Goal: Task Accomplishment & Management: Complete application form

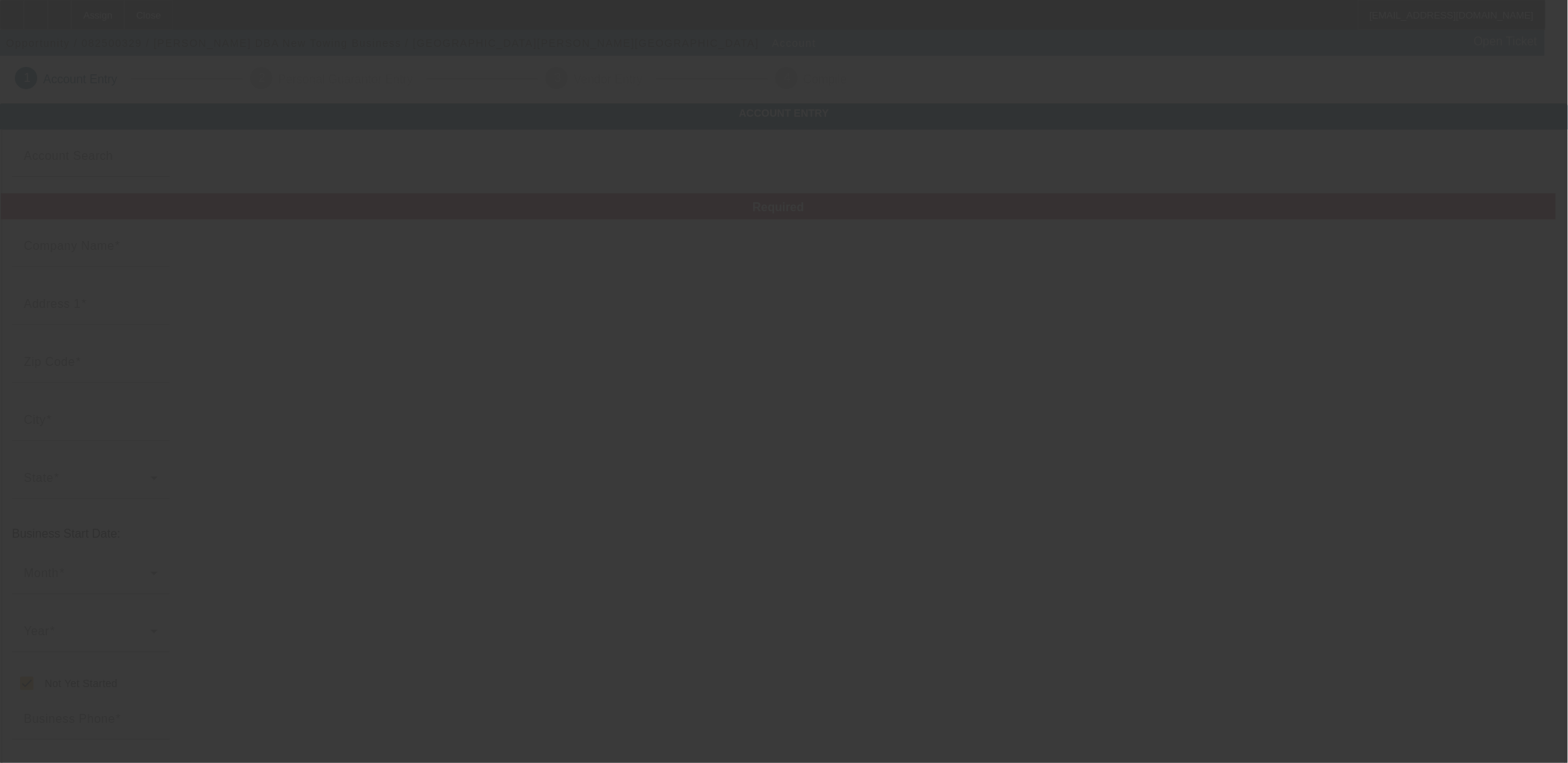
type input "[PERSON_NAME]"
type input "[STREET_ADDRESS]"
type input "91387"
type input "Canyon Cntry"
checkbox input "true"
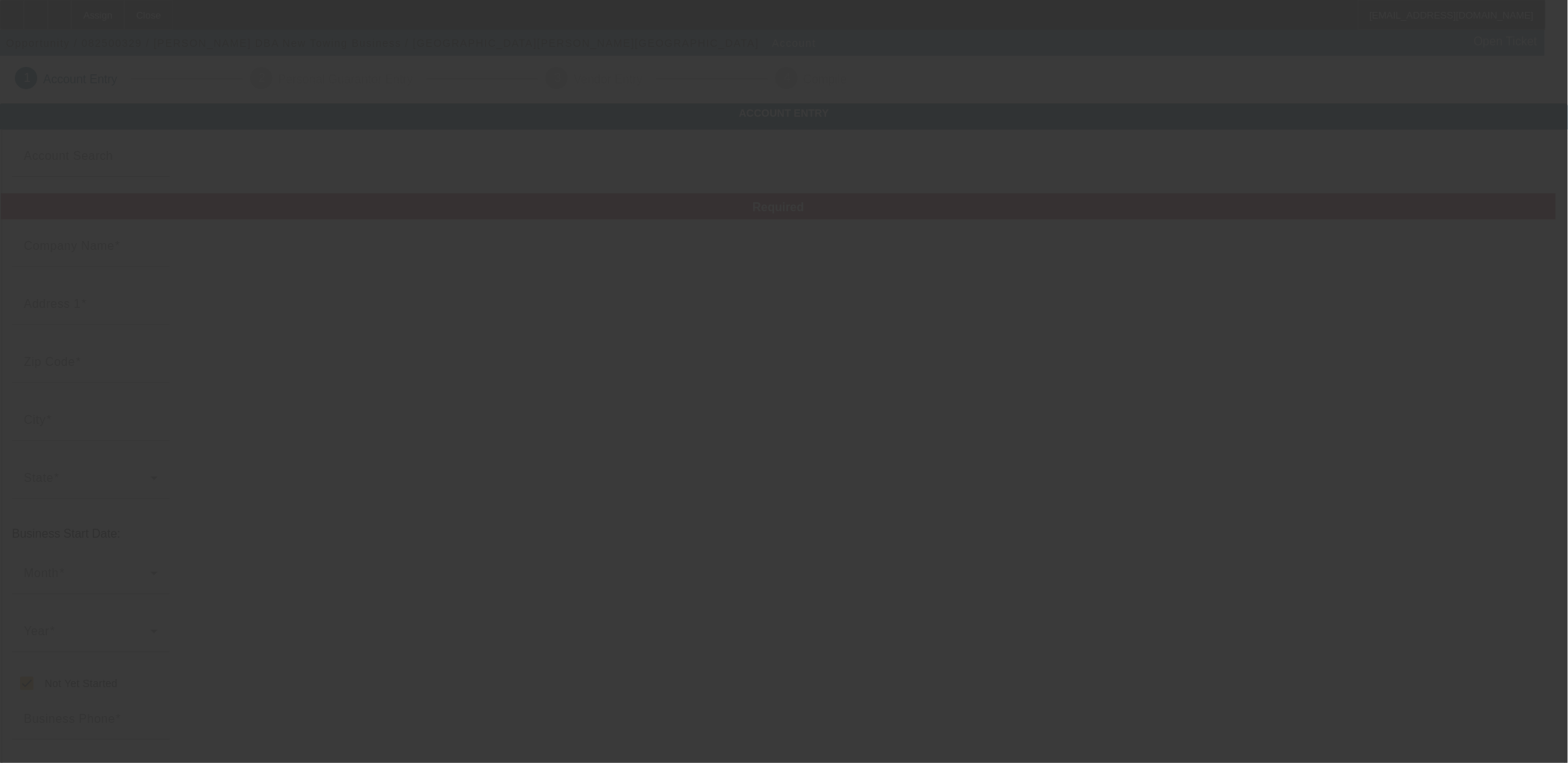
type input "[PHONE_NUMBER]"
type input "New Towing Business"
type input "000000000"
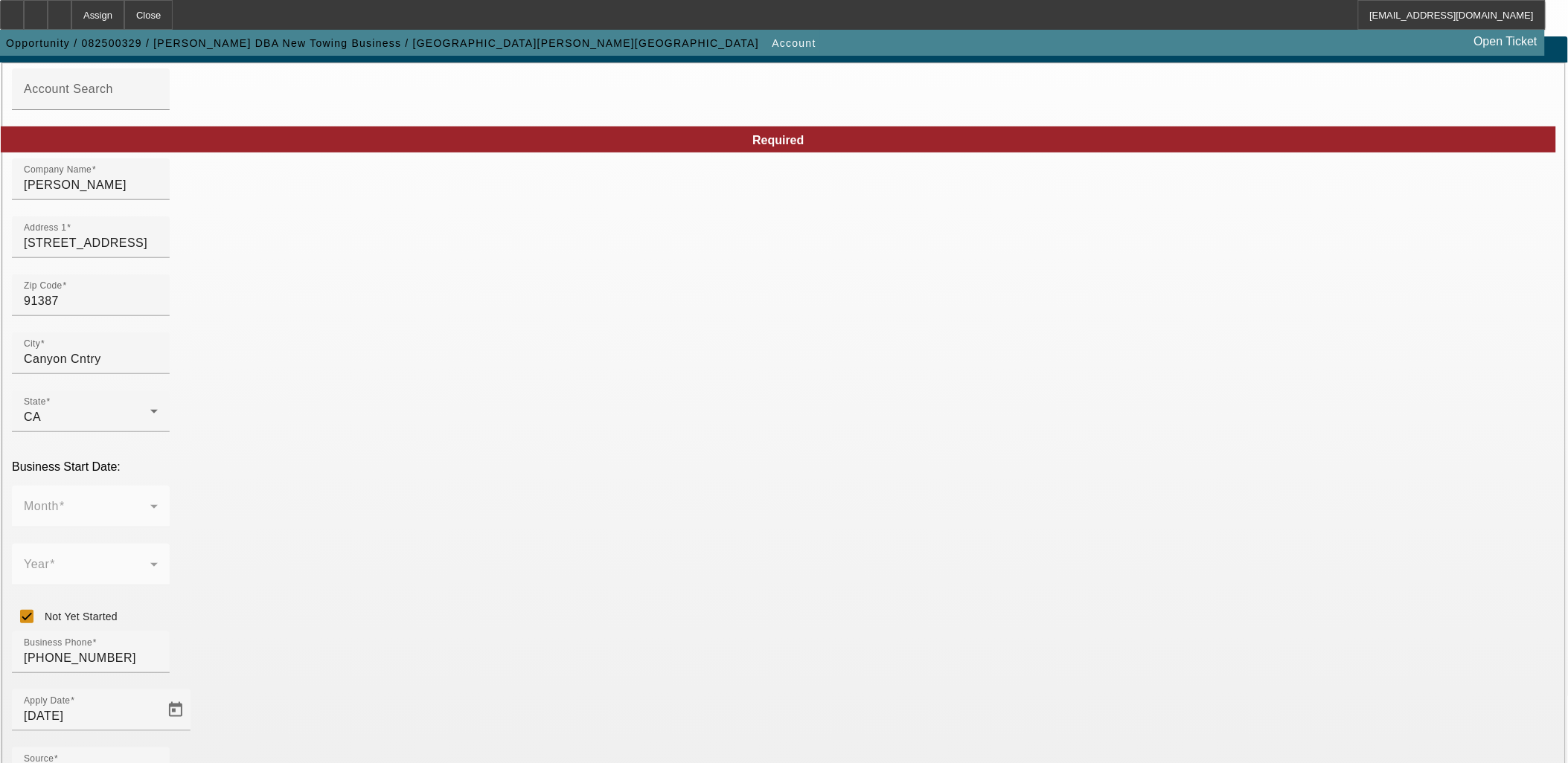
scroll to position [165, 0]
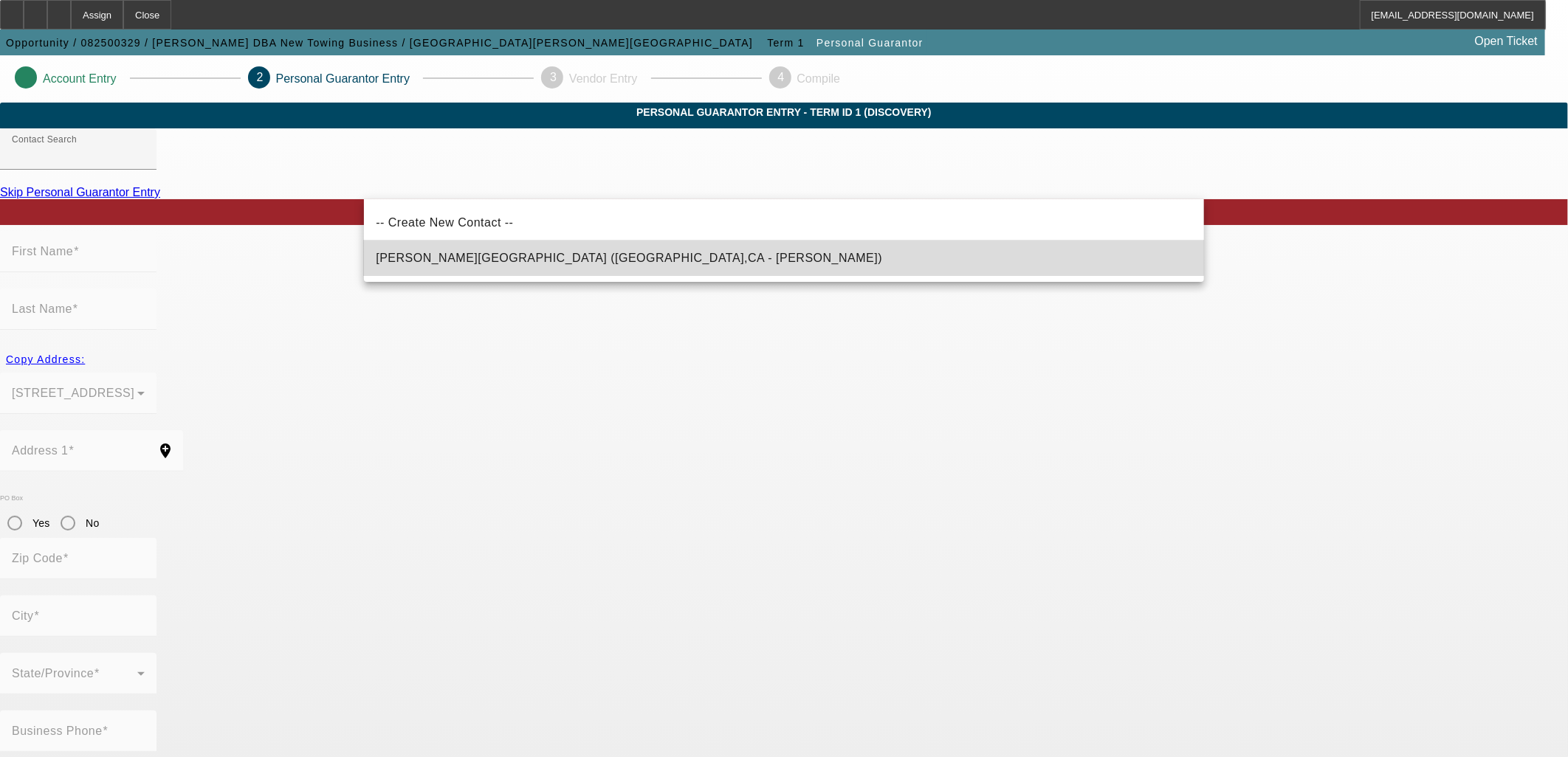
click at [657, 252] on mat-option "[PERSON_NAME][GEOGRAPHIC_DATA] ([GEOGRAPHIC_DATA],CA - [PERSON_NAME])" at bounding box center [784, 258] width 840 height 35
type input "Saakian, Marene (Canyon Countyry,CA - Marene Saakian)"
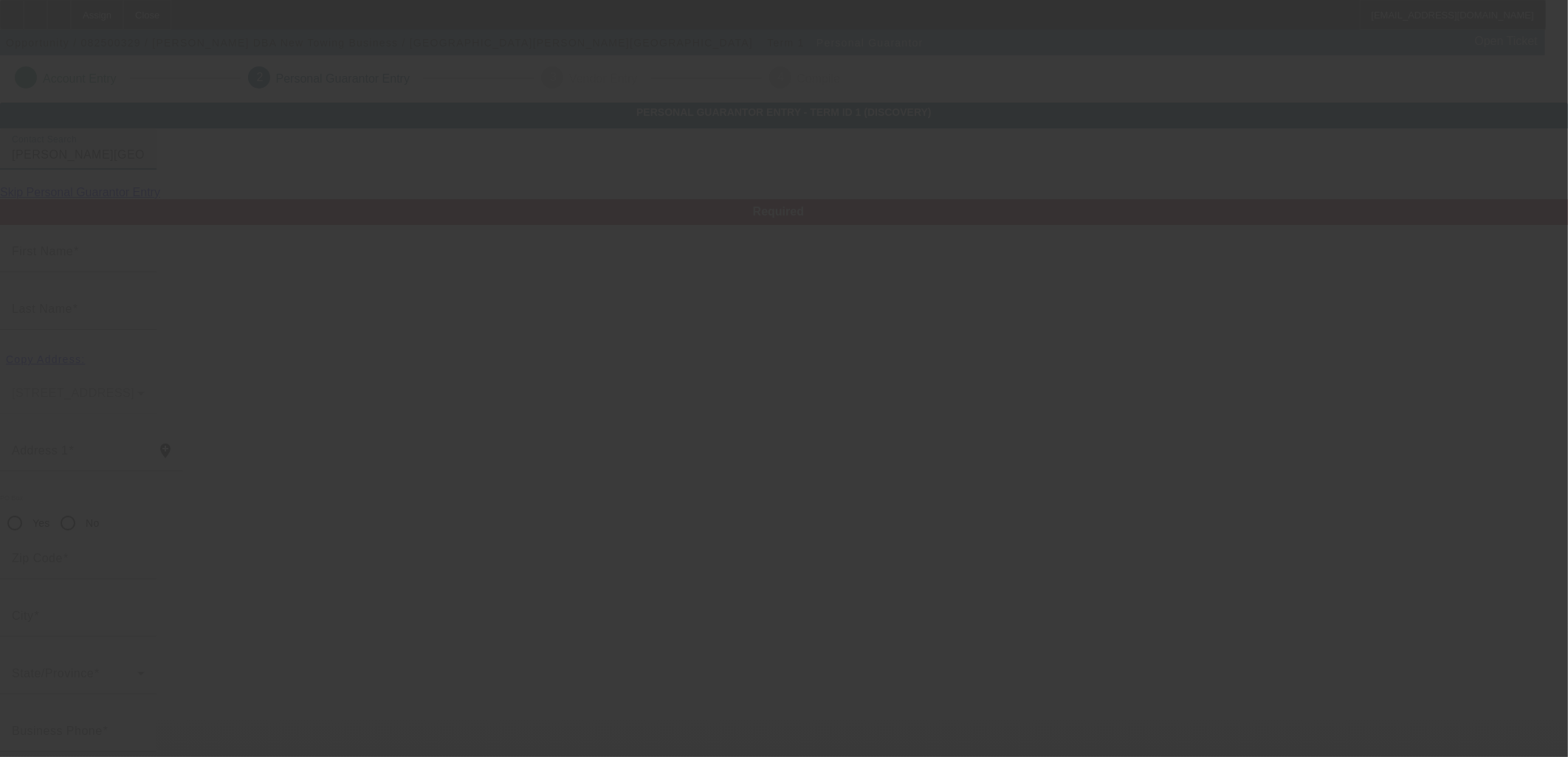
type input "[PERSON_NAME]"
type input "[STREET_ADDRESS]"
radio input "true"
type input "91387"
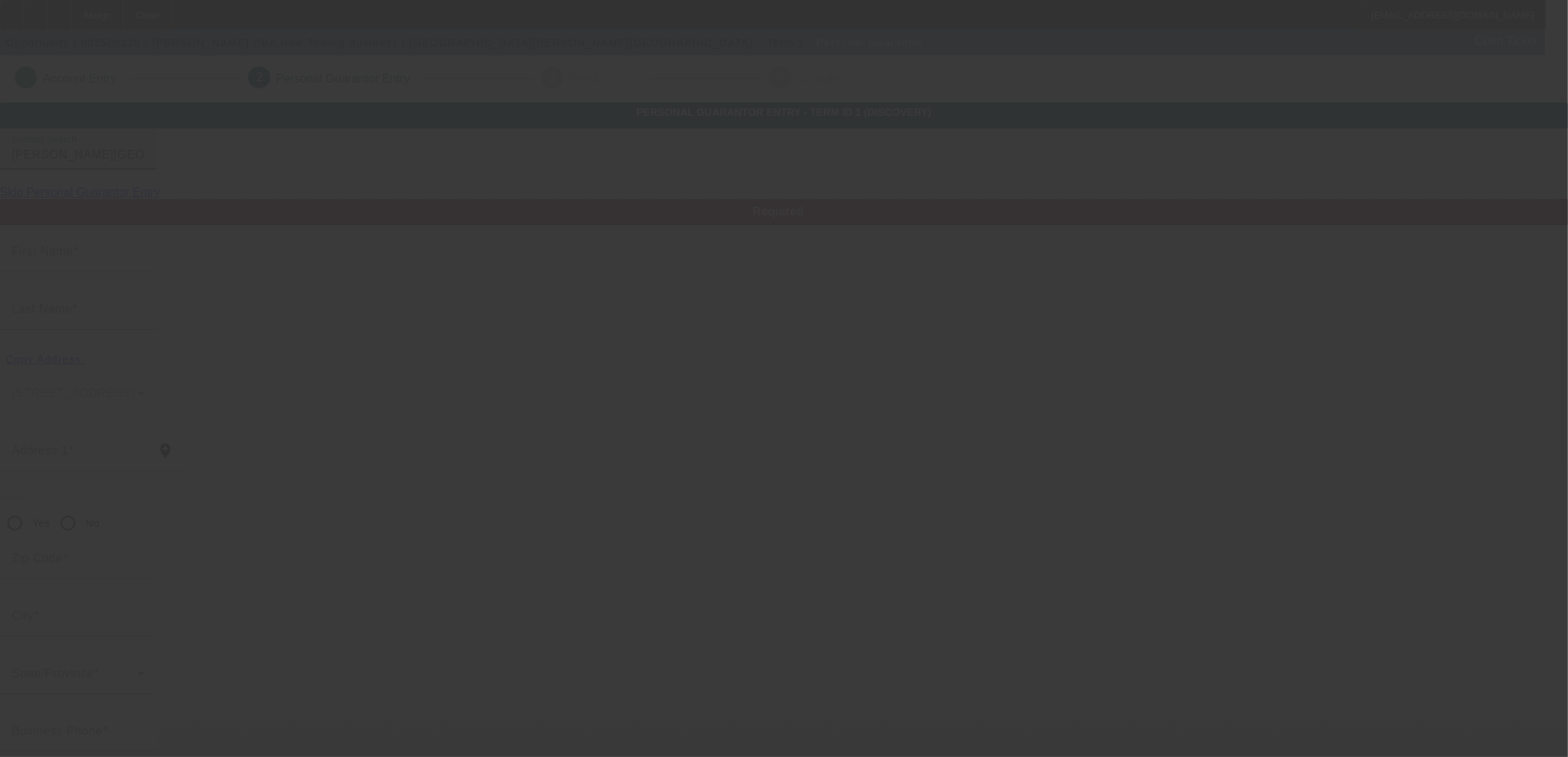
type input "Canyon Countyry"
type input "(818) 987-9077"
type input "100"
type input "604-15-0671"
type input "marlilbeuty@yahoo.com"
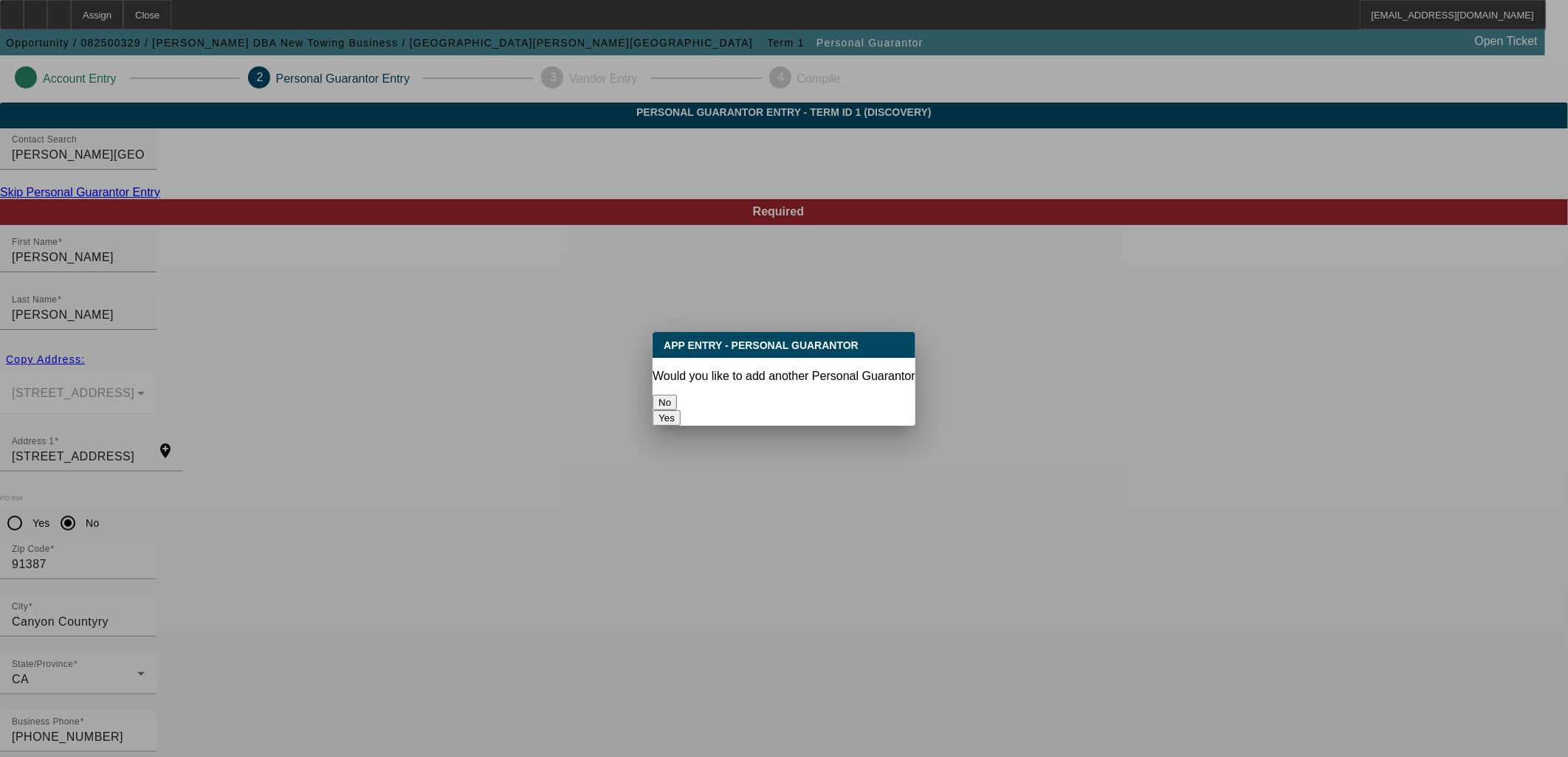
click at [677, 395] on button "No" at bounding box center [664, 403] width 24 height 16
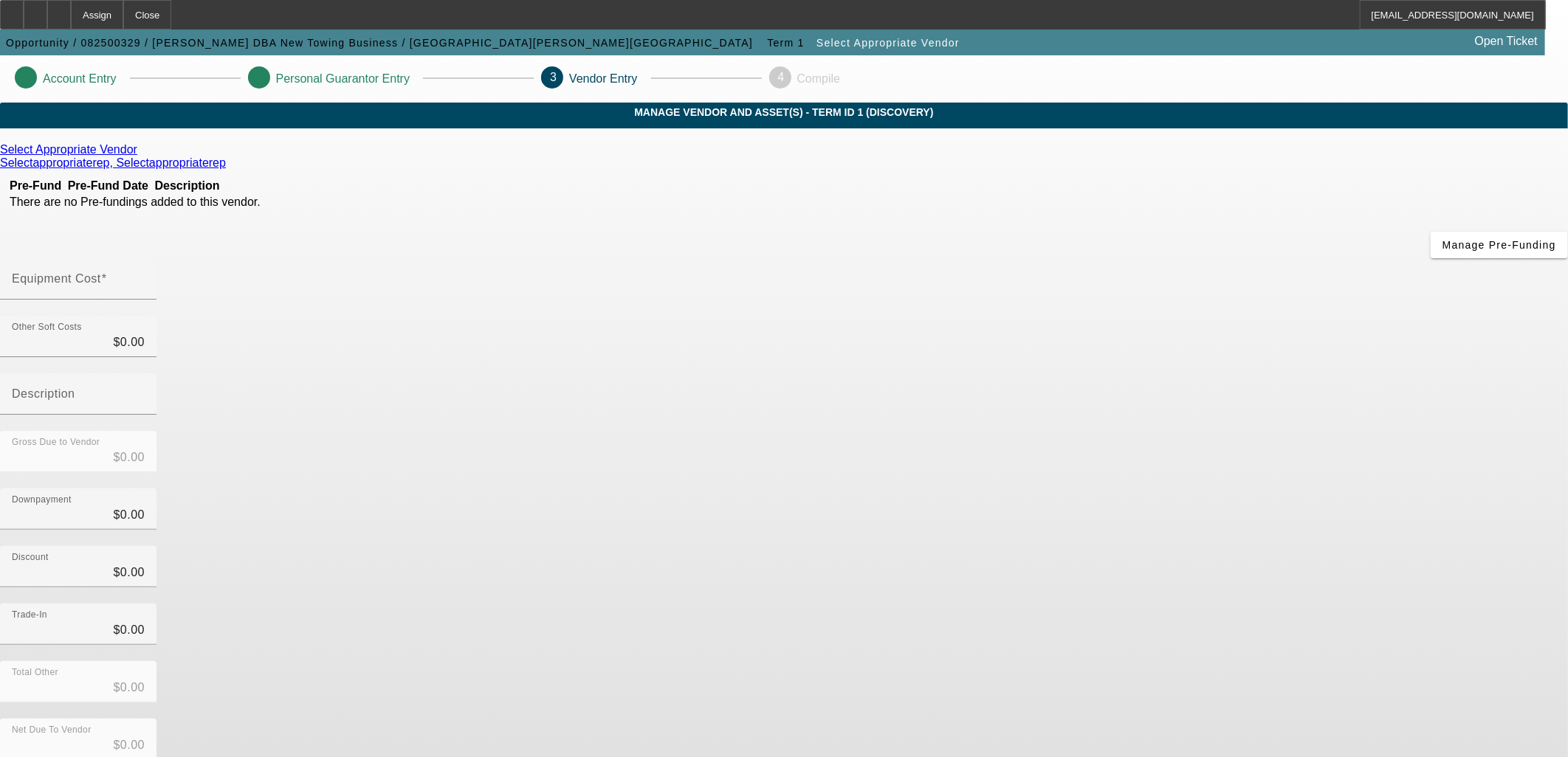
click at [141, 156] on icon at bounding box center [141, 149] width 0 height 13
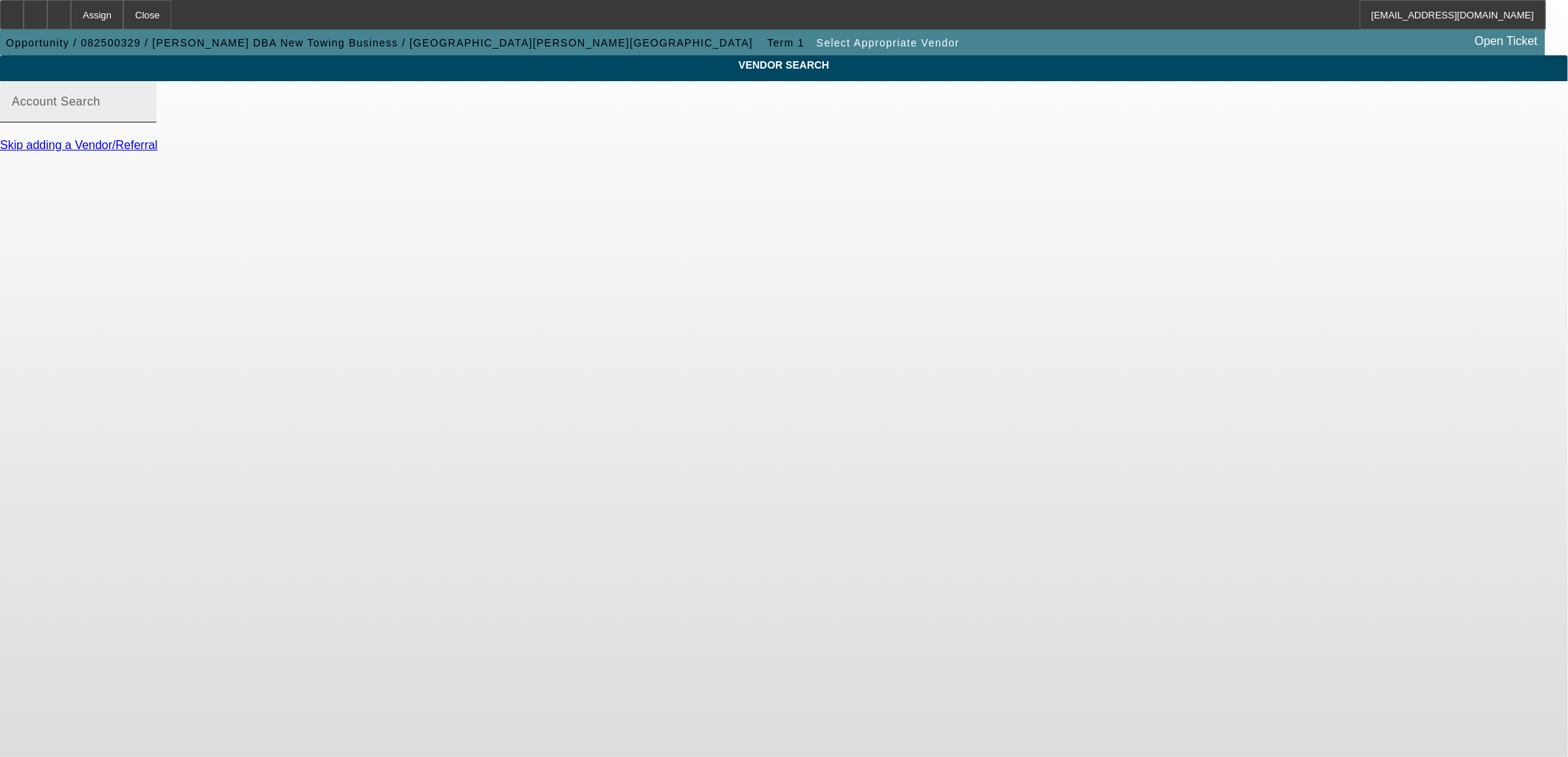
click at [145, 117] on input "Account Search" at bounding box center [78, 107] width 133 height 17
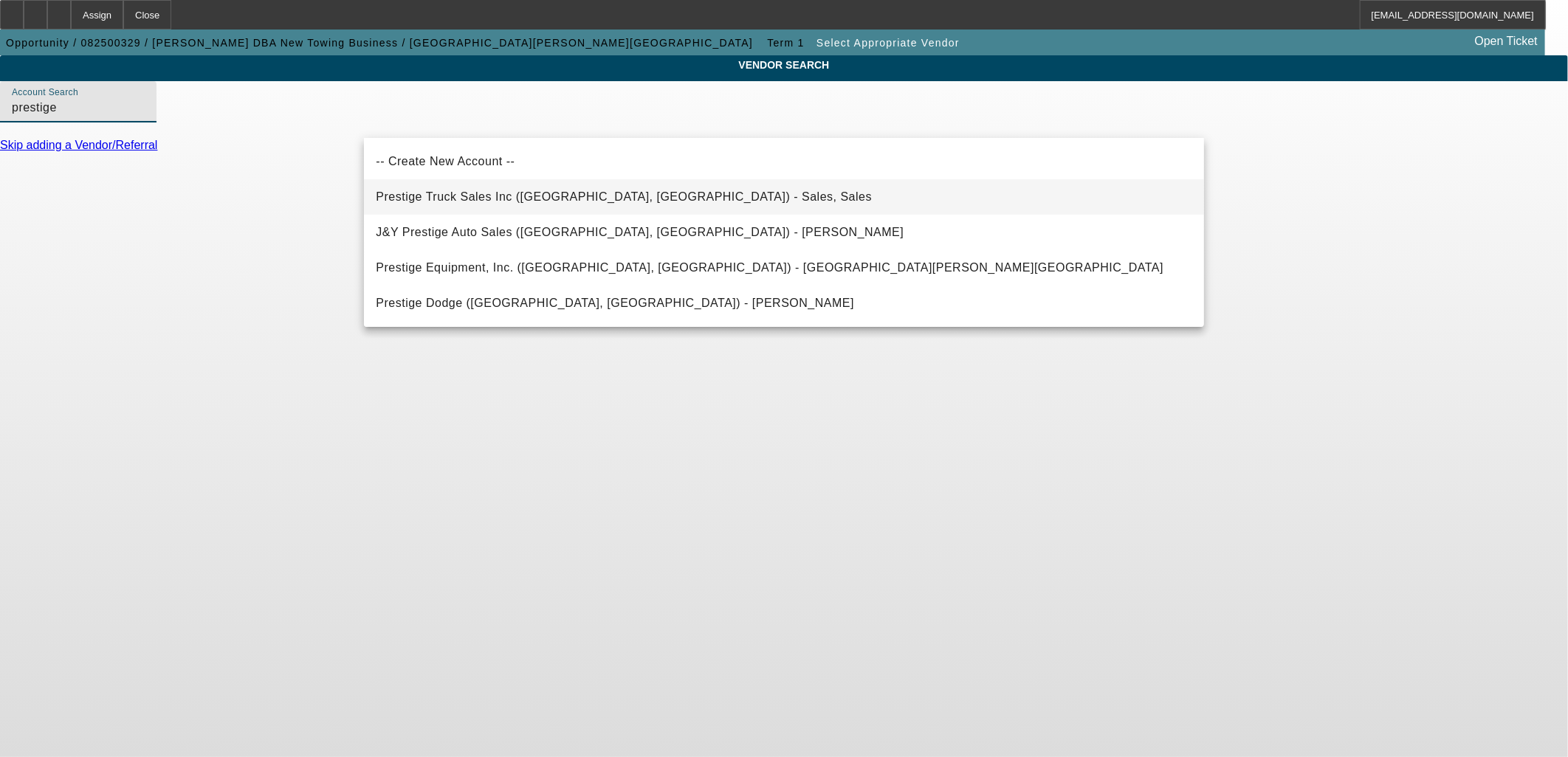
click at [654, 195] on mat-option "Prestige Truck Sales Inc (Fontana, CA) - Sales, Sales" at bounding box center [784, 197] width 840 height 35
type input "Prestige Truck Sales Inc (Fontana, CA) - Sales, Sales"
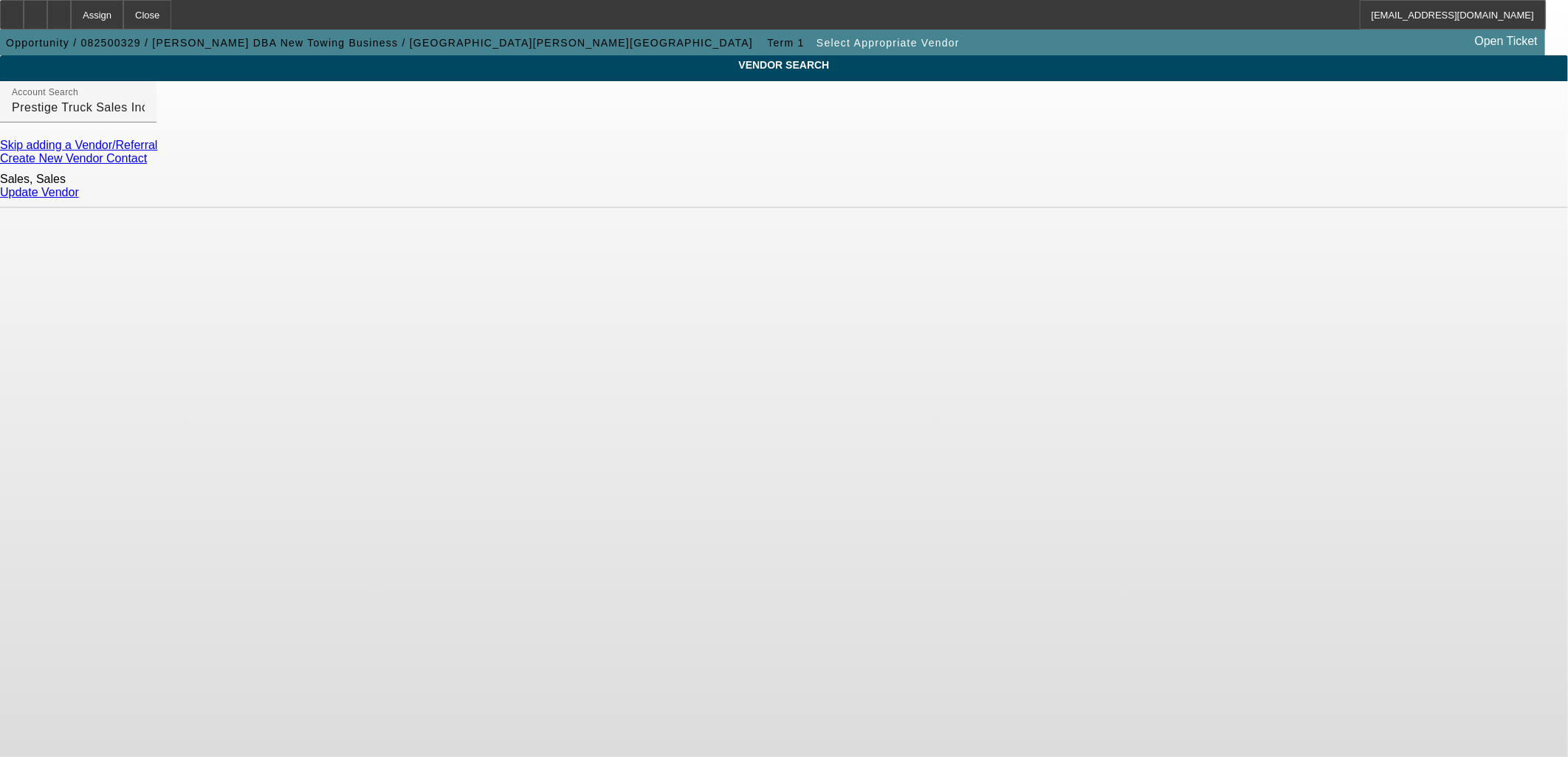
click at [79, 189] on link "Update Vendor" at bounding box center [39, 192] width 79 height 13
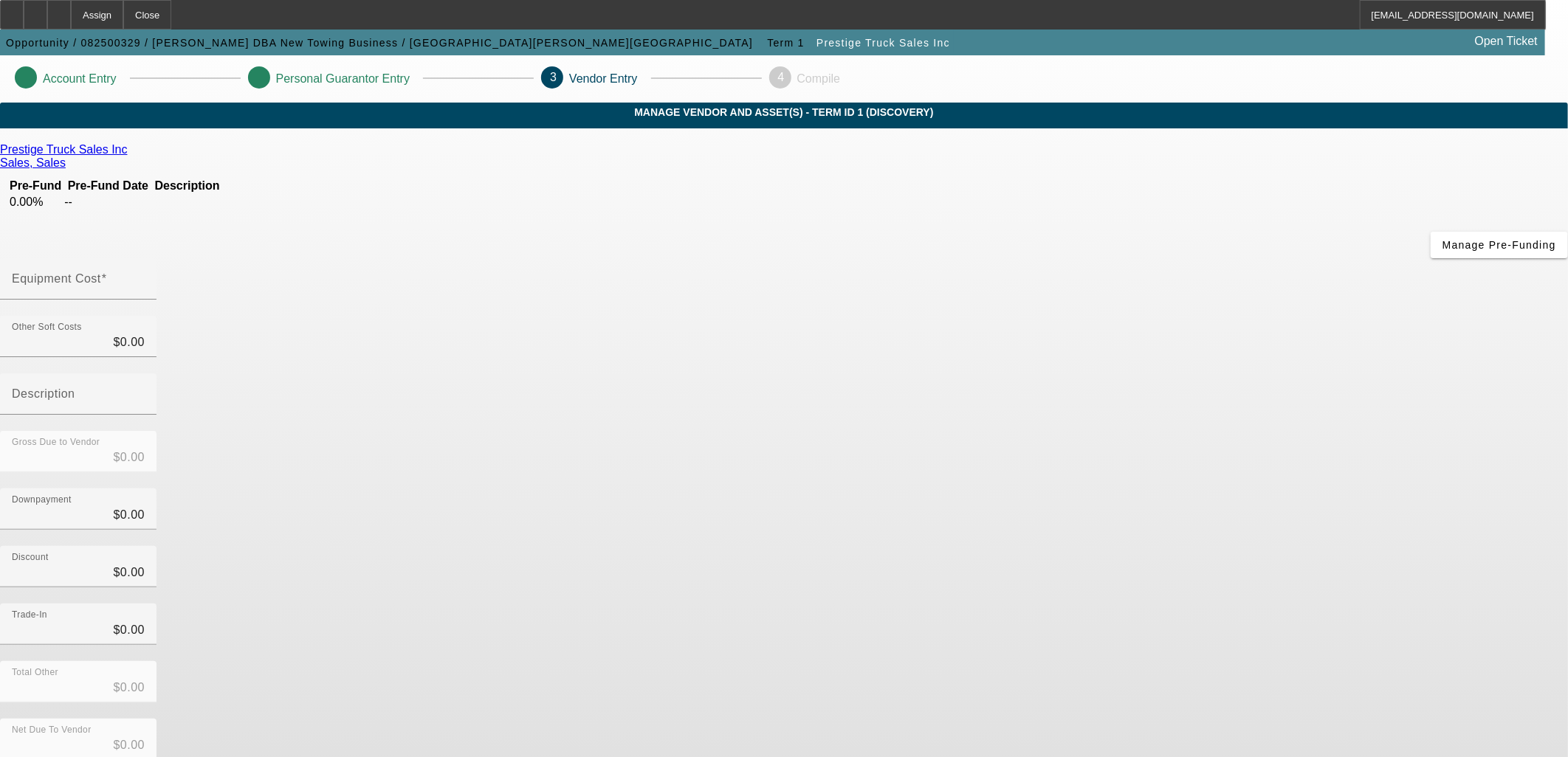
click at [145, 276] on input "Equipment Cost" at bounding box center [78, 284] width 133 height 17
type input "6"
type input "$6.00"
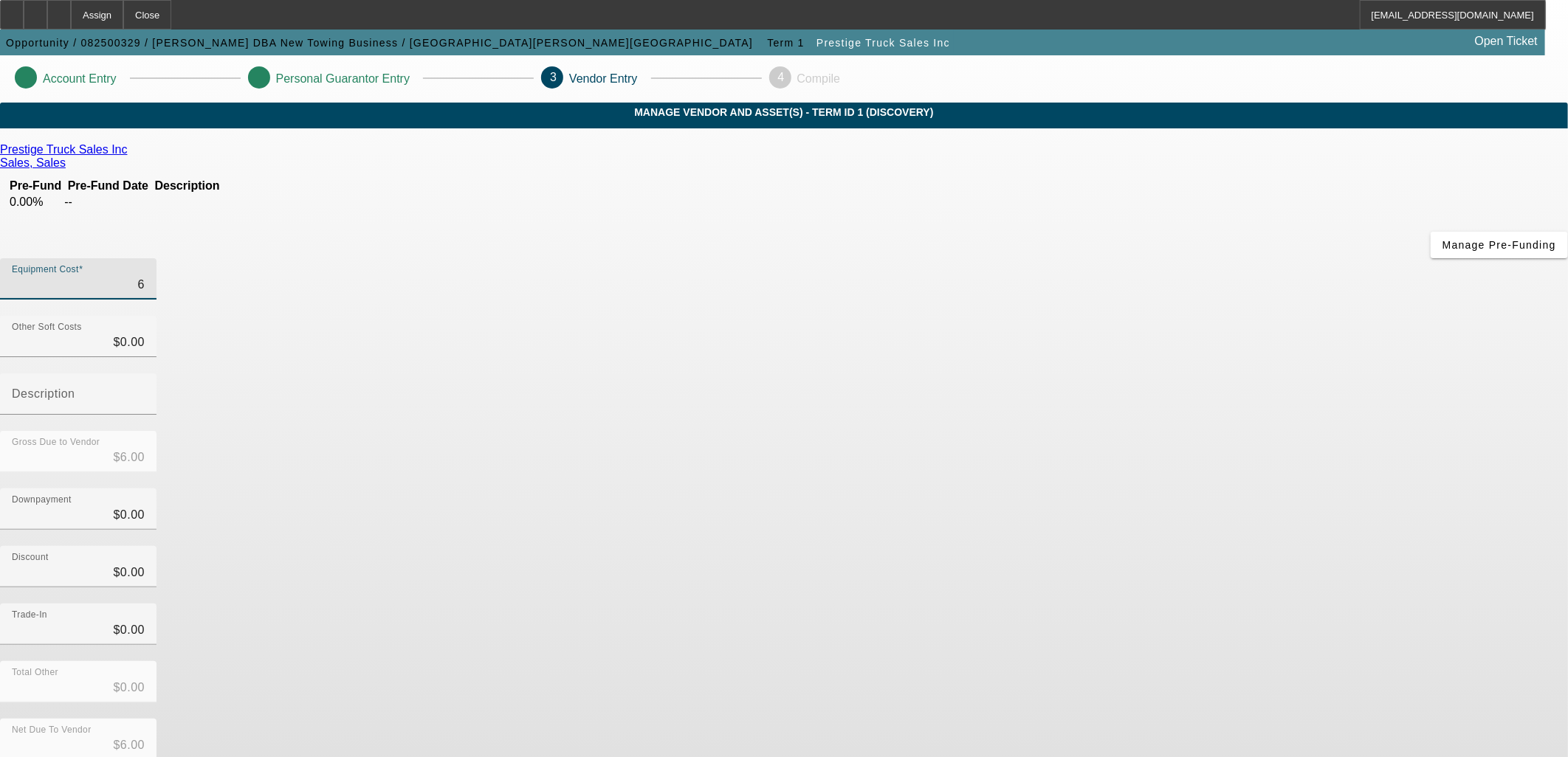
type input "63"
type input "$63.00"
type input "630"
type input "$630.00"
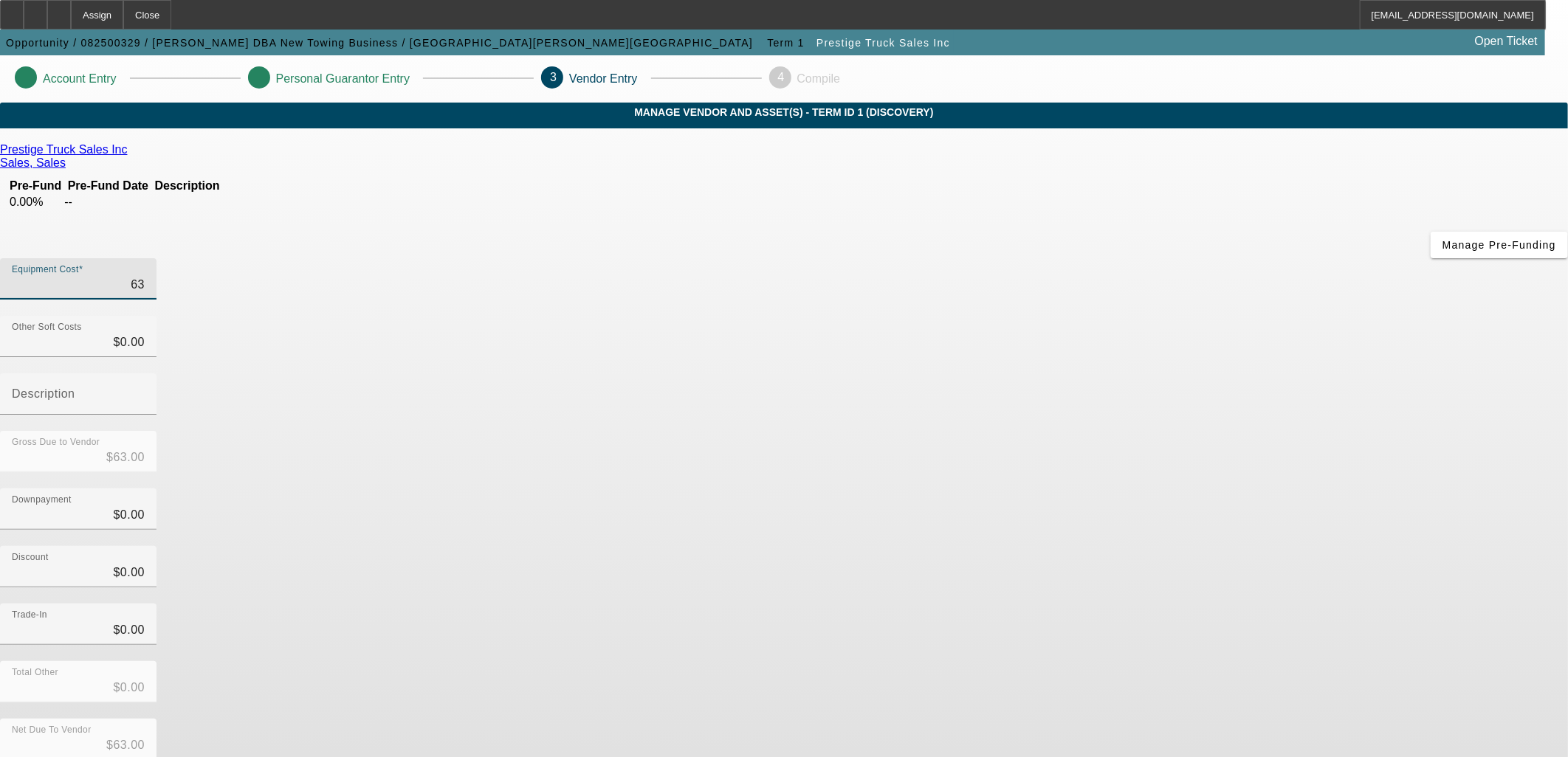
type input "$630.00"
type input "6300"
type input "$6,300.00"
type input "630"
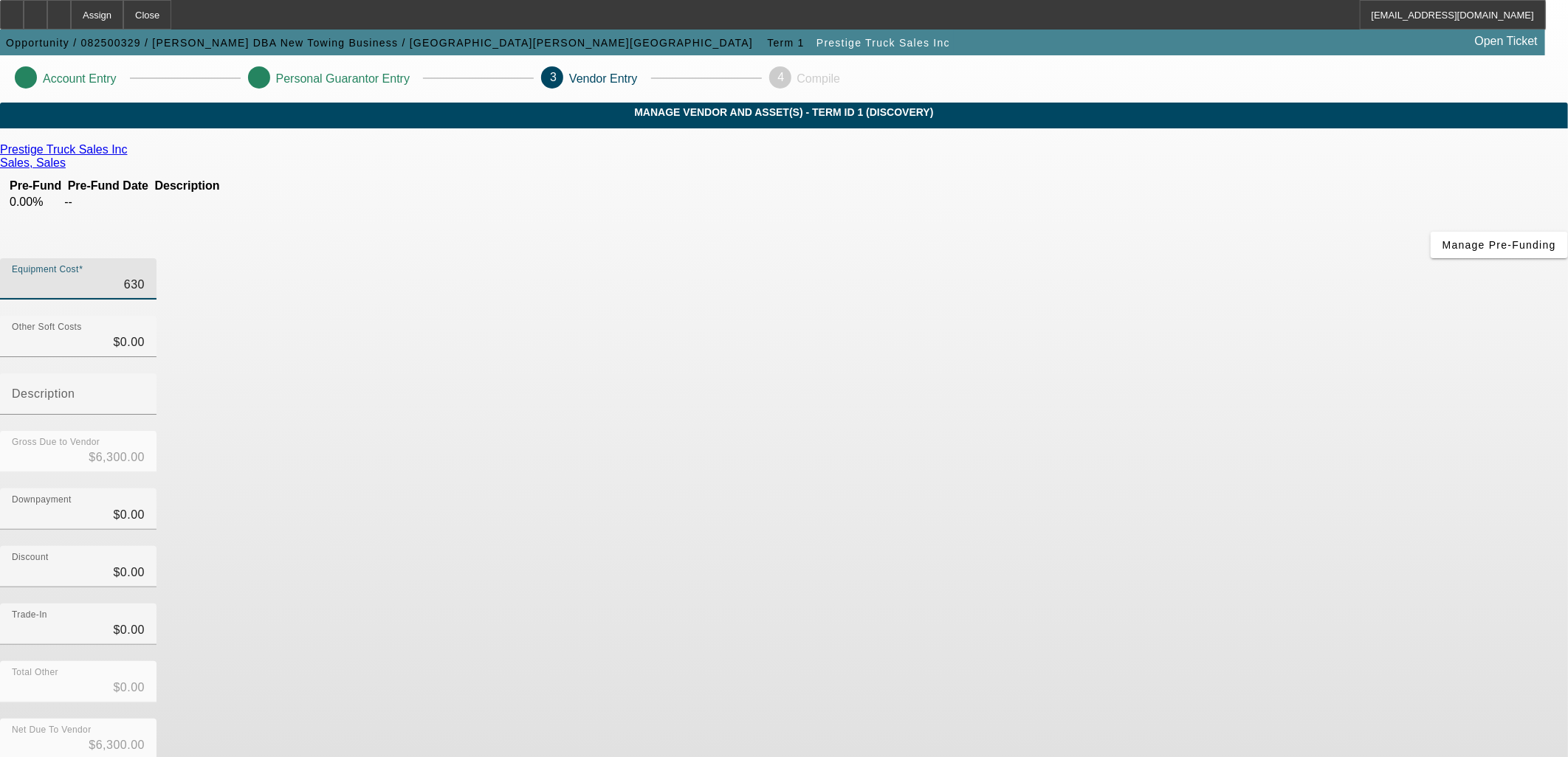
type input "$630.00"
type input "63"
type input "$63.00"
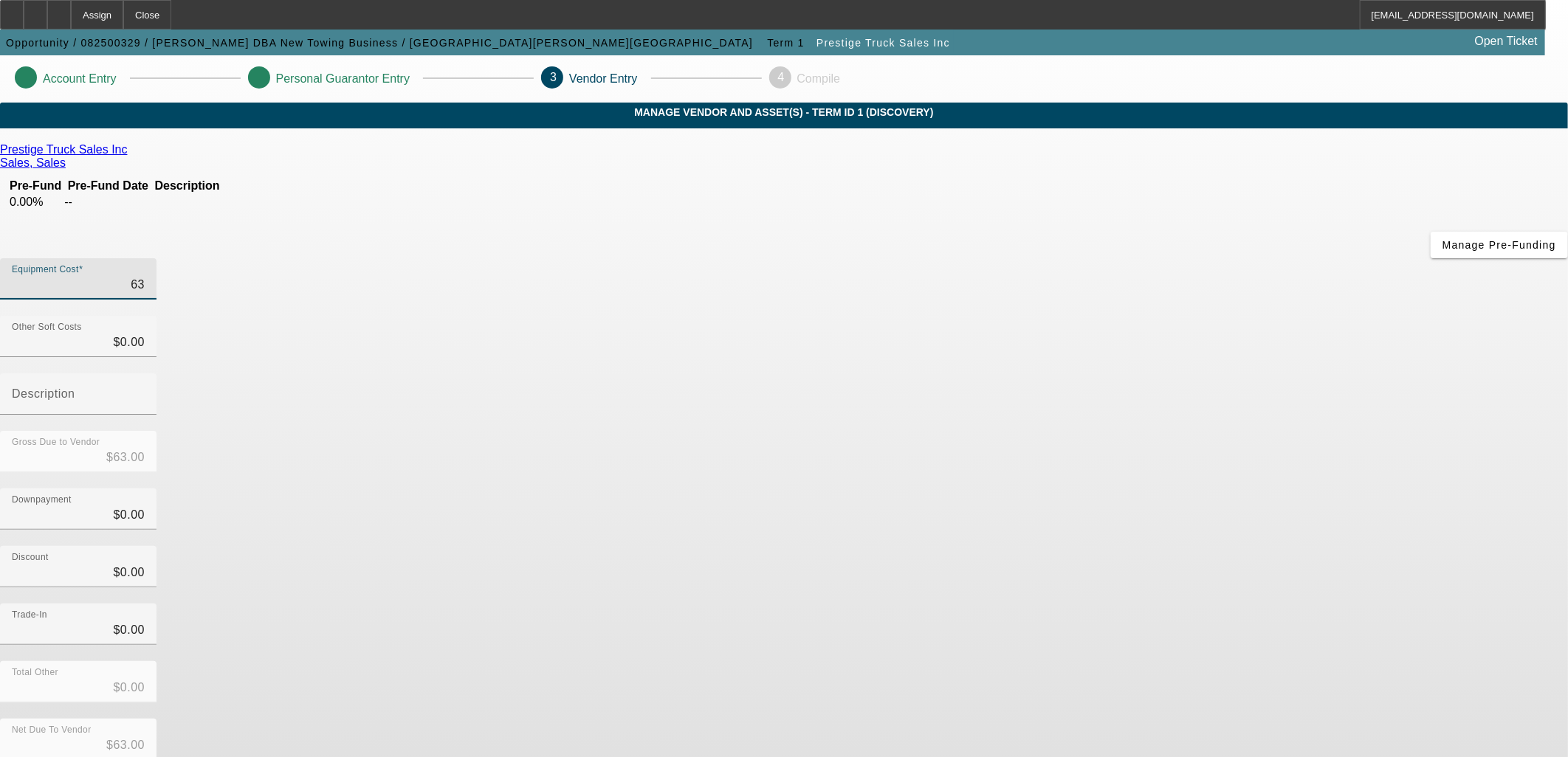
type input "6"
type input "$6.00"
type input "65"
type input "$65.00"
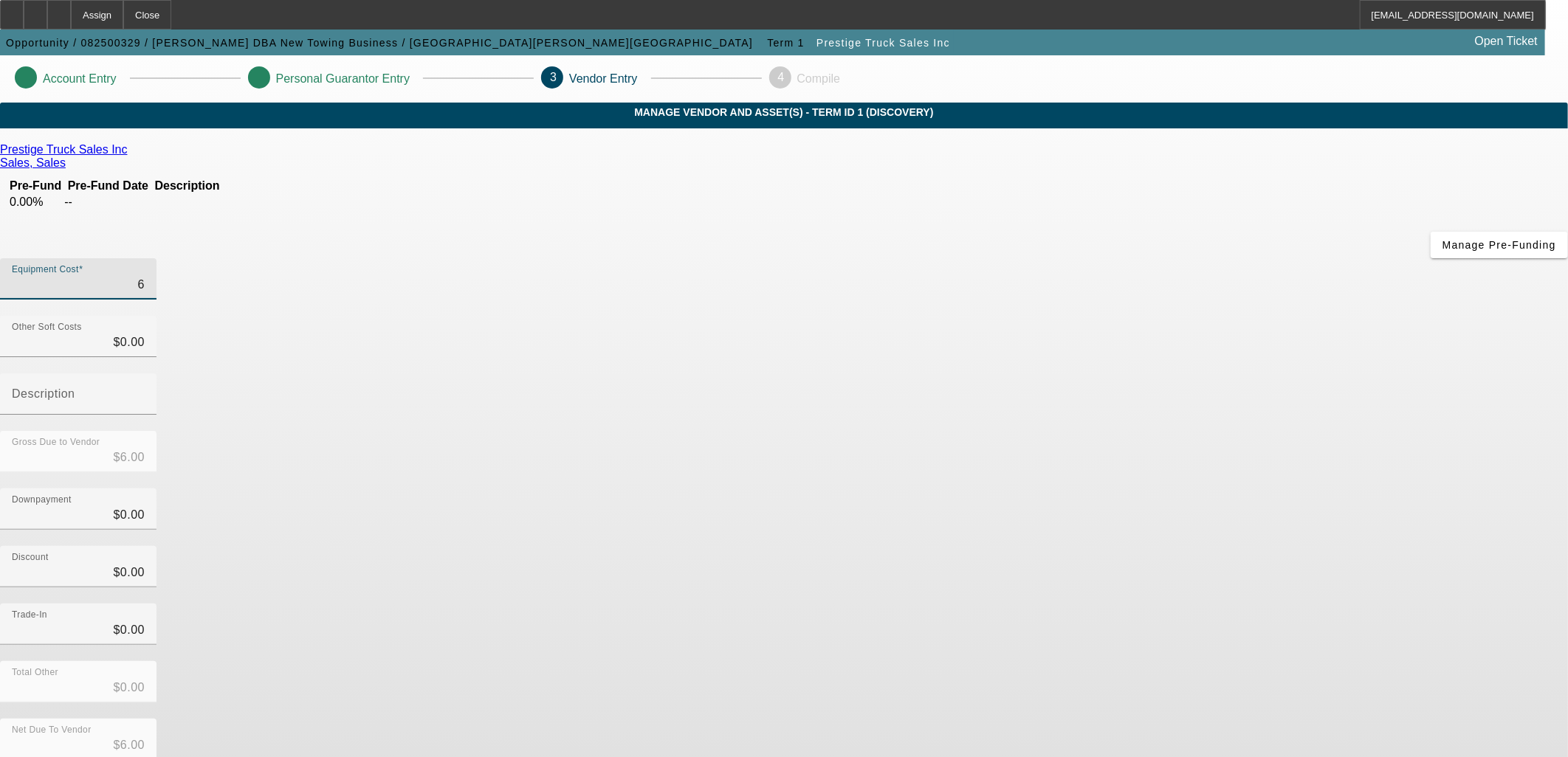
type input "$65.00"
type input "654"
type input "$654.00"
type input "6543"
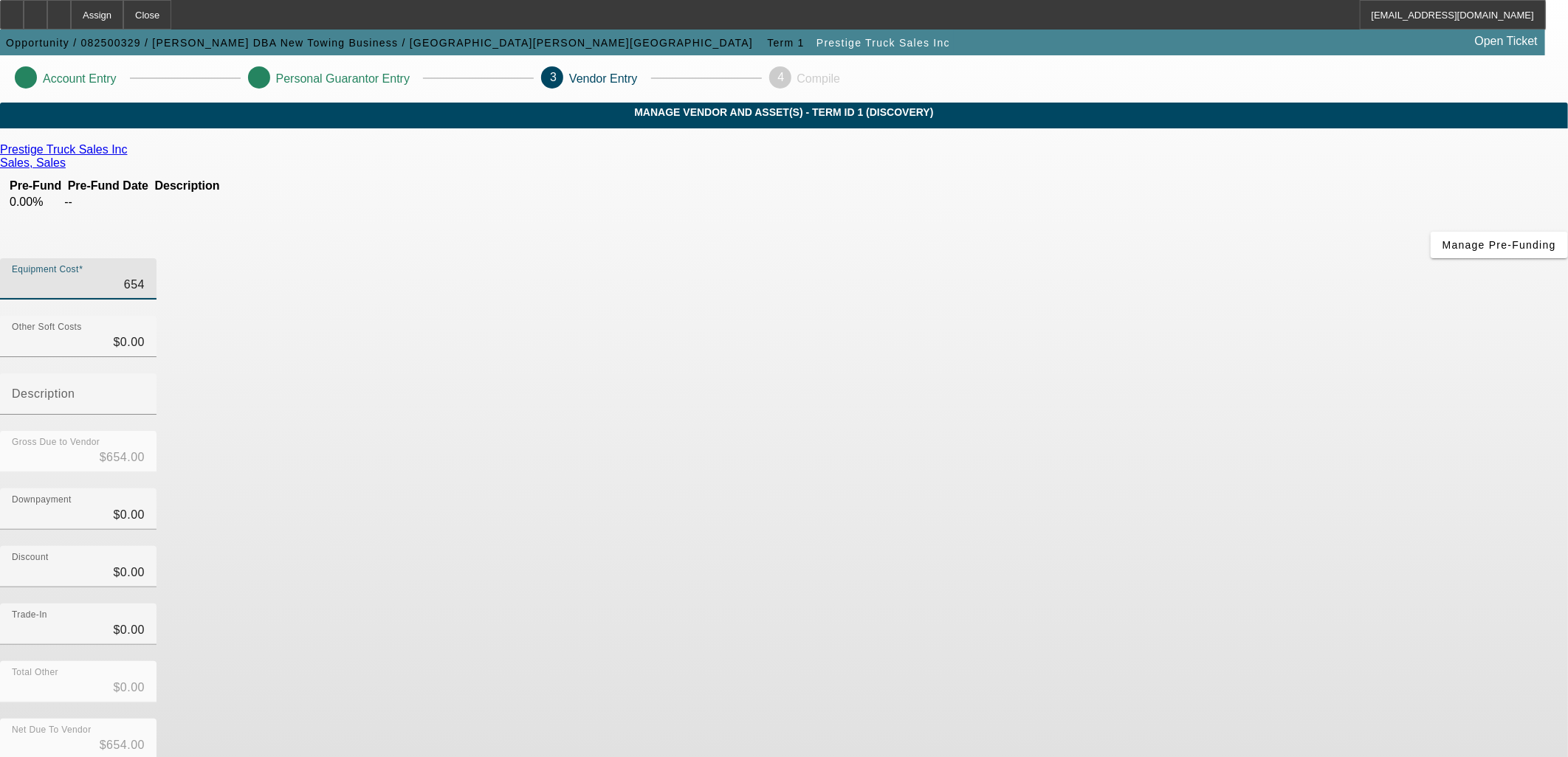
type input "$6,543.00"
type input "65432"
type input "$65,432.00"
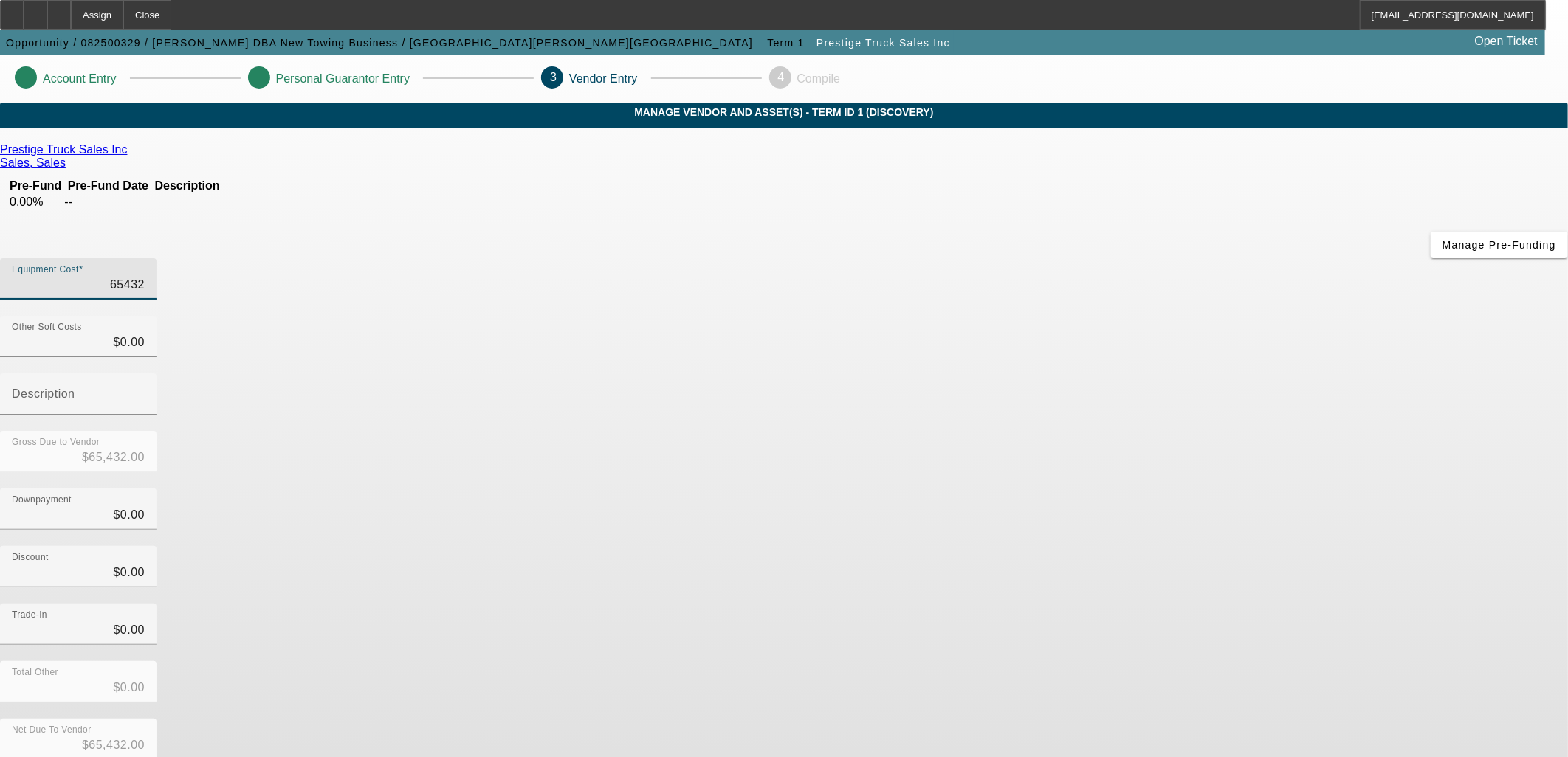
type input "$65,432.00"
drag, startPoint x: 1036, startPoint y: 378, endPoint x: 1062, endPoint y: 421, distance: 50.2
click at [1039, 489] on div "Downpayment $0.00" at bounding box center [784, 517] width 1568 height 57
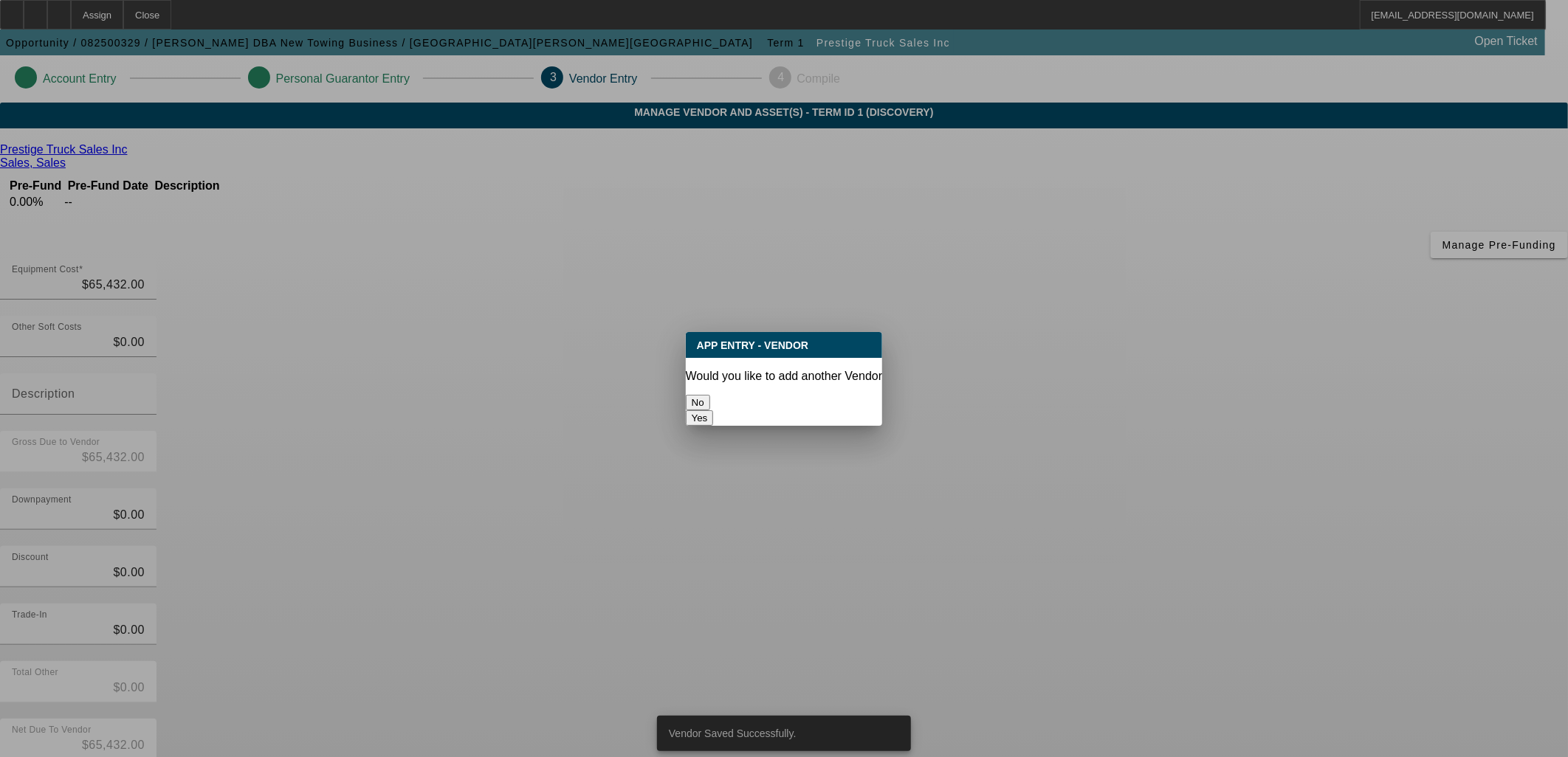
click at [710, 395] on button "No" at bounding box center [698, 403] width 24 height 16
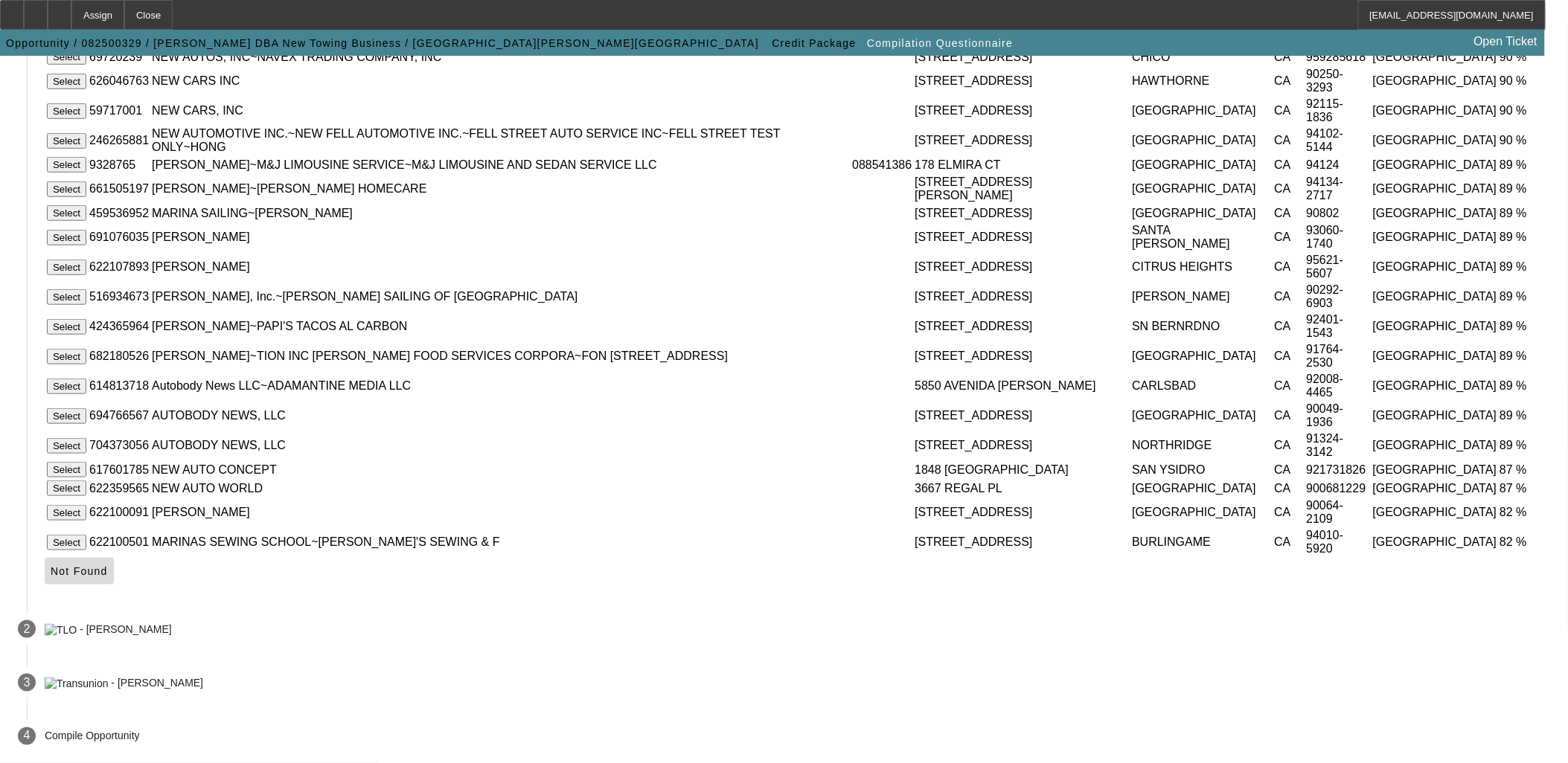
click at [108, 575] on span "Not Found" at bounding box center [79, 571] width 57 height 12
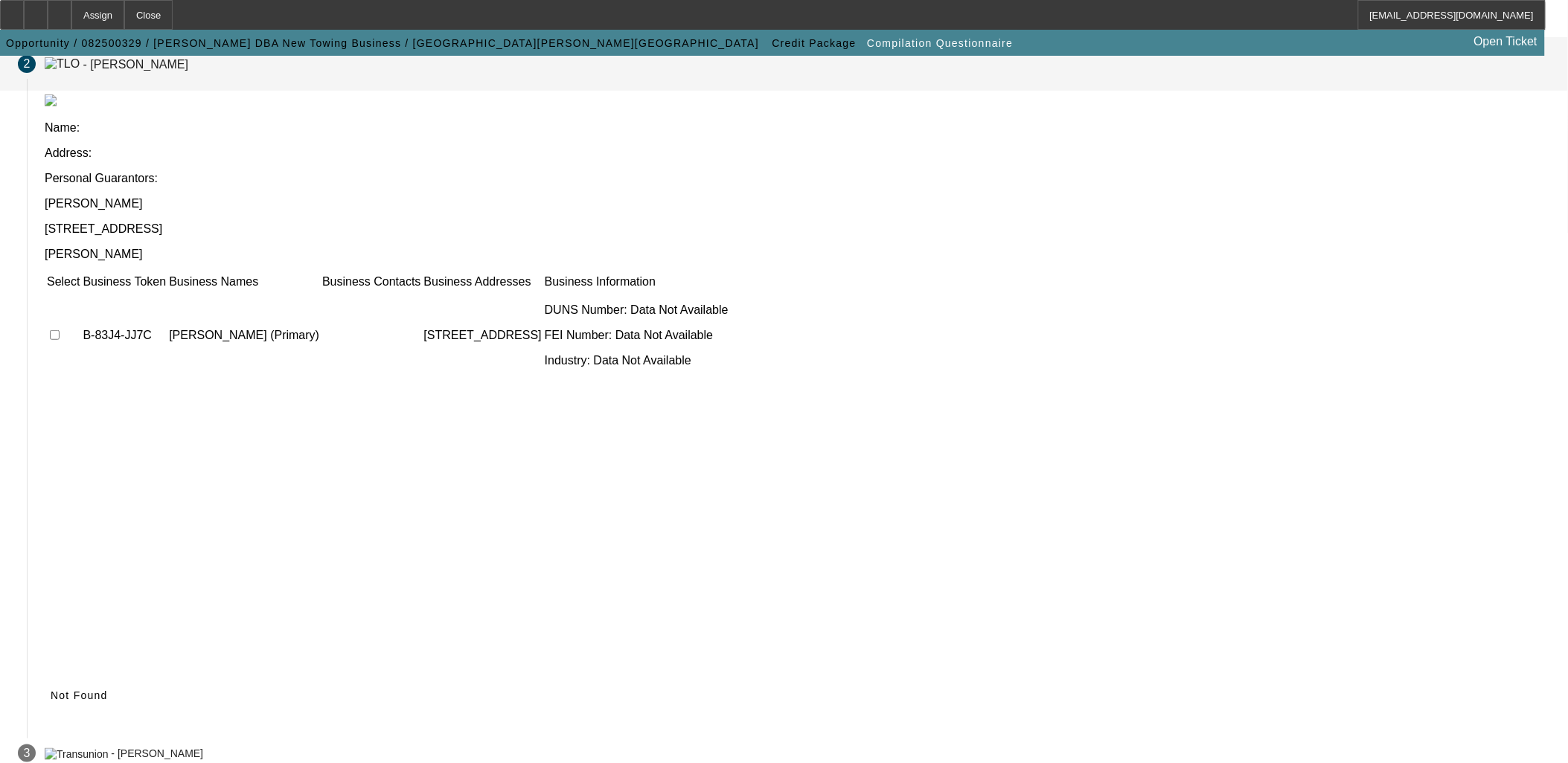
scroll to position [110, 0]
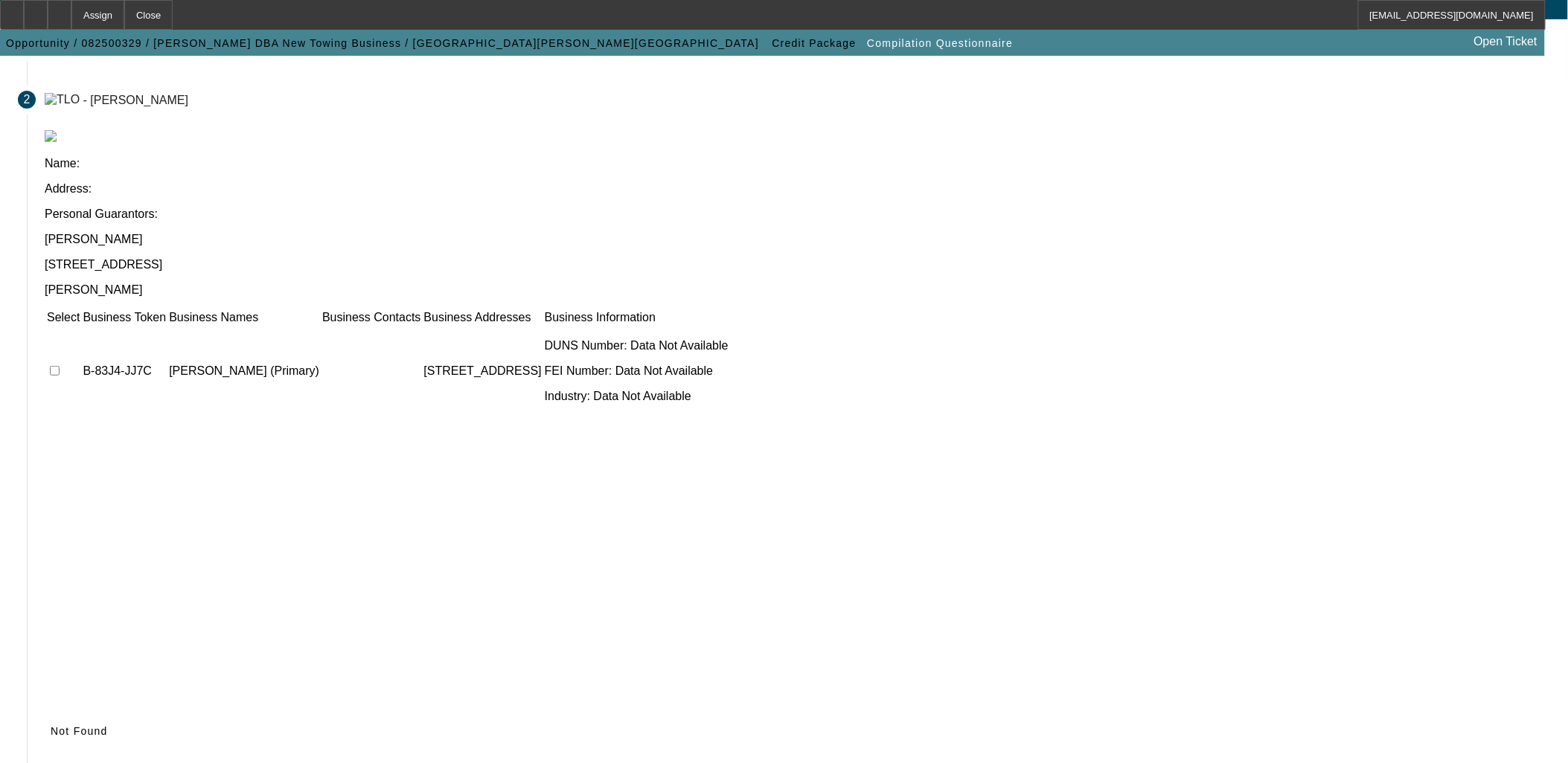
click at [59, 366] on input "checkbox" at bounding box center [55, 371] width 10 height 10
checkbox input "true"
click at [88, 725] on span "Submit" at bounding box center [70, 731] width 38 height 12
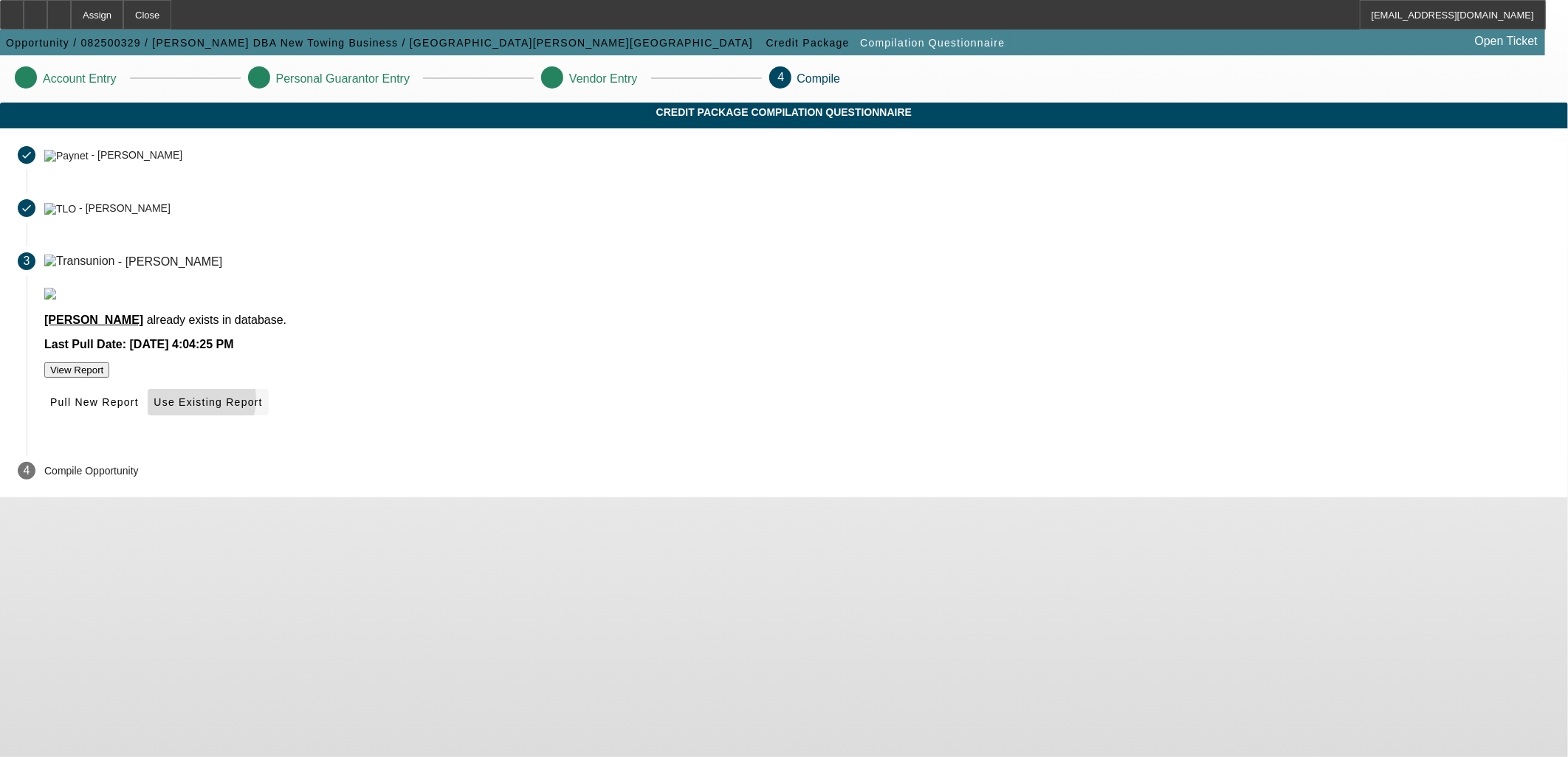
click at [262, 408] on span "Use Existing Report" at bounding box center [208, 403] width 109 height 12
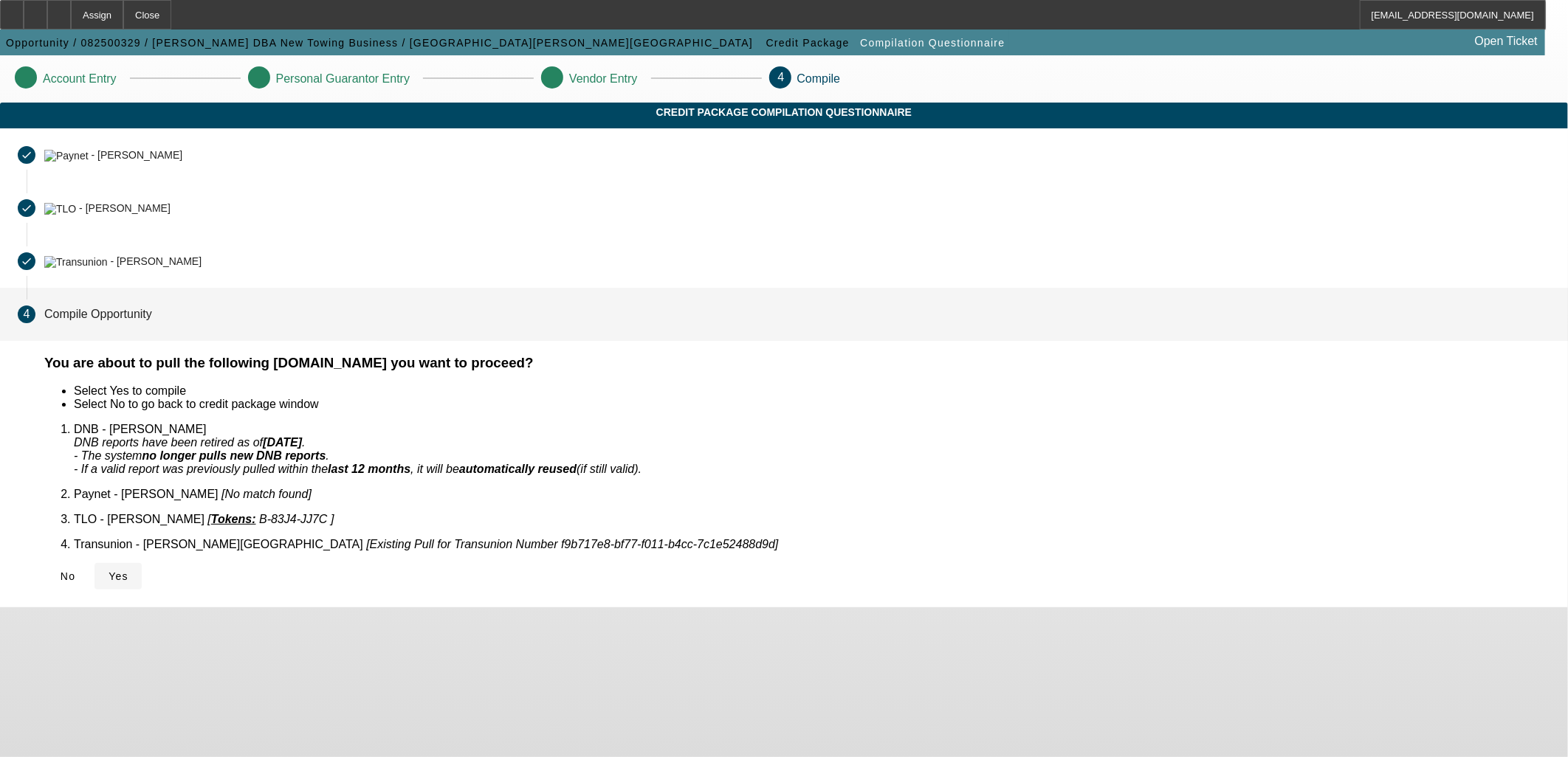
click at [109, 571] on icon at bounding box center [109, 577] width 0 height 12
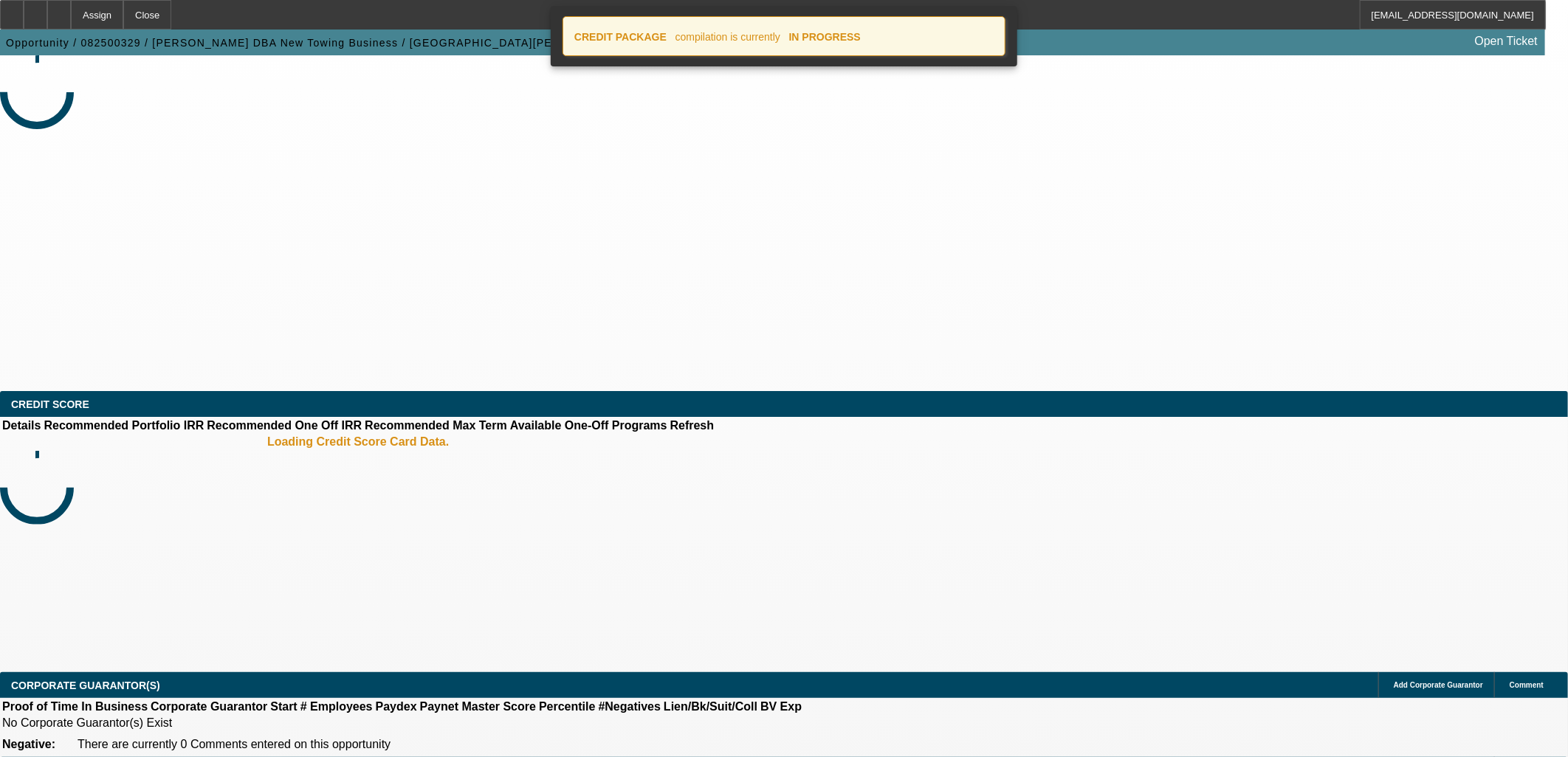
select select "0"
select select "2"
select select "0.1"
select select "4"
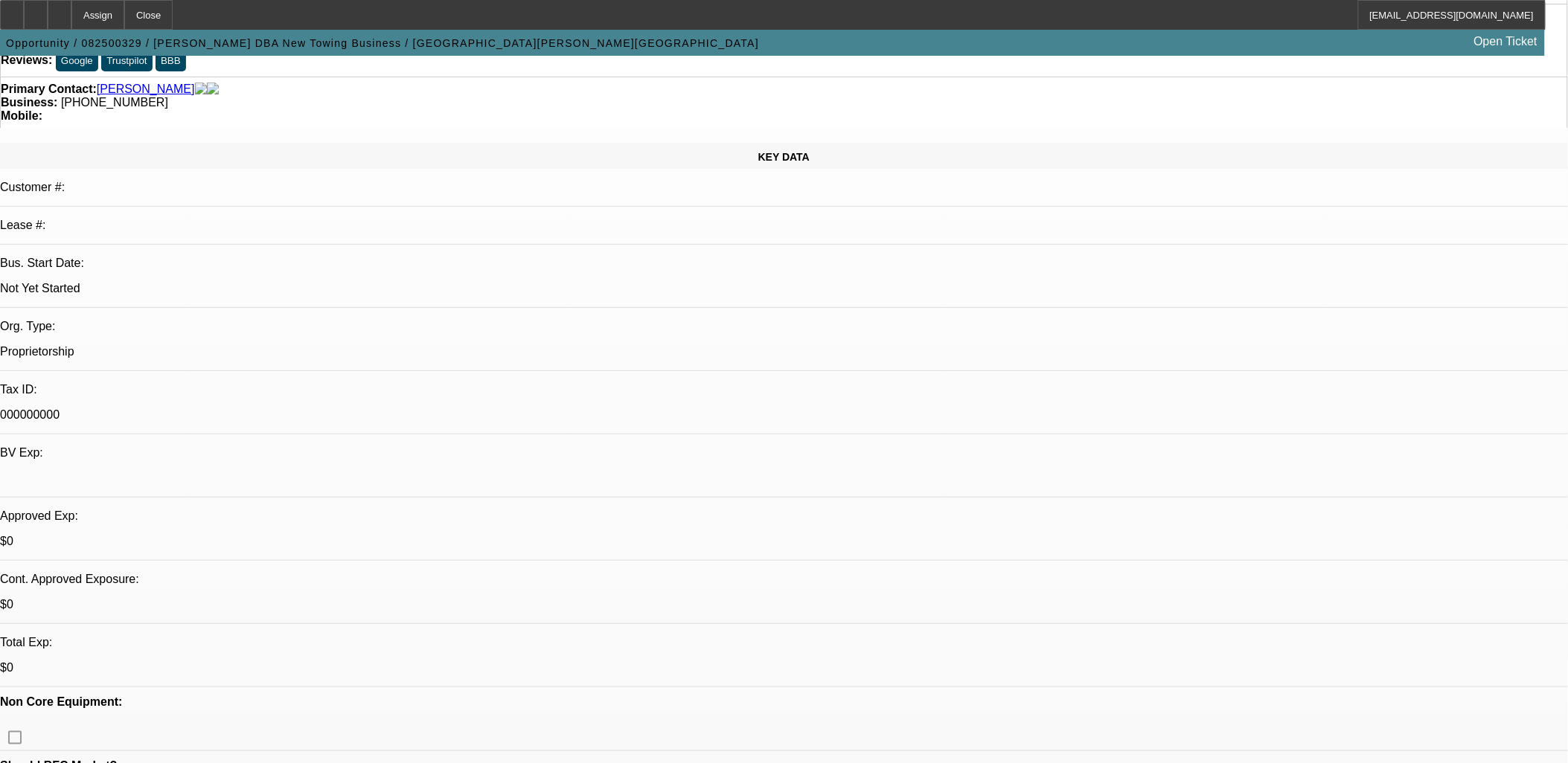
scroll to position [248, 0]
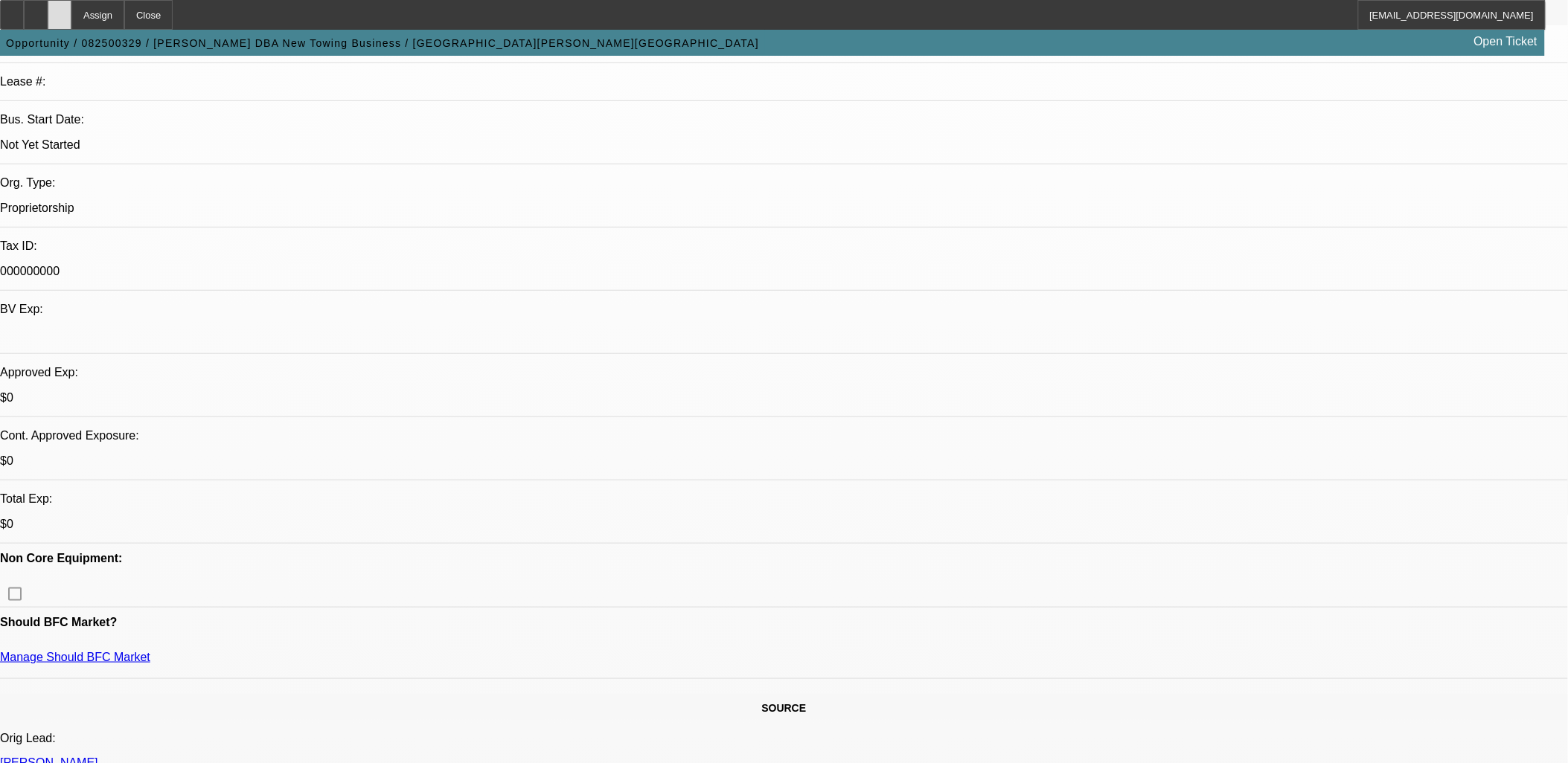
click at [59, 10] on icon at bounding box center [59, 10] width 0 height 0
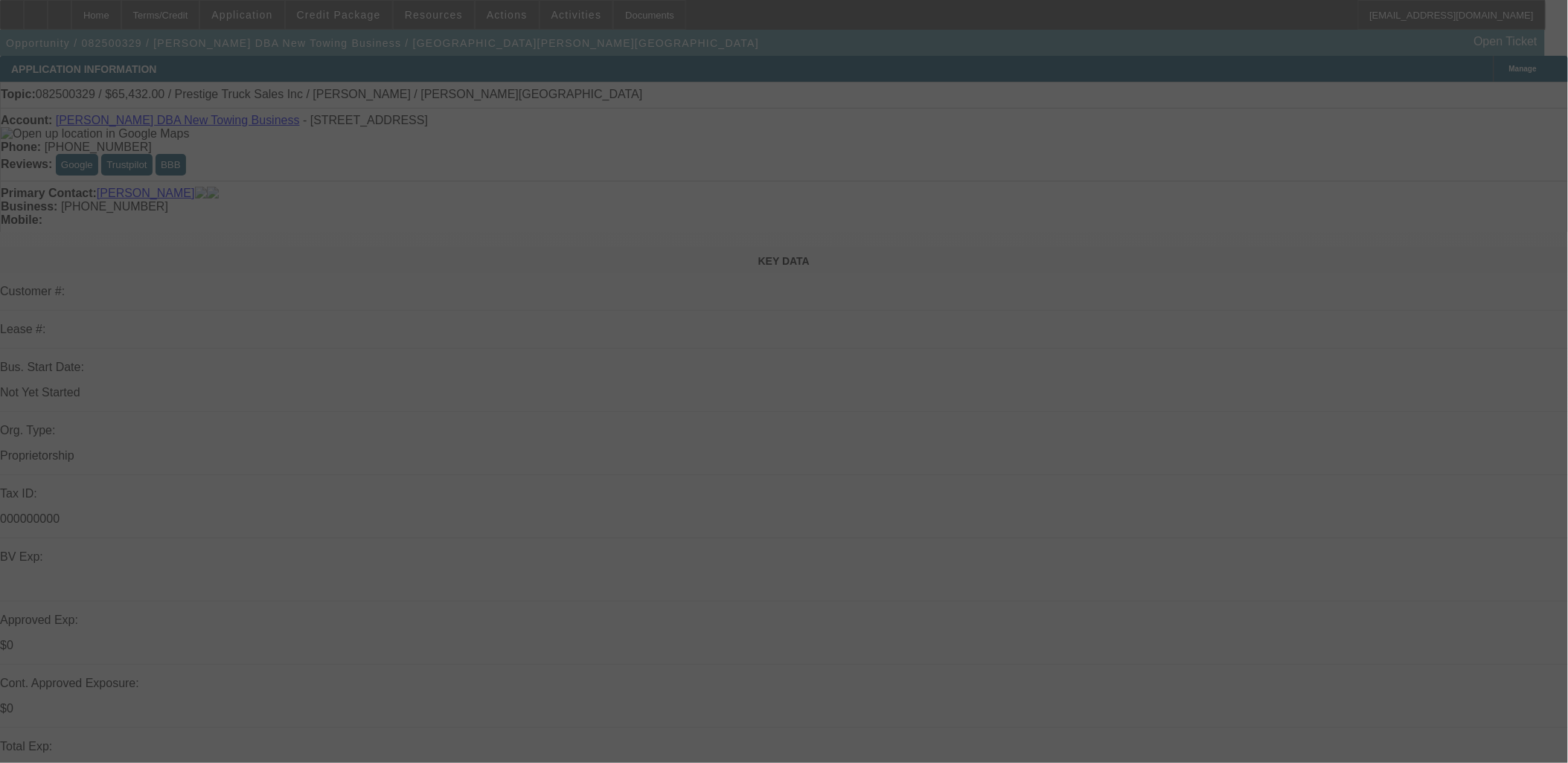
select select "0"
select select "2"
select select "0.1"
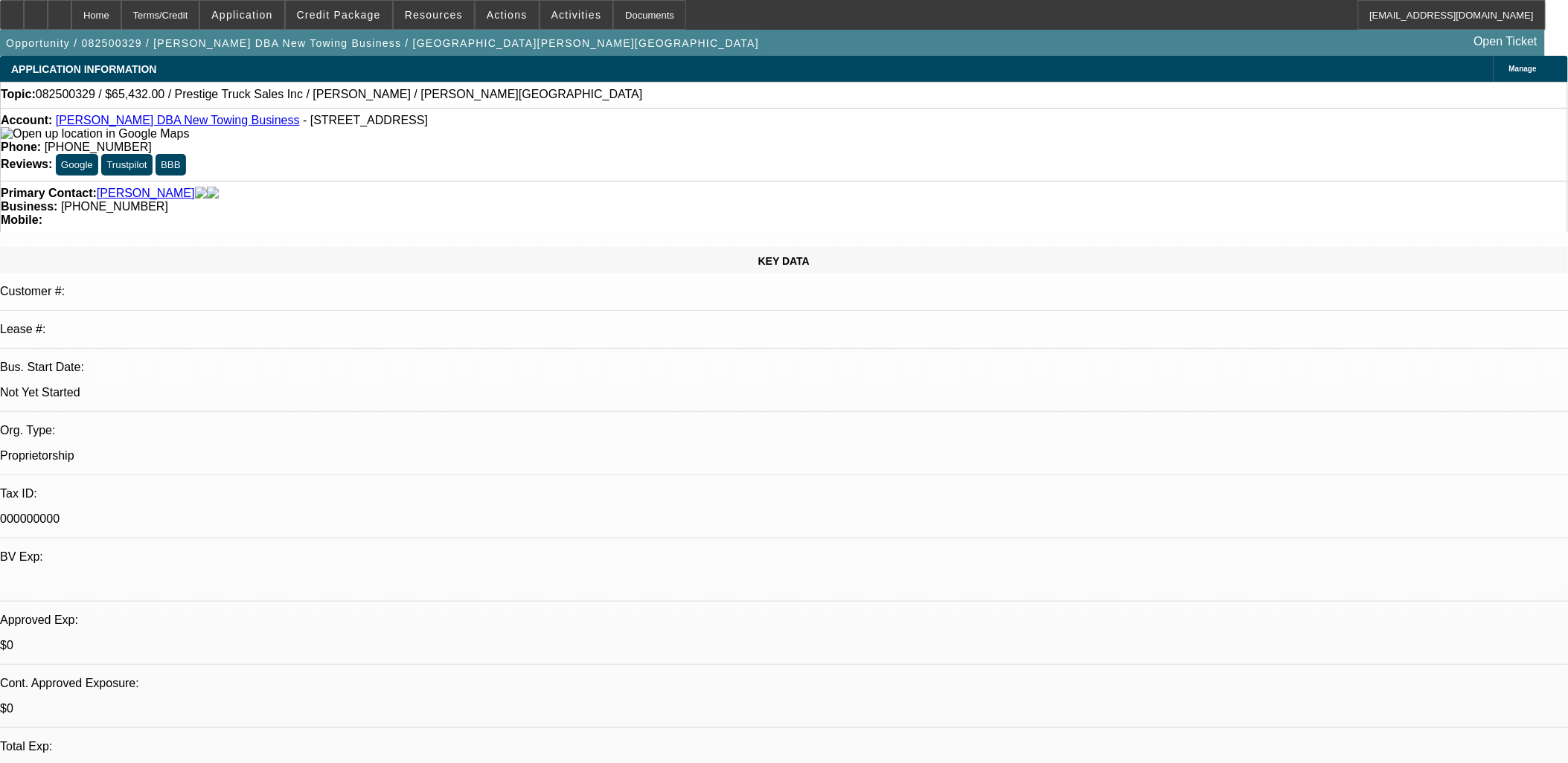
select select "4"
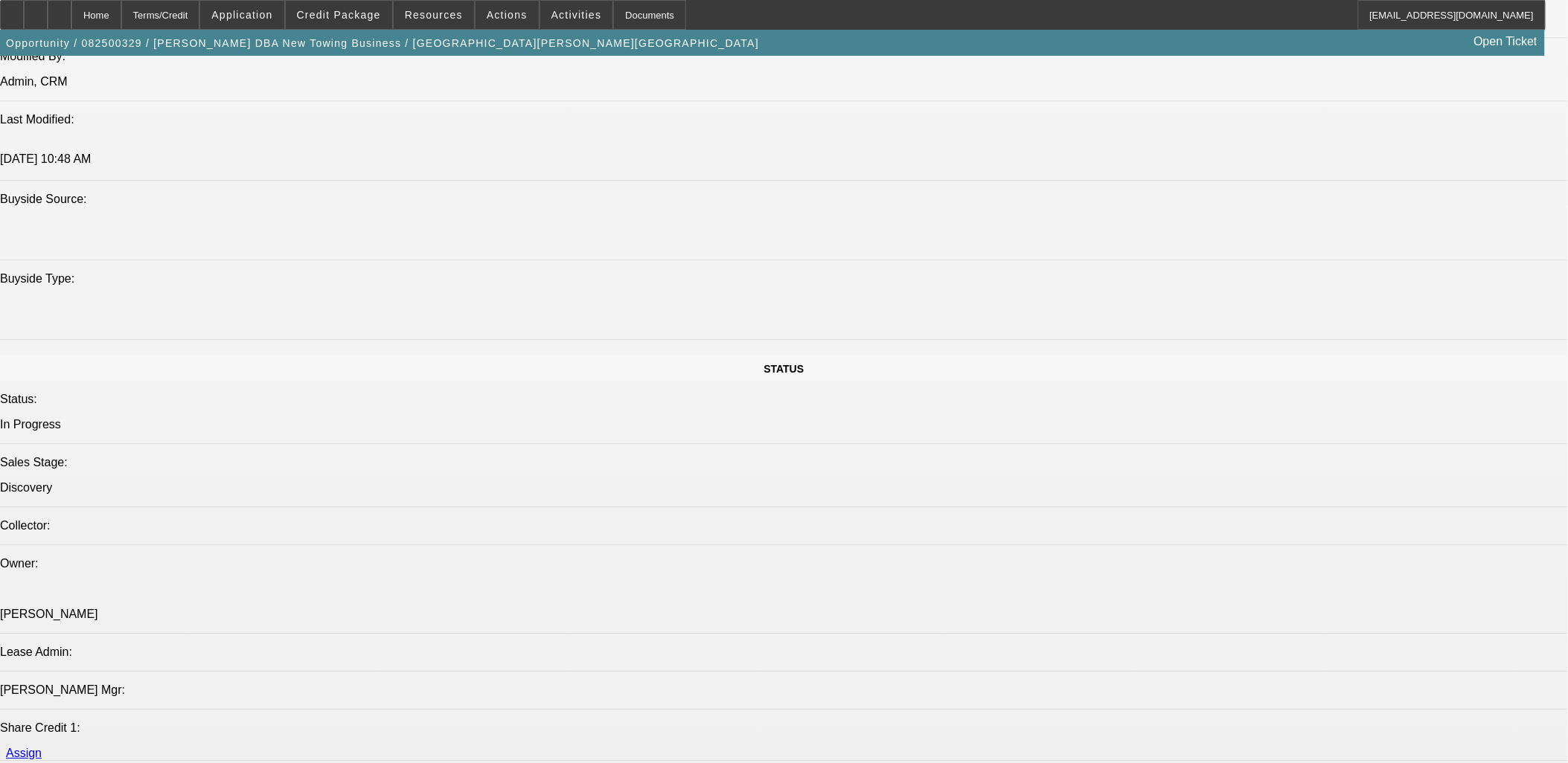
scroll to position [1818, 0]
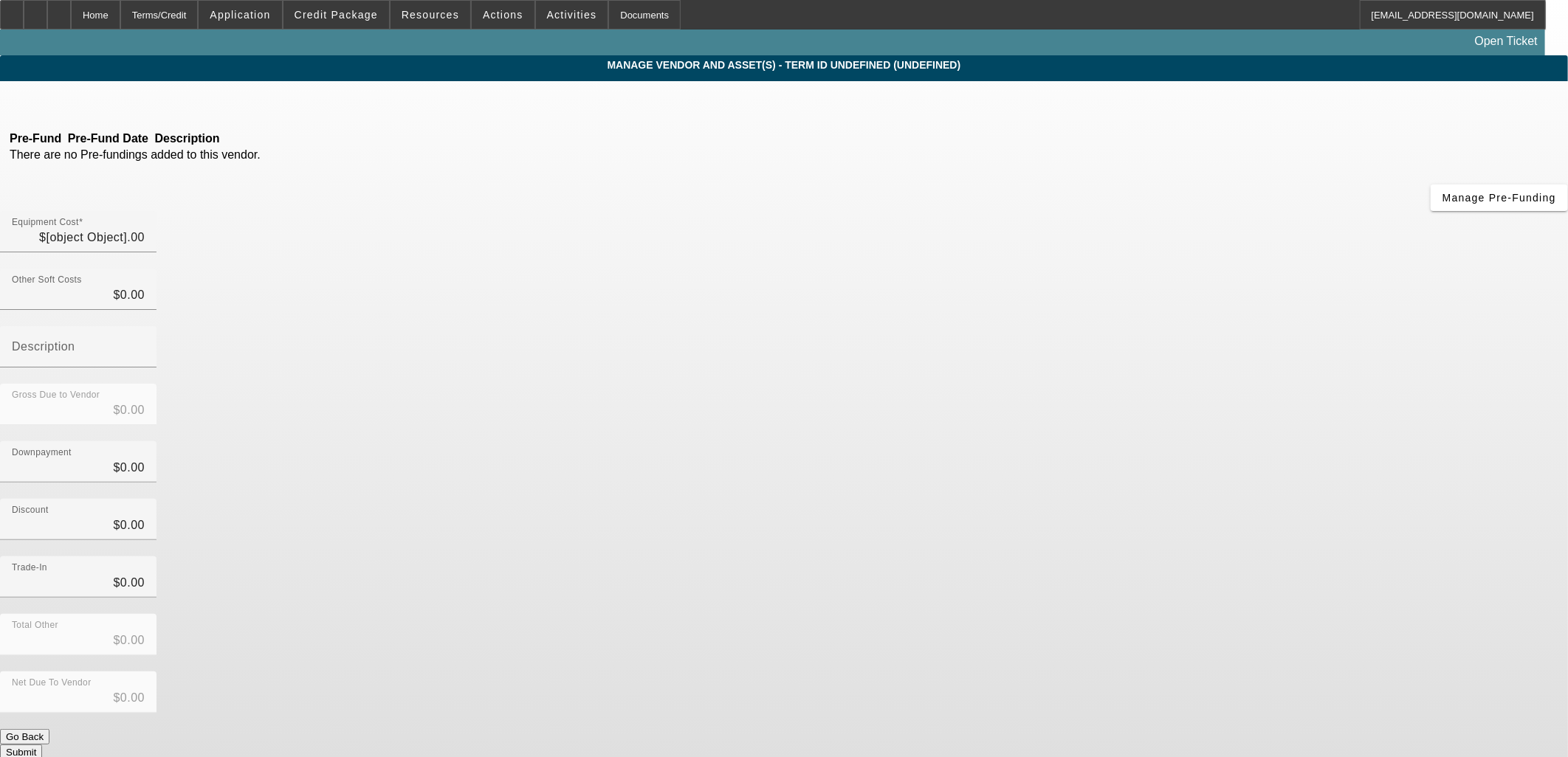
type input "$65,432.00"
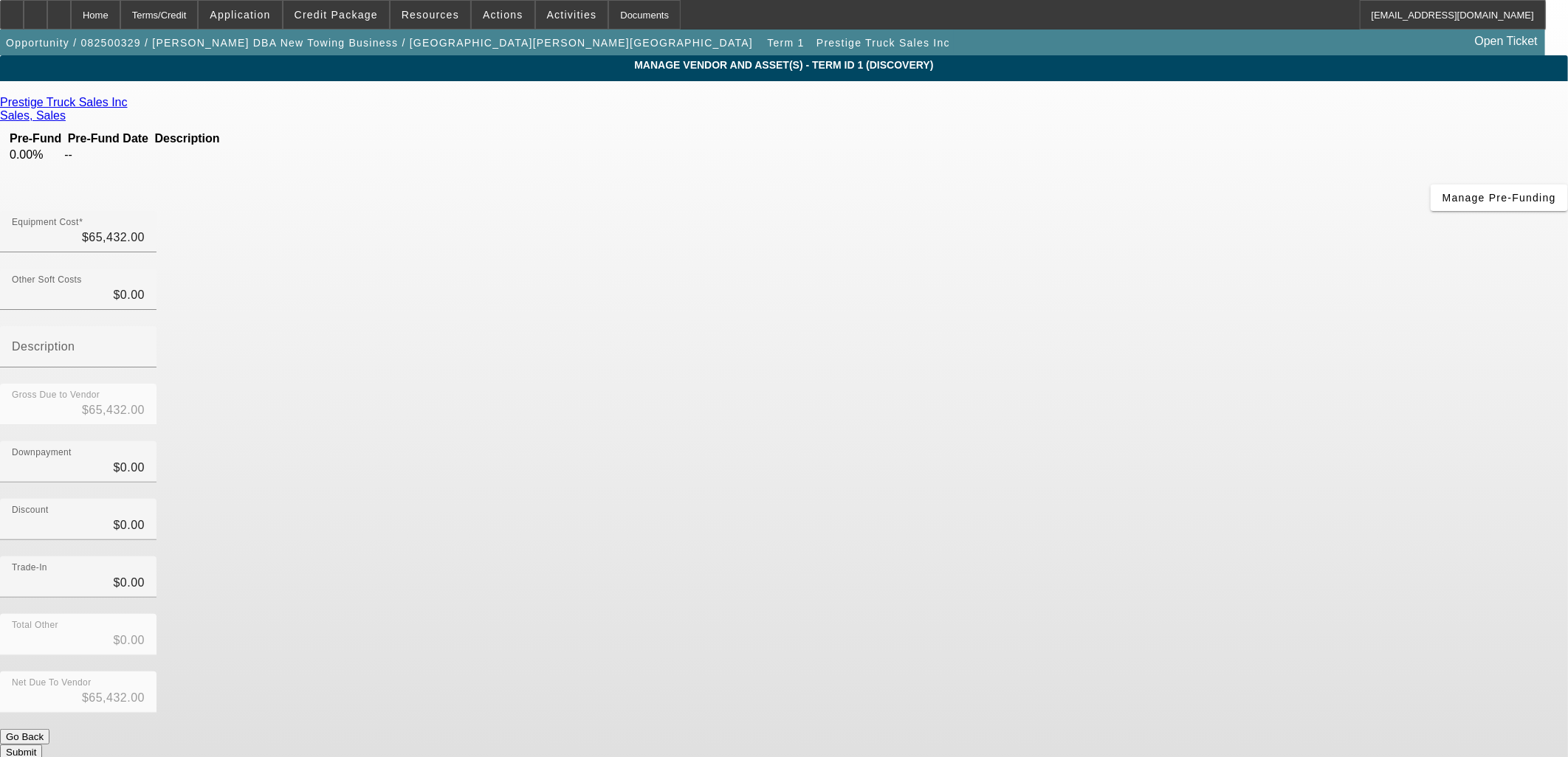
click at [127, 102] on link "Prestige Truck Sales Inc" at bounding box center [63, 103] width 127 height 14
click at [328, 17] on span "Credit Package" at bounding box center [336, 15] width 84 height 12
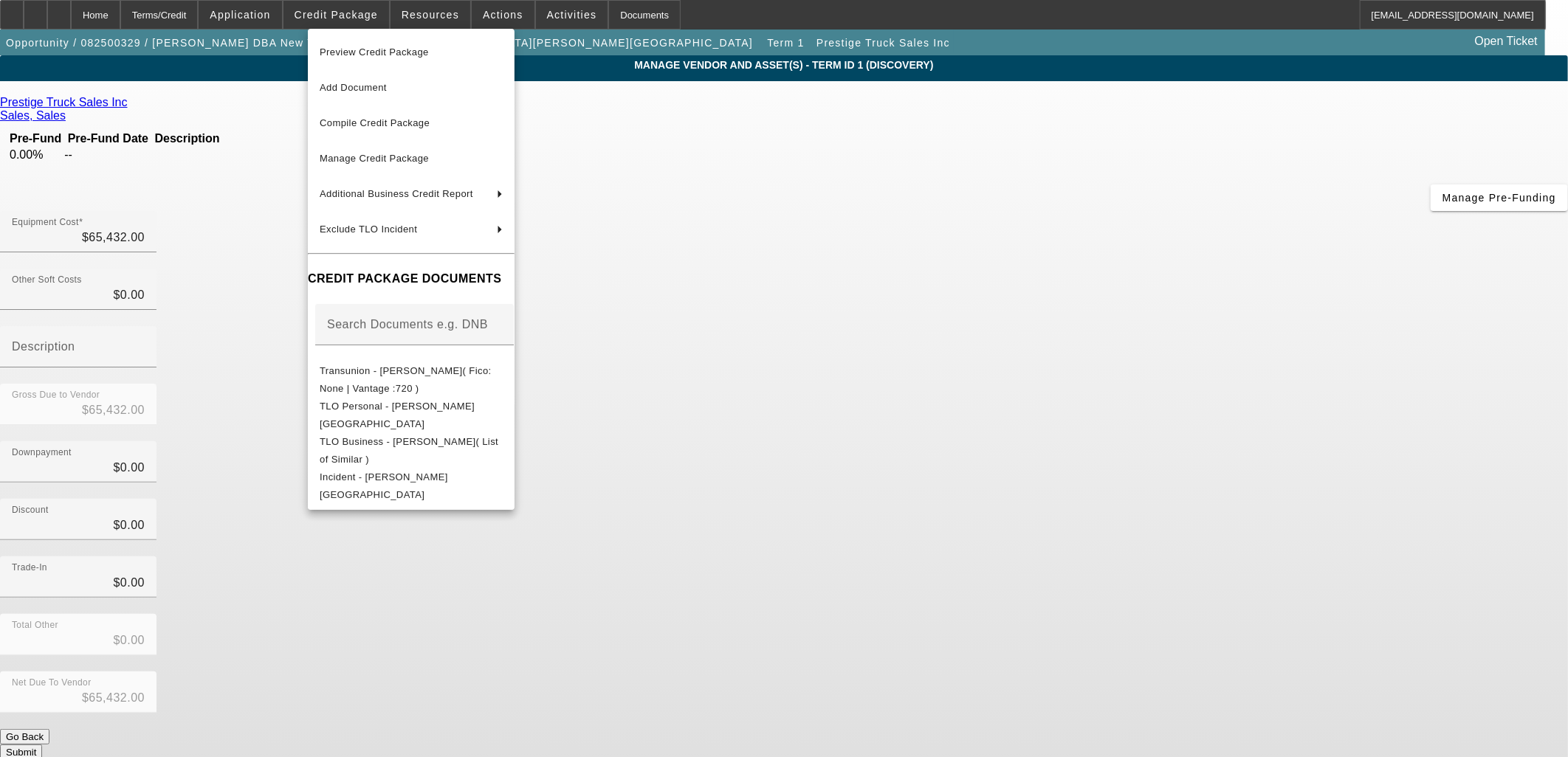
drag, startPoint x: 328, startPoint y: 17, endPoint x: 320, endPoint y: 18, distance: 8.1
click at [328, 17] on div at bounding box center [784, 378] width 1568 height 757
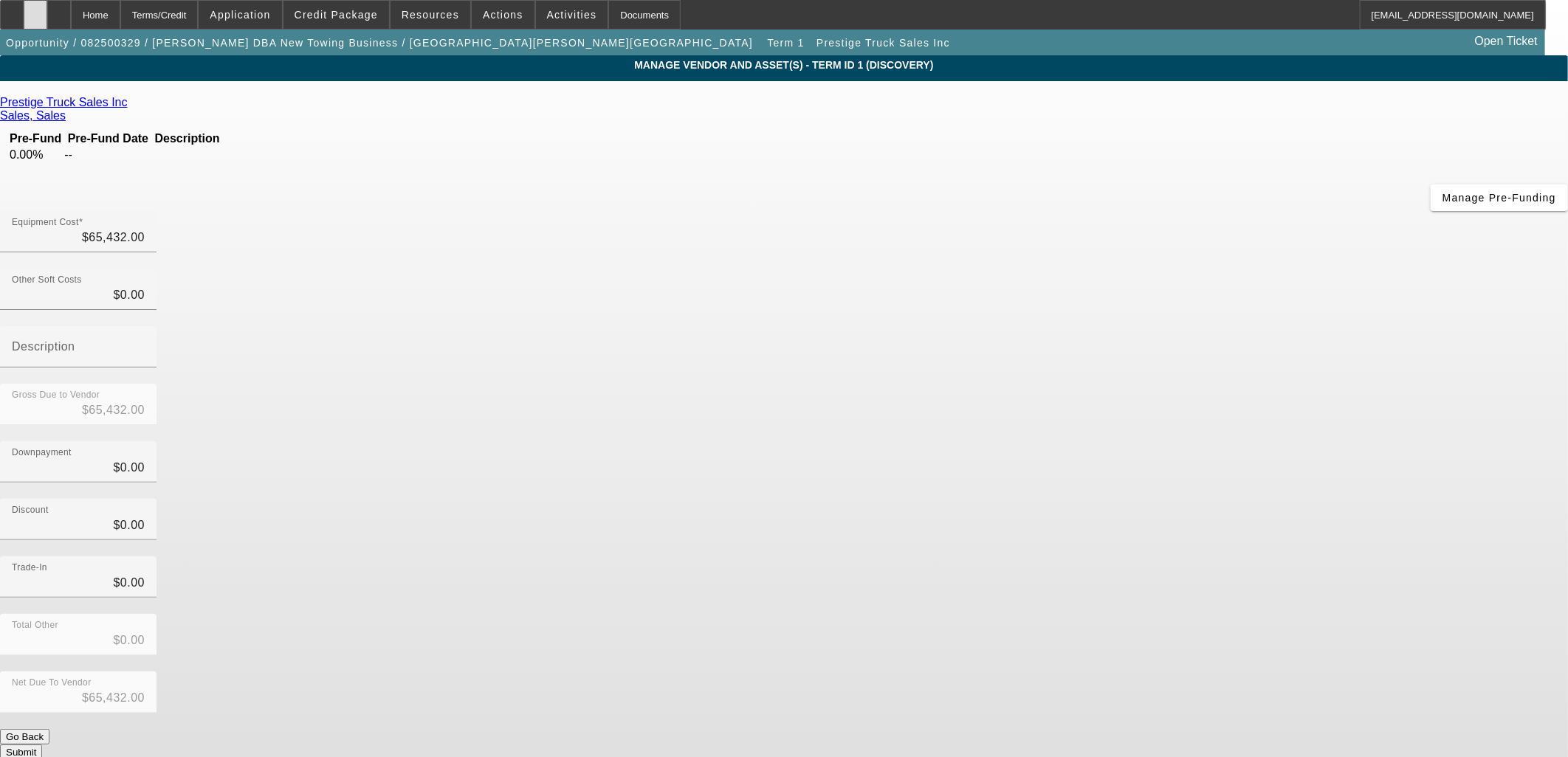
click at [48, 6] on div at bounding box center [35, 14] width 23 height 29
click at [1076, 93] on div "Prestige Truck Sales Inc Sales, Sales Pre-Fund Pre-Fund Date Description 0.00% …" at bounding box center [784, 464] width 1568 height 767
click at [42, 745] on button "Submit" at bounding box center [21, 752] width 42 height 16
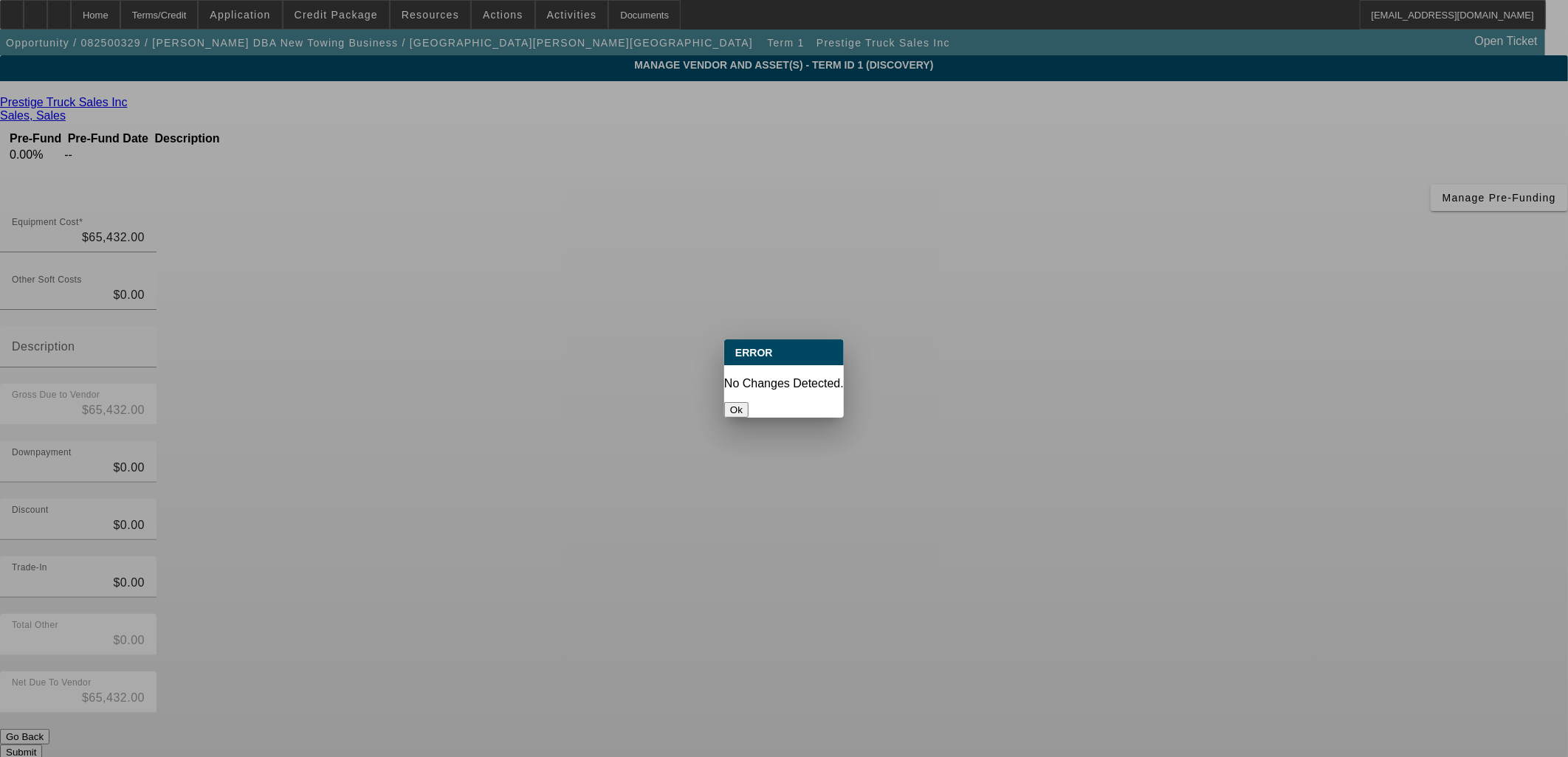
drag, startPoint x: 800, startPoint y: 397, endPoint x: 729, endPoint y: 344, distance: 88.6
click at [749, 402] on button "Ok" at bounding box center [736, 409] width 24 height 16
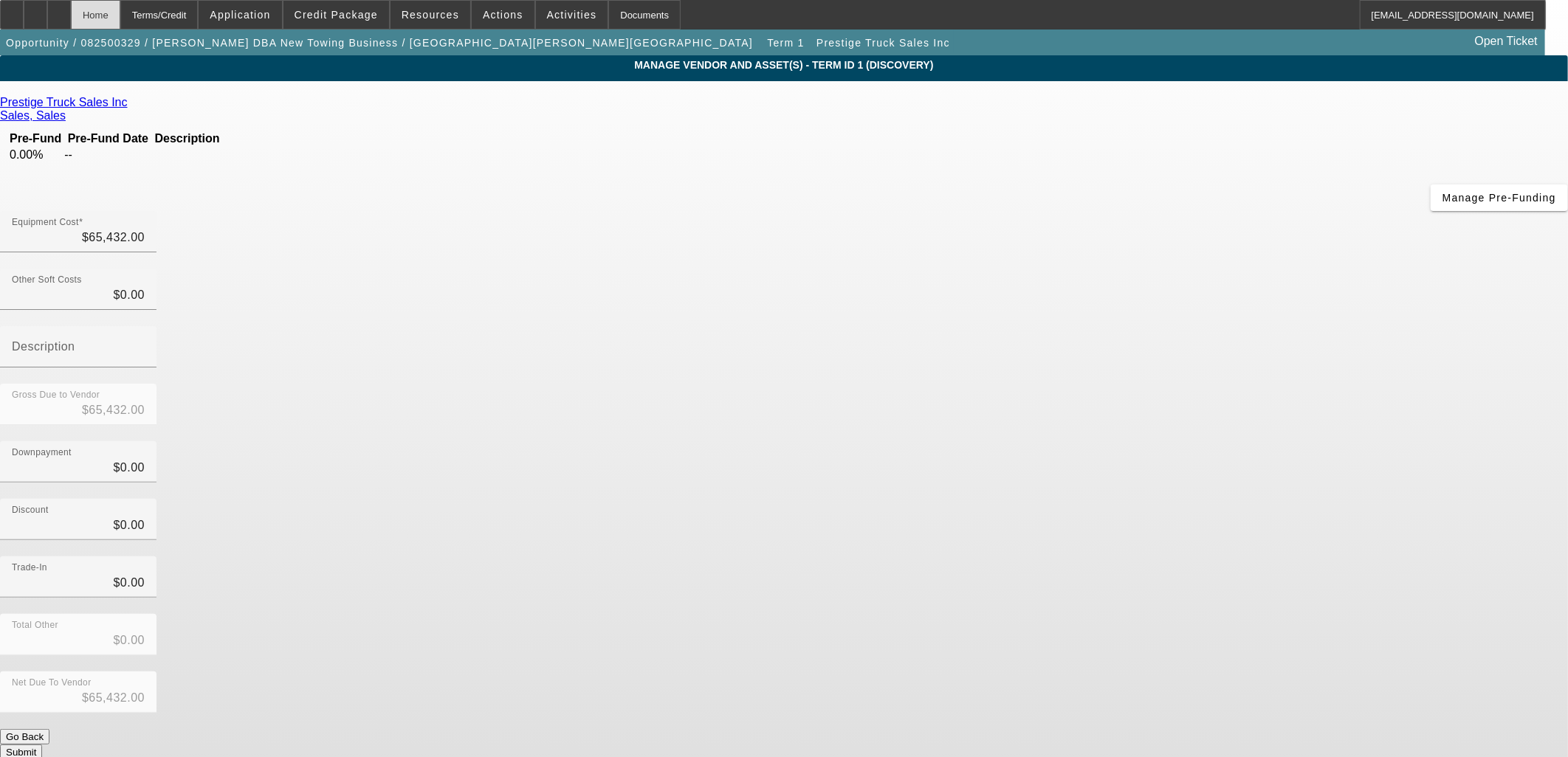
click at [121, 8] on div "Home" at bounding box center [96, 14] width 50 height 29
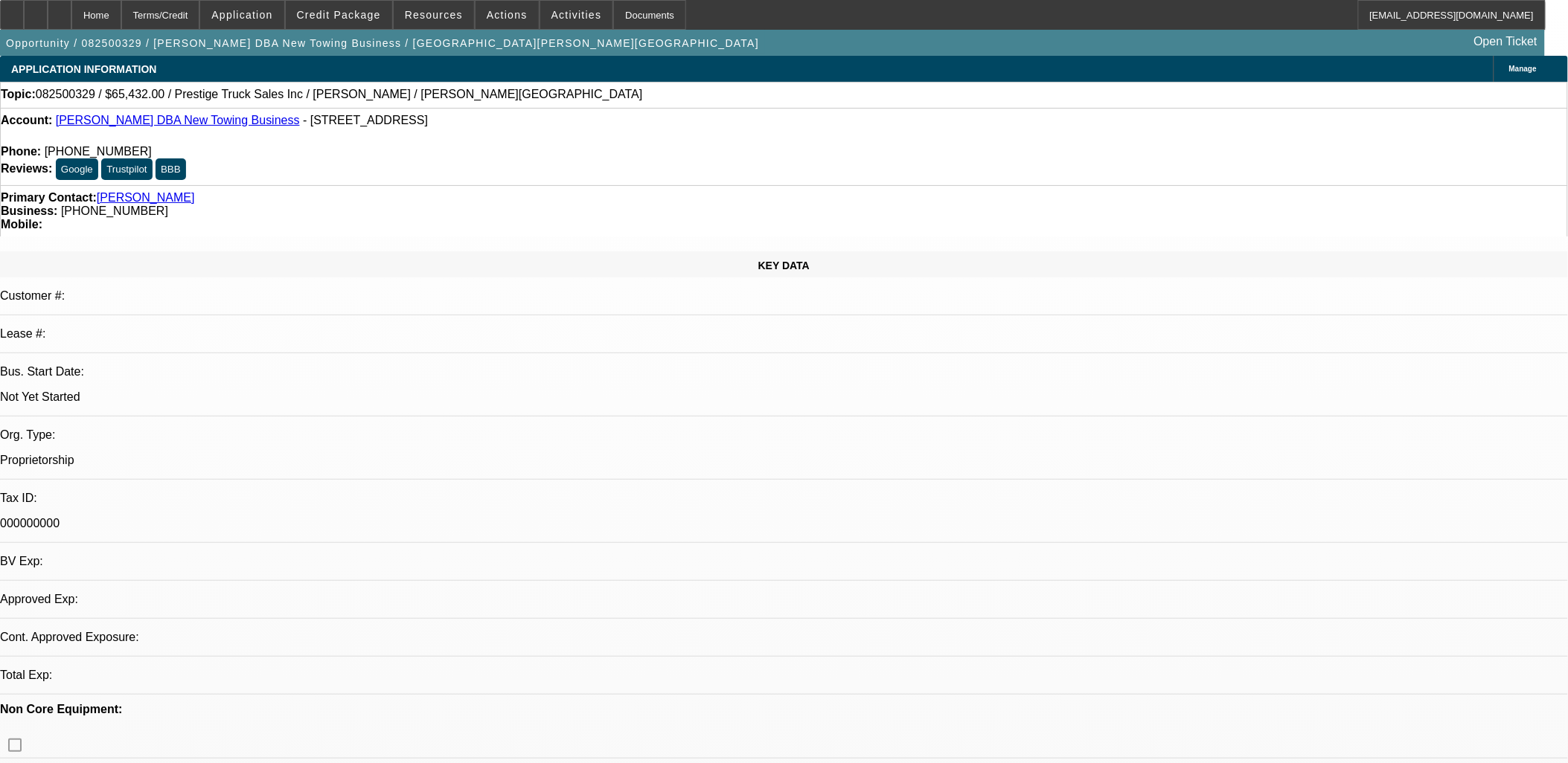
select select "0"
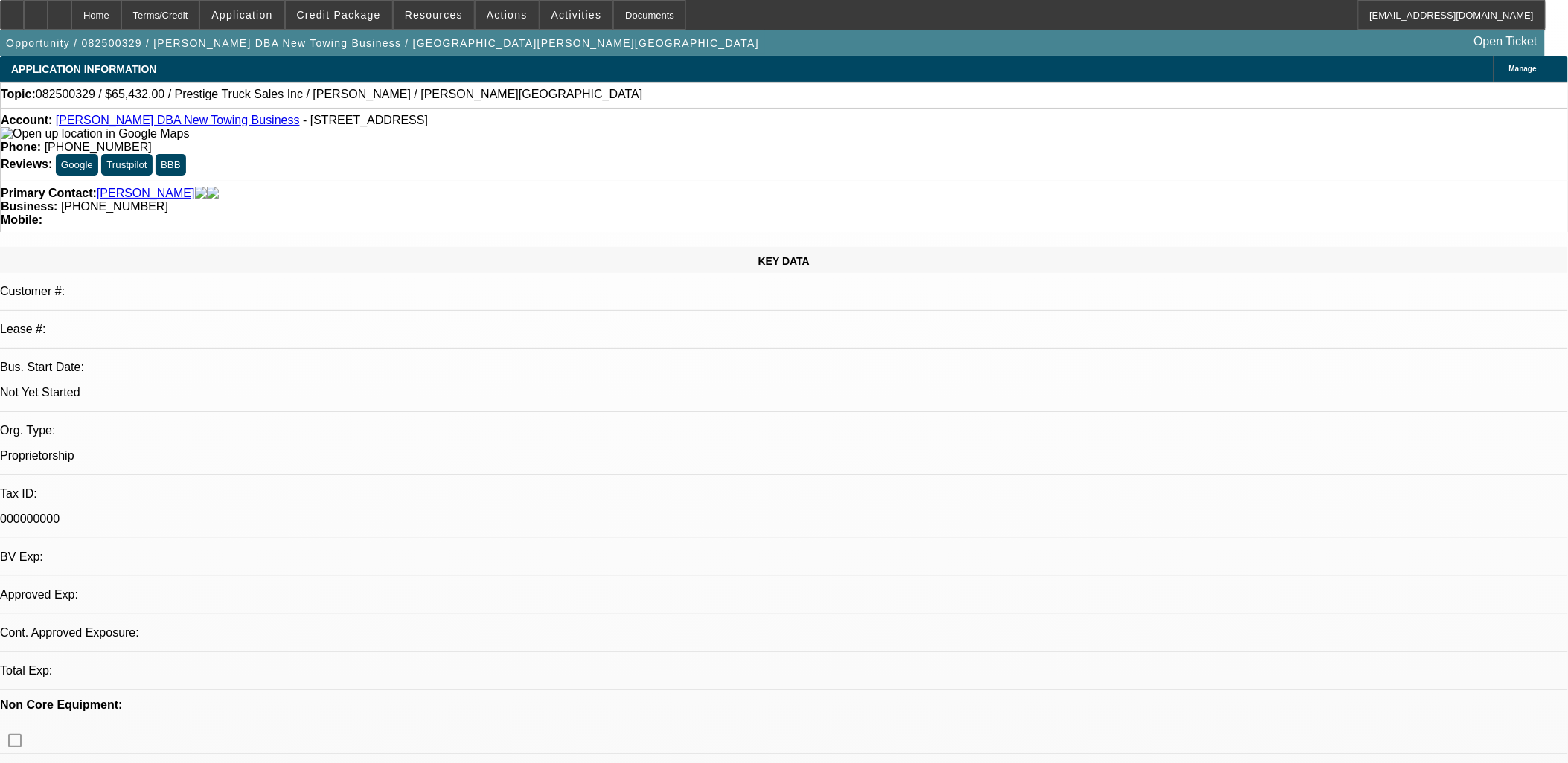
select select "2"
select select "0.1"
select select "4"
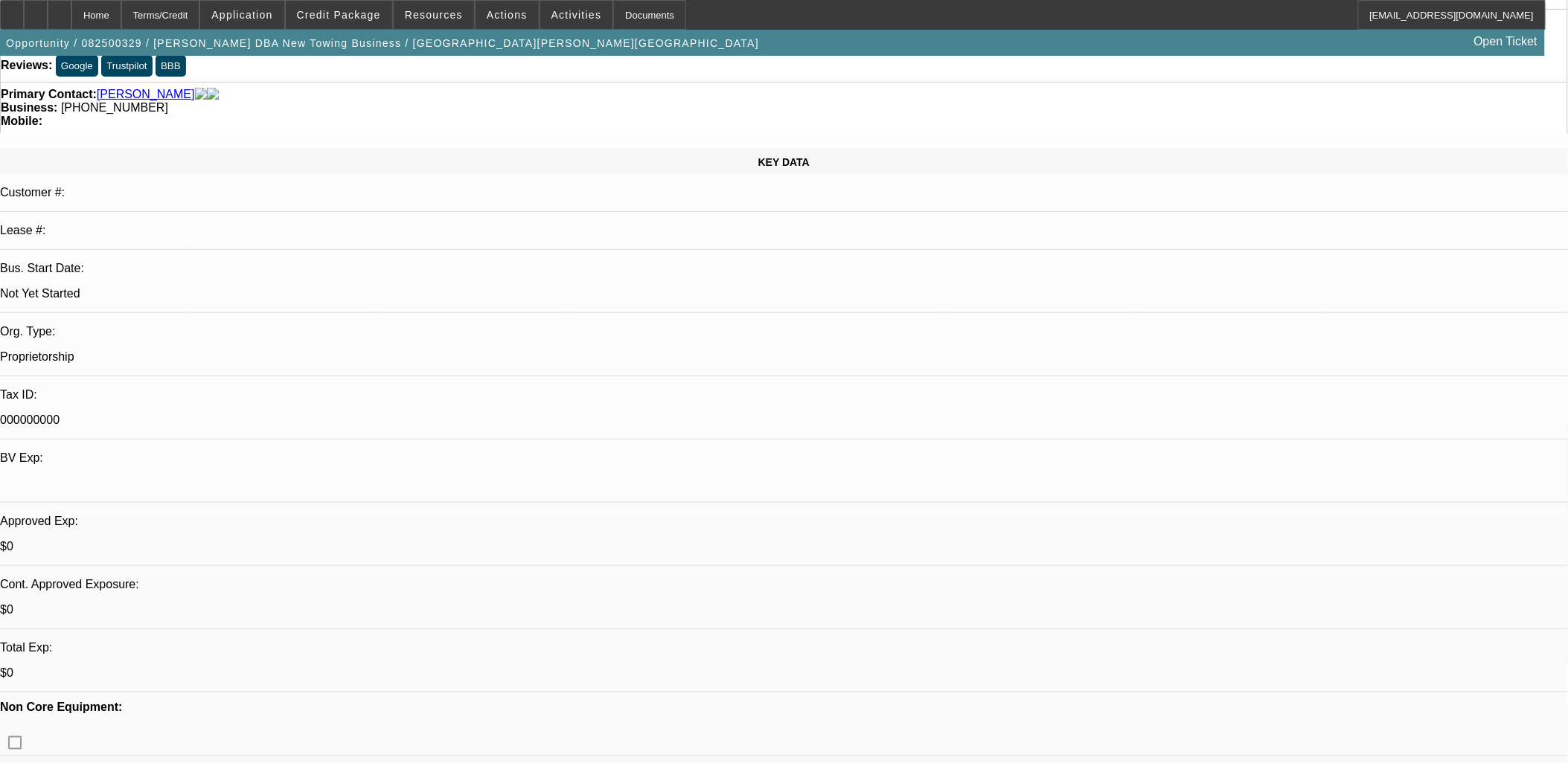
scroll to position [165, 0]
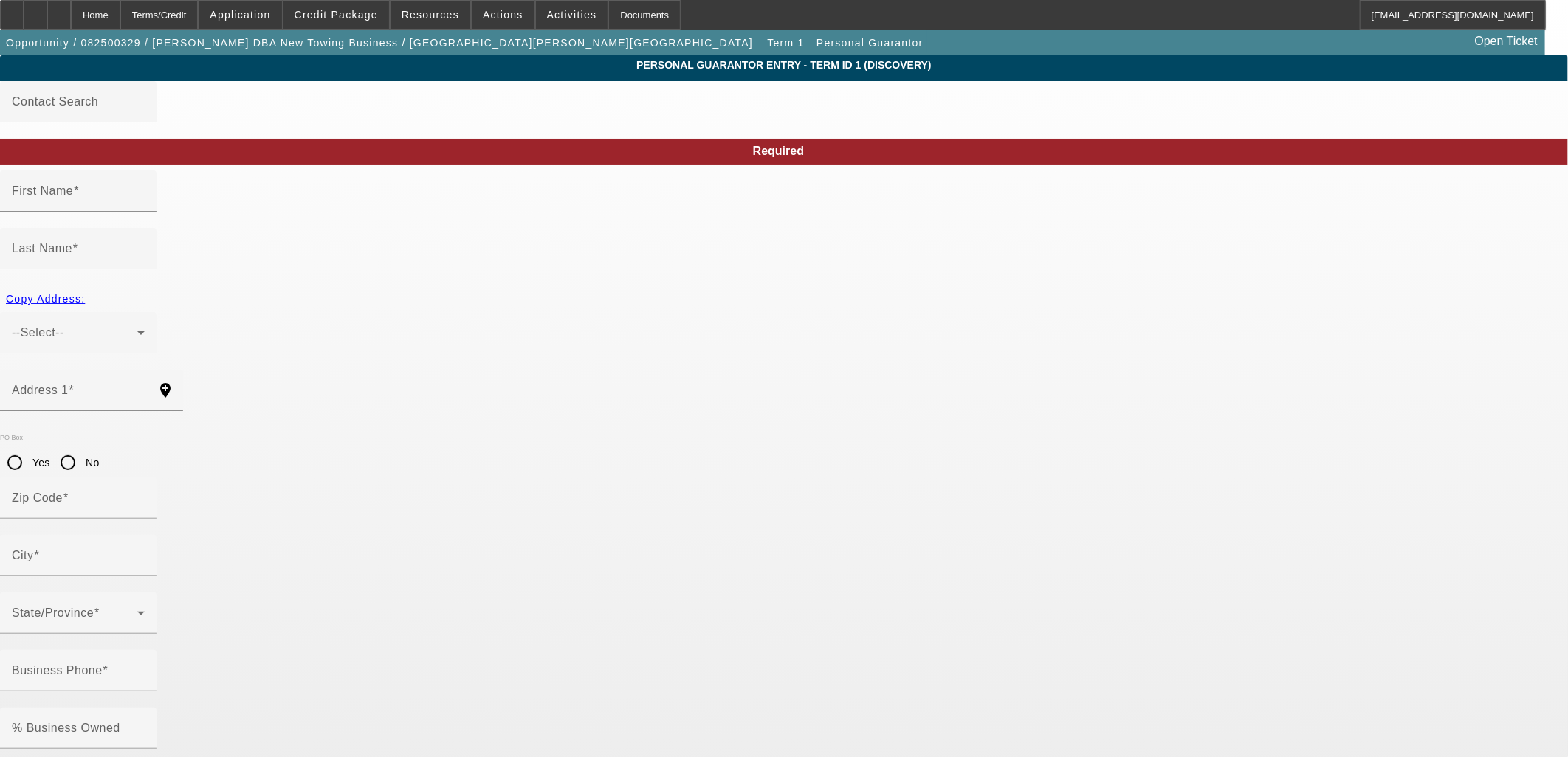
type input "Marene"
type input "Saakian"
type input "14512 Grandifloras Rd"
radio input "true"
type input "91387"
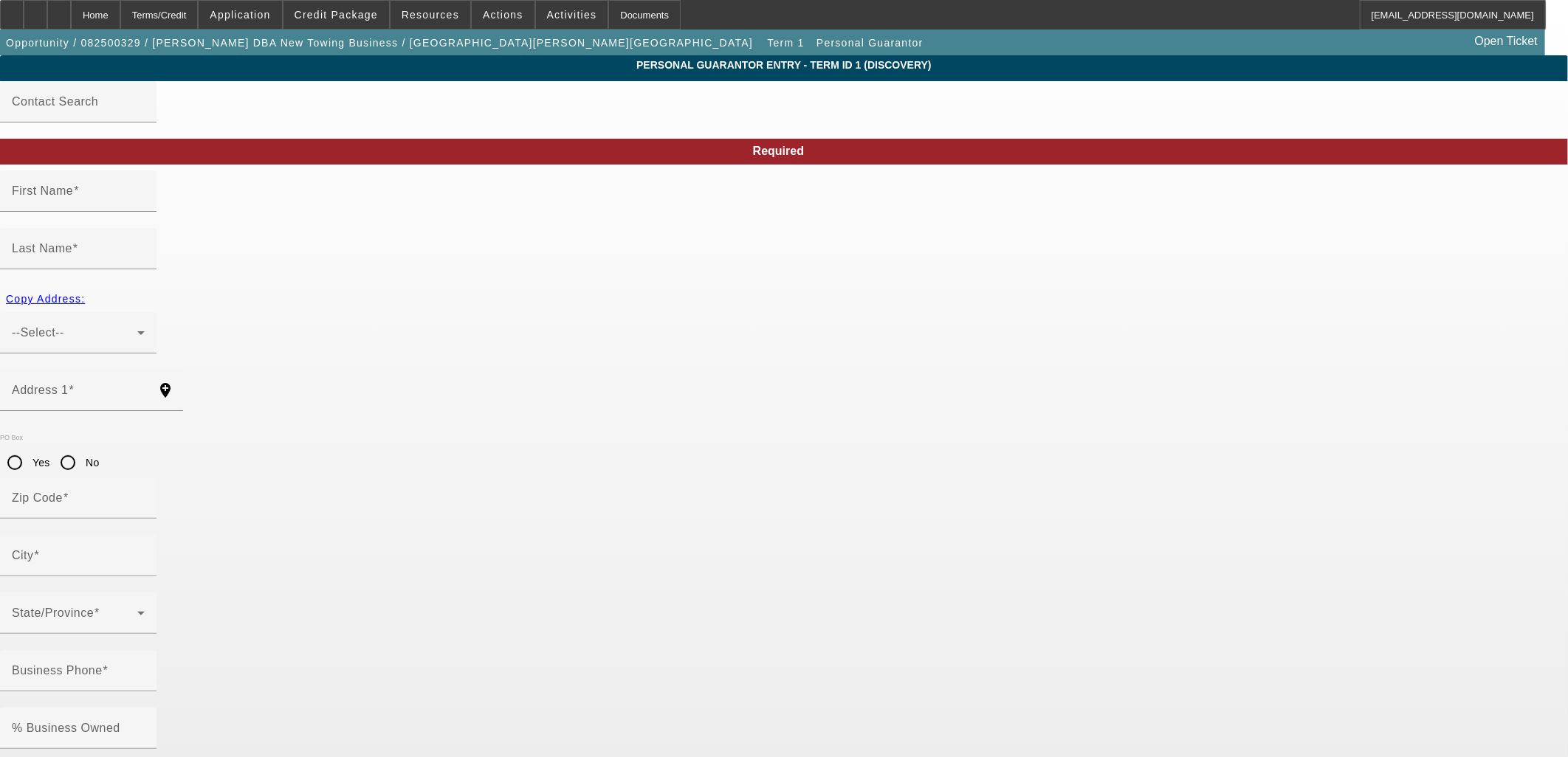
type input "Canyon Countyry"
type input "(818) 987-9077"
type input "100"
type input "604-15-0671"
type input "marlilbeuty@yahoo.com"
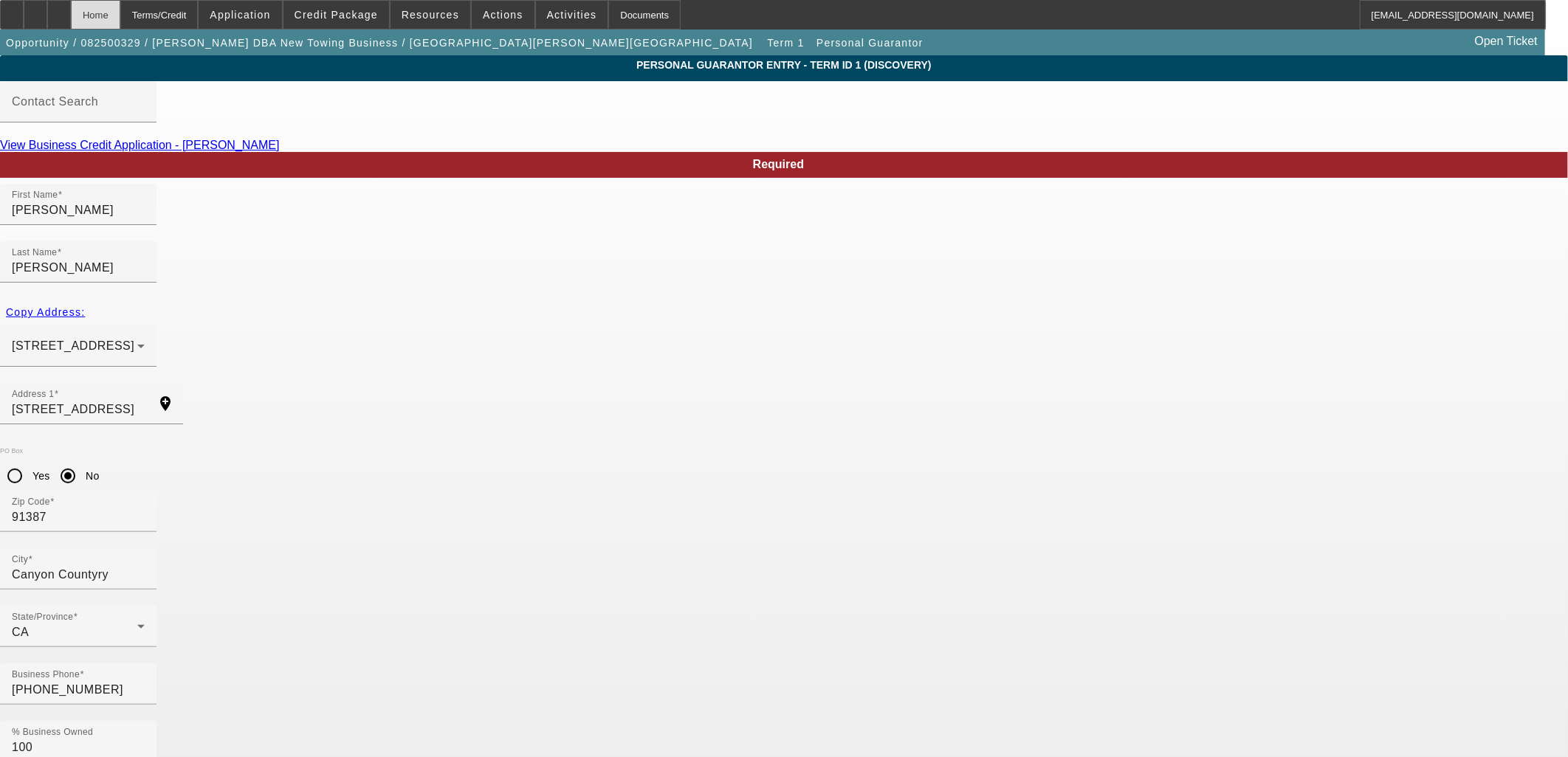
click at [121, 17] on div "Home" at bounding box center [96, 14] width 50 height 29
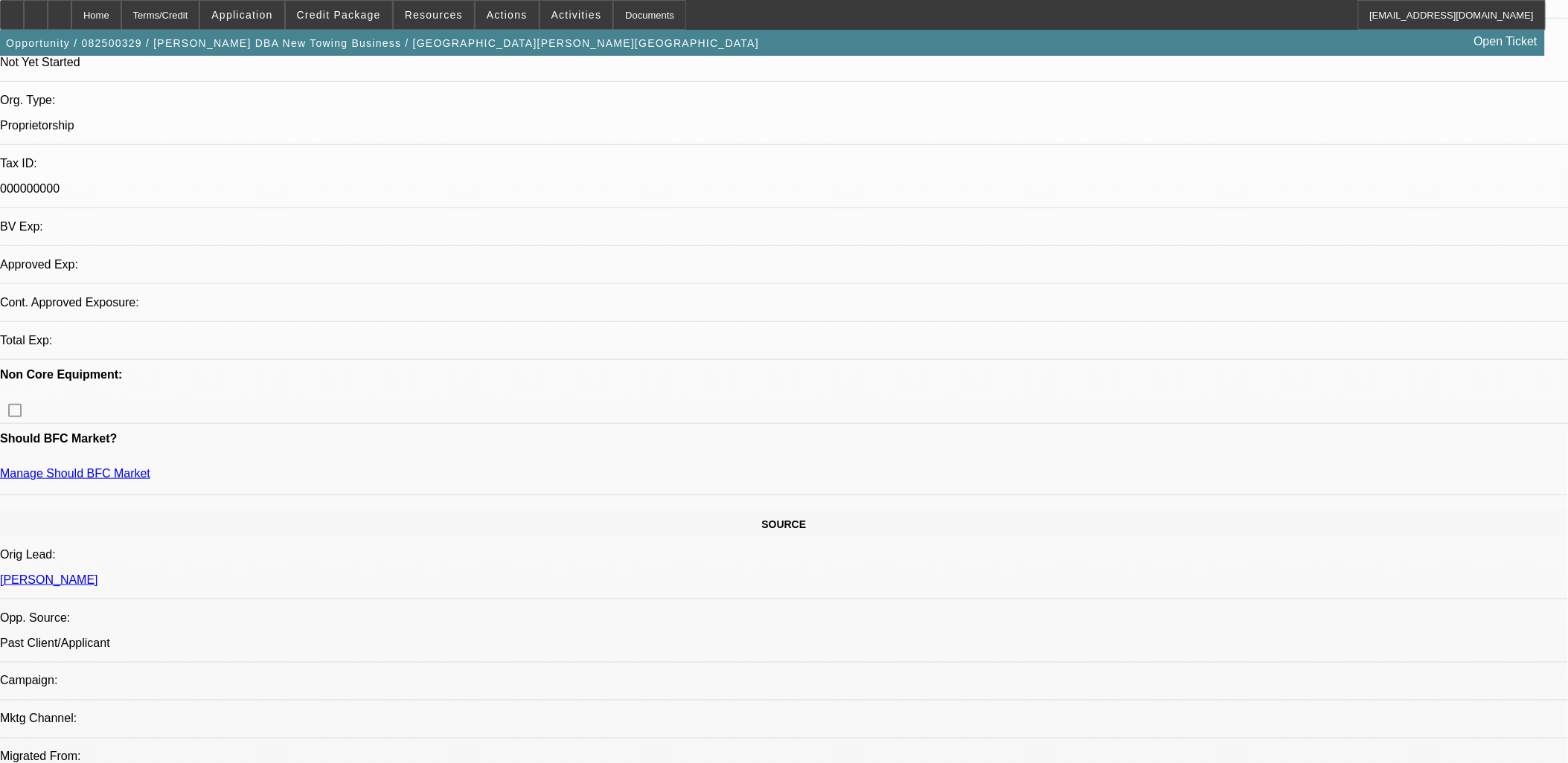
select select "0"
select select "2"
select select "0.1"
select select "4"
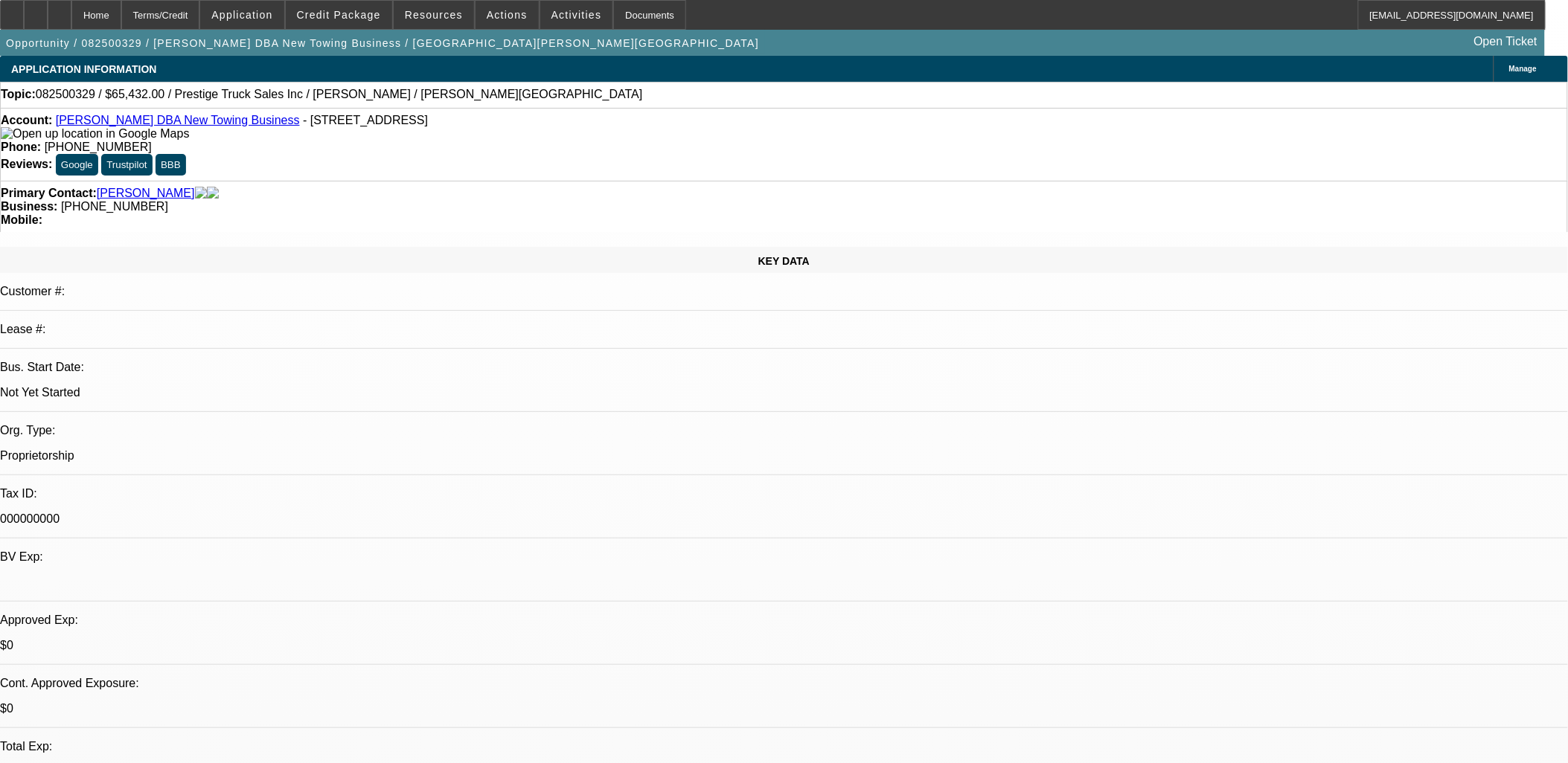
radio input "true"
type textarea "VM. Asked Kamy for email. There may be another opp or lead but I can't find any…"
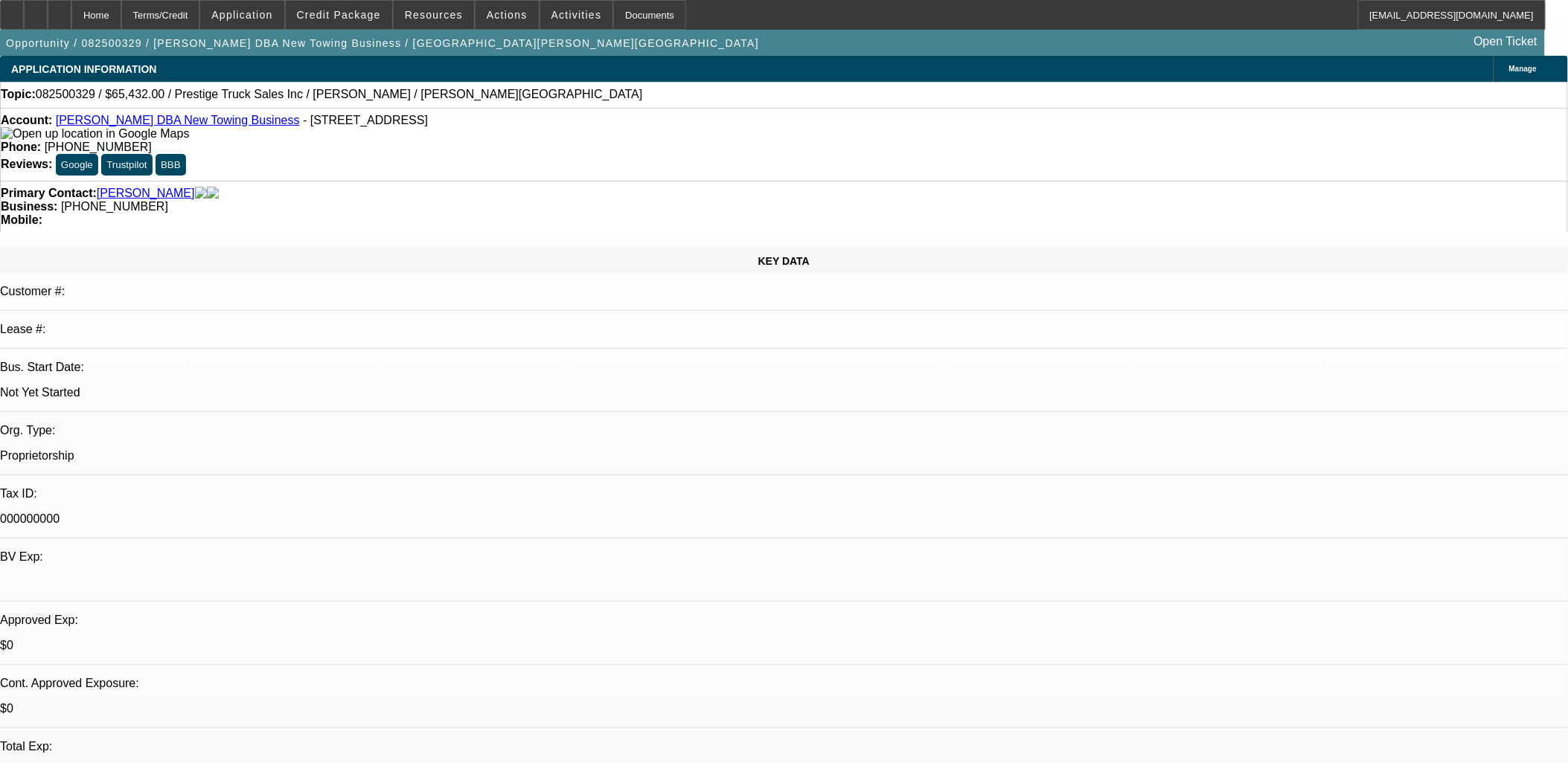
radio input "true"
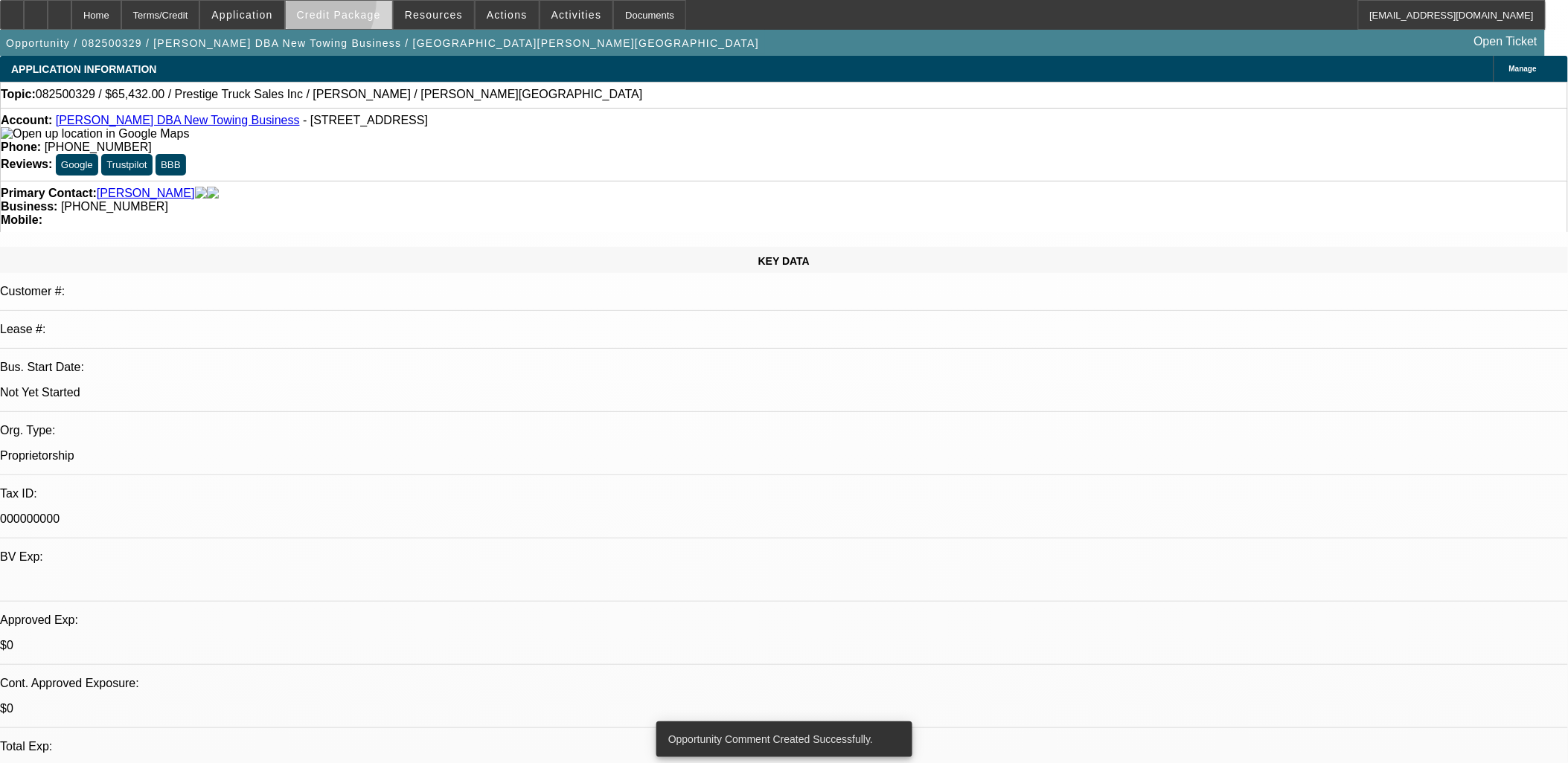
click at [310, 1] on span at bounding box center [339, 14] width 106 height 36
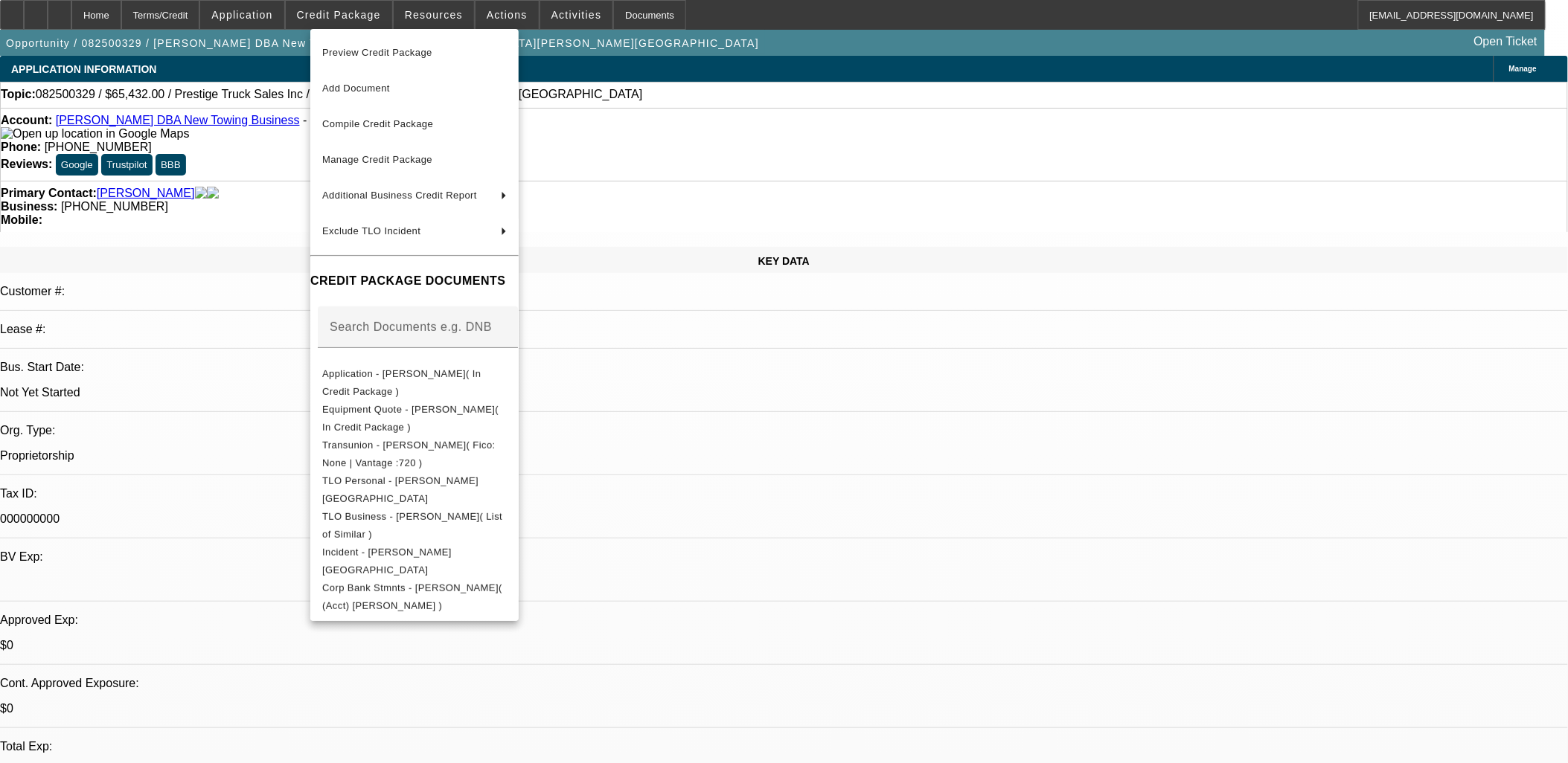
click at [875, 462] on div at bounding box center [784, 382] width 1568 height 763
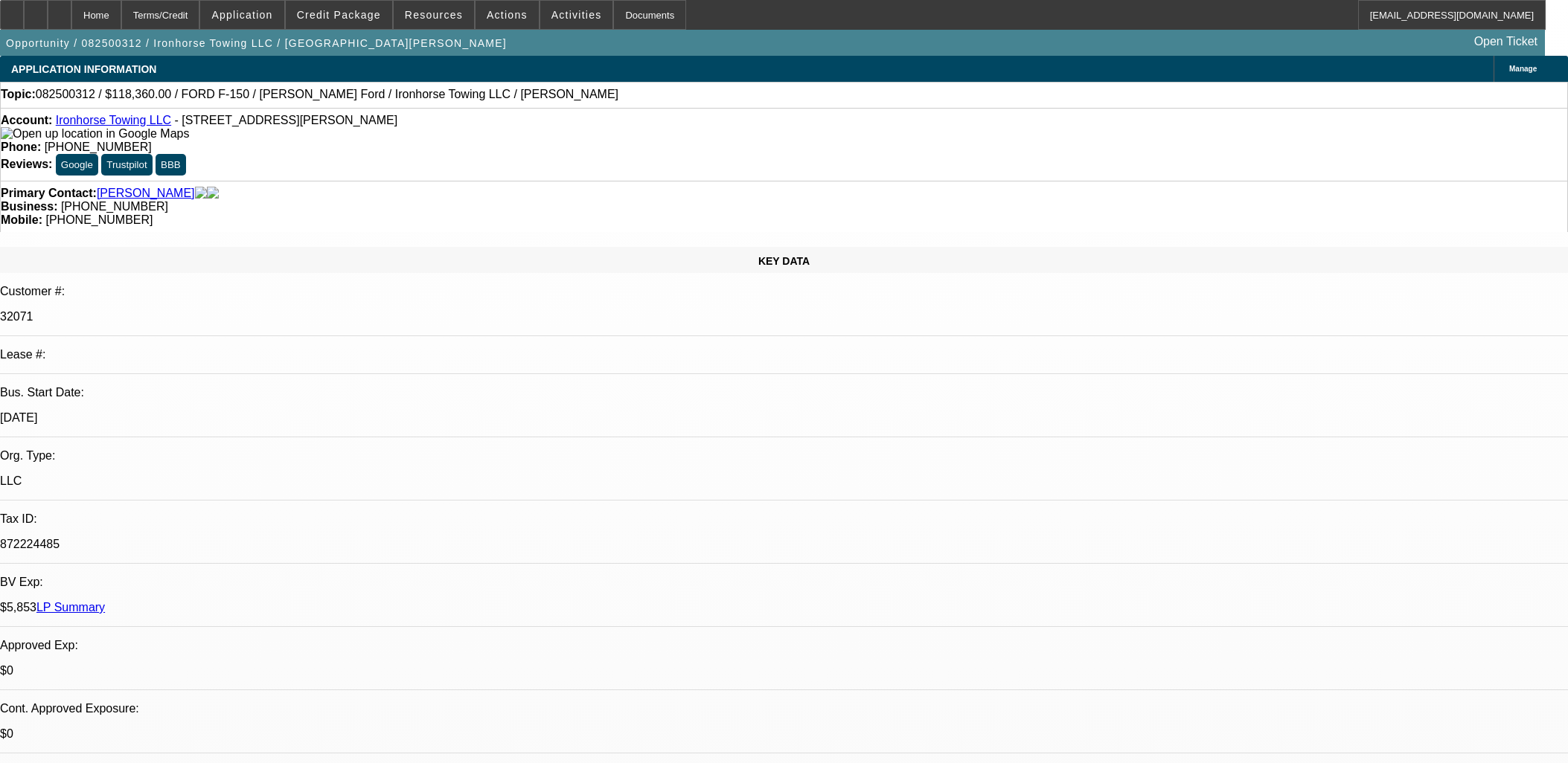
select select "0"
select select "2"
select select "0.1"
select select "4"
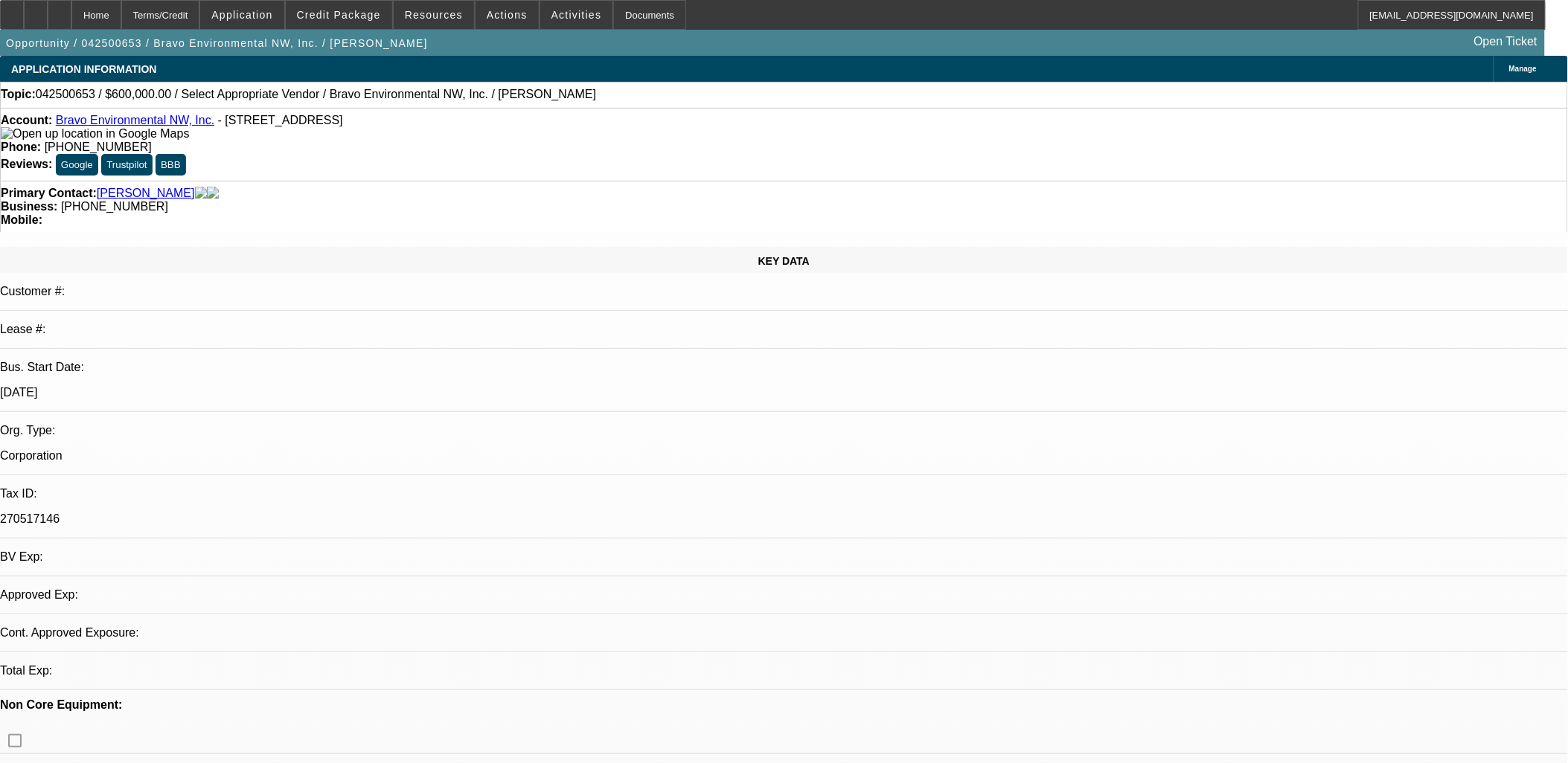
select select "0"
select select "2"
select select "0.1"
select select "4"
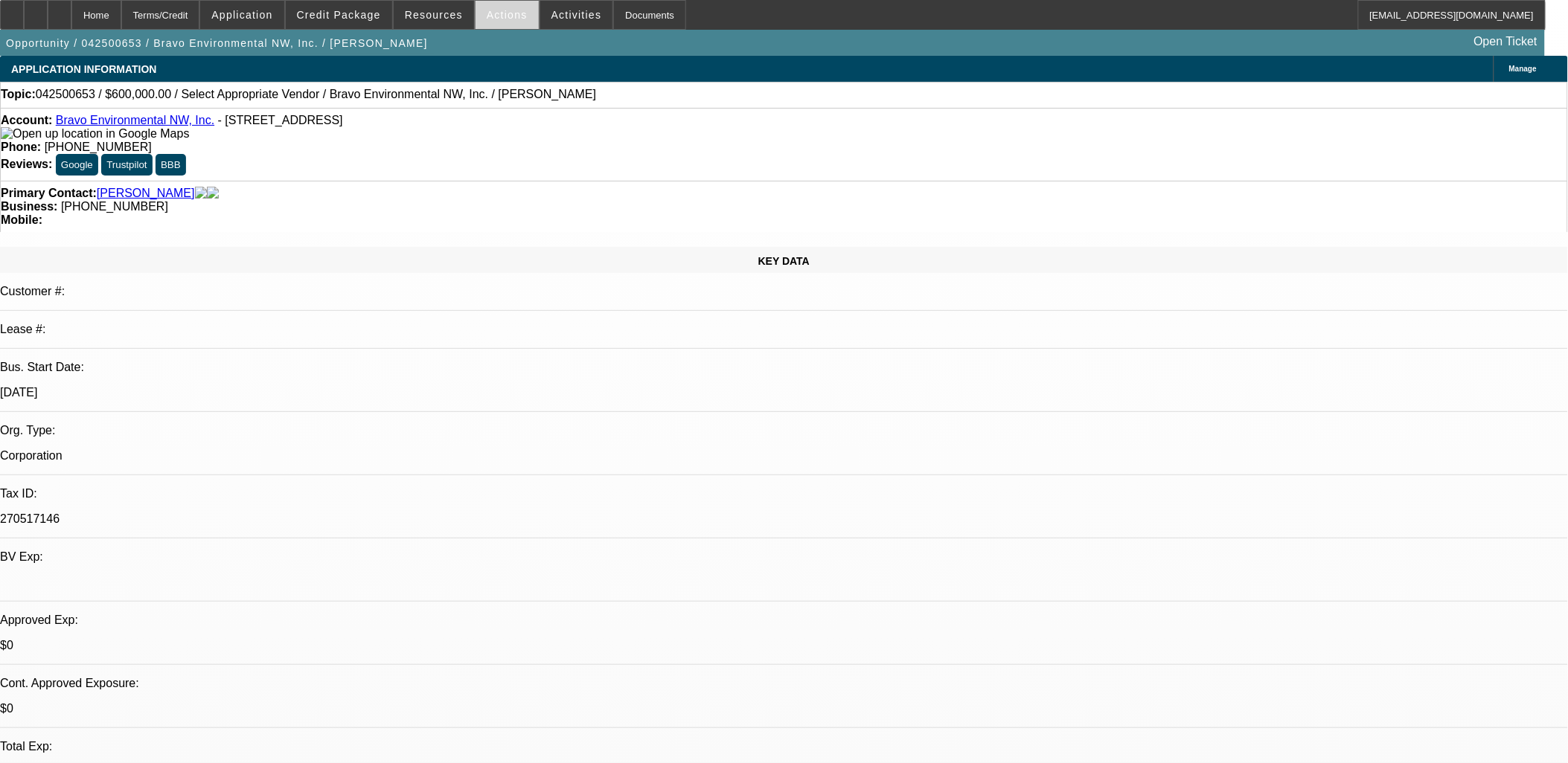
click at [502, 12] on span "Actions" at bounding box center [507, 15] width 41 height 12
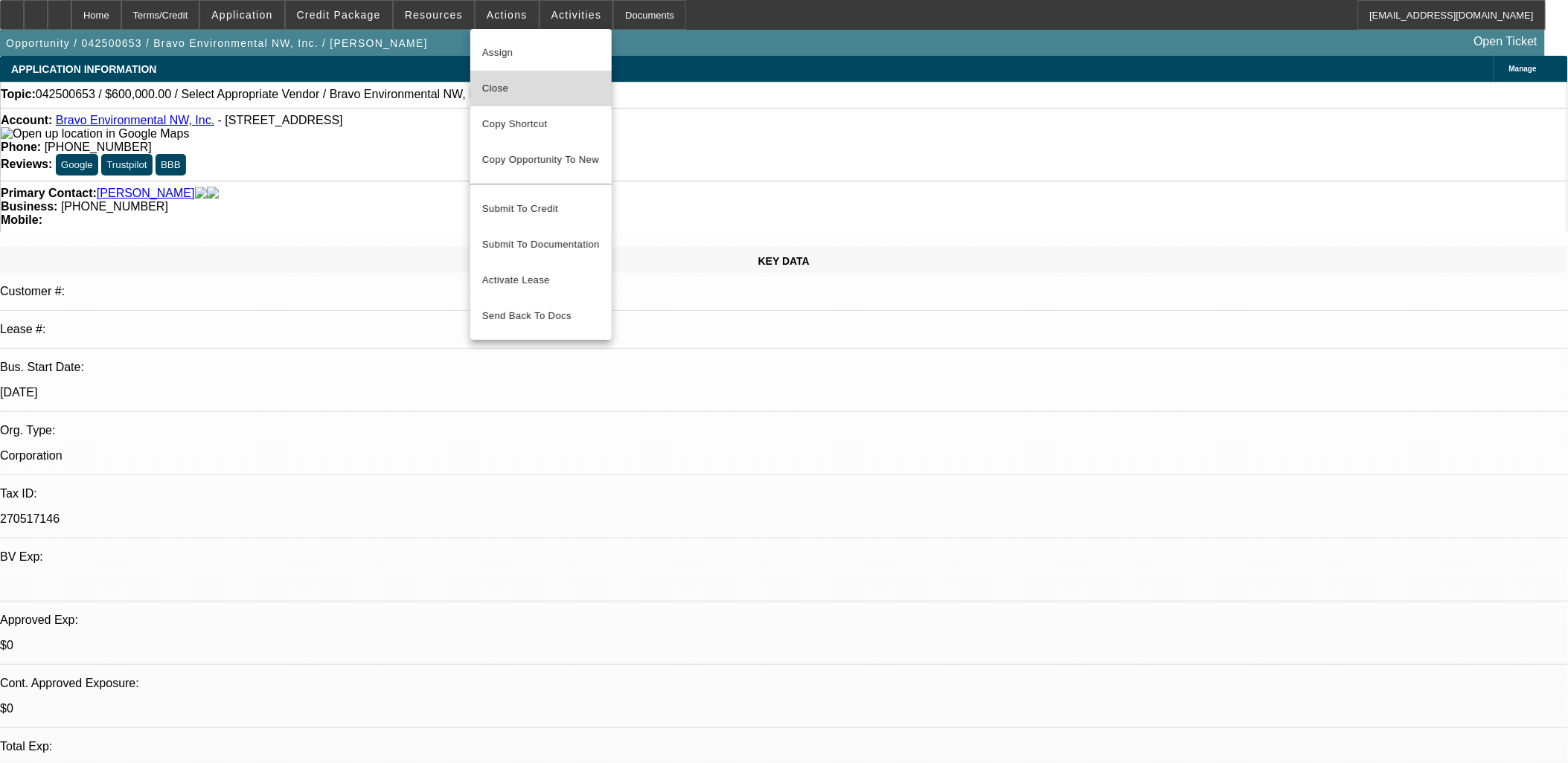
click at [495, 92] on span "Close" at bounding box center [541, 88] width 118 height 17
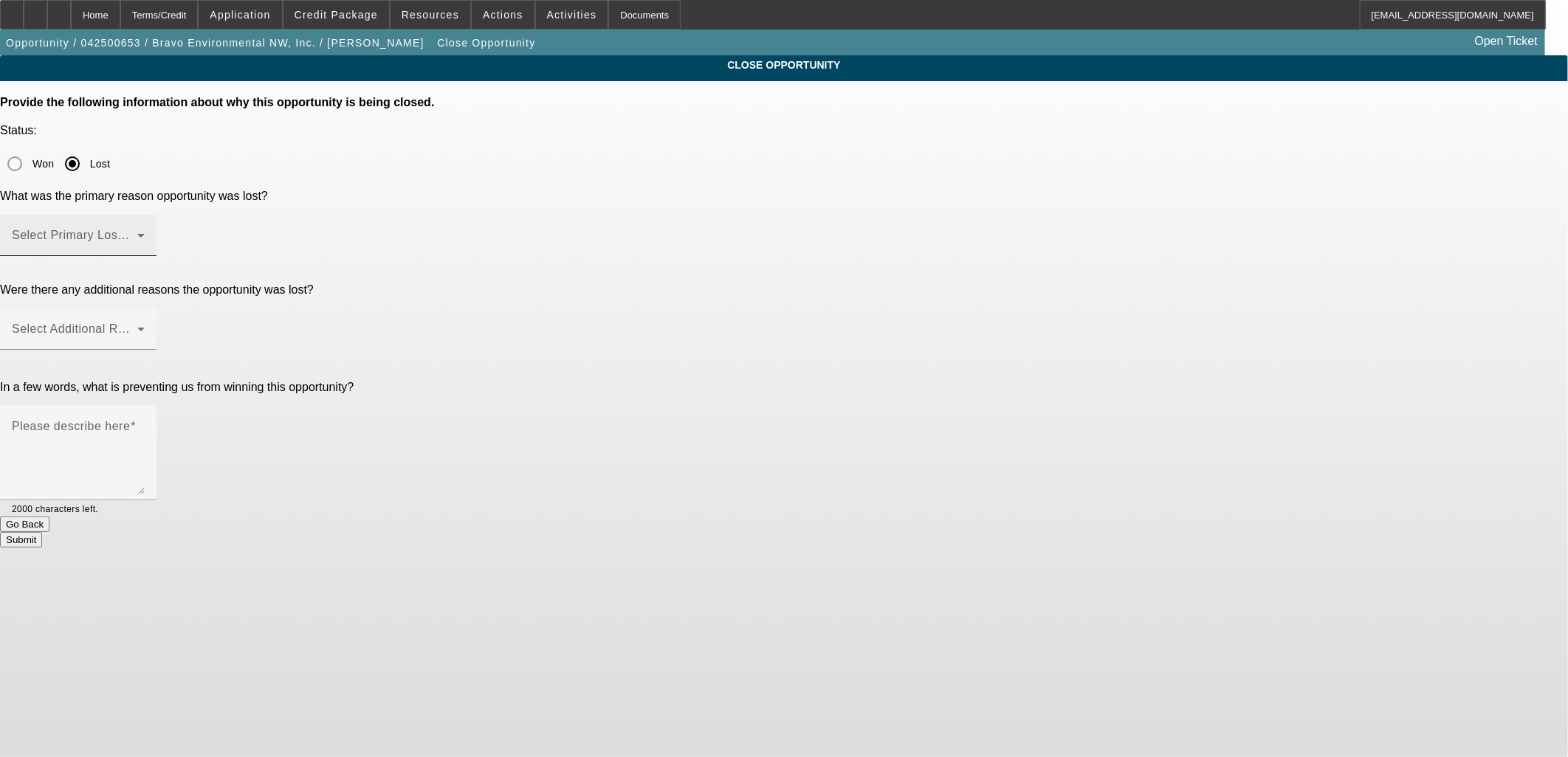
click at [167, 228] on mat-label "Select Primary Lost Reason" at bounding box center [90, 234] width 156 height 13
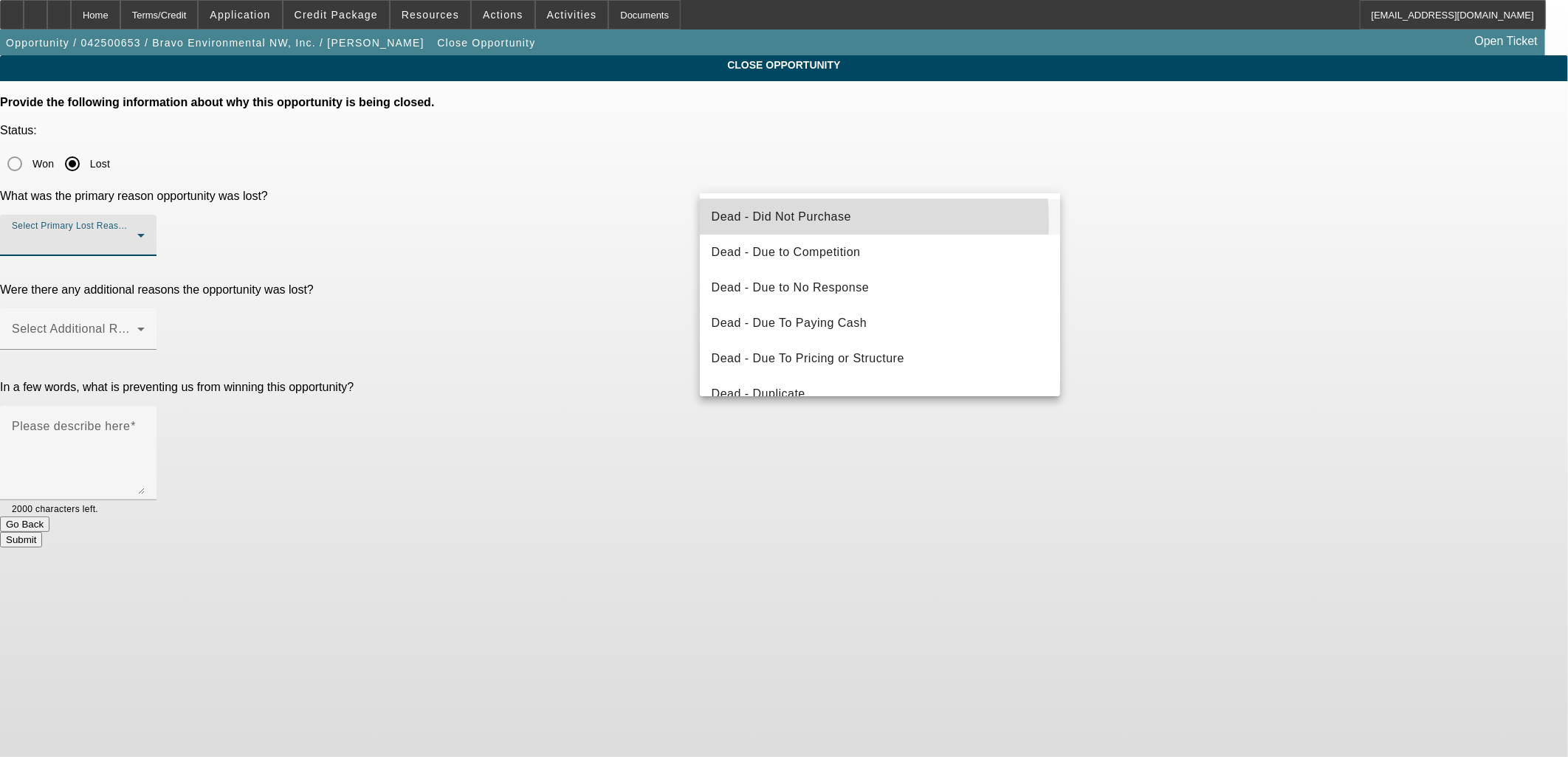
click at [815, 222] on span "Dead - Did Not Purchase" at bounding box center [781, 216] width 140 height 17
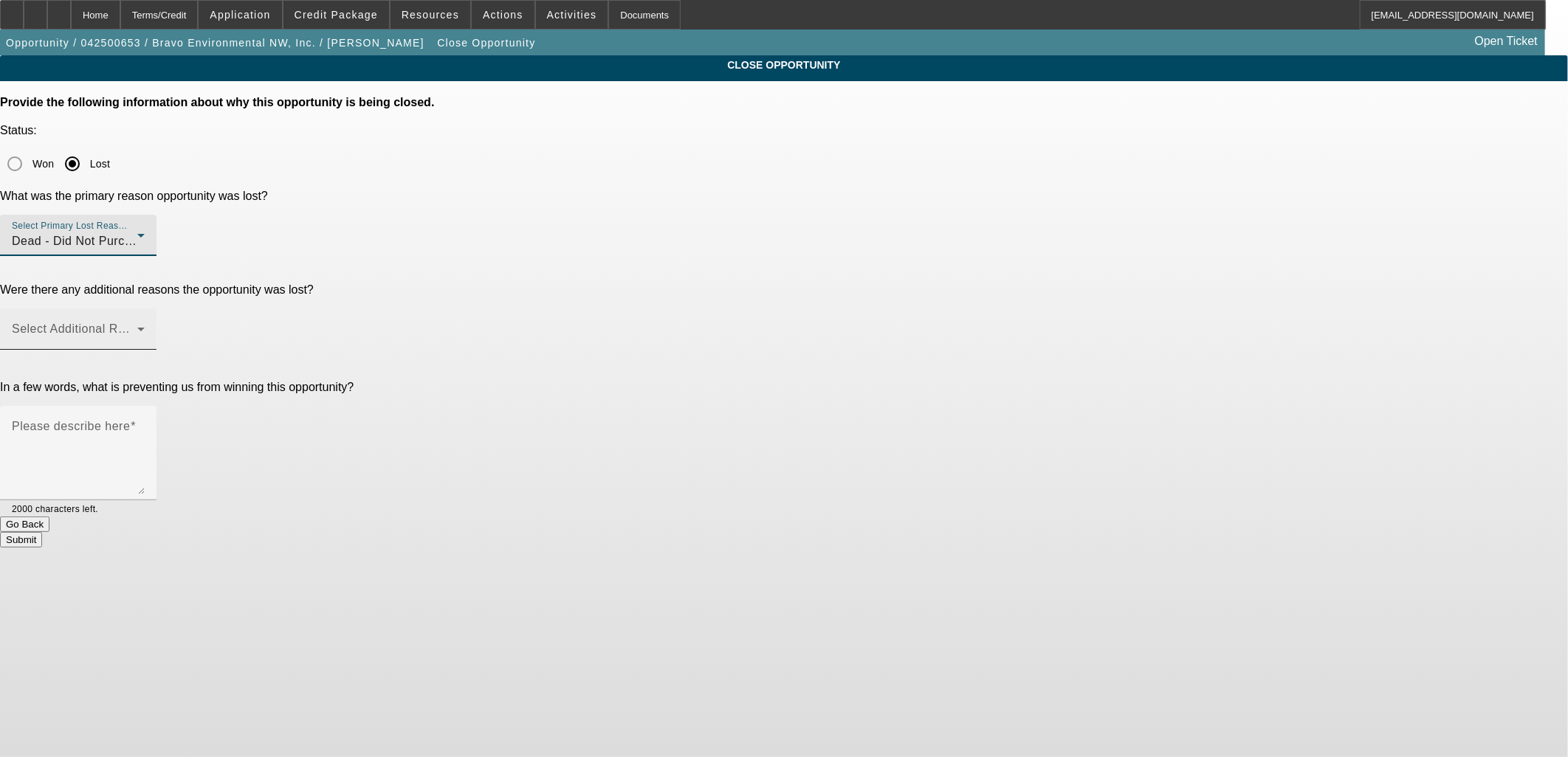
click at [137, 326] on span at bounding box center [75, 335] width 125 height 17
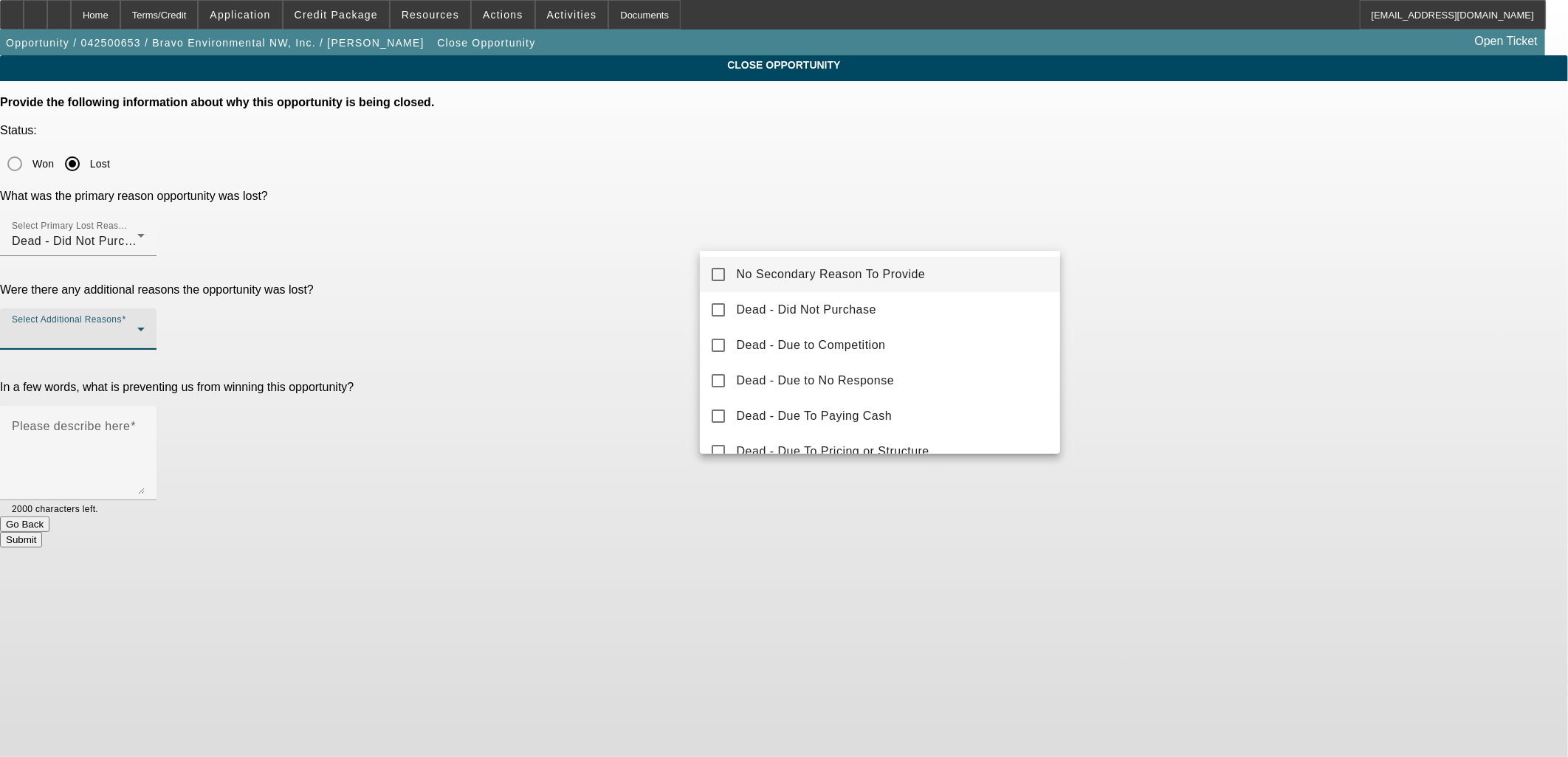
click at [778, 270] on span "No Secondary Reason To Provide" at bounding box center [831, 274] width 189 height 17
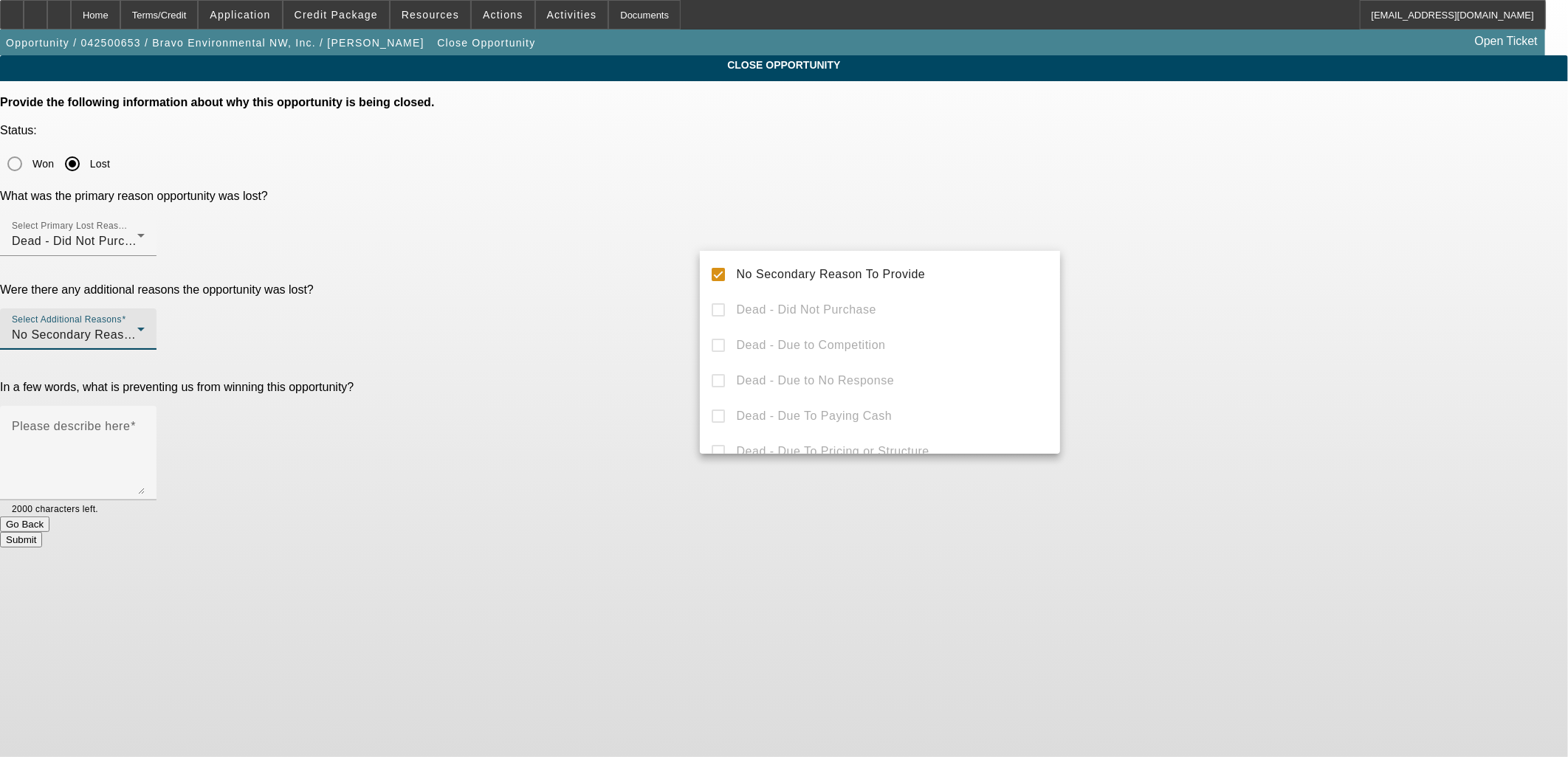
click at [646, 280] on div at bounding box center [784, 378] width 1568 height 757
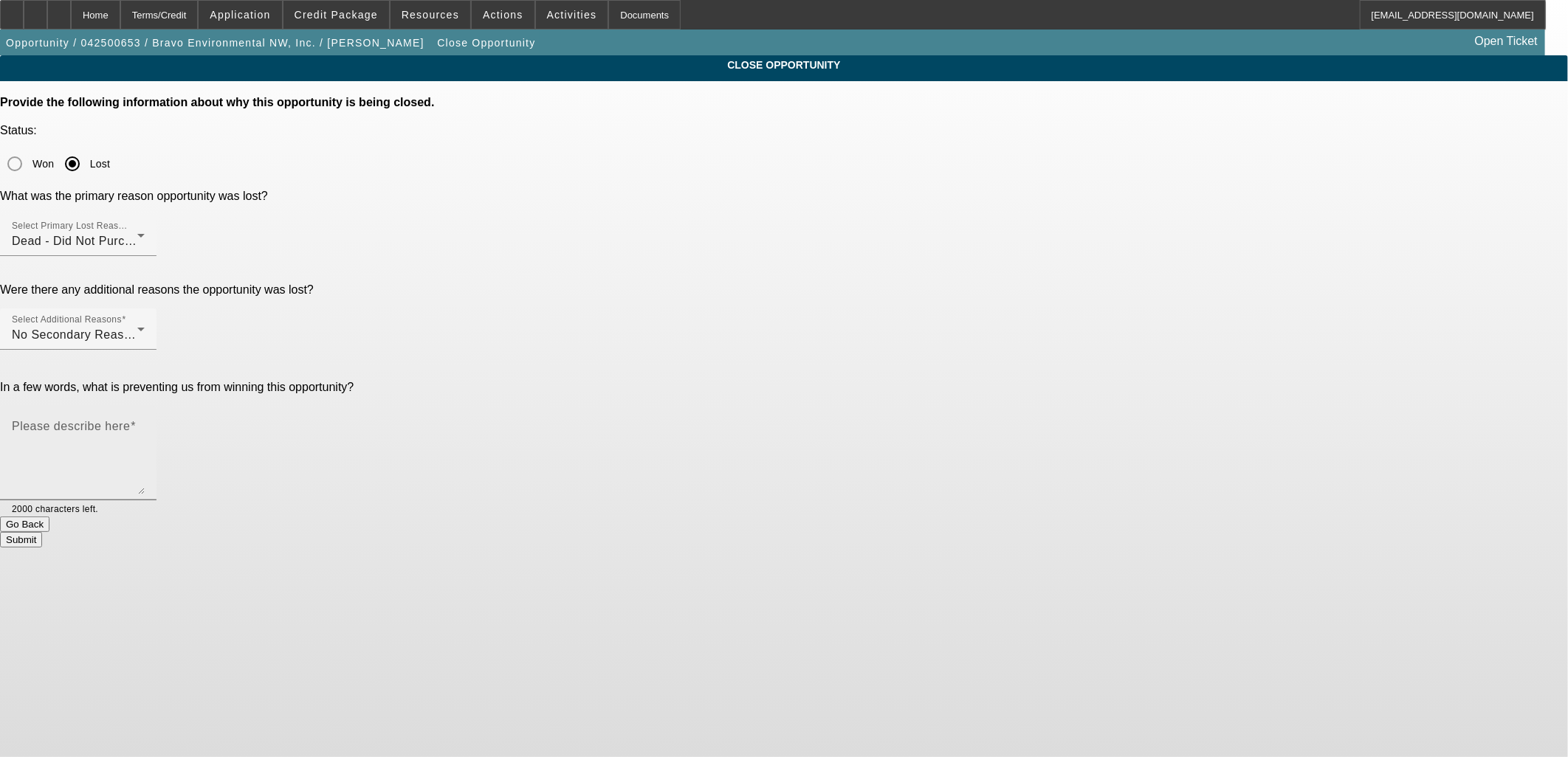
click at [145, 424] on textarea "Please describe here" at bounding box center [78, 459] width 133 height 71
type textarea "D"
type textarea "All talk, no action for months. Closing out."
click at [42, 532] on button "Submit" at bounding box center [21, 540] width 42 height 16
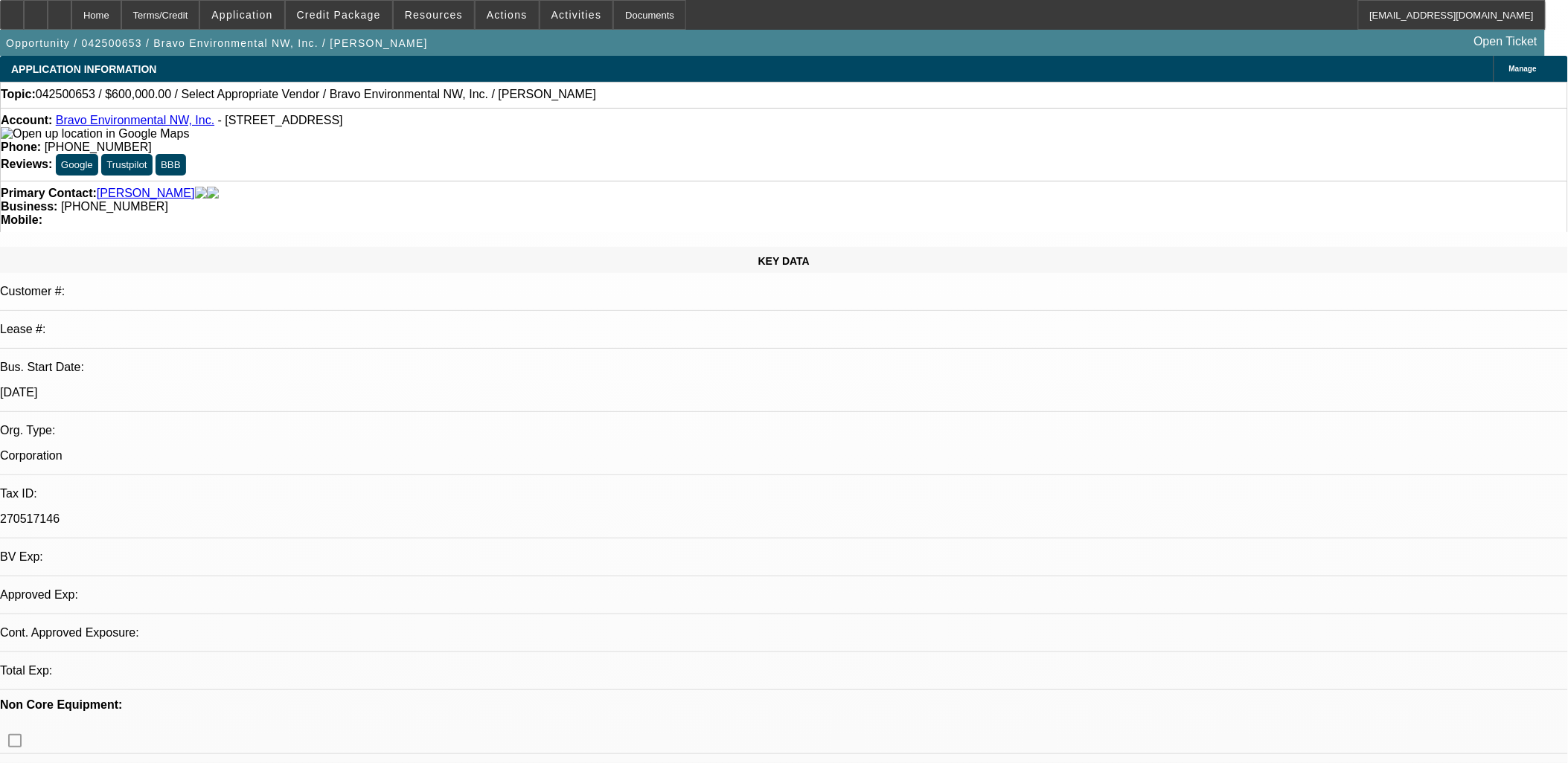
select select "0"
select select "2"
select select "0.1"
select select "4"
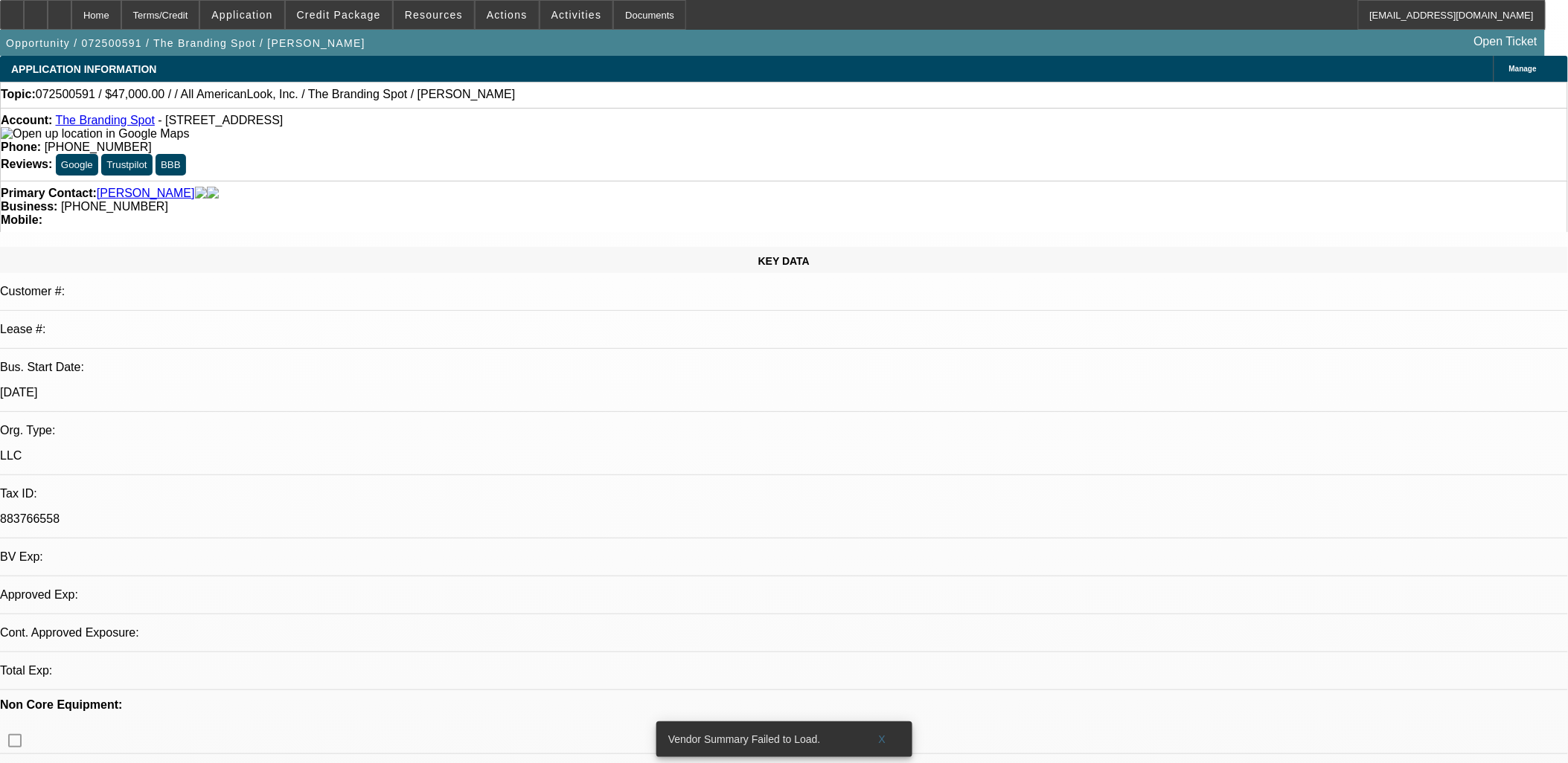
select select "0"
select select "2"
select select "0.1"
select select "4"
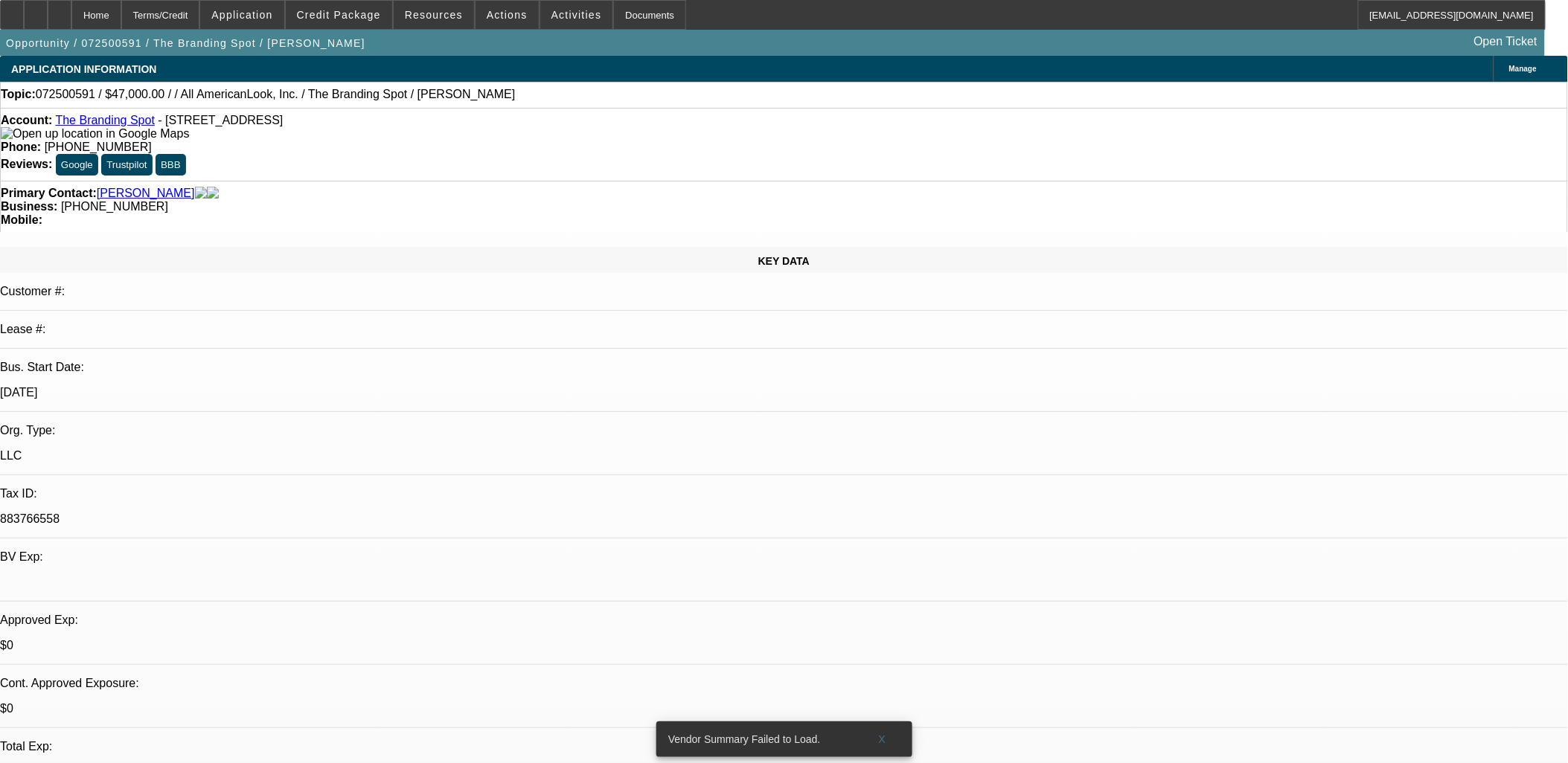
drag, startPoint x: 801, startPoint y: 518, endPoint x: 369, endPoint y: 518, distance: 432.0
drag, startPoint x: 369, startPoint y: 518, endPoint x: 381, endPoint y: 514, distance: 12.6
copy label "https://beaconcreditbuilder.beaconfunding.com/opportunity/9259af3c-ce46-f011-87…"
click at [882, 733] on span "X" at bounding box center [882, 739] width 8 height 12
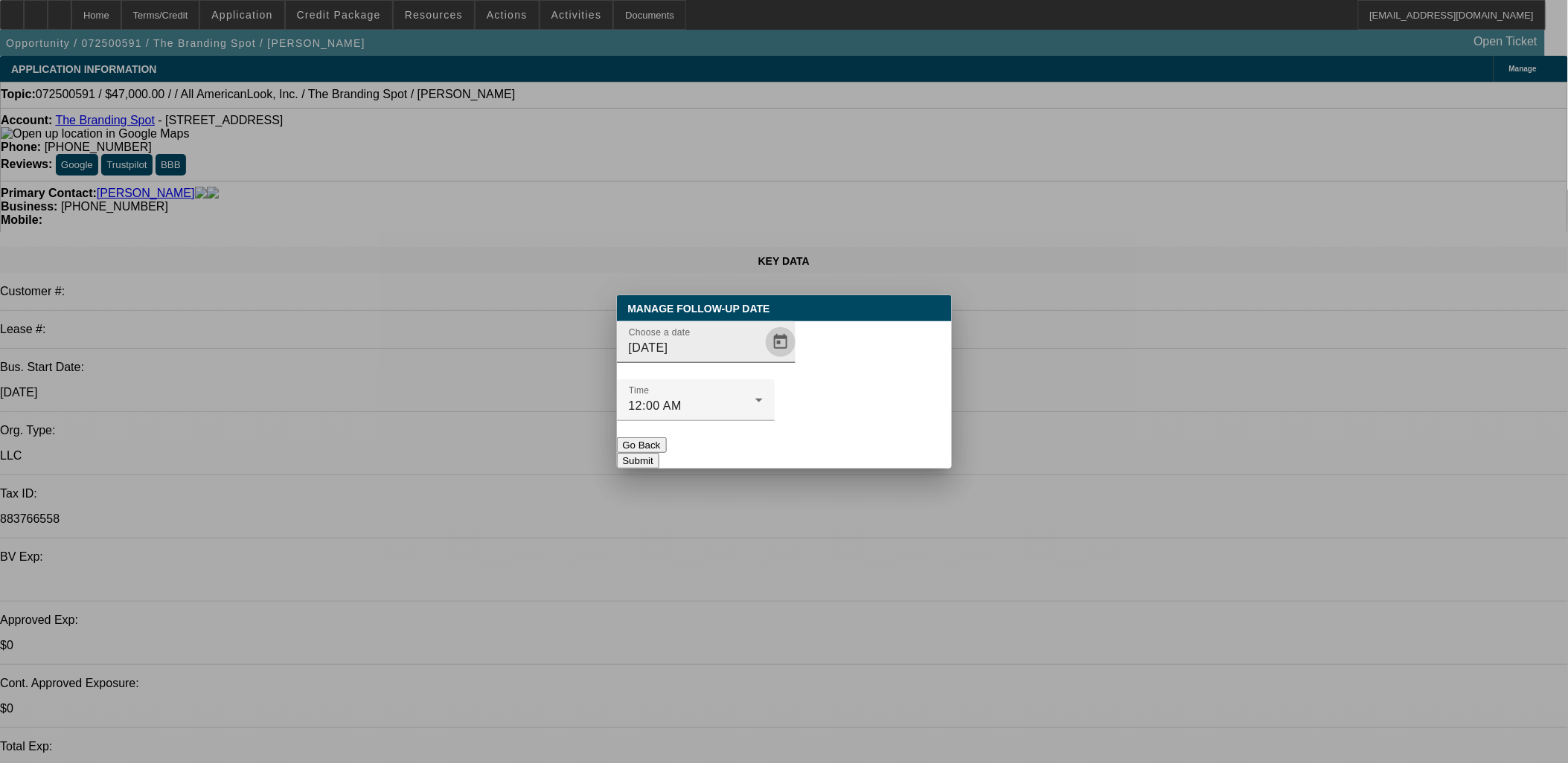
click at [764, 360] on span "Open calendar" at bounding box center [780, 342] width 36 height 36
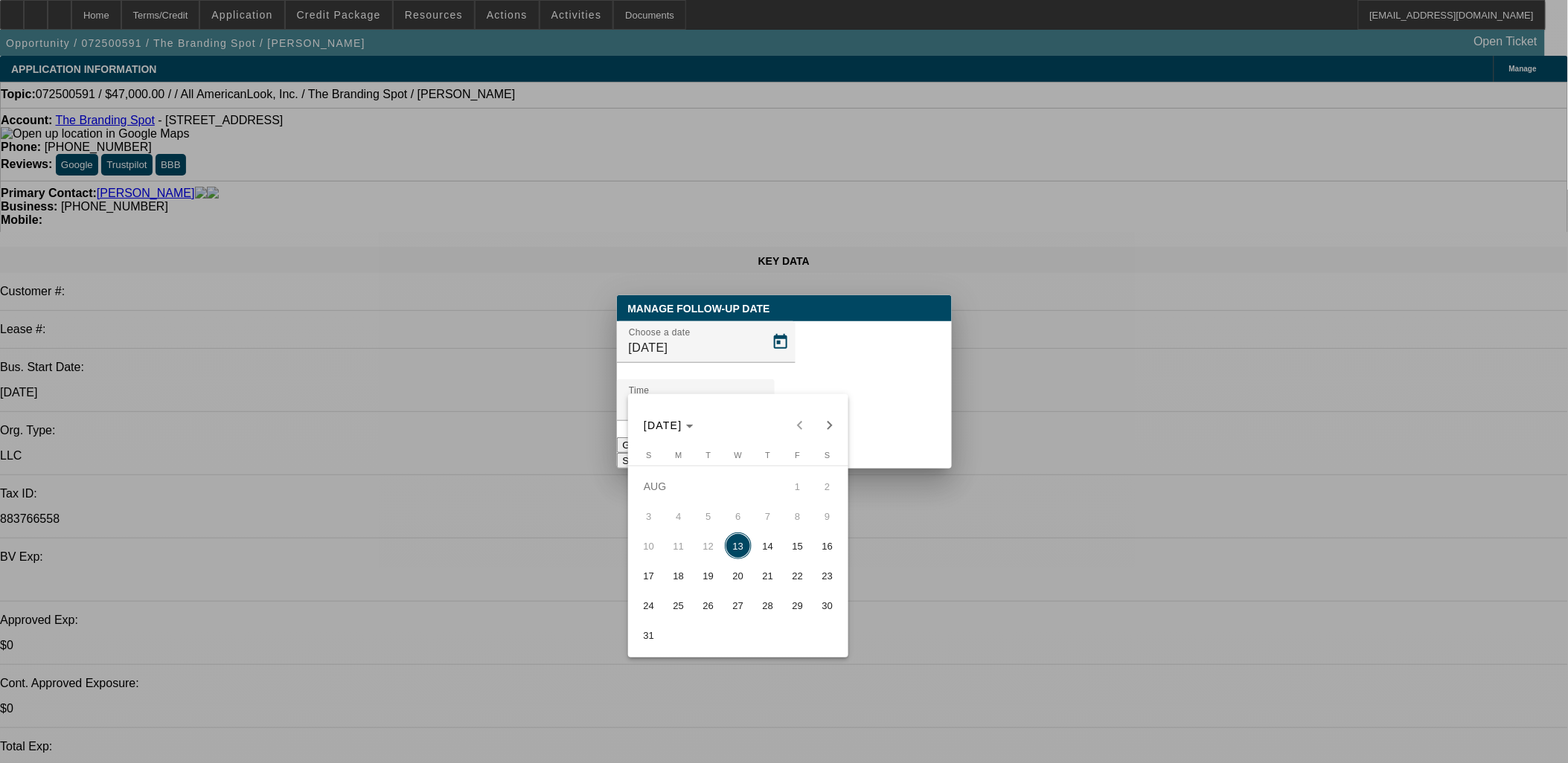
click at [726, 582] on span "20" at bounding box center [738, 575] width 27 height 27
type input "8/20/2025"
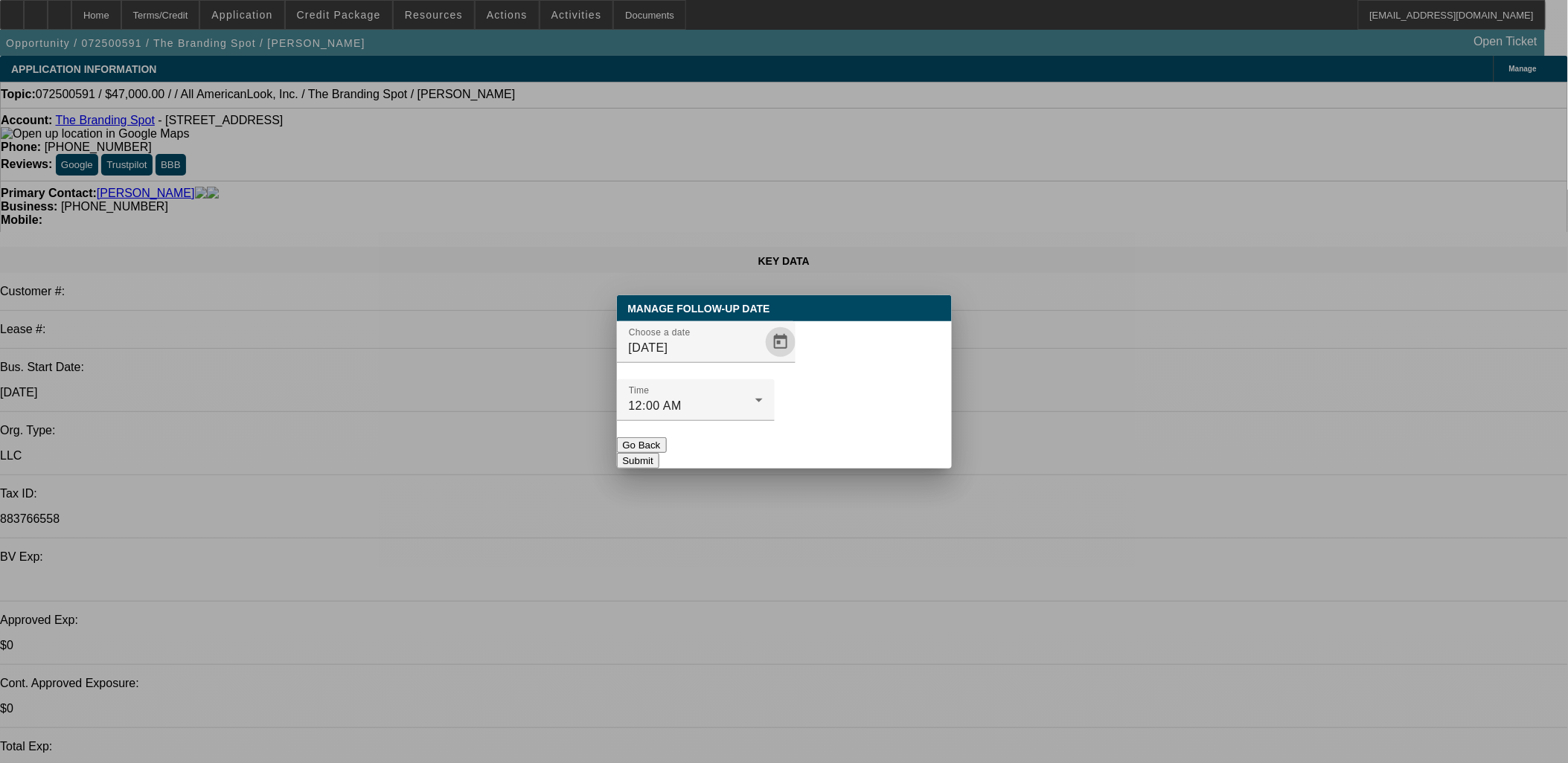
click at [659, 453] on button "Submit" at bounding box center [638, 461] width 43 height 16
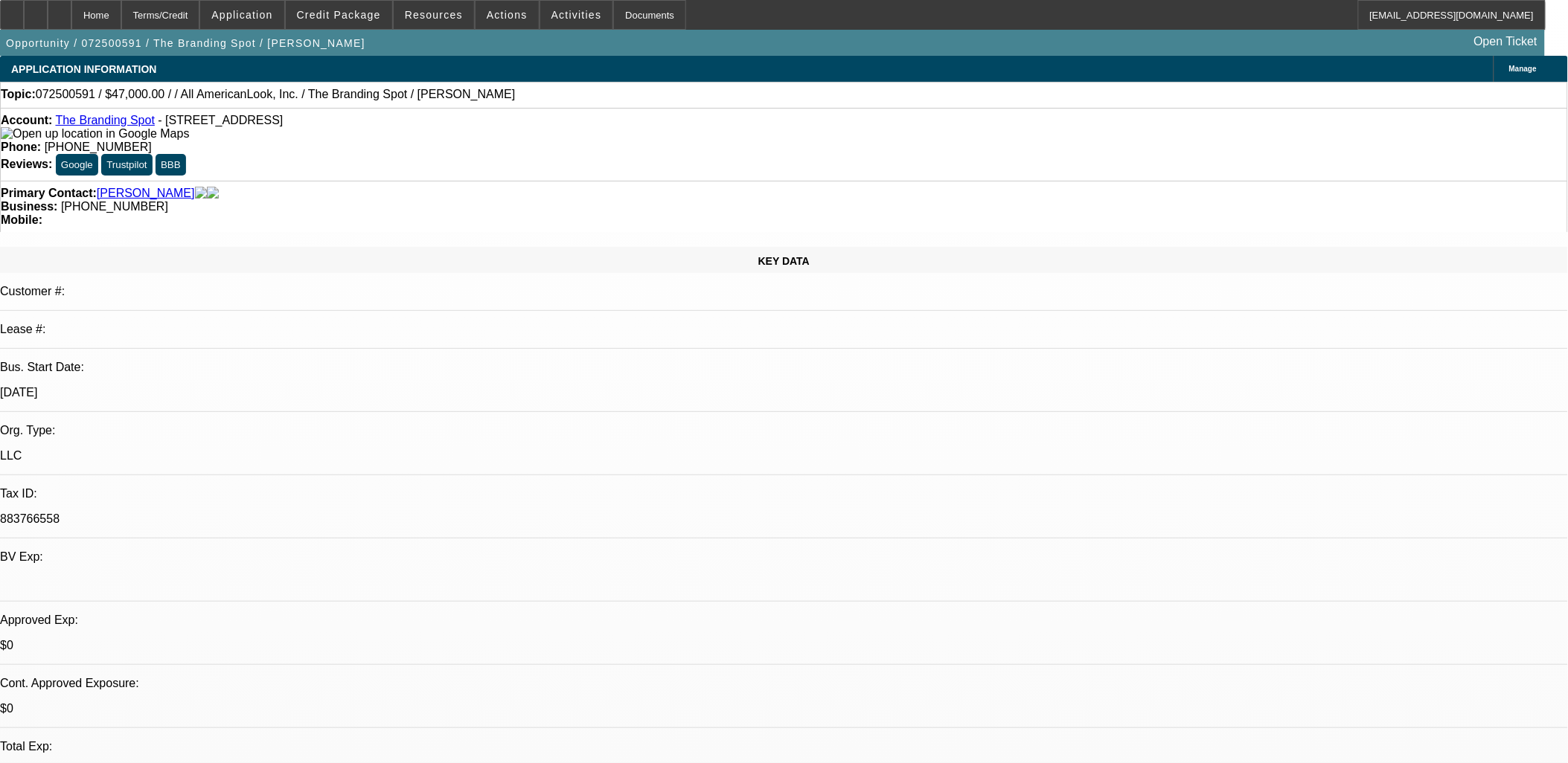
scroll to position [78, 0]
click at [24, 21] on div at bounding box center [11, 14] width 24 height 30
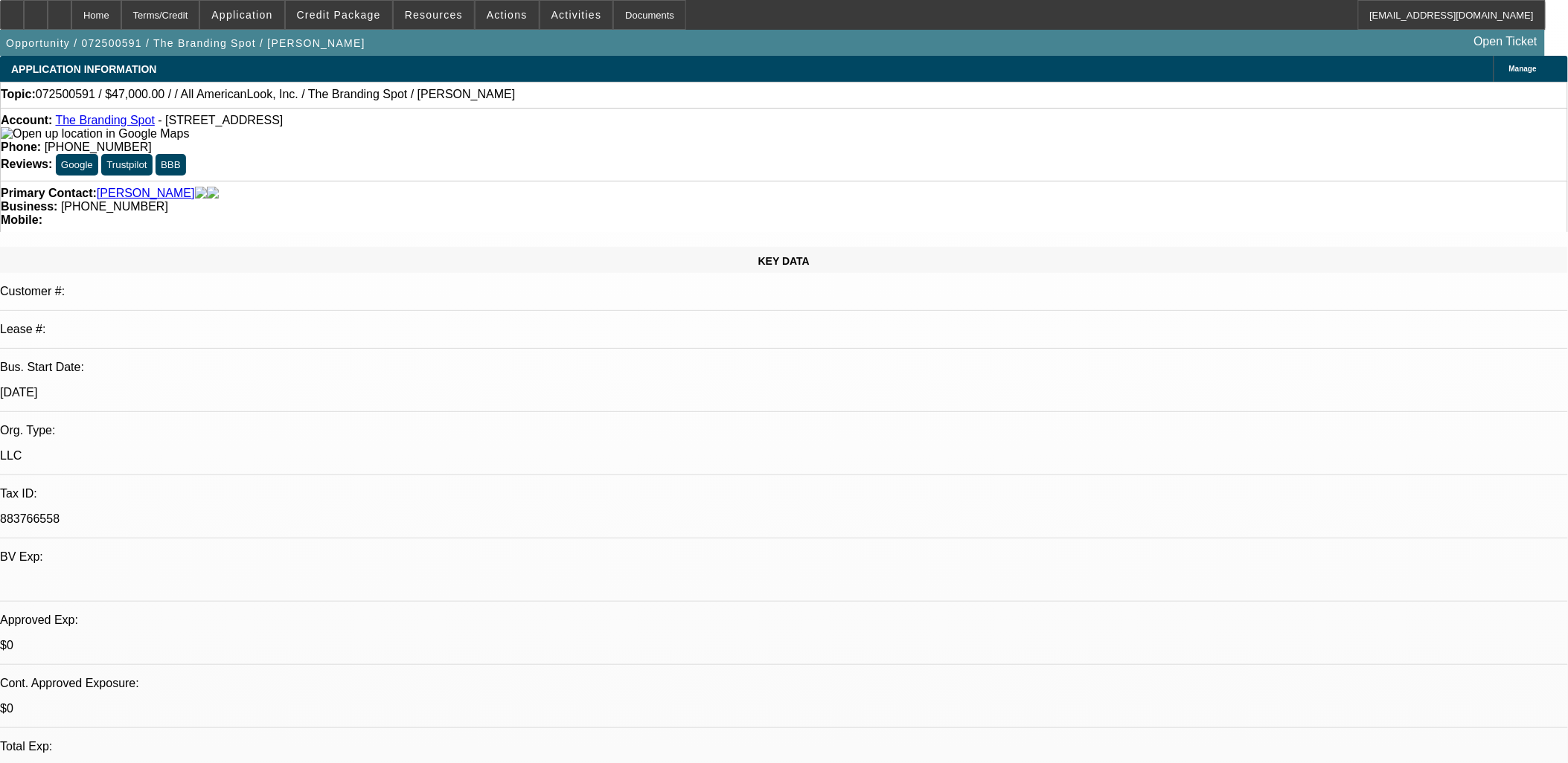
radio input "true"
type textarea "one and done"
radio input "true"
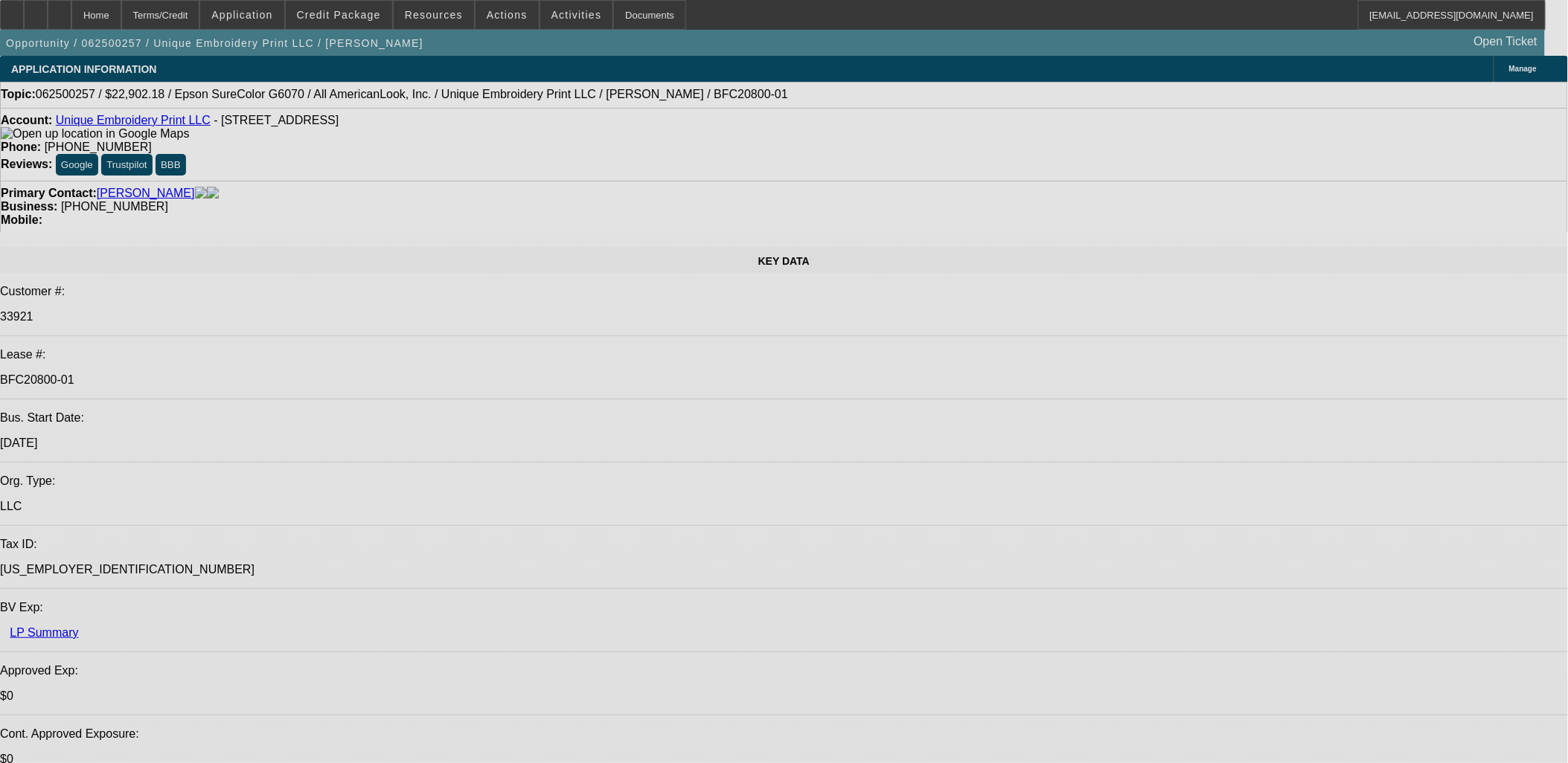
select select "0"
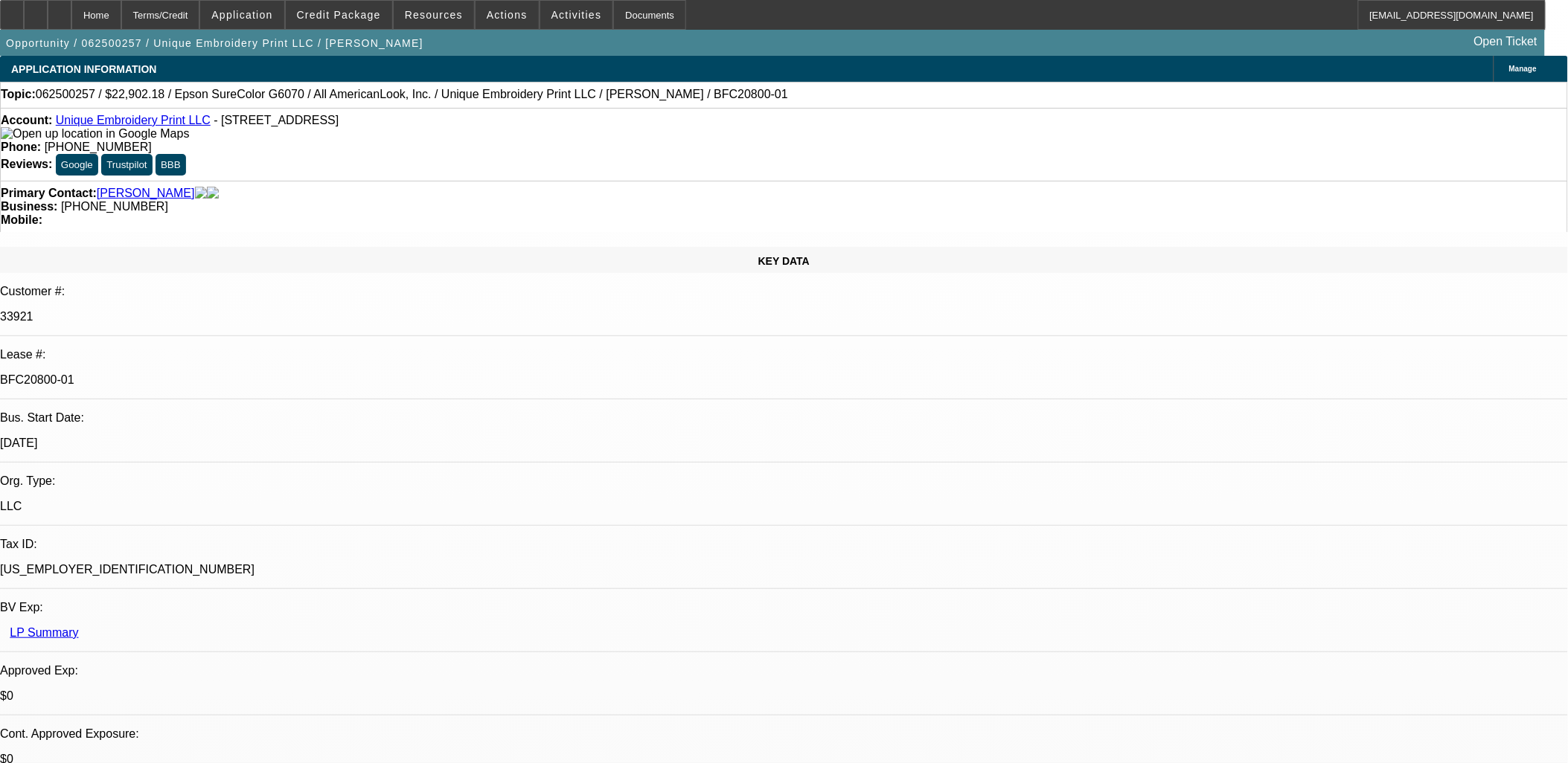
select select "0"
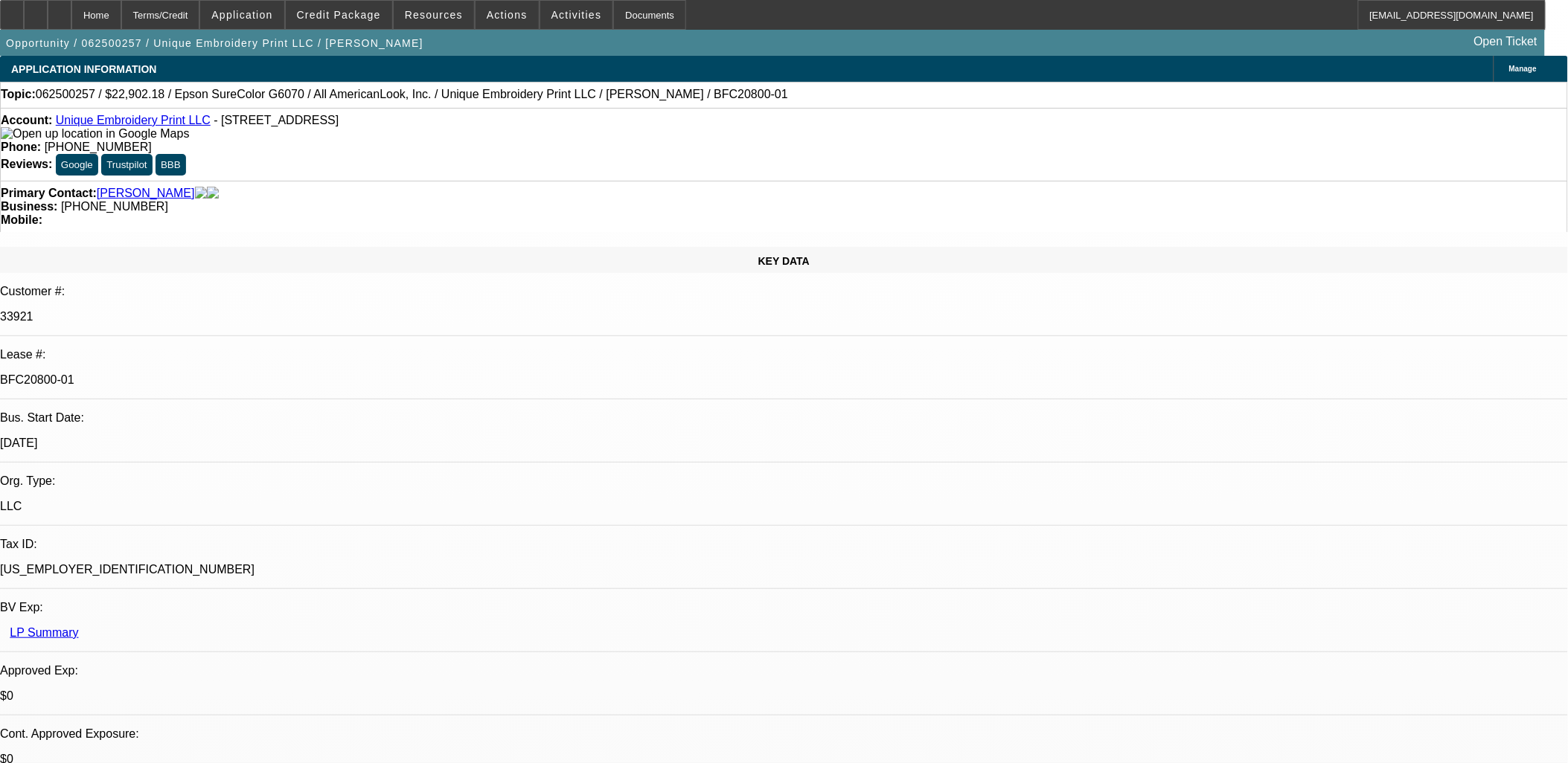
select select "0"
select select "2"
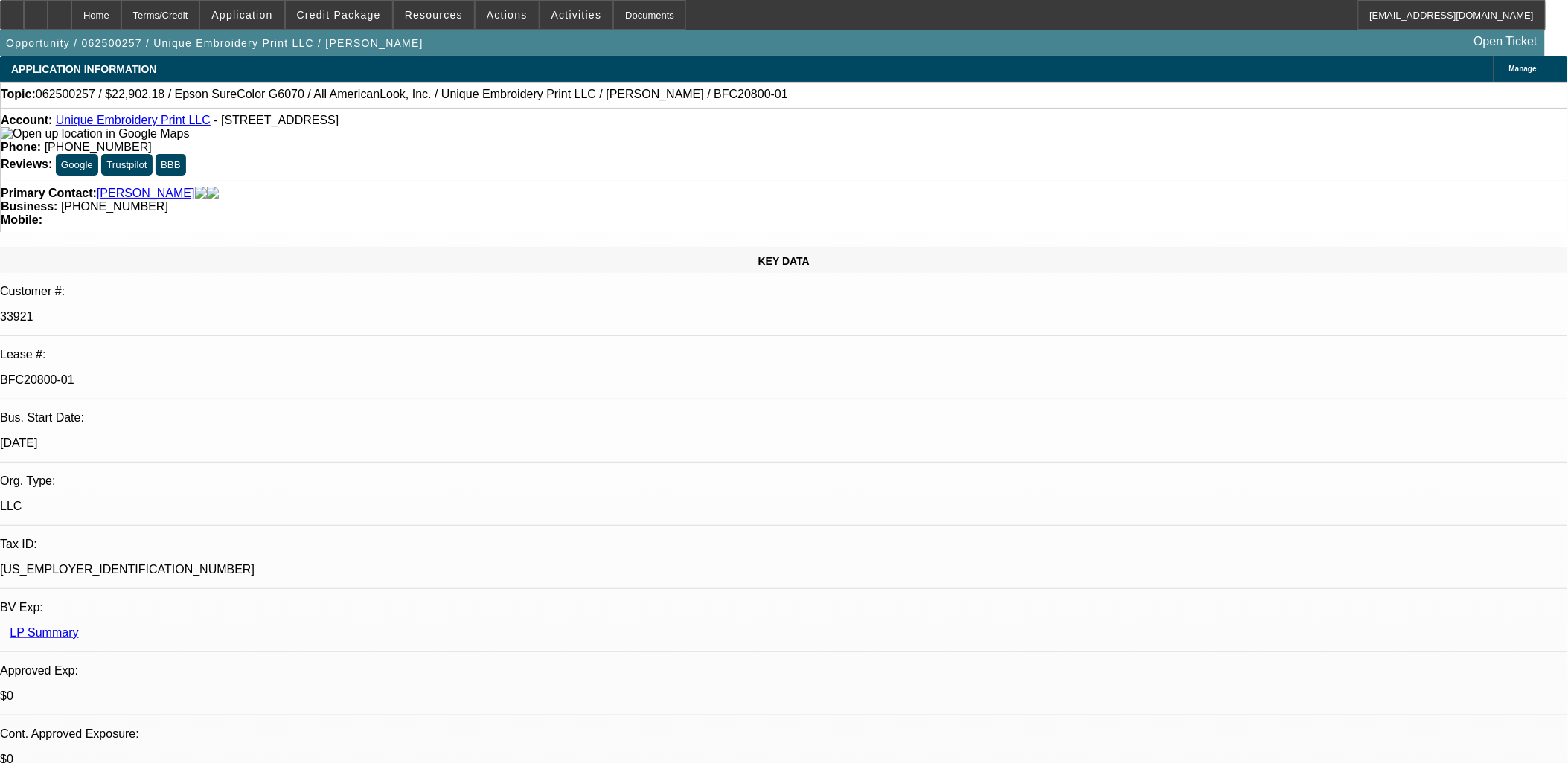
select select "0.1"
select select "1"
select select "3"
select select "6"
select select "1"
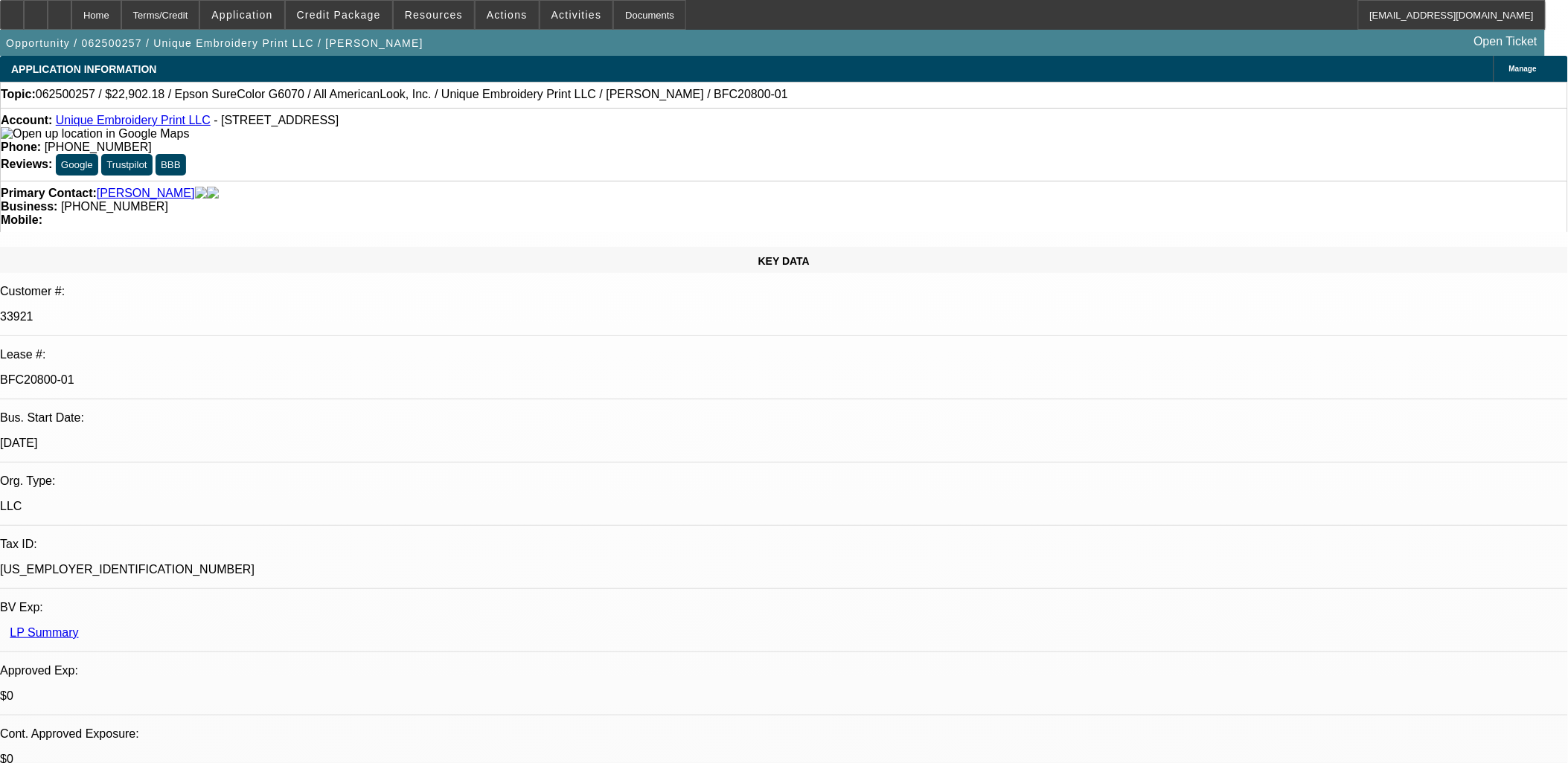
select select "3"
select select "6"
select select "1"
select select "3"
select select "6"
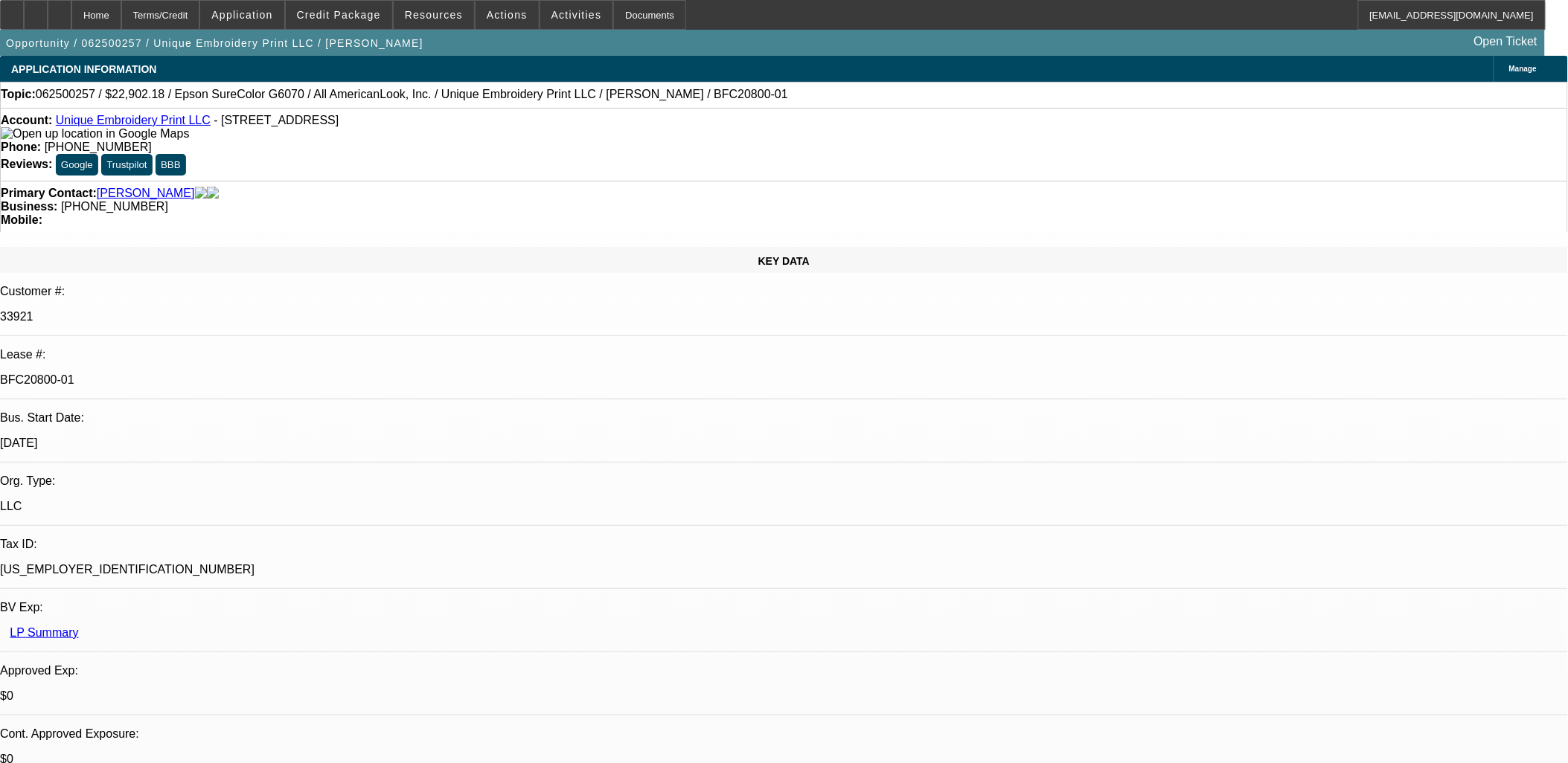
select select "1"
select select "2"
select select "4"
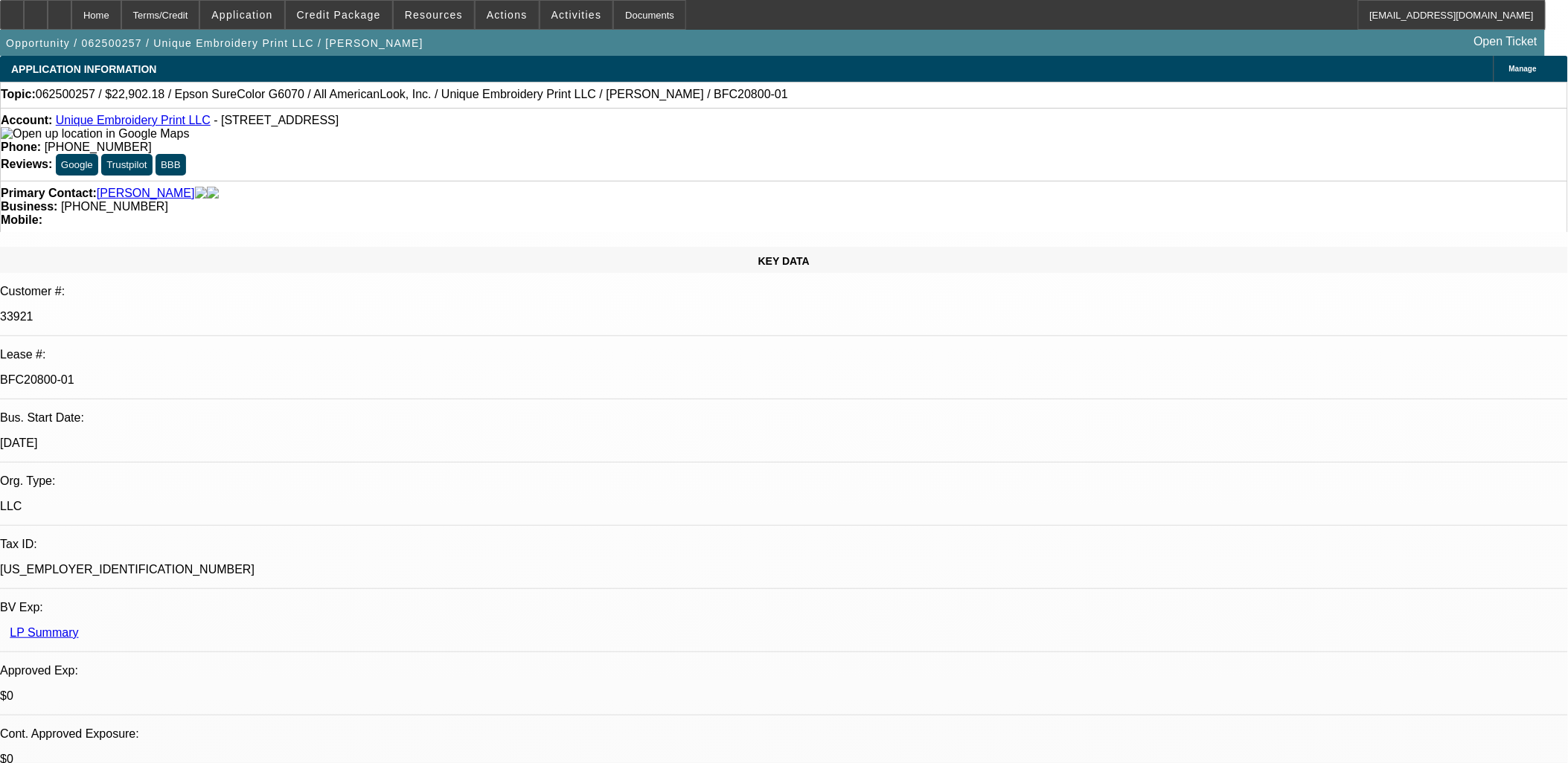
click at [12, 10] on icon at bounding box center [12, 10] width 0 height 0
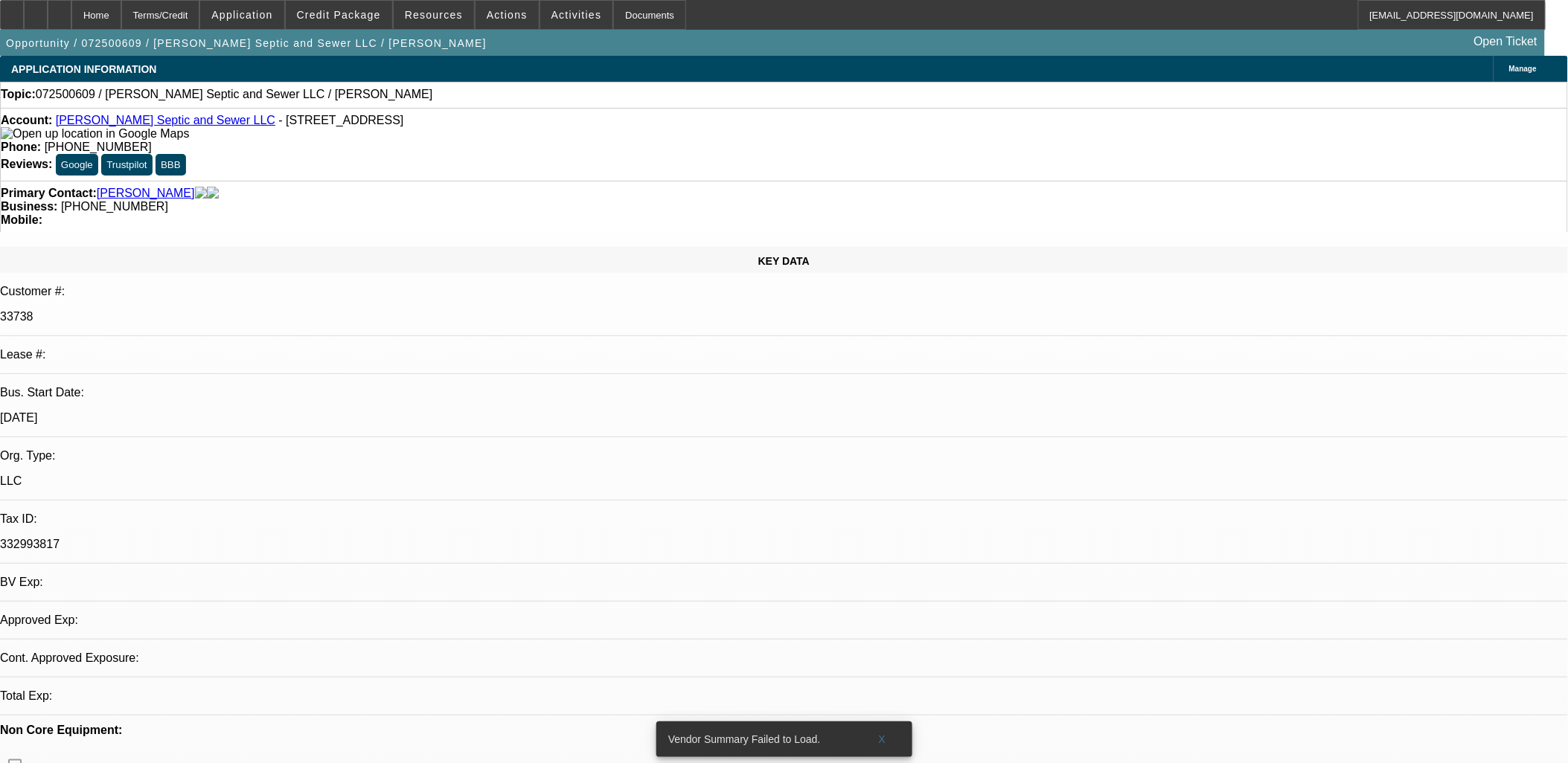
select select "0"
select select "2"
select select "0.1"
select select "4"
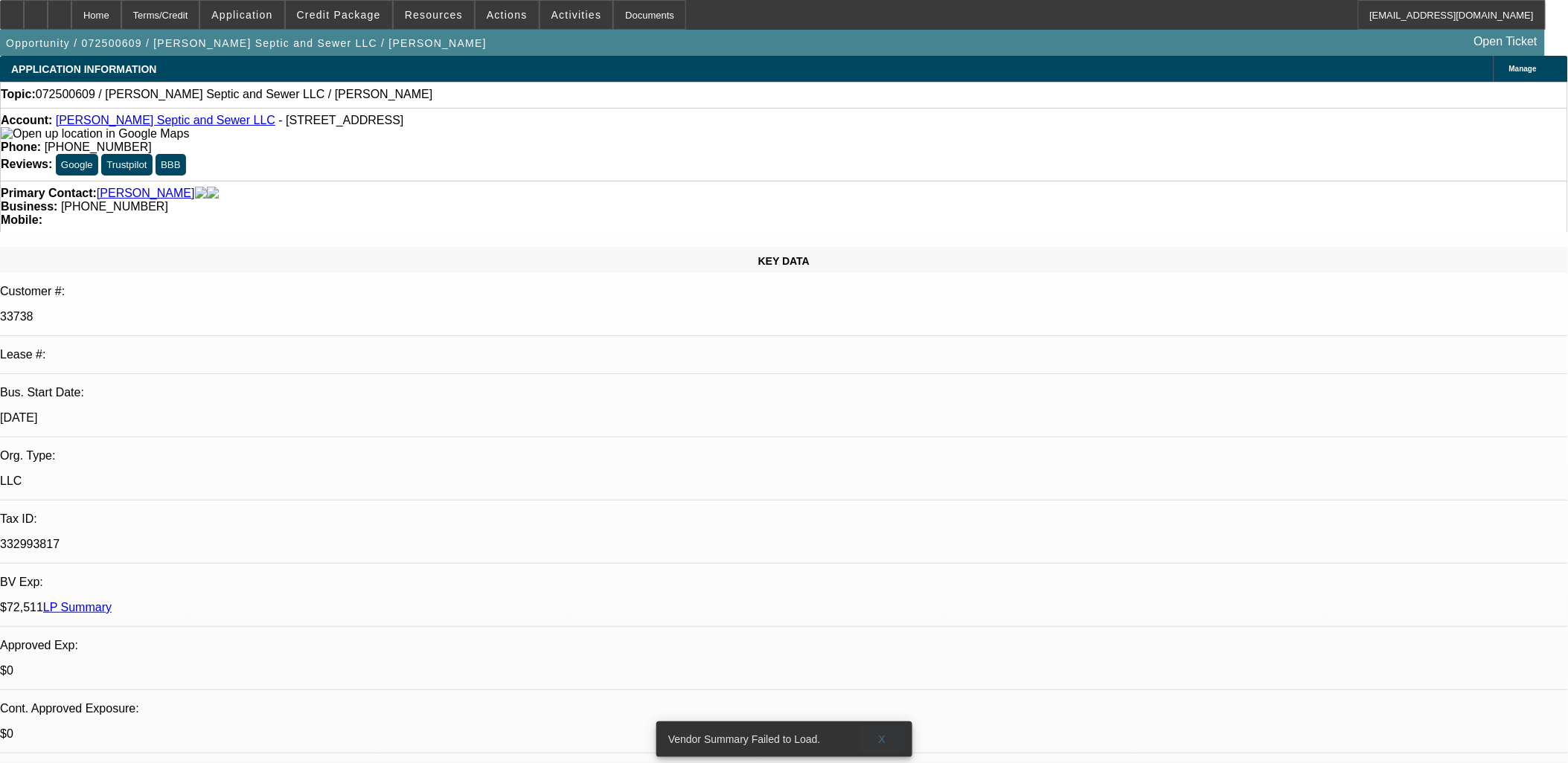
click at [887, 722] on span at bounding box center [883, 739] width 48 height 36
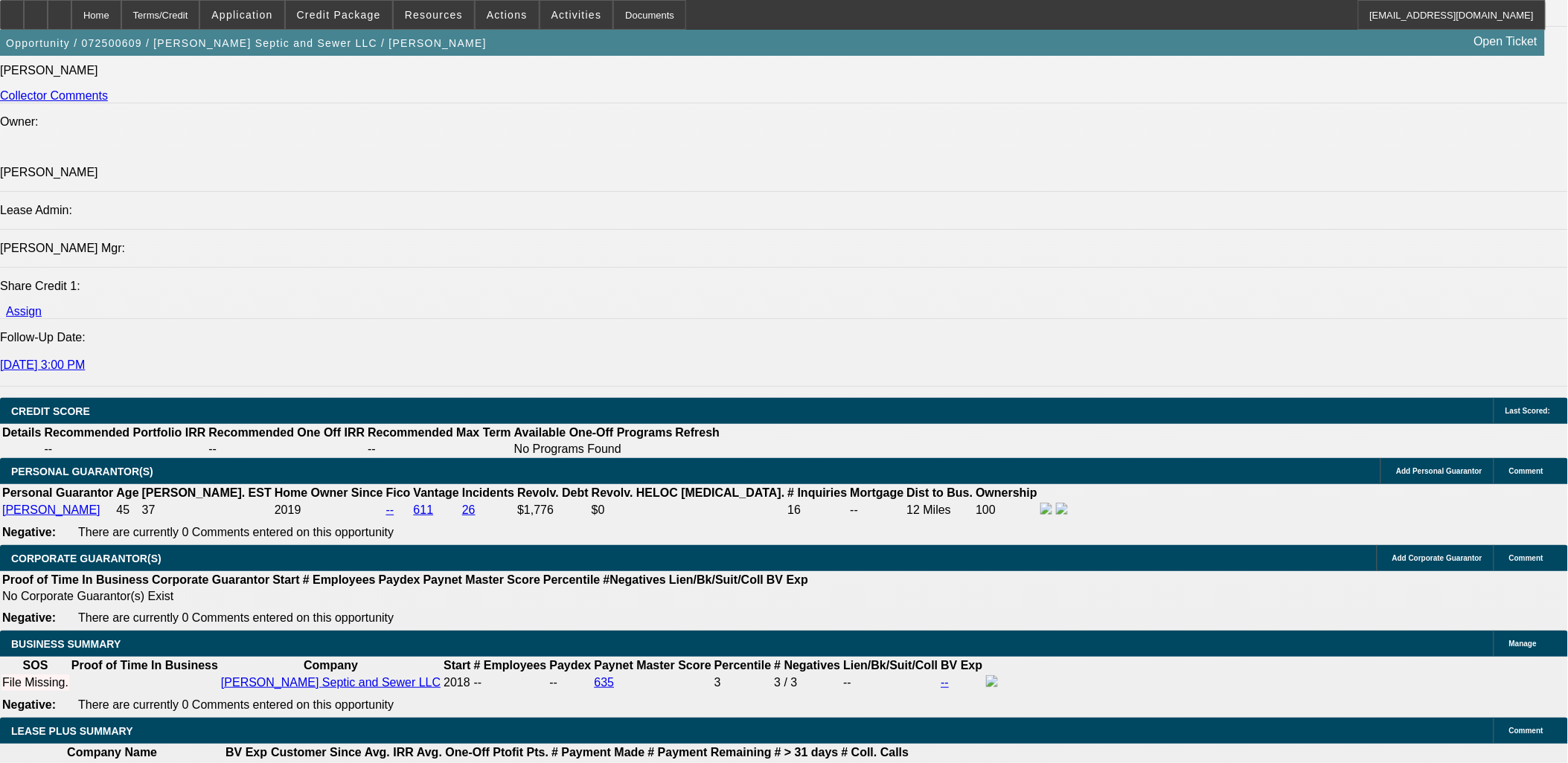
scroll to position [1736, 0]
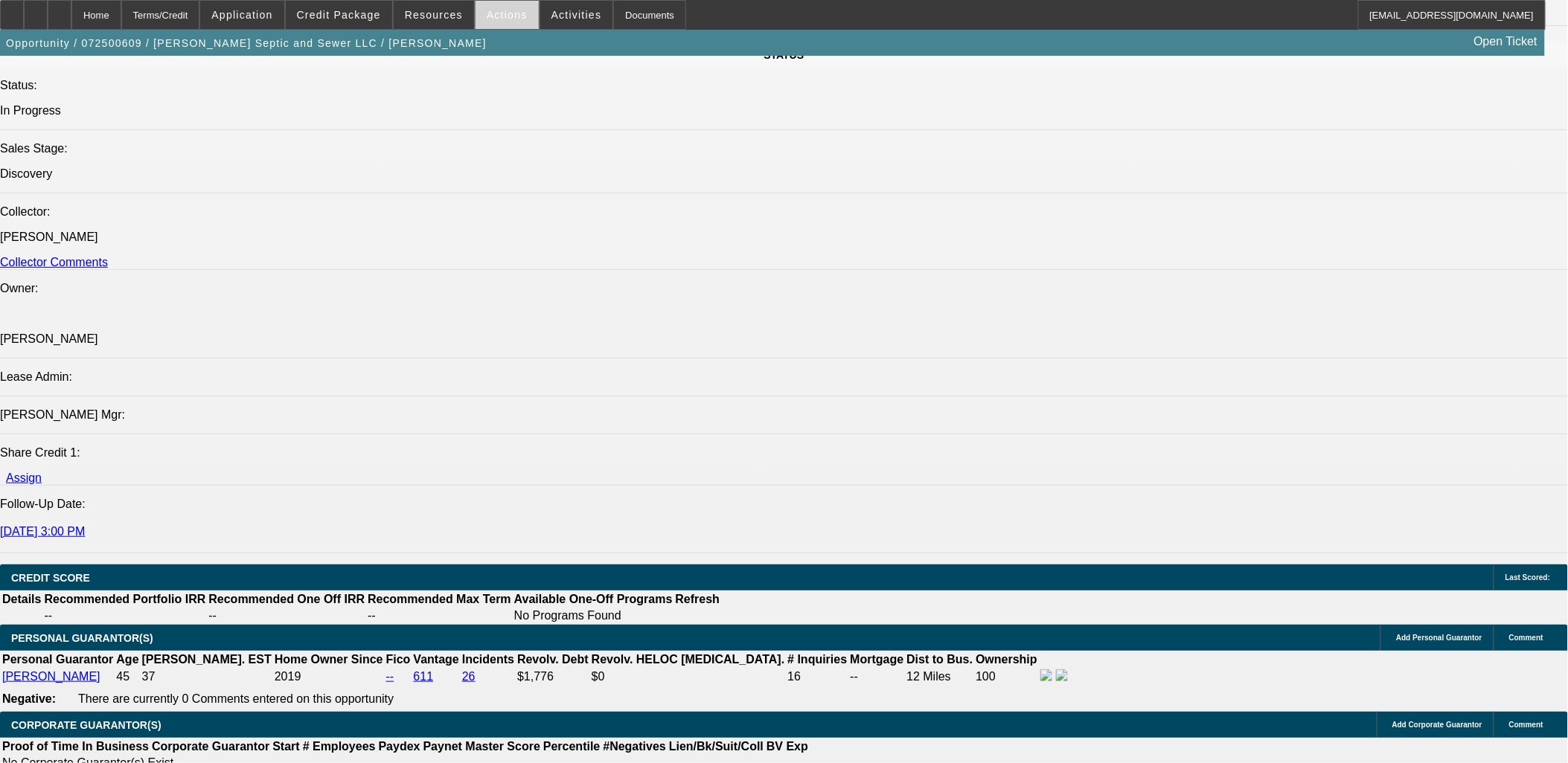
click at [494, 18] on span "Actions" at bounding box center [507, 15] width 41 height 12
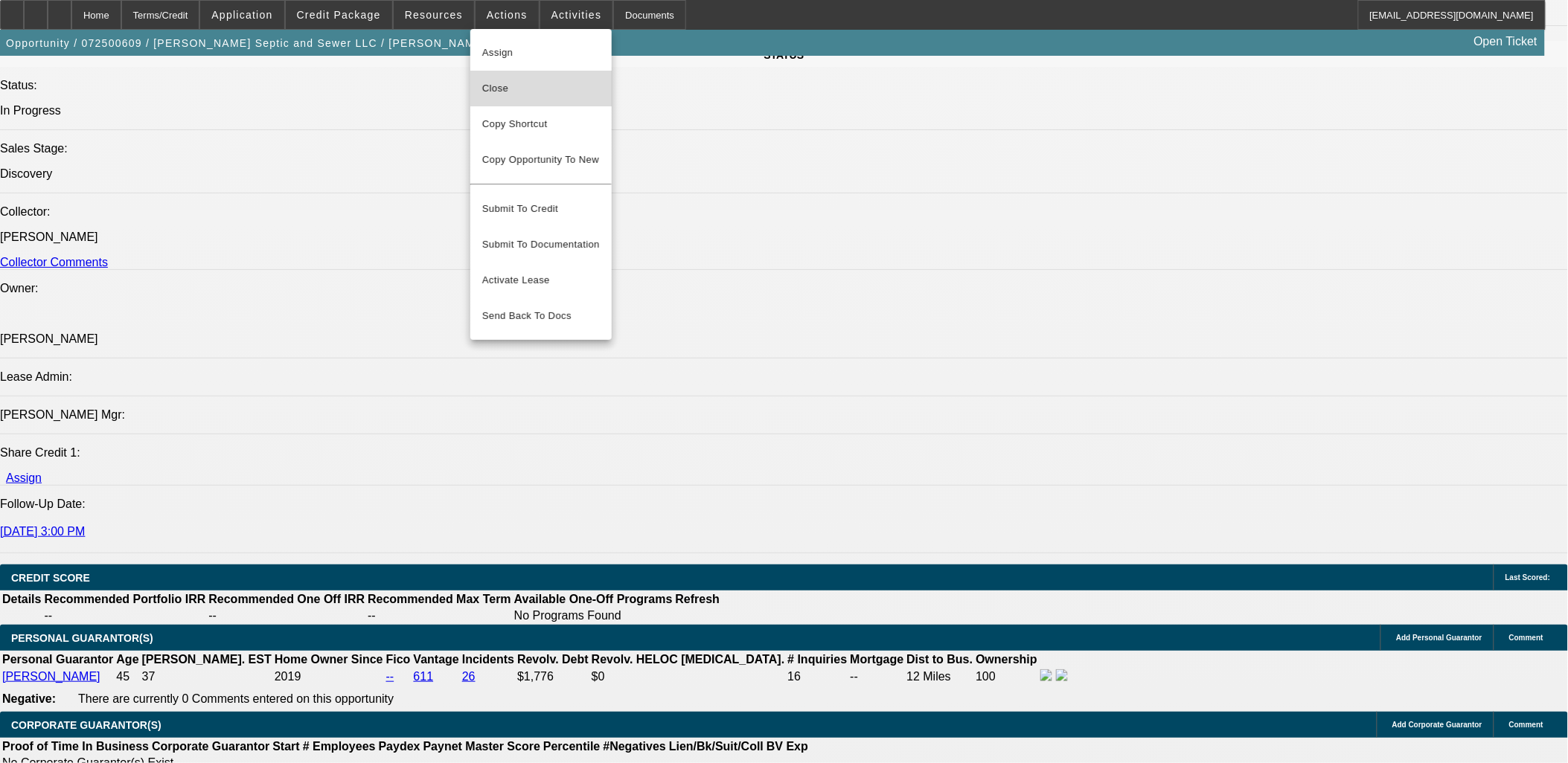
click at [500, 87] on span "Close" at bounding box center [541, 88] width 118 height 17
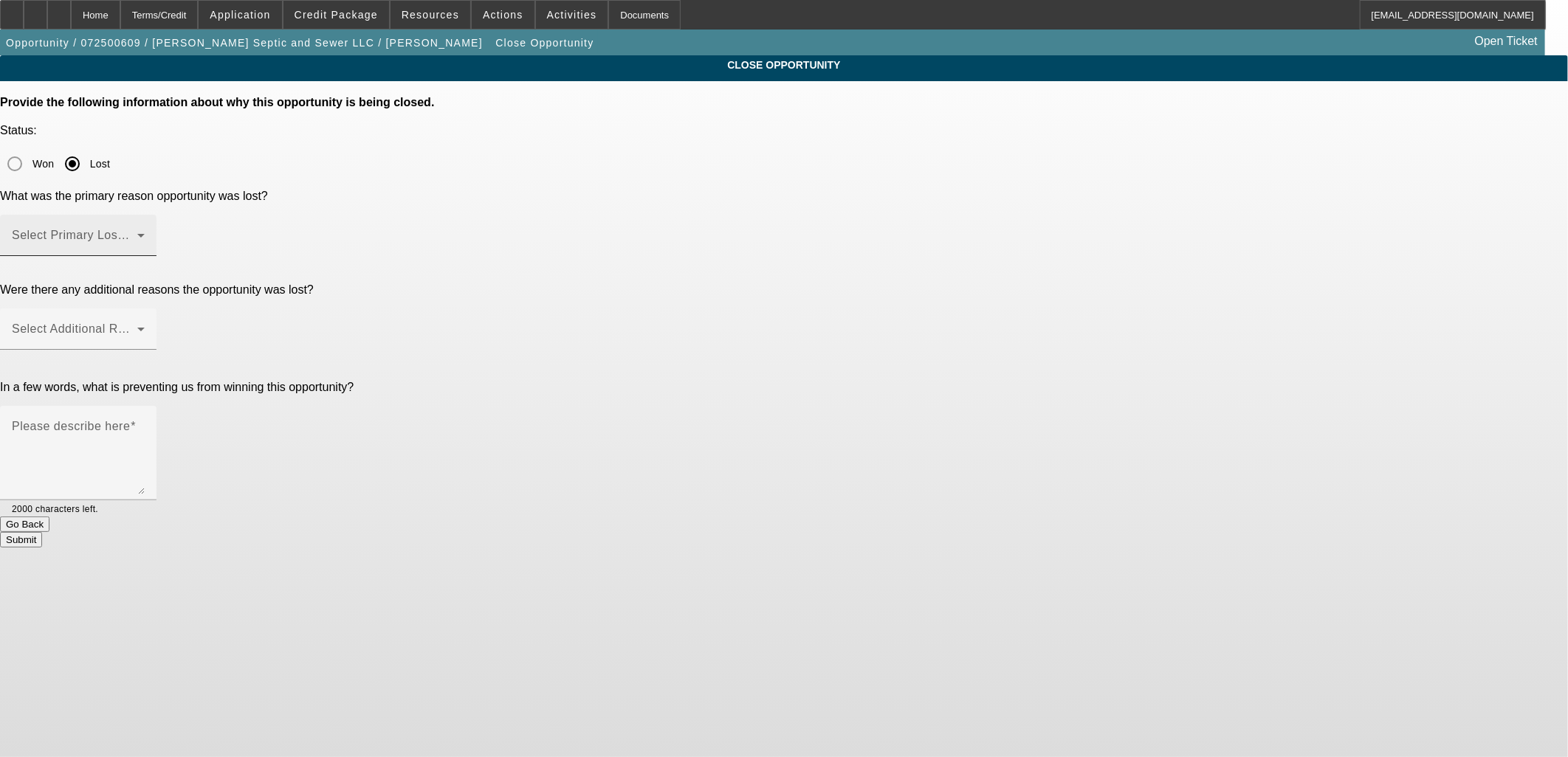
click at [137, 232] on span at bounding box center [75, 241] width 125 height 17
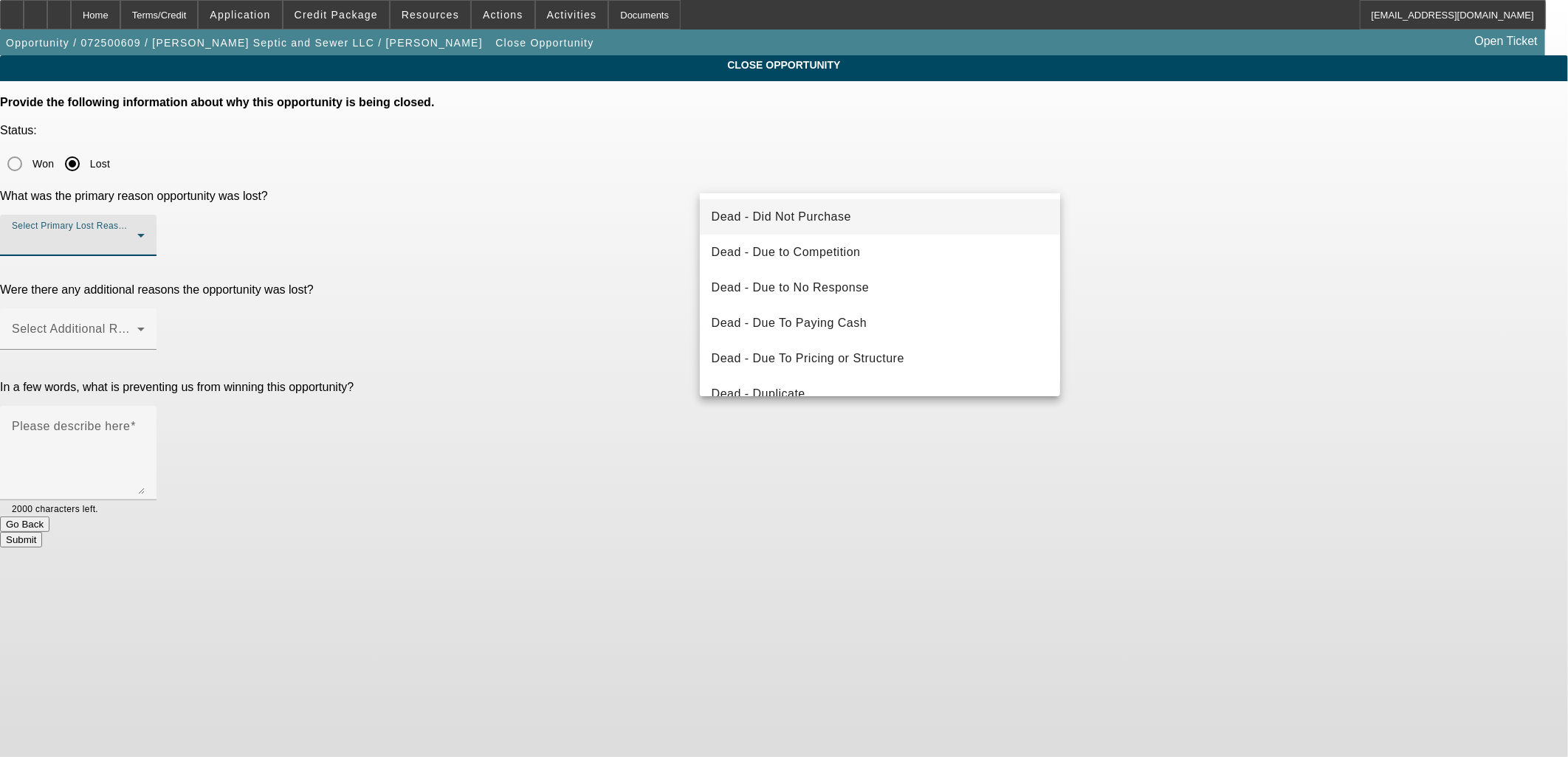
click at [770, 211] on span "Dead - Did Not Purchase" at bounding box center [781, 216] width 140 height 17
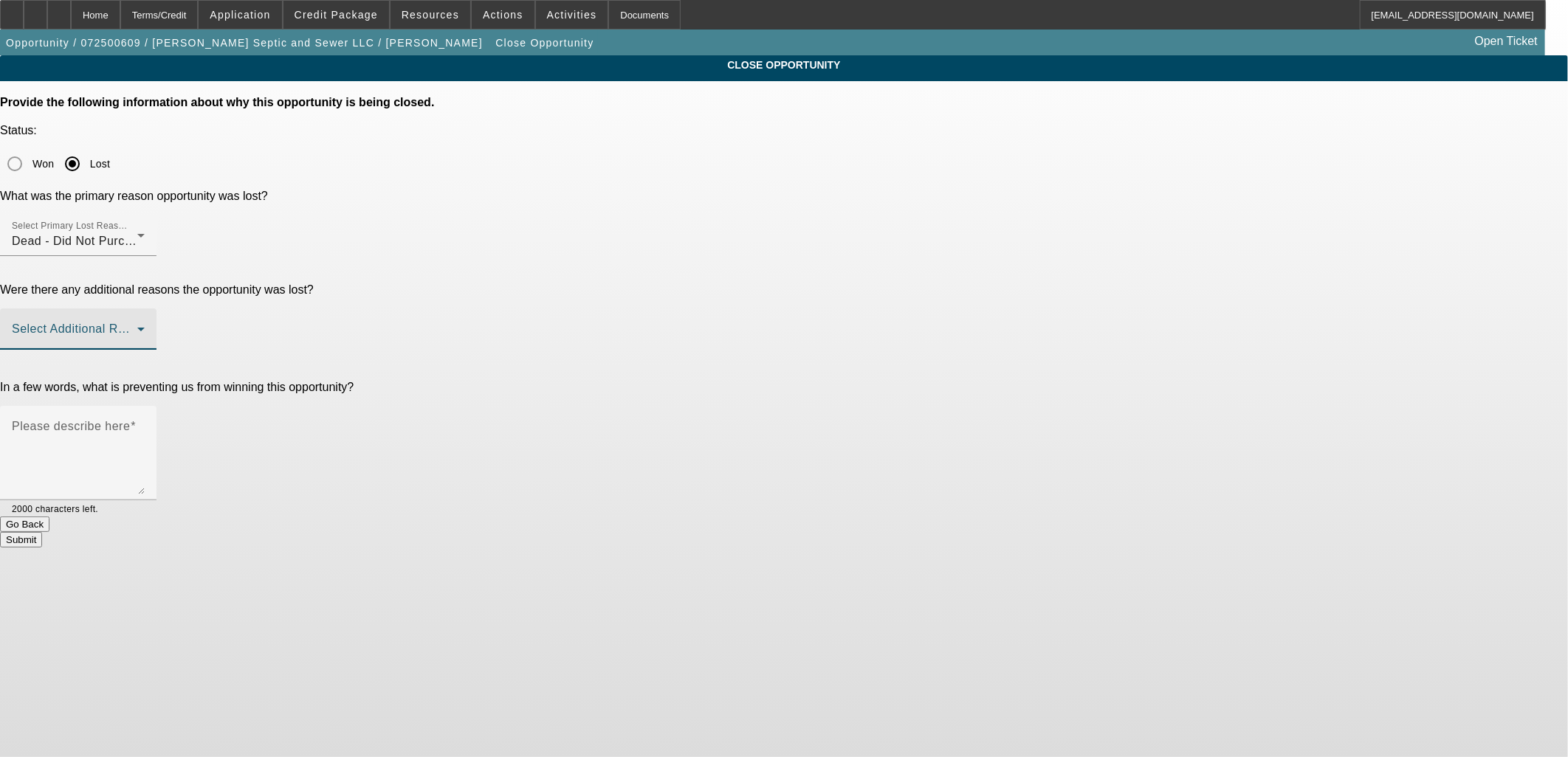
click at [137, 326] on span at bounding box center [75, 335] width 125 height 17
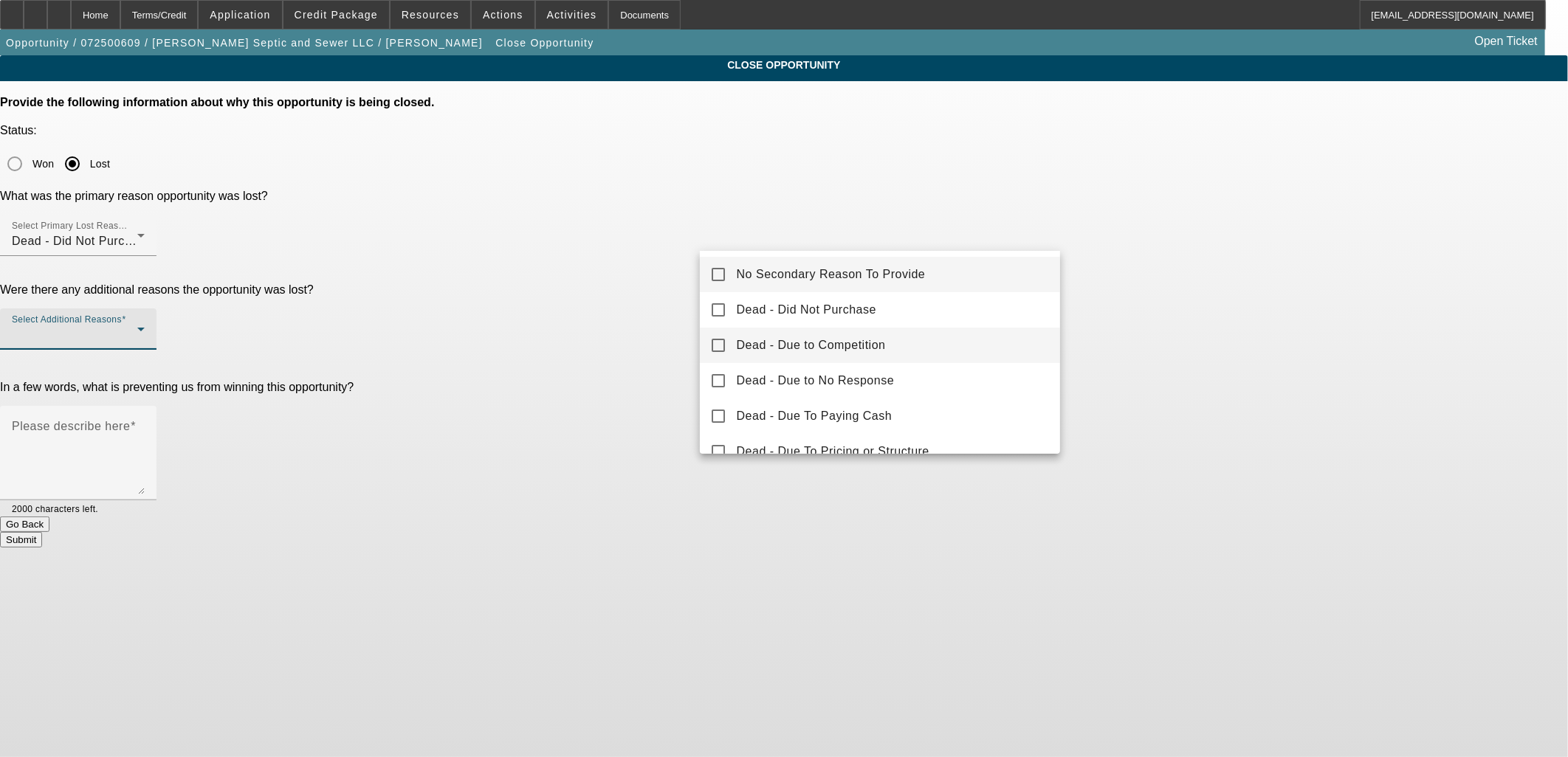
scroll to position [82, 0]
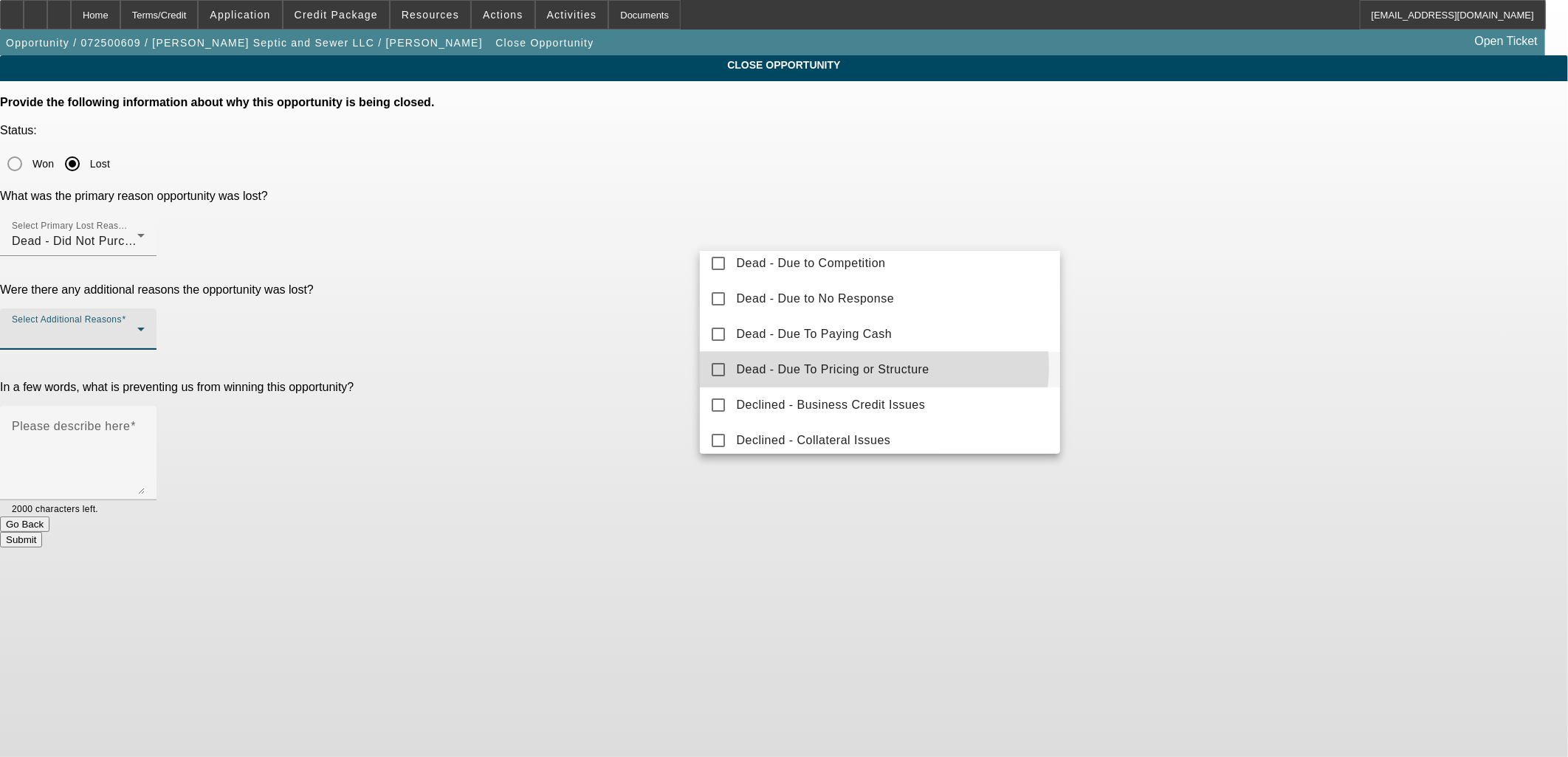
click at [870, 366] on span "Dead - Due To Pricing or Structure" at bounding box center [833, 369] width 192 height 17
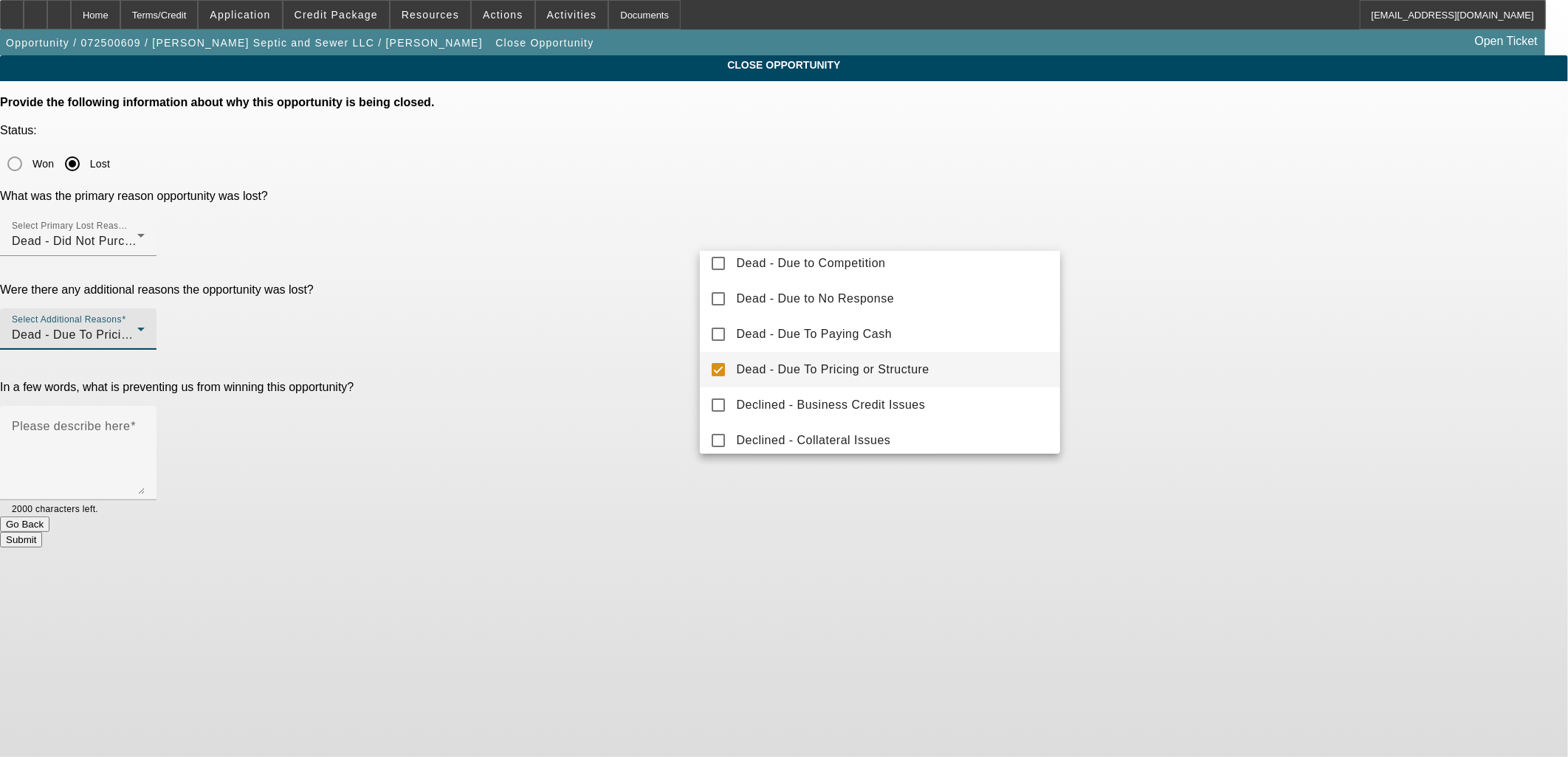
click at [589, 282] on div at bounding box center [784, 378] width 1568 height 757
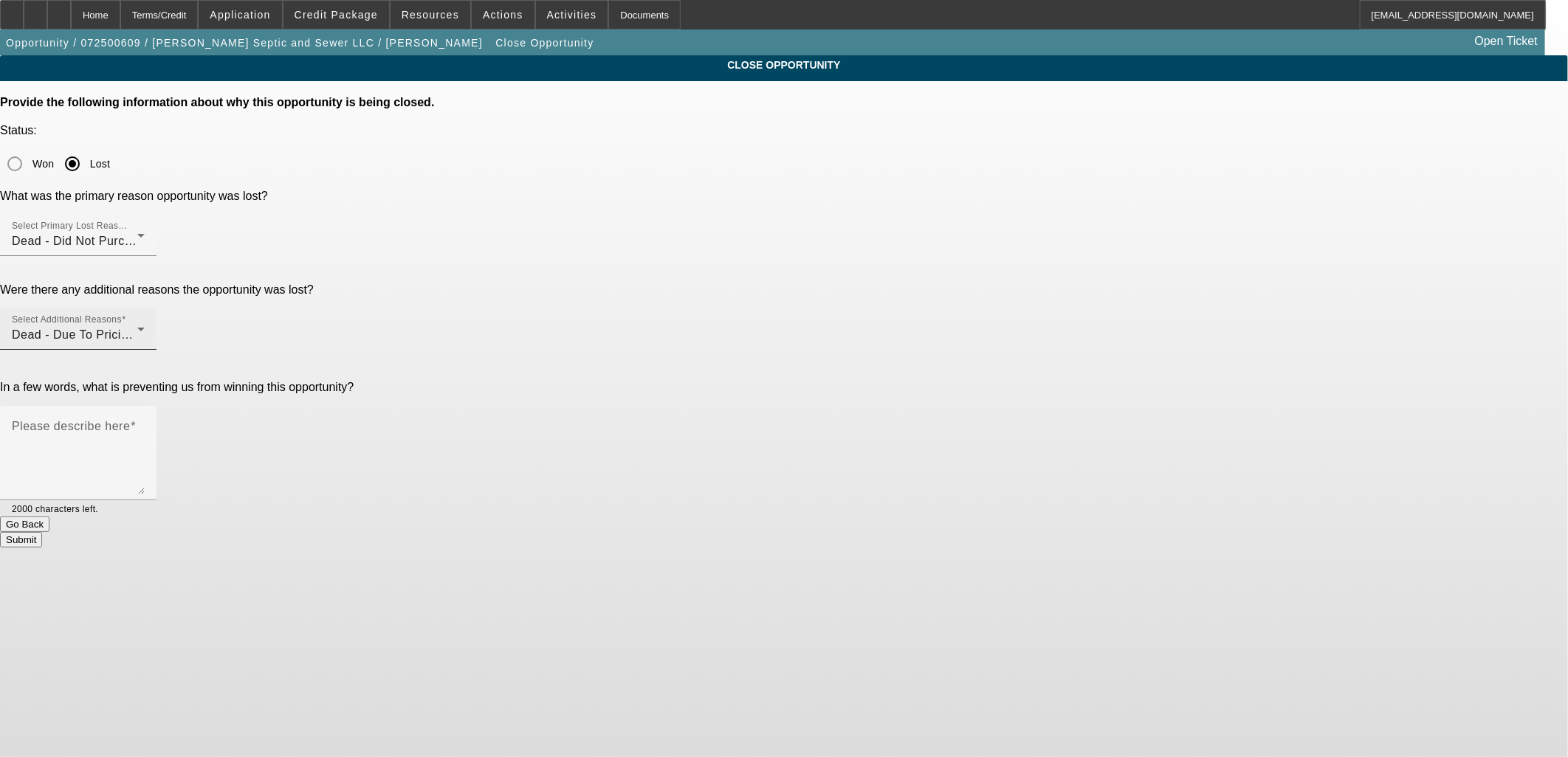
click at [204, 329] on span "Dead - Due To Pricing or Structure" at bounding box center [108, 335] width 192 height 13
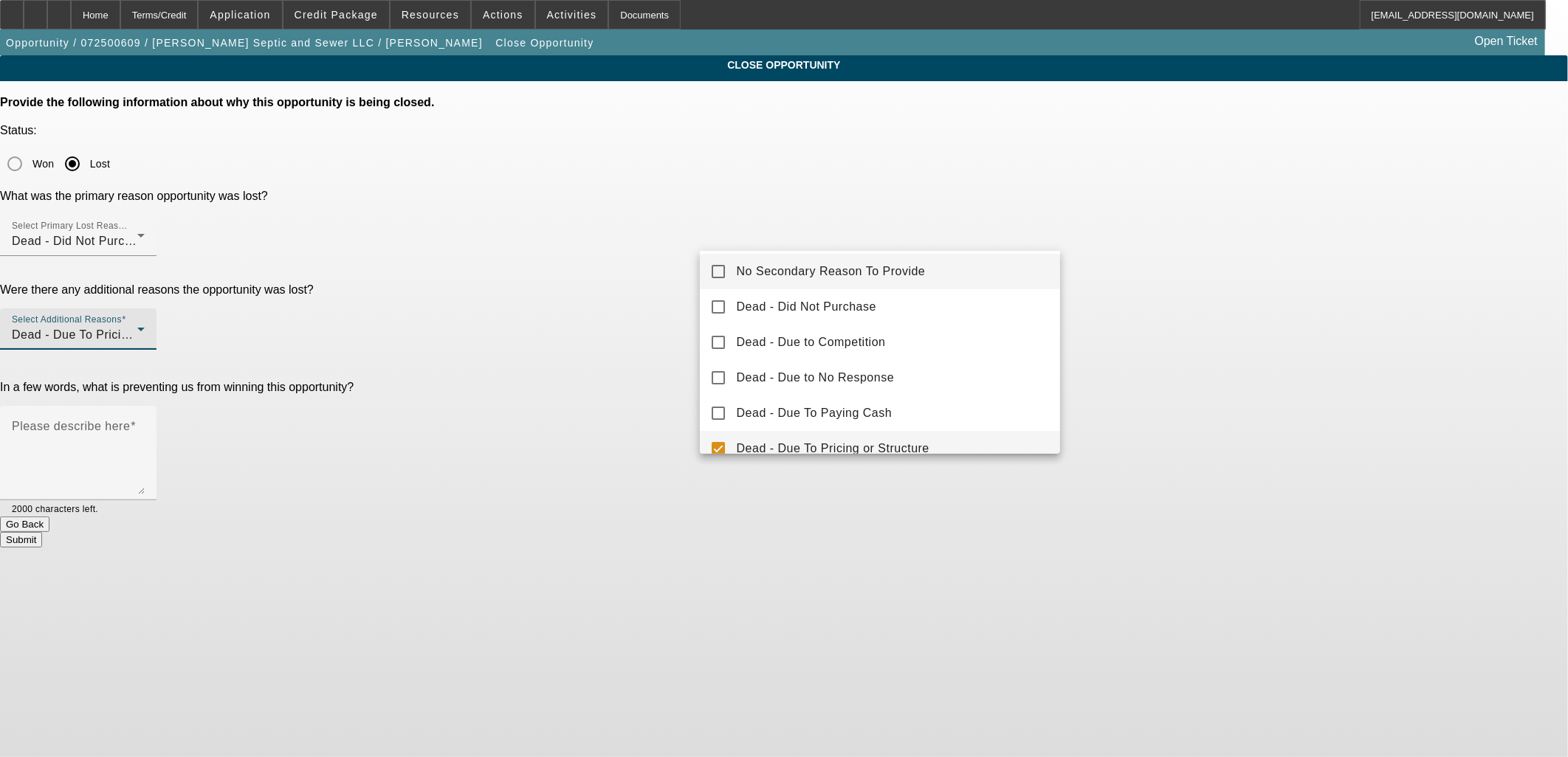
scroll to position [0, 0]
click at [764, 274] on span "No Secondary Reason To Provide" at bounding box center [831, 274] width 189 height 17
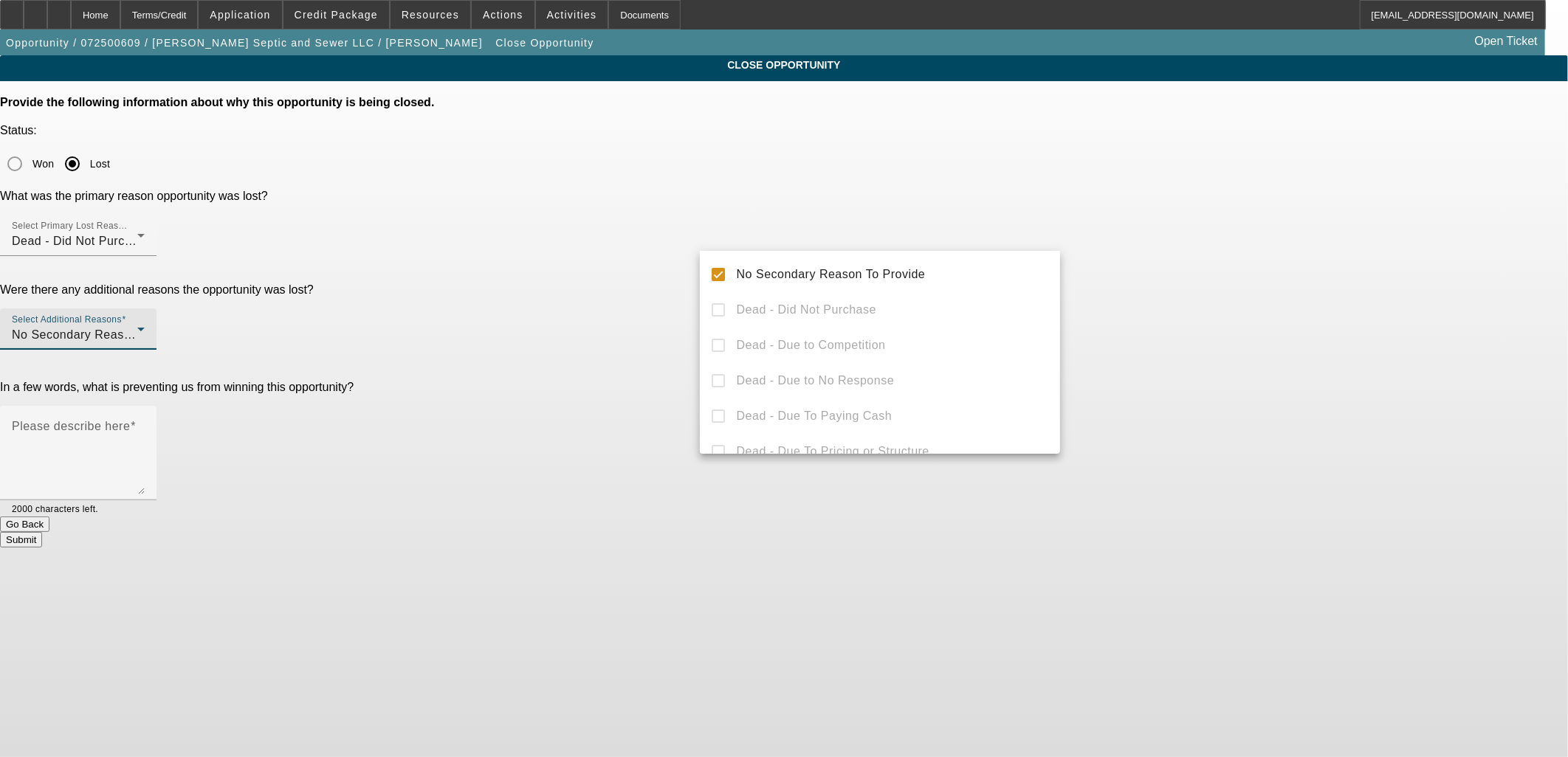
click at [759, 178] on div at bounding box center [784, 378] width 1568 height 757
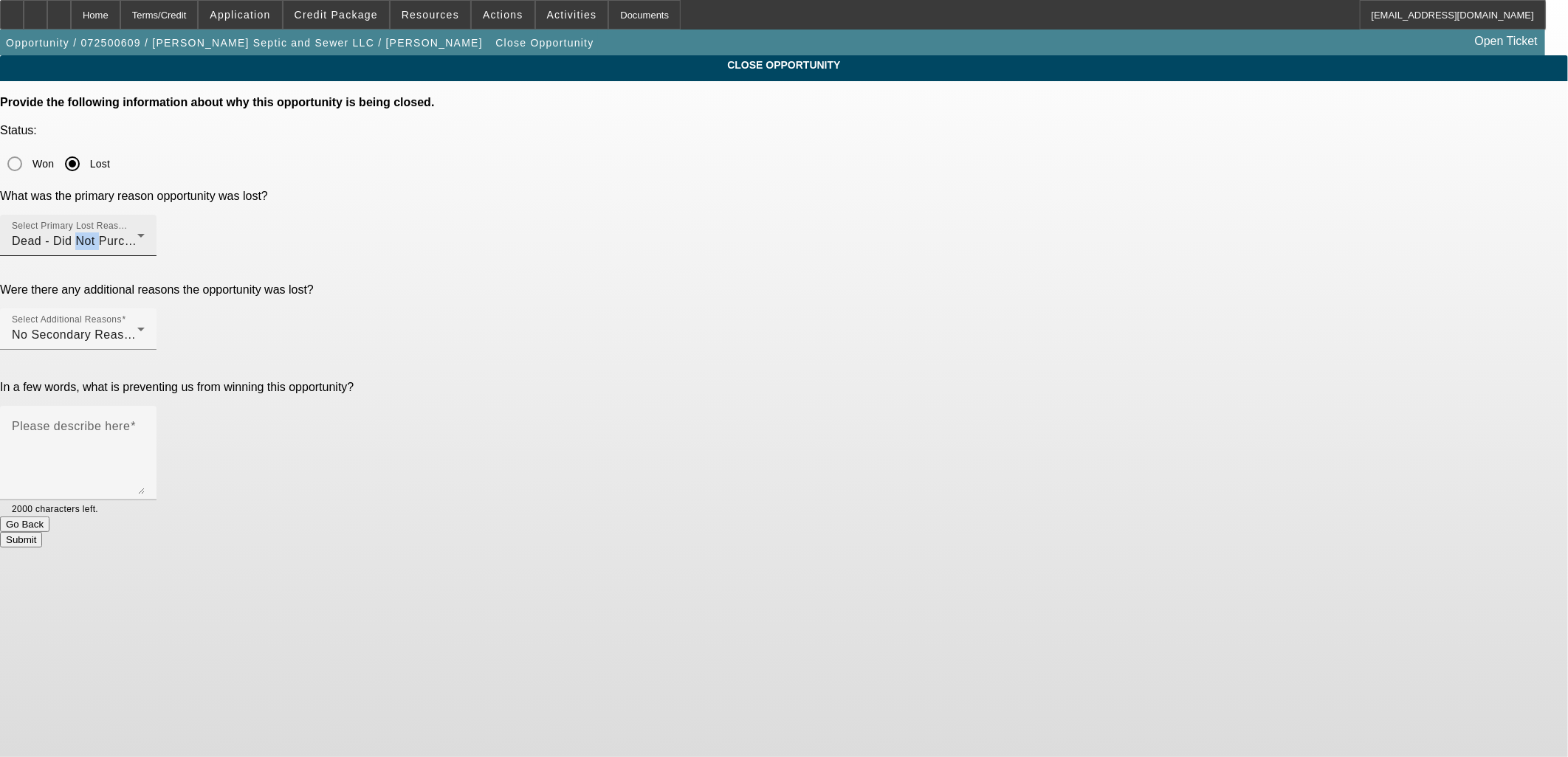
click at [152, 234] on span "Dead - Did Not Purchase" at bounding box center [81, 241] width 140 height 13
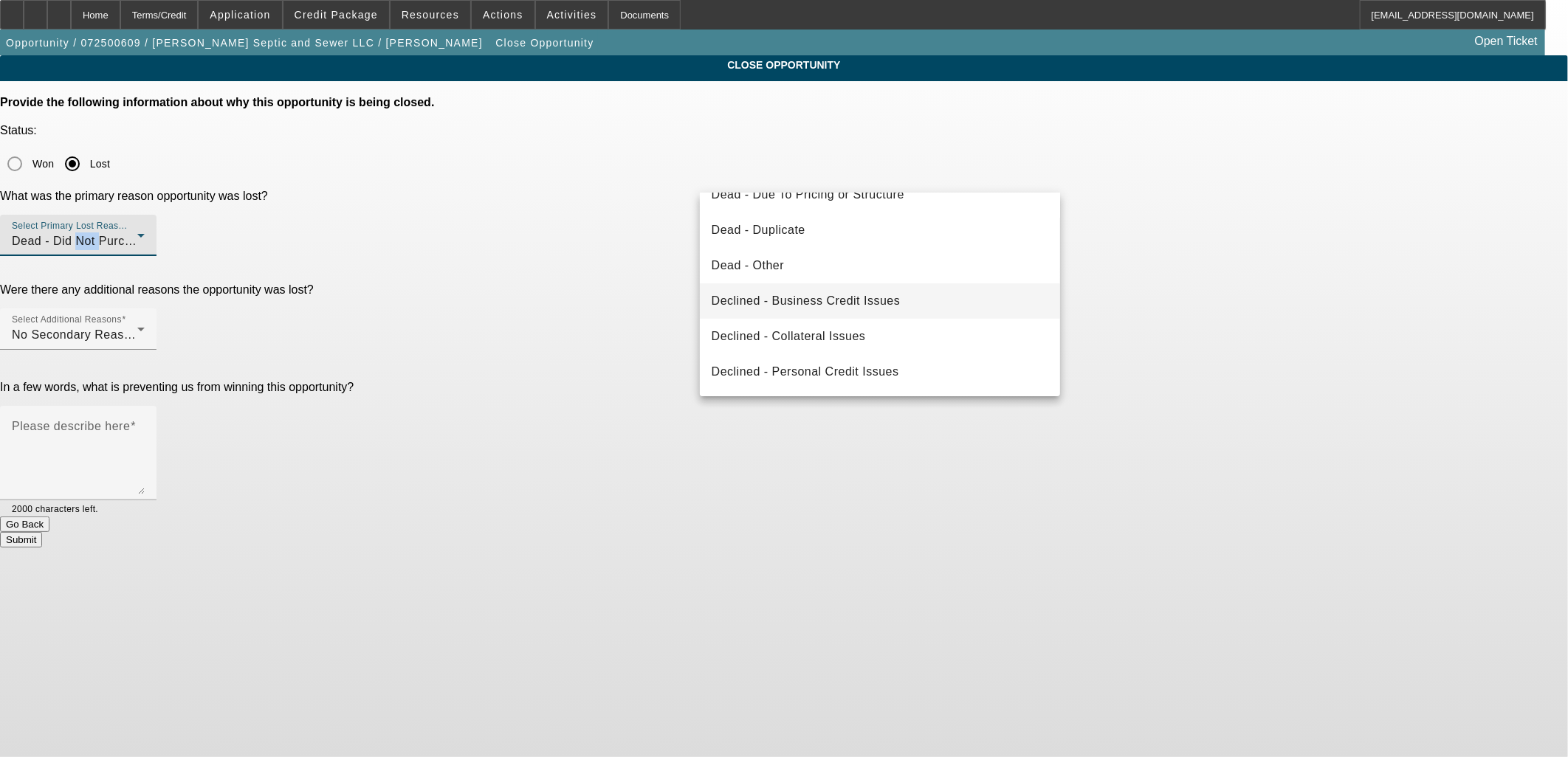
scroll to position [82, 0]
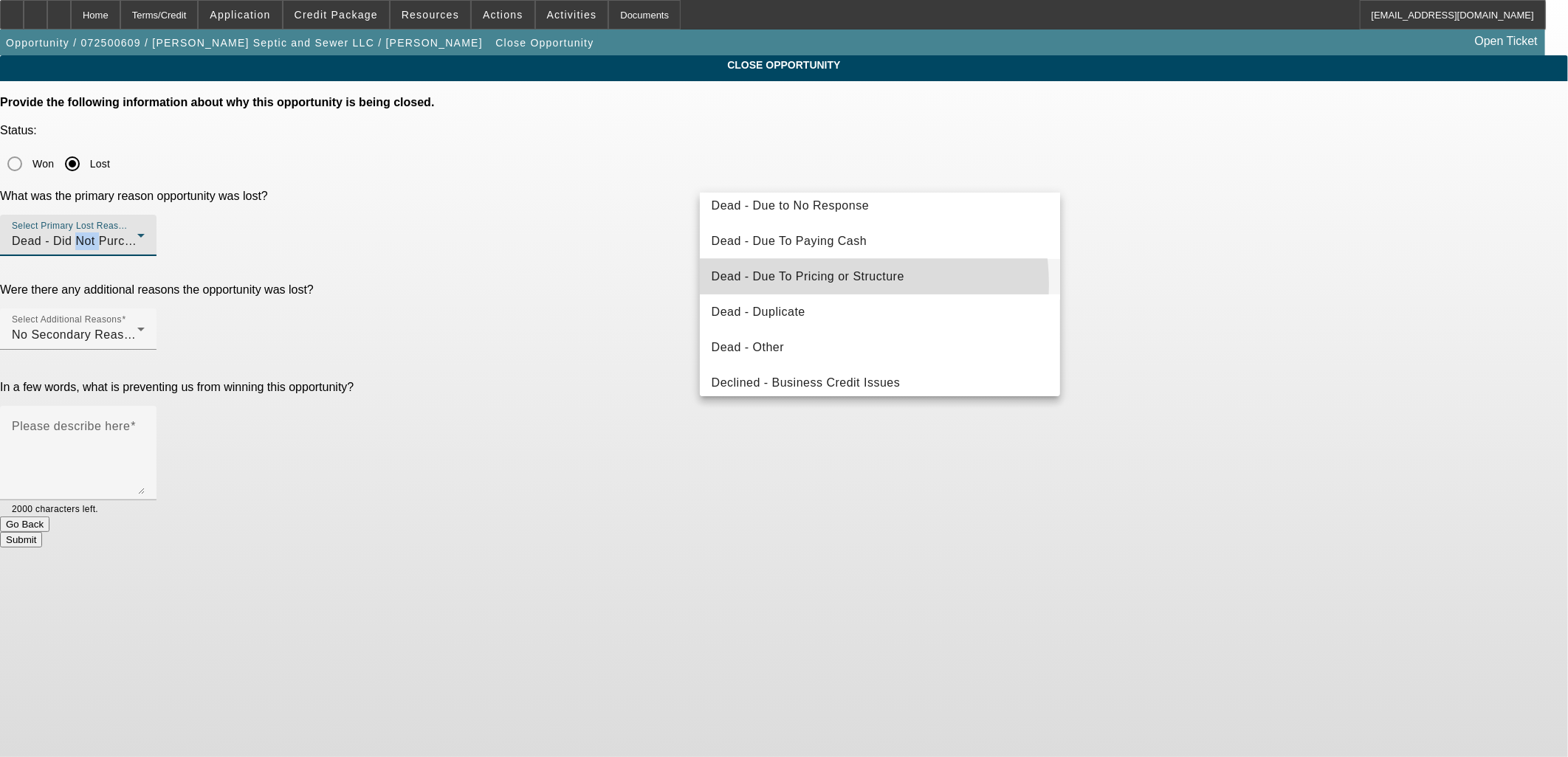
click at [829, 284] on span "Dead - Due To Pricing or Structure" at bounding box center [808, 276] width 192 height 17
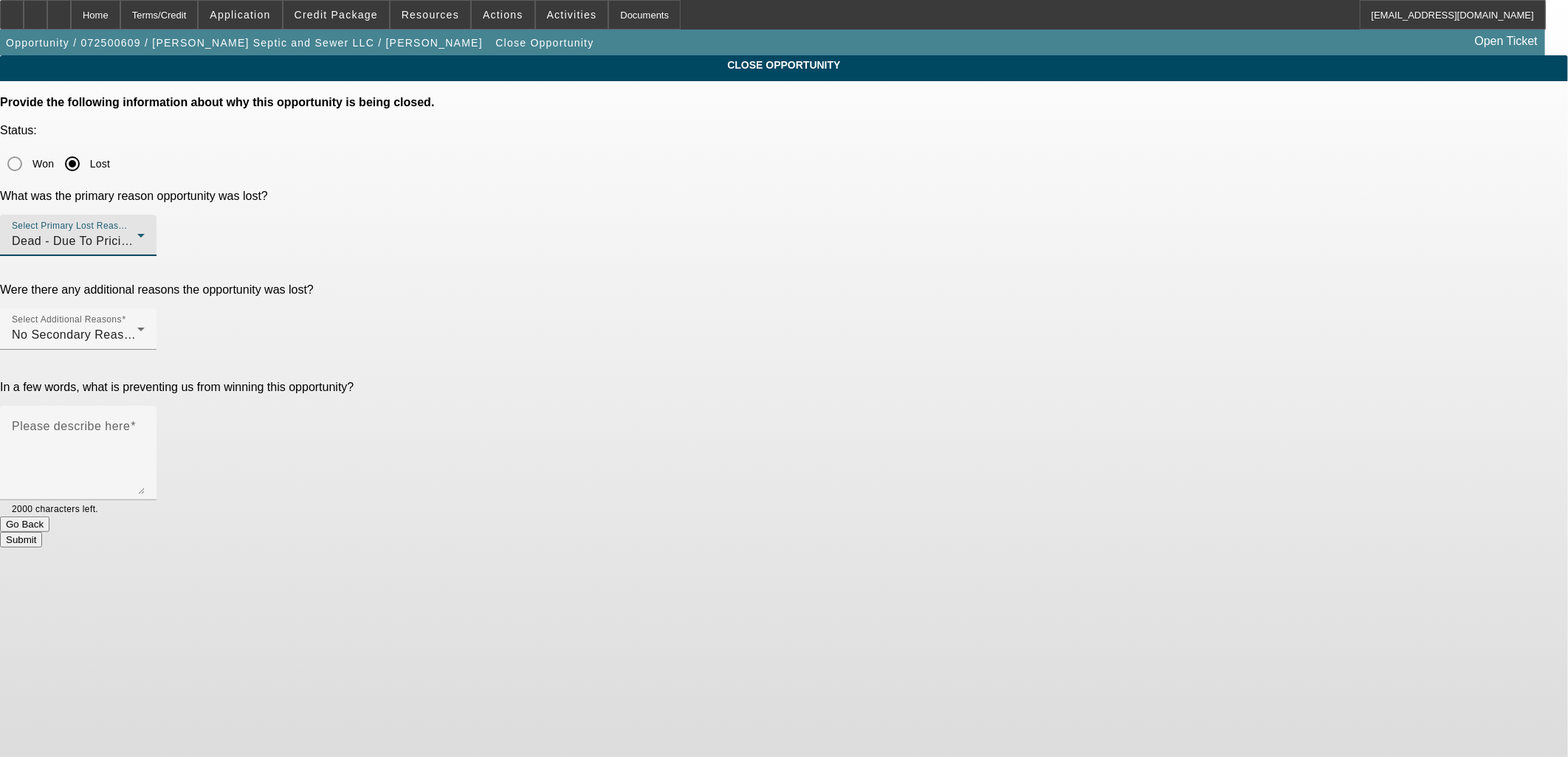
drag, startPoint x: 607, startPoint y: 262, endPoint x: 622, endPoint y: 262, distance: 15.0
click at [606, 283] on div "Were there any additional reasons the opportunity was lost? Select Additional R…" at bounding box center [784, 325] width 1568 height 83
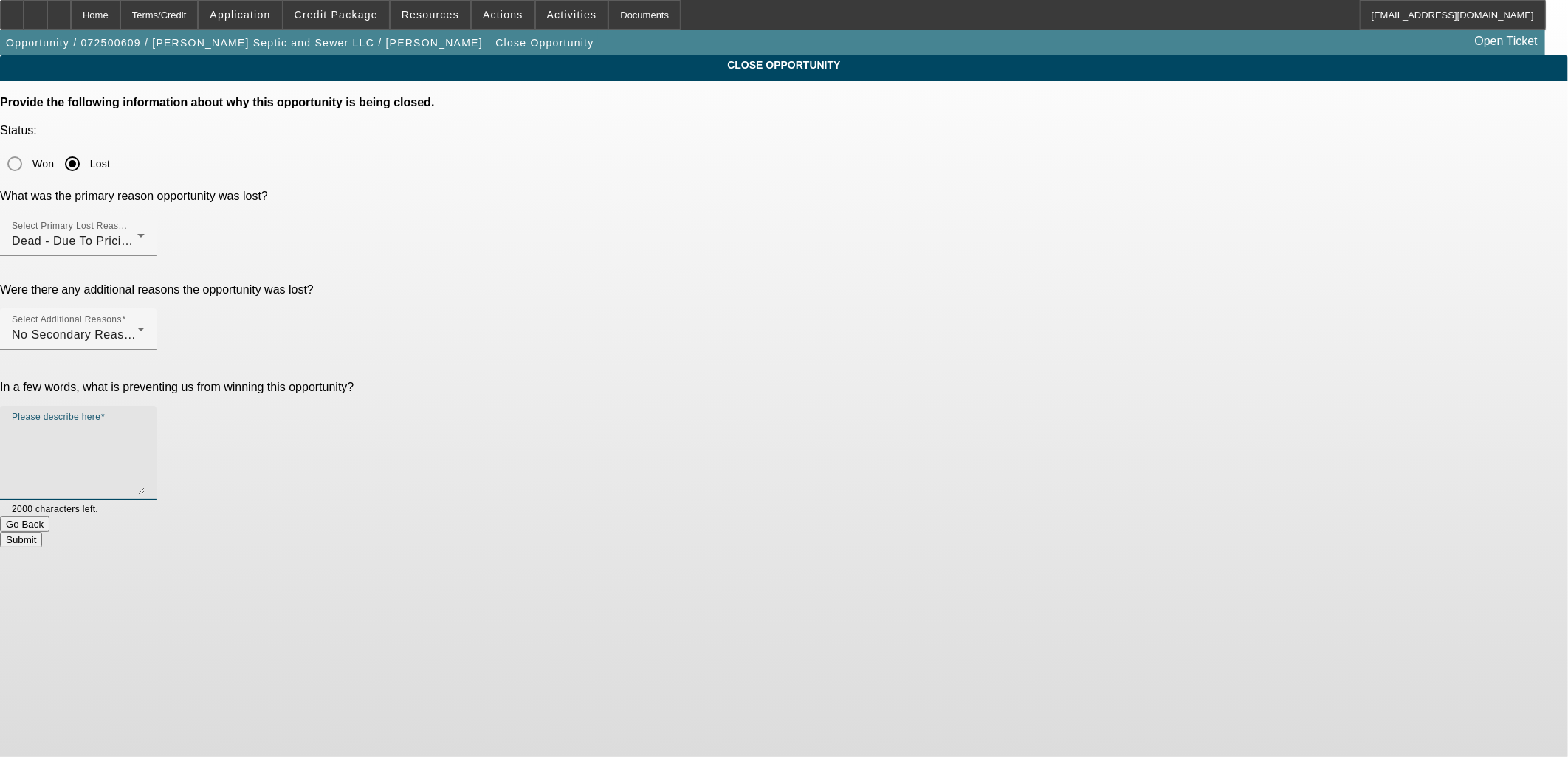
click at [145, 424] on textarea "Please describe here" at bounding box center [78, 459] width 133 height 71
type textarea "He wanted WC out 60 months and bucked at 18 mo repayable. Considering another p…"
click at [42, 532] on button "Submit" at bounding box center [21, 540] width 42 height 16
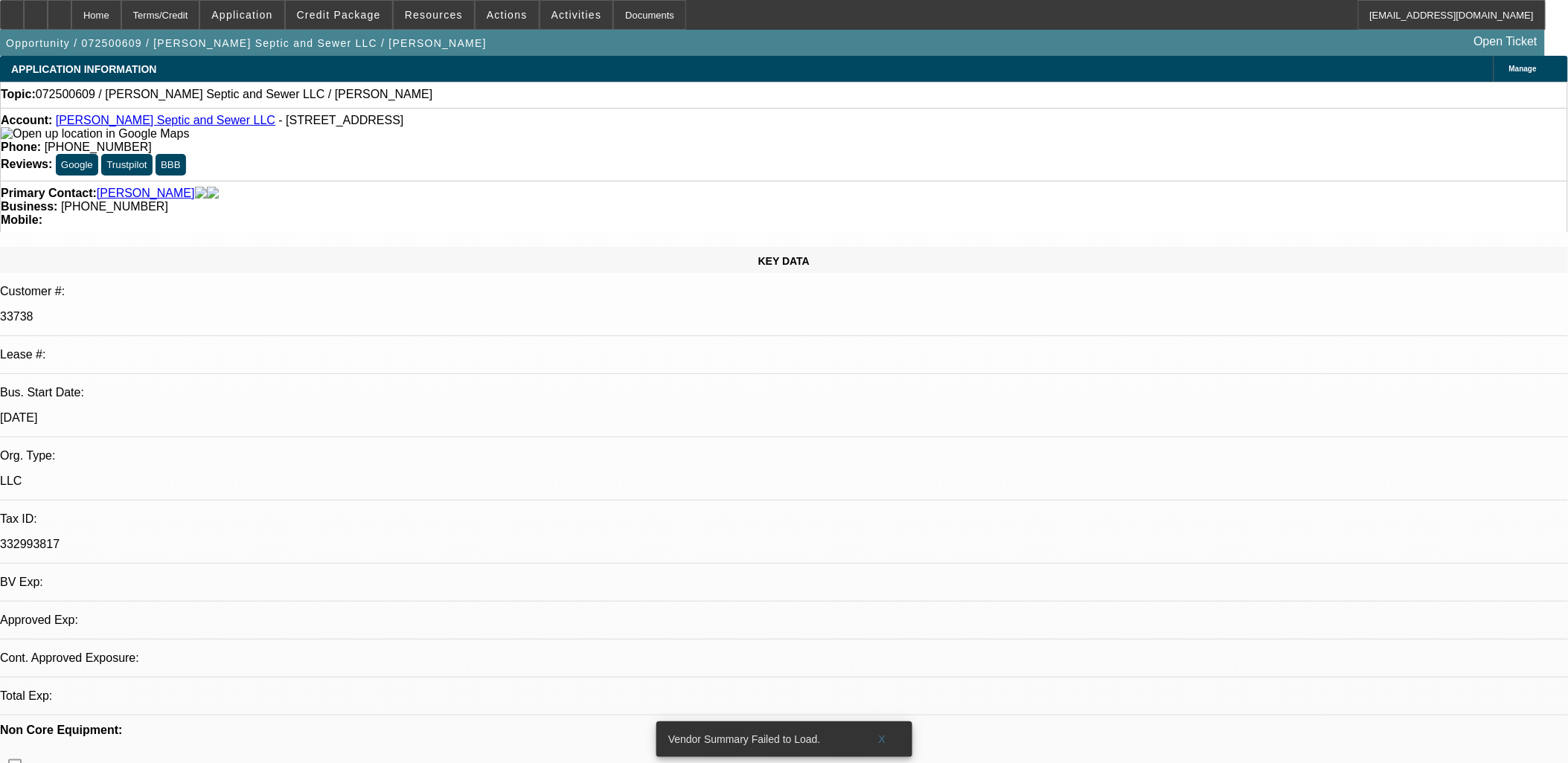
select select "0"
select select "2"
select select "0.1"
select select "1"
select select "2"
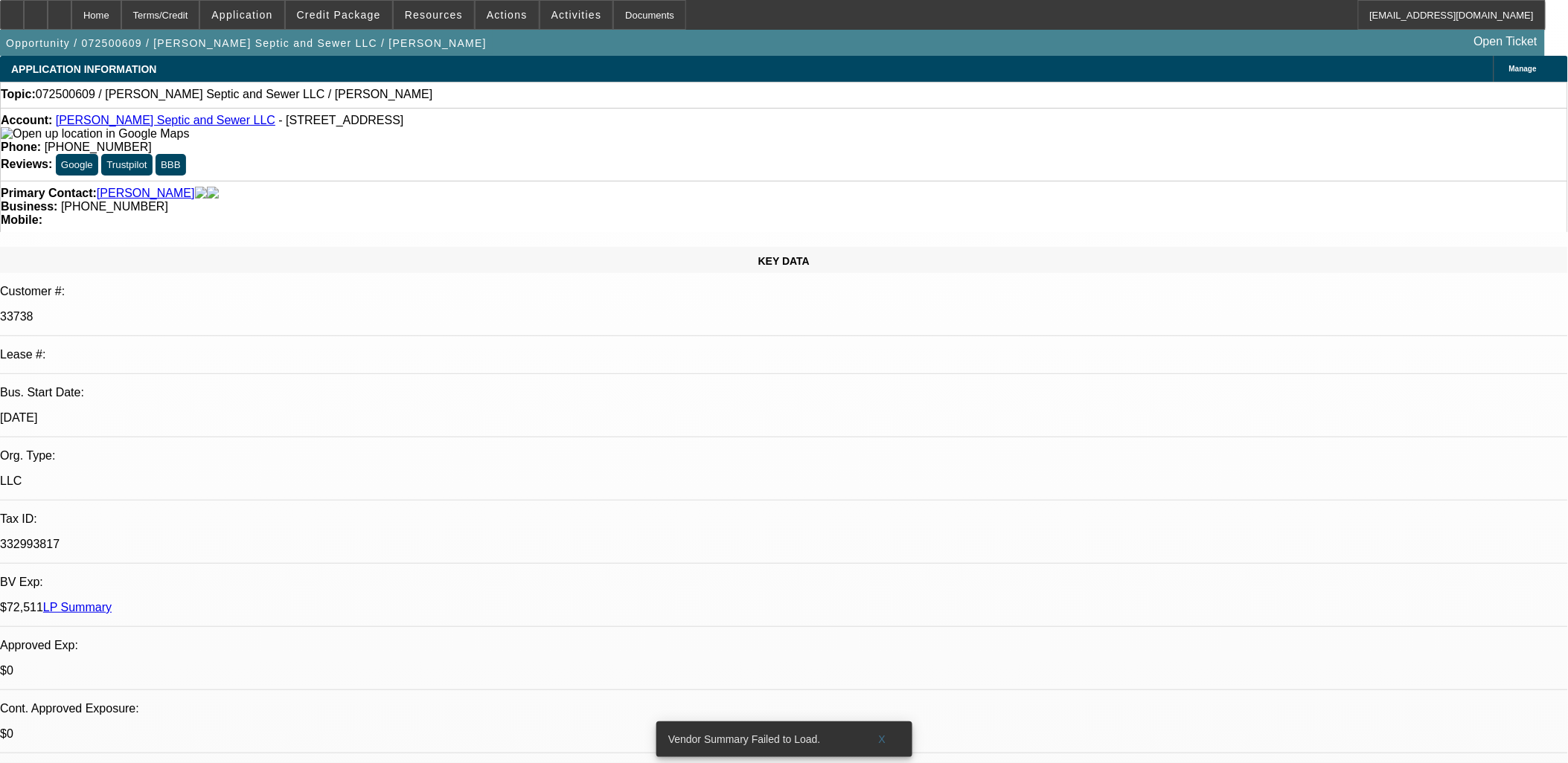
select select "4"
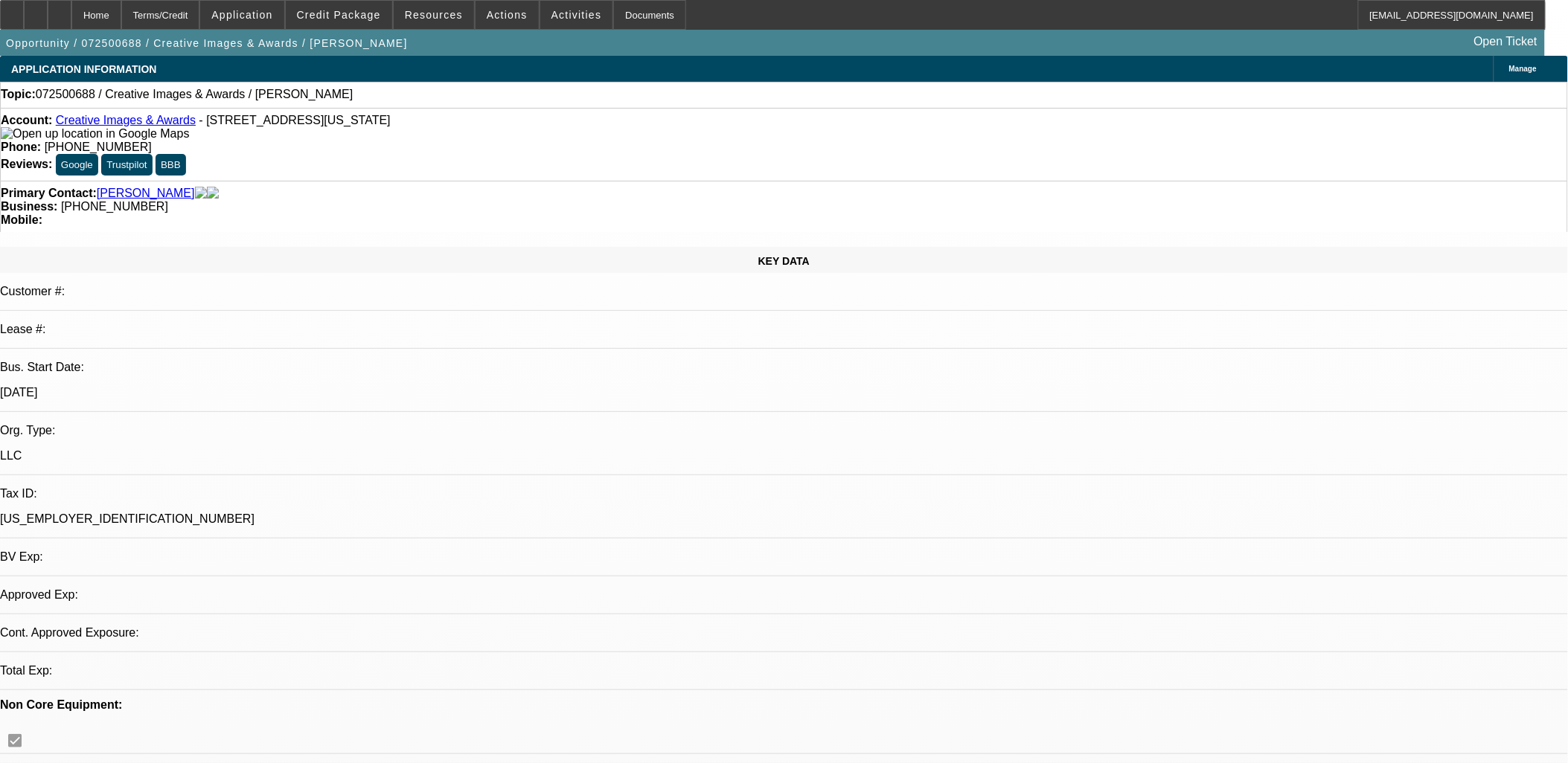
select select "0"
select select "2"
select select "0.1"
select select "4"
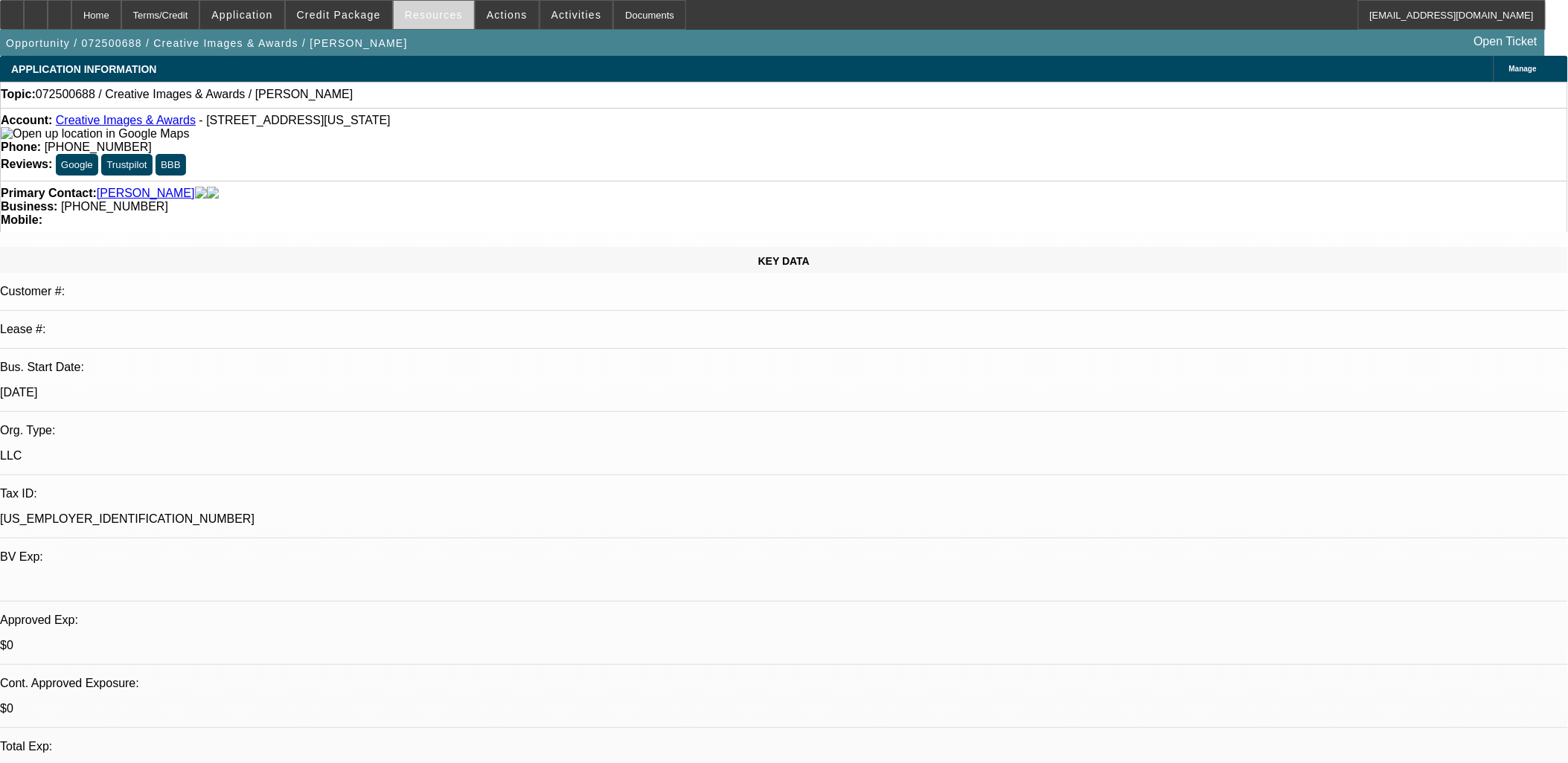
click at [436, 13] on span "Resources" at bounding box center [434, 15] width 58 height 12
click at [499, 17] on div at bounding box center [784, 382] width 1568 height 763
click at [493, 12] on span "Actions" at bounding box center [507, 15] width 41 height 12
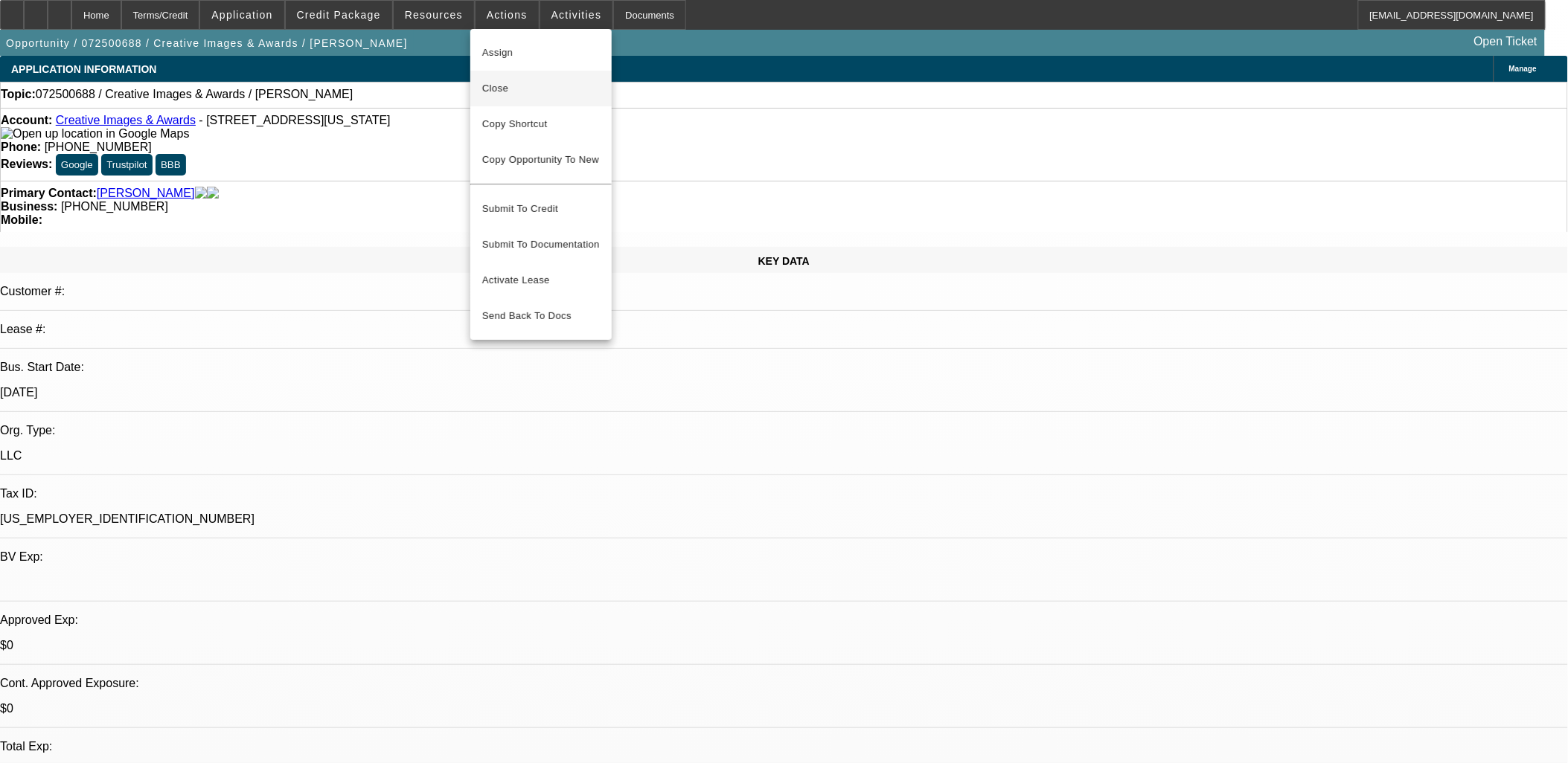
click at [511, 84] on span "Close" at bounding box center [541, 88] width 118 height 17
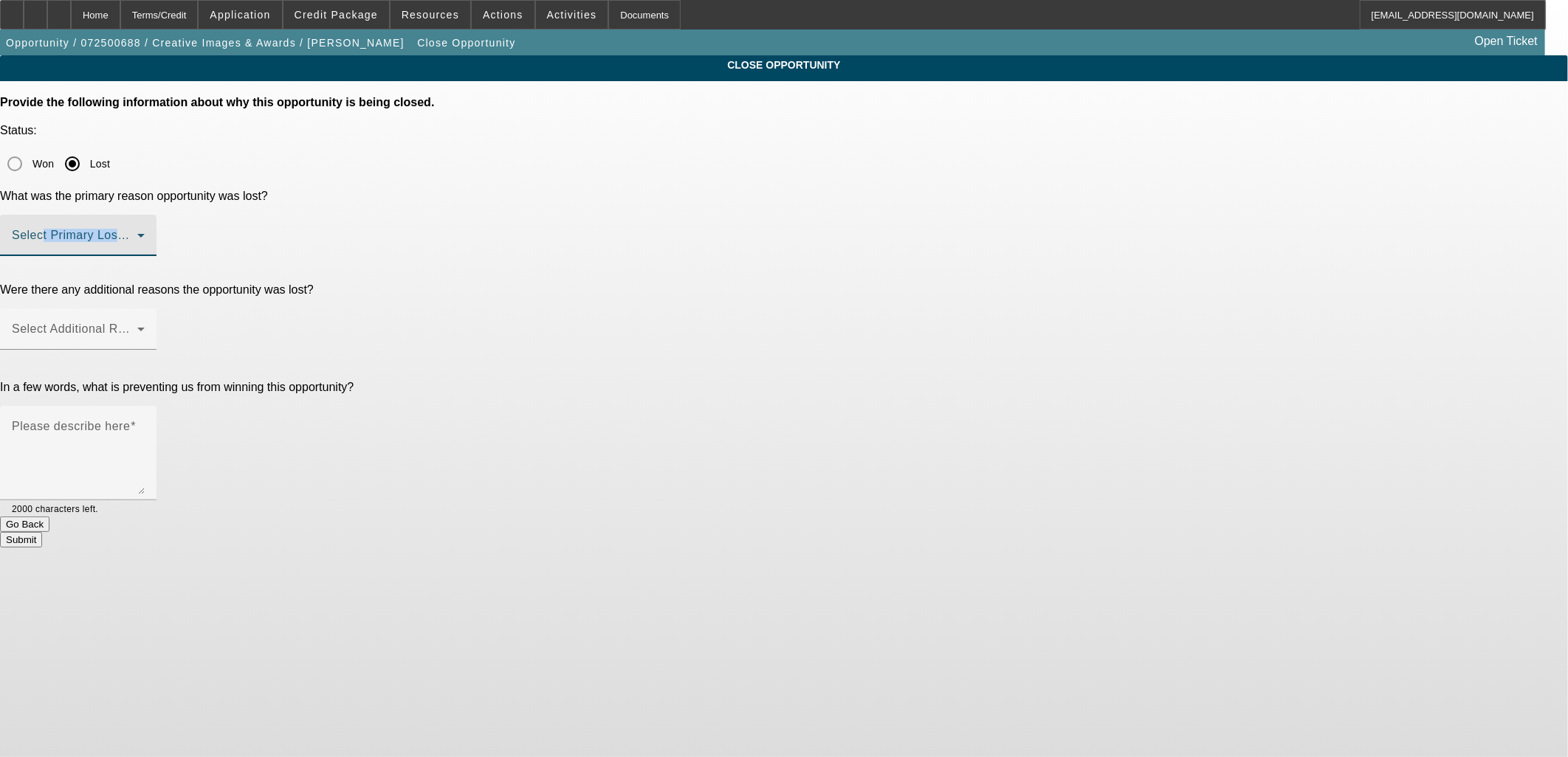
click at [145, 215] on div "Select Primary Lost Reason" at bounding box center [78, 235] width 133 height 41
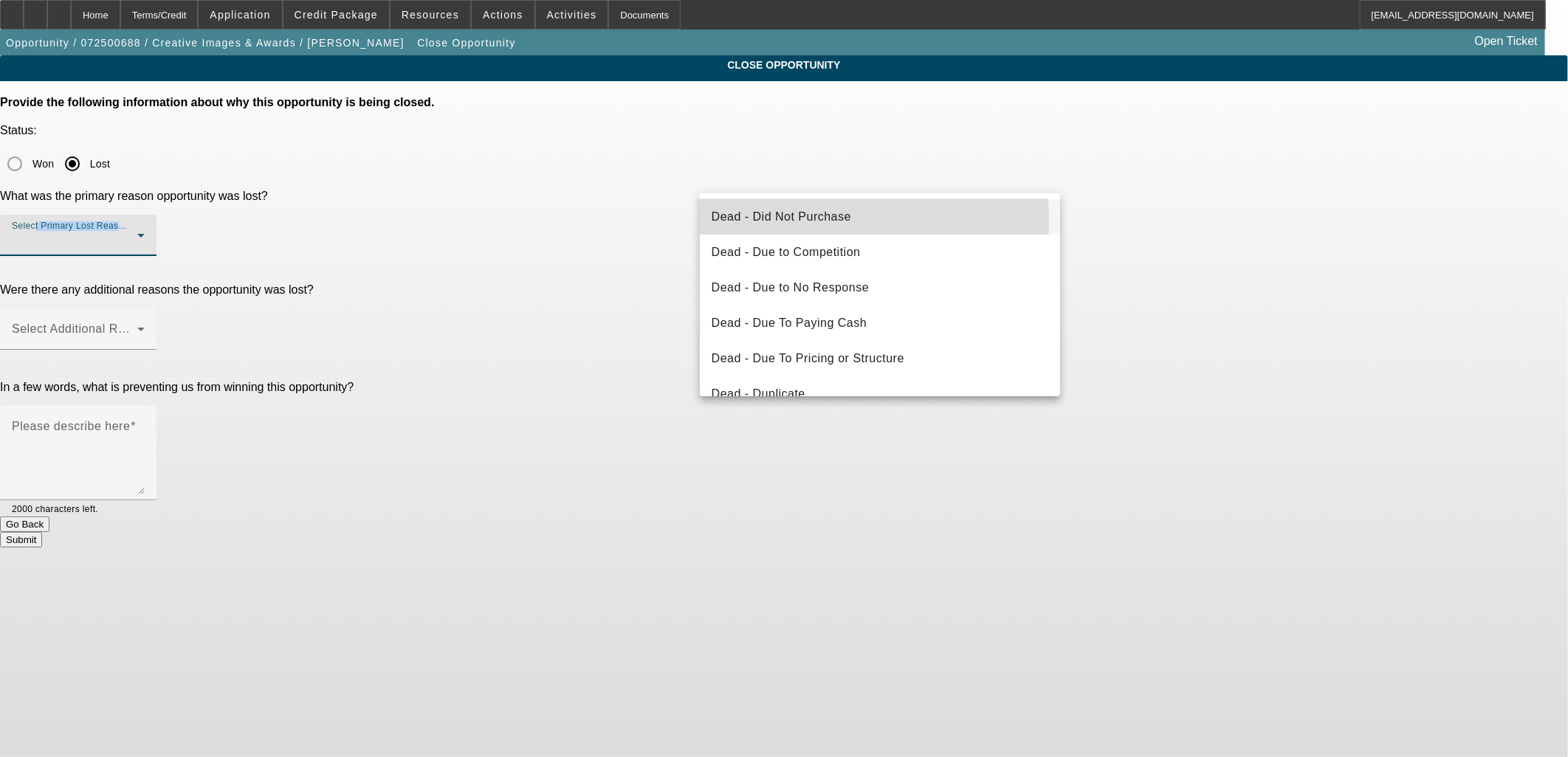
drag, startPoint x: 741, startPoint y: 167, endPoint x: 751, endPoint y: 225, distance: 58.9
click at [756, 222] on span "Dead - Did Not Purchase" at bounding box center [781, 216] width 140 height 17
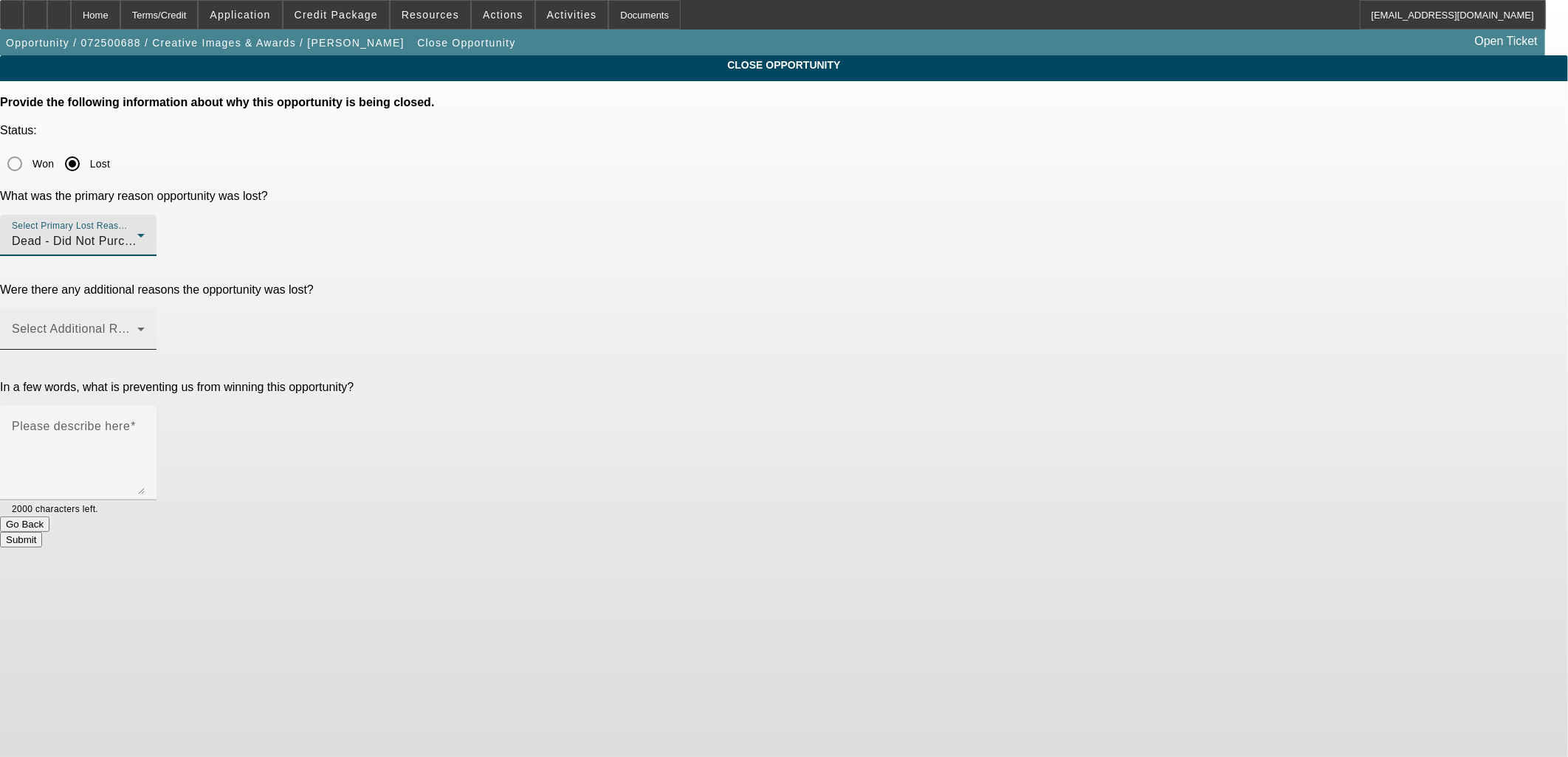
click at [157, 308] on div "Select Additional Reasons" at bounding box center [78, 329] width 157 height 41
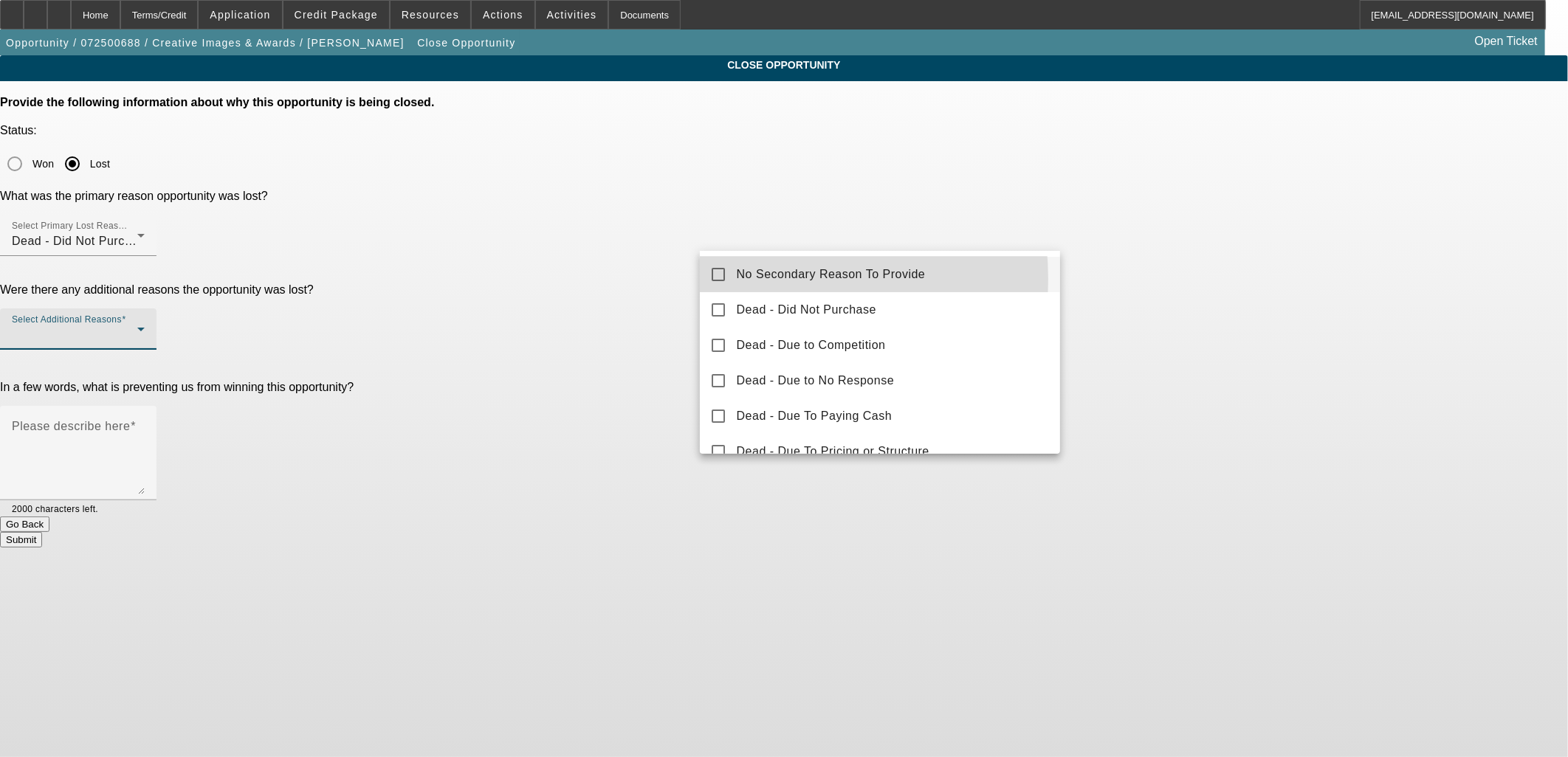
drag, startPoint x: 736, startPoint y: 279, endPoint x: 729, endPoint y: 285, distance: 9.2
click at [737, 281] on span "No Secondary Reason To Provide" at bounding box center [831, 274] width 189 height 17
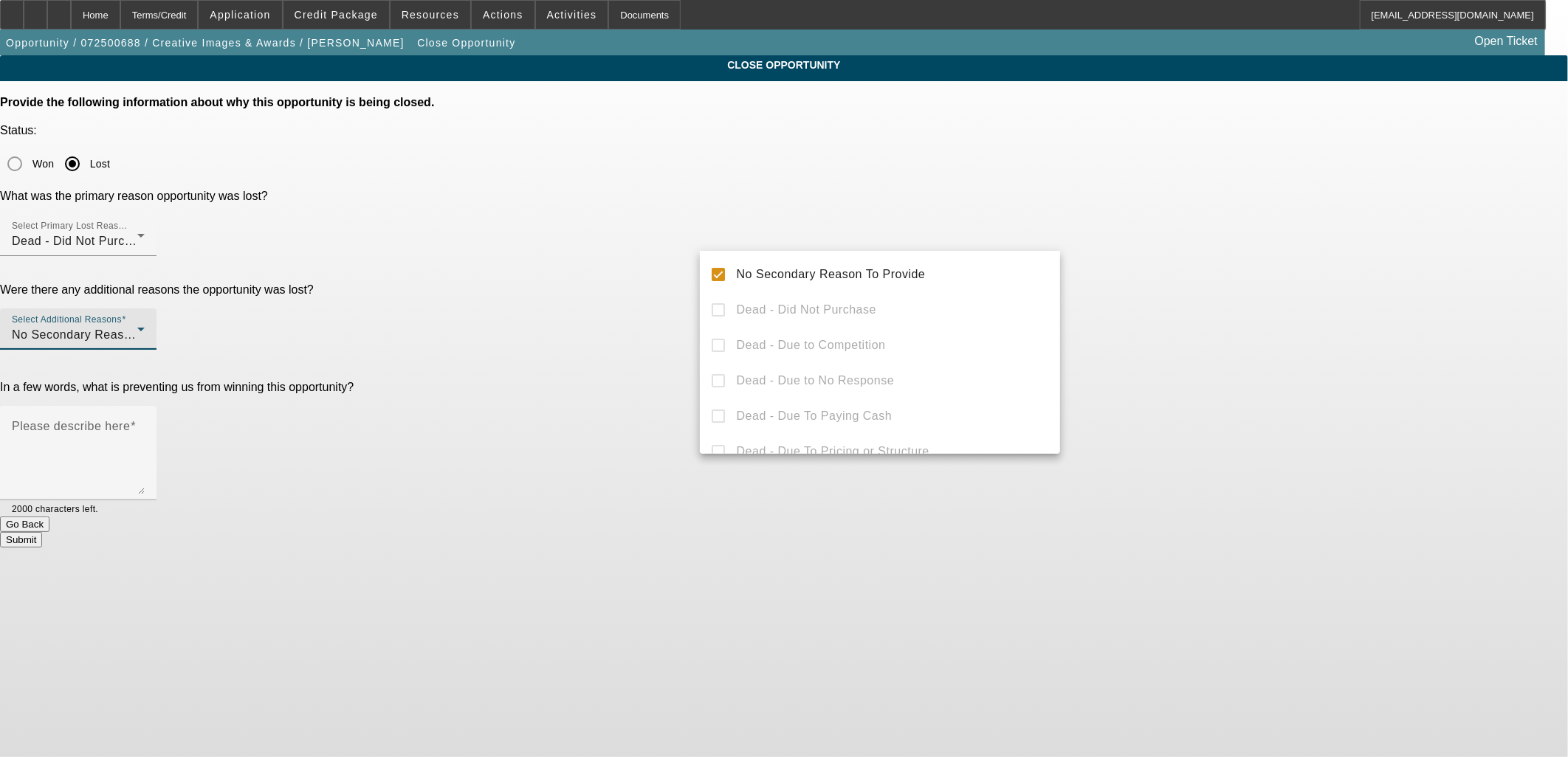
click at [641, 277] on div at bounding box center [784, 378] width 1568 height 757
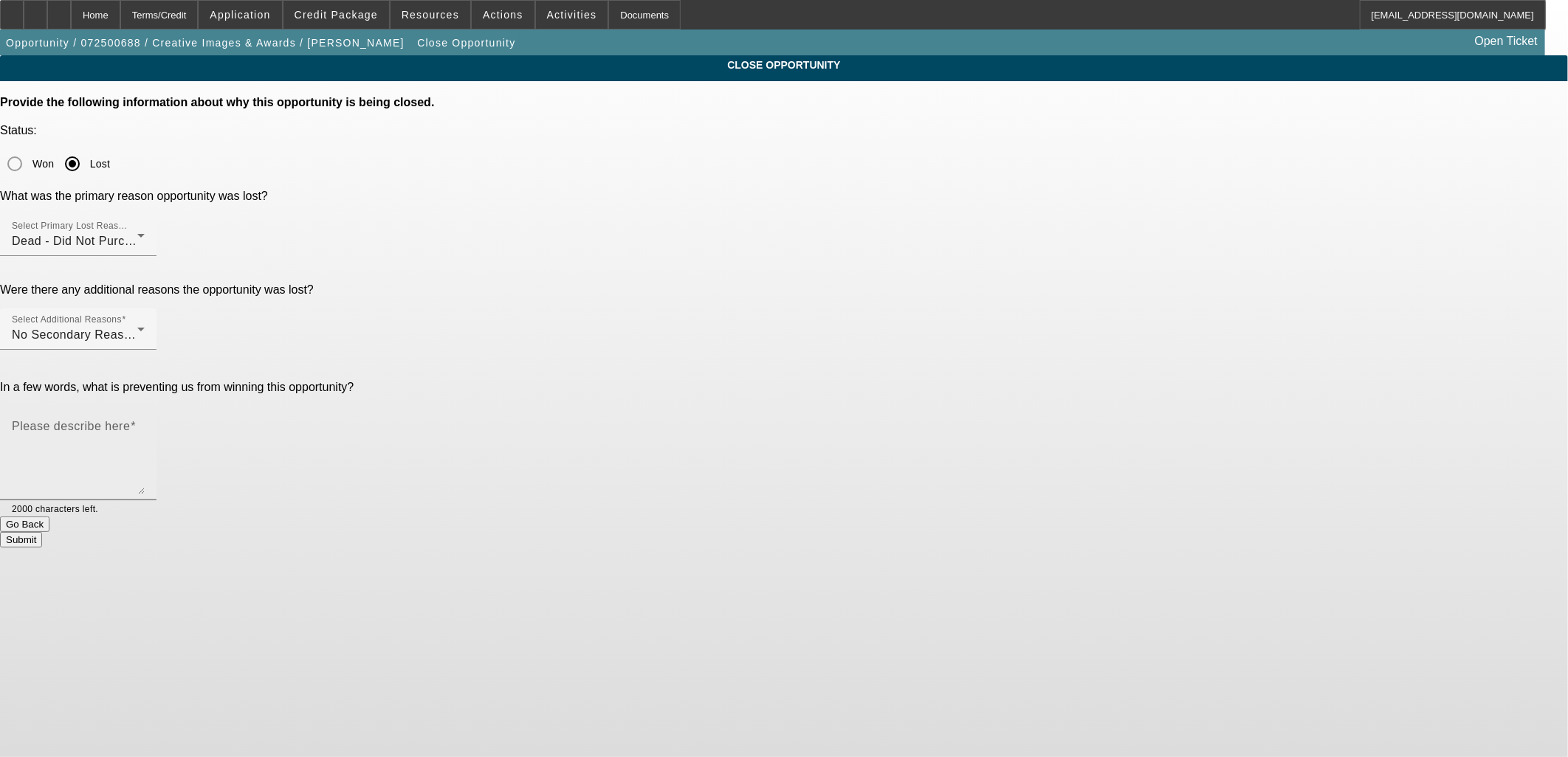
click at [130, 420] on mat-label "Please describe here" at bounding box center [71, 426] width 118 height 13
click at [145, 424] on textarea "Please describe here" at bounding box center [78, 459] width 133 height 71
type textarea "Wanted to apply under a different biz. Wouldn't provide banks."
click at [42, 532] on button "Submit" at bounding box center [21, 540] width 42 height 16
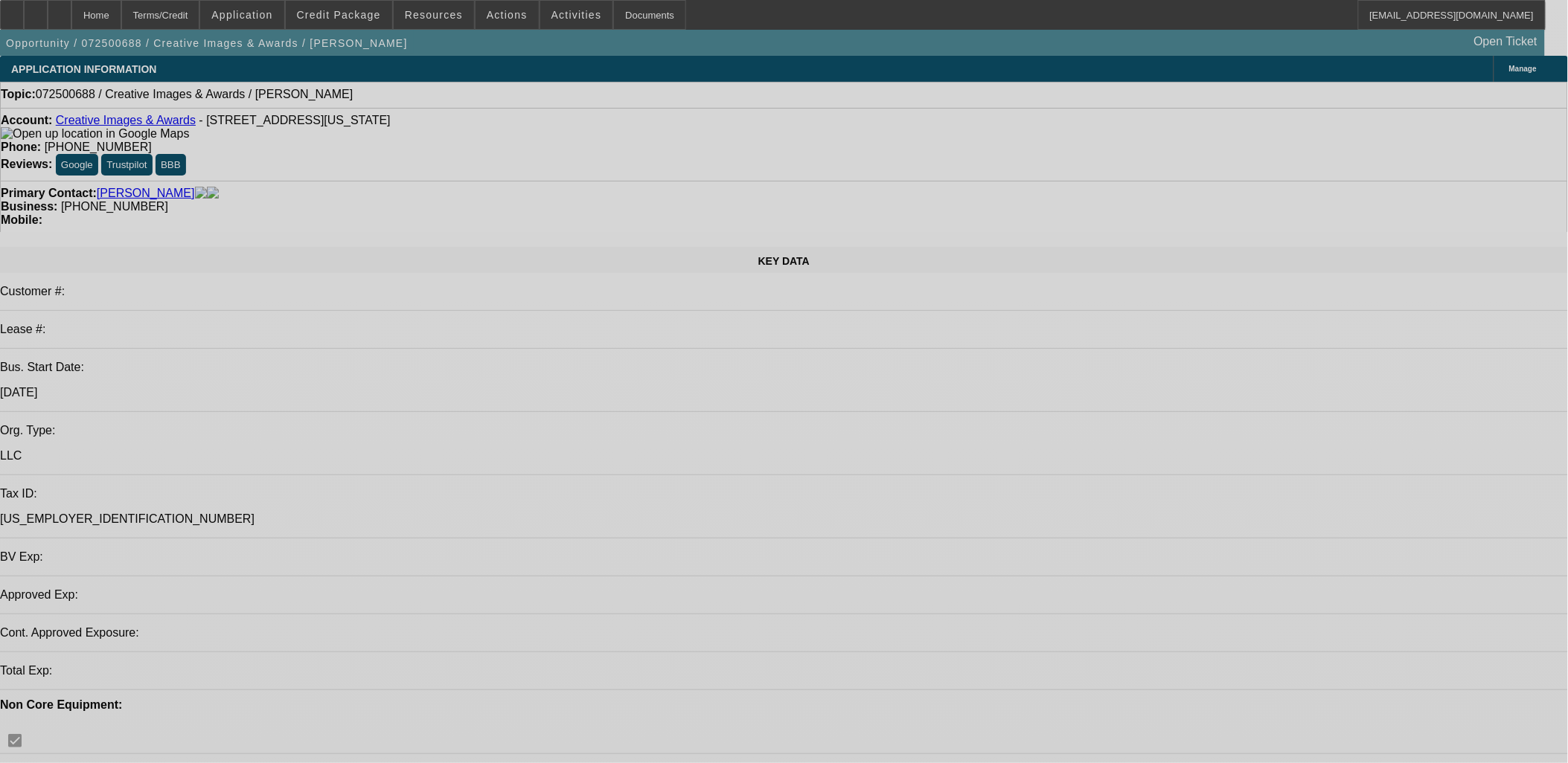
select select "0"
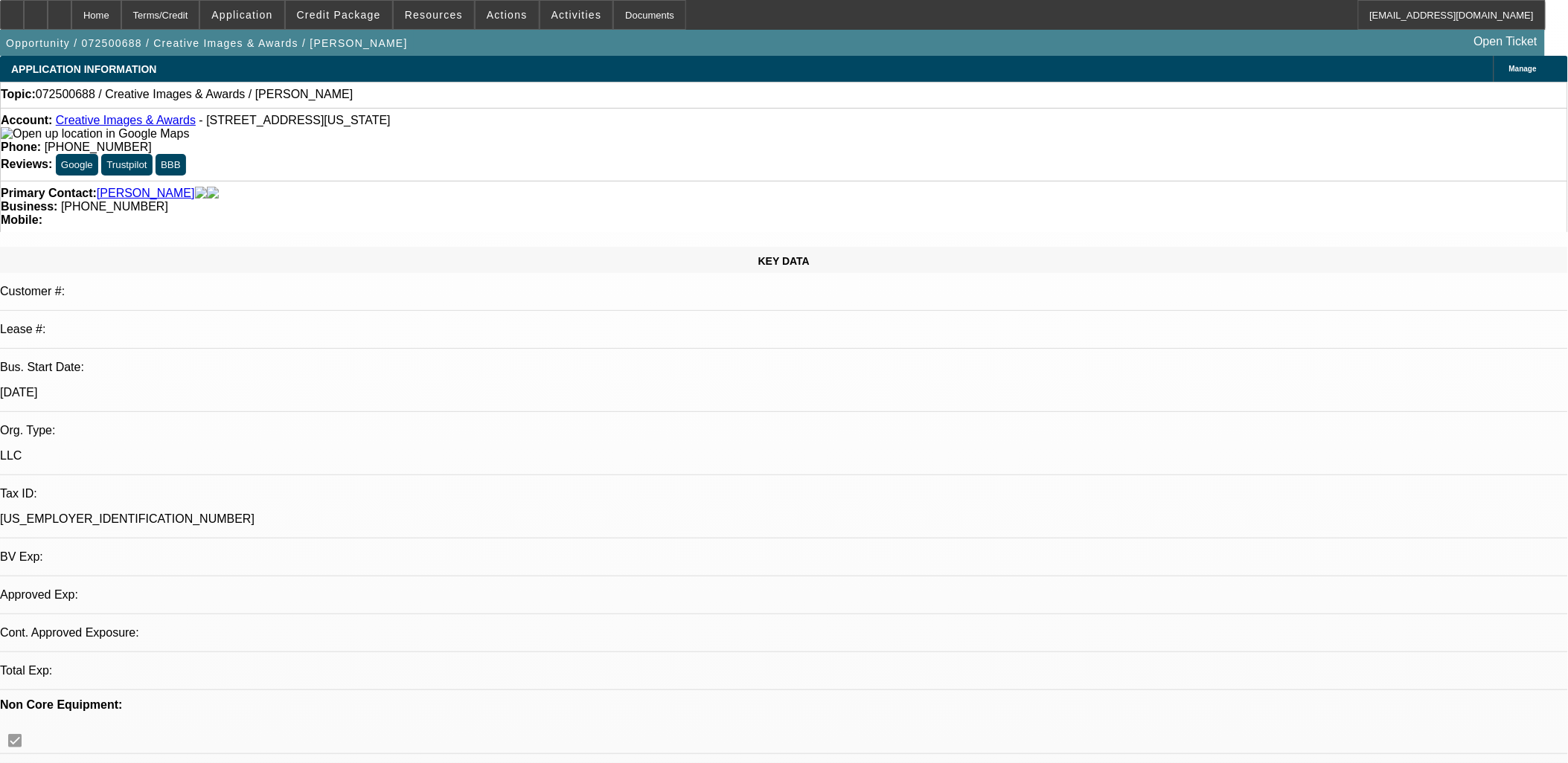
select select "2"
select select "0.1"
select select "1"
select select "2"
select select "4"
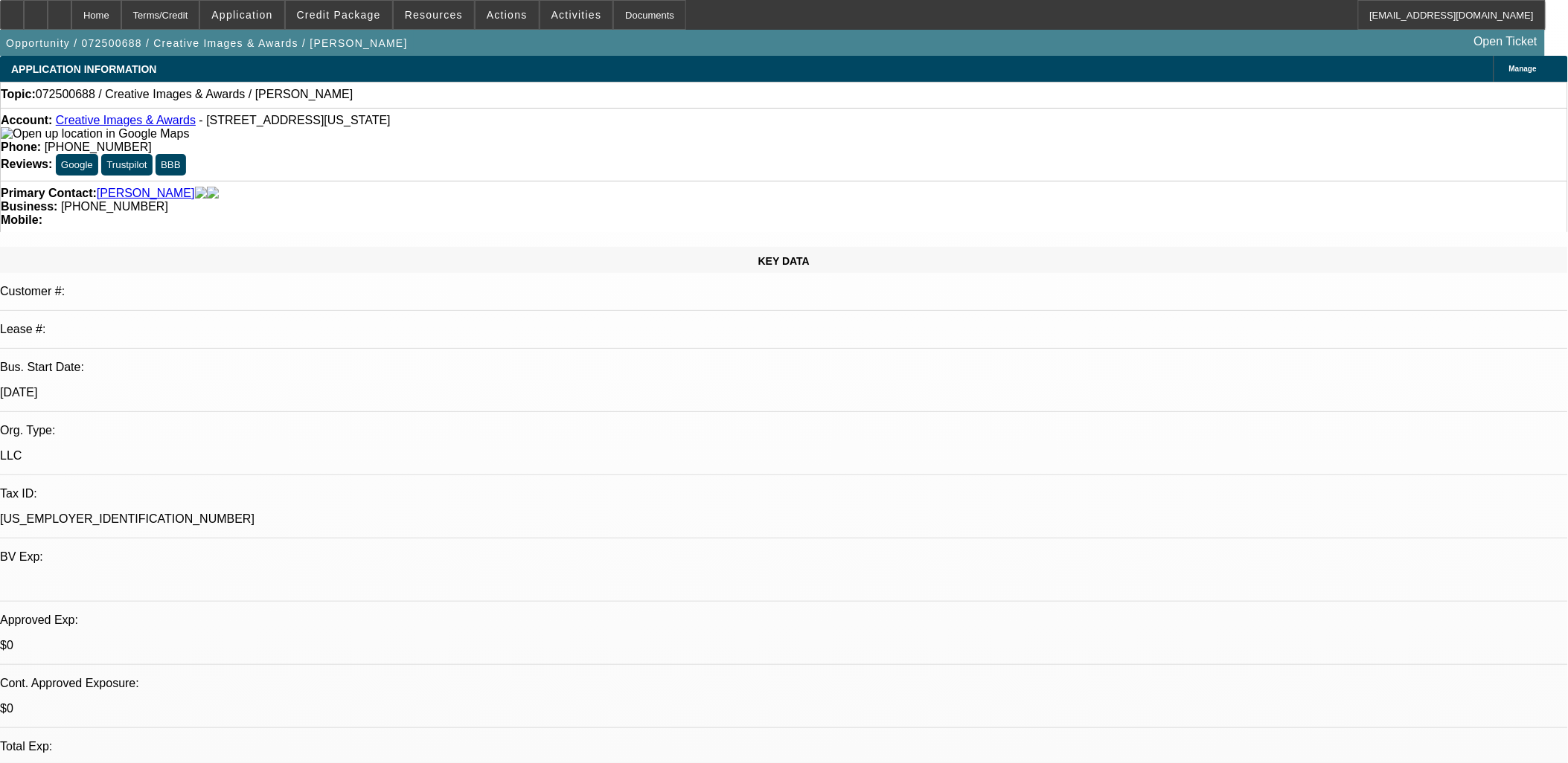
click at [147, 120] on link "Creative Images & Awards" at bounding box center [125, 120] width 140 height 13
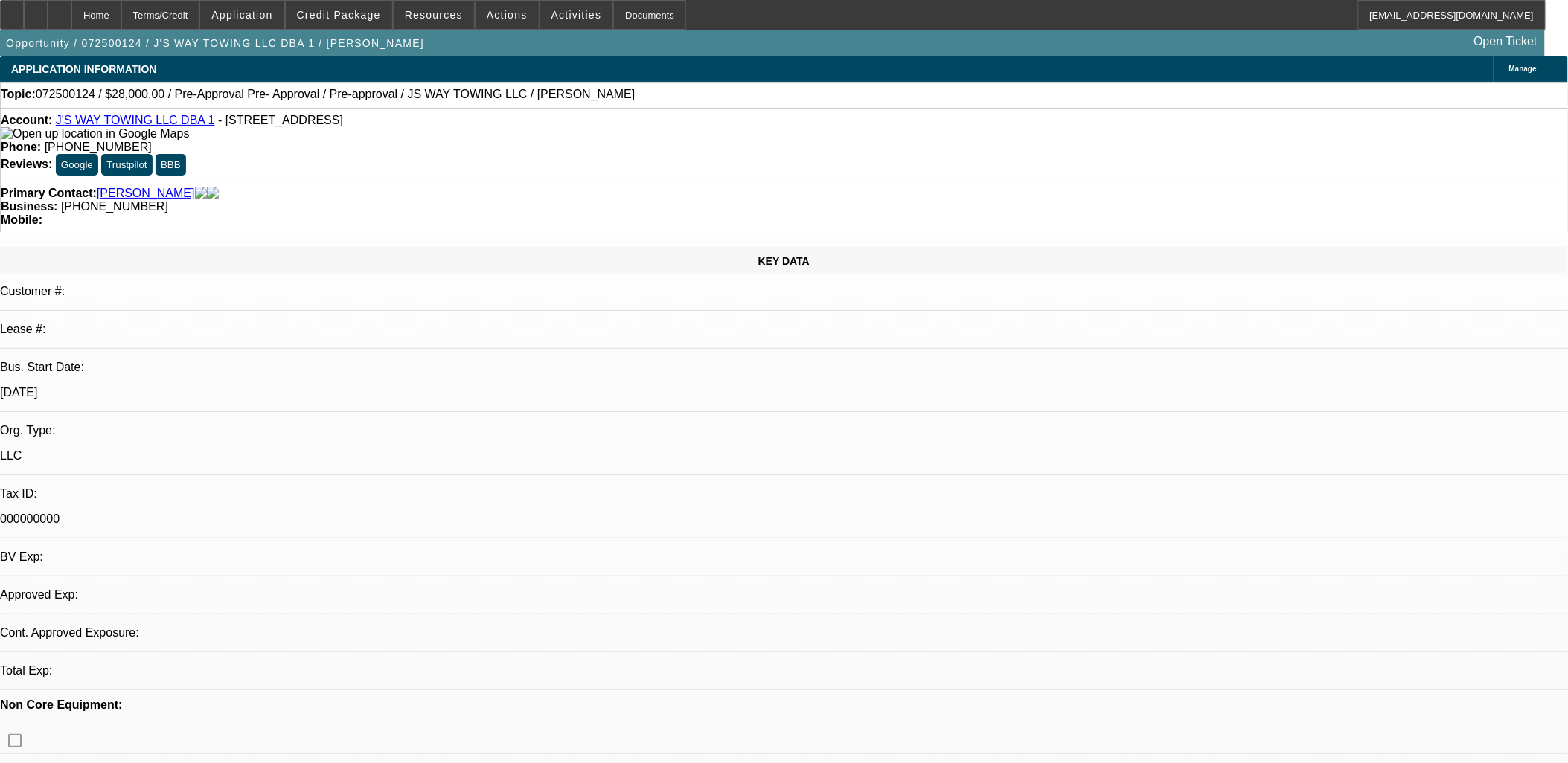
select select "0"
select select "2"
select select "0.1"
select select "4"
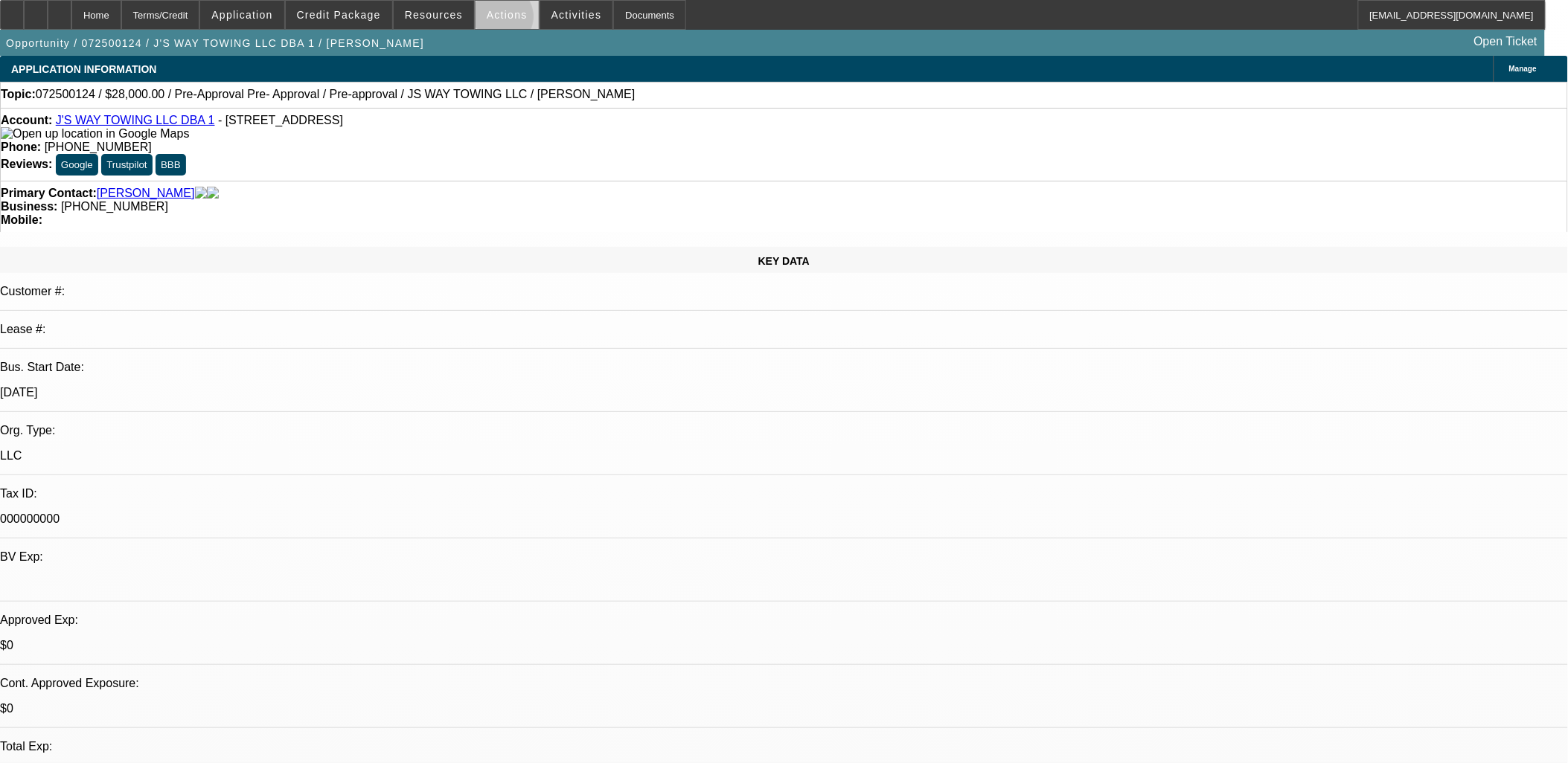
click at [495, 19] on button "Actions" at bounding box center [506, 14] width 63 height 28
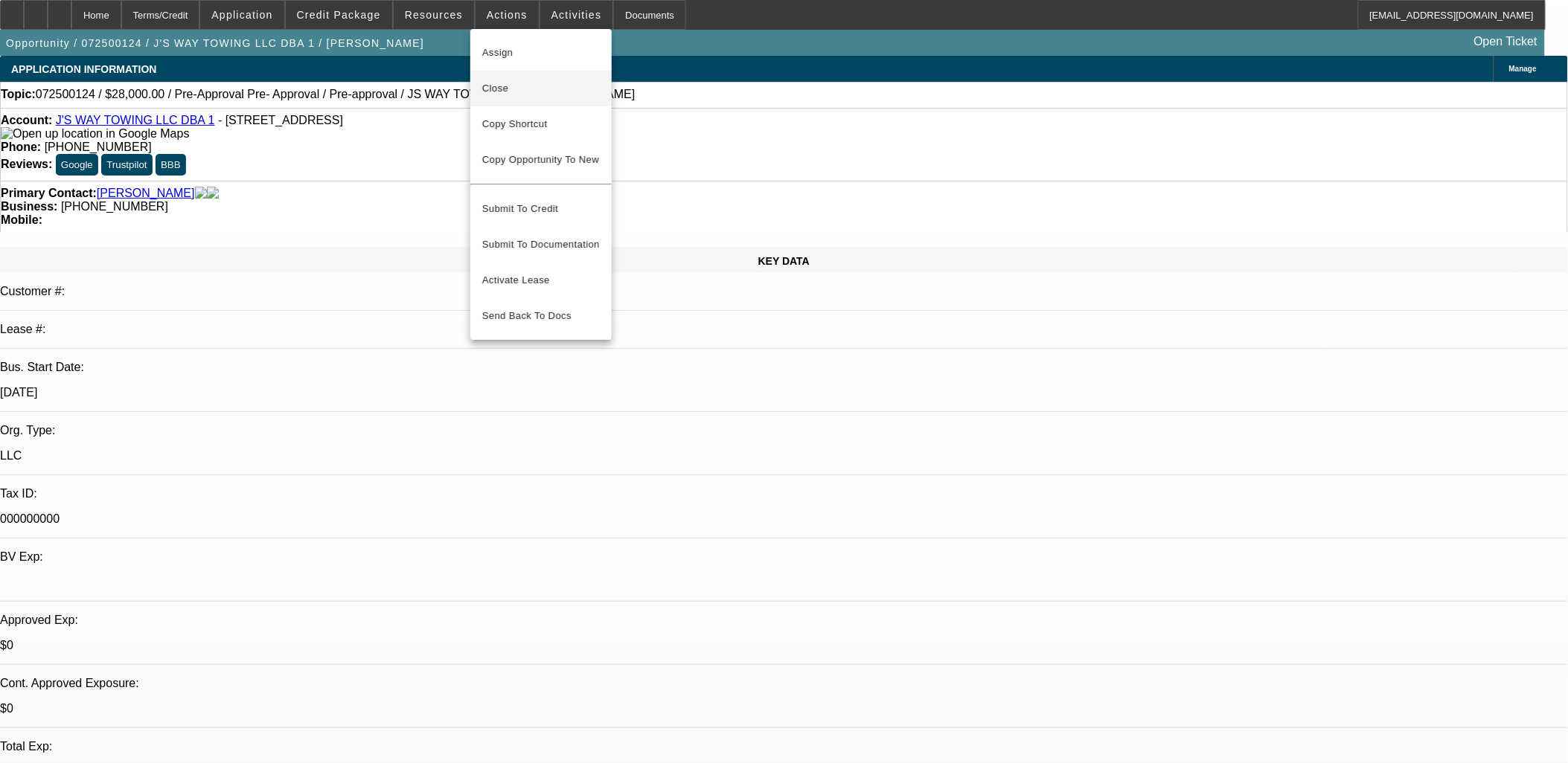
click at [511, 87] on span "Close" at bounding box center [541, 88] width 118 height 17
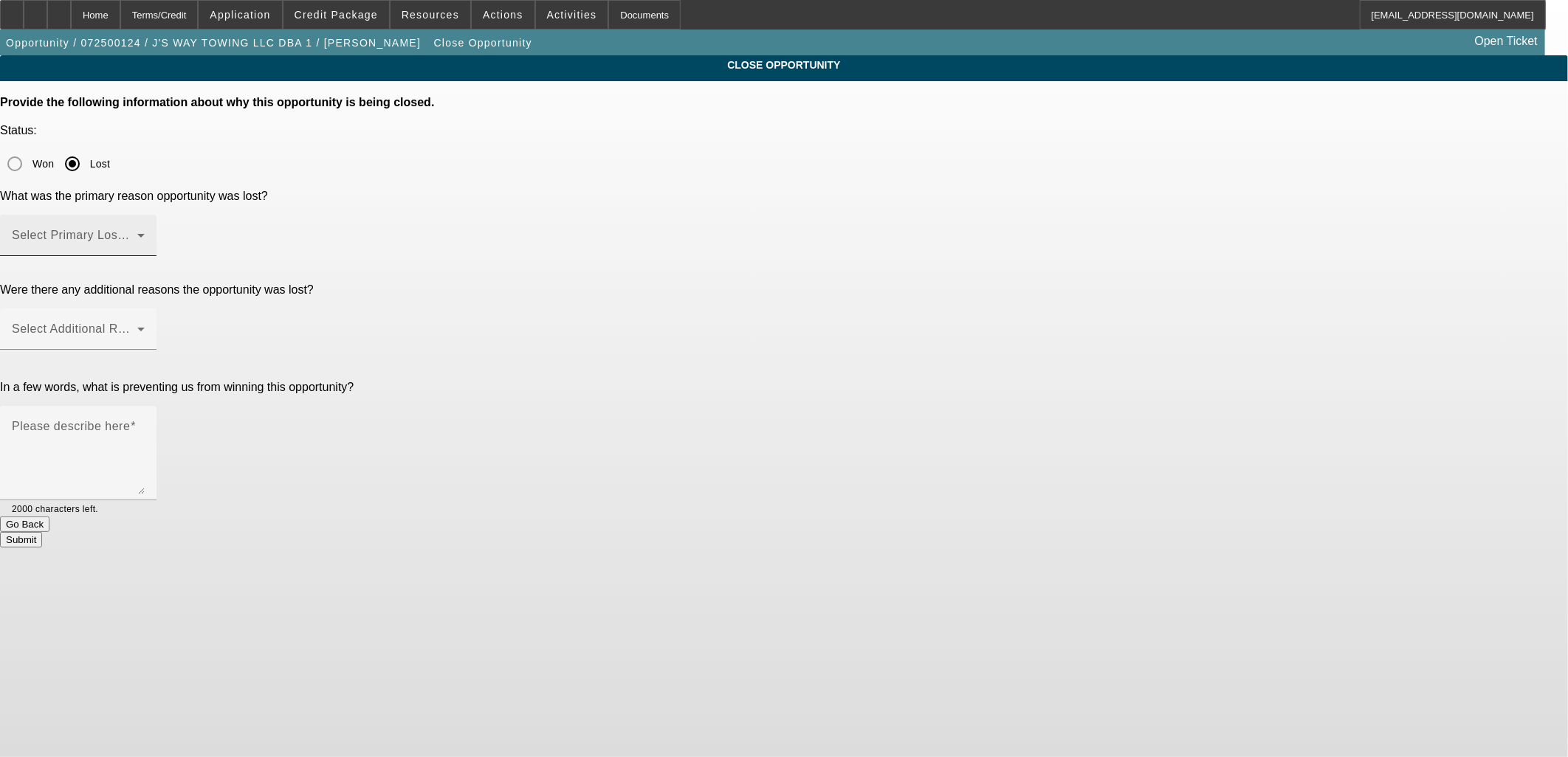
click at [167, 228] on mat-label "Select Primary Lost Reason" at bounding box center [90, 234] width 156 height 13
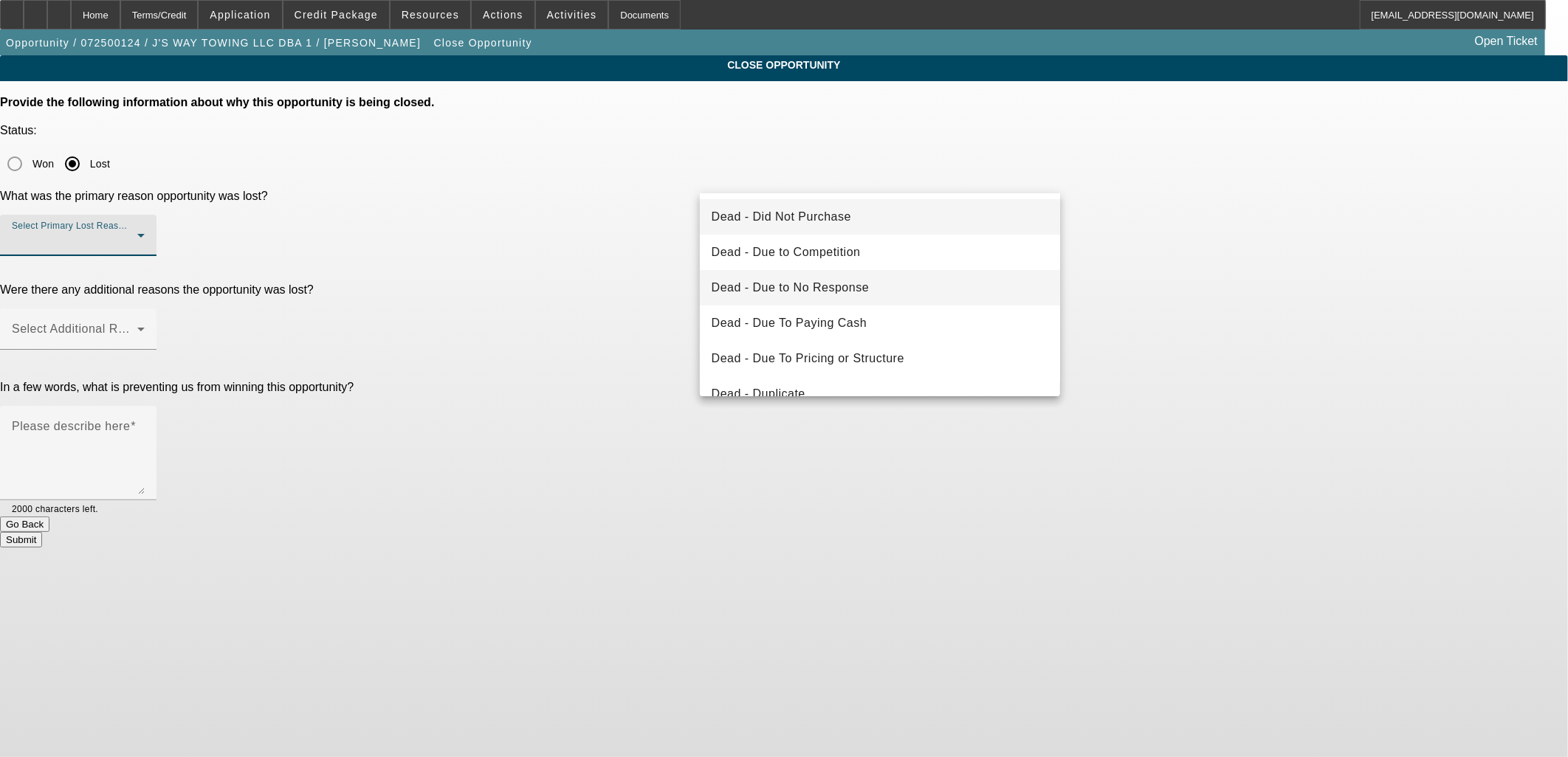
click at [840, 286] on span "Dead - Due to No Response" at bounding box center [790, 287] width 158 height 17
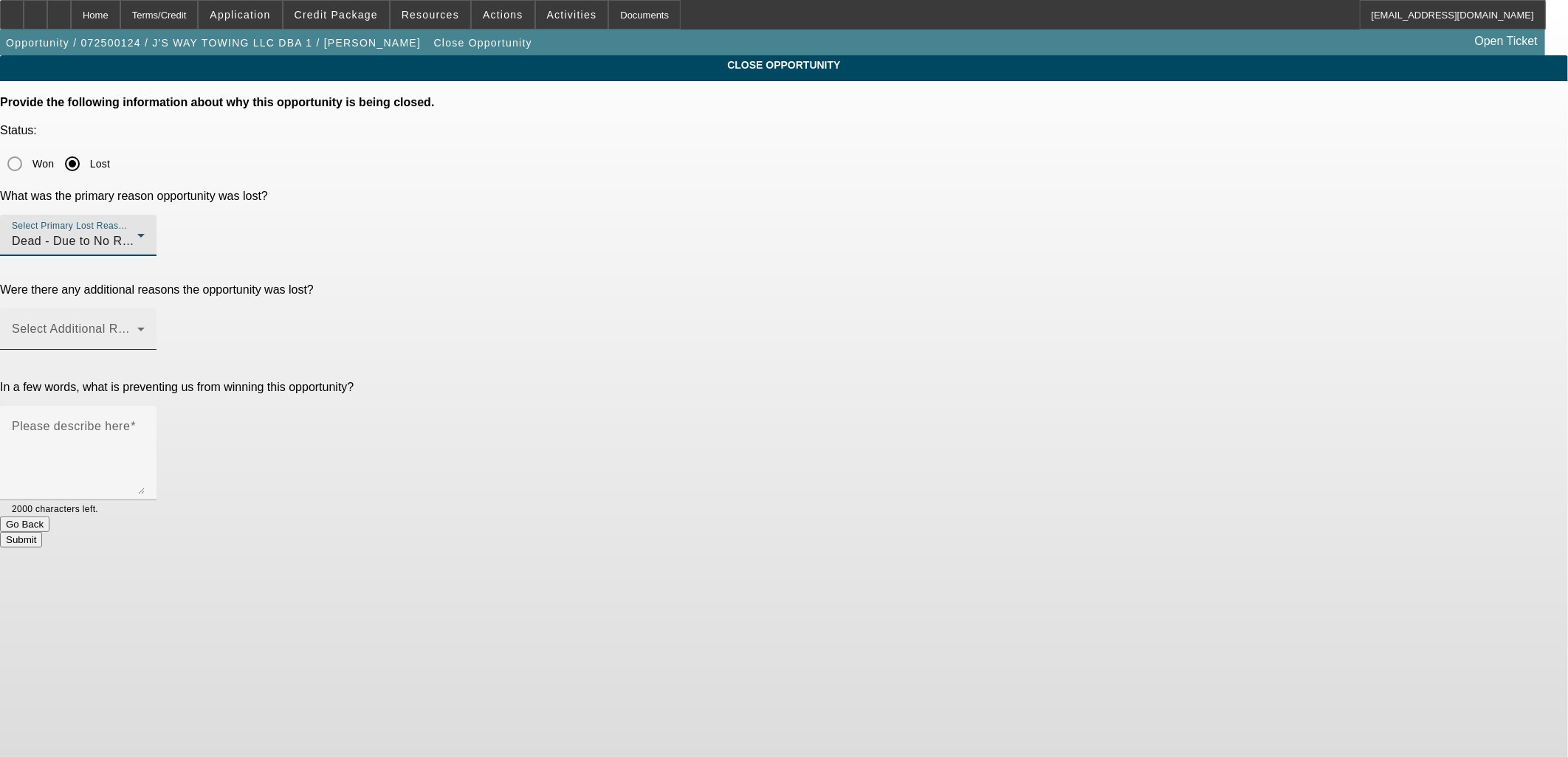
click at [137, 326] on span at bounding box center [75, 335] width 125 height 17
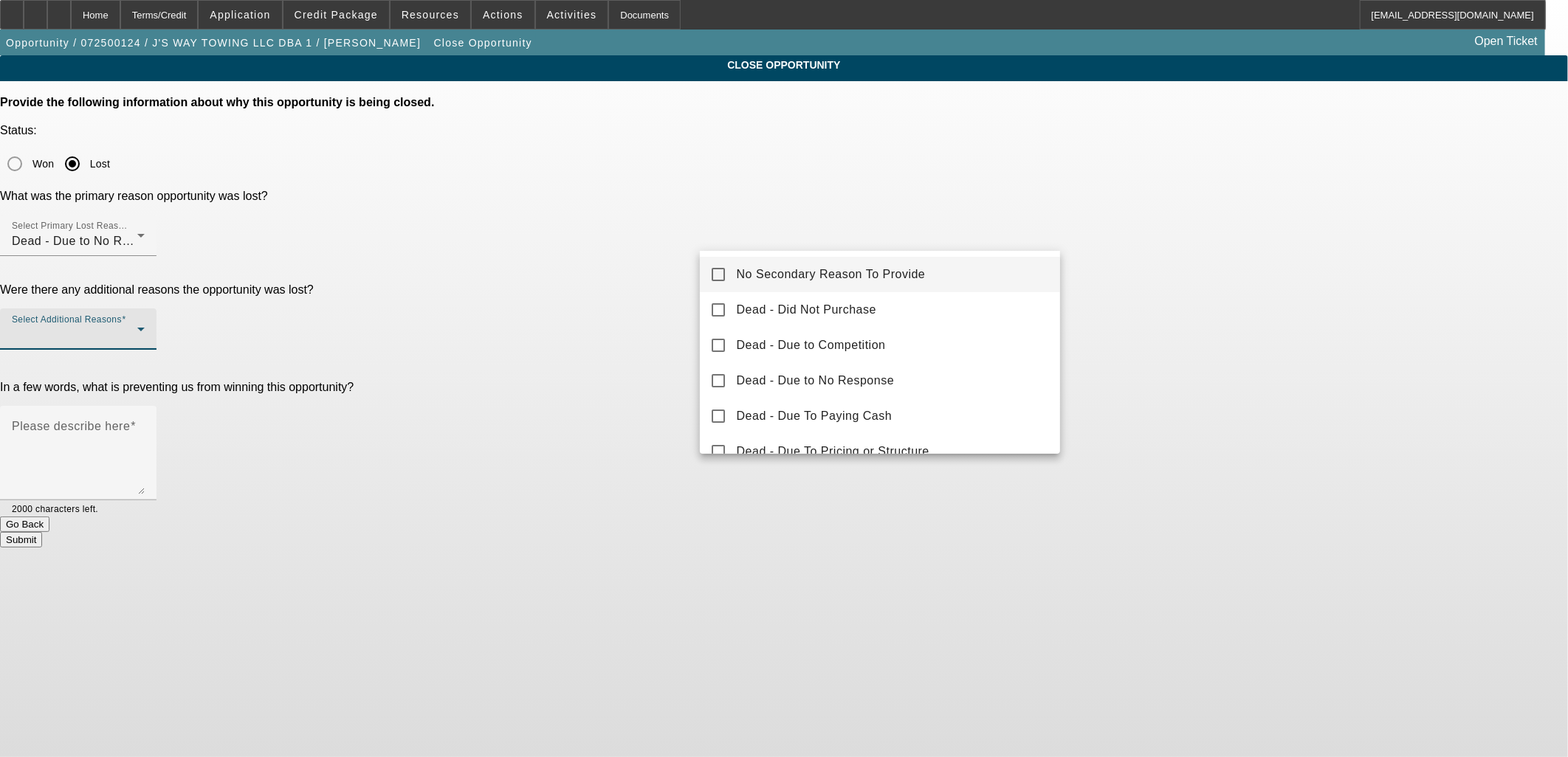
click at [743, 270] on span "No Secondary Reason To Provide" at bounding box center [831, 274] width 189 height 17
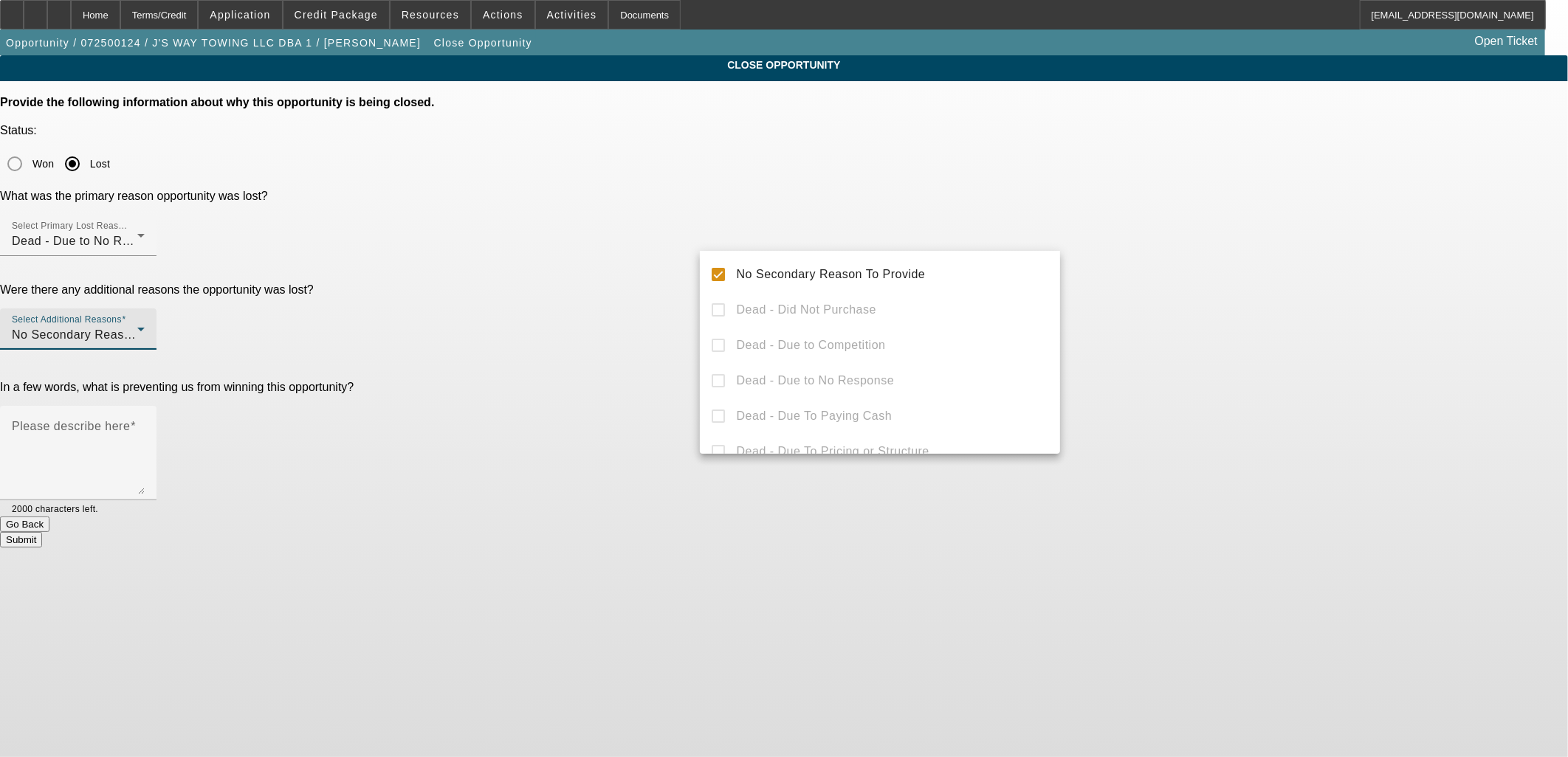
click at [637, 277] on div at bounding box center [784, 378] width 1568 height 757
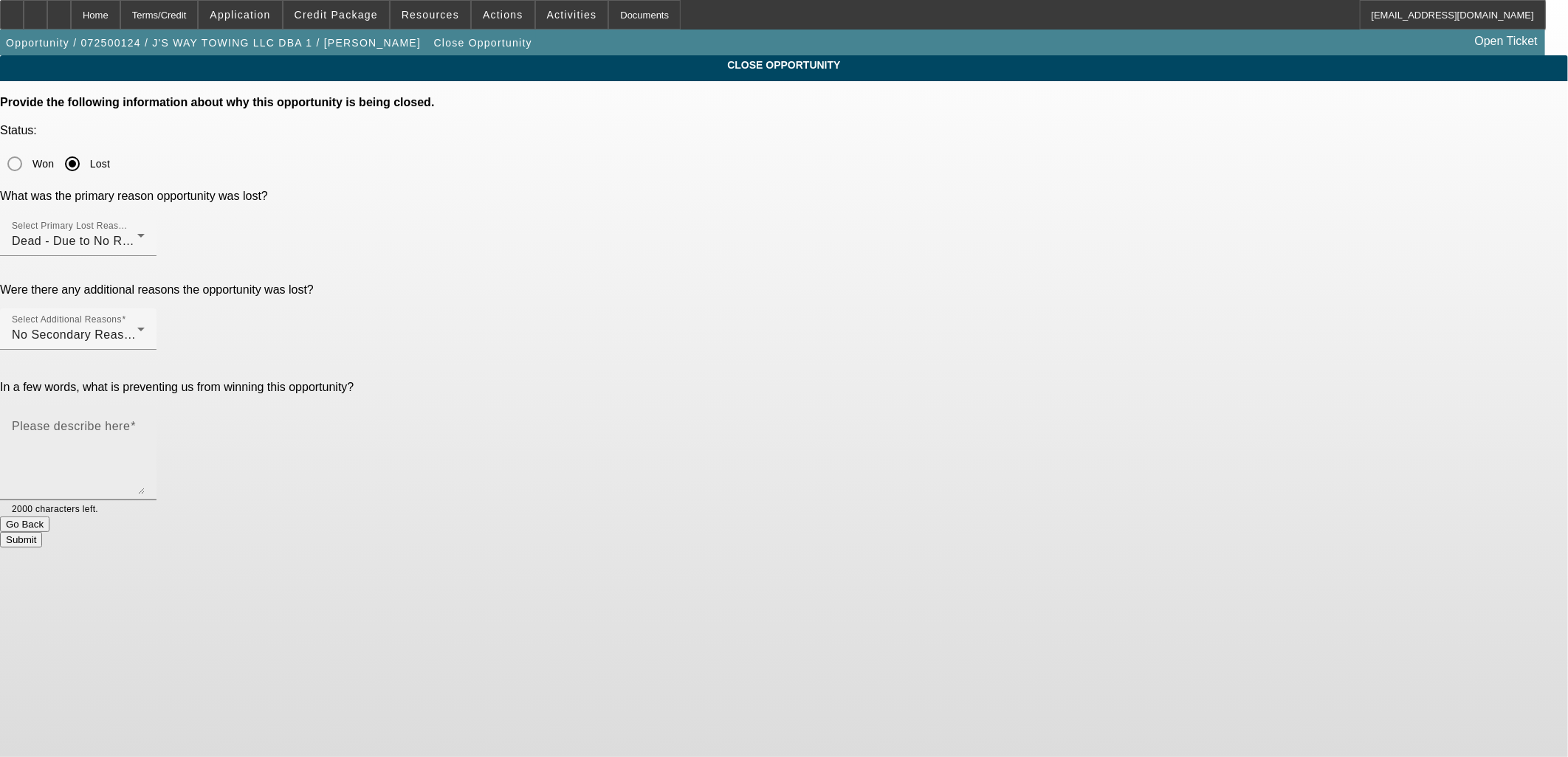
click at [145, 424] on textarea "Please describe here" at bounding box center [78, 459] width 133 height 71
click at [50, 516] on button "Go Back" at bounding box center [25, 524] width 50 height 16
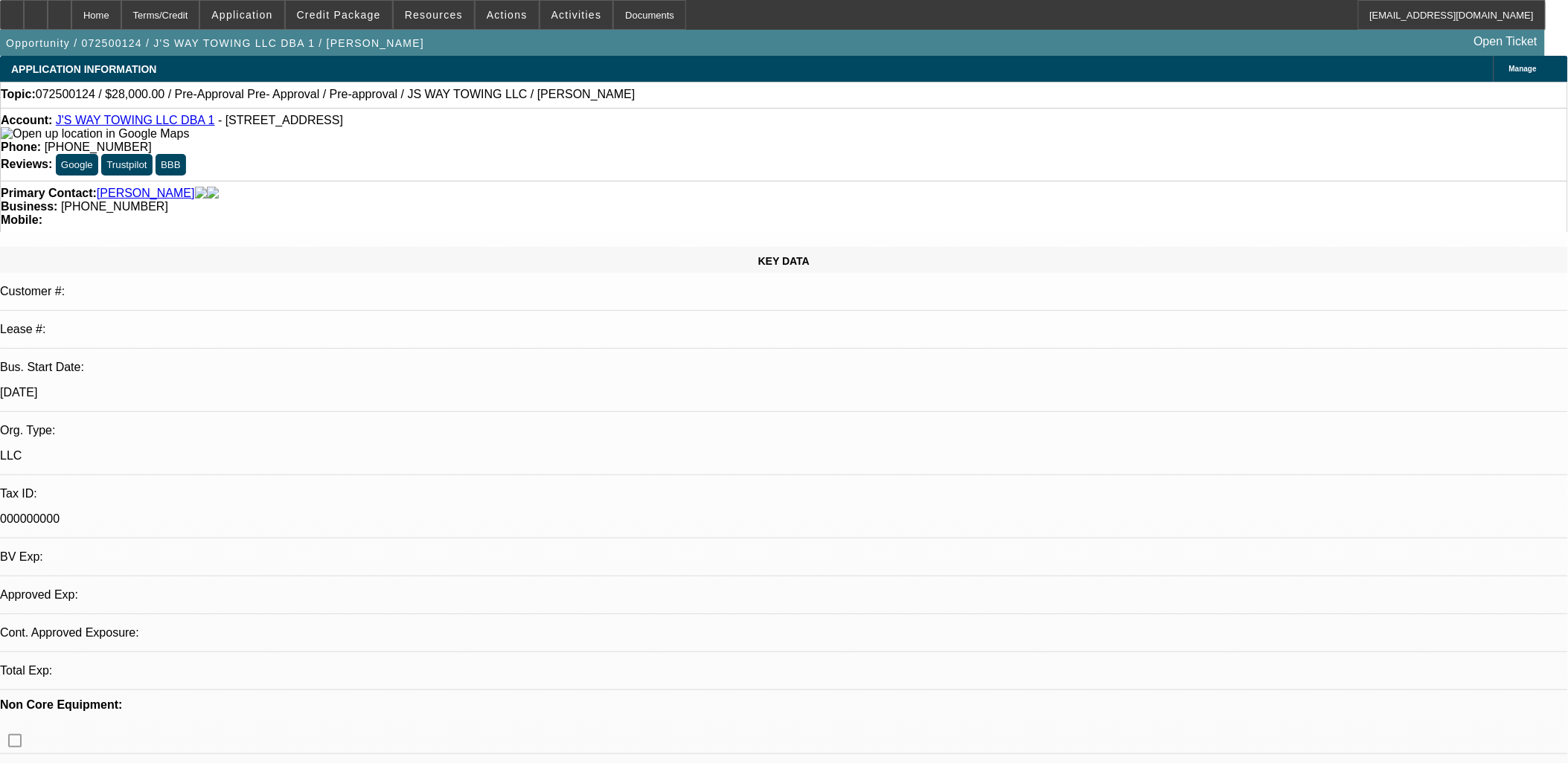
select select "0"
select select "2"
select select "0.1"
select select "4"
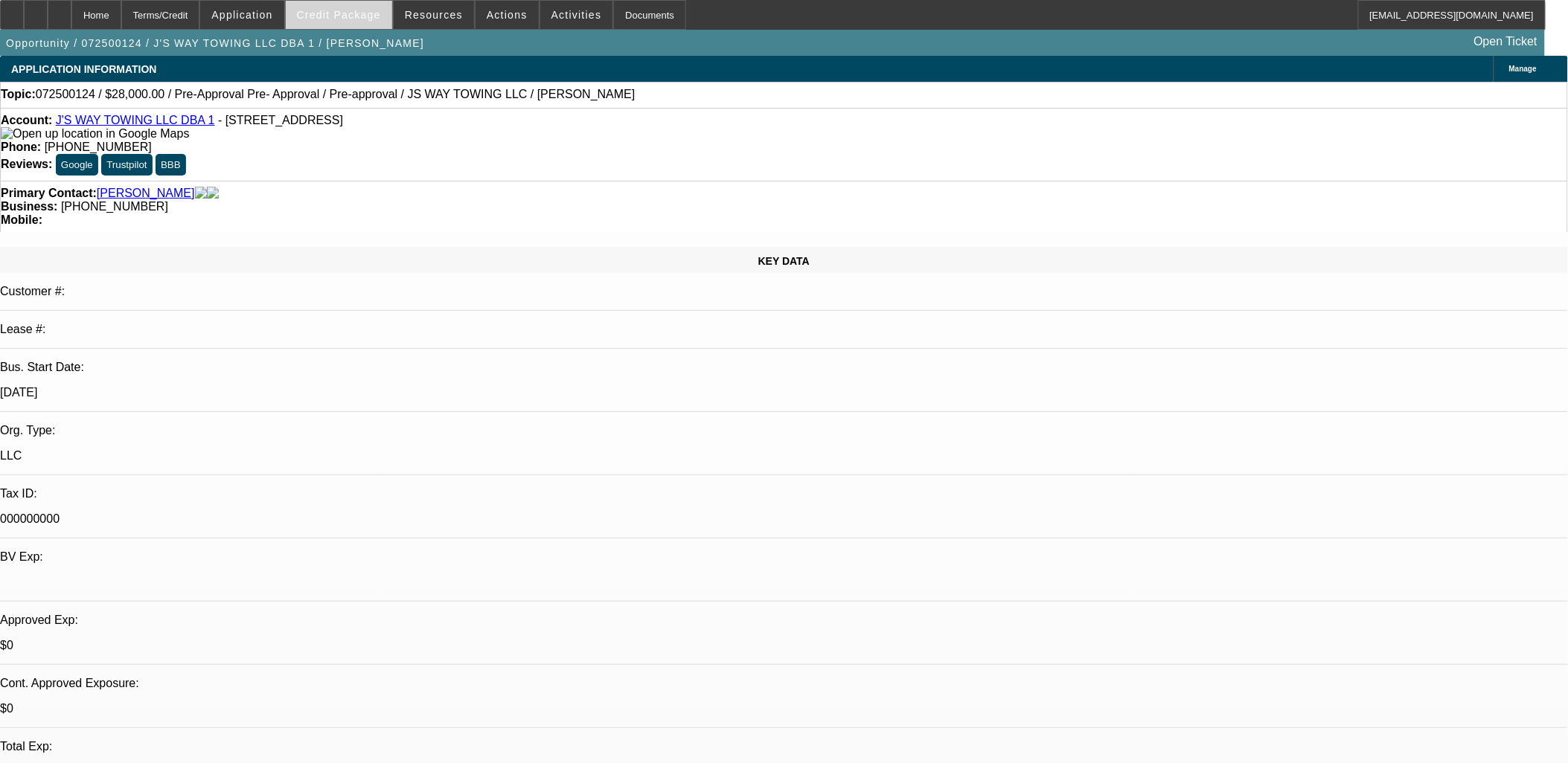
click at [338, 20] on span at bounding box center [339, 14] width 106 height 36
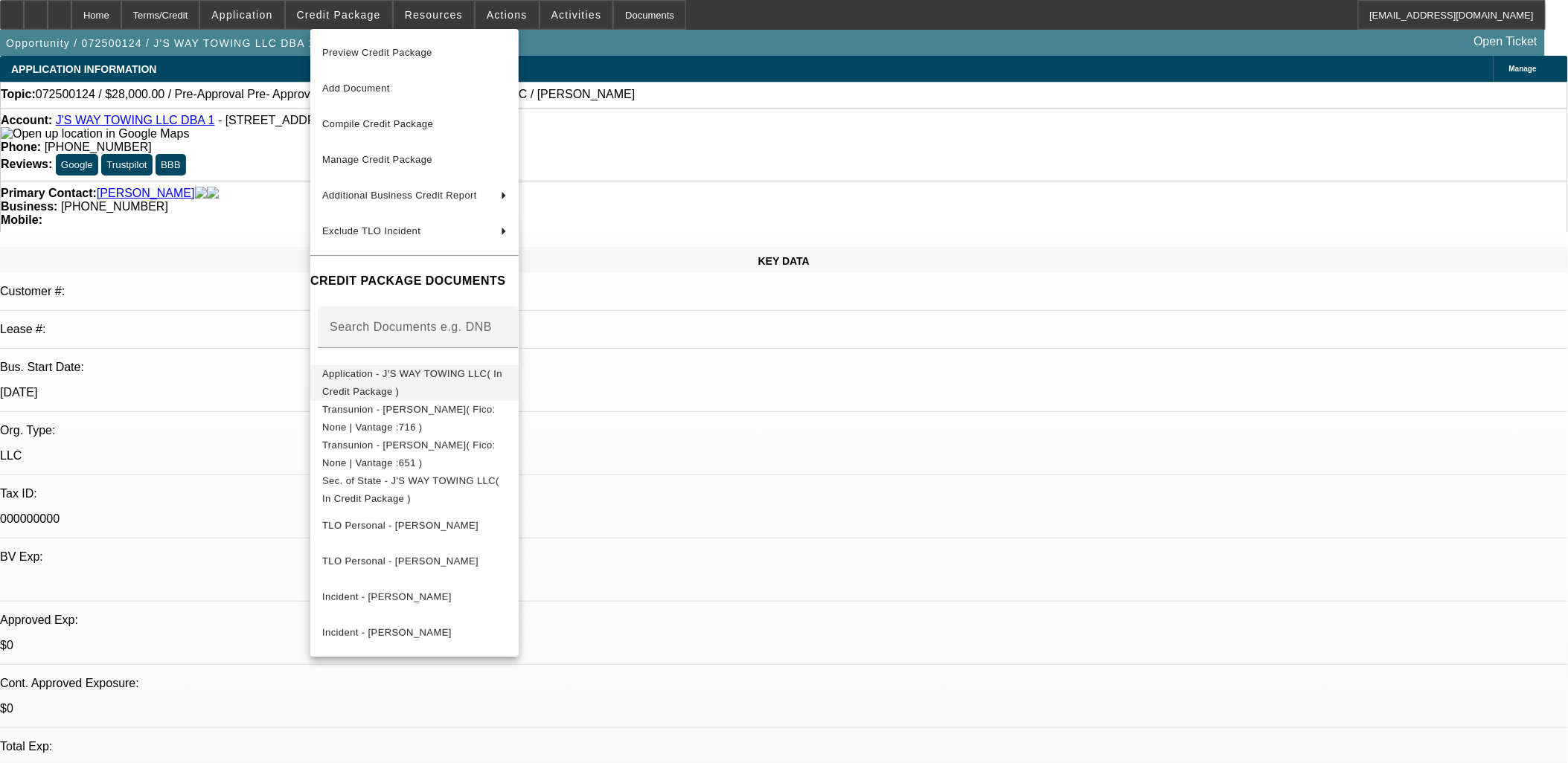
click at [389, 373] on span "Application - J'S WAY TOWING LLC( In Credit Package )" at bounding box center [412, 382] width 180 height 29
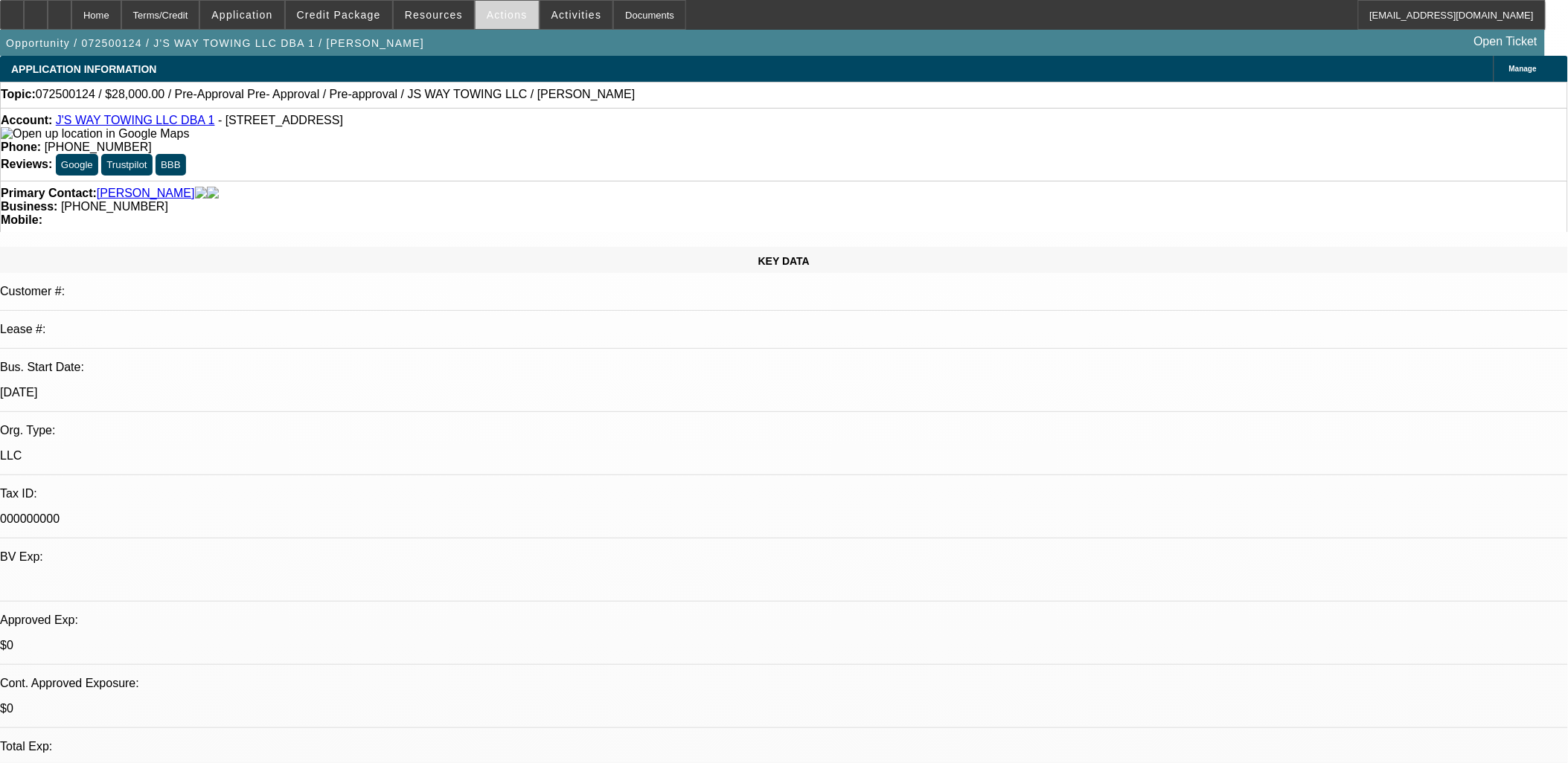
click at [492, 12] on span "Actions" at bounding box center [507, 15] width 41 height 12
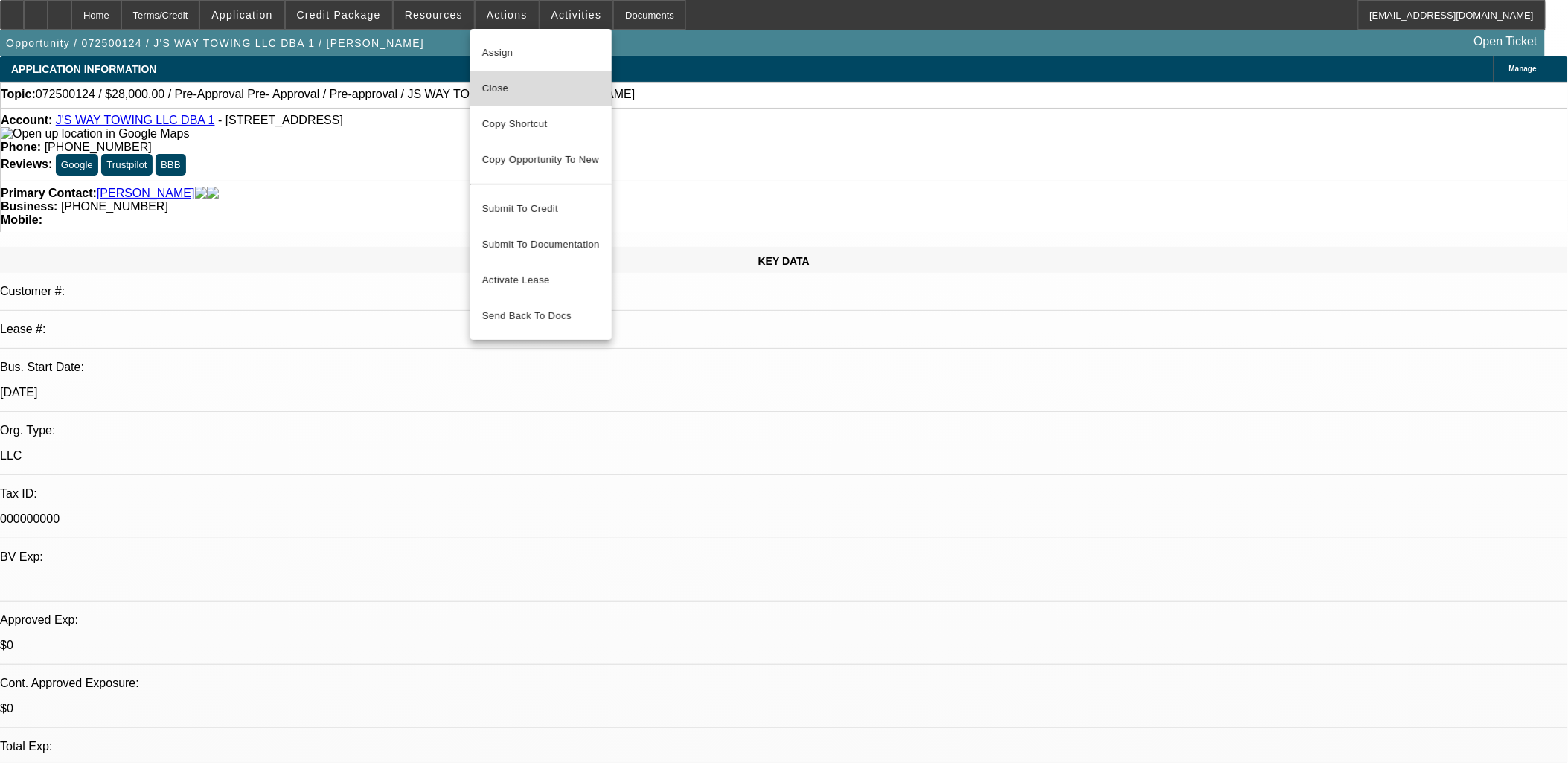
click at [505, 92] on span "Close" at bounding box center [541, 88] width 118 height 17
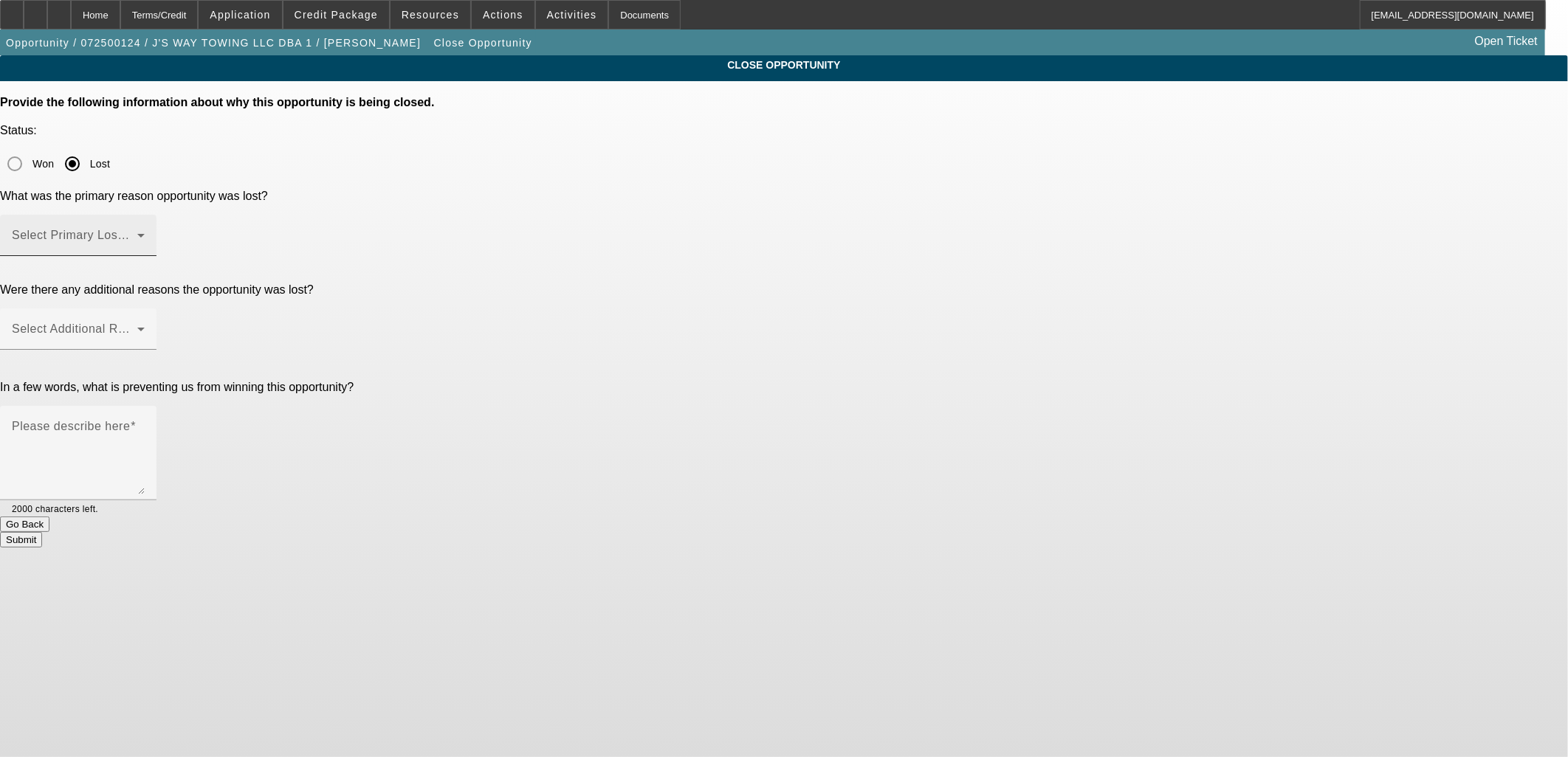
click at [137, 232] on span at bounding box center [75, 241] width 125 height 17
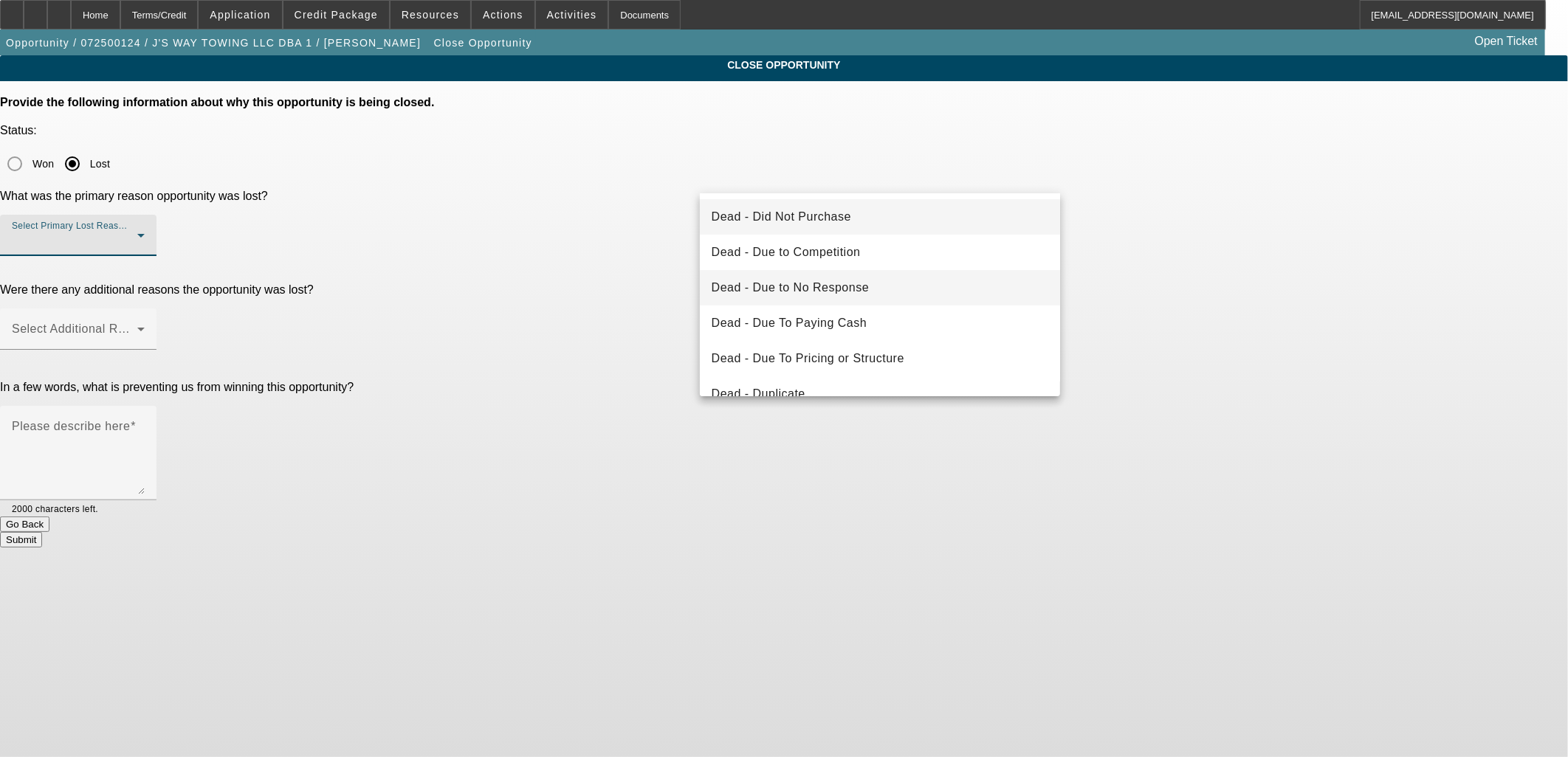
click at [801, 284] on span "Dead - Due to No Response" at bounding box center [790, 287] width 158 height 17
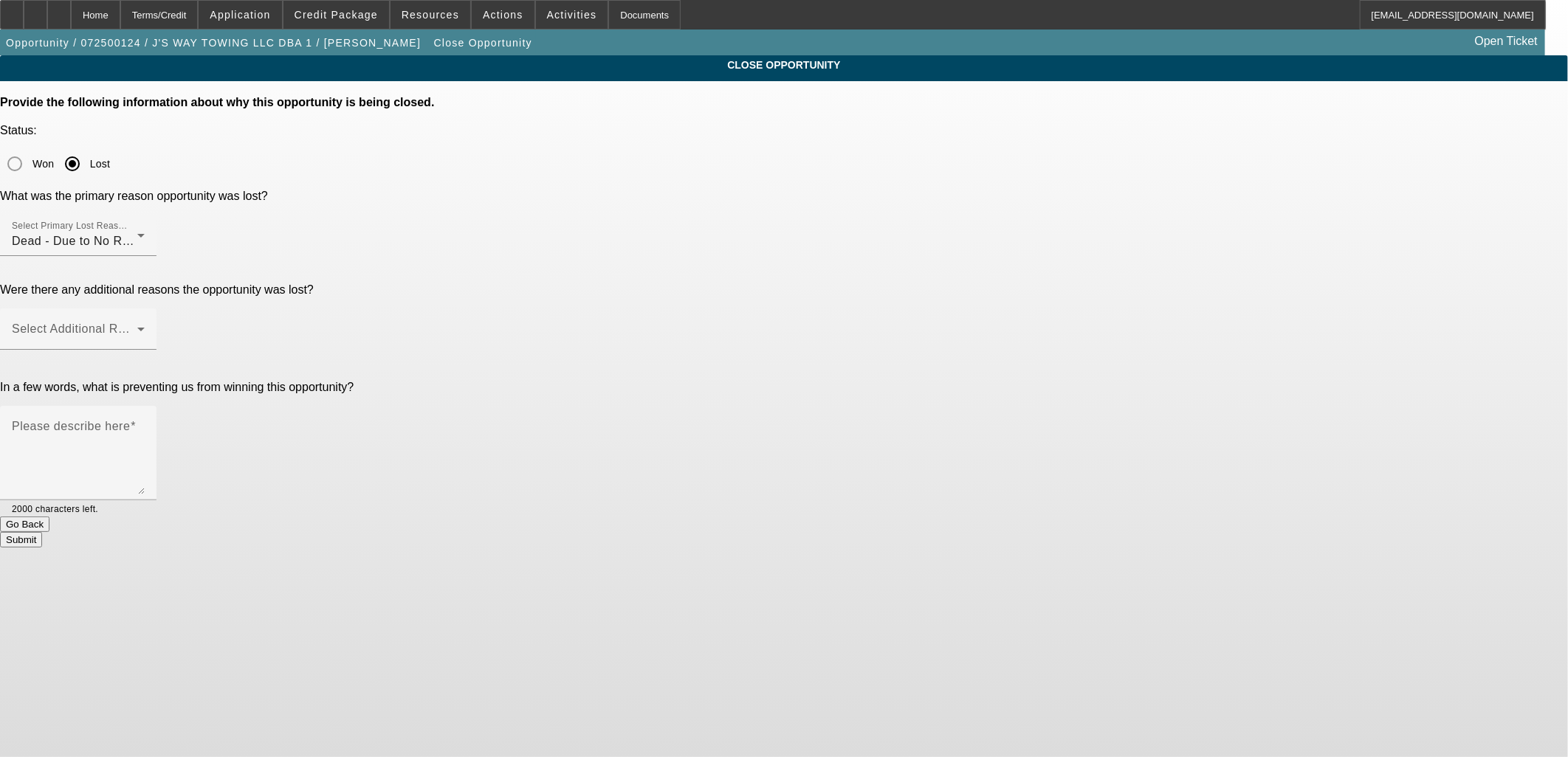
click at [651, 283] on div "Were there any additional reasons the opportunity was lost? Select Additional R…" at bounding box center [784, 325] width 1568 height 83
click at [137, 326] on span at bounding box center [75, 335] width 125 height 17
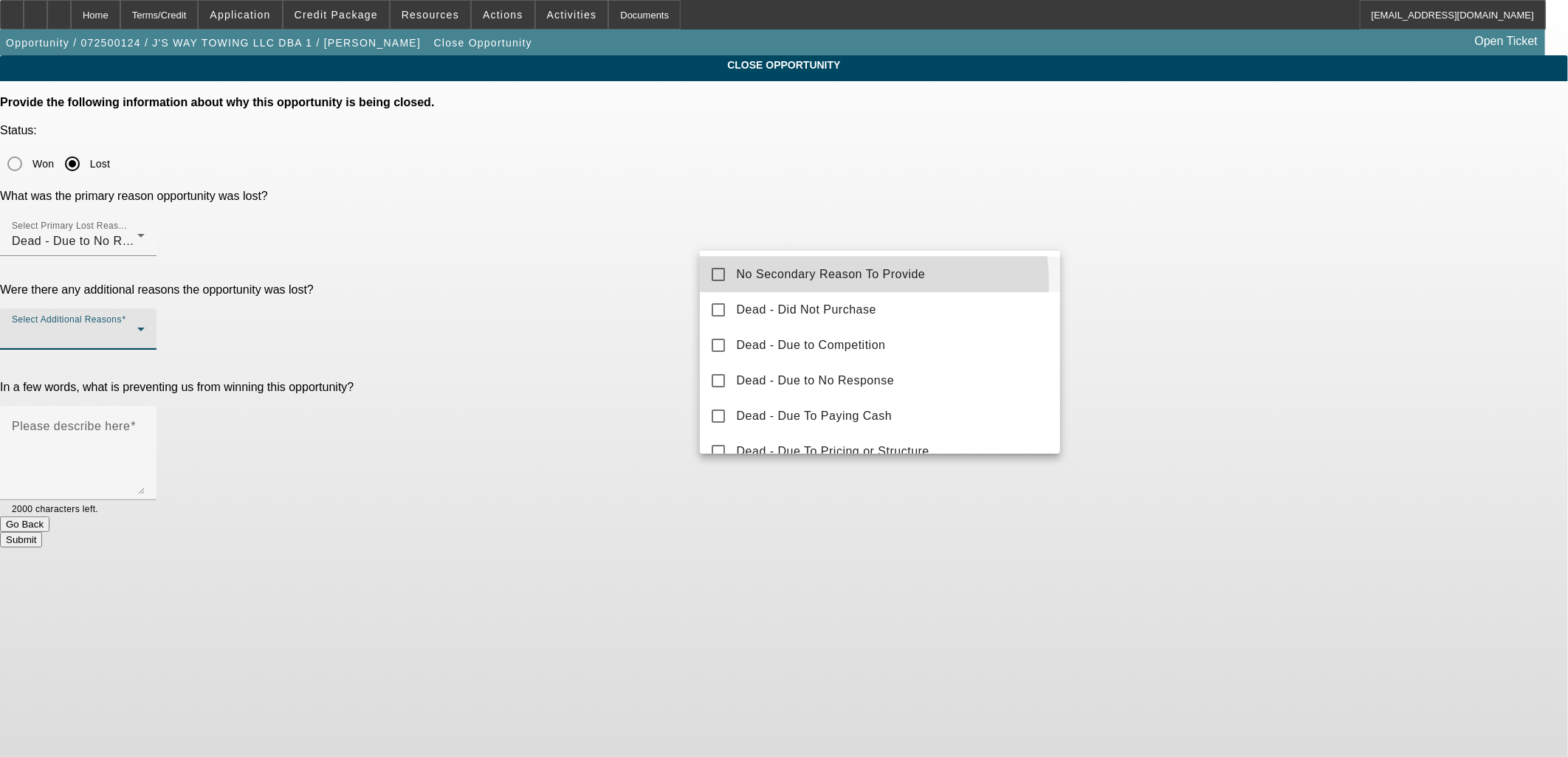
drag, startPoint x: 794, startPoint y: 284, endPoint x: 658, endPoint y: 265, distance: 137.3
click at [793, 284] on mat-option "No Secondary Reason To Provide" at bounding box center [880, 274] width 361 height 35
click at [655, 264] on div at bounding box center [784, 378] width 1568 height 757
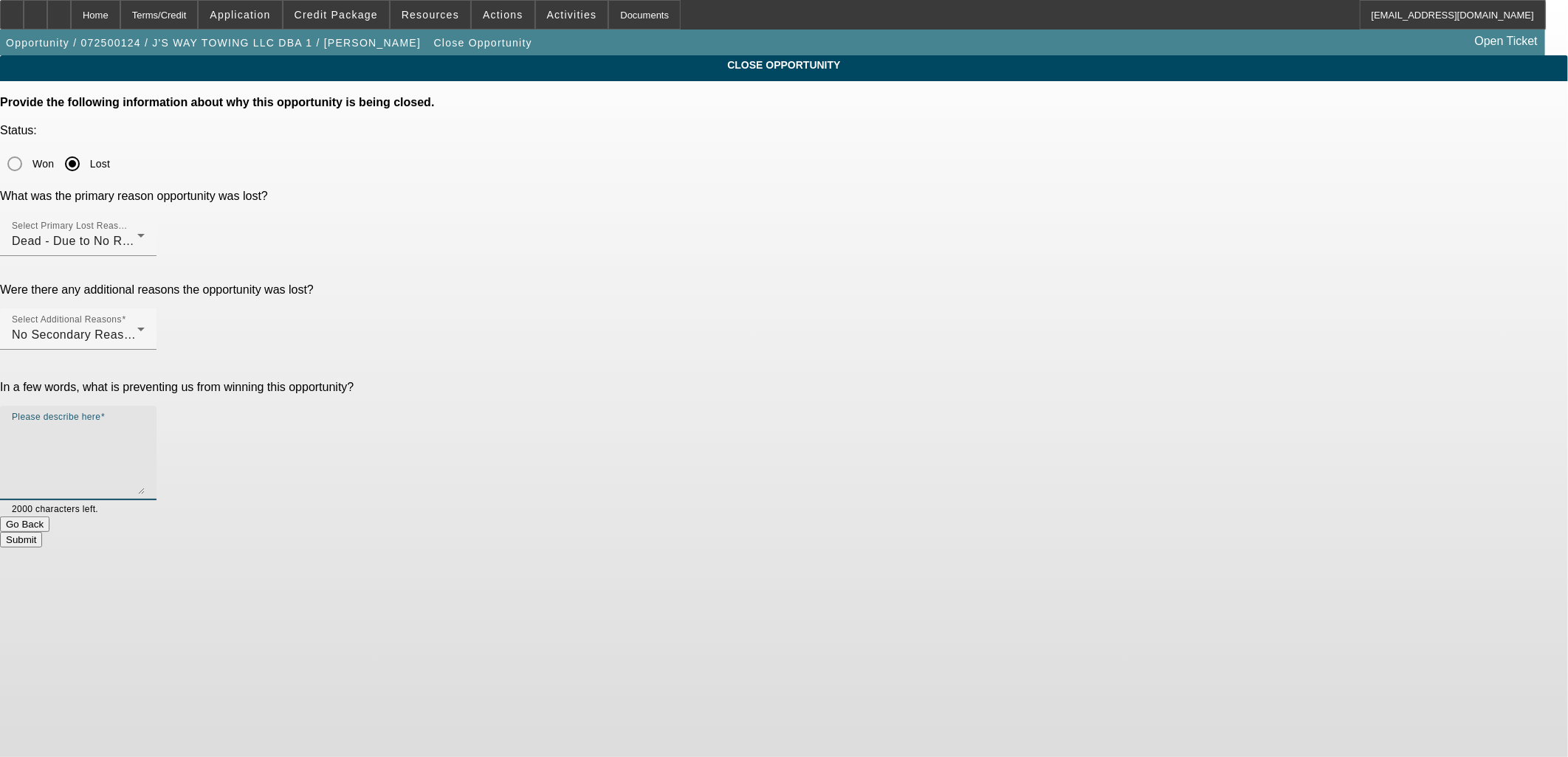
click at [145, 424] on textarea "Please describe here" at bounding box center [78, 459] width 133 height 71
type textarea "Ghosted."
click at [42, 532] on button "Submit" at bounding box center [21, 540] width 42 height 16
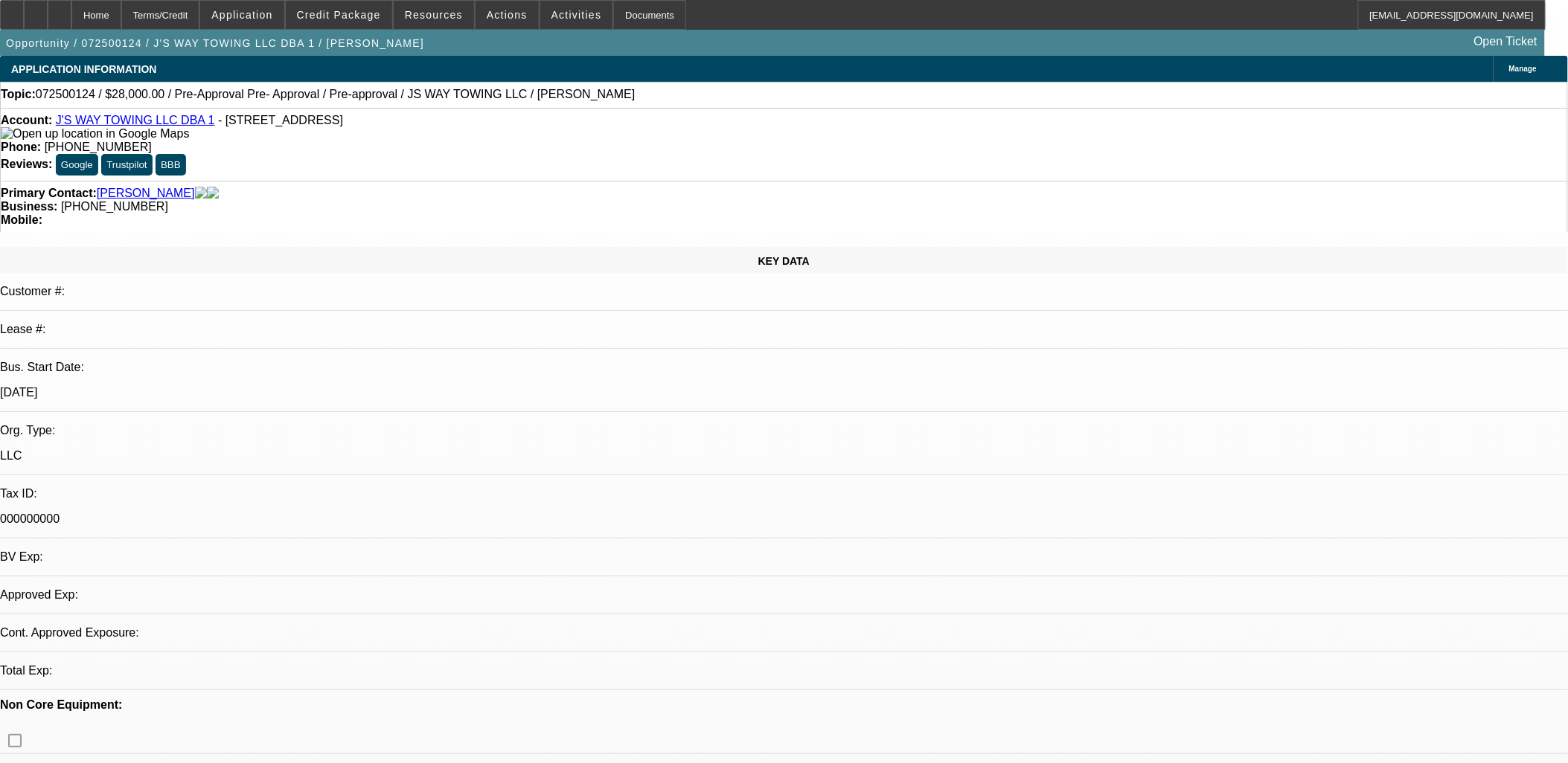
select select "0"
select select "2"
select select "0.1"
select select "4"
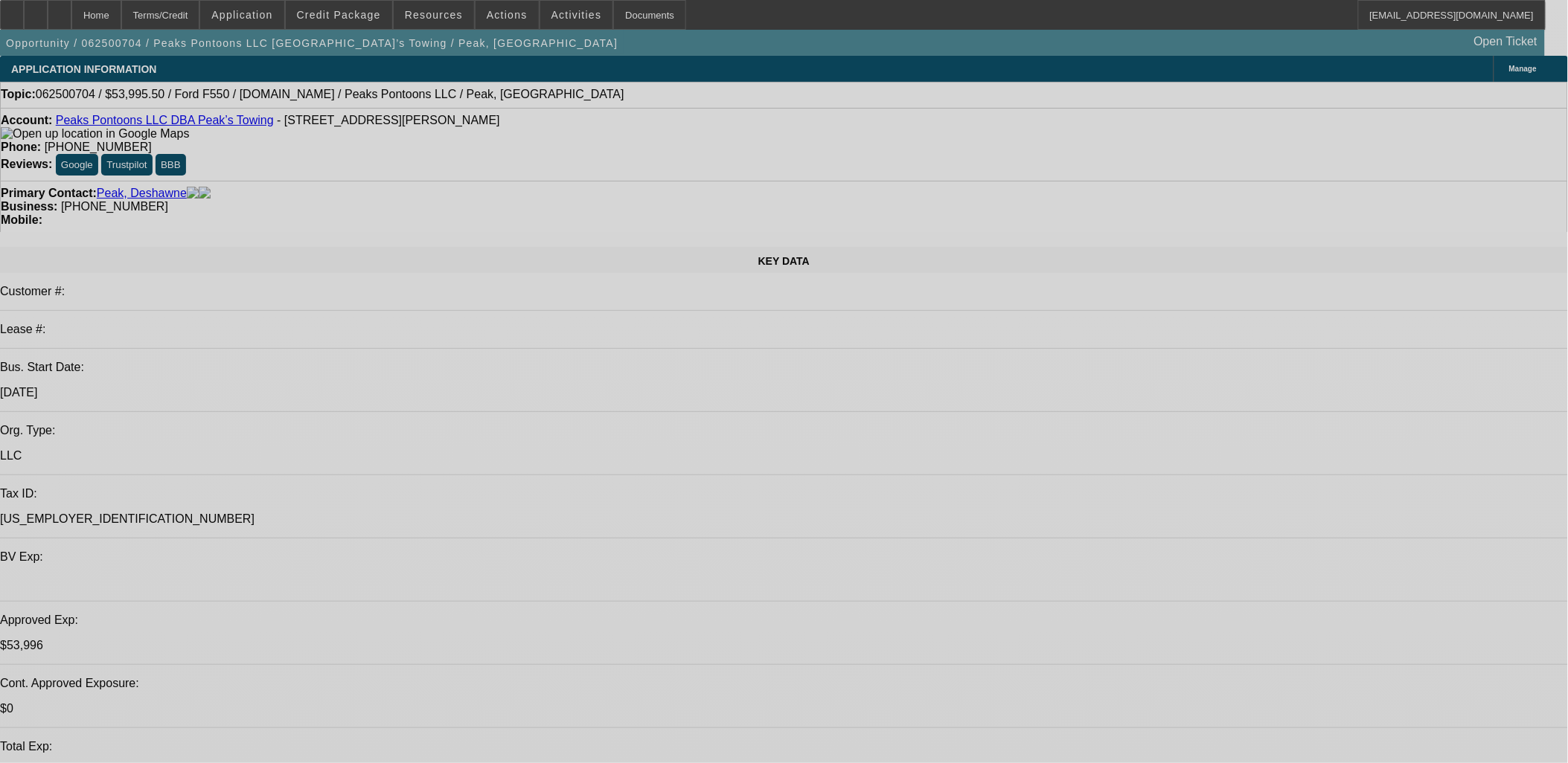
select select "0.1"
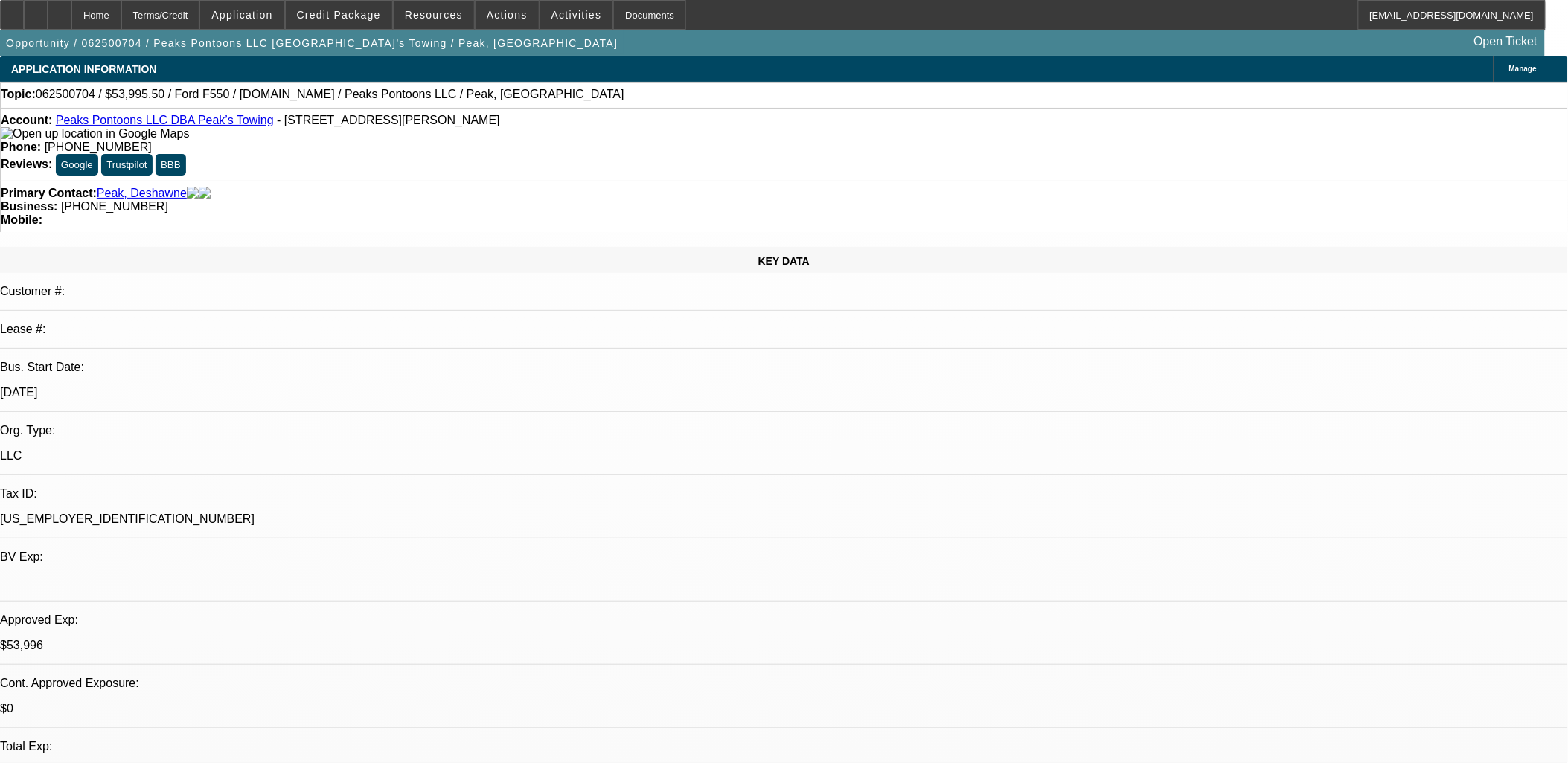
select select "2"
select select "0.1"
select select "2"
select select "0"
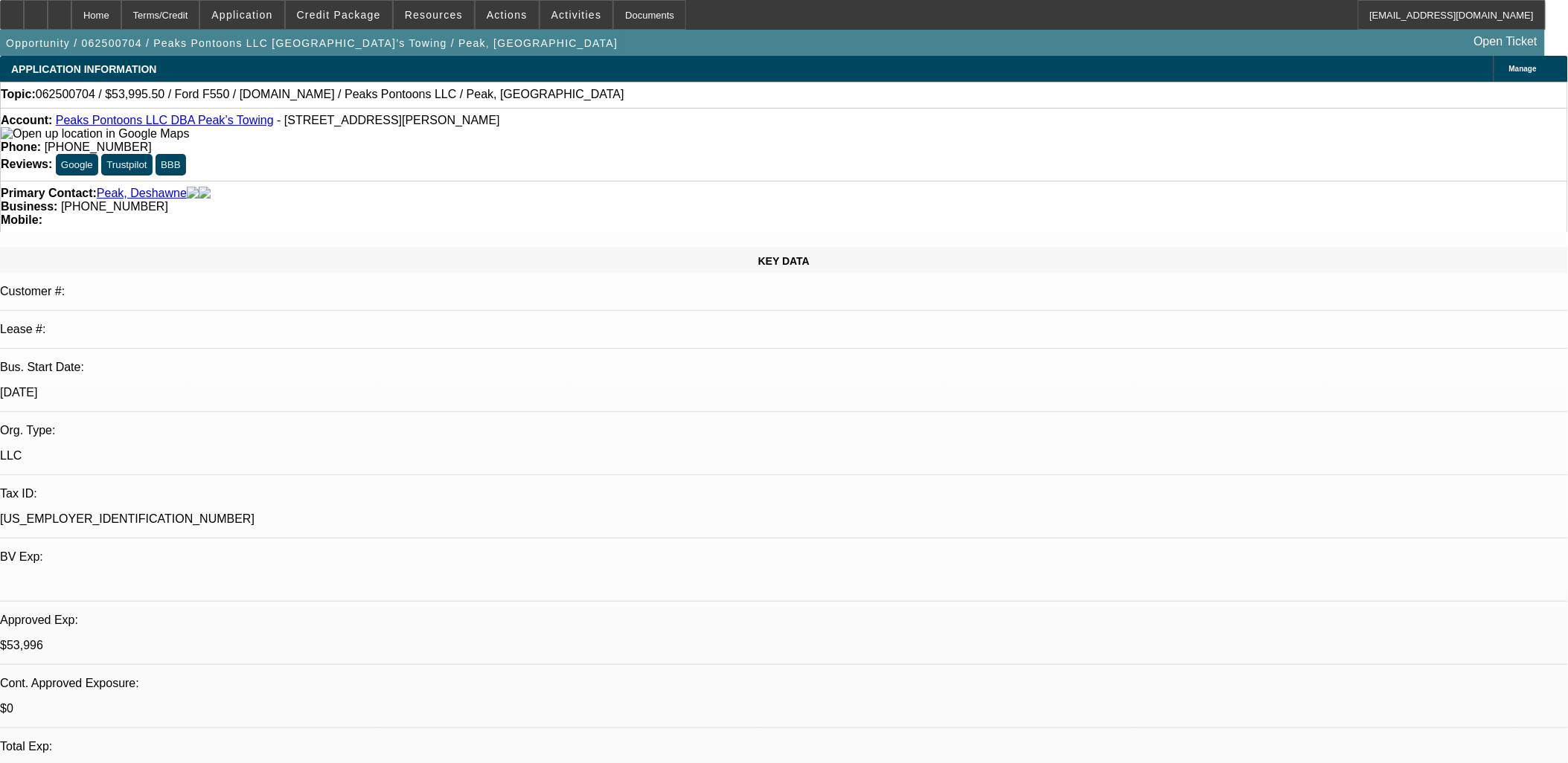
select select "0.1"
select select "2"
select select "0"
select select "1"
select select "2"
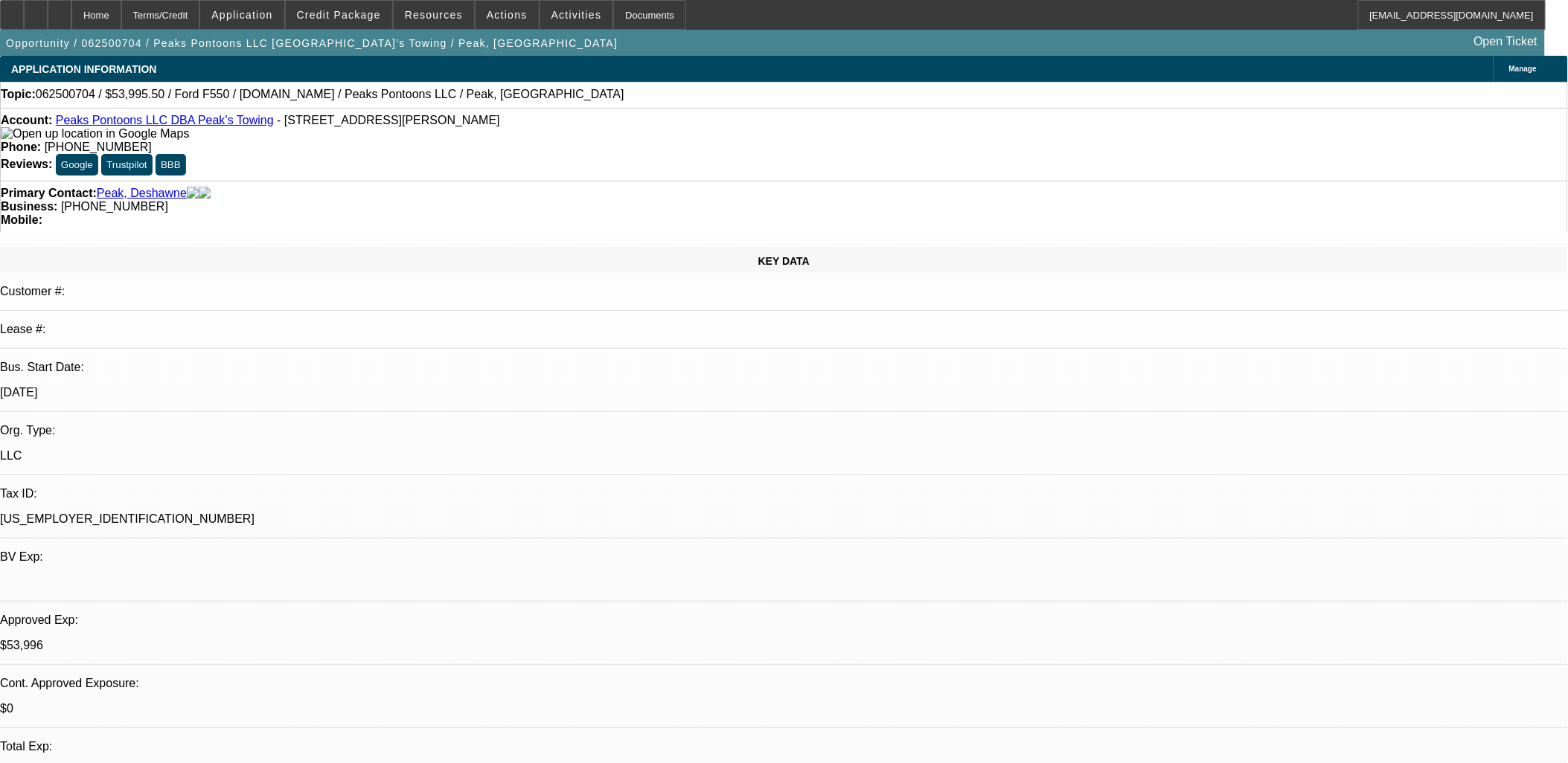
select select "4"
select select "1"
select select "2"
select select "6"
select select "1"
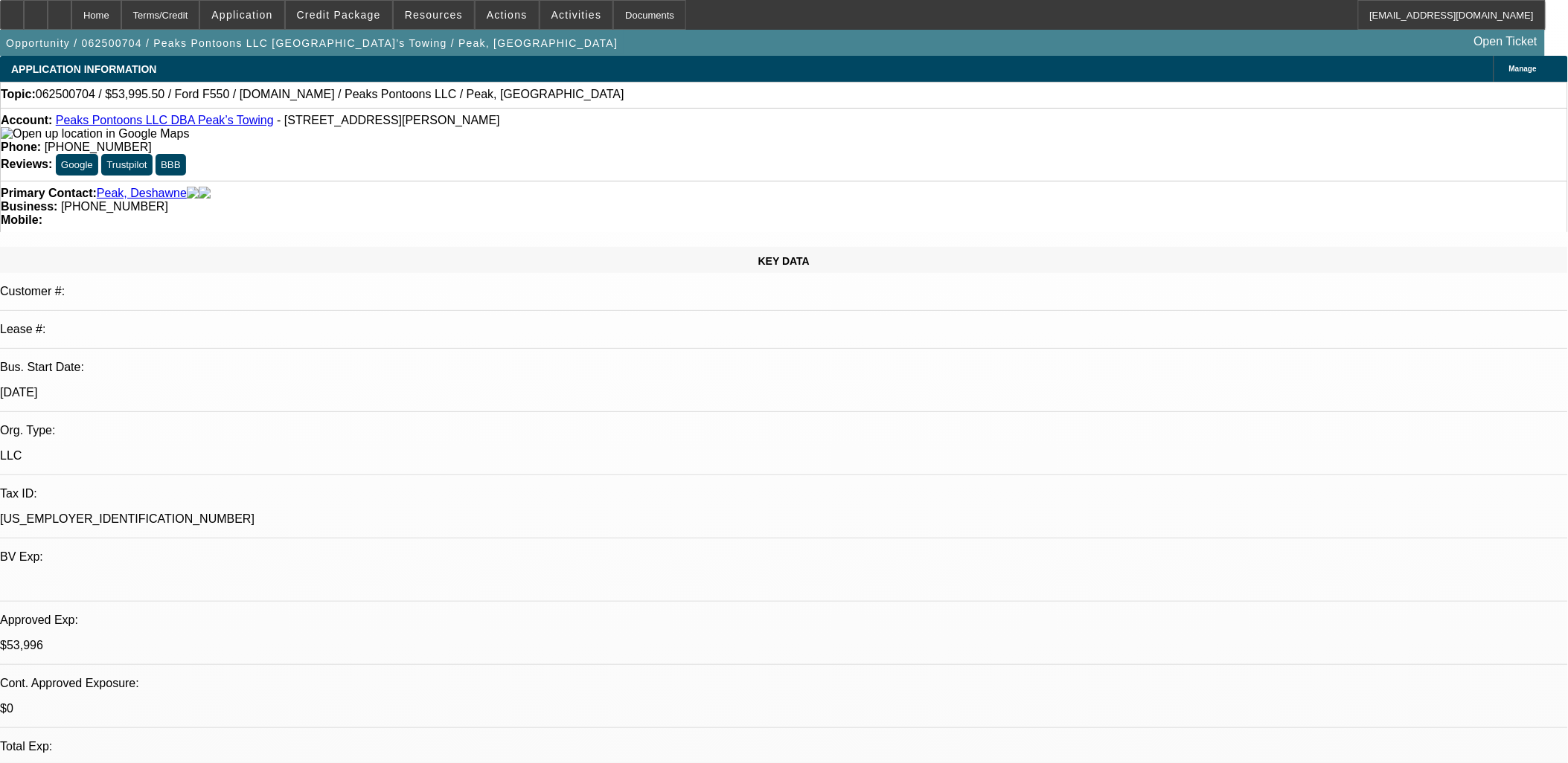
select select "2"
select select "6"
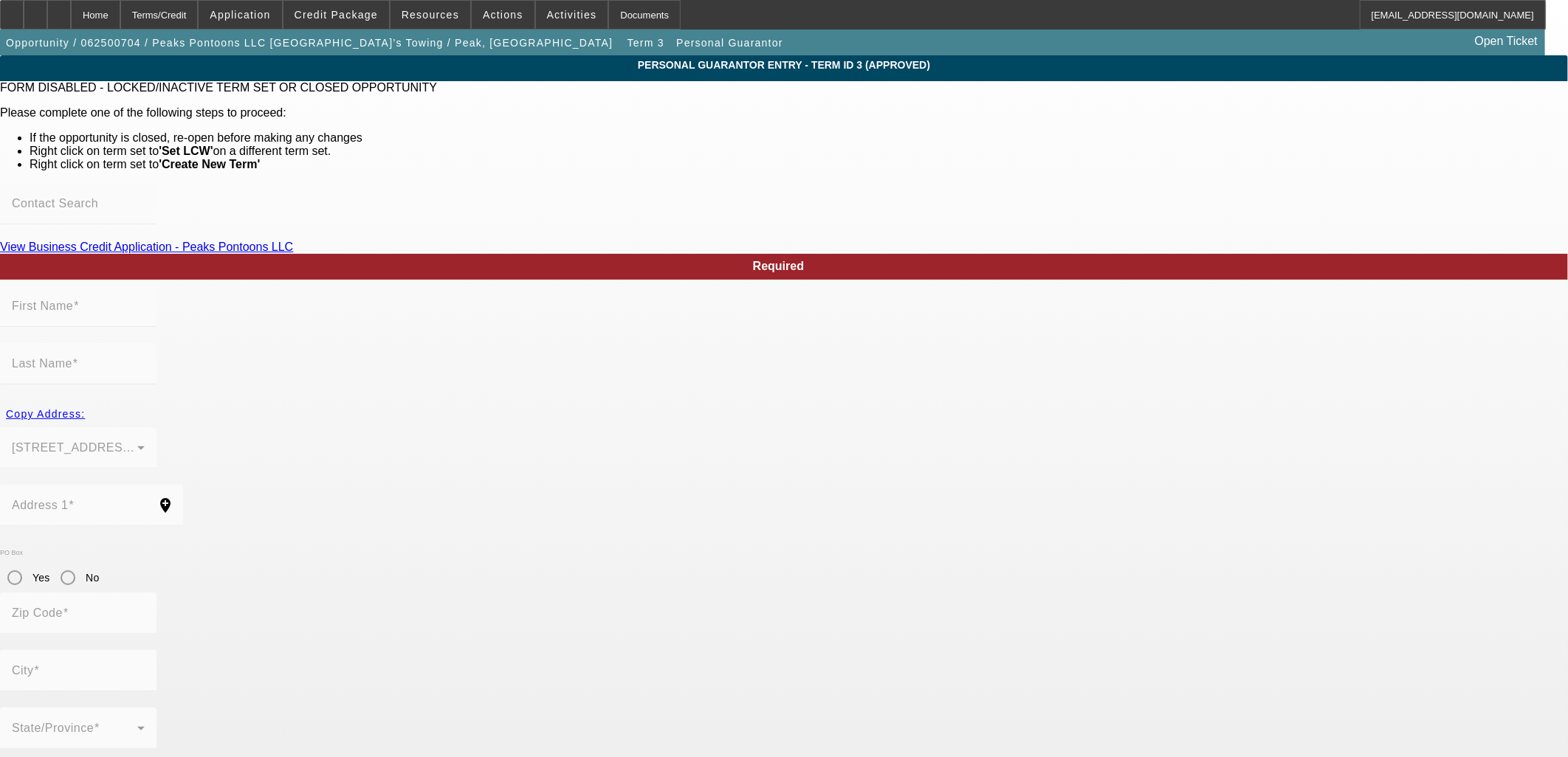
type input "Deshawne"
type input "Peak"
type input "[STREET_ADDRESS]"
radio input "true"
type input "32547"
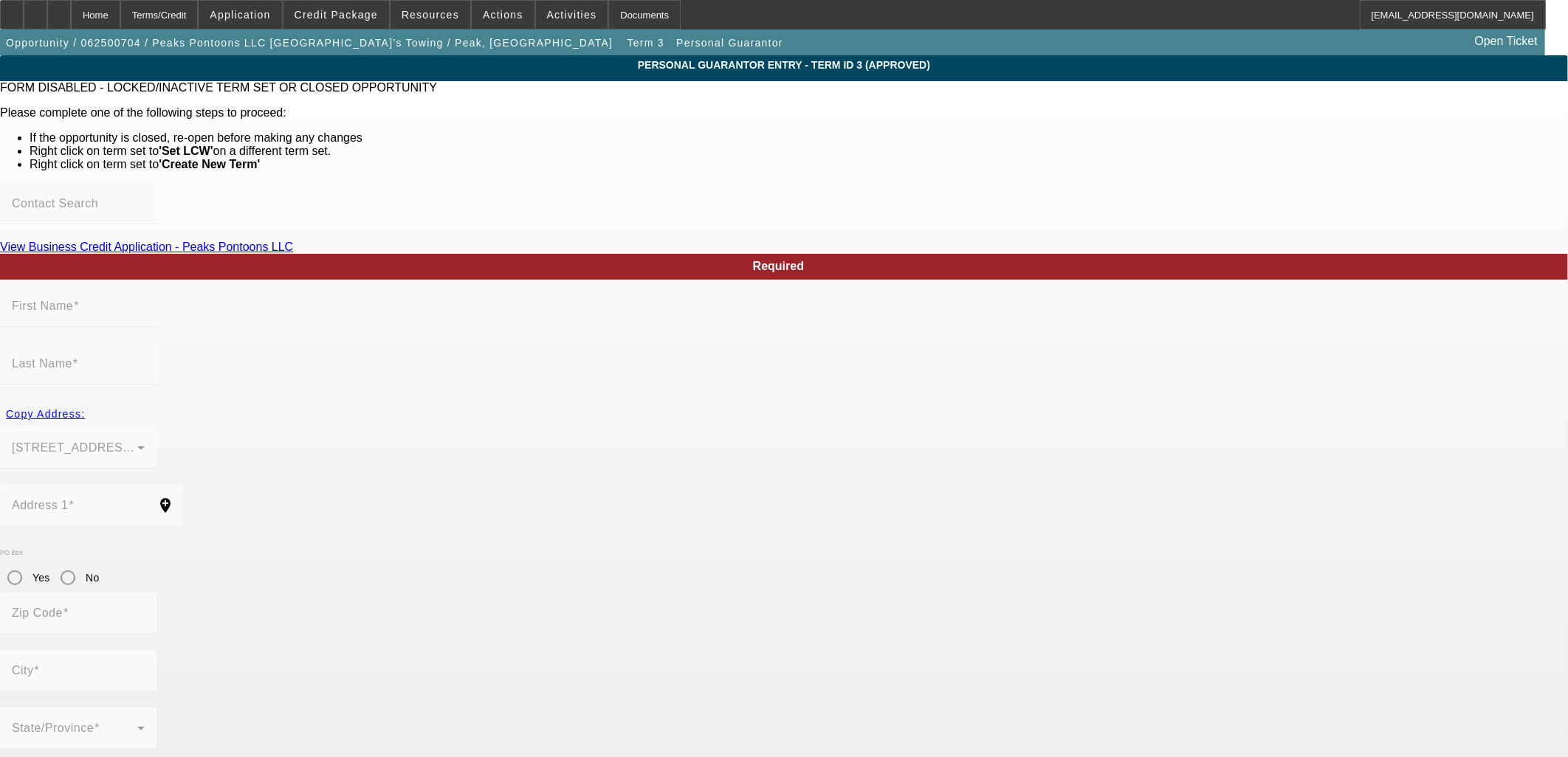
type input "[GEOGRAPHIC_DATA][PERSON_NAME]"
type input "[PHONE_NUMBER]"
type input "100"
type input "101-86-0591"
type input "[EMAIL_ADDRESS][DOMAIN_NAME]"
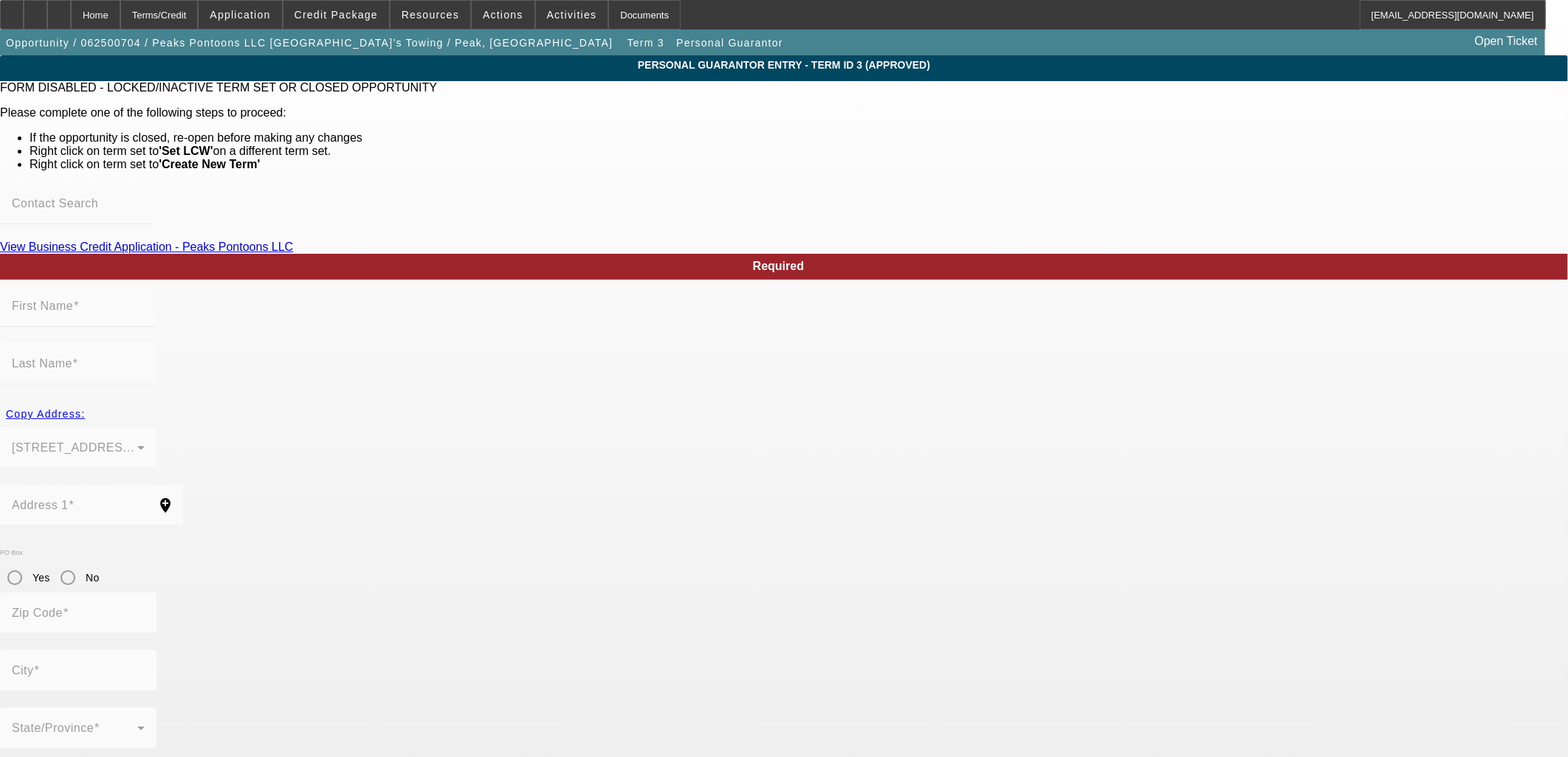
type input "Unit B"
click at [489, 10] on span "Actions" at bounding box center [503, 15] width 41 height 12
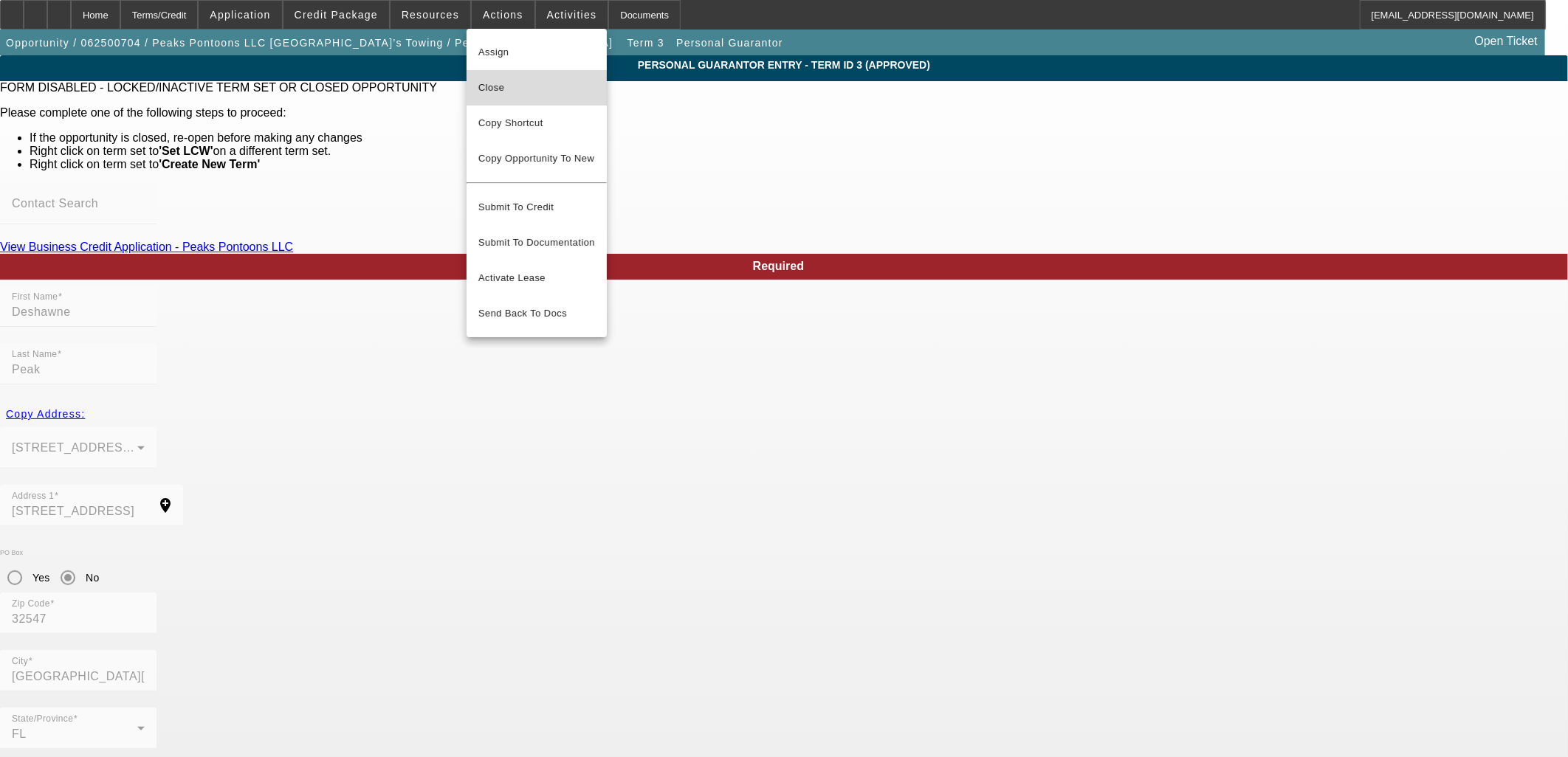
click at [498, 86] on span "Close" at bounding box center [536, 87] width 117 height 17
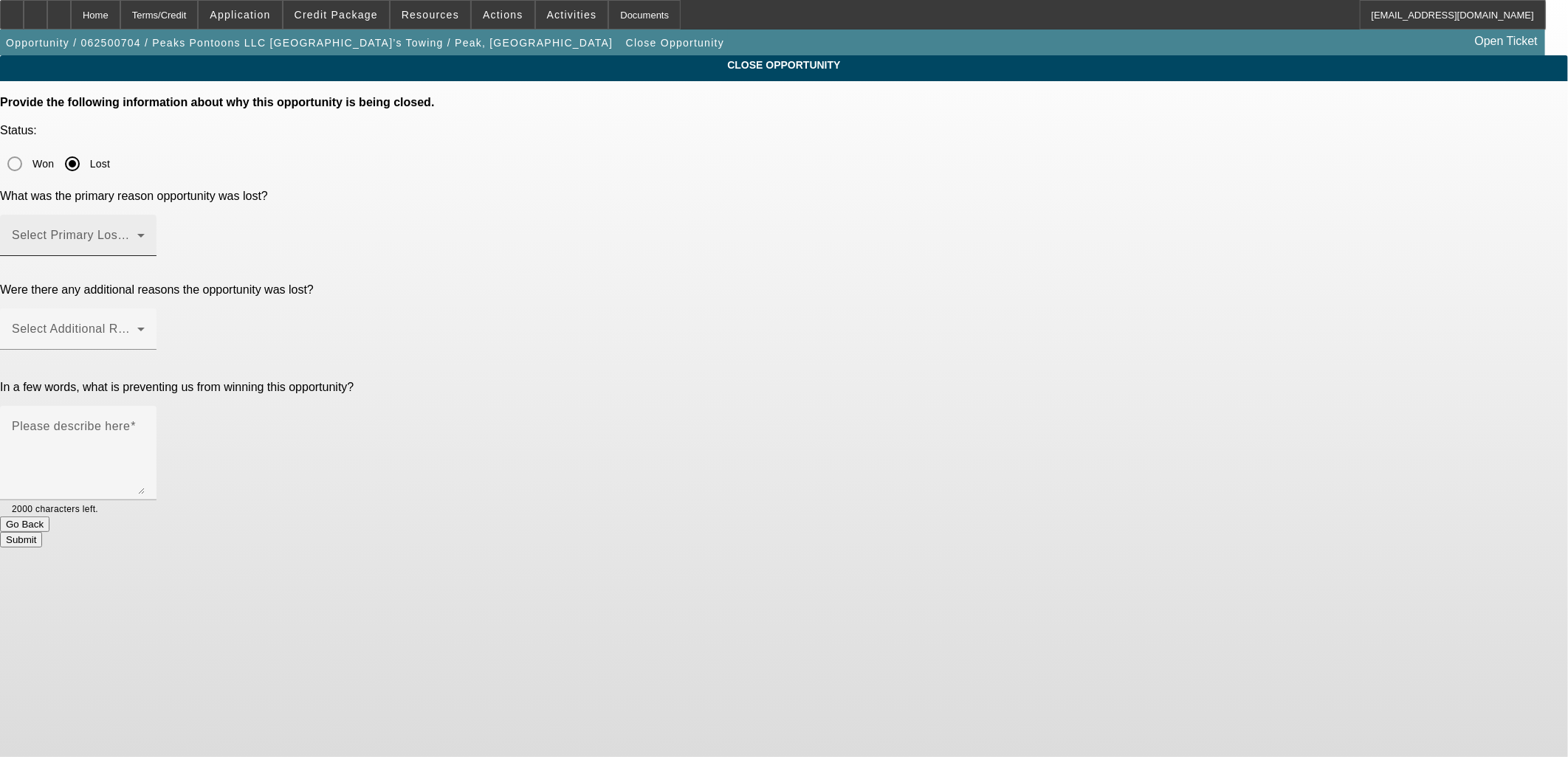
click at [137, 232] on span at bounding box center [75, 241] width 125 height 17
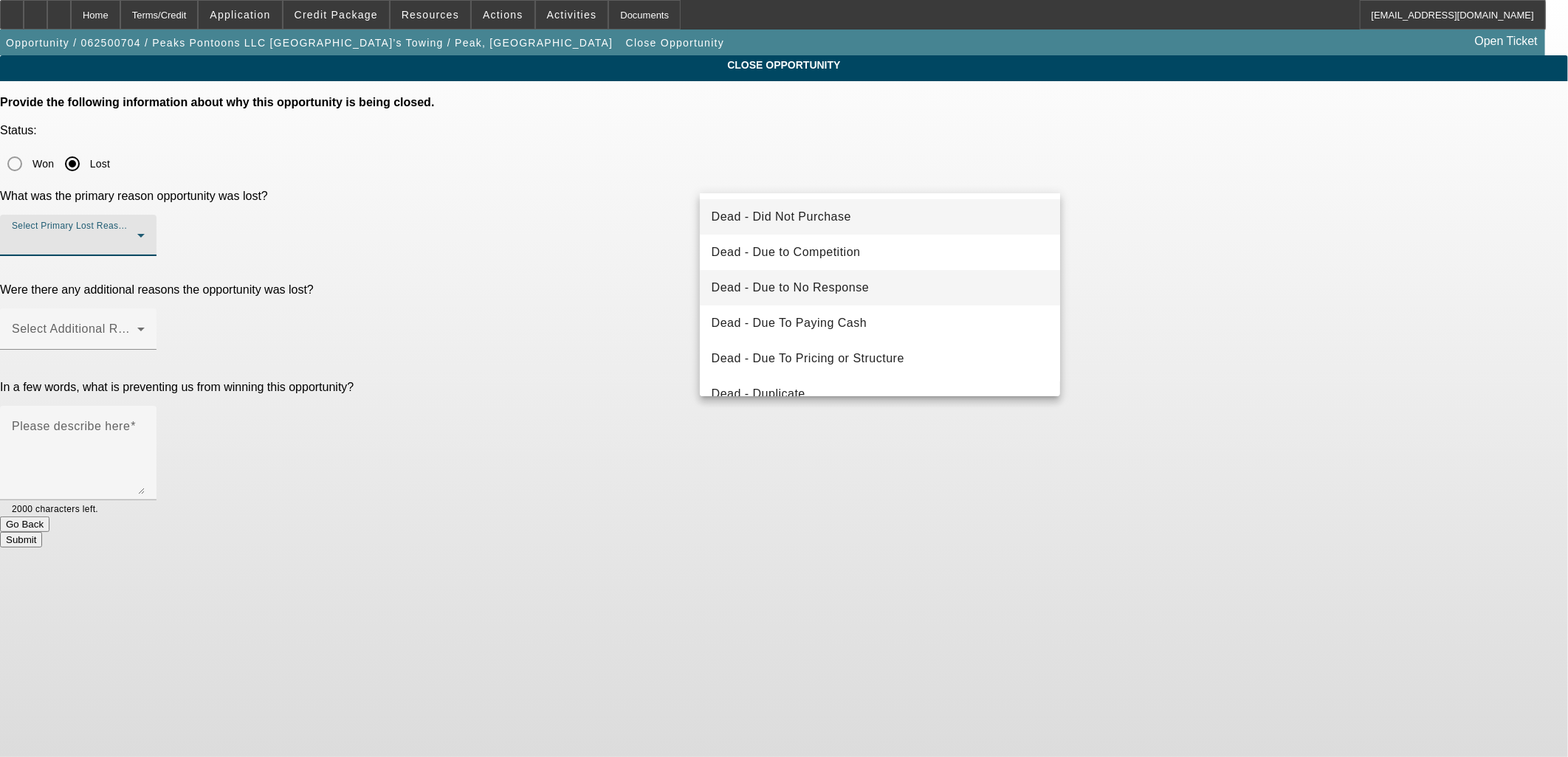
drag, startPoint x: 756, startPoint y: 226, endPoint x: 778, endPoint y: 289, distance: 66.7
click at [778, 289] on div "Dead - Did Not Purchase Dead - Due to Competition Dead - Due to No Response Dea…" at bounding box center [880, 294] width 361 height 203
click at [778, 288] on span "Dead - Due to No Response" at bounding box center [790, 287] width 158 height 17
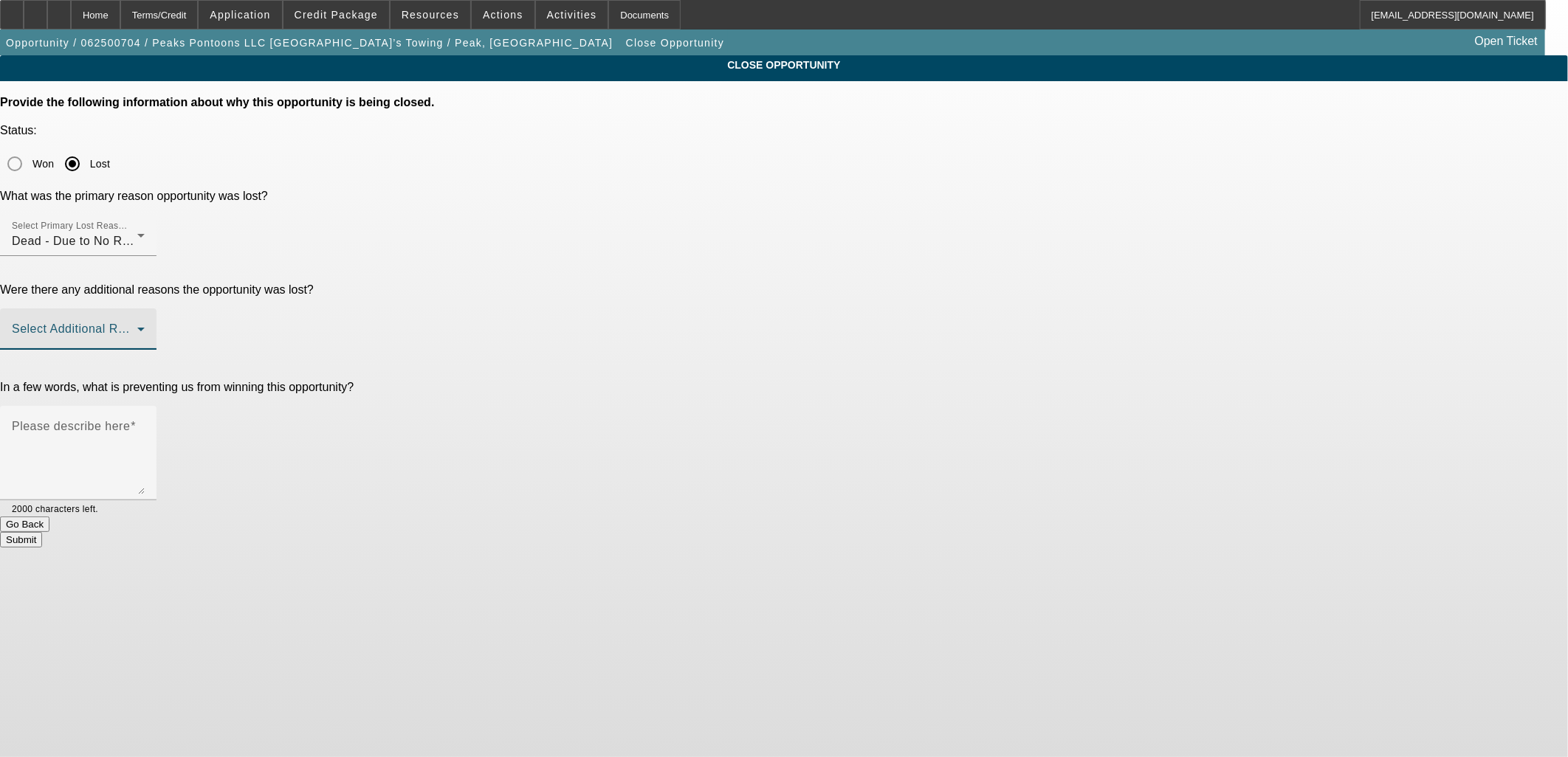
click at [137, 326] on span at bounding box center [75, 335] width 125 height 17
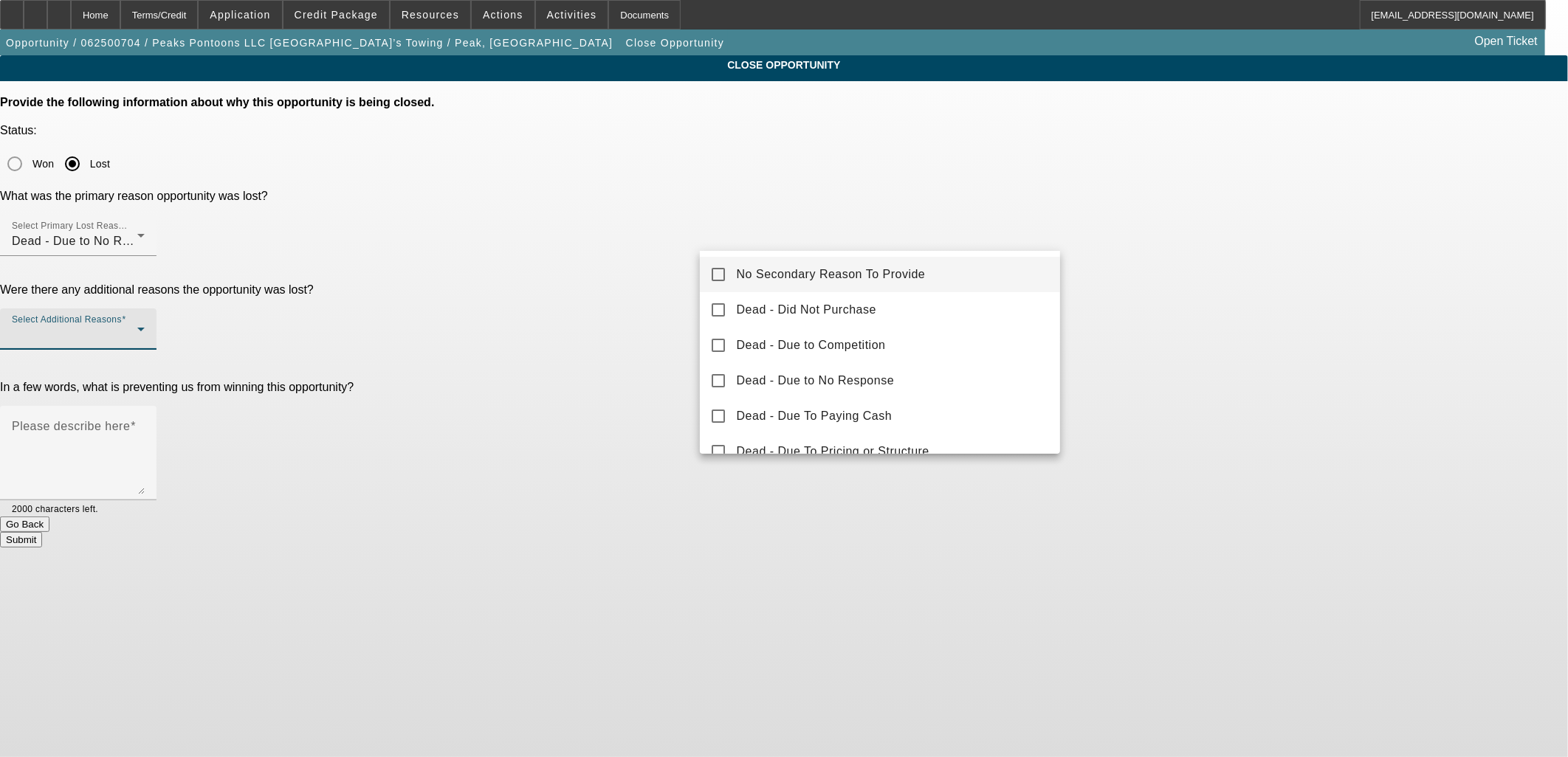
drag, startPoint x: 756, startPoint y: 261, endPoint x: 738, endPoint y: 274, distance: 22.2
click at [756, 262] on mat-option "No Secondary Reason To Provide" at bounding box center [880, 274] width 361 height 35
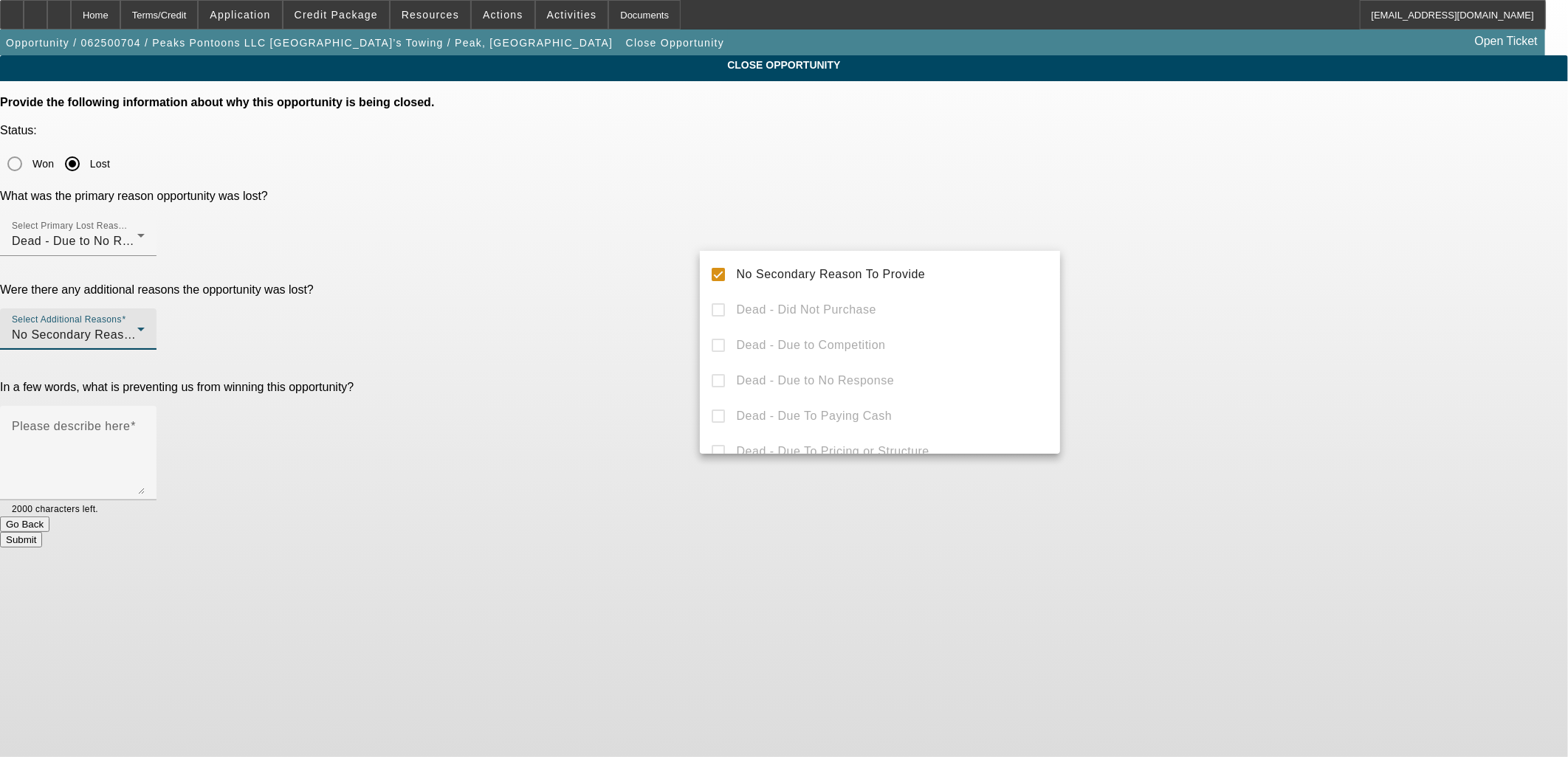
click at [657, 281] on div at bounding box center [784, 378] width 1568 height 757
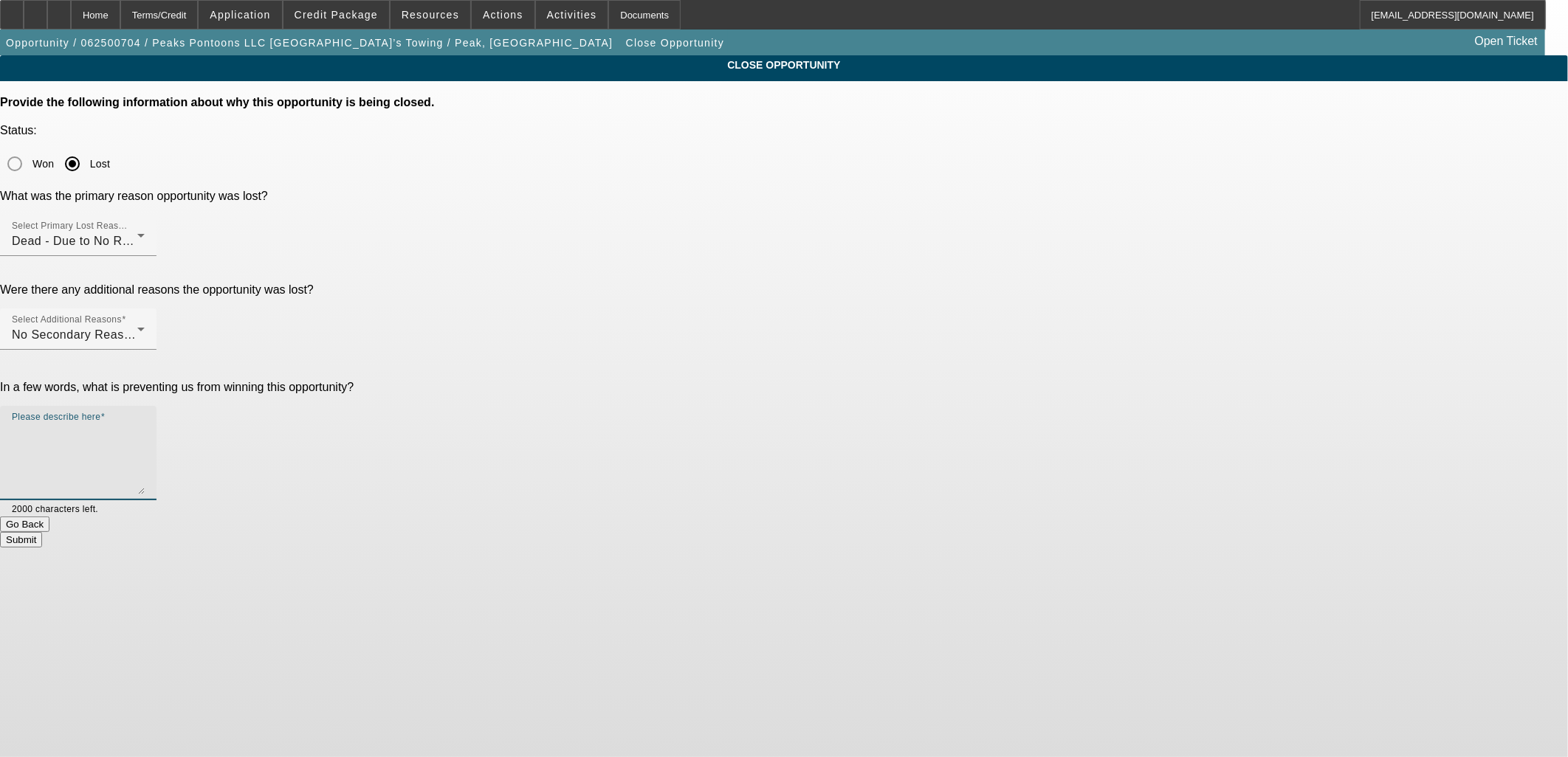
click at [145, 424] on textarea "Please describe here" at bounding box center [78, 459] width 133 height 71
type textarea "Ghosted."
click at [42, 532] on button "Submit" at bounding box center [21, 540] width 42 height 16
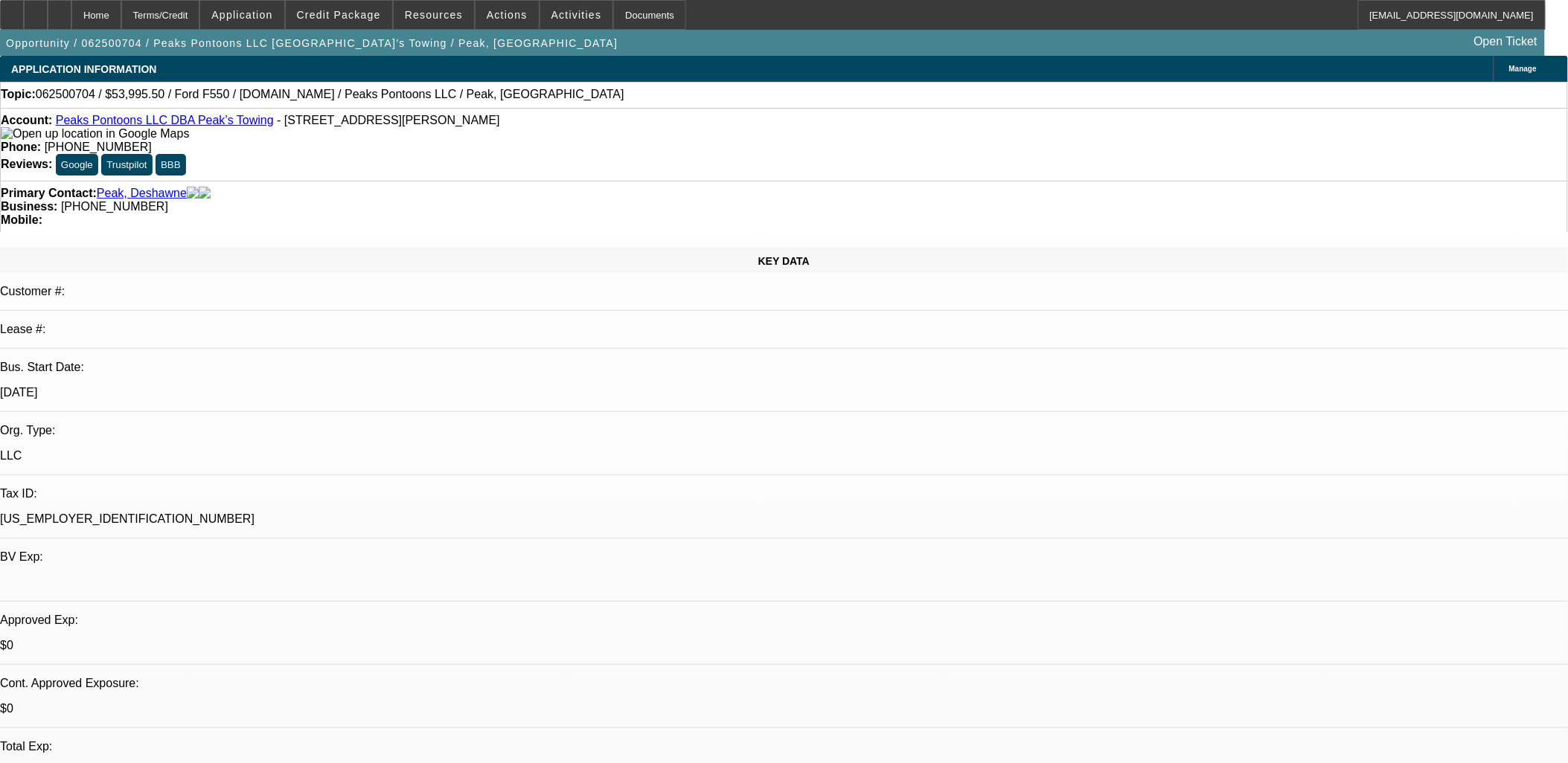
select select "0.1"
select select "2"
select select "0.1"
select select "2"
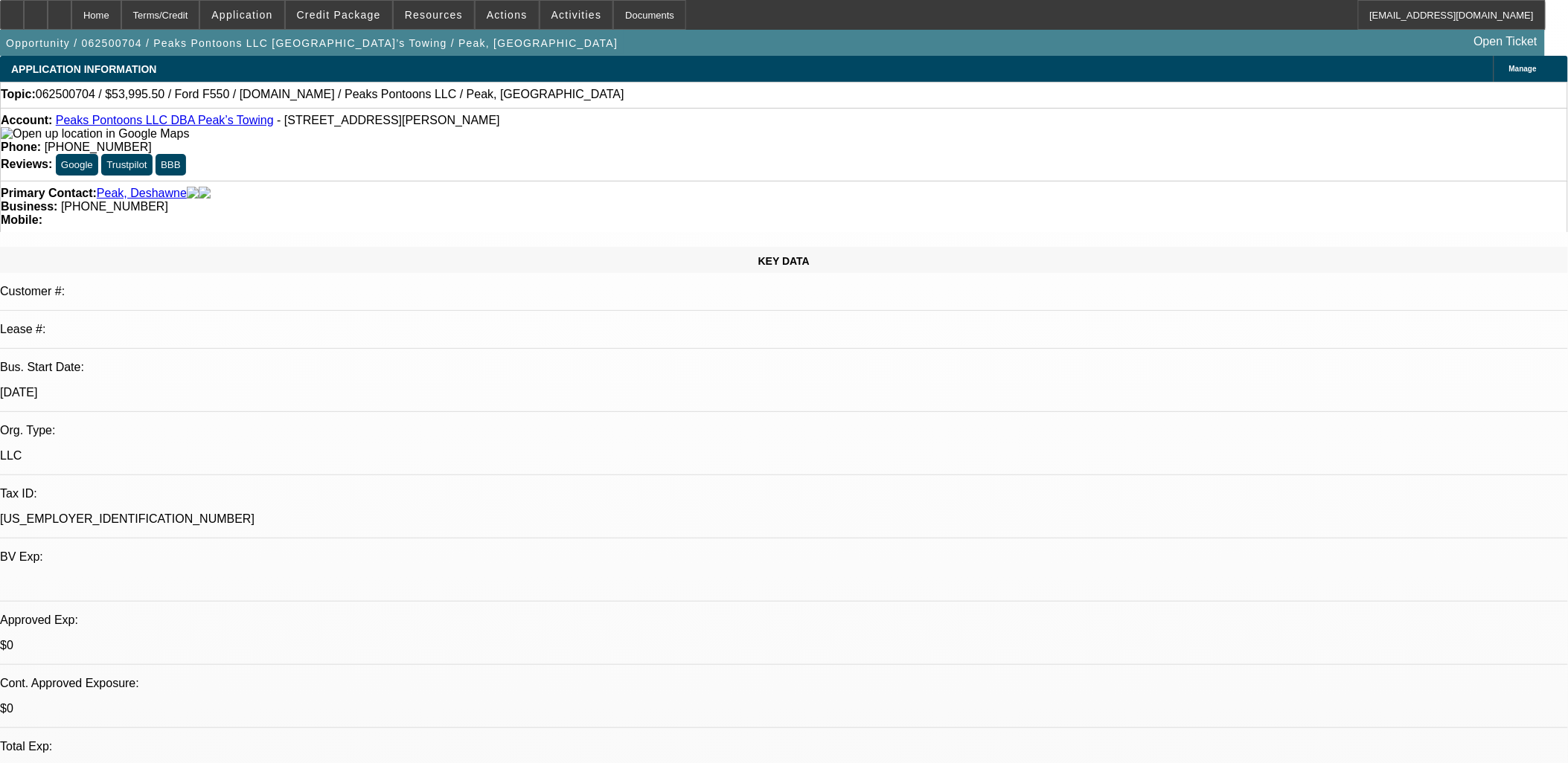
select select "0"
select select "0.1"
select select "2"
select select "0"
select select "1"
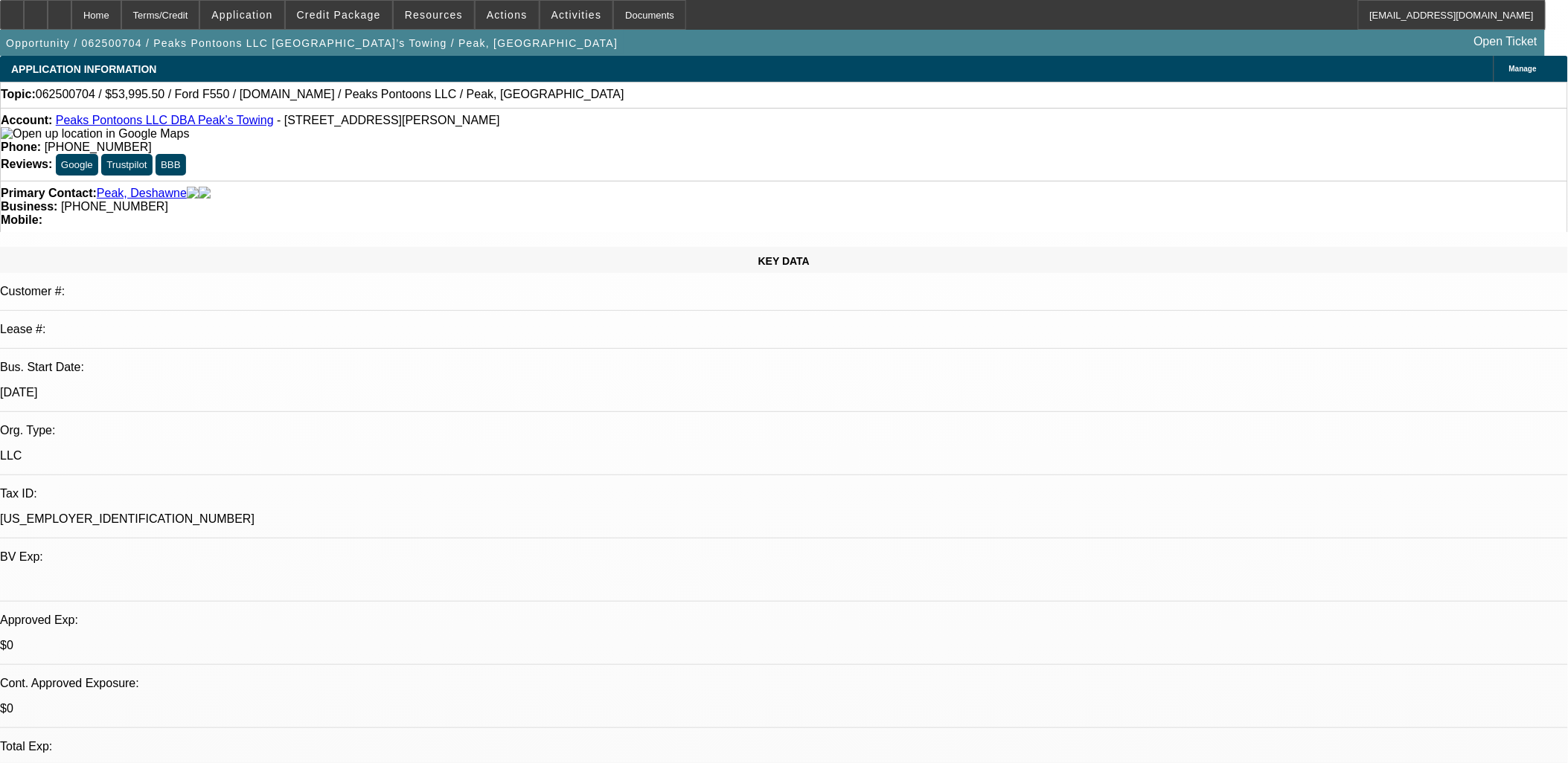
select select "2"
select select "4"
select select "1"
select select "2"
select select "6"
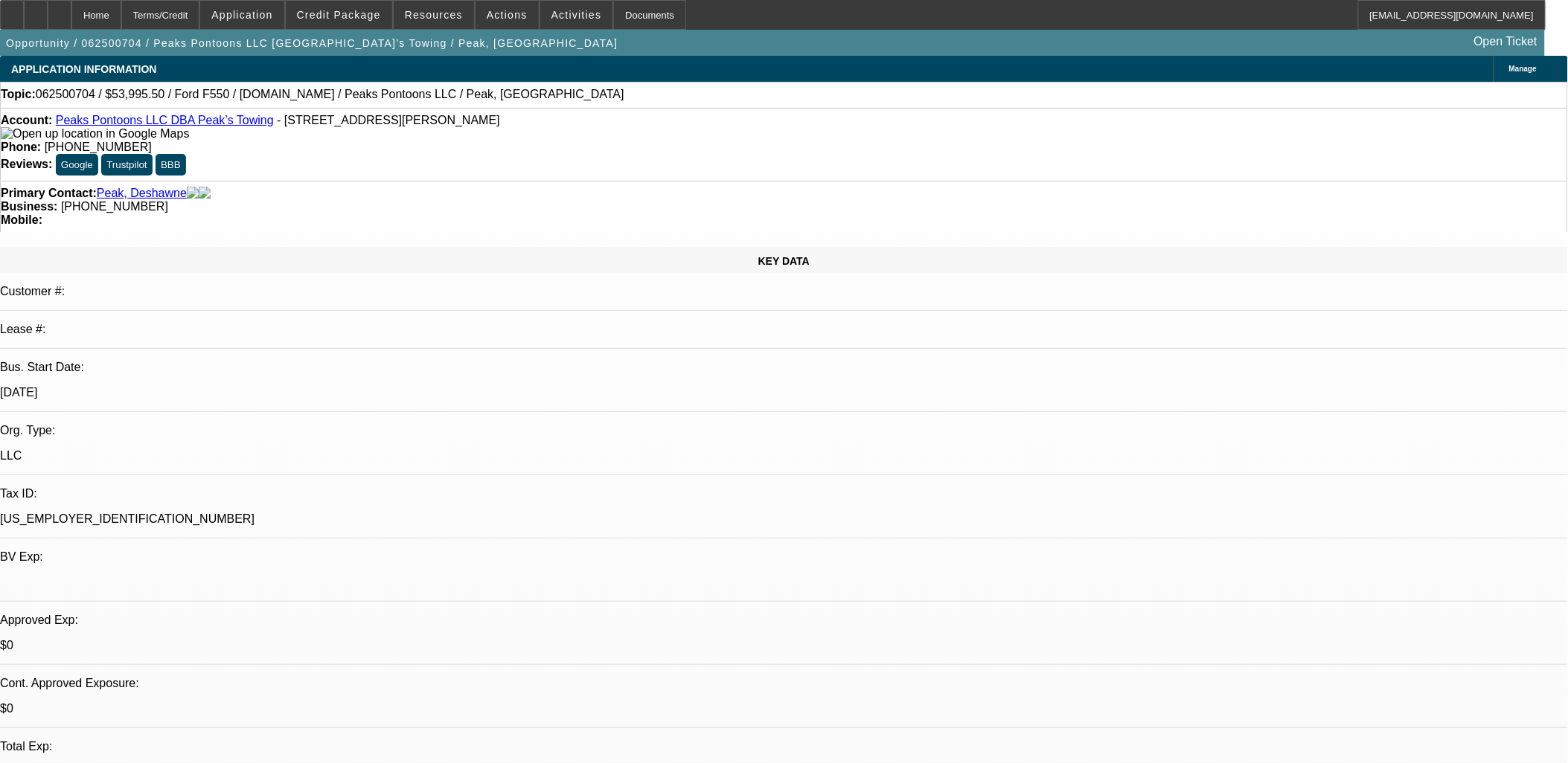
select select "1"
select select "2"
select select "6"
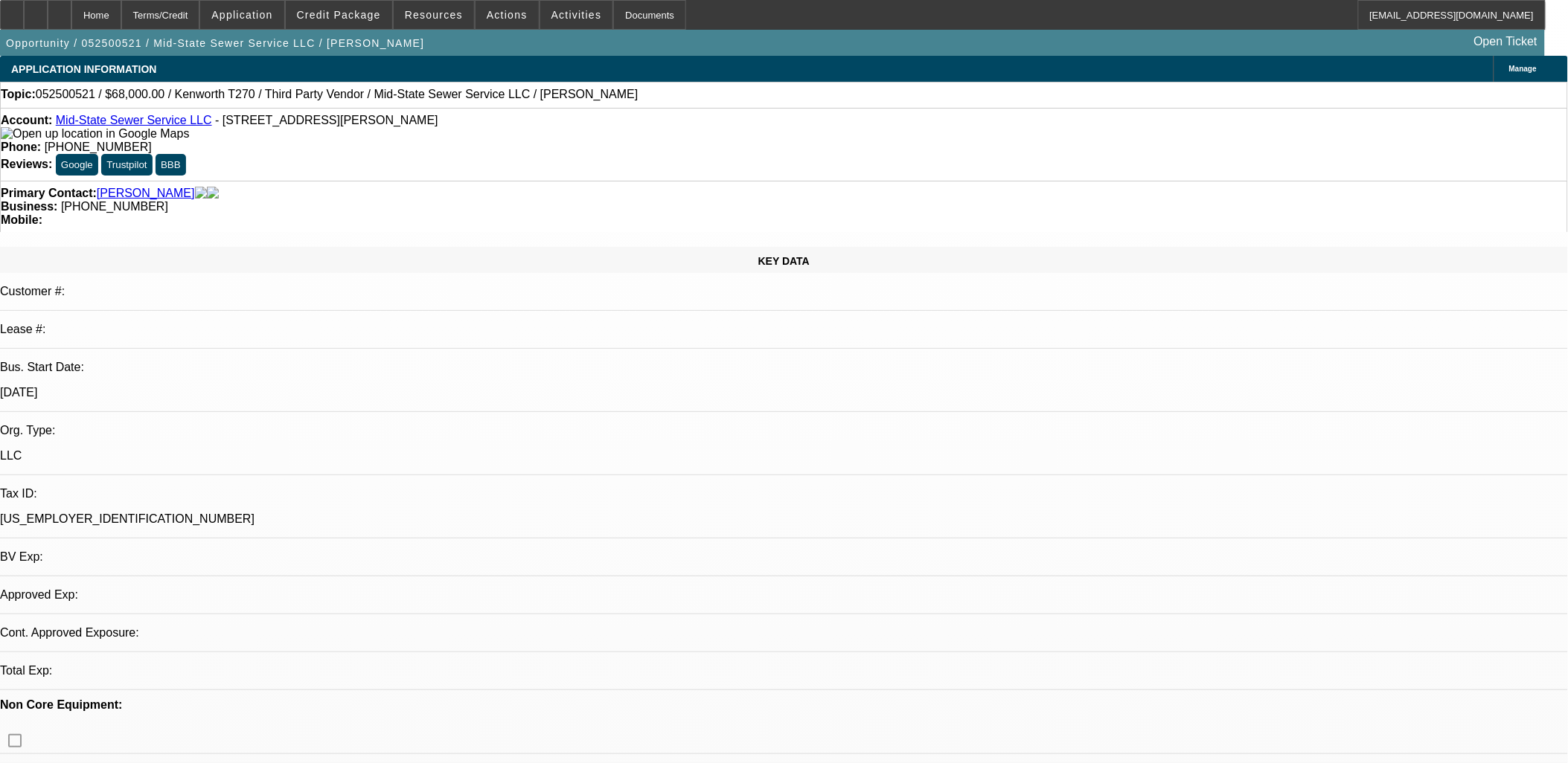
select select "0"
select select "2"
select select "0.1"
select select "0"
select select "2"
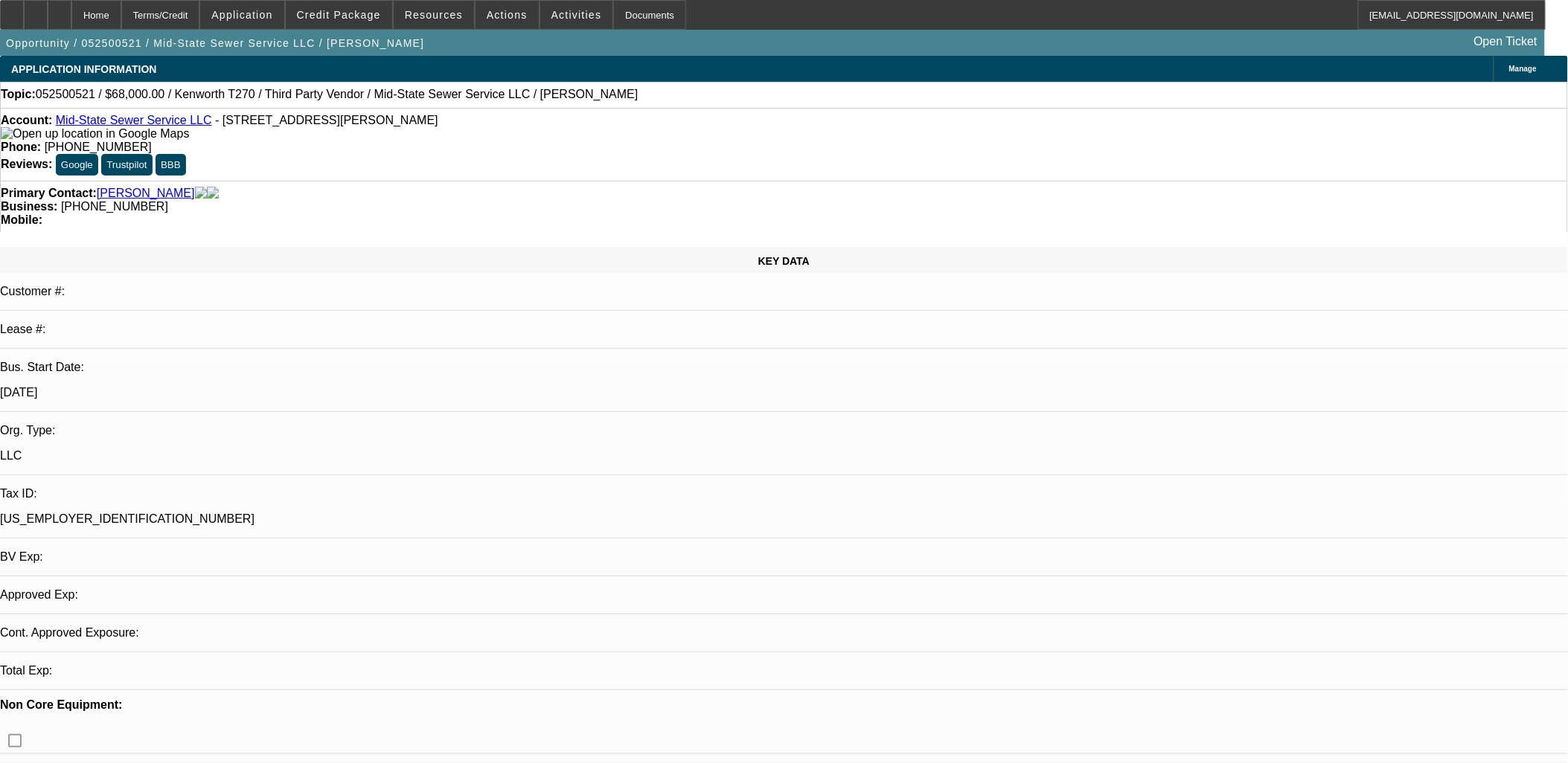
select select "0.1"
select select "0"
select select "0.2"
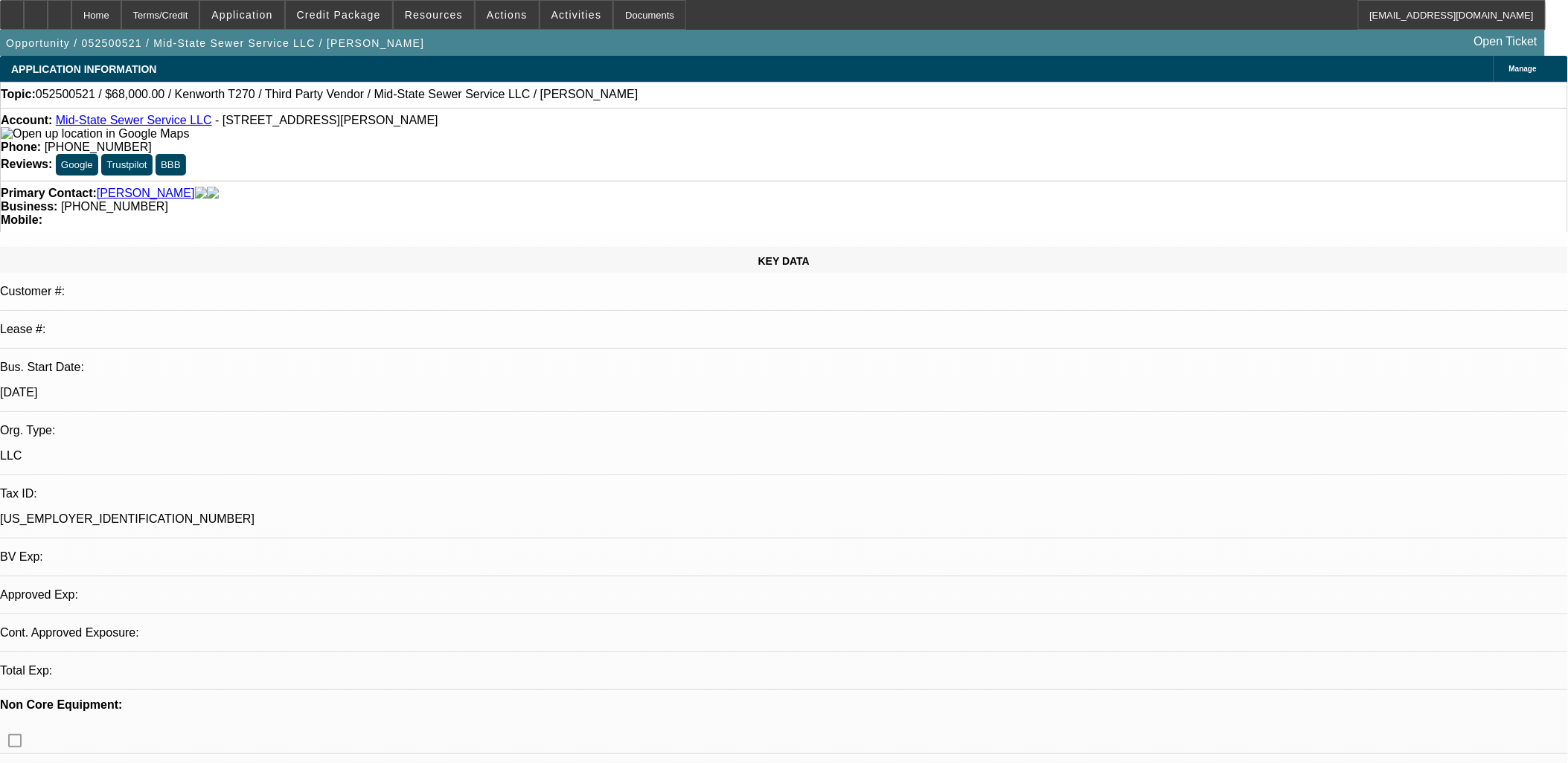
select select "2"
select select "0.1"
select select "1"
select select "2"
select select "4"
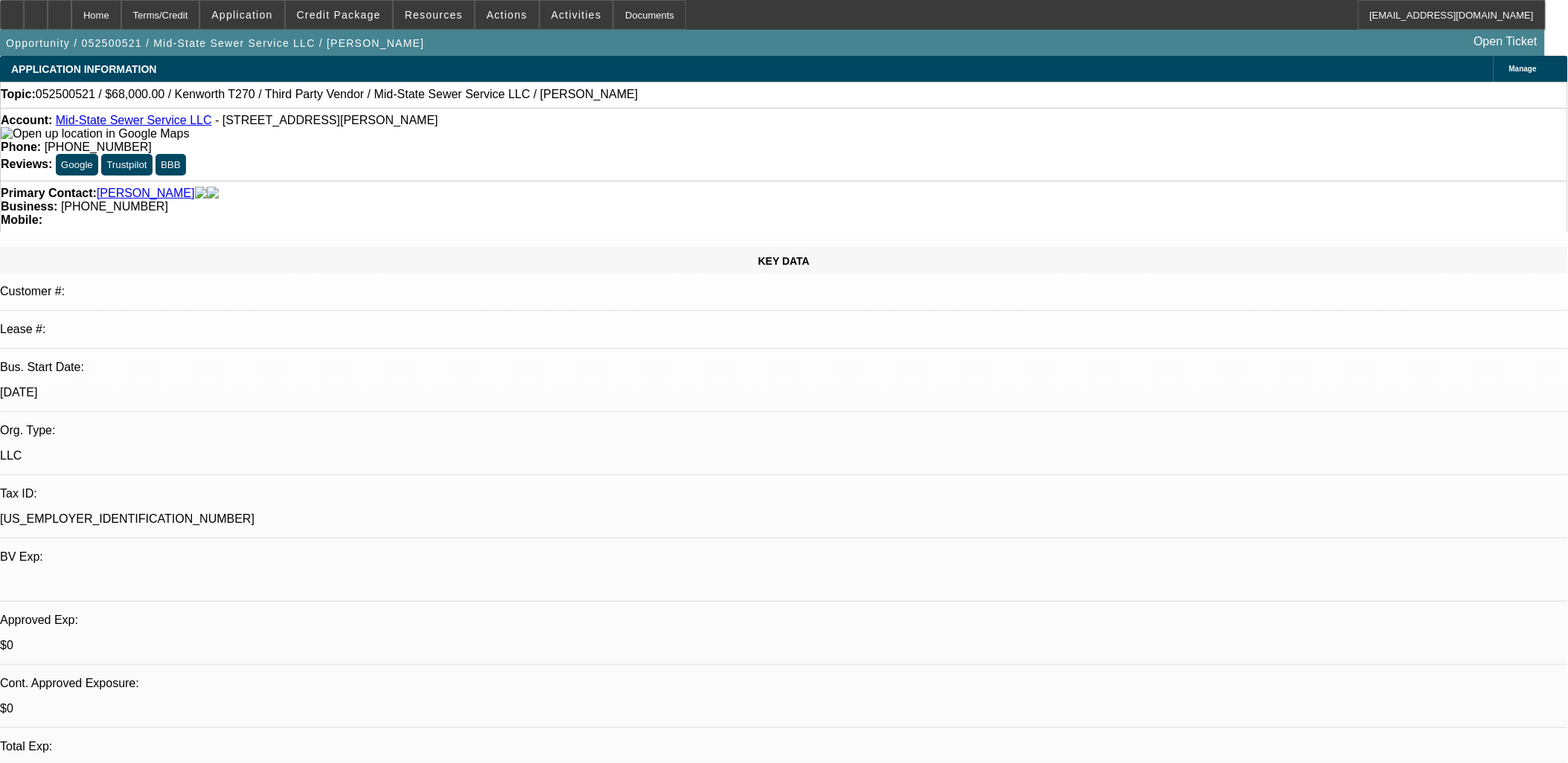
select select "1"
select select "2"
select select "4"
select select "1"
select select "2"
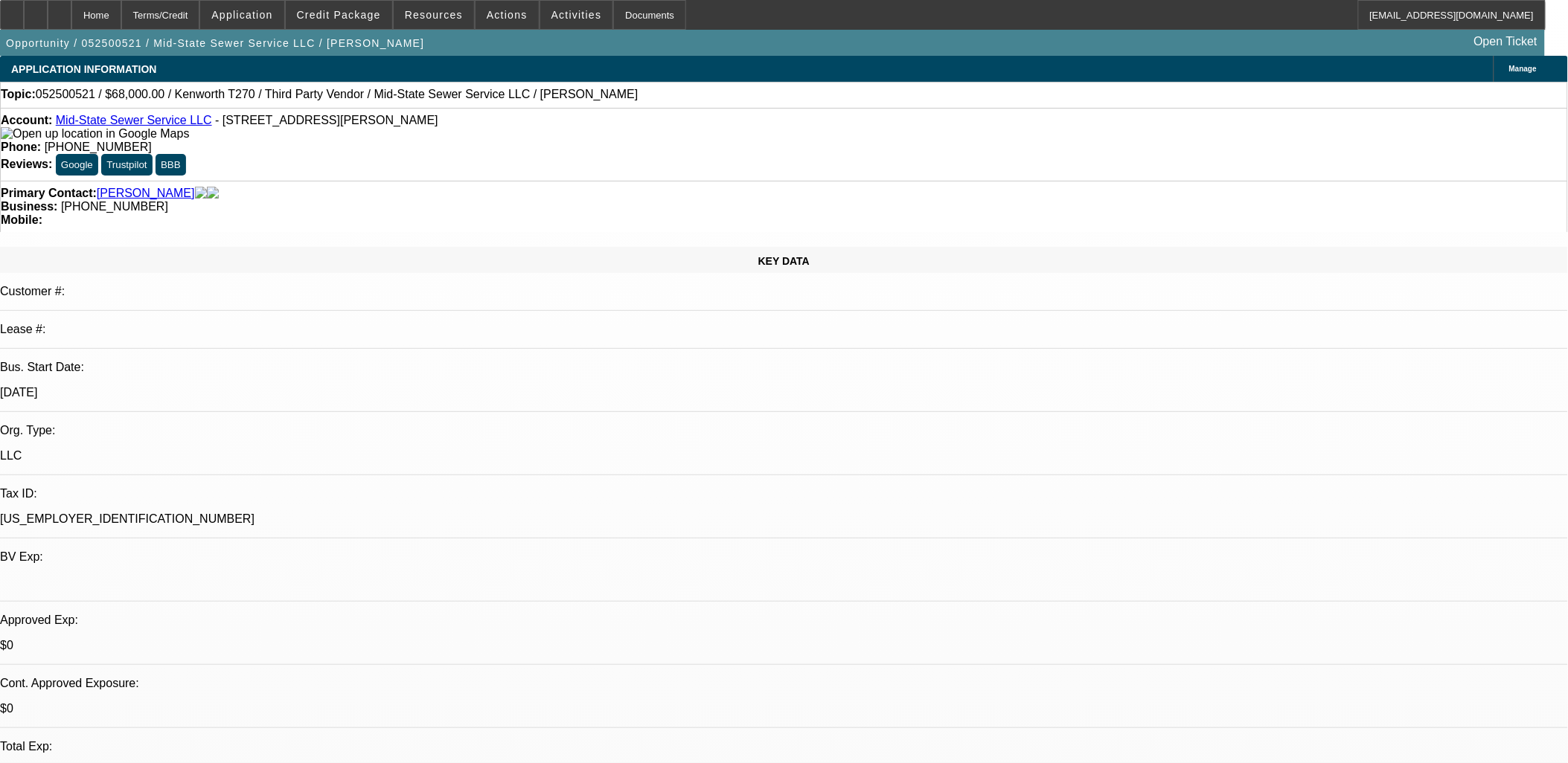
select select "6"
select select "1"
select select "2"
select select "4"
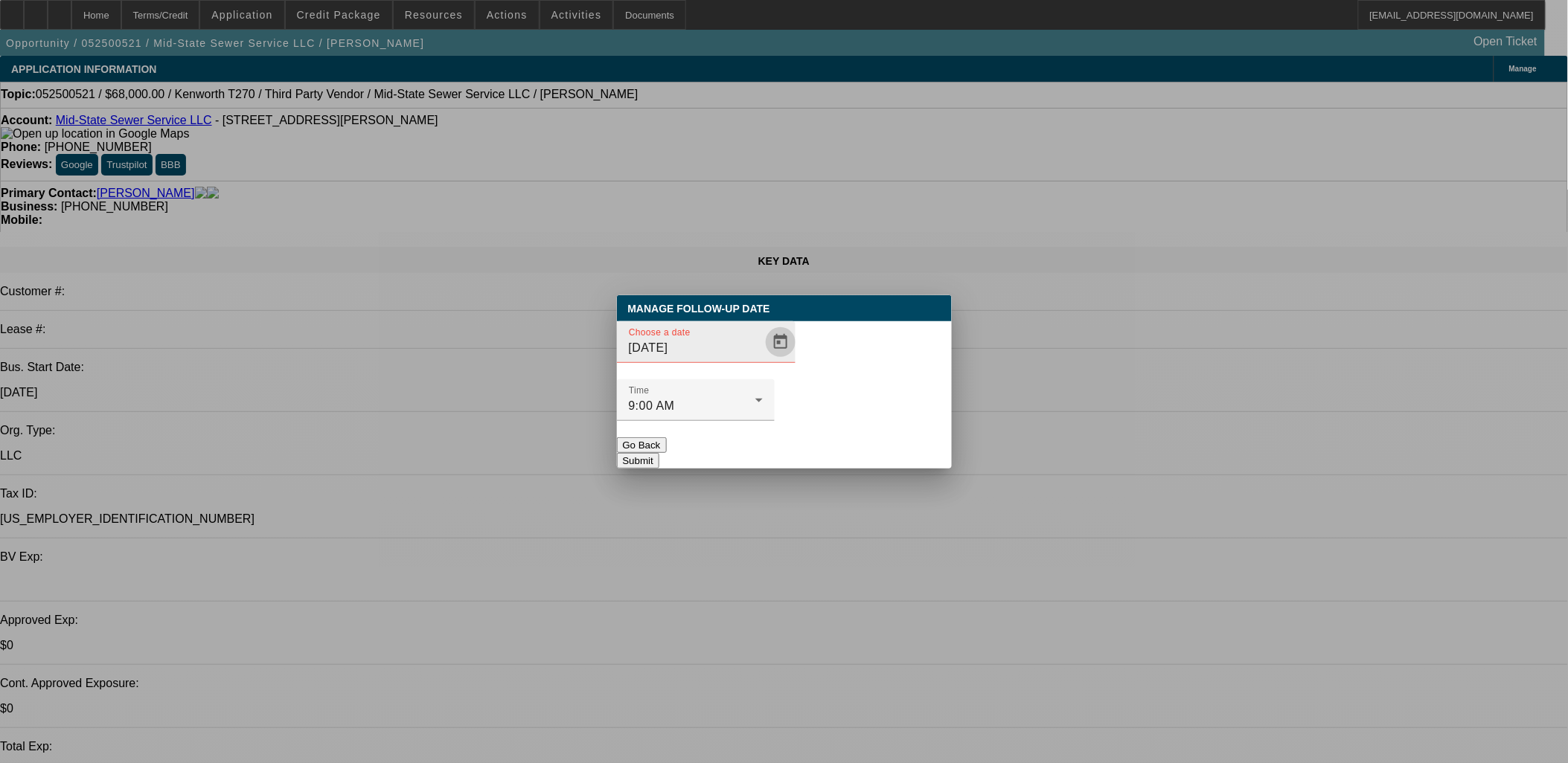
click at [763, 360] on span "Open calendar" at bounding box center [780, 342] width 36 height 36
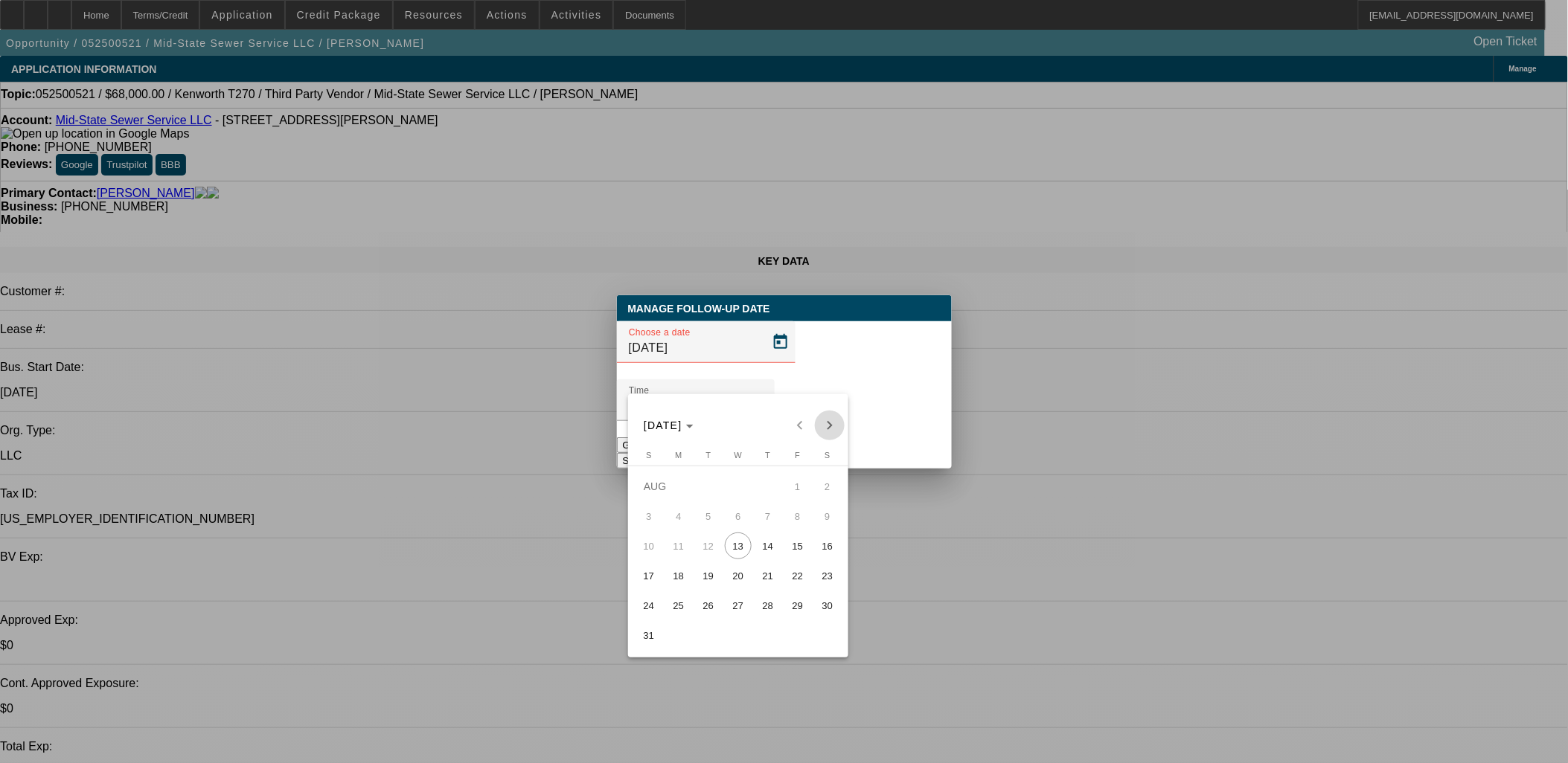
click at [823, 422] on span "Next month" at bounding box center [830, 425] width 30 height 30
click at [785, 546] on span "12" at bounding box center [798, 546] width 27 height 27
type input "9/12/2025"
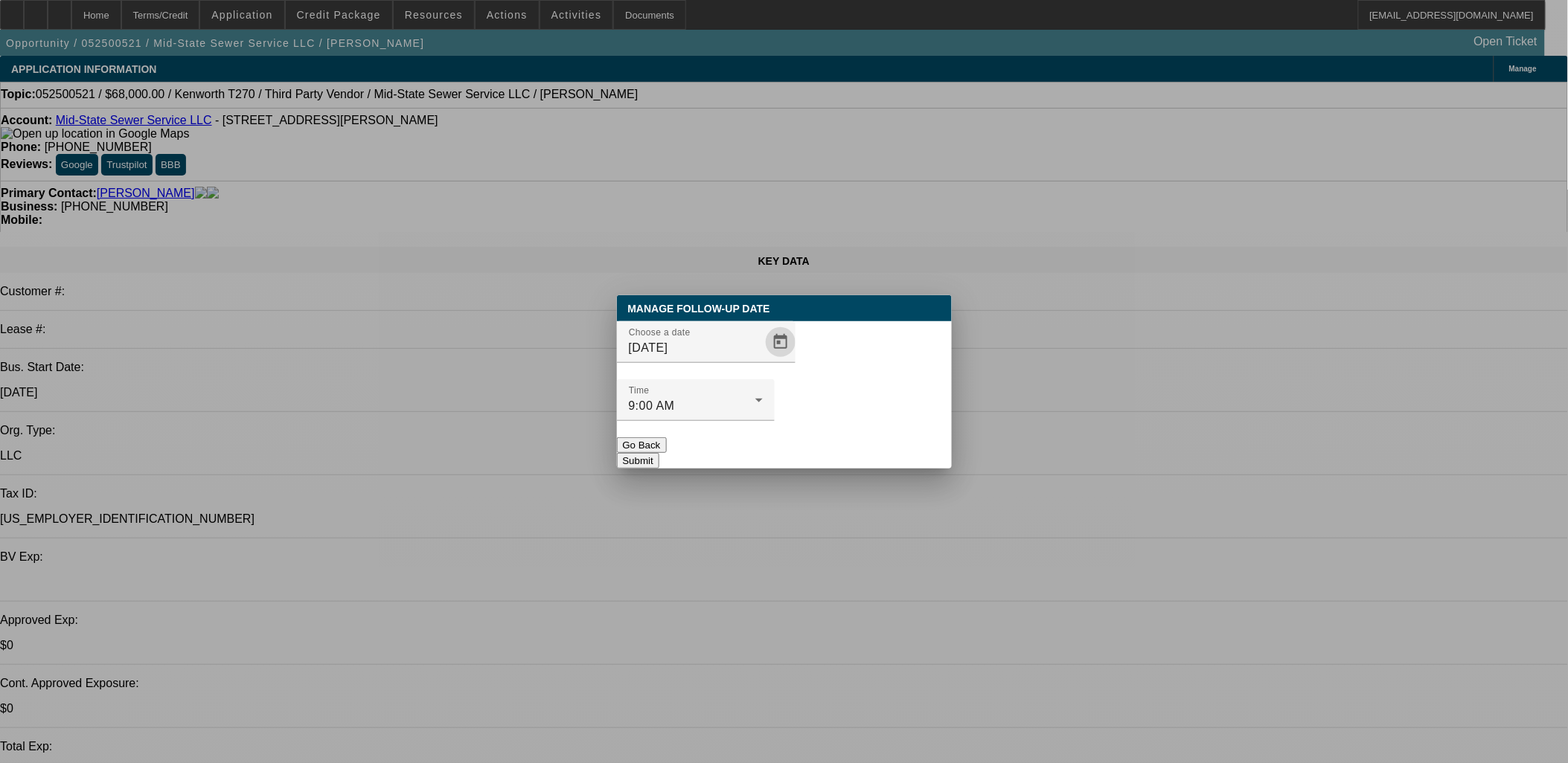
click at [659, 453] on button "Submit" at bounding box center [638, 461] width 43 height 16
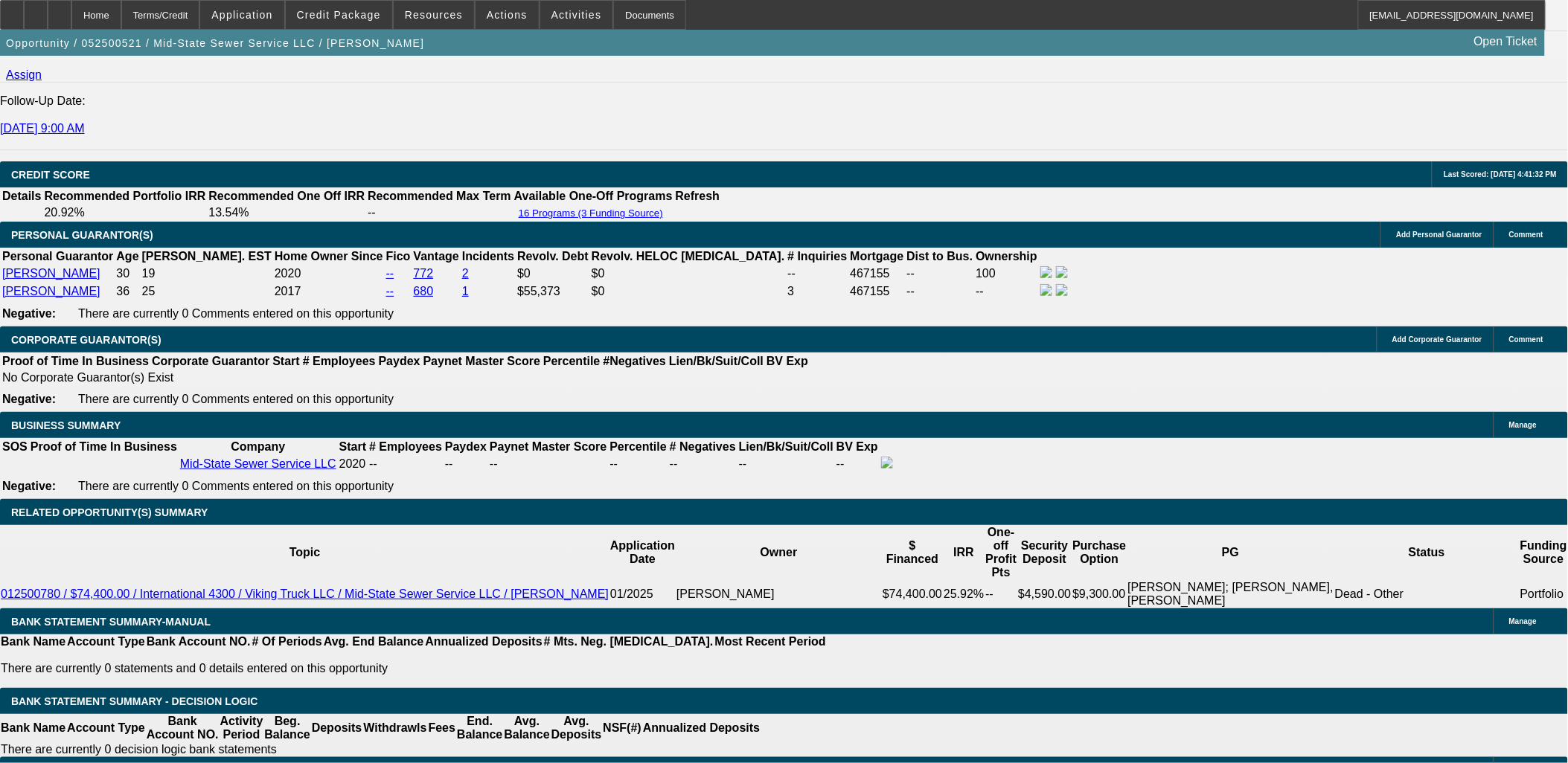
scroll to position [2148, 0]
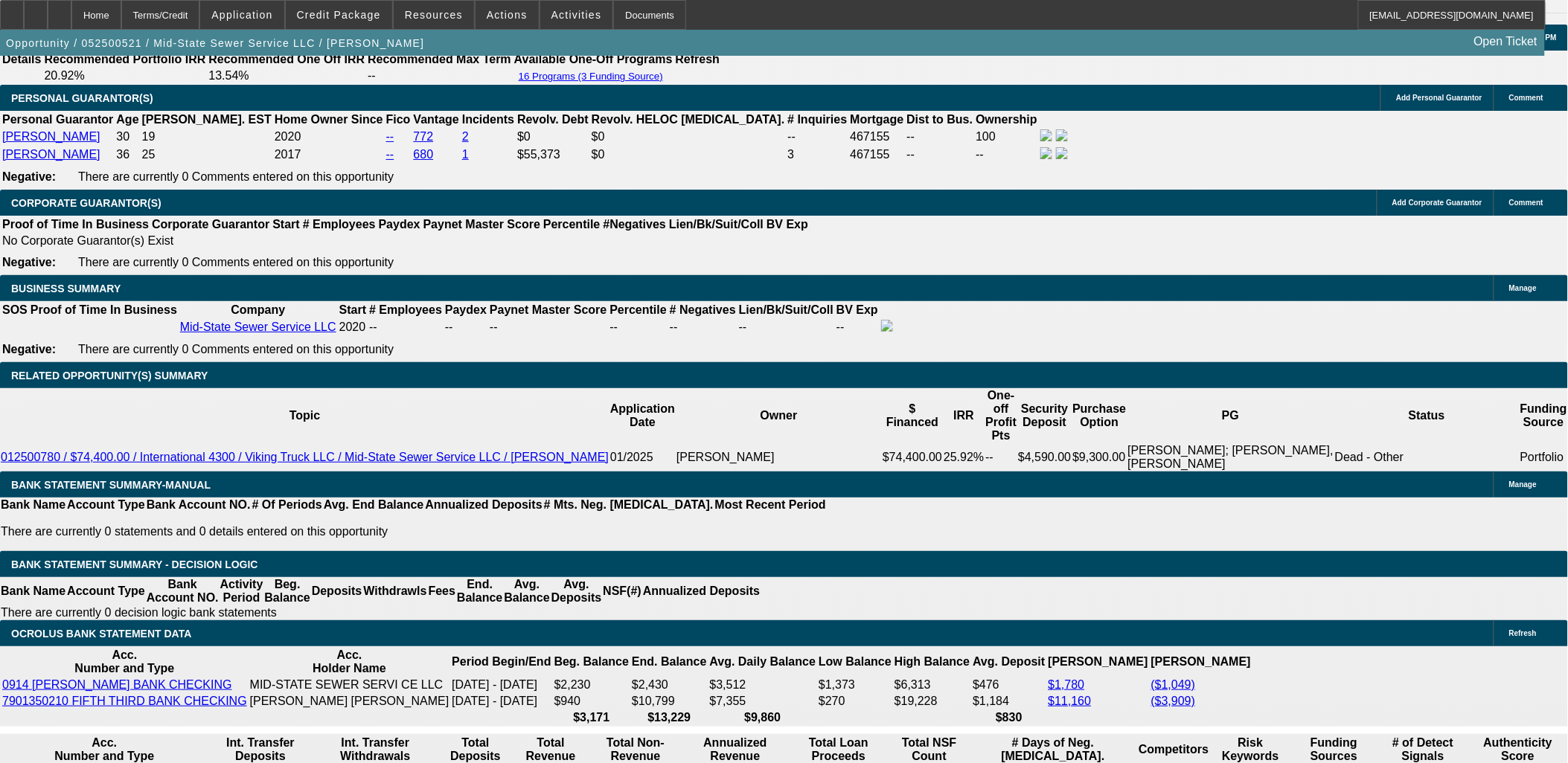
radio input "true"
type textarea "HE'S STUCK WITH A 2007 INTL 1800 GAL, TRYING TO SELL AND UPGRADE INTO SOMETHING…"
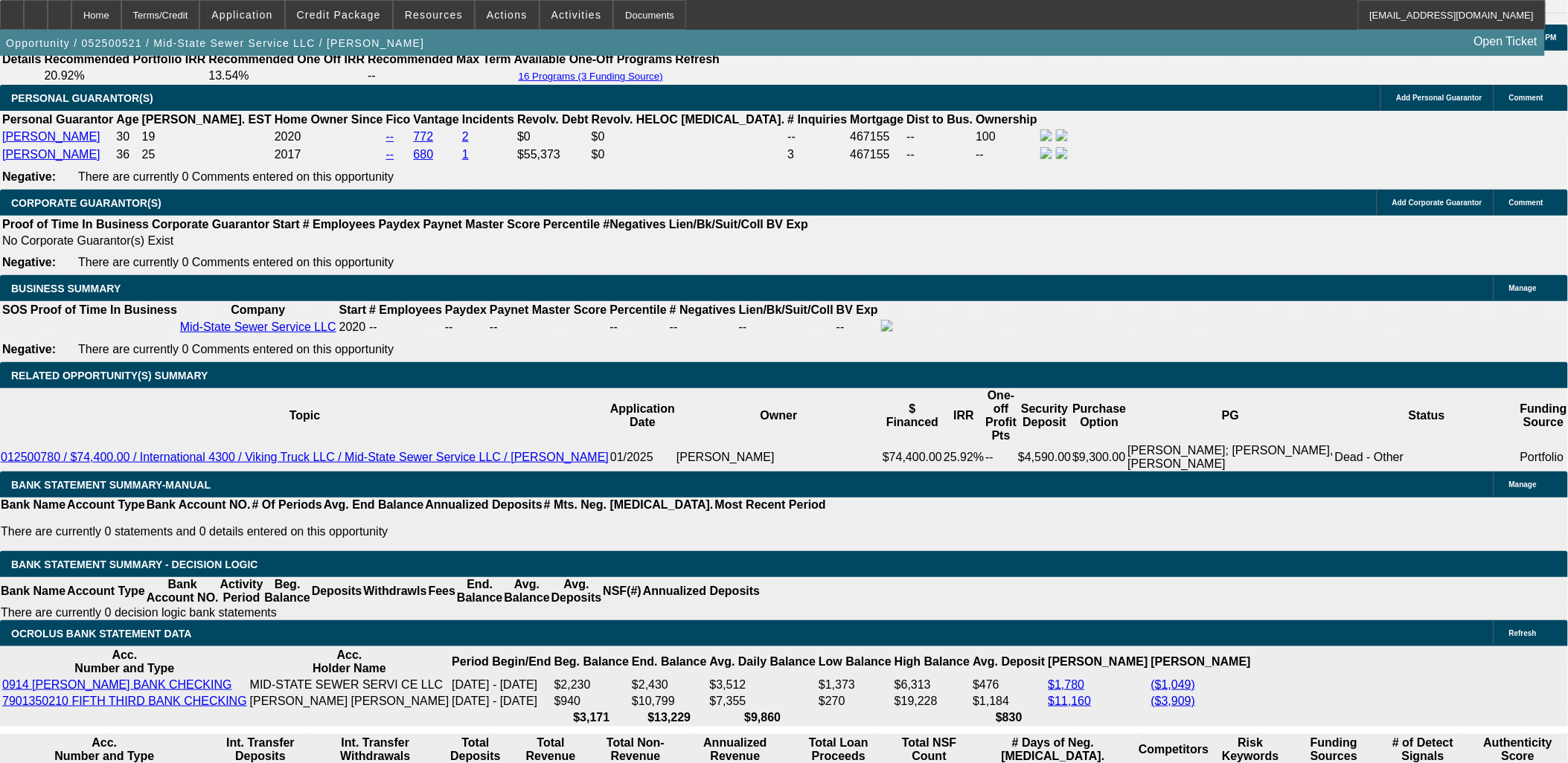
radio input "true"
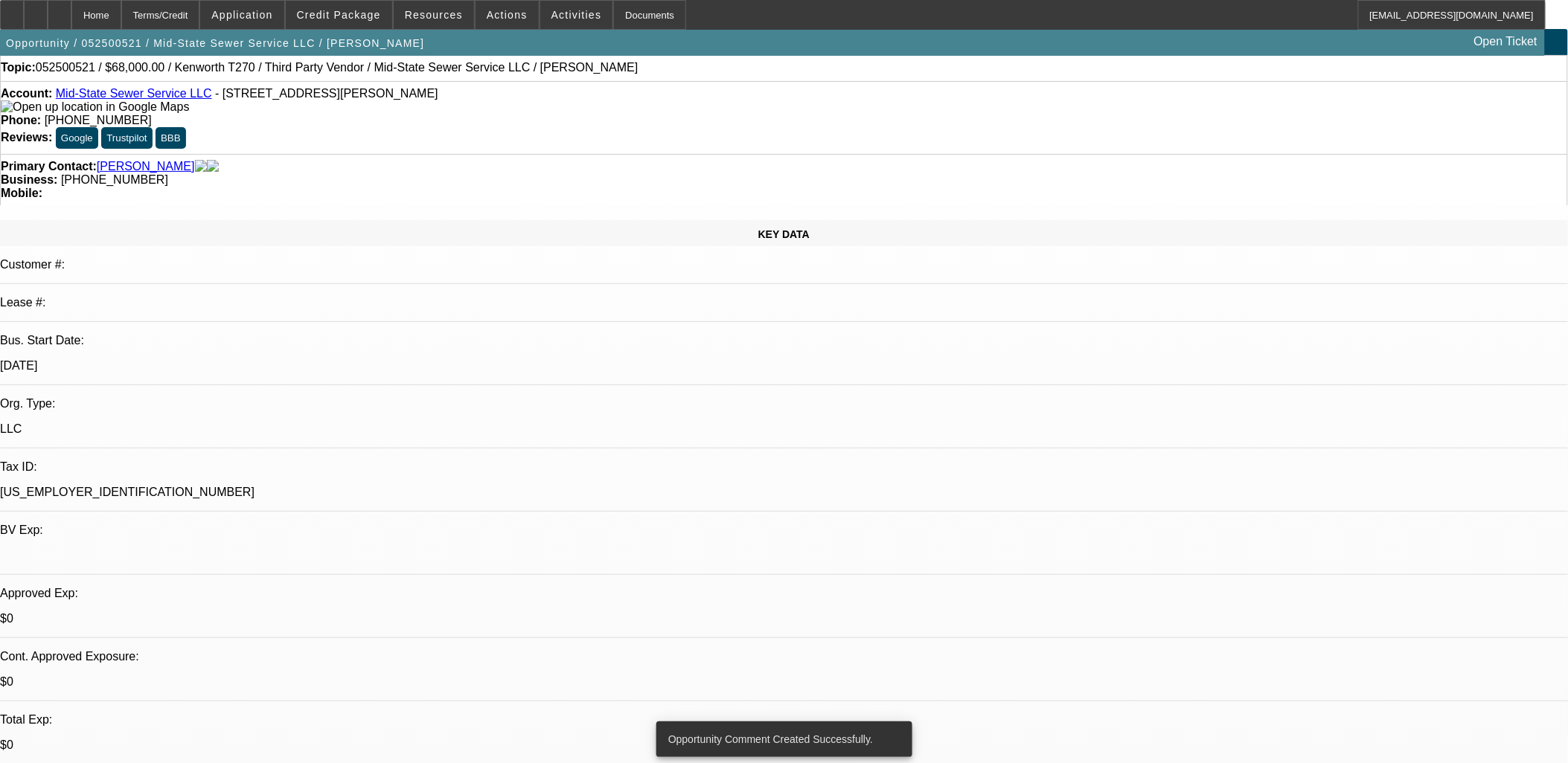
scroll to position [0, 0]
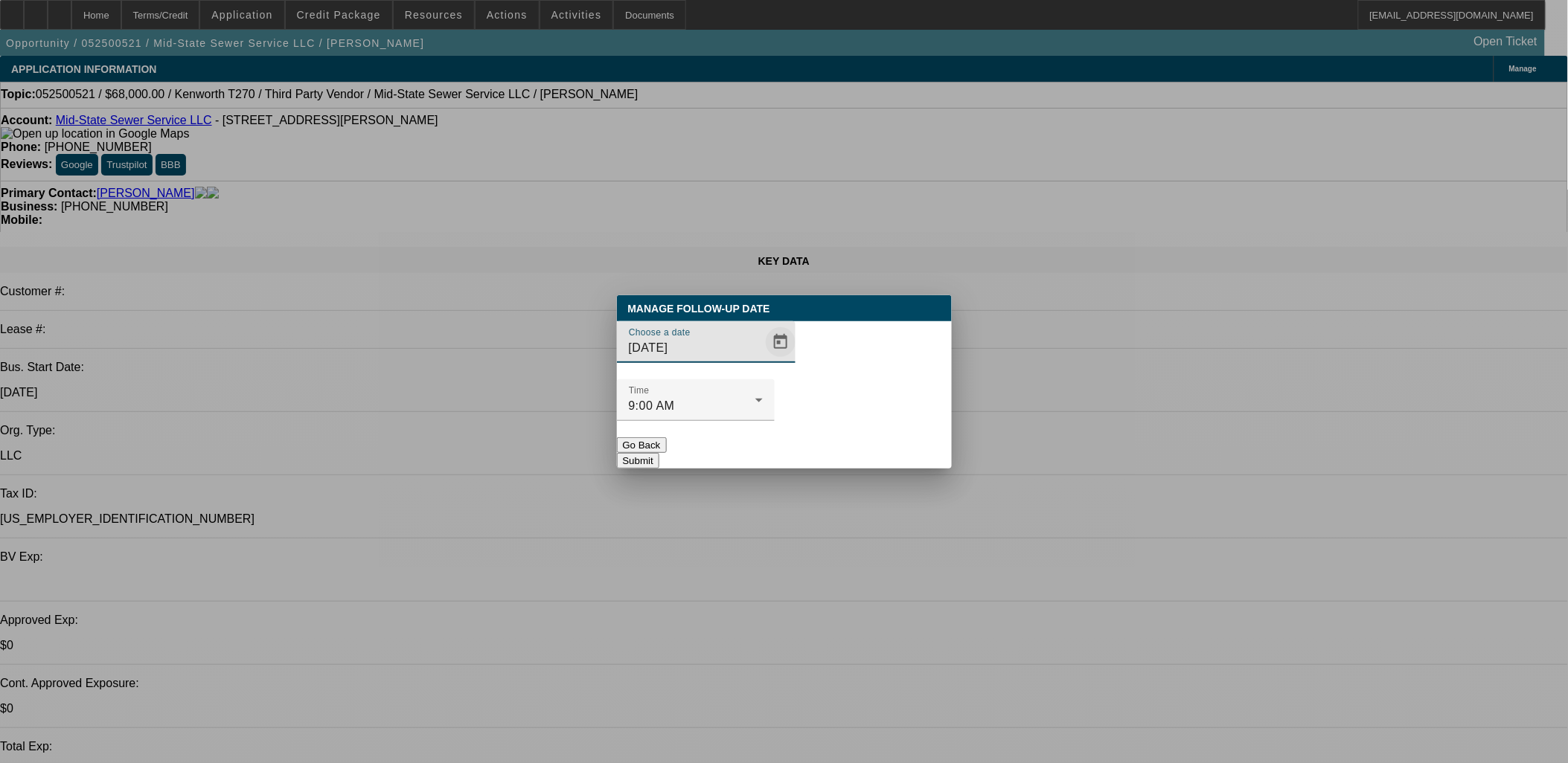
click at [763, 360] on span "Open calendar" at bounding box center [780, 342] width 36 height 36
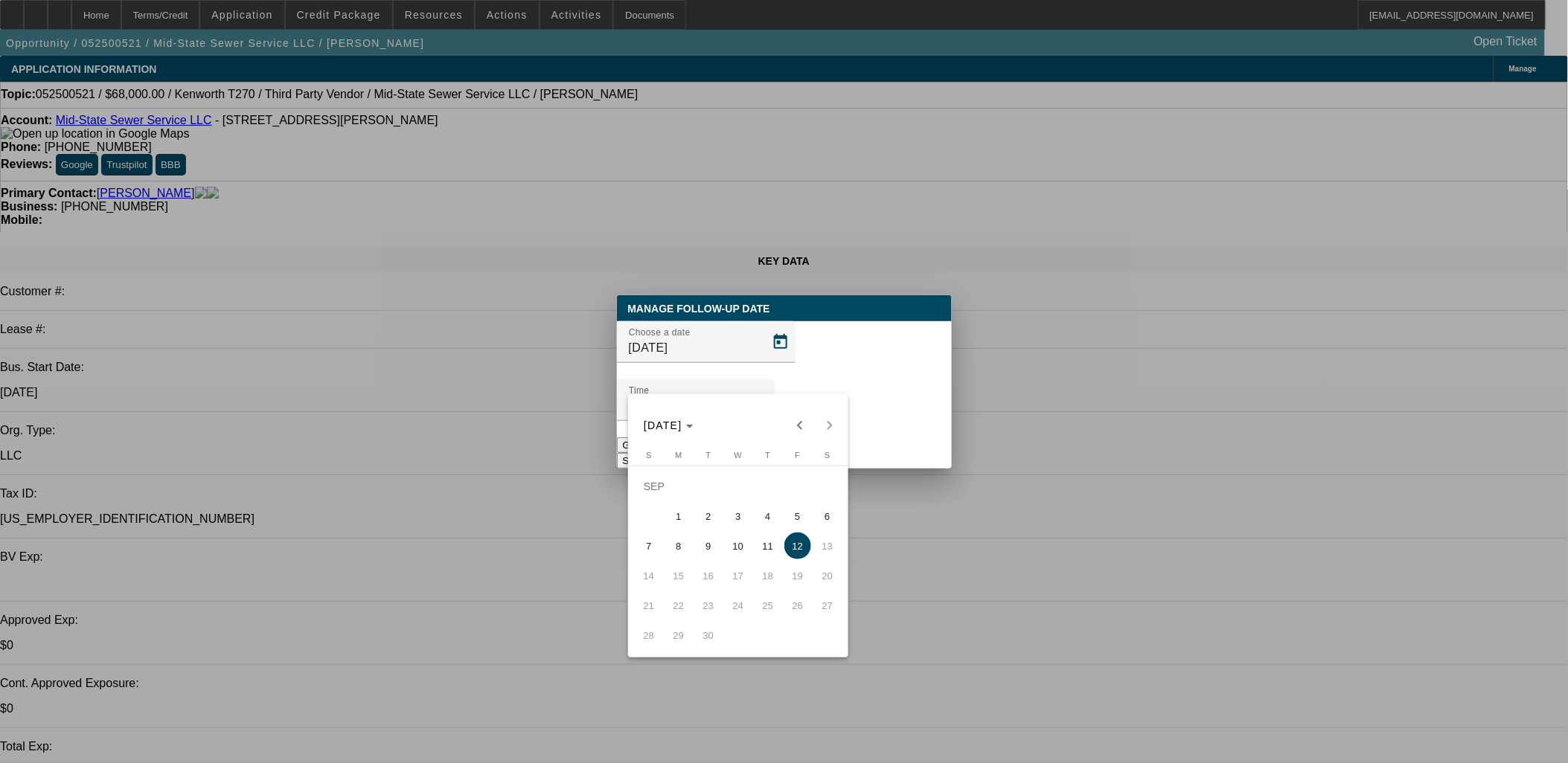
click at [887, 425] on div at bounding box center [784, 382] width 1568 height 763
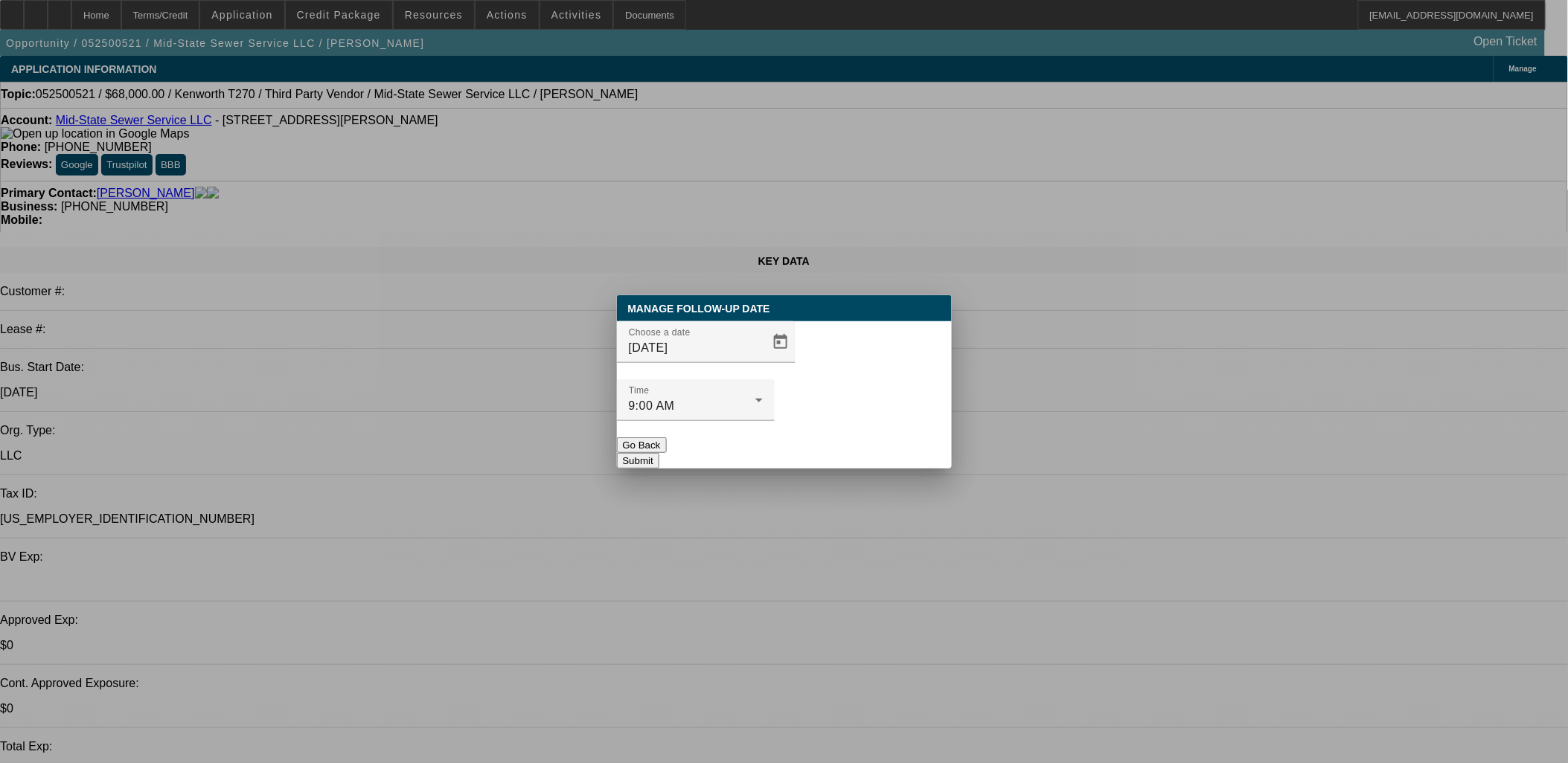
click at [659, 453] on button "Submit" at bounding box center [638, 461] width 43 height 16
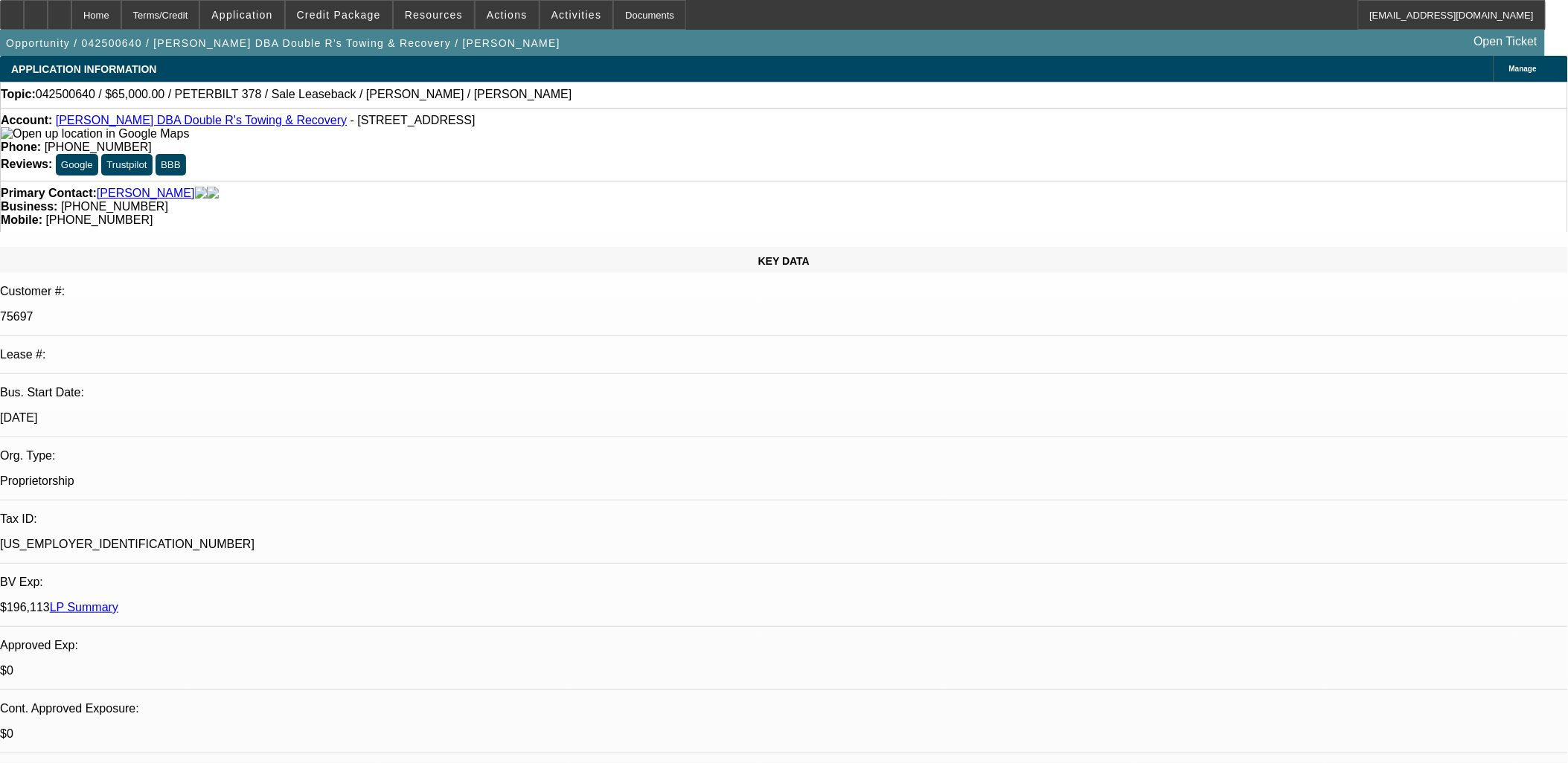
select select "0"
select select "2"
select select "0"
select select "2"
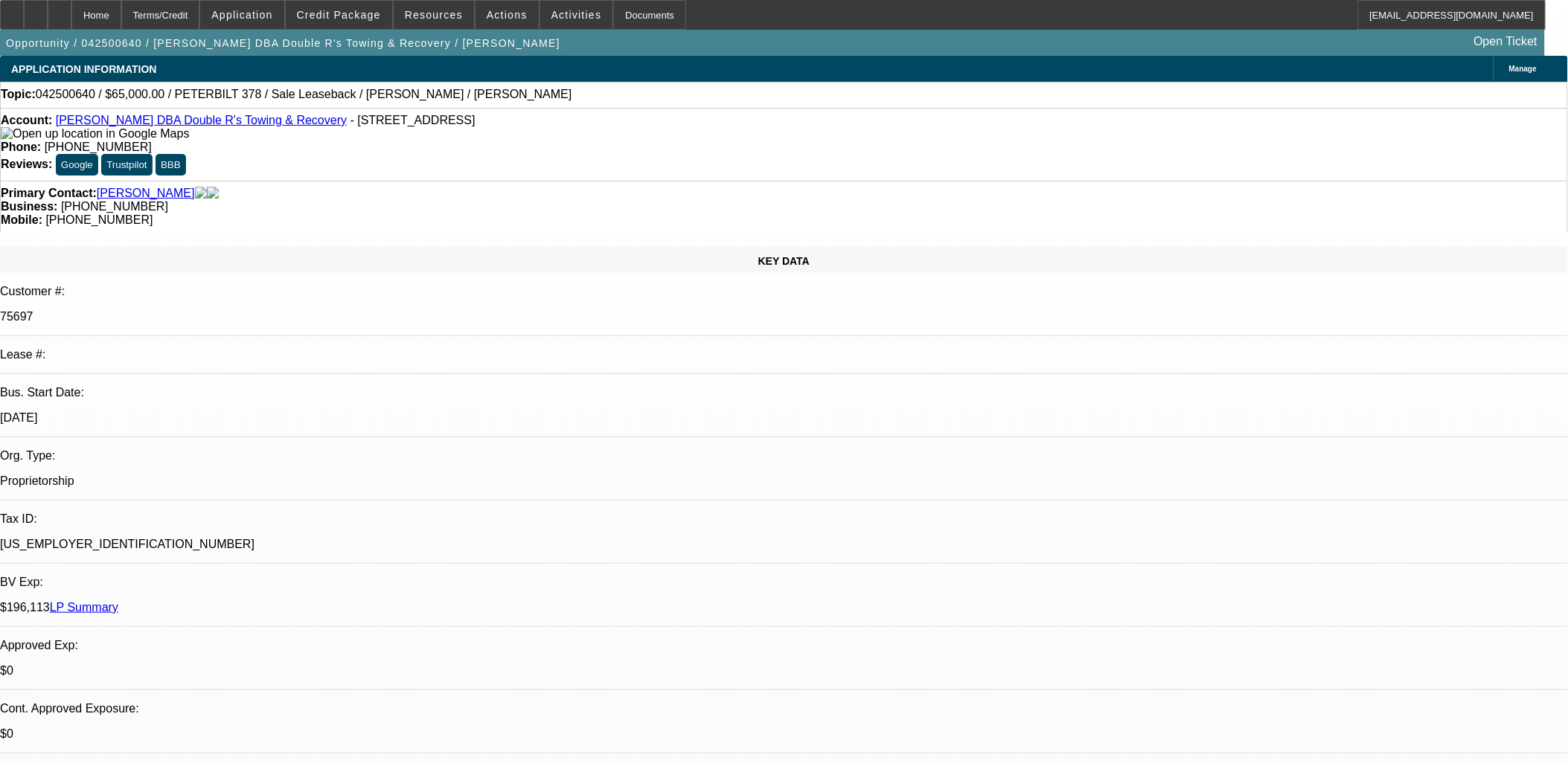
select select "0"
select select "2"
select select "0"
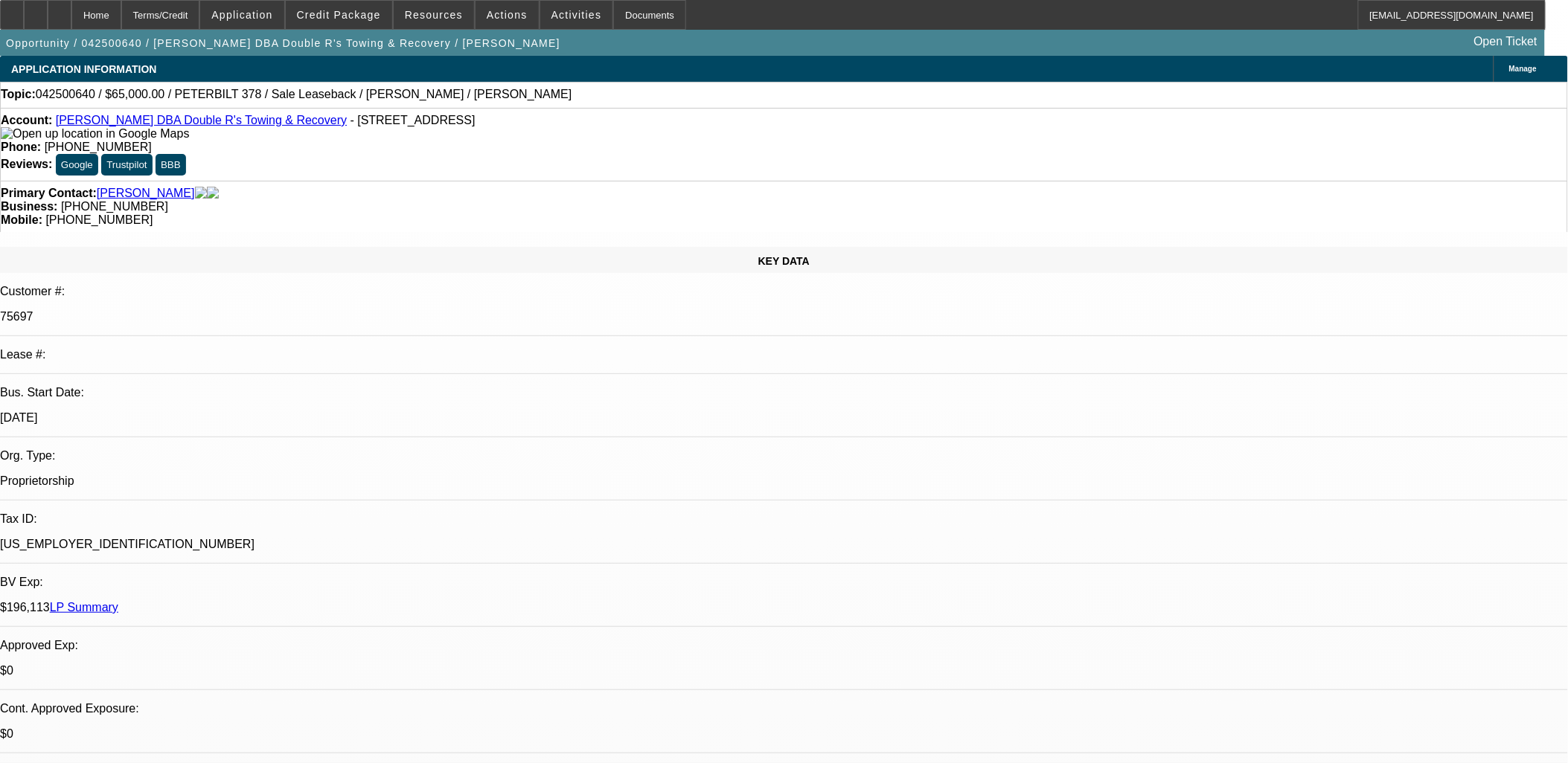
select select "2"
select select "0"
select select "1"
select select "2"
select select "6"
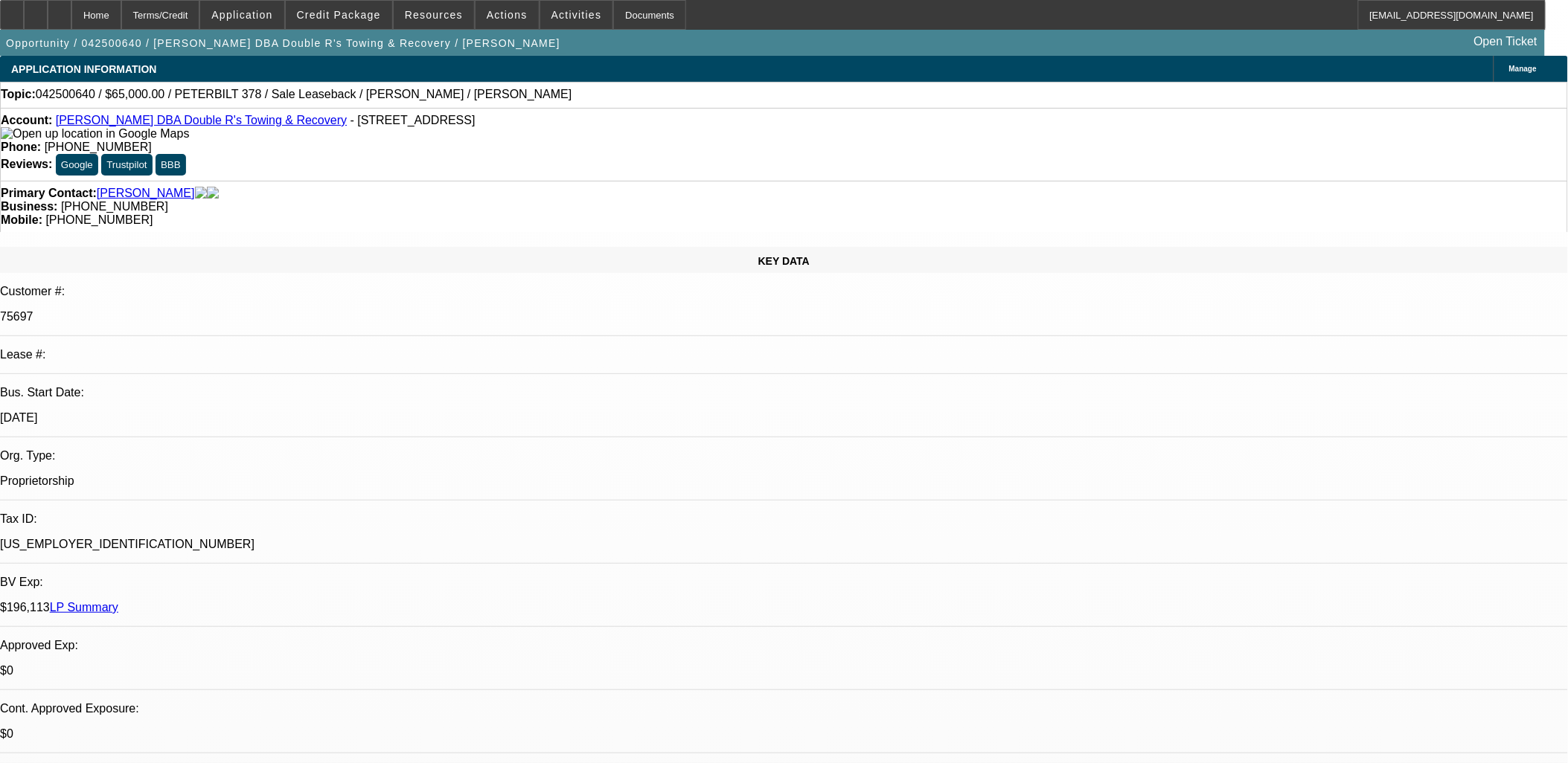
select select "1"
select select "2"
select select "6"
select select "1"
select select "2"
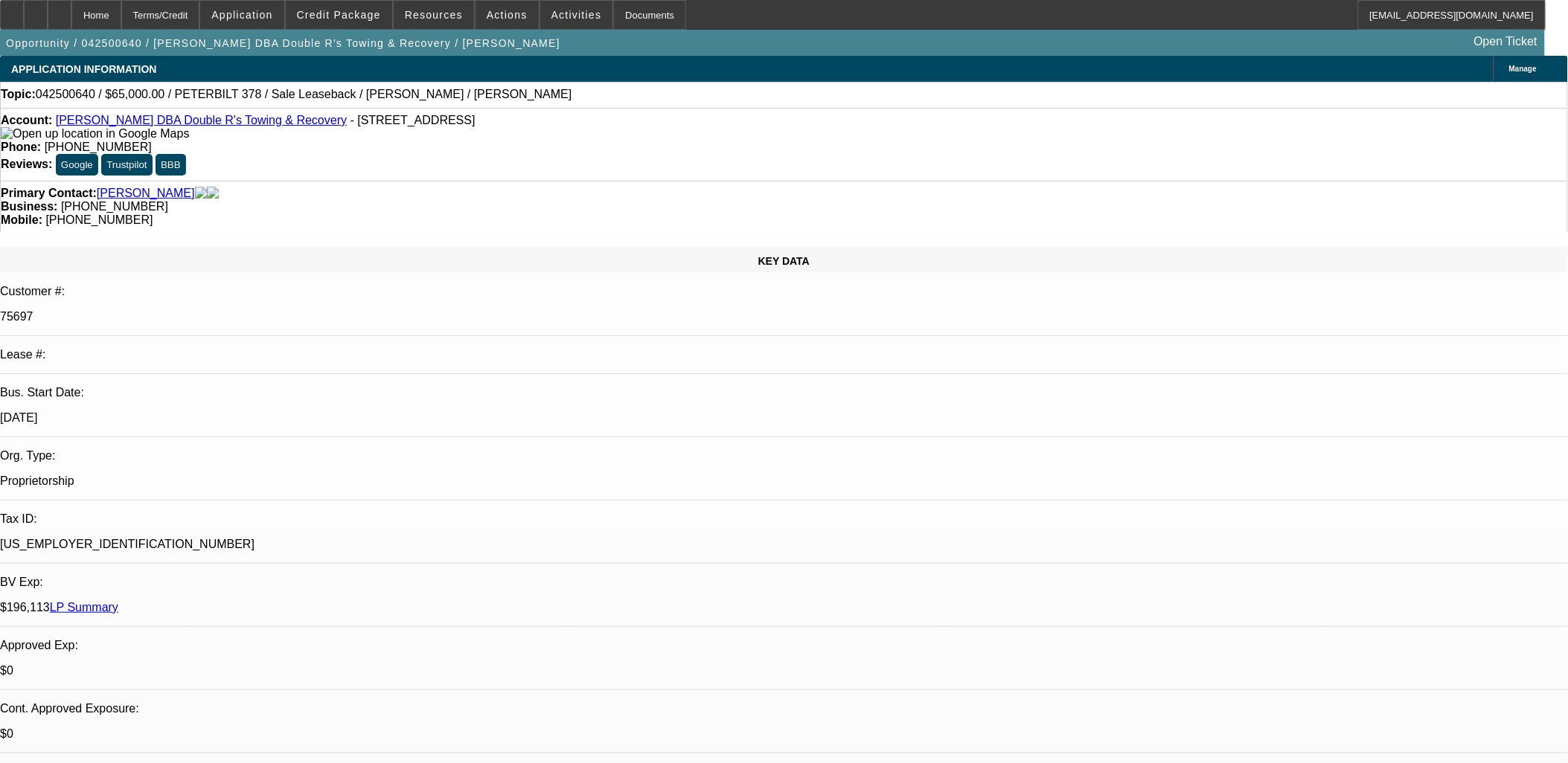
select select "6"
select select "1"
select select "2"
select select "6"
click at [555, 19] on span "Activities" at bounding box center [576, 15] width 51 height 12
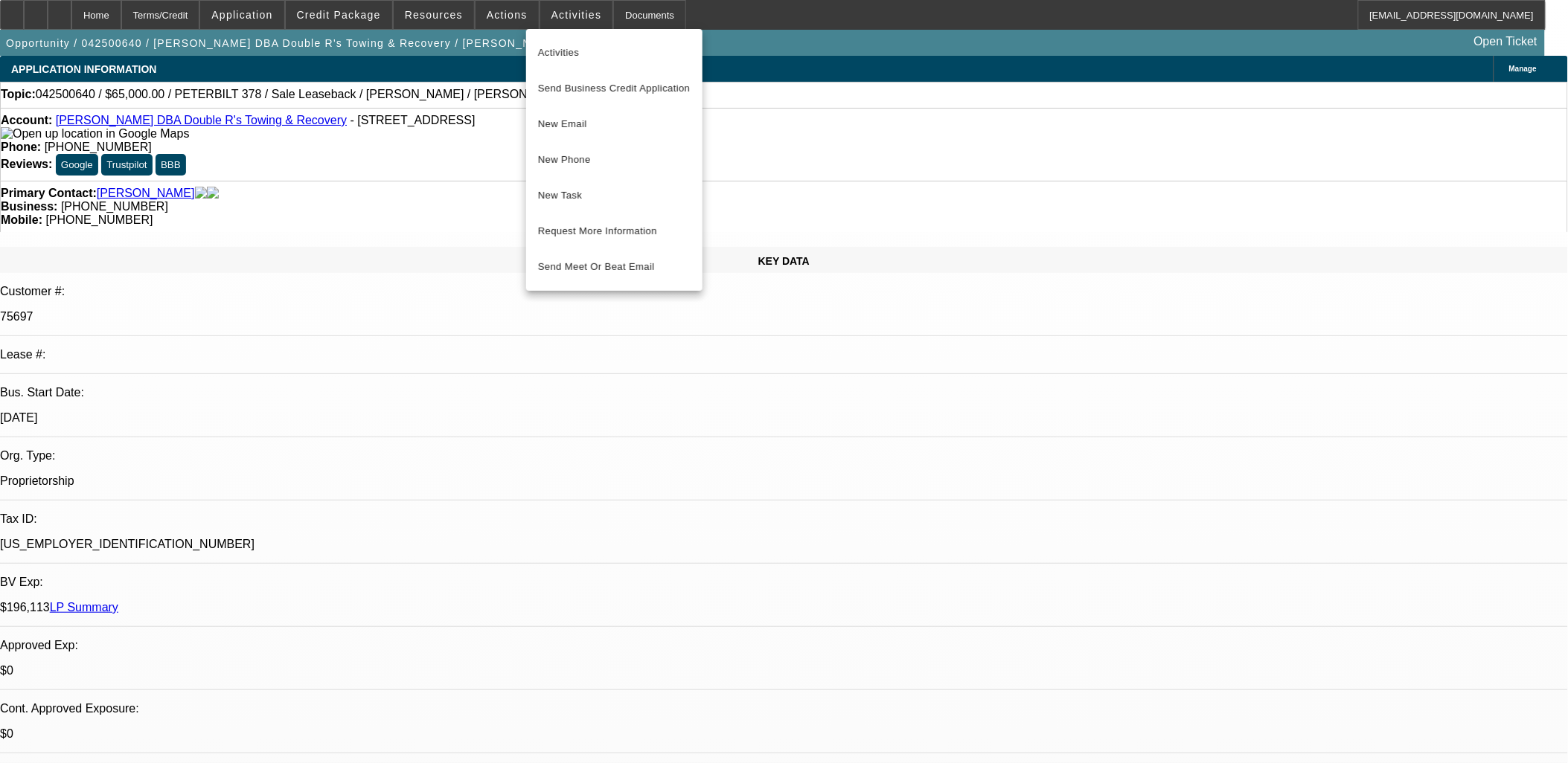
click at [490, 17] on div at bounding box center [784, 382] width 1568 height 763
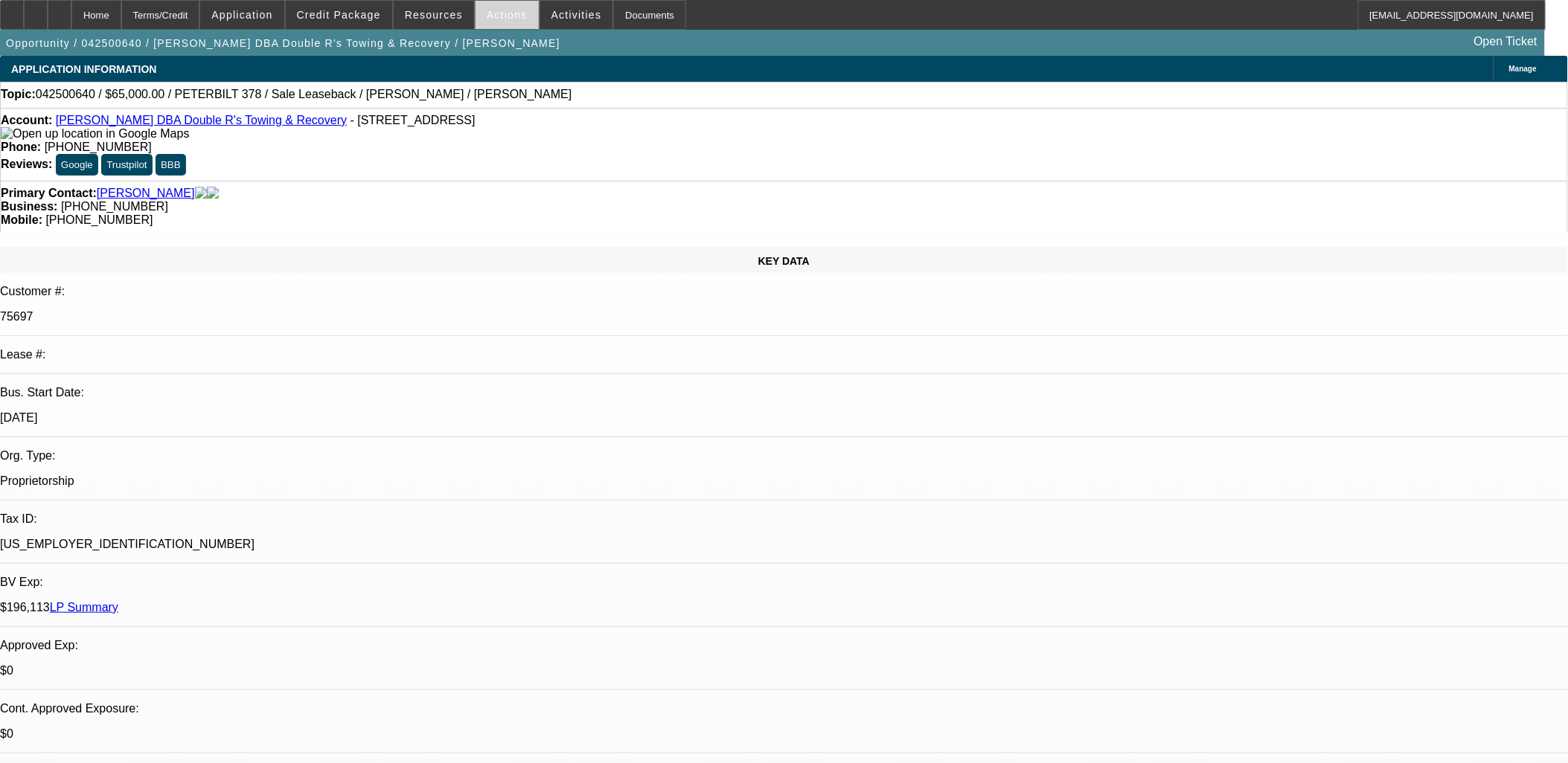
click at [500, 16] on span "Actions" at bounding box center [507, 15] width 41 height 12
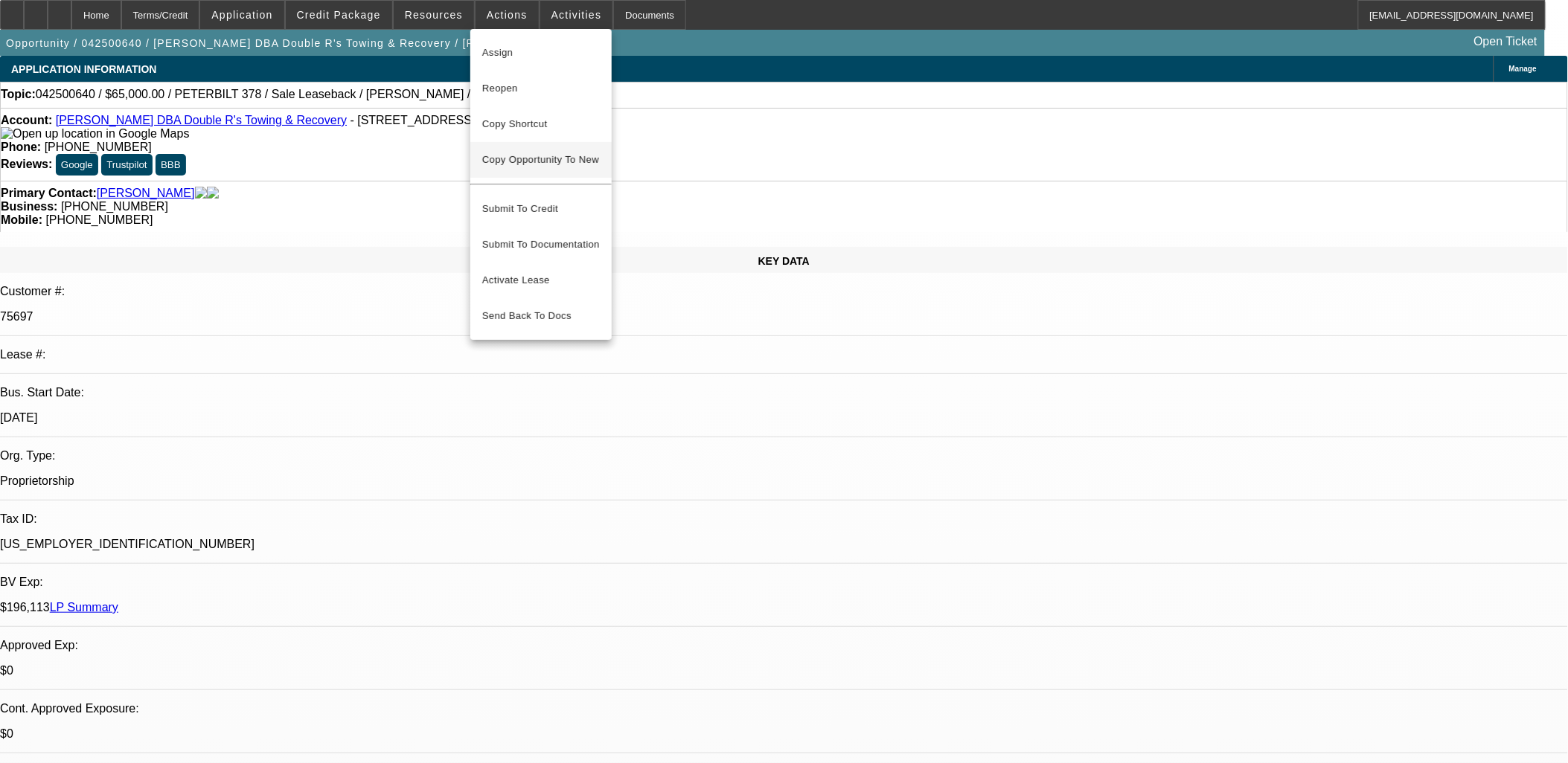
click at [536, 153] on button "Copy Opportunity To New" at bounding box center [541, 160] width 141 height 36
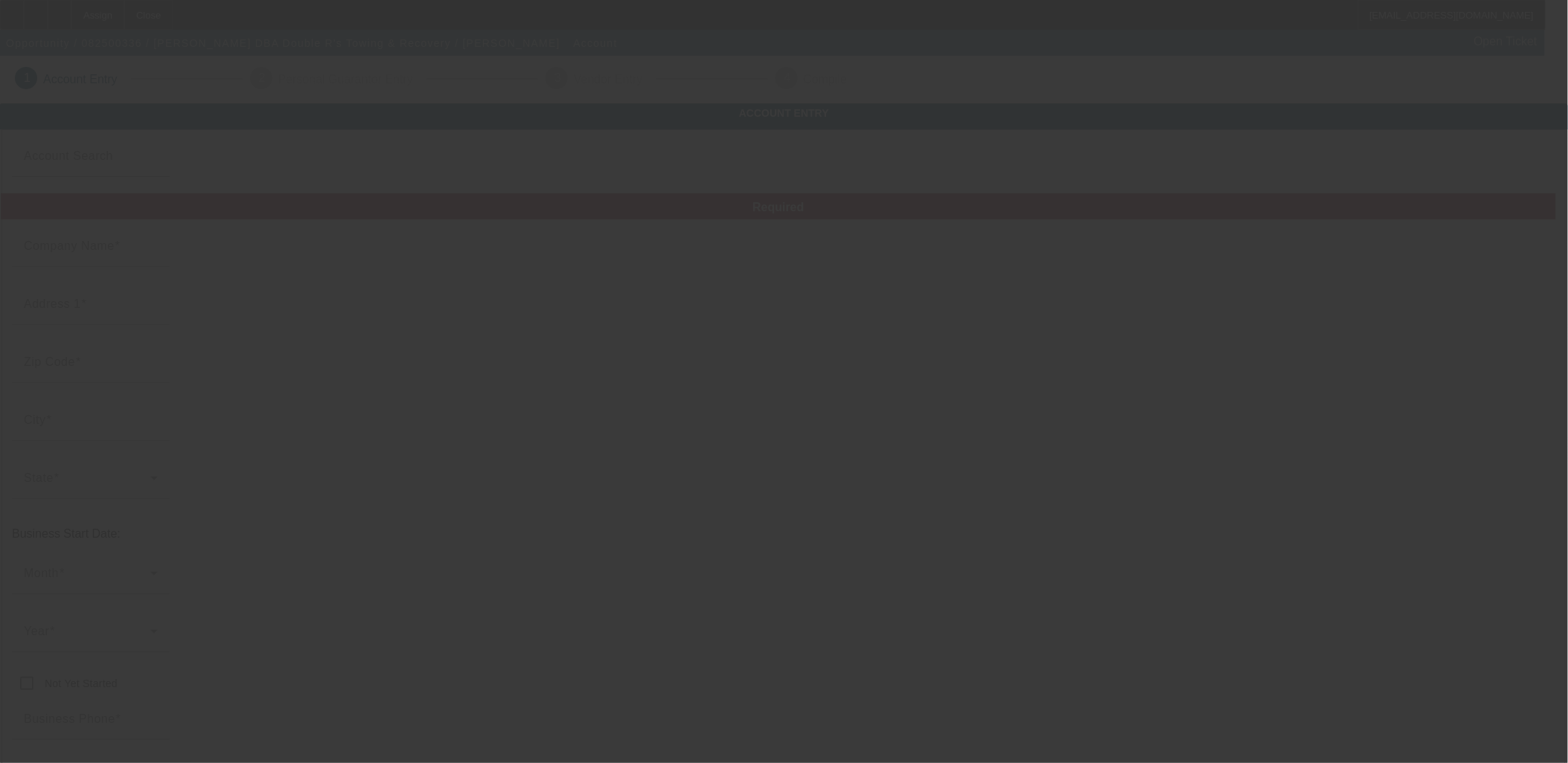
type input "Ernestina Rodriguez"
type input "1877 W Front St"
type input "78332"
type input "Alice"
type input "(361) 664-3371"
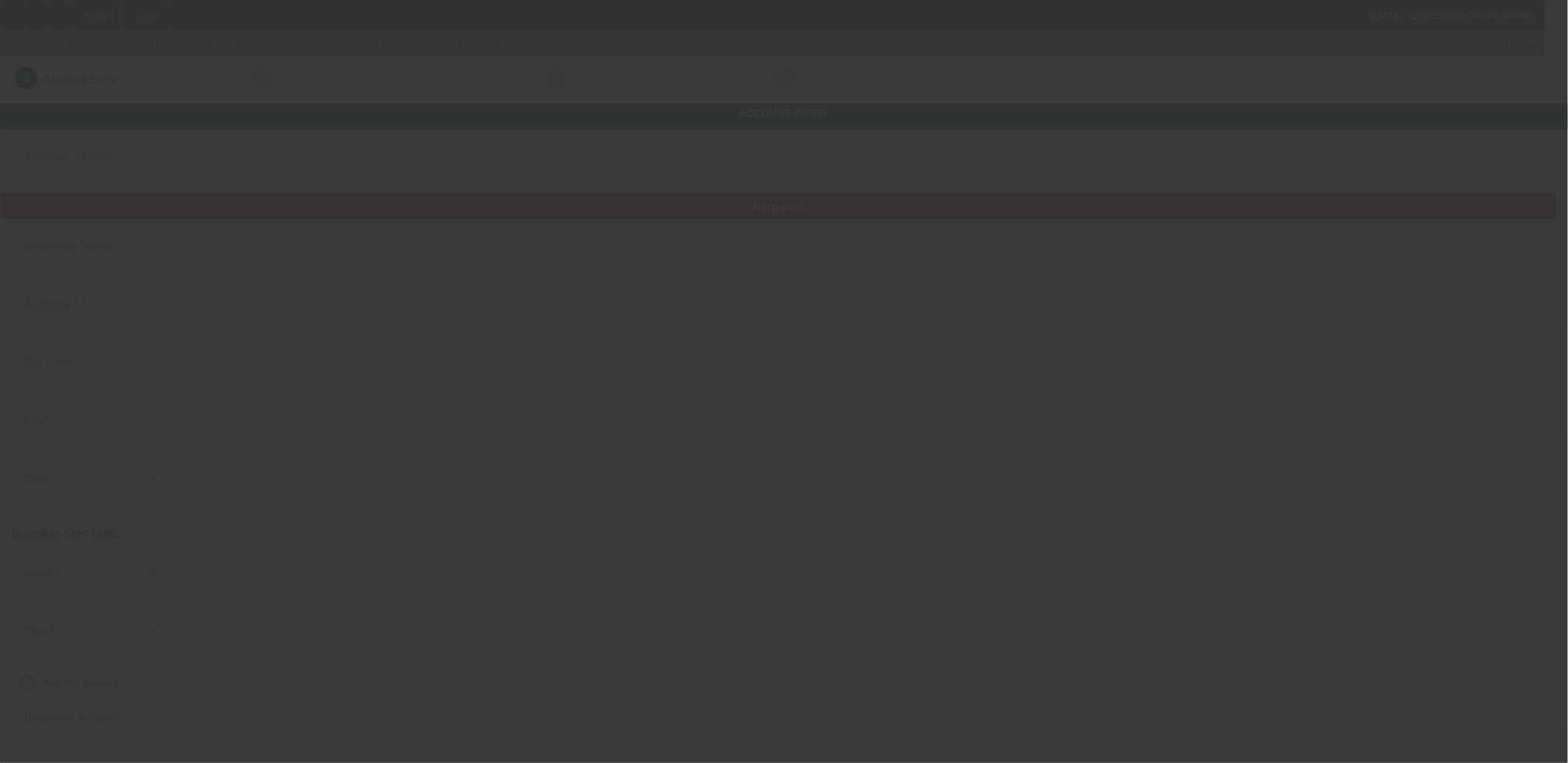
type input "Double R's Towing & Recovery"
type input "doublerstowing@yahoo.com"
type input "Jim Wells"
type input "(361) 664-2421"
type input "74-2574226"
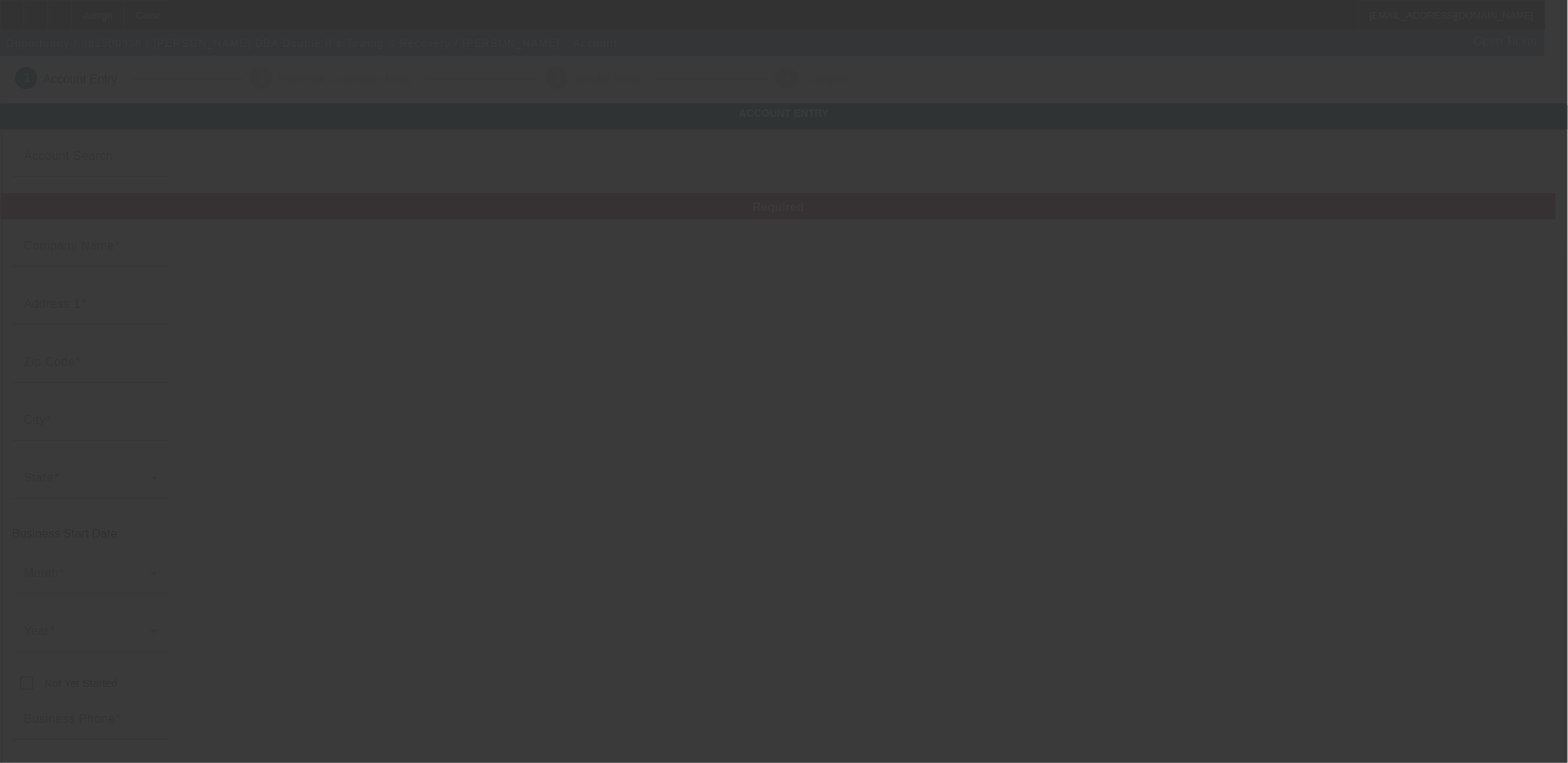
type input "https://Doublerstowing.Com"
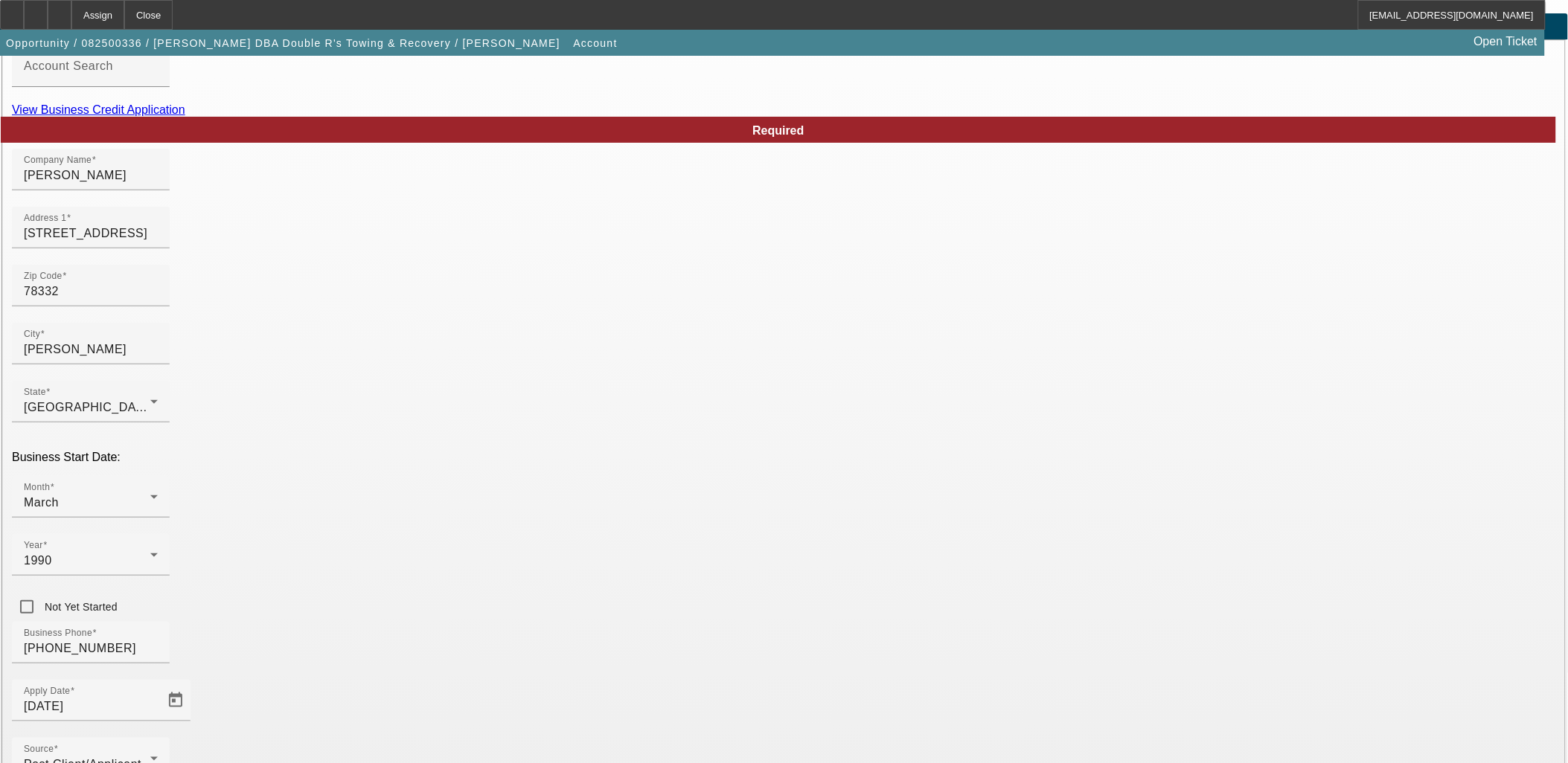
scroll to position [184, 0]
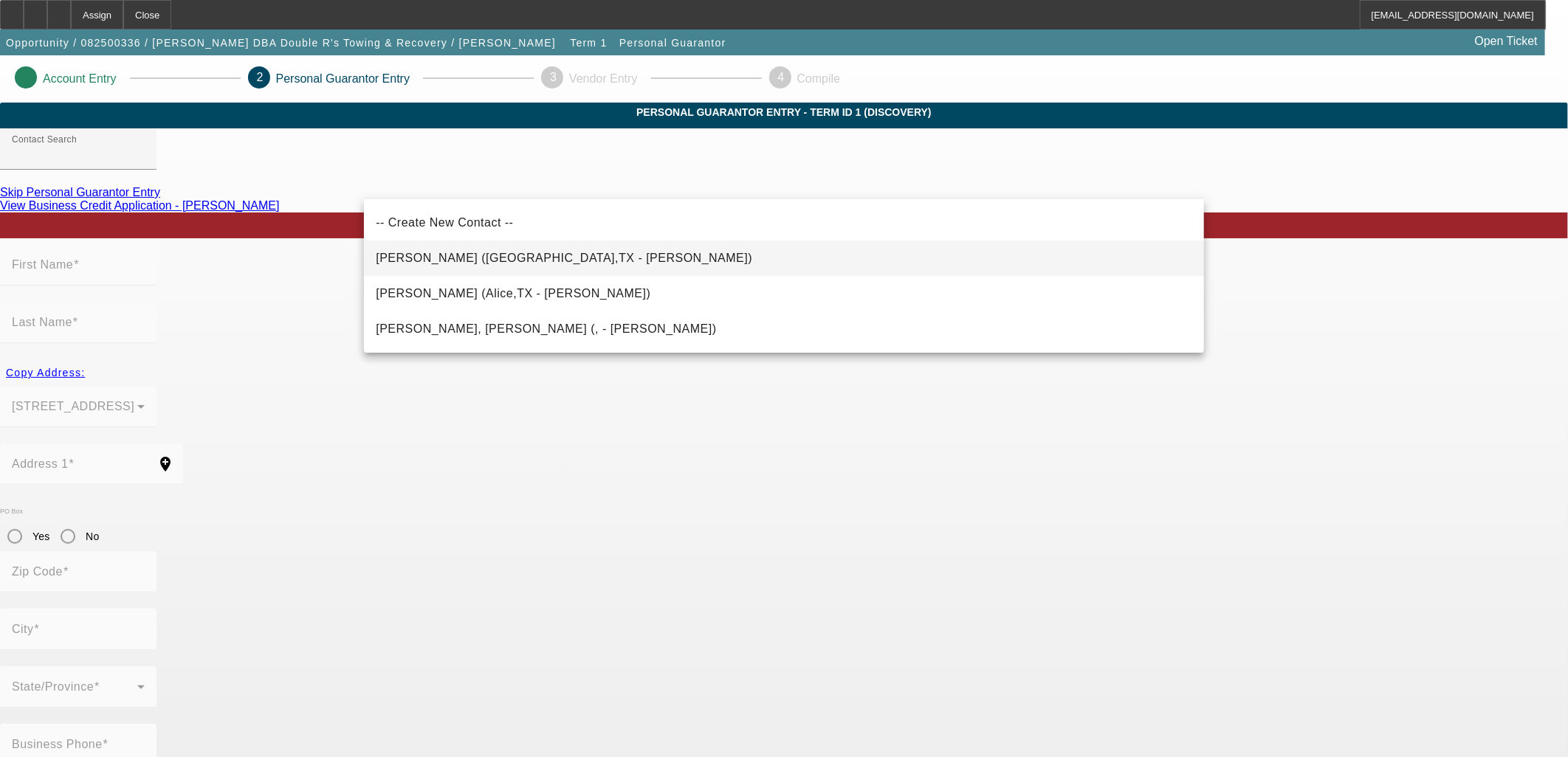
click at [588, 260] on span "Rodriguez, Ernestina (Alice,TX - Ernestina Rodriguez)" at bounding box center [563, 258] width 376 height 13
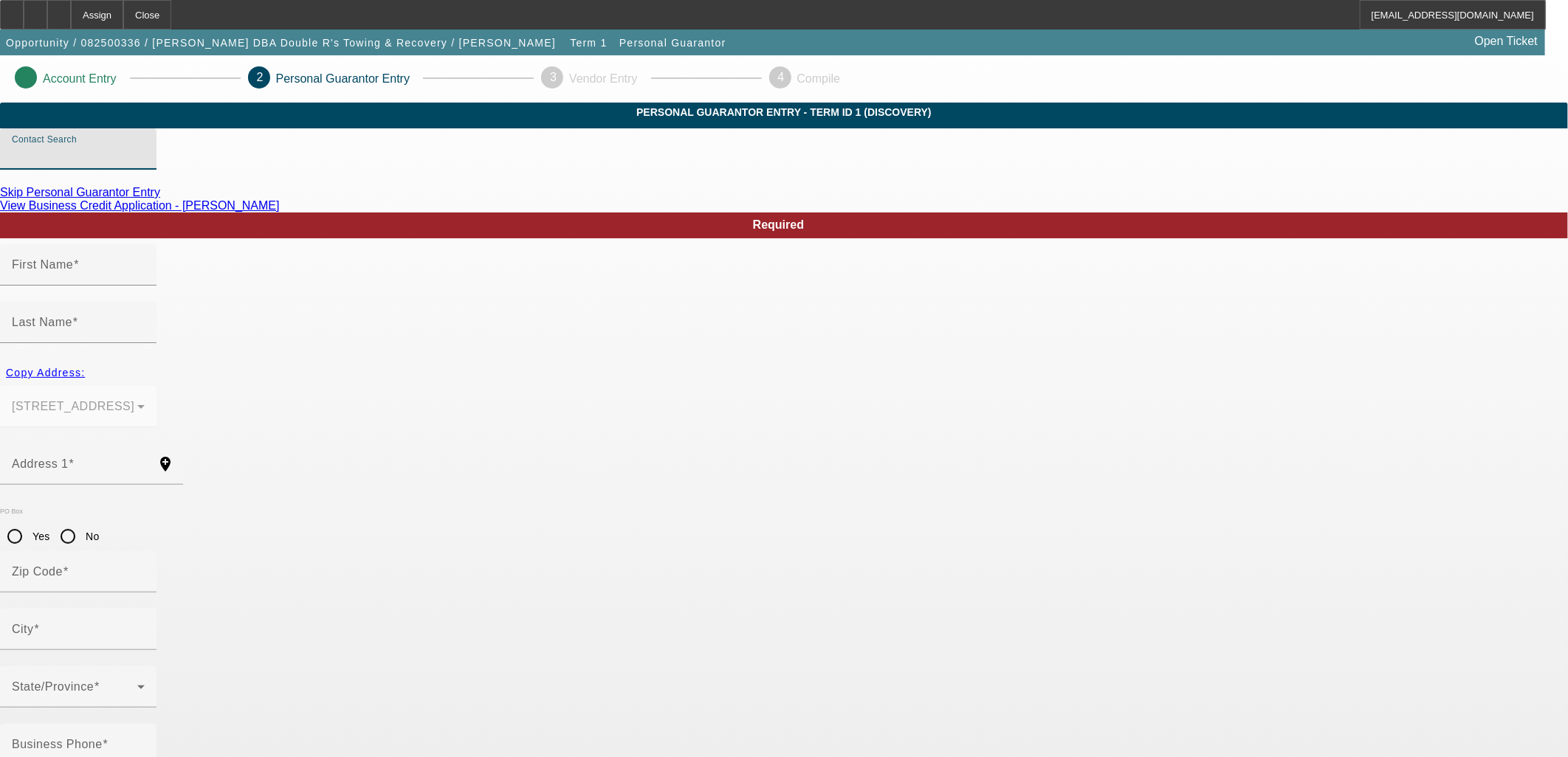
type input "Rodriguez, Ernestina (Alice,TX - Ernestina Rodriguez)"
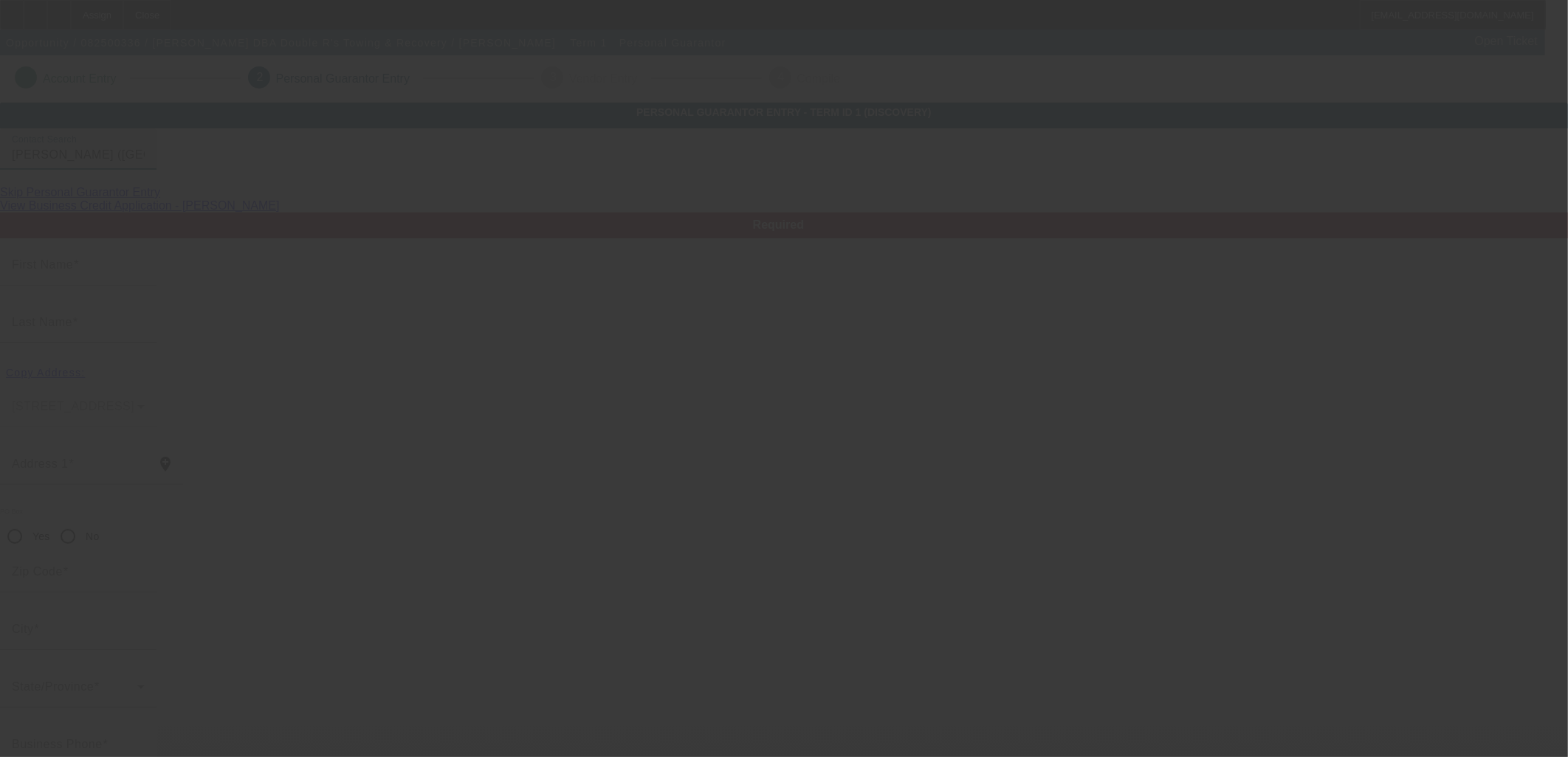
type input "Ernestina"
type input "Rodriguez"
type input "1877 West Front Street"
radio input "true"
type input "78332"
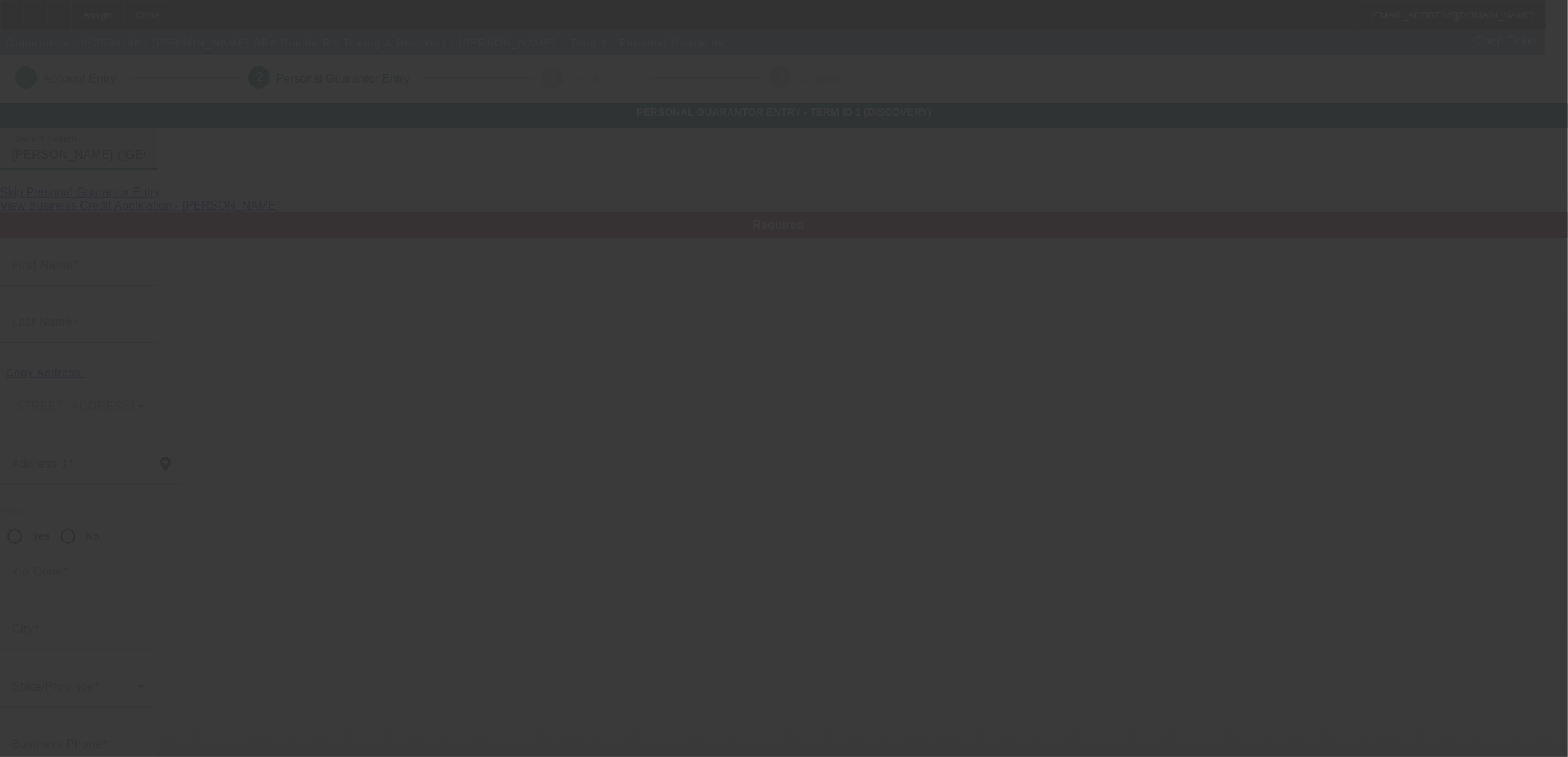
type input "Alice"
type input "(361) 664-3371"
type input "50"
type input "459-49-0502"
type input "doublerstowing@yahoo.com"
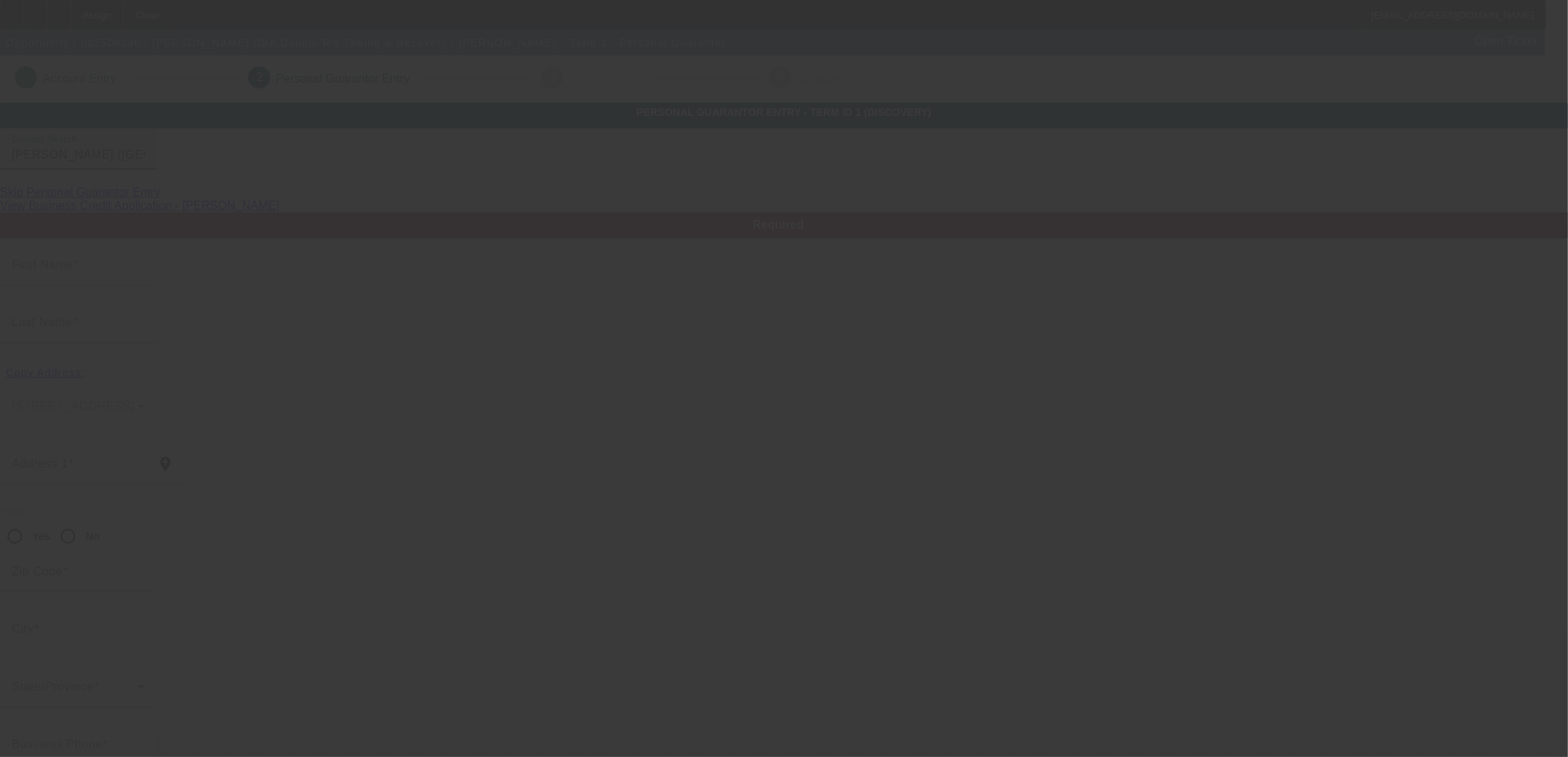
type input "(361) 701-8427"
type input "$0.00"
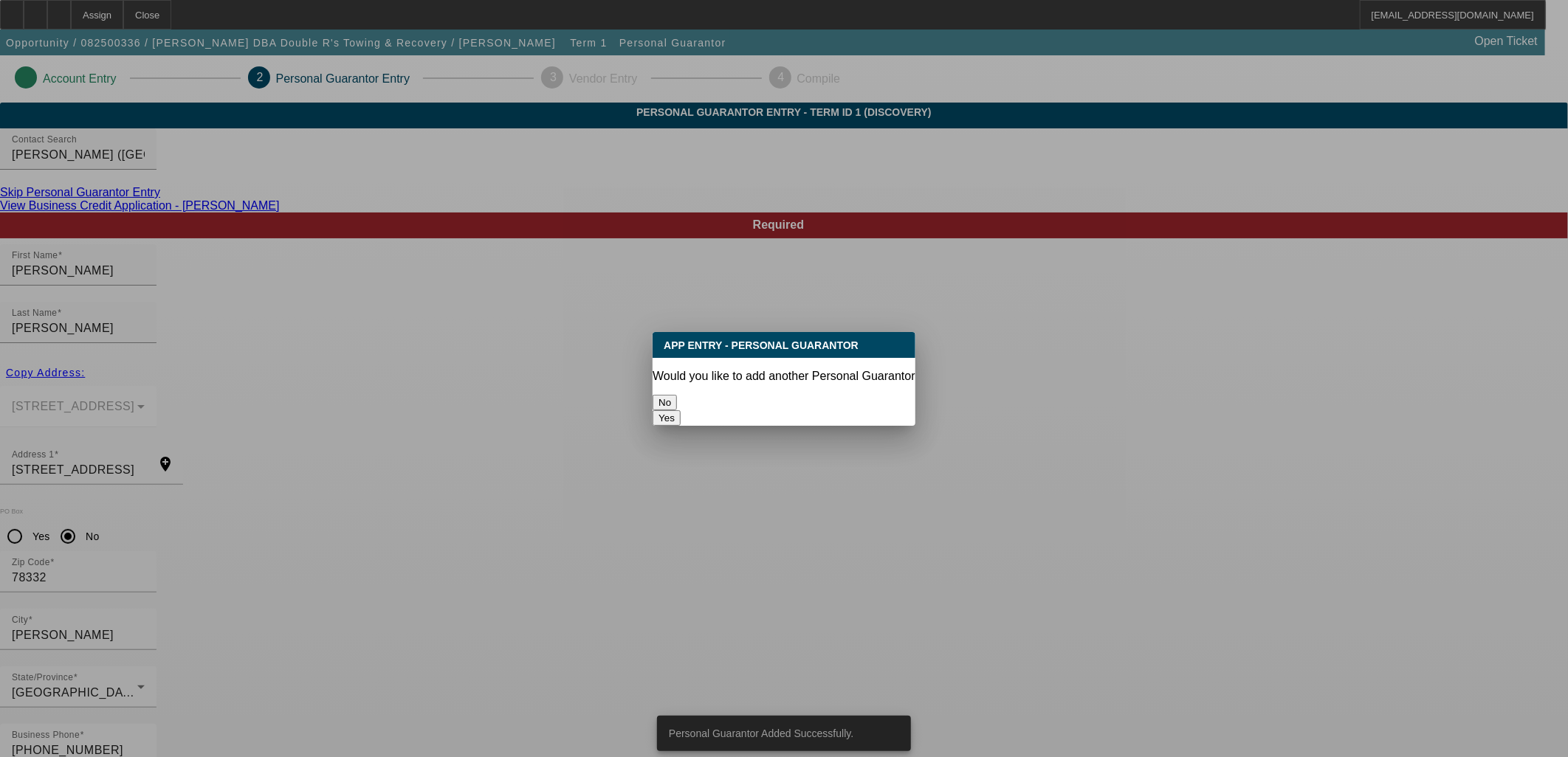
click at [681, 410] on button "Yes" at bounding box center [666, 418] width 28 height 16
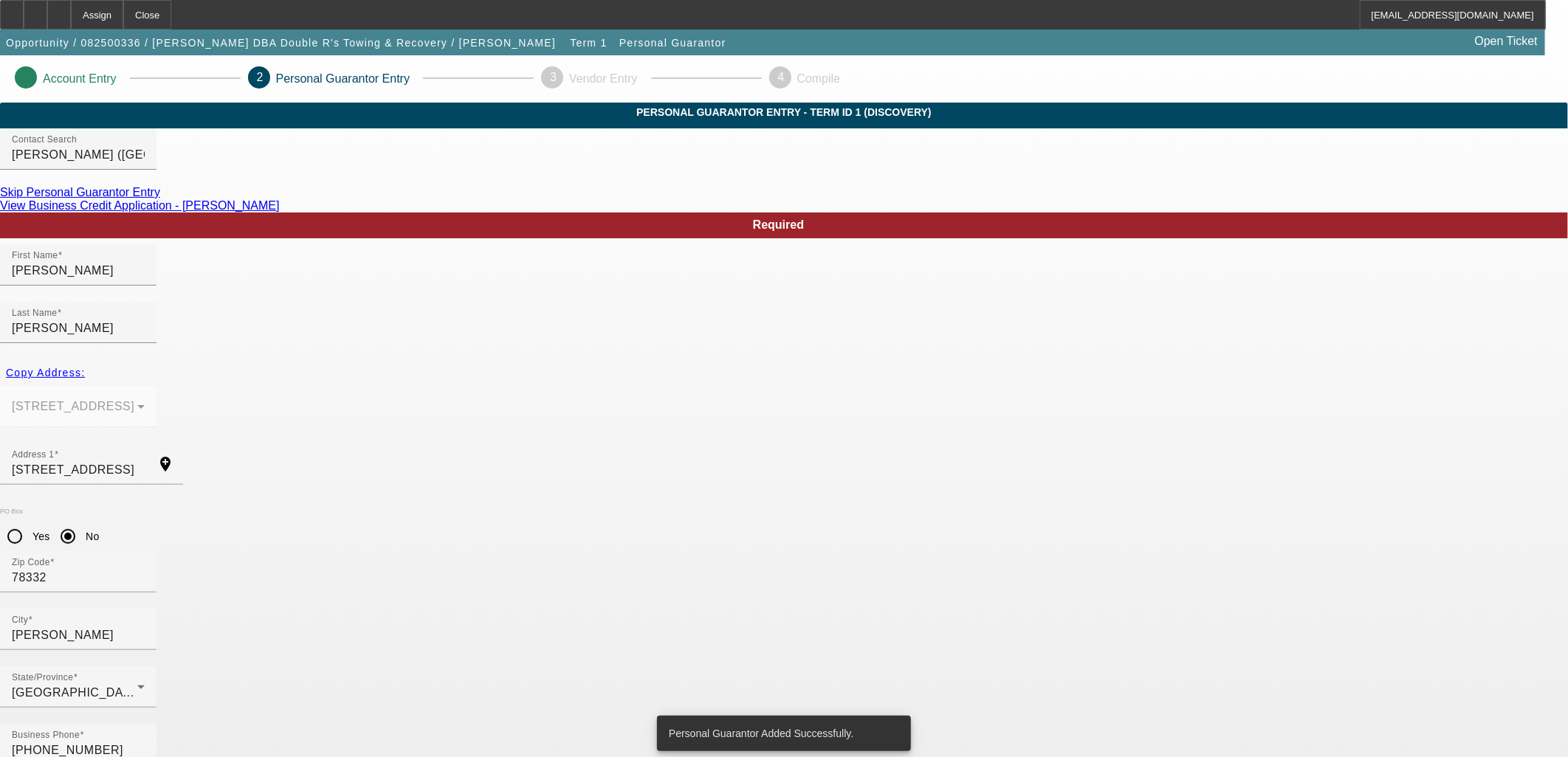
radio input "false"
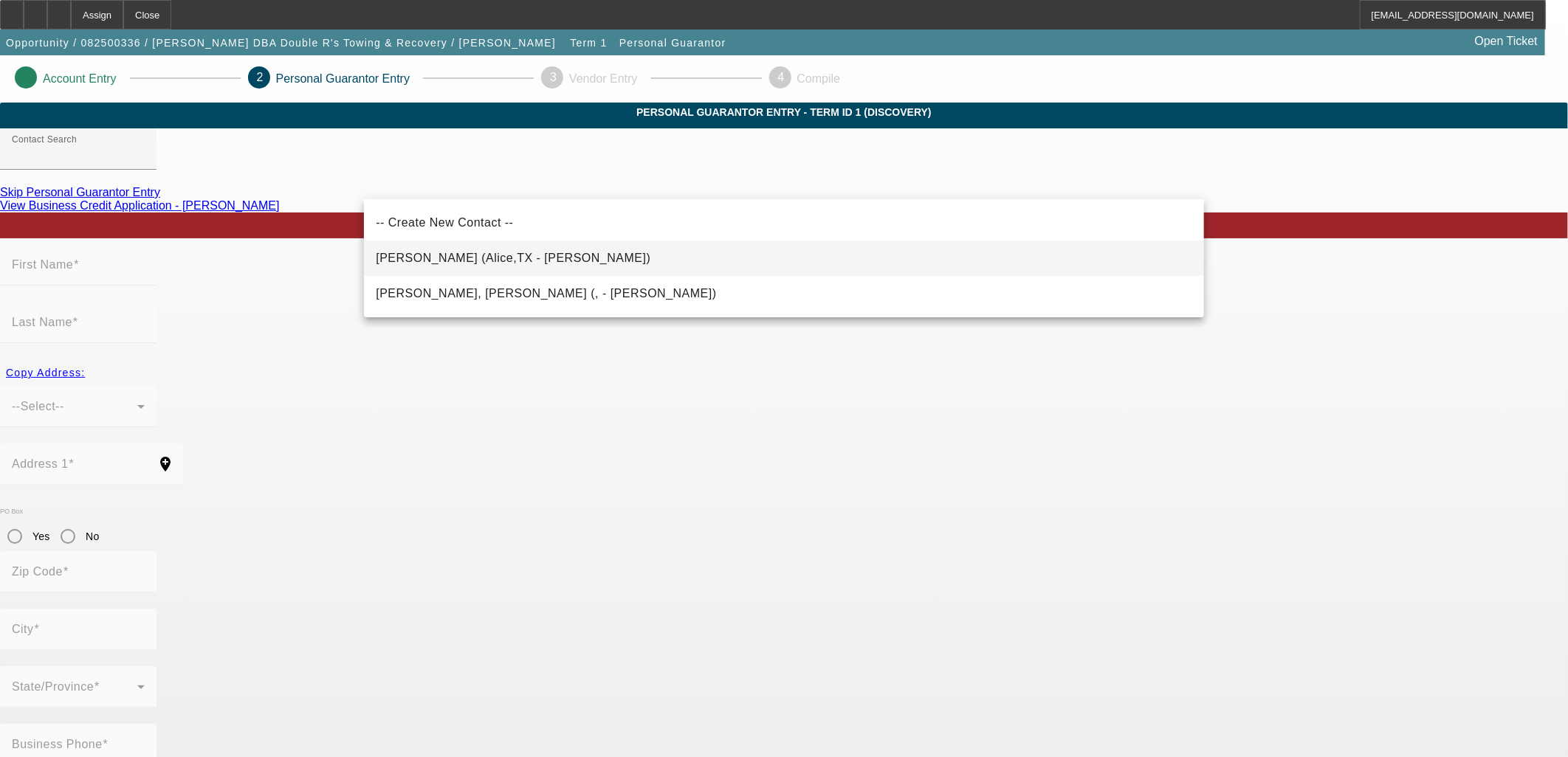
click at [532, 253] on span "Rodriguez, Roberto (Alice,TX - Ernestina Rodriguez)" at bounding box center [513, 258] width 275 height 13
type input "Rodriguez, Roberto (Alice,TX - Ernestina Rodriguez)"
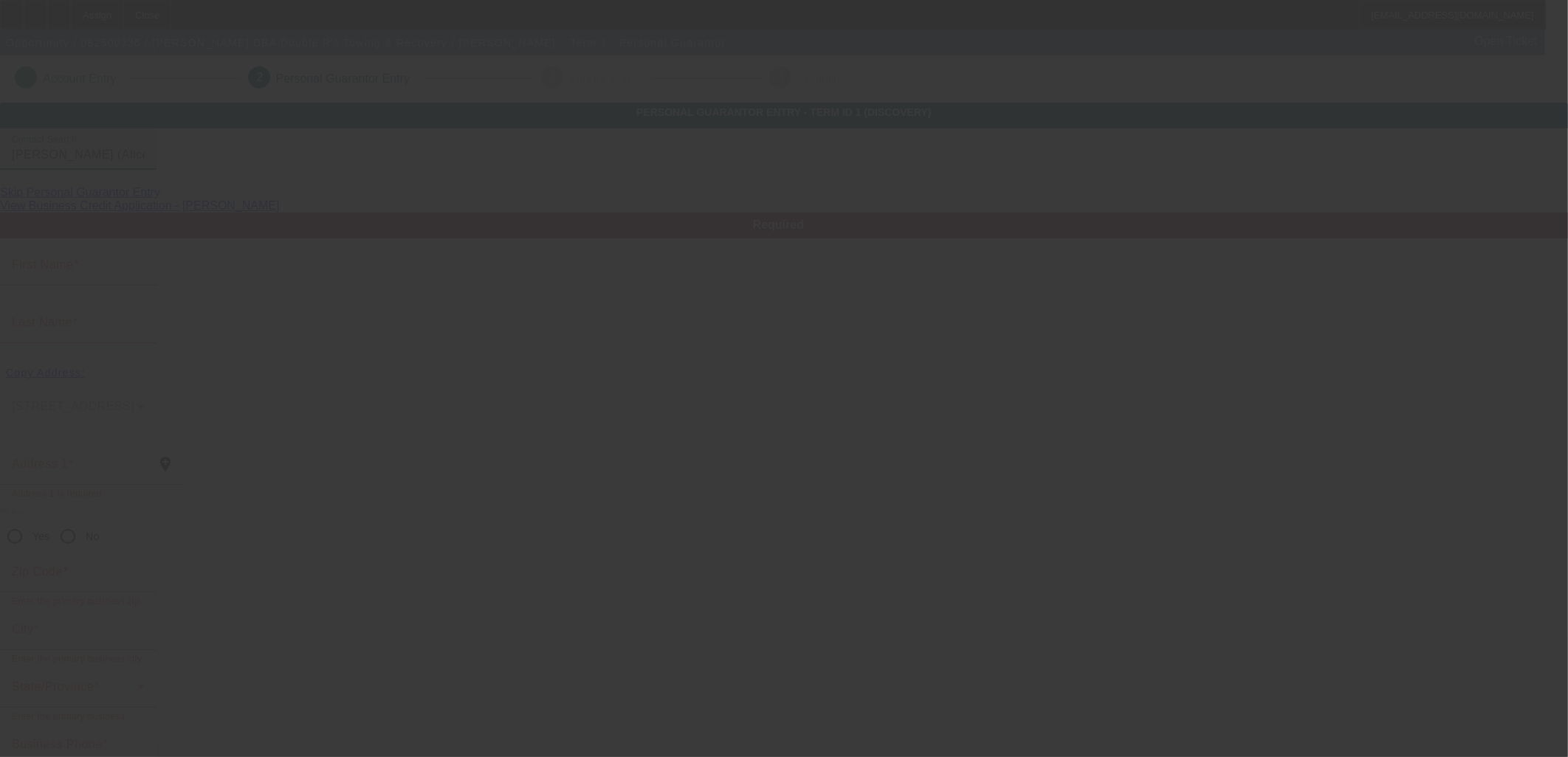
type input "Roberto"
type input "Rodriguez"
type input "1877 West Front Street"
radio input "true"
type input "78332"
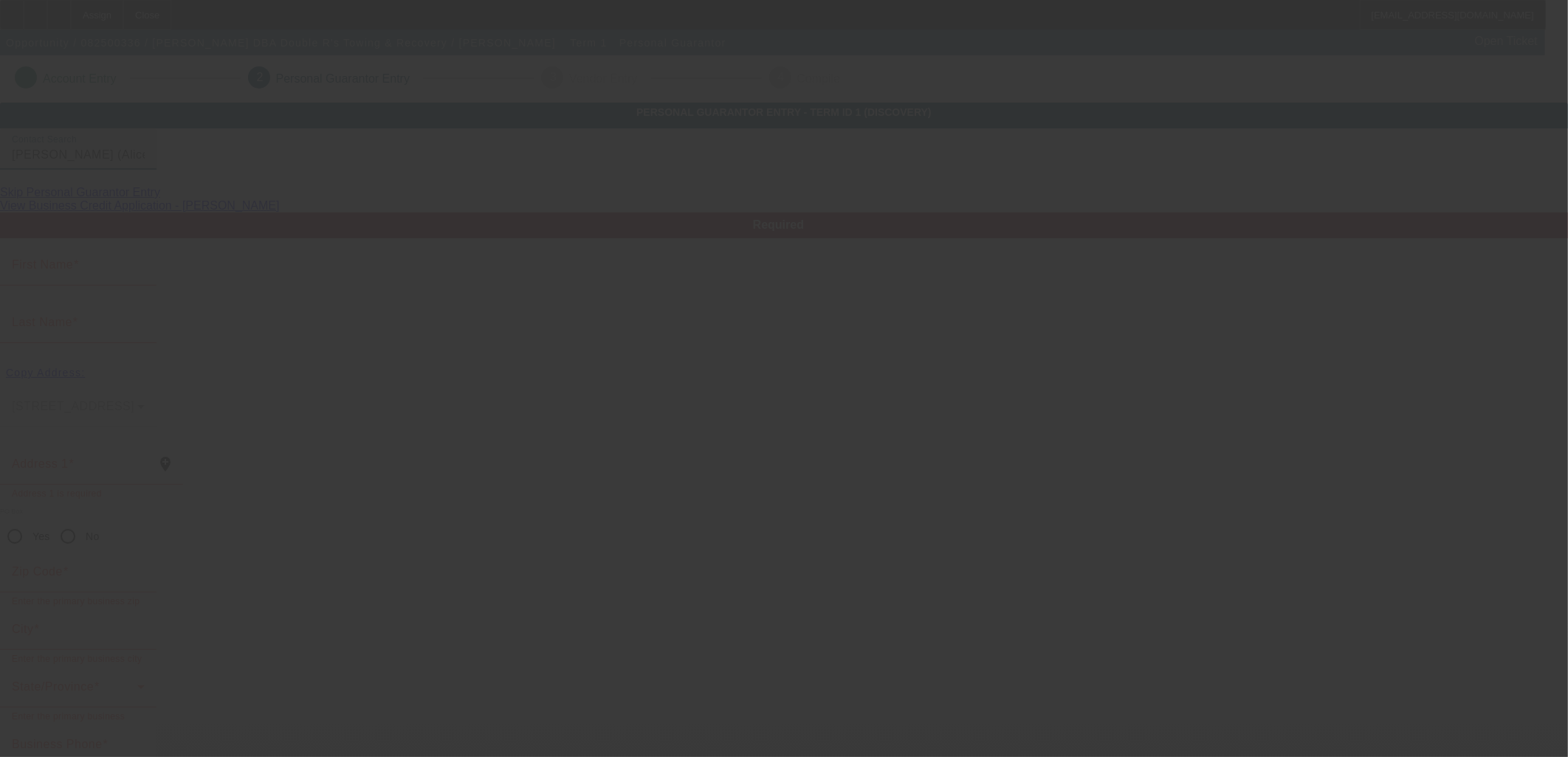
type input "Alice"
type input "(361) 664-3371"
type input "50"
type input "461-27-5914"
type input "doublerstowing@yahoo.com"
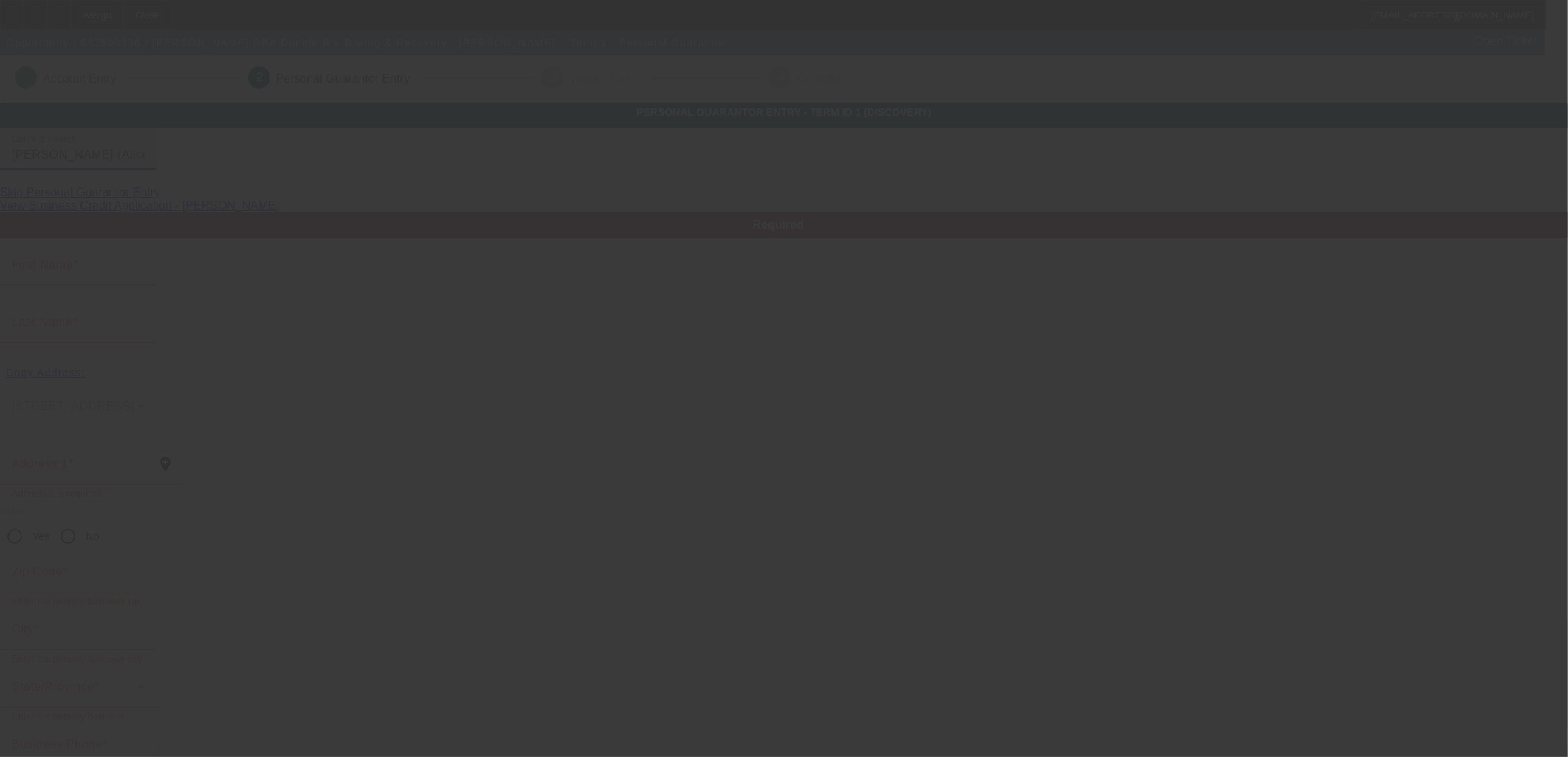
type input "(361) 701-8427"
type input "(361) 389-3371"
type input "$0.00"
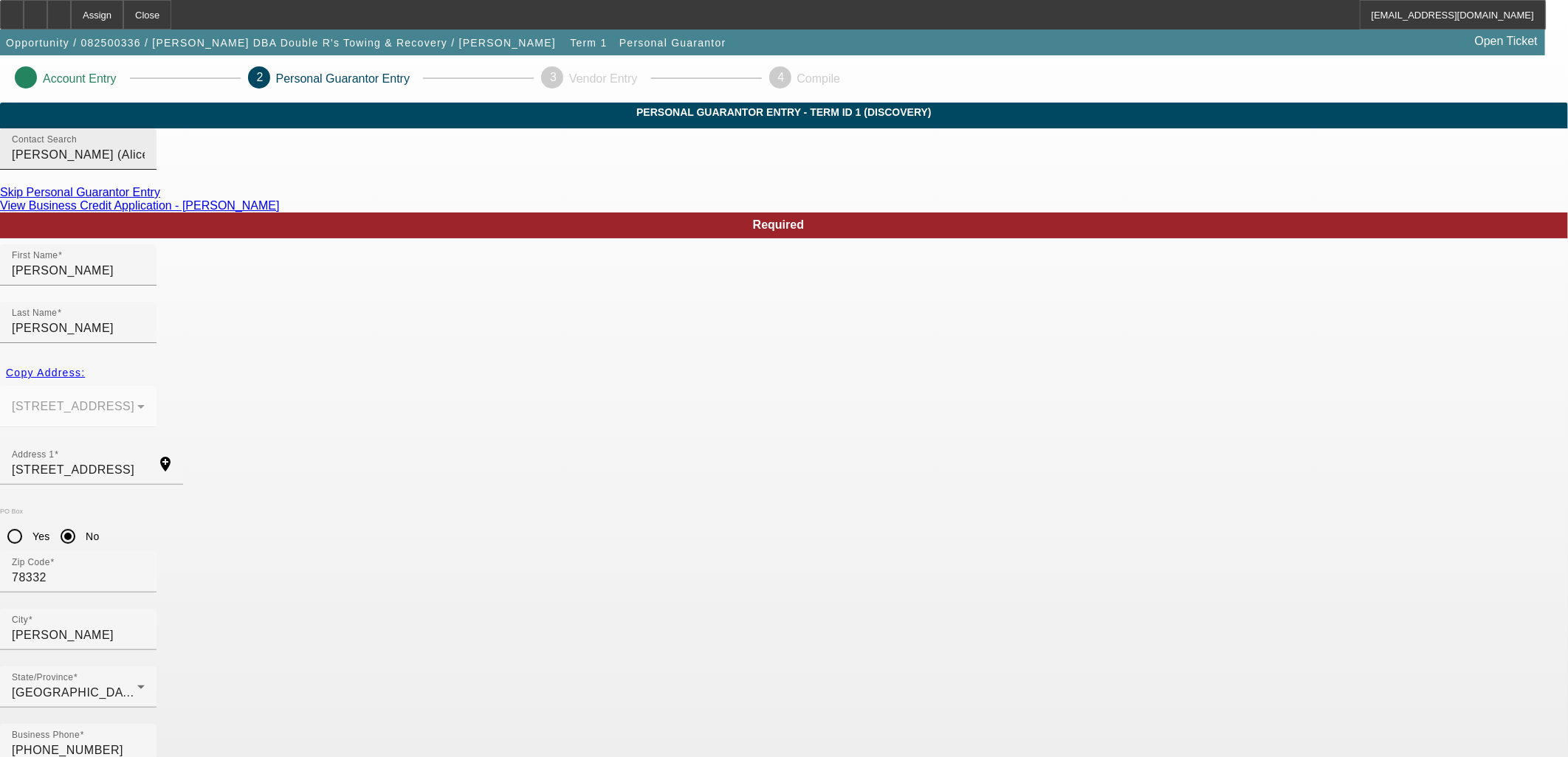
click at [145, 170] on div "Contact Search Rodriguez, Roberto (Alice,TX - Ernestina Rodriguez)" at bounding box center [78, 149] width 133 height 41
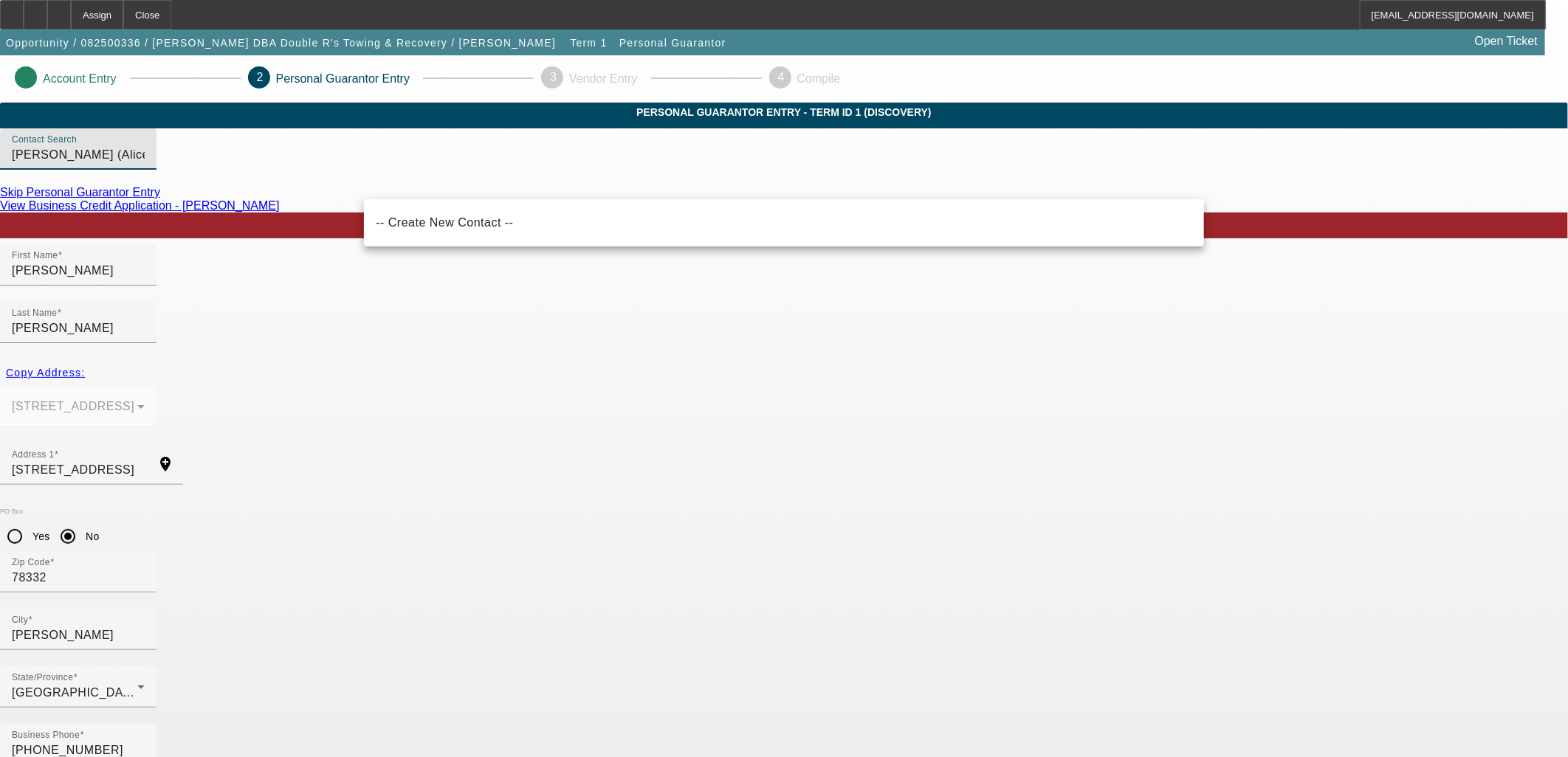
click at [145, 164] on input "Rodriguez, Roberto (Alice,TX - Ernestina Rodriguez)" at bounding box center [78, 155] width 133 height 17
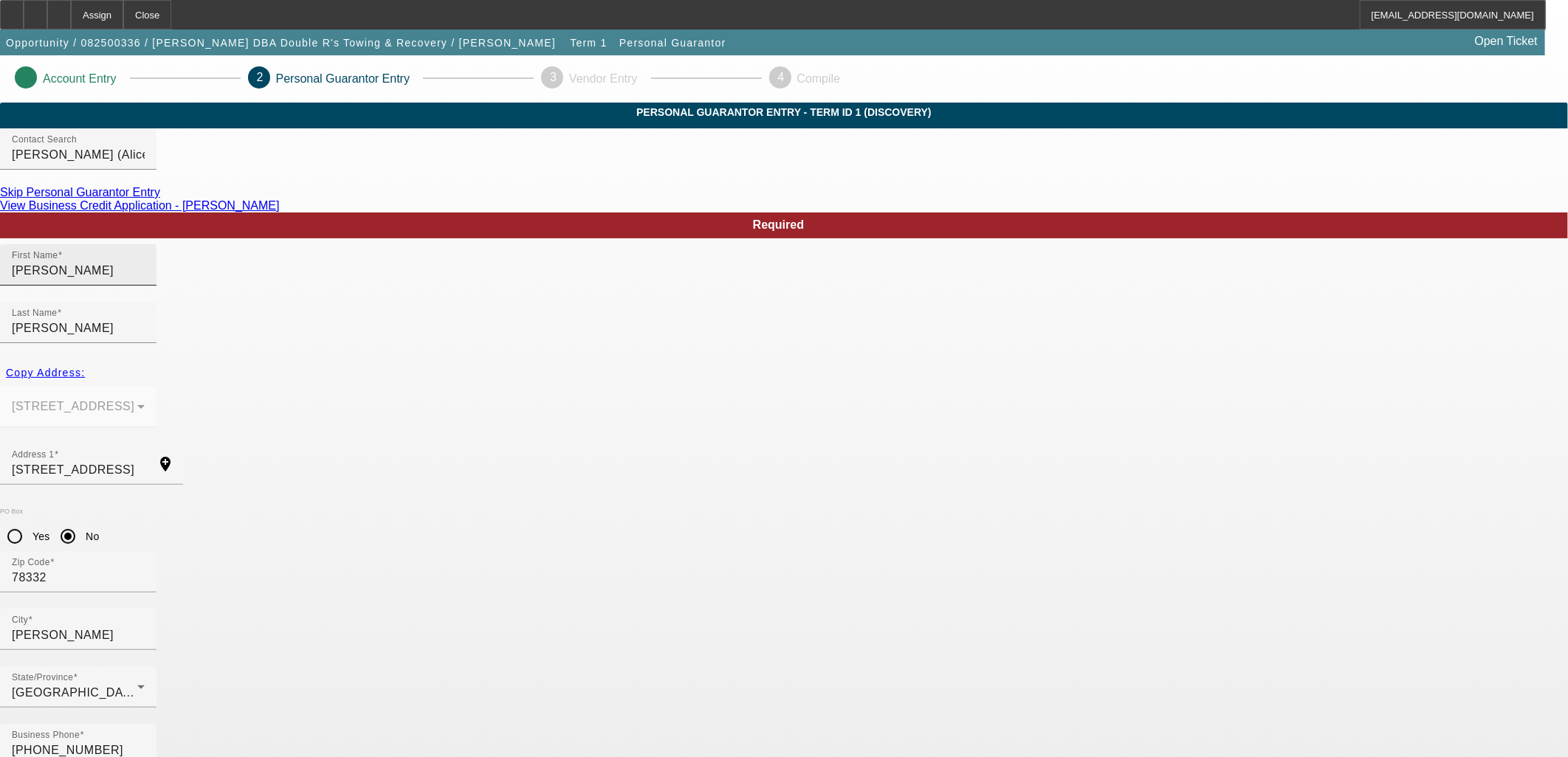
click at [145, 286] on div "First Name Roberto" at bounding box center [78, 265] width 133 height 41
click at [137, 684] on div "TX" at bounding box center [75, 692] width 125 height 17
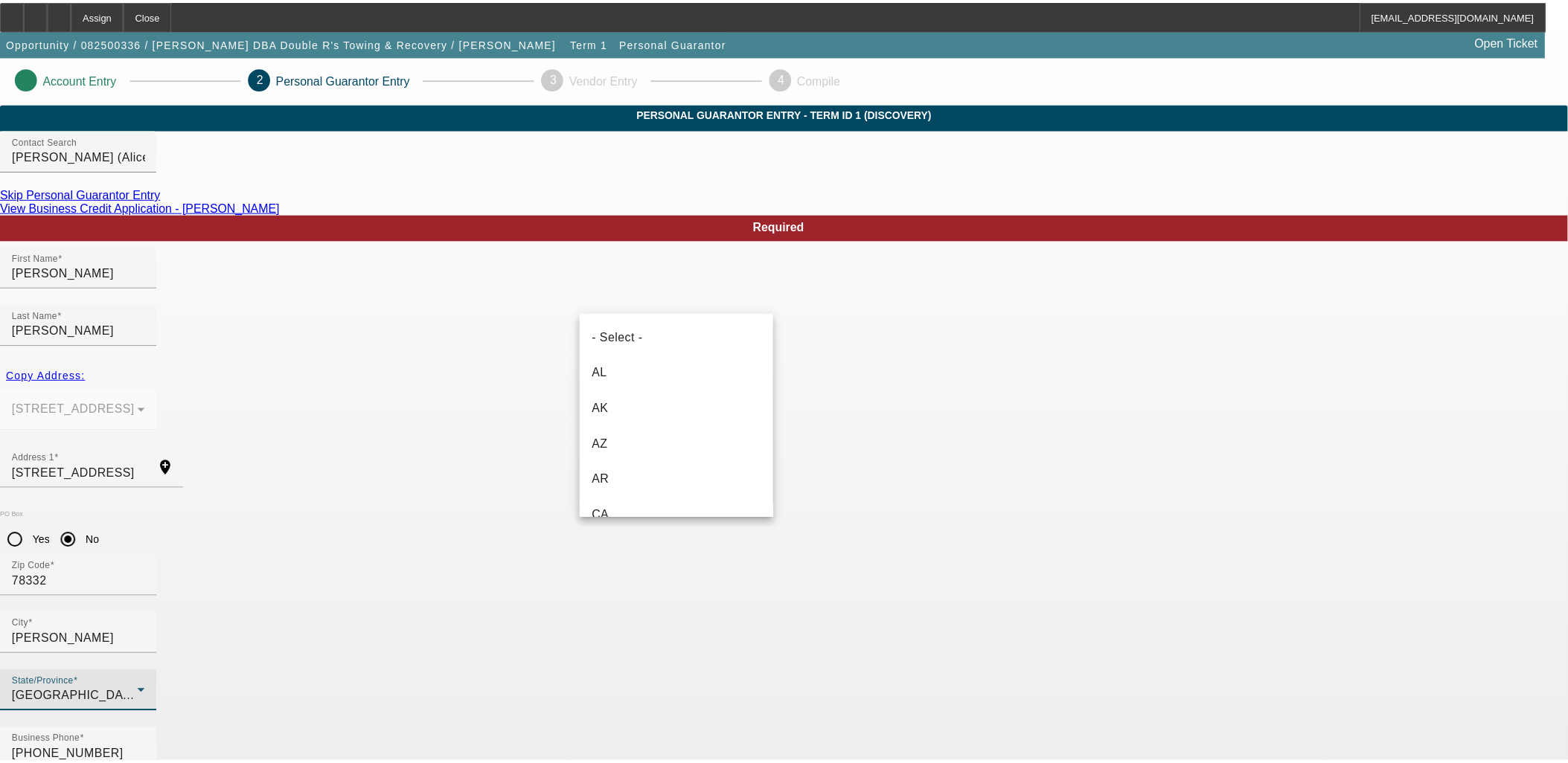
scroll to position [1407, 0]
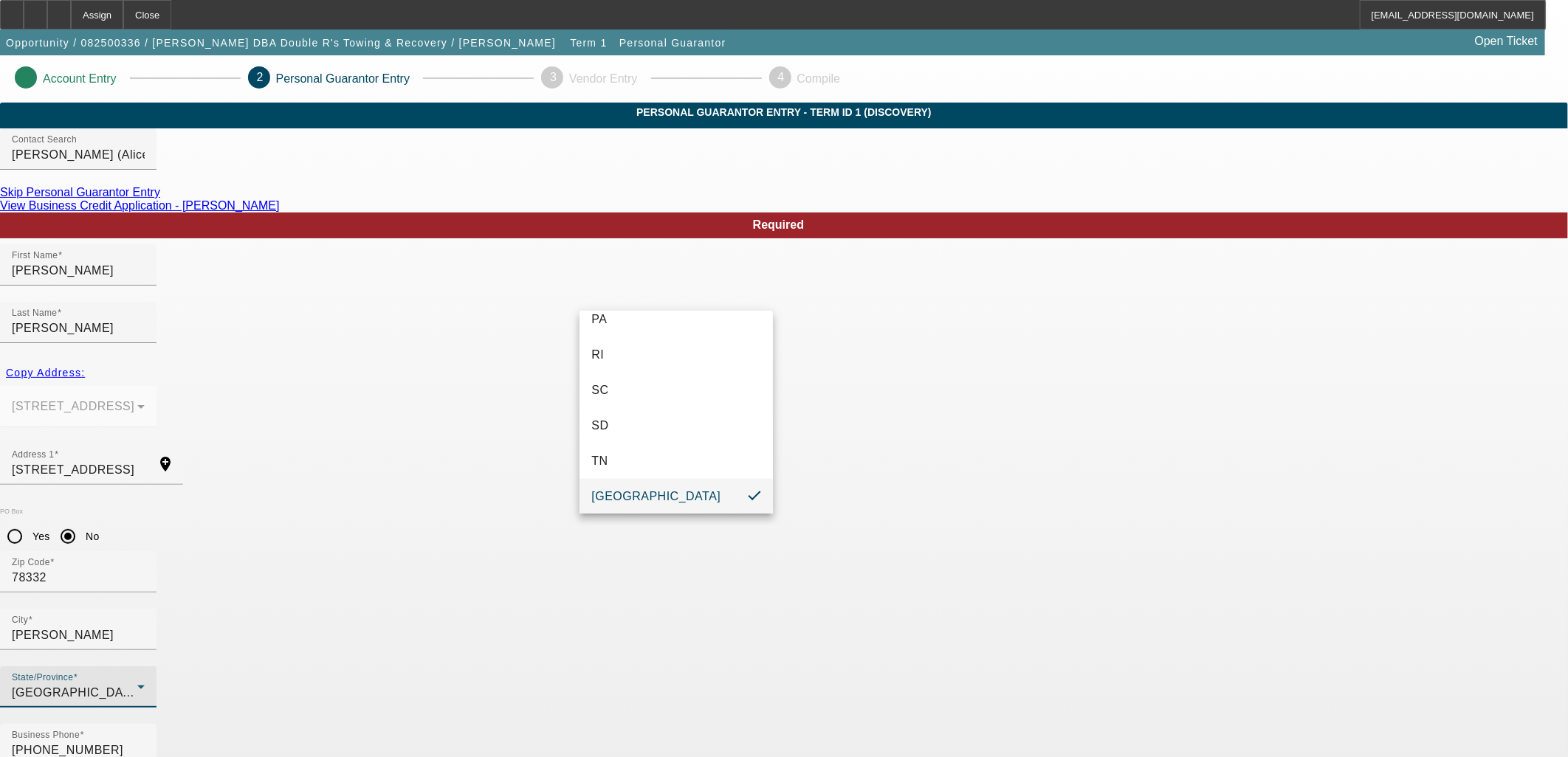
click at [654, 598] on div at bounding box center [784, 378] width 1568 height 757
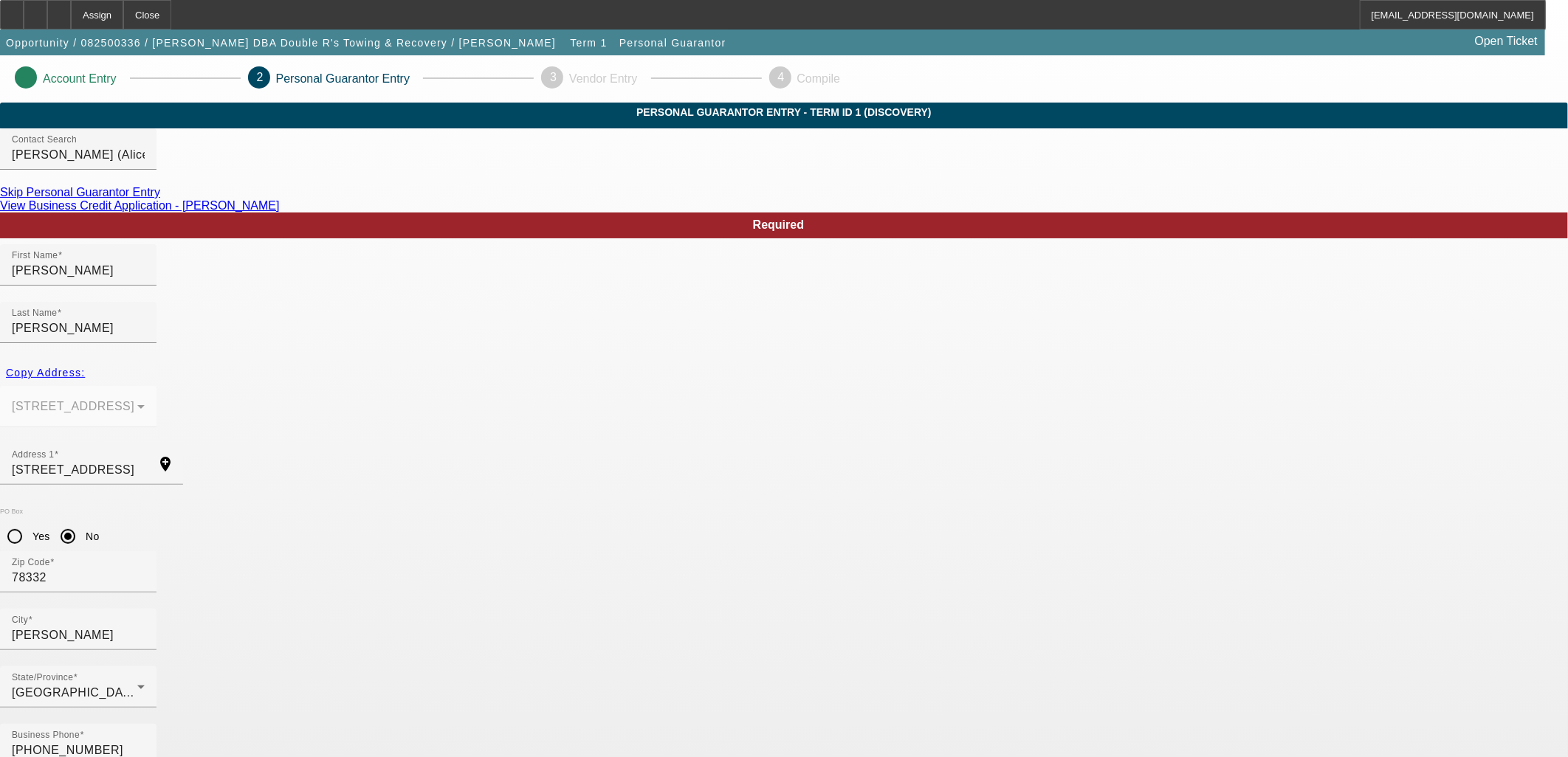
click at [160, 198] on link "Skip Personal Guarantor Entry" at bounding box center [80, 192] width 160 height 13
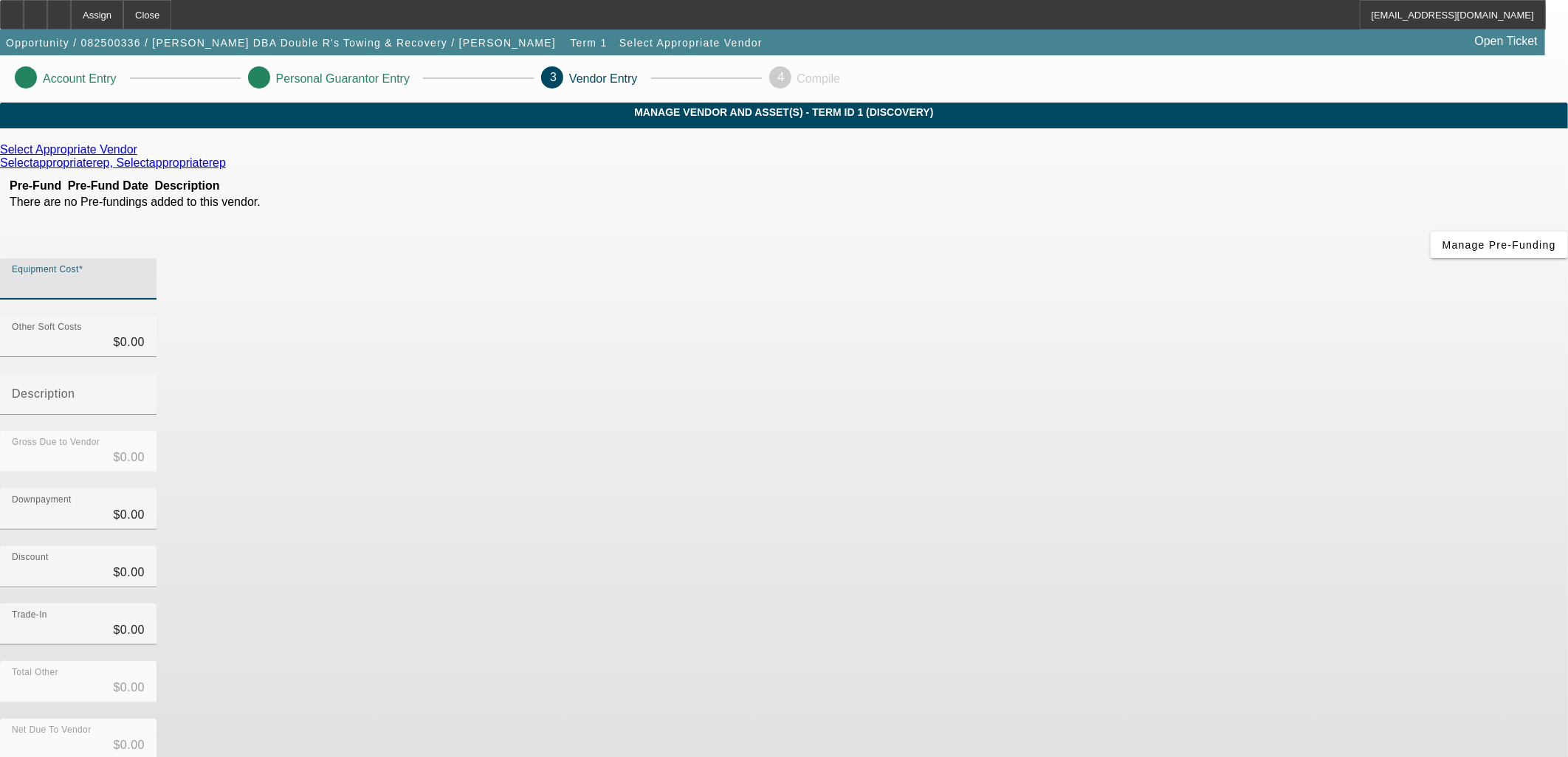
click at [145, 276] on input "Equipment Cost" at bounding box center [78, 284] width 133 height 17
type input "2"
type input "$2.00"
type input "23"
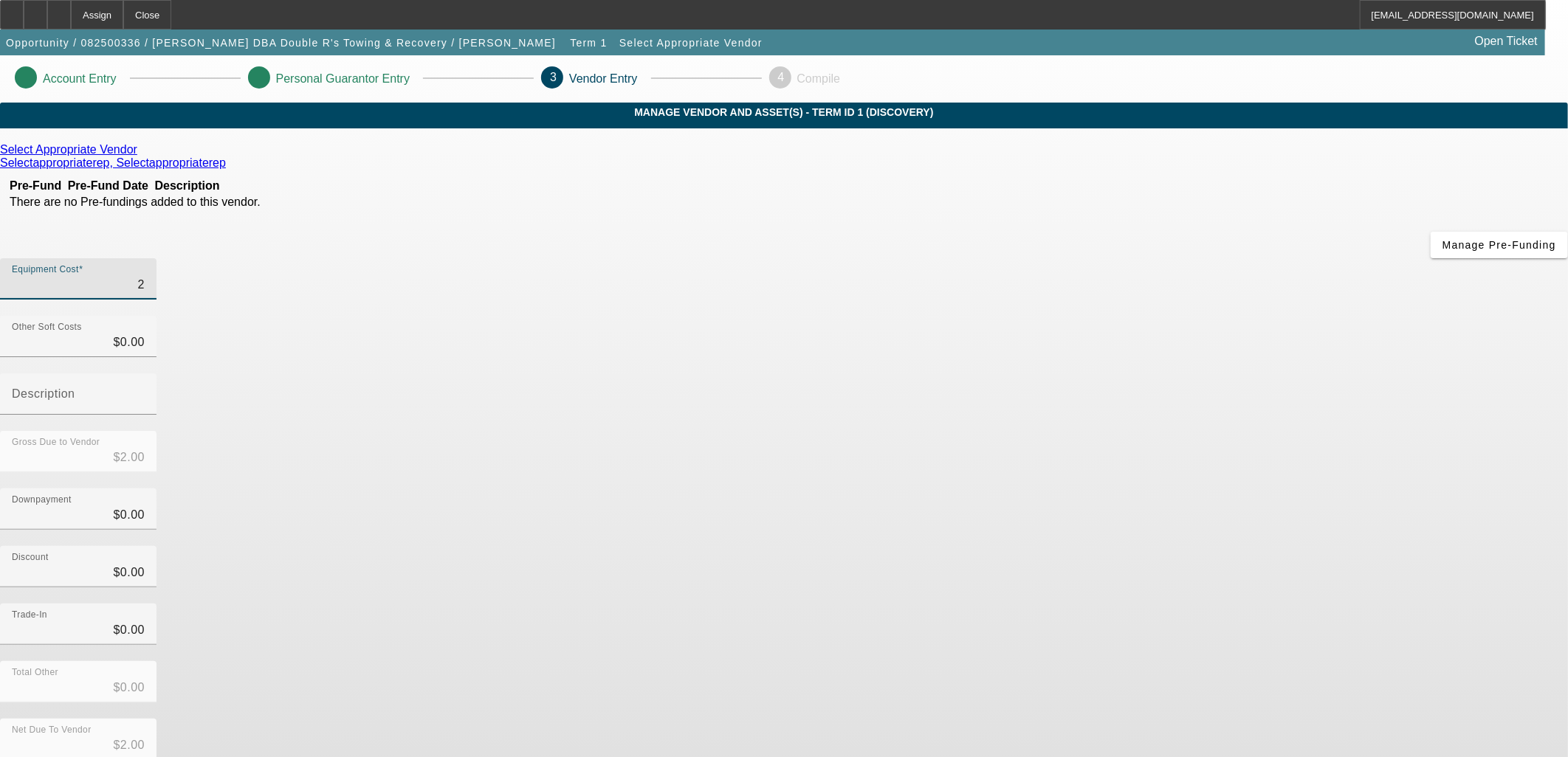
type input "$23.00"
type input "234"
type input "$234.00"
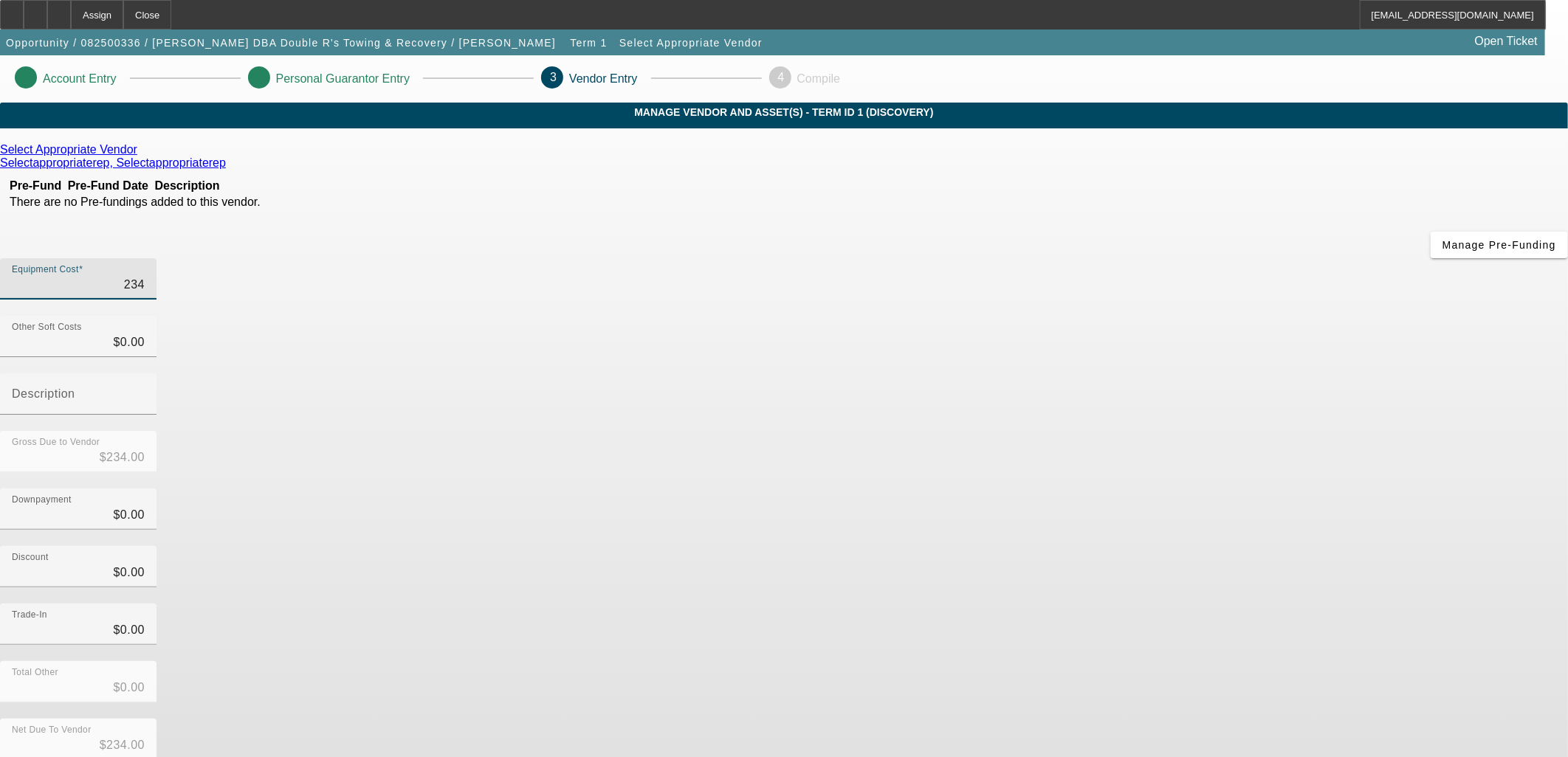
type input "2341"
type input "$2,341.00"
click at [1174, 661] on div "Total Other $0.00" at bounding box center [784, 690] width 1568 height 57
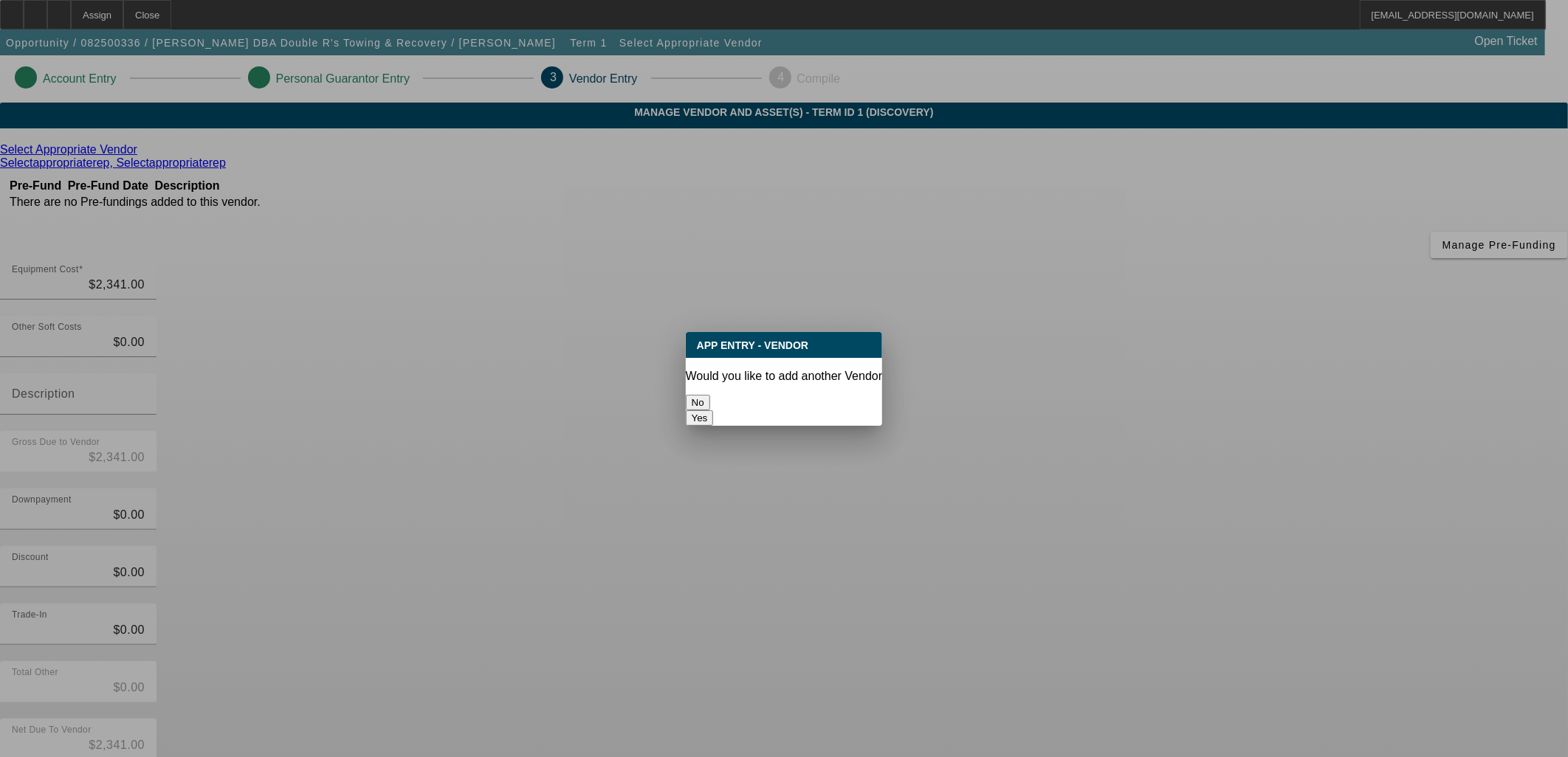
click at [710, 395] on button "No" at bounding box center [698, 403] width 24 height 16
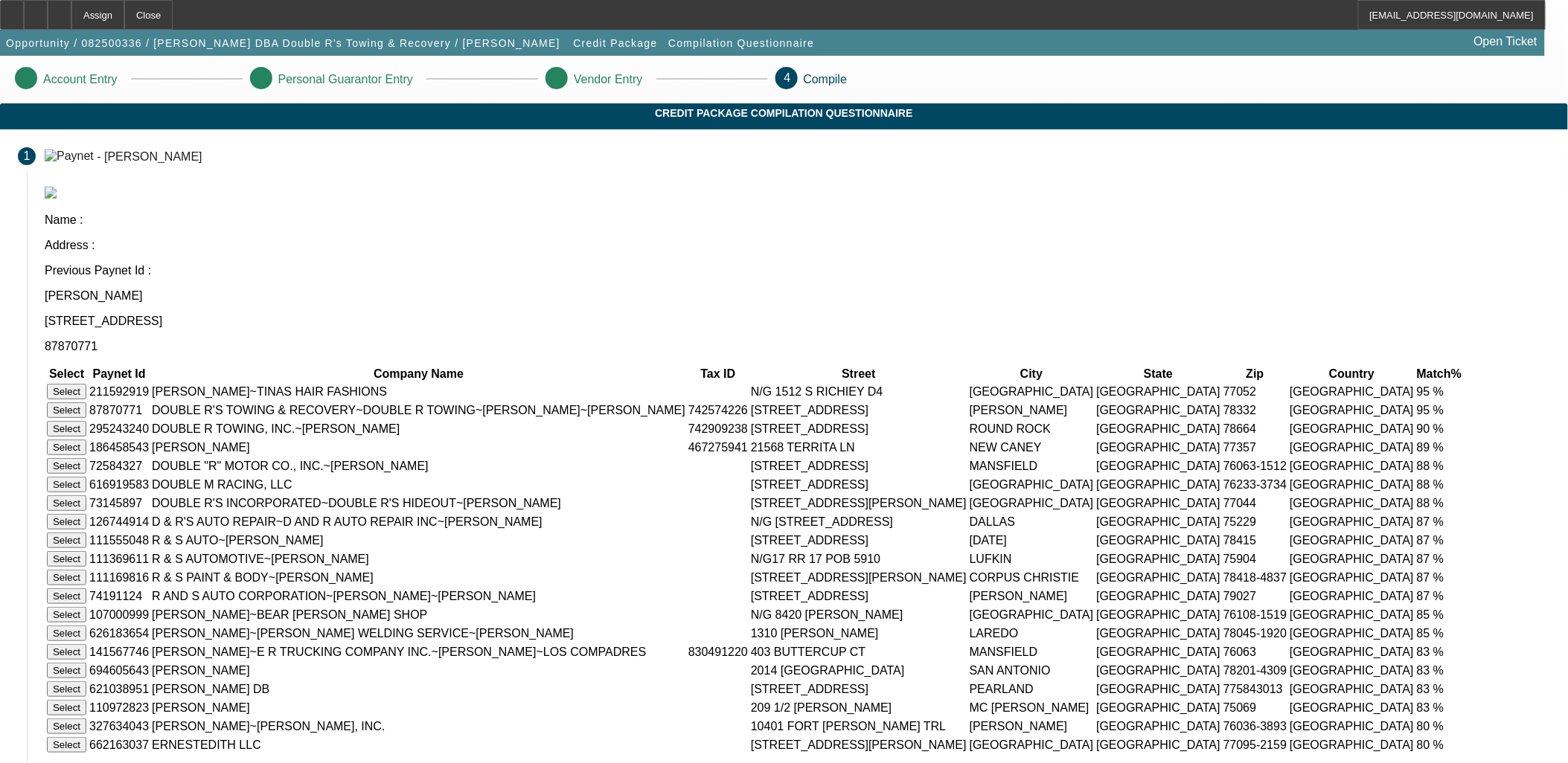
click at [87, 403] on button "Select" at bounding box center [67, 410] width 40 height 16
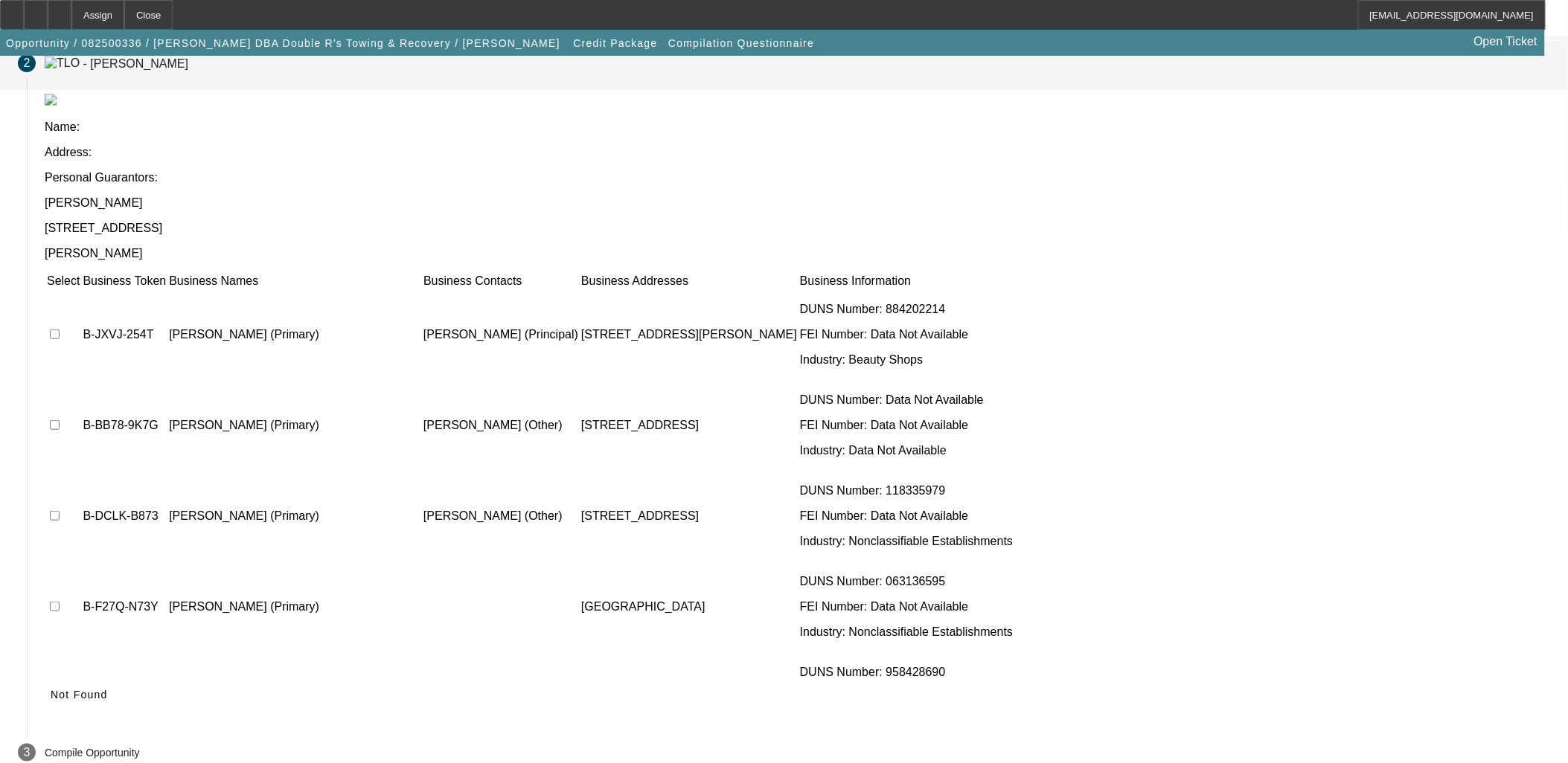
scroll to position [56, 0]
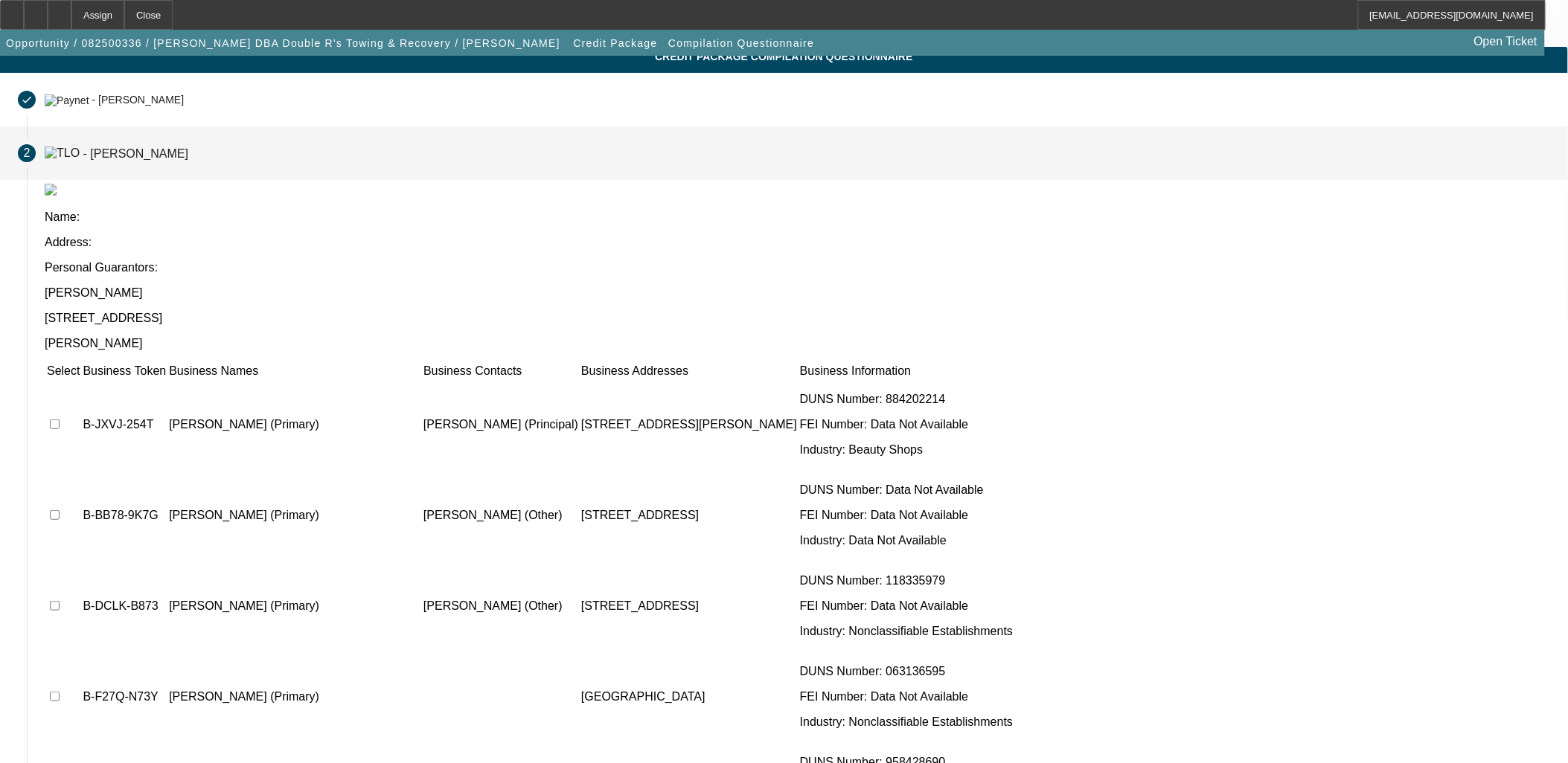
click at [59, 419] on input "checkbox" at bounding box center [55, 424] width 10 height 10
checkbox input "true"
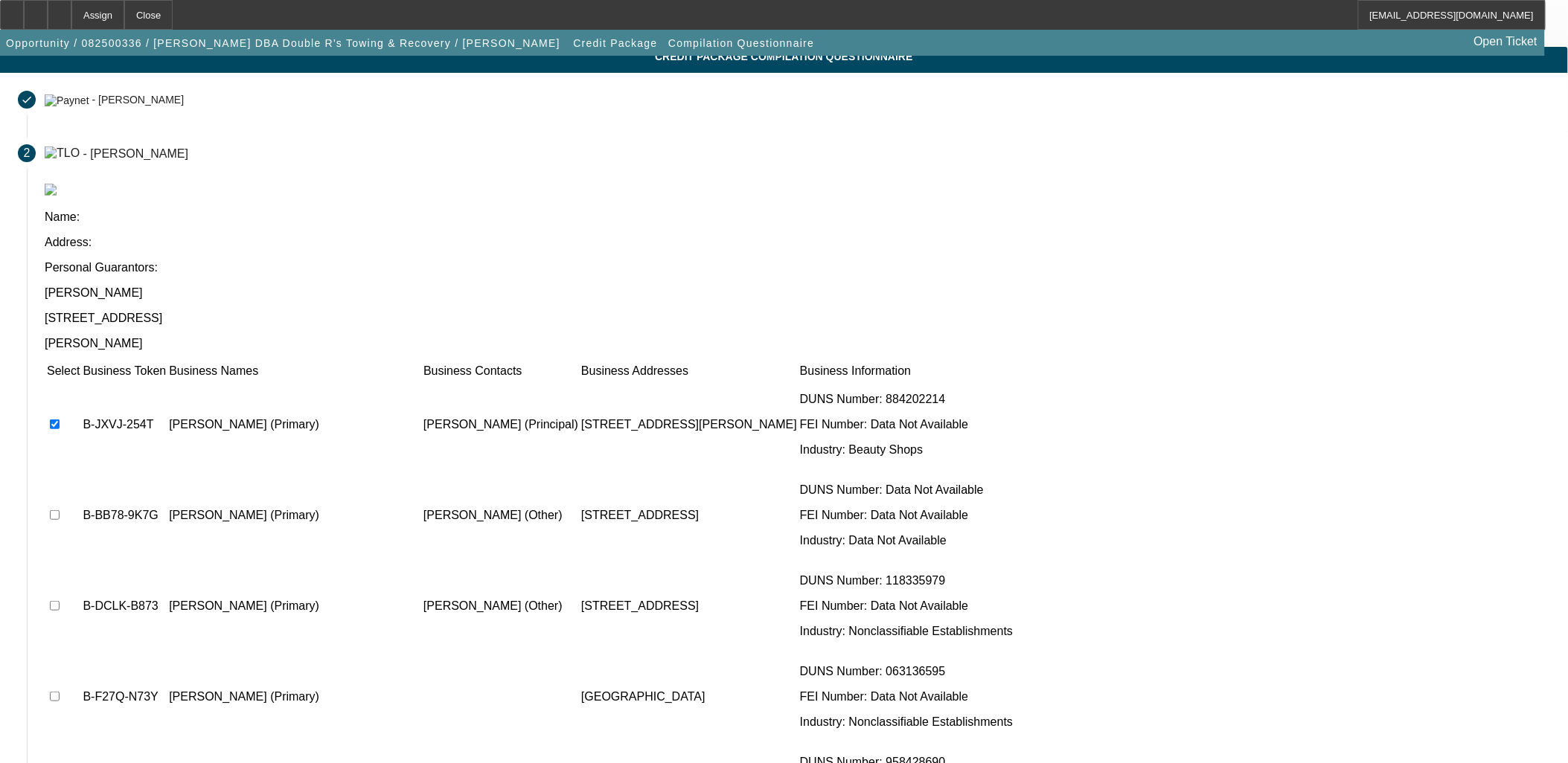
click at [81, 471] on td at bounding box center [63, 515] width 34 height 89
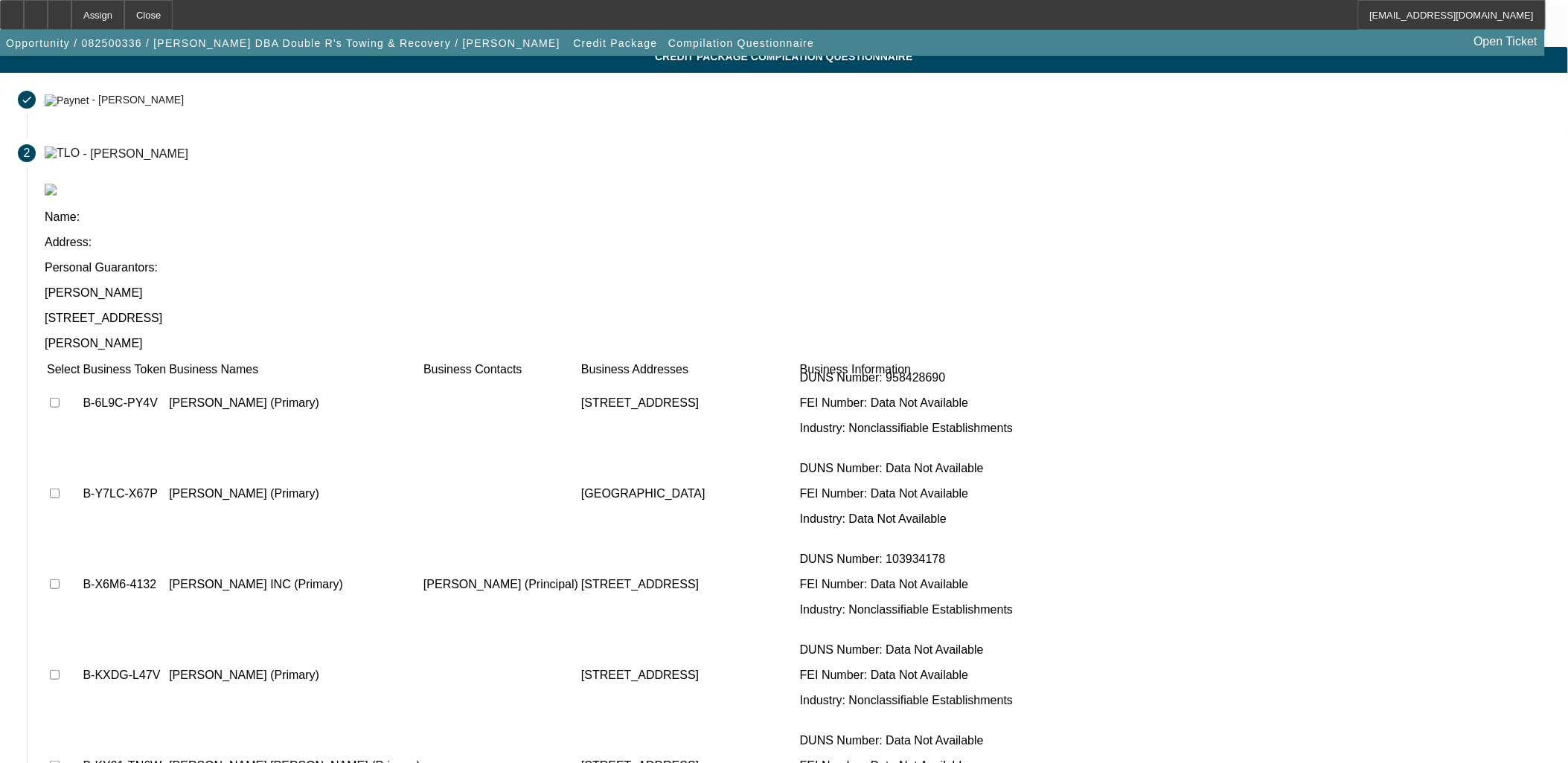
scroll to position [413, 0]
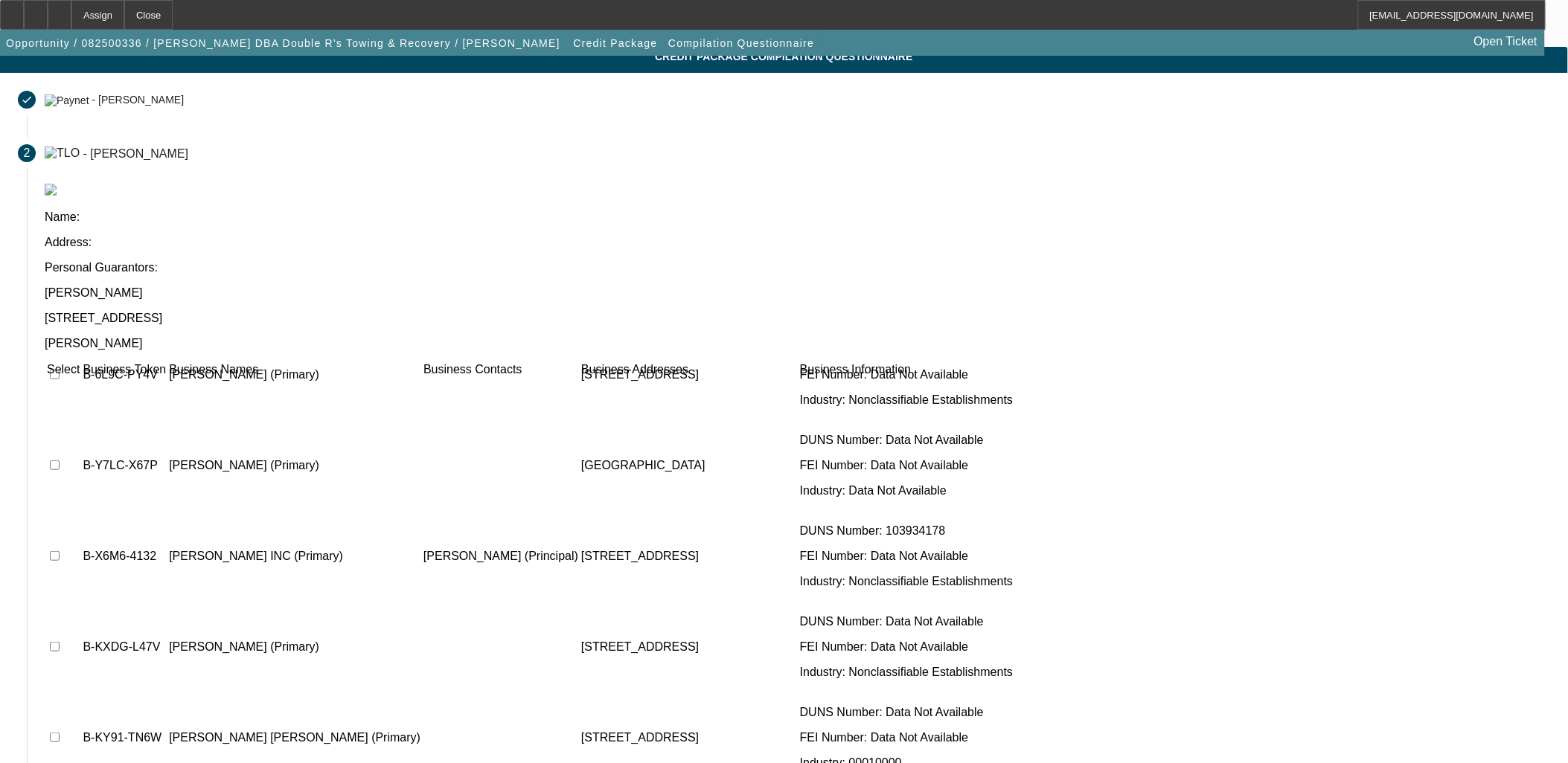
click at [59, 551] on input "checkbox" at bounding box center [55, 556] width 10 height 10
checkbox input "true"
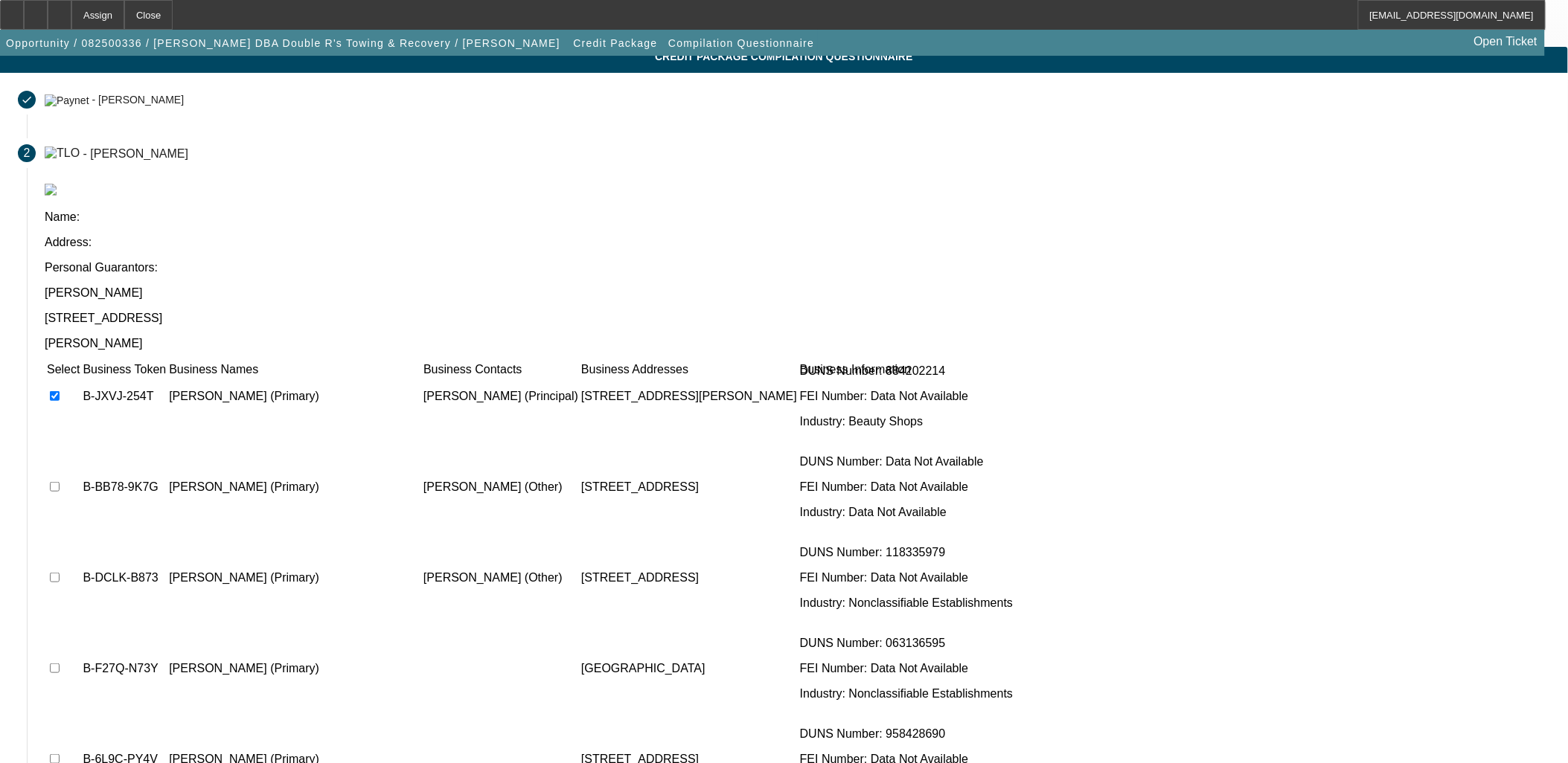
scroll to position [0, 0]
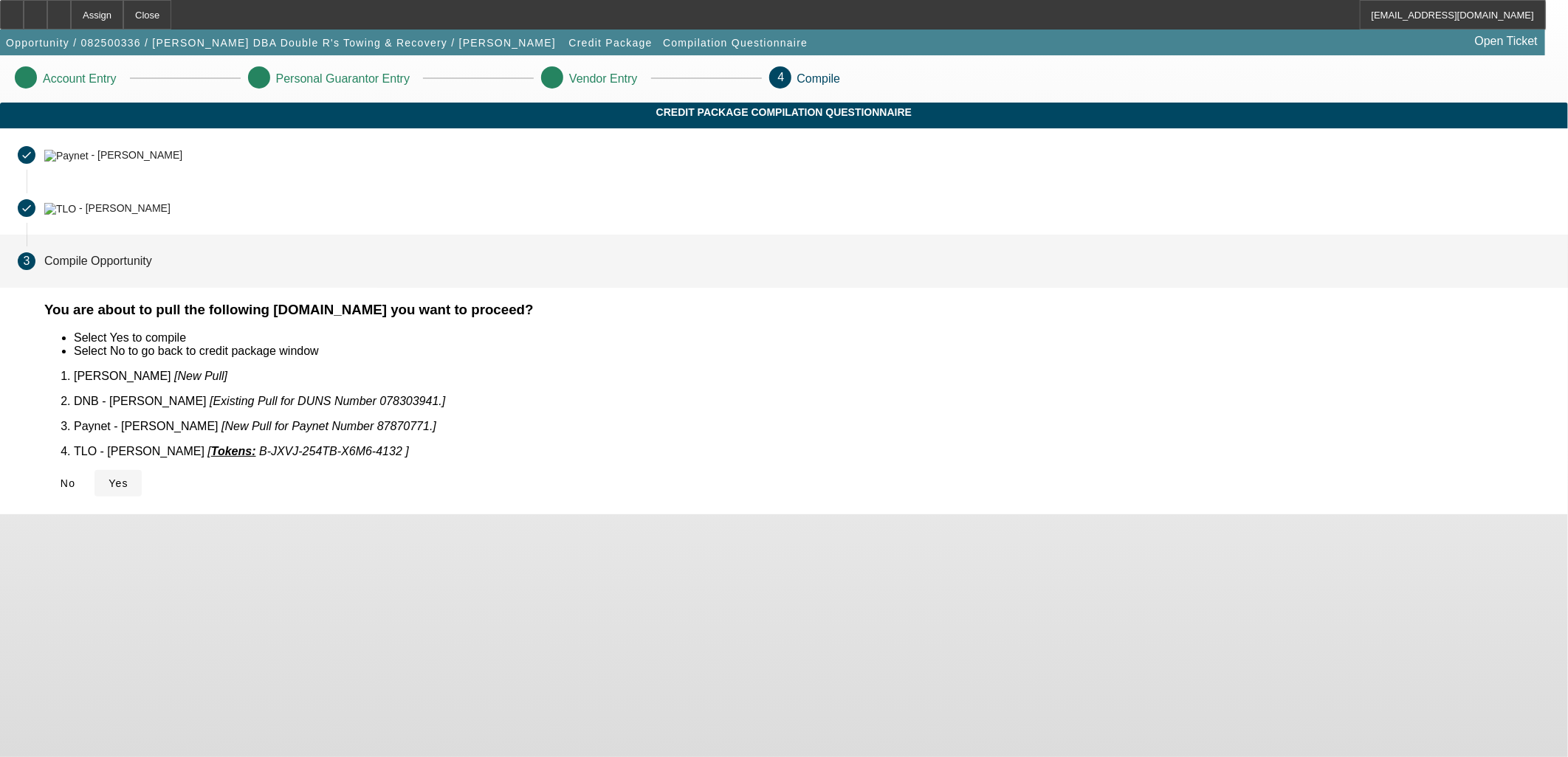
click at [128, 477] on span "Yes" at bounding box center [118, 483] width 20 height 12
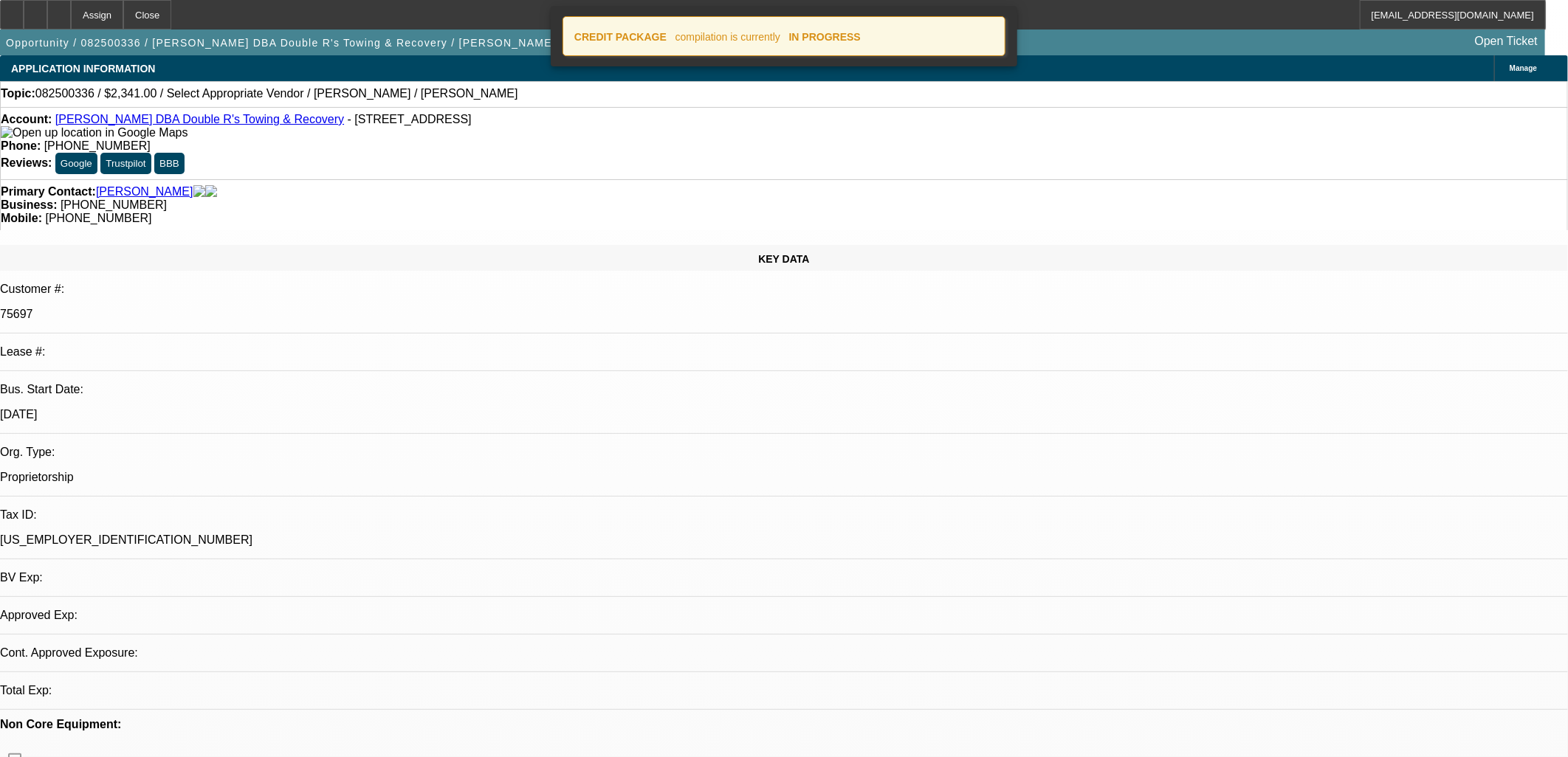
select select "0"
select select "2"
select select "0.1"
select select "4"
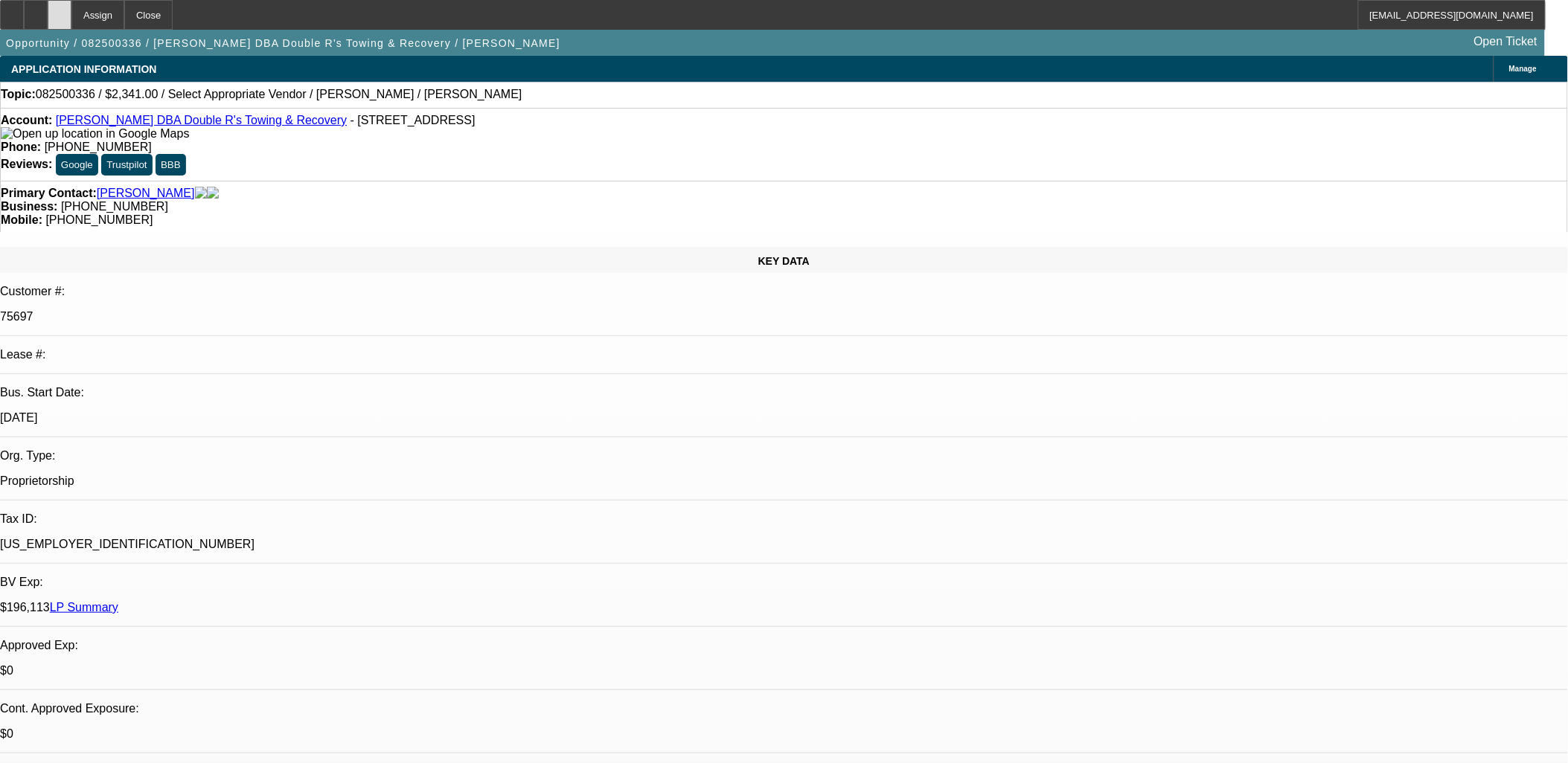
click at [71, 9] on div at bounding box center [59, 14] width 24 height 30
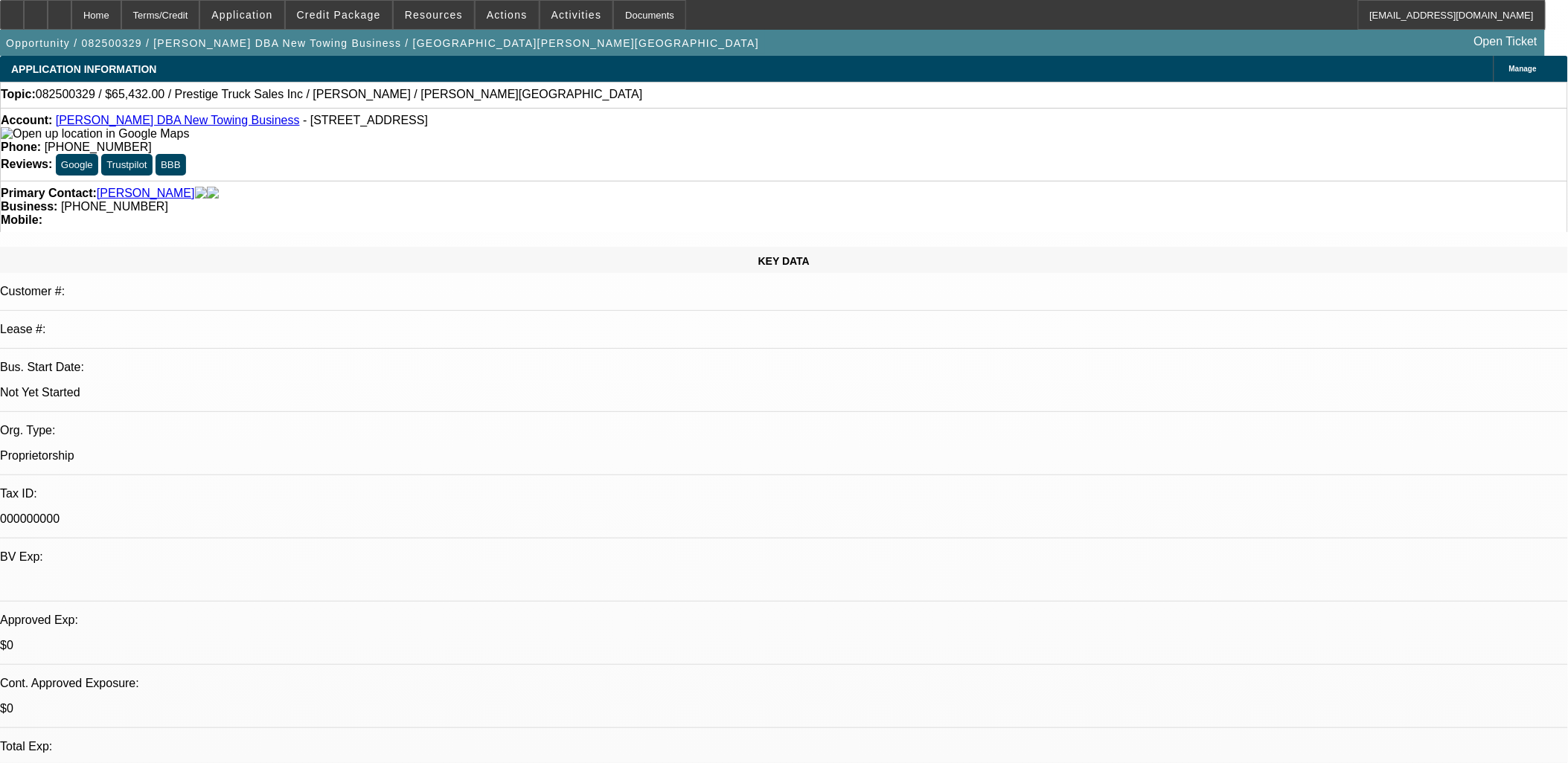
select select "0"
select select "2"
select select "0.1"
select select "4"
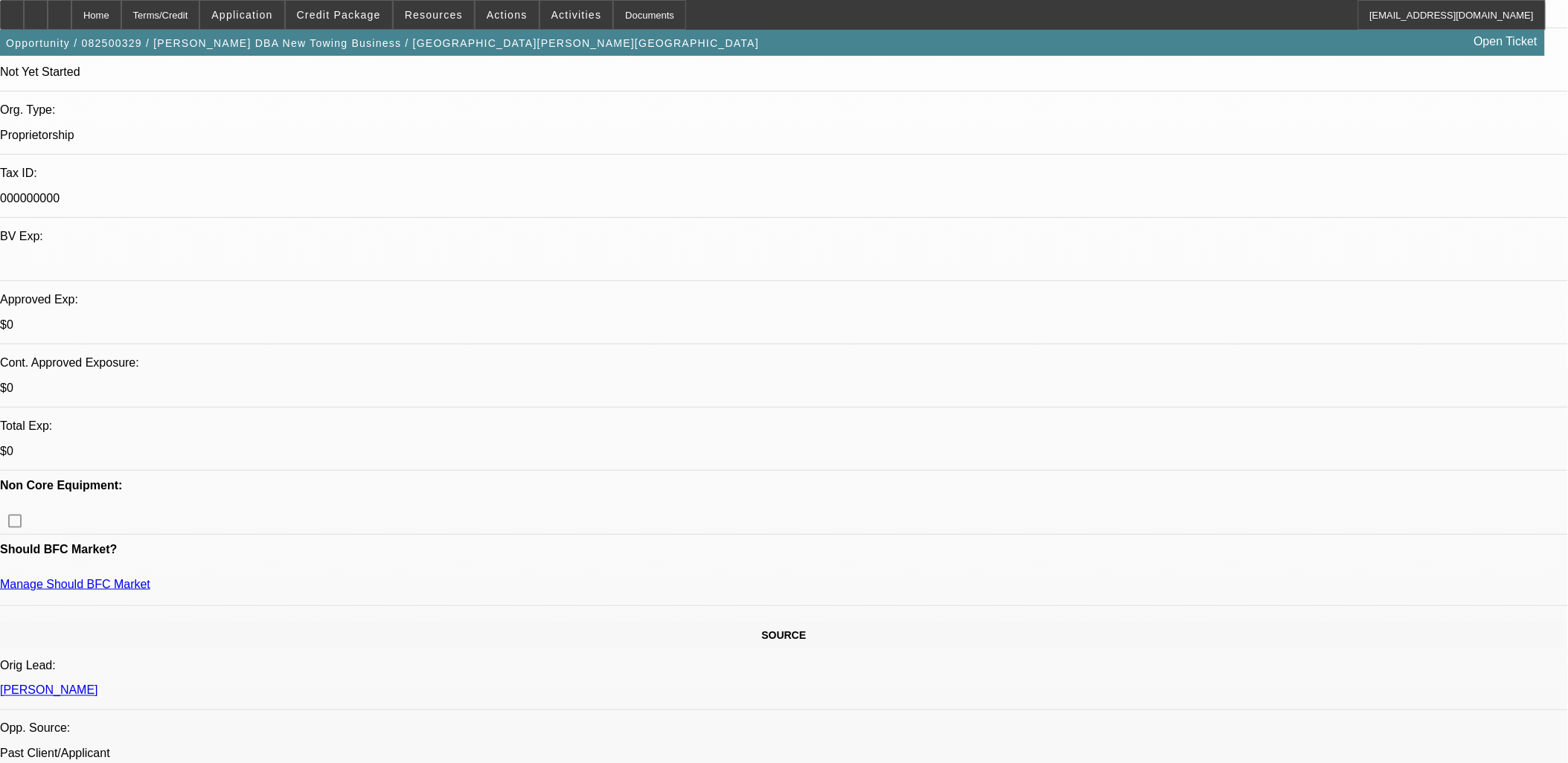
scroll to position [331, 0]
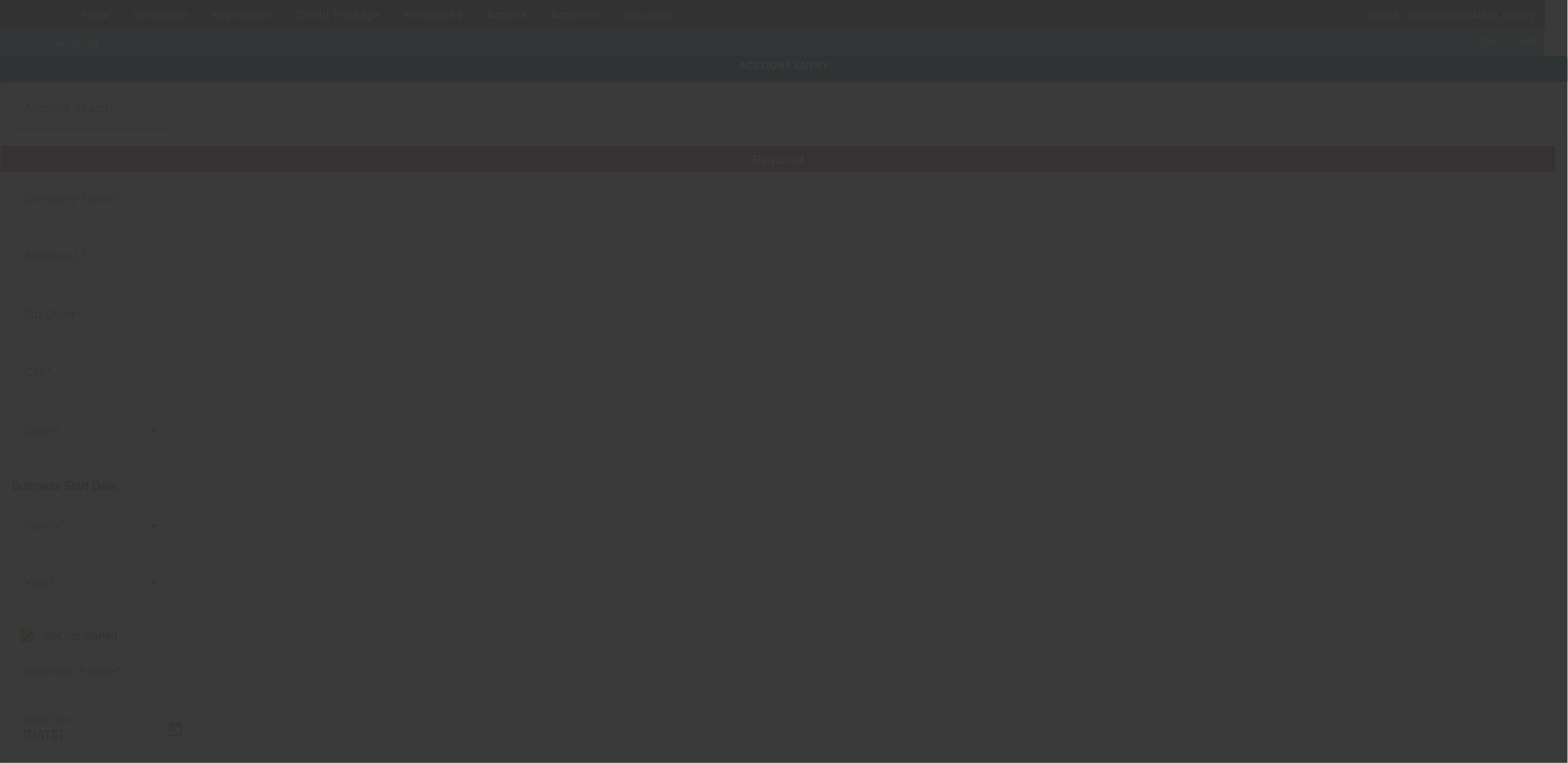
type input "[PERSON_NAME]"
type input "[STREET_ADDRESS]"
type input "91387"
type input "Canyon Cntry"
checkbox input "true"
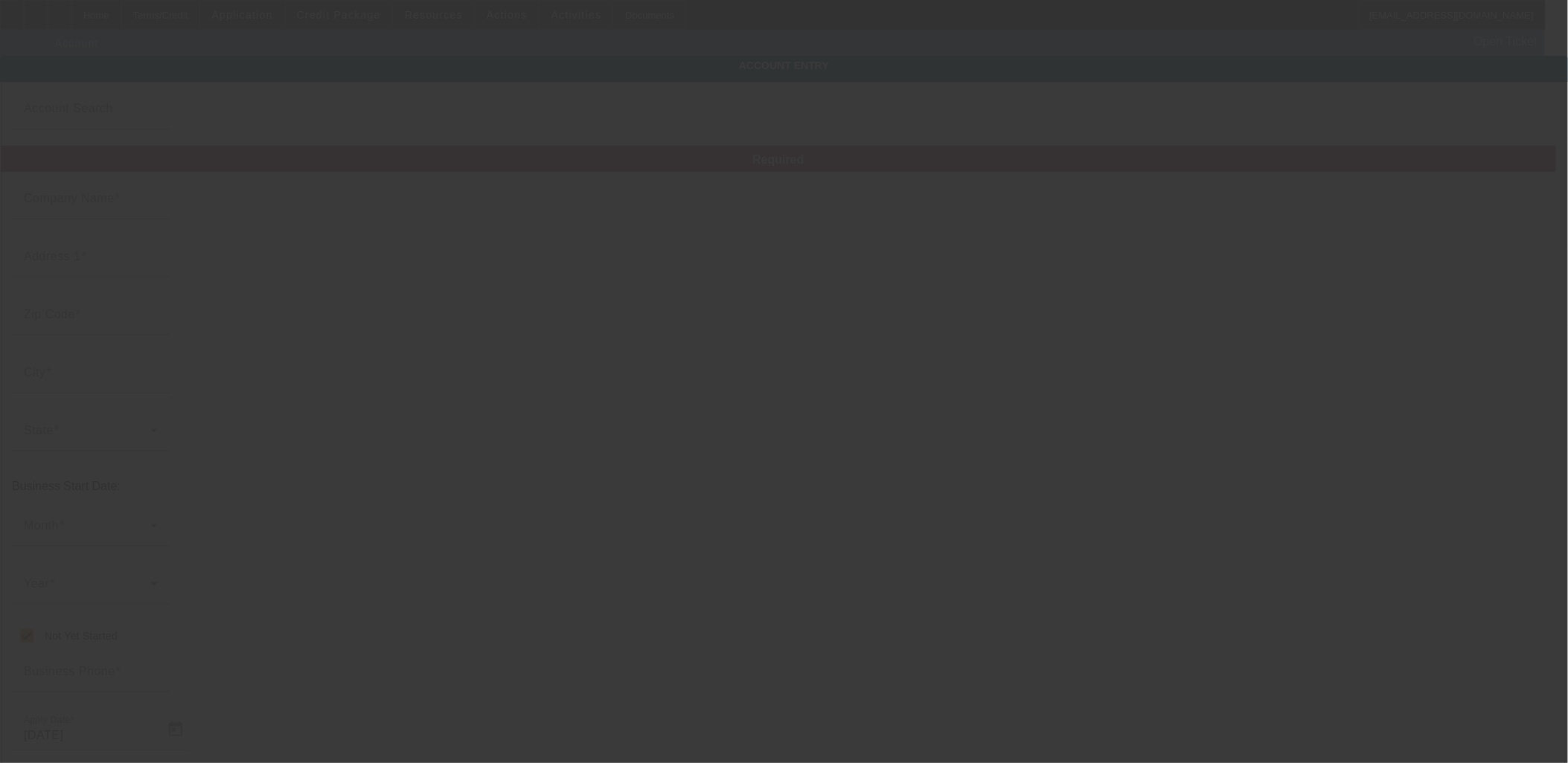
type input "[PHONE_NUMBER]"
type input "New Towing Business"
type input "000000000"
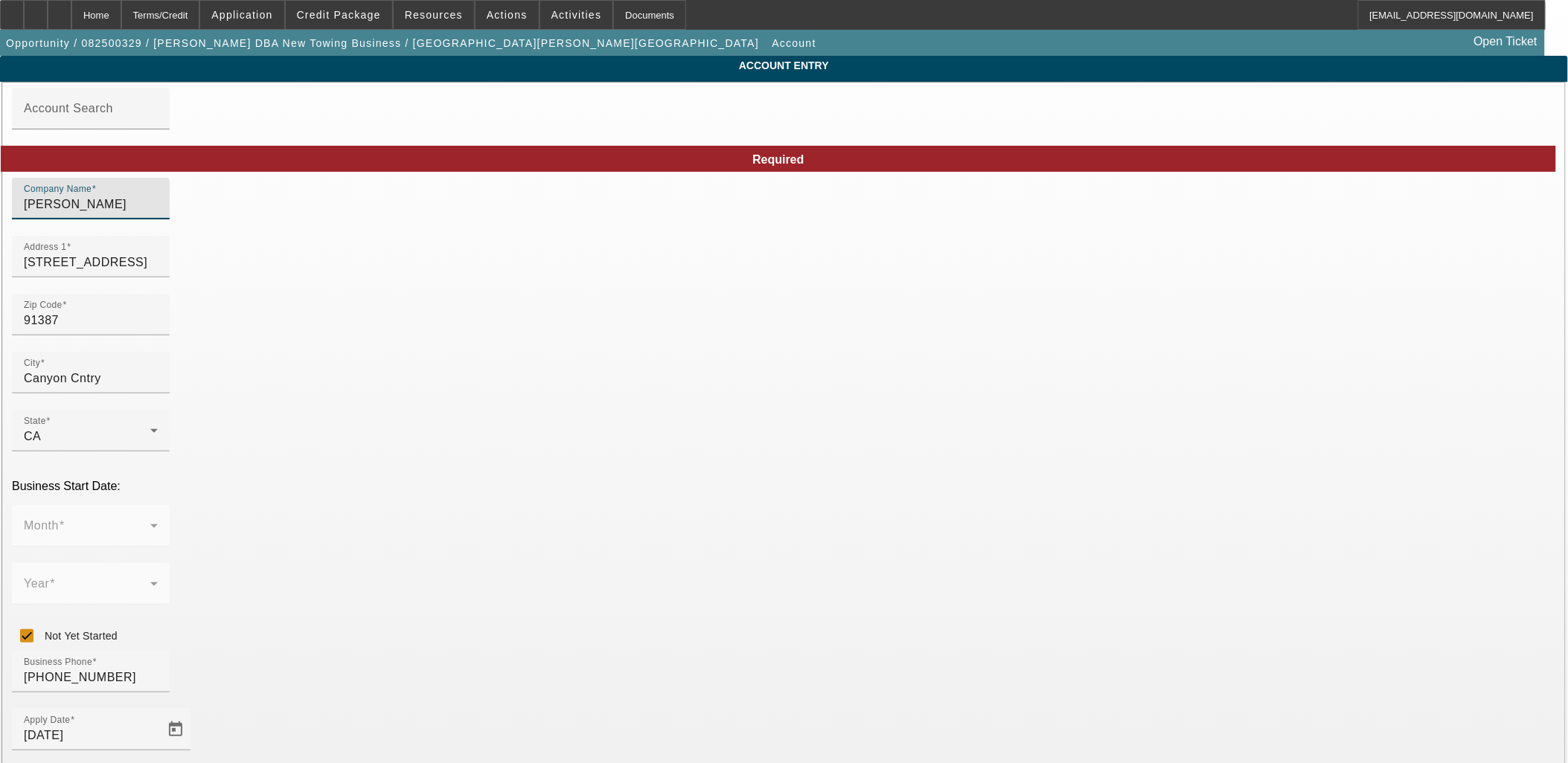
drag, startPoint x: 487, startPoint y: 213, endPoint x: 143, endPoint y: 226, distance: 344.2
type input "King City Tow"
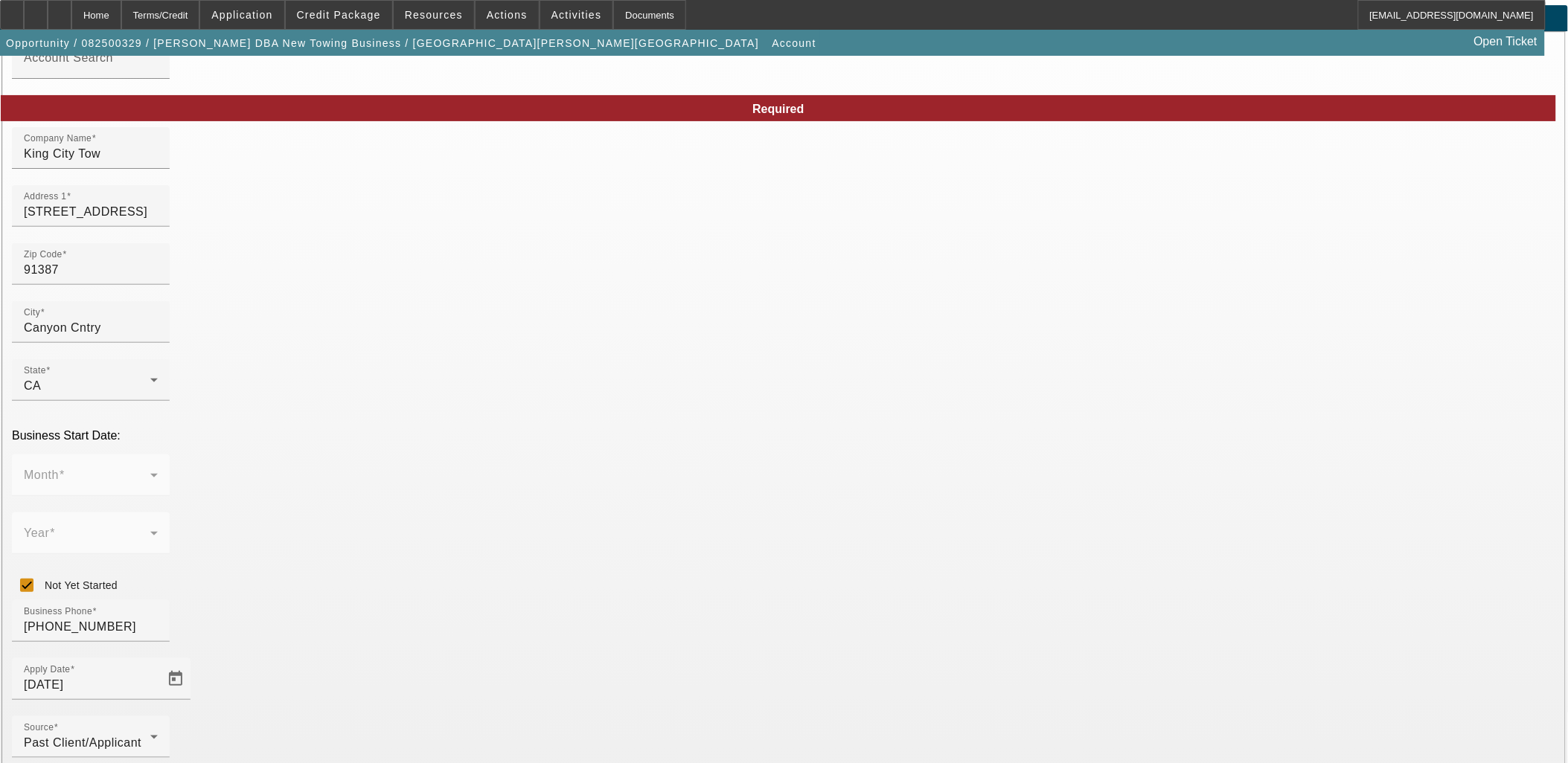
scroll to position [109, 0]
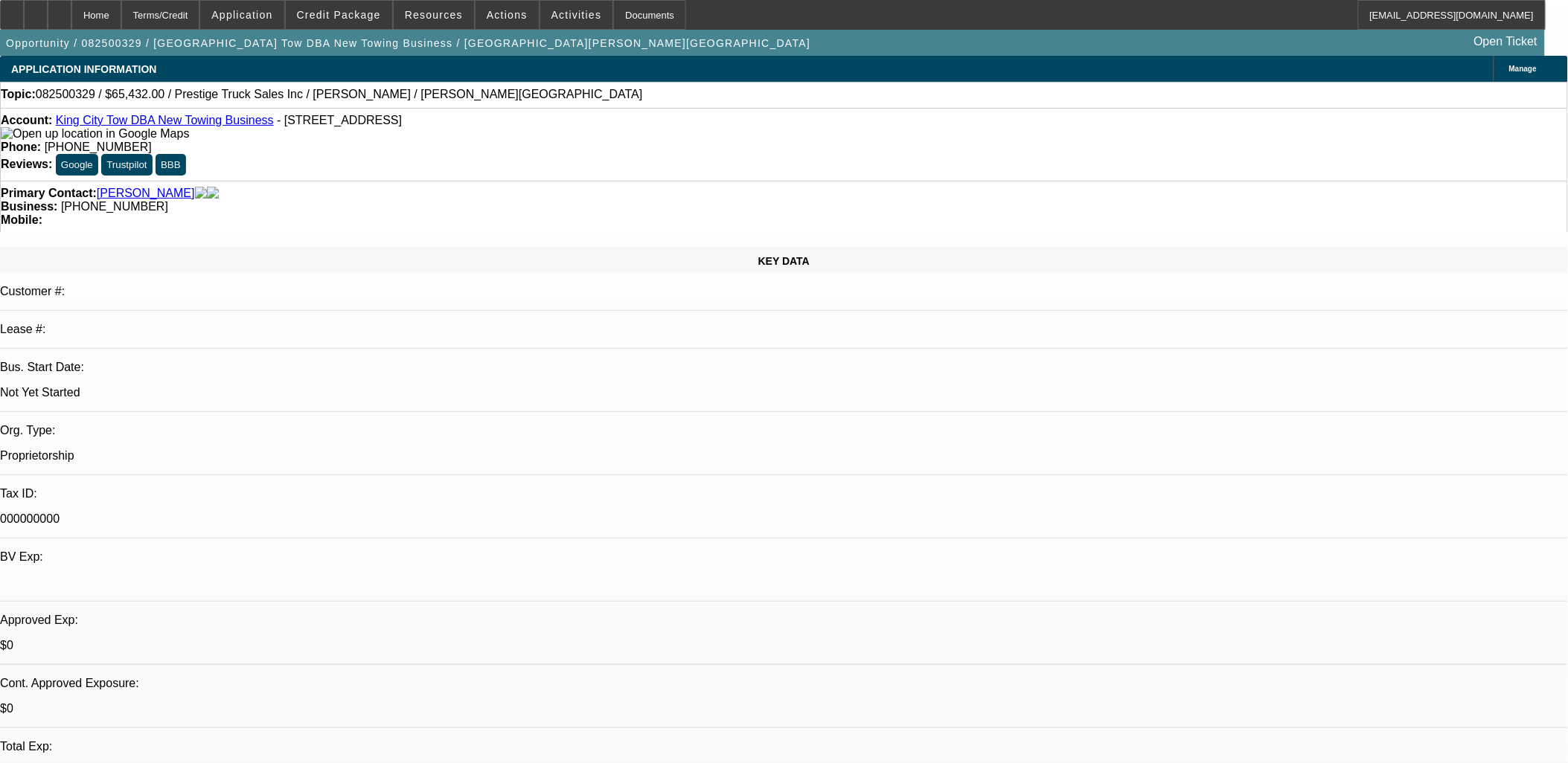
select select "0"
select select "2"
select select "0.1"
select select "4"
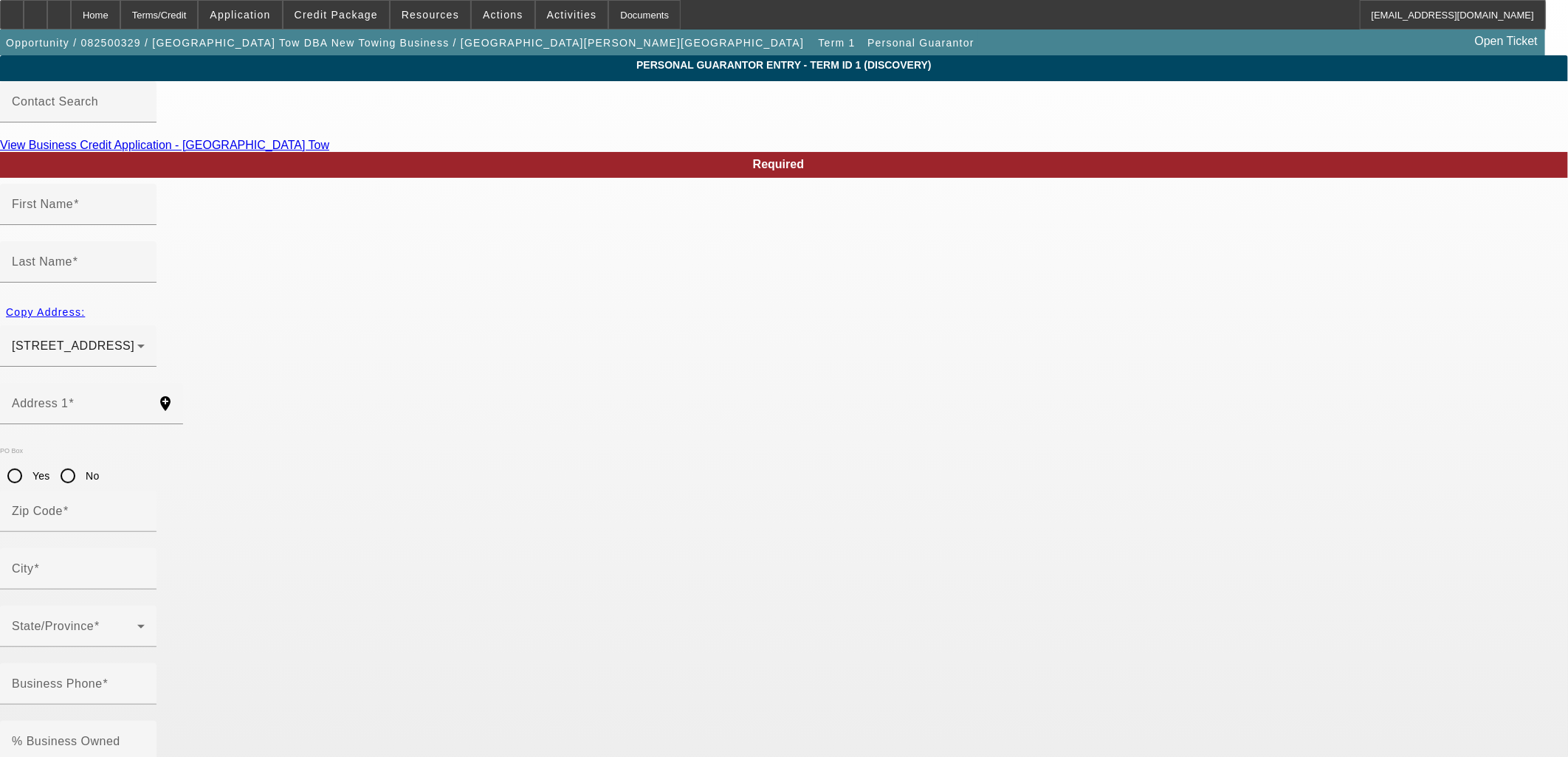
type input "[PERSON_NAME]"
type input "[STREET_ADDRESS]"
radio input "true"
type input "91387"
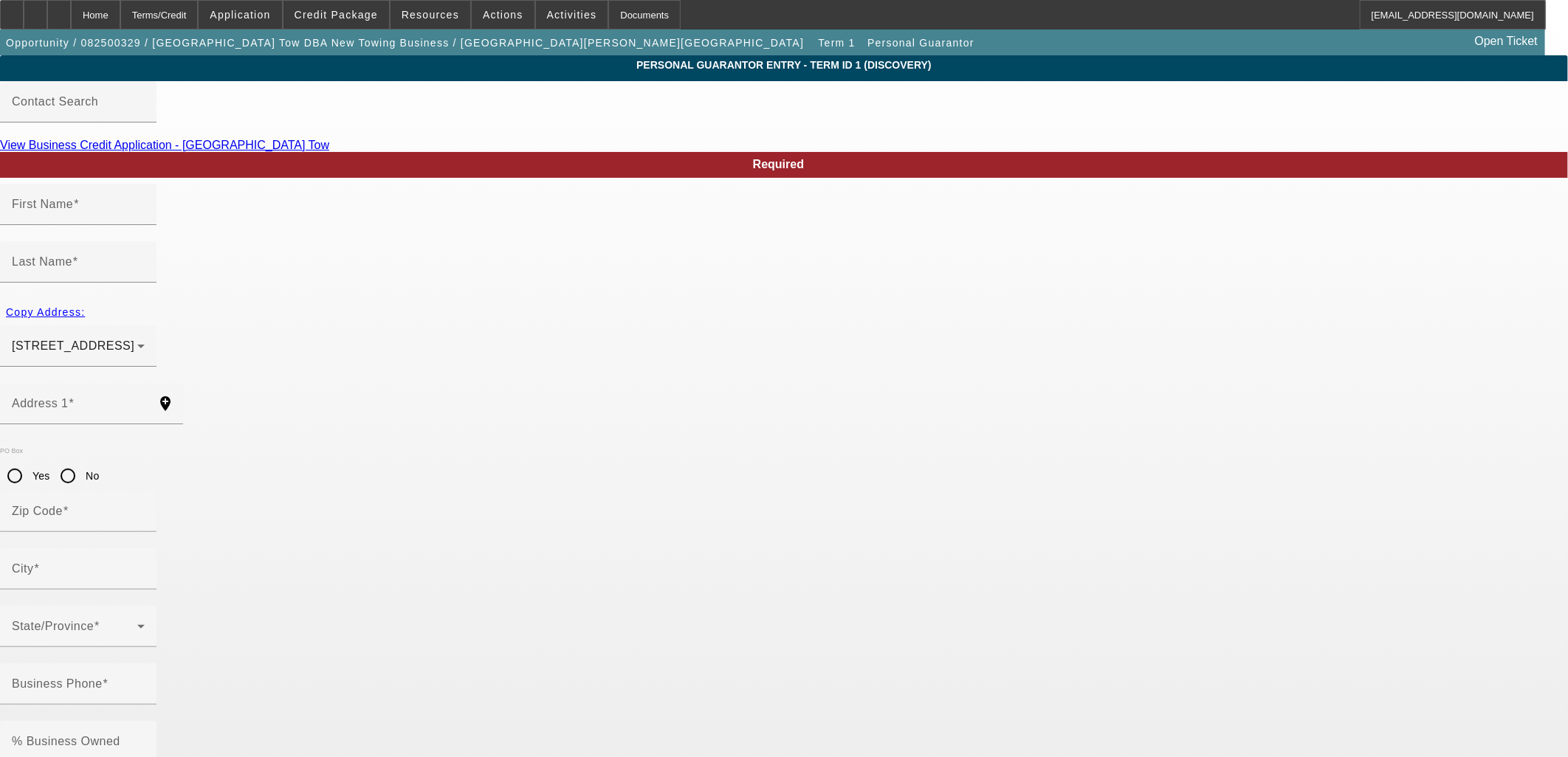
type input "Canyon Countyry"
type input "[PHONE_NUMBER]"
type input "100"
type input "604-15-0671"
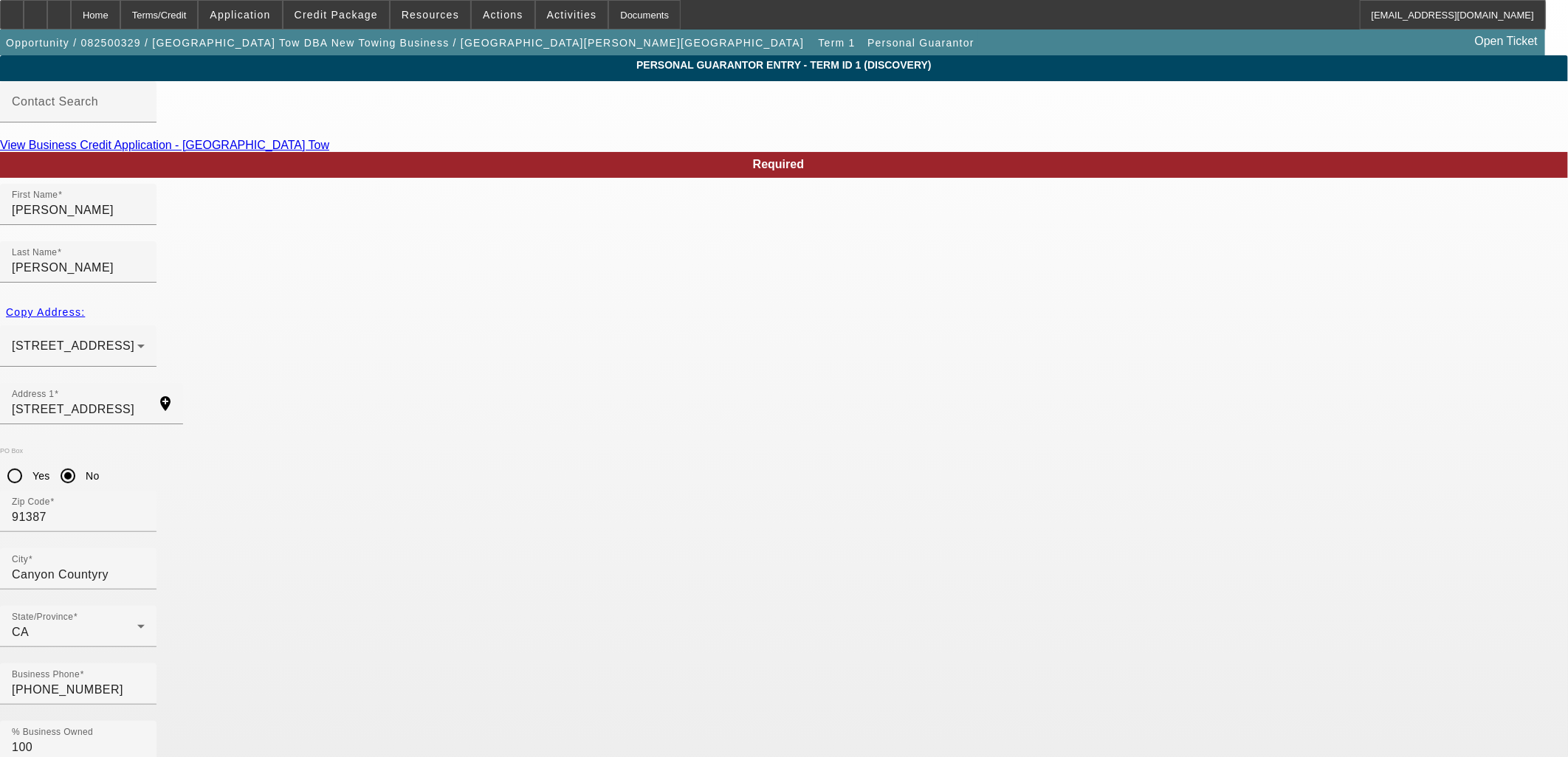
type input "[EMAIL_ADDRESS][DOMAIN_NAME]"
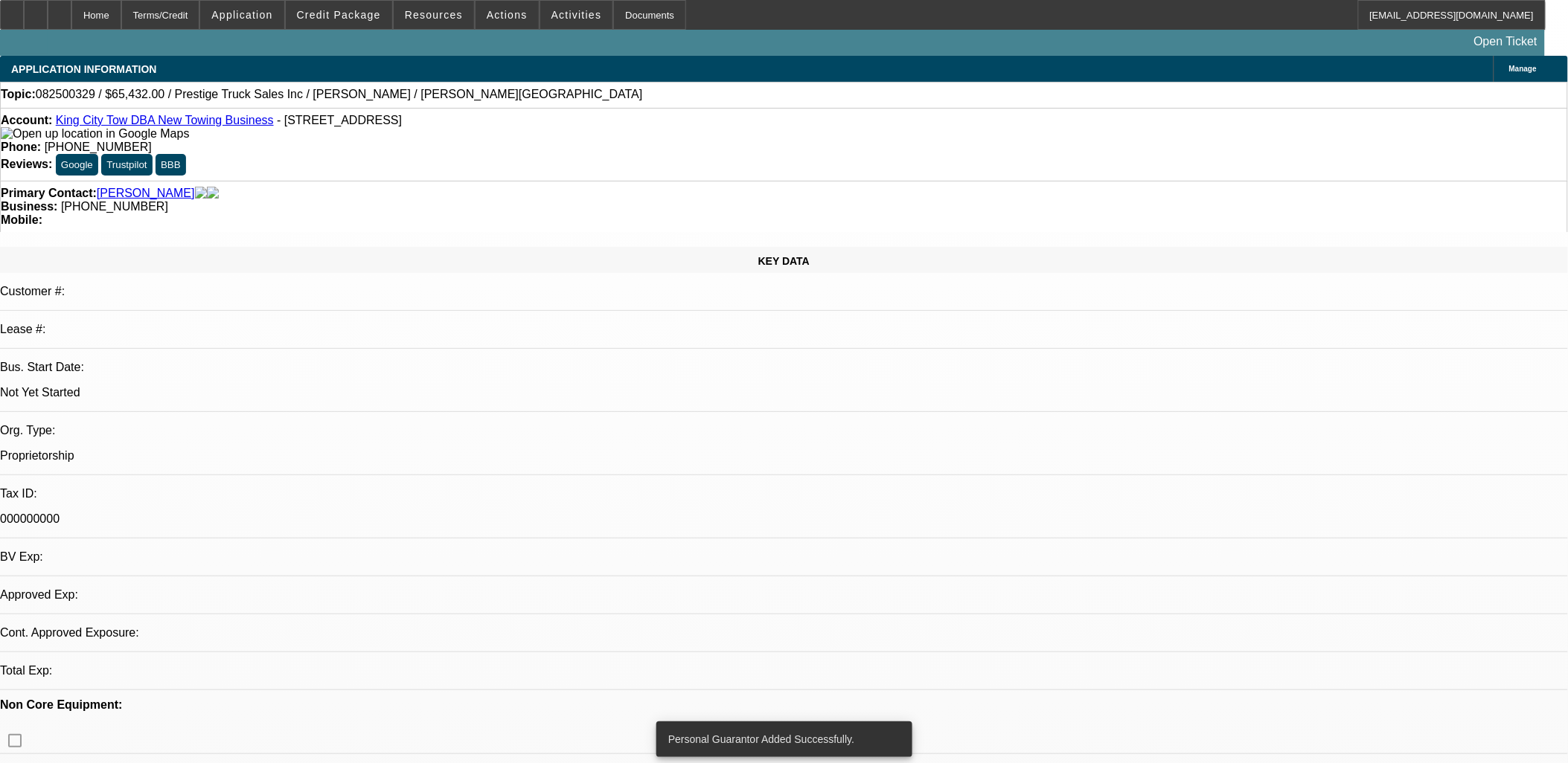
select select "0"
select select "2"
select select "0.1"
select select "4"
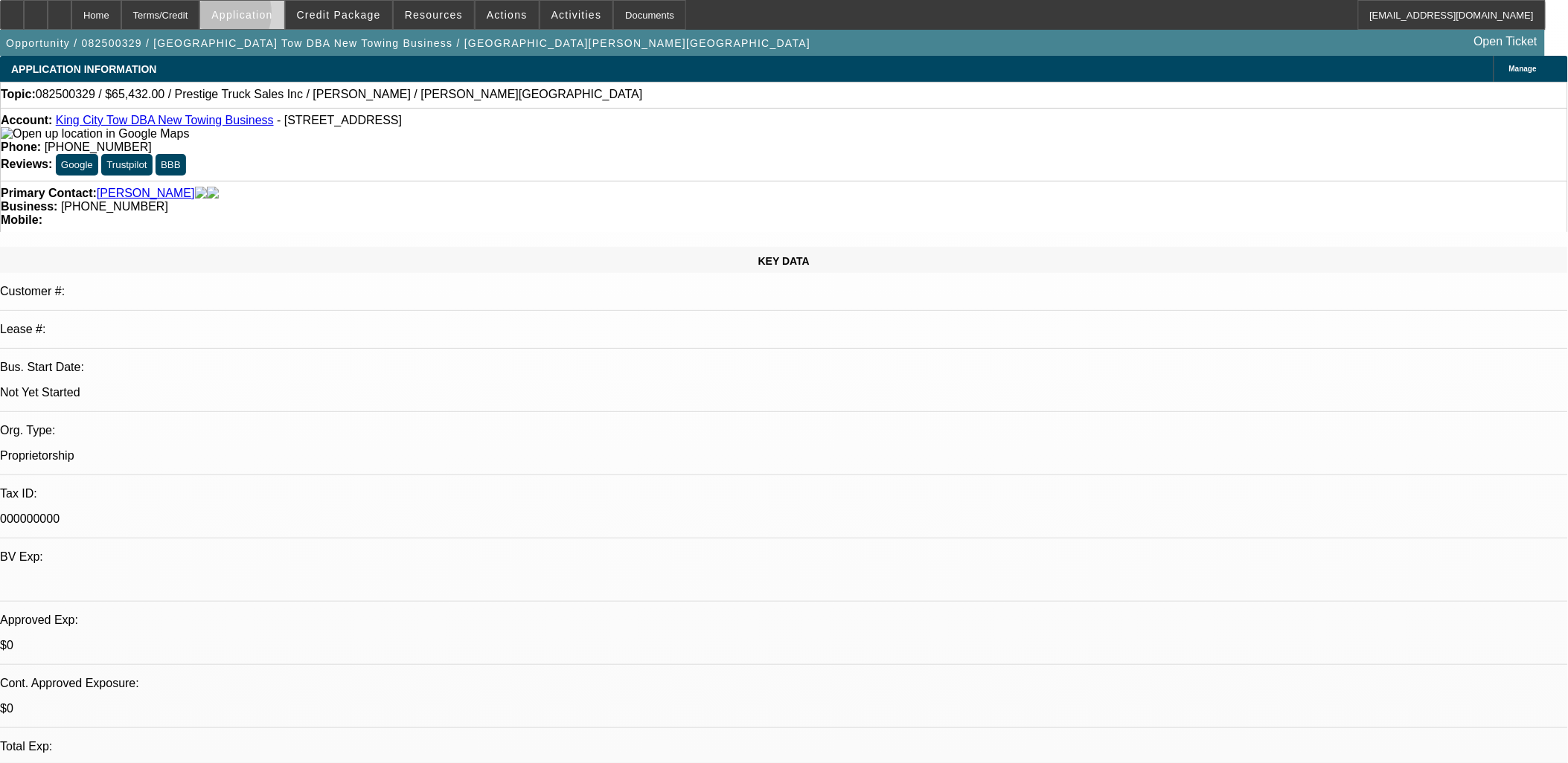
click at [256, 17] on span "Application" at bounding box center [242, 15] width 61 height 12
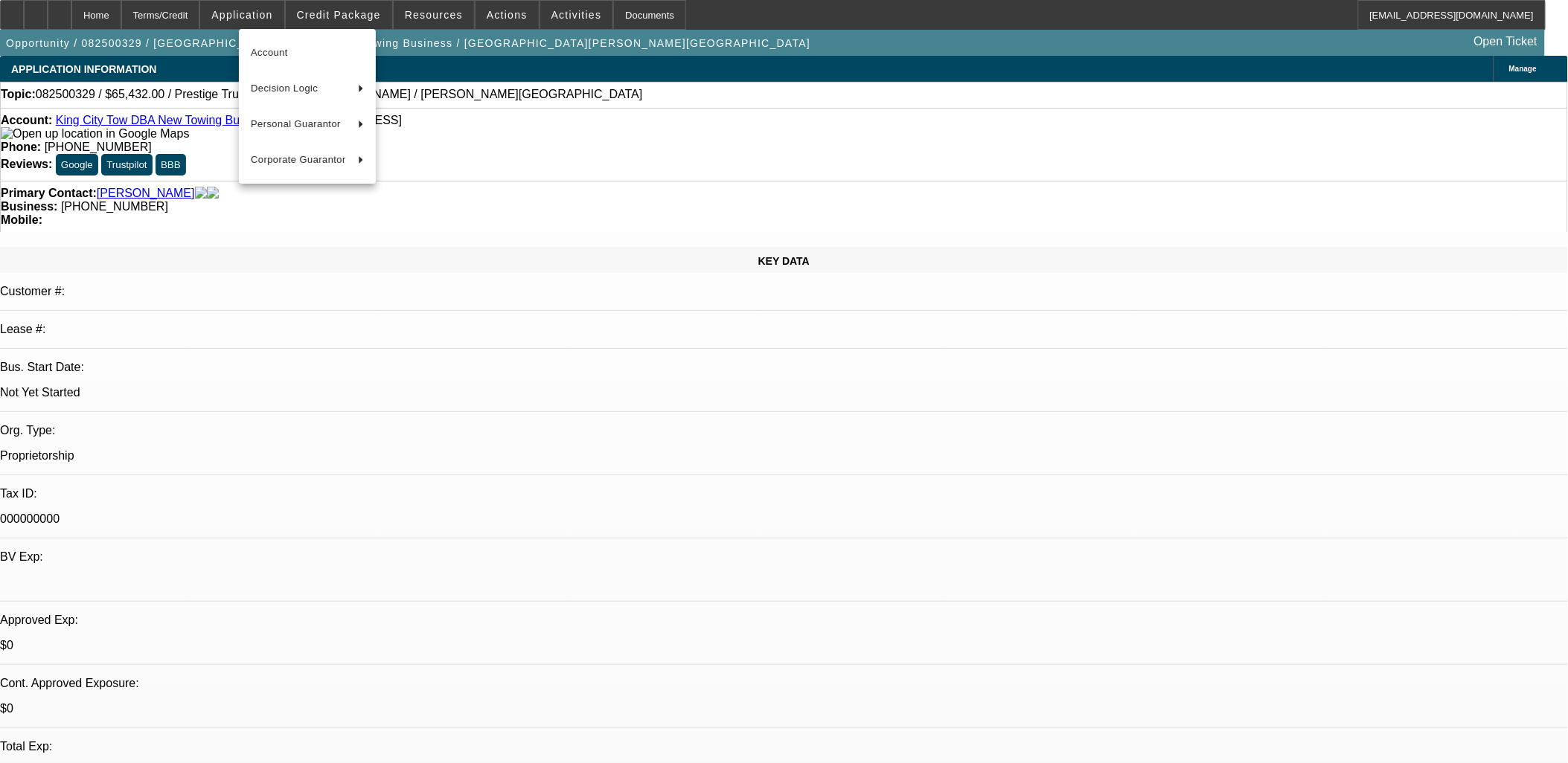
click at [261, 18] on div at bounding box center [784, 382] width 1568 height 763
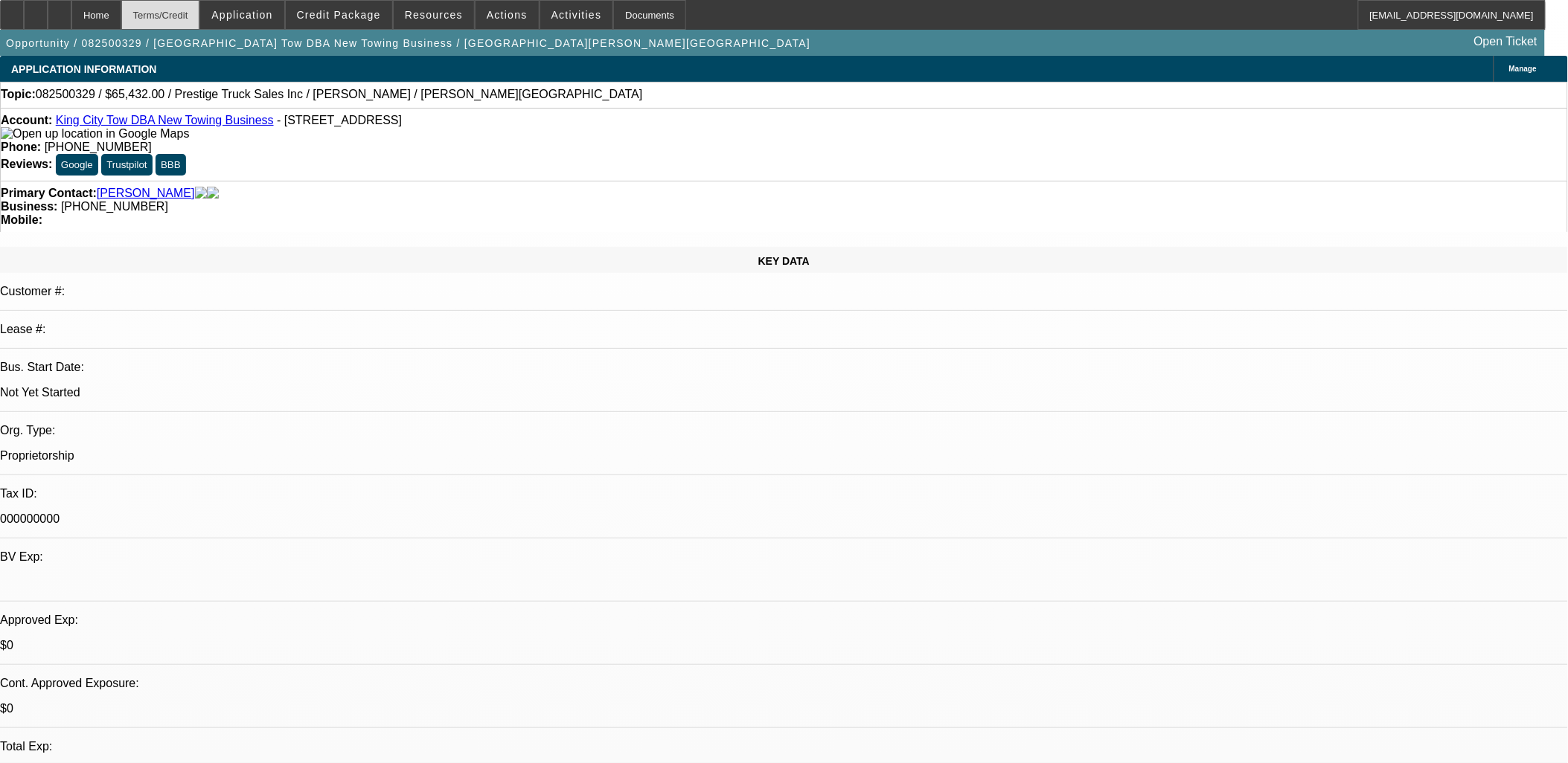
click at [200, 11] on div "Terms/Credit" at bounding box center [161, 14] width 79 height 30
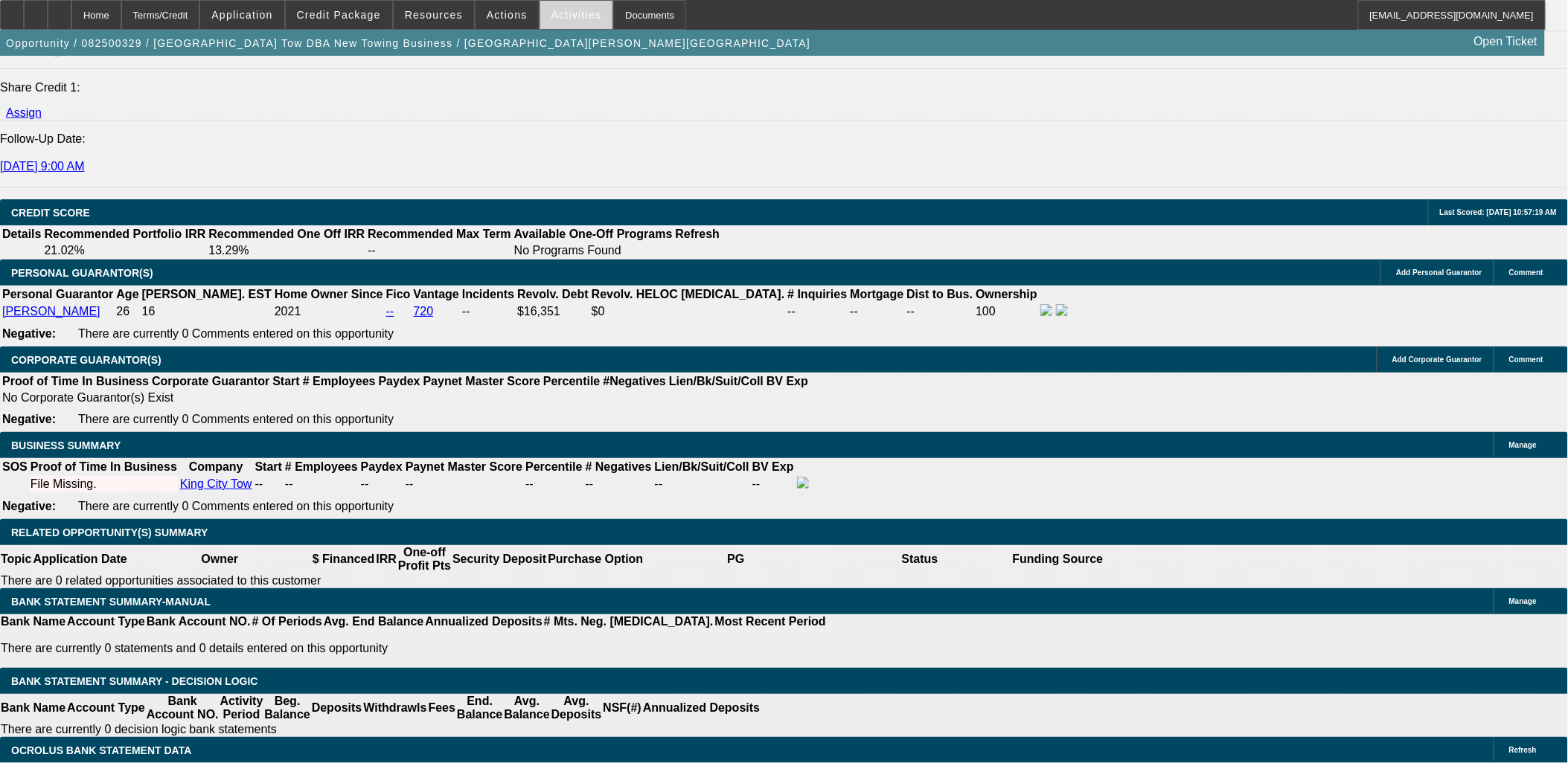
click at [561, 16] on span "Activities" at bounding box center [576, 15] width 51 height 12
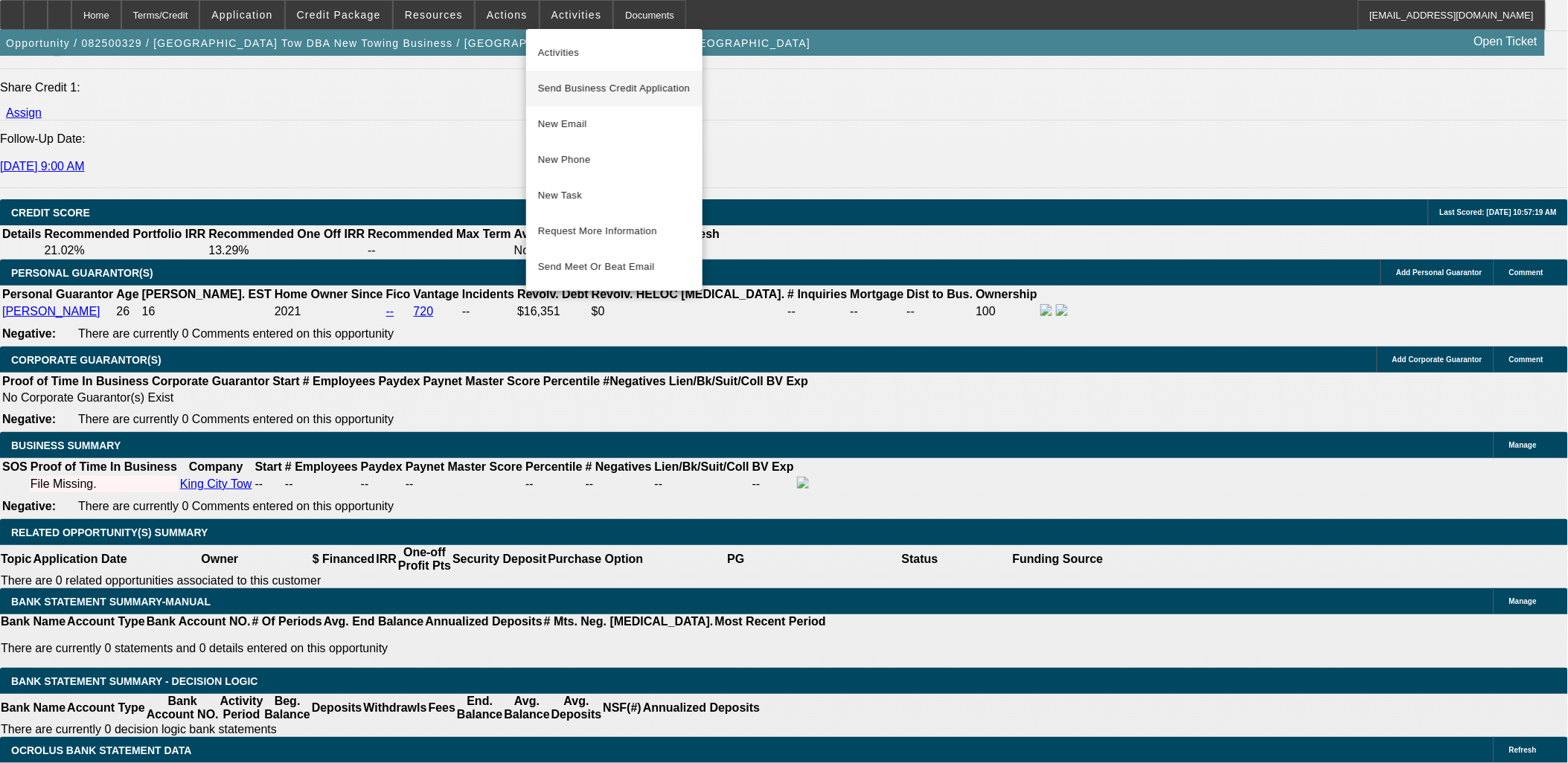
click at [596, 82] on span "Send Business Credit Application" at bounding box center [614, 88] width 153 height 17
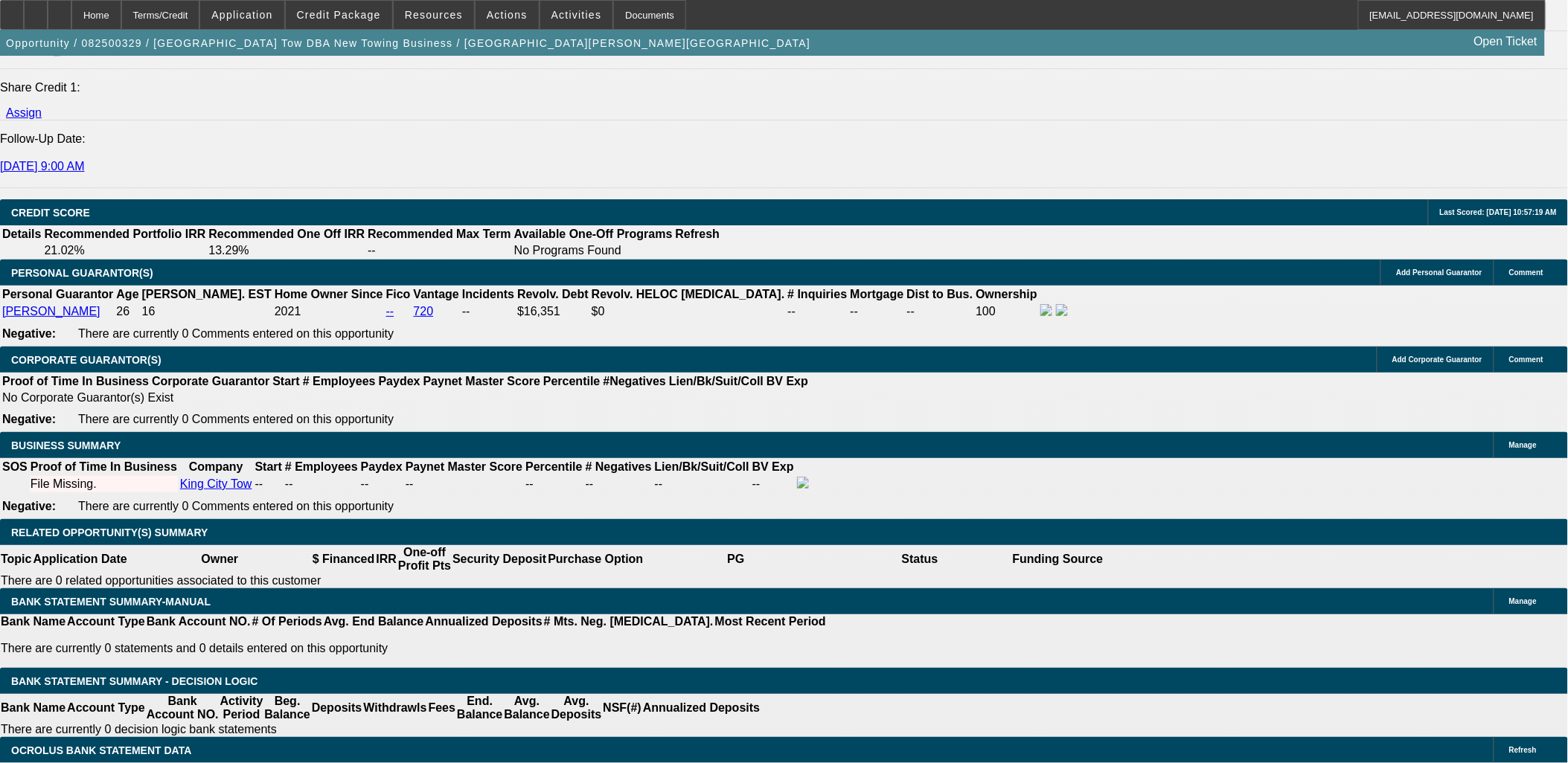
radio input "true"
type textarea "Wants $1500/mo.. se with app and sup"
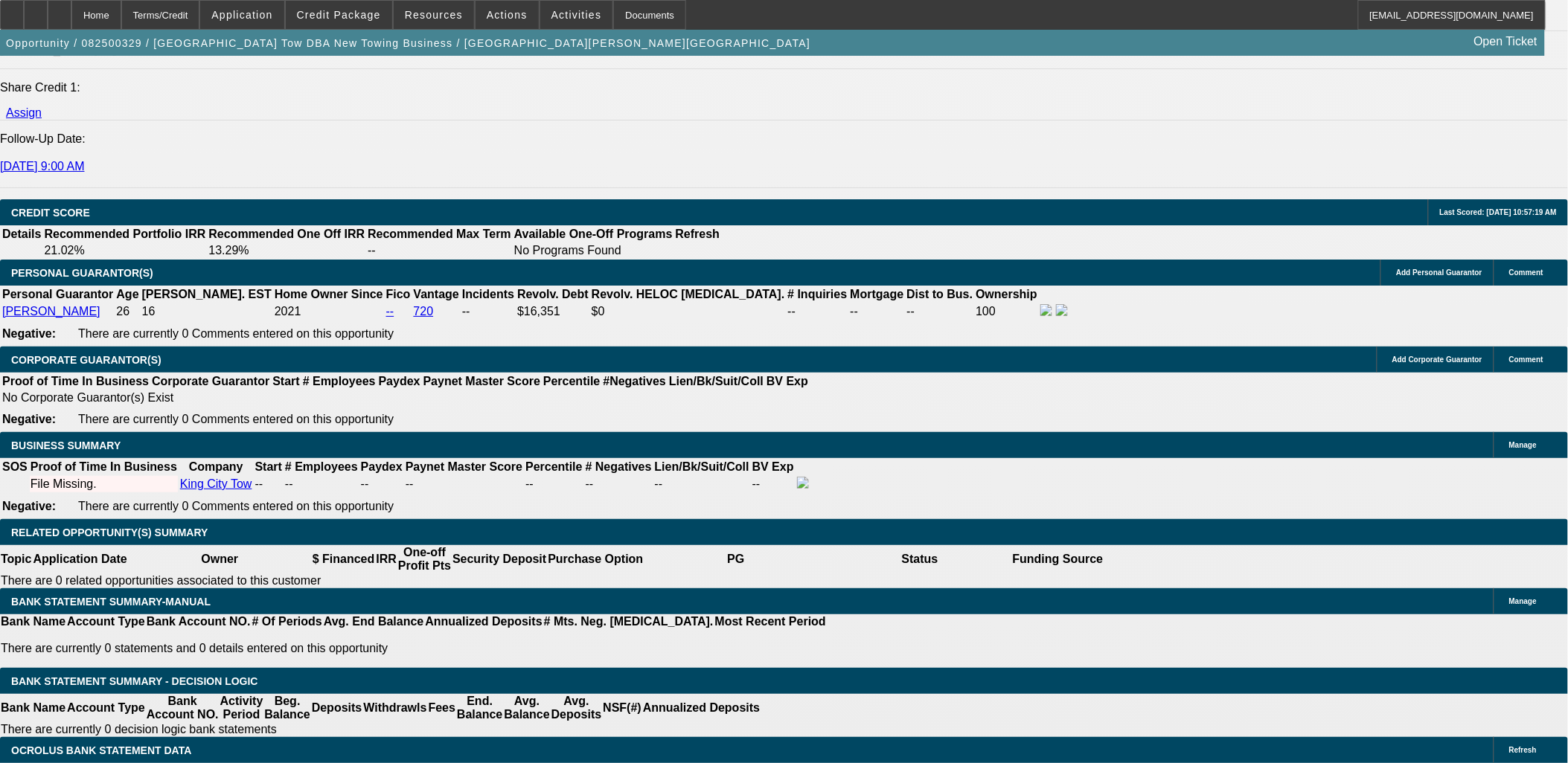
radio input "true"
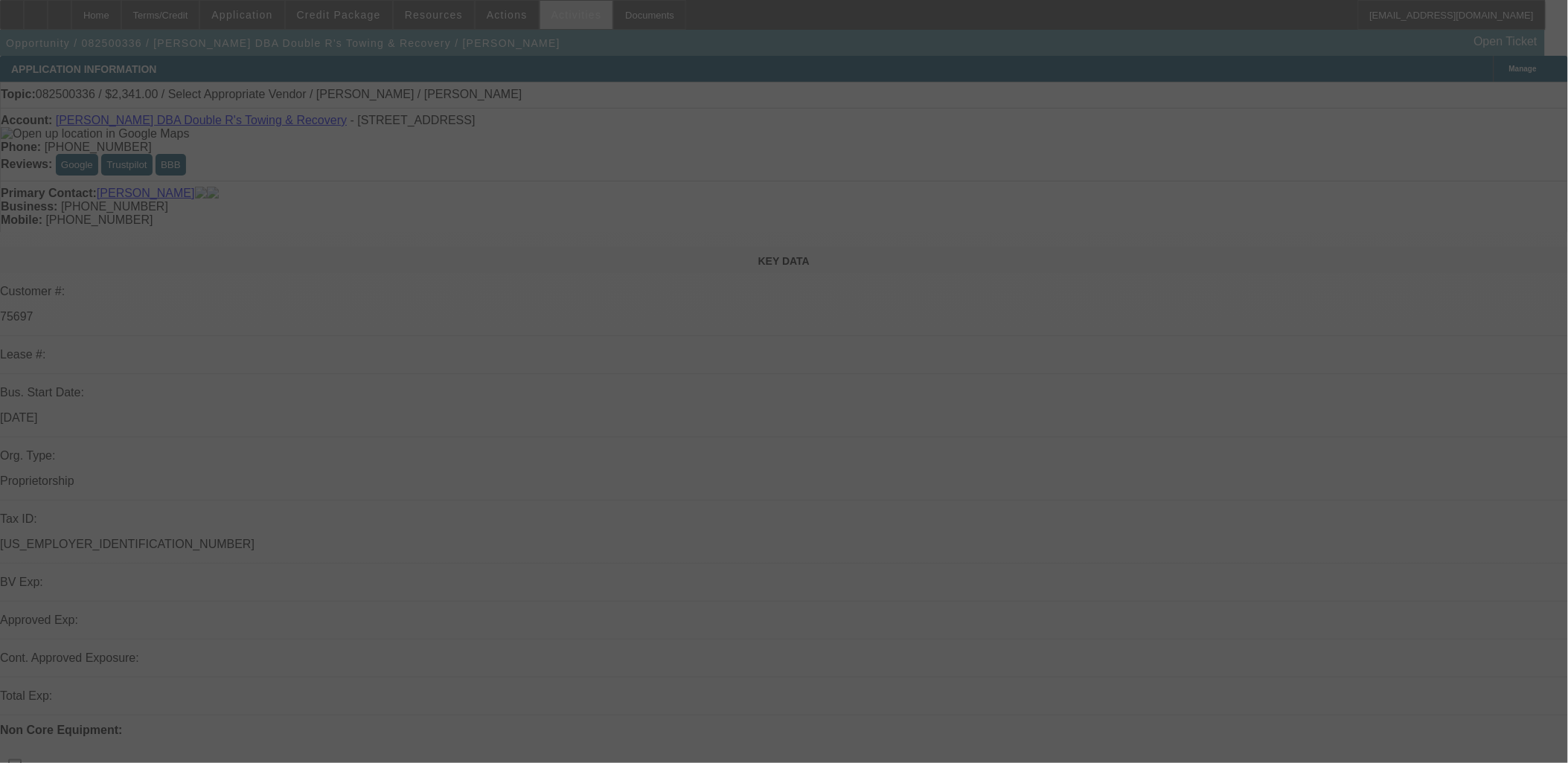
select select "0"
select select "2"
select select "0.1"
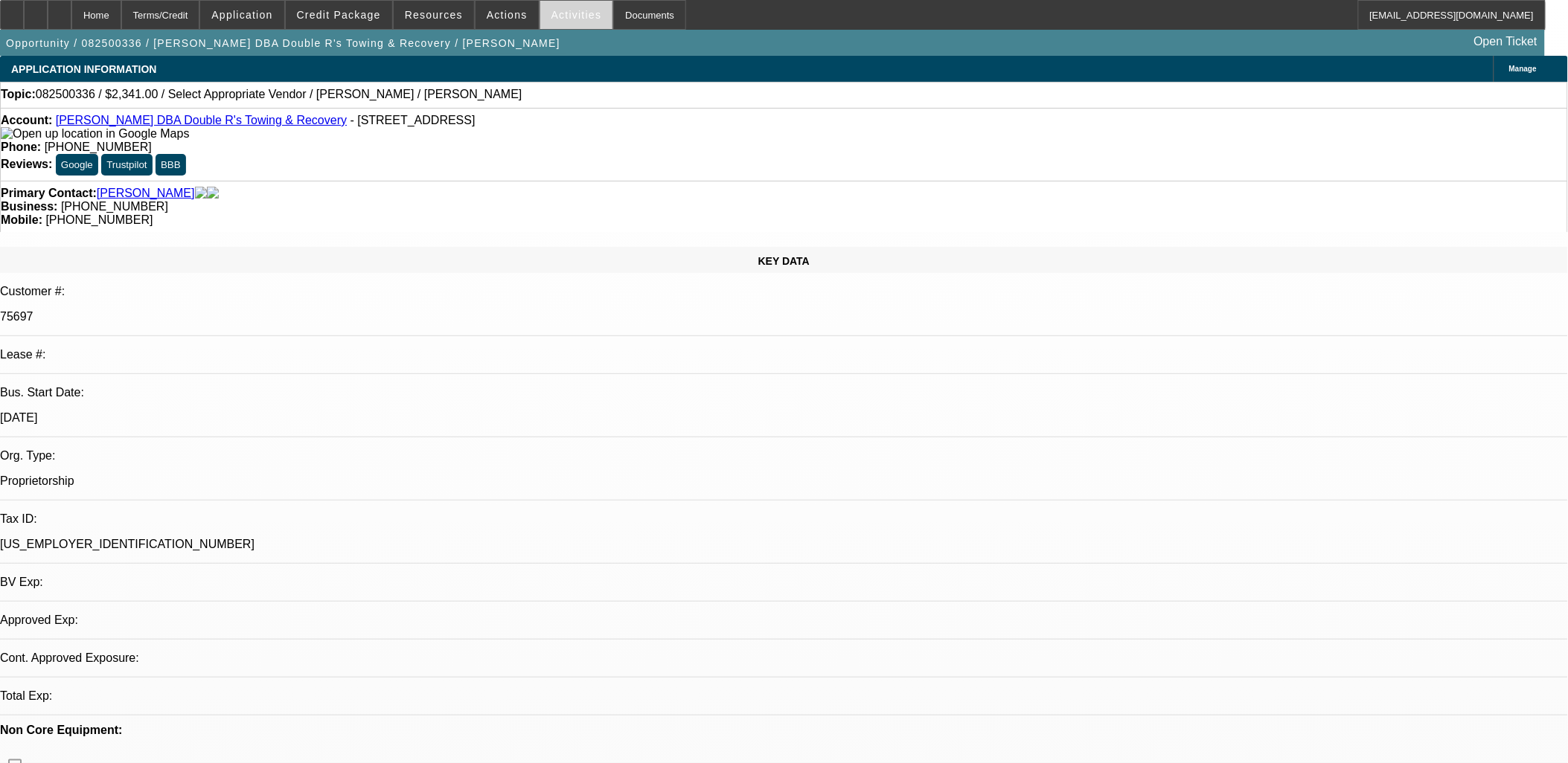
select select "1"
select select "2"
select select "4"
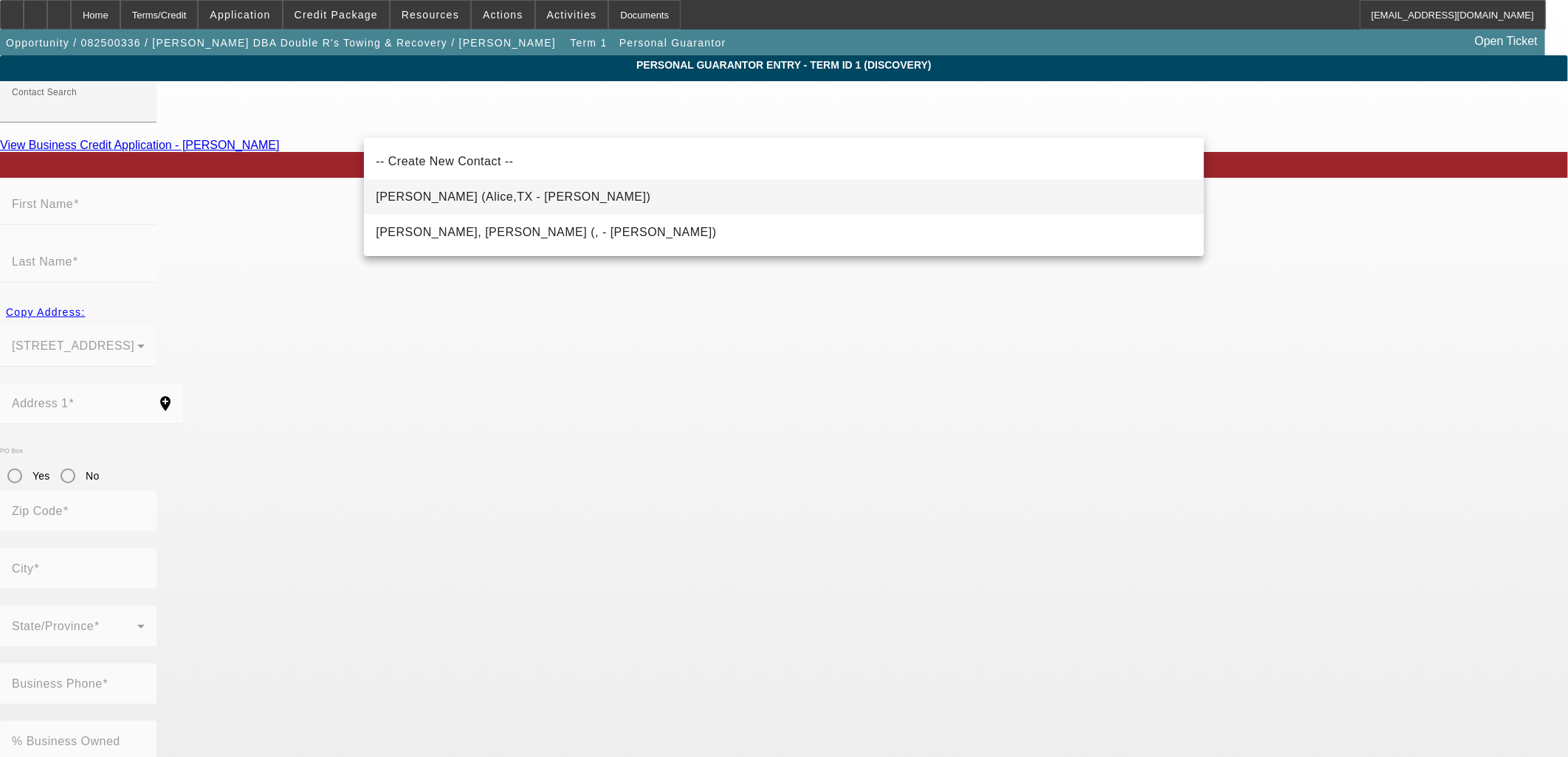
click at [437, 199] on span "[PERSON_NAME] (Alice,TX - [PERSON_NAME])" at bounding box center [513, 197] width 275 height 13
type input "[PERSON_NAME] (Alice,TX - [PERSON_NAME])"
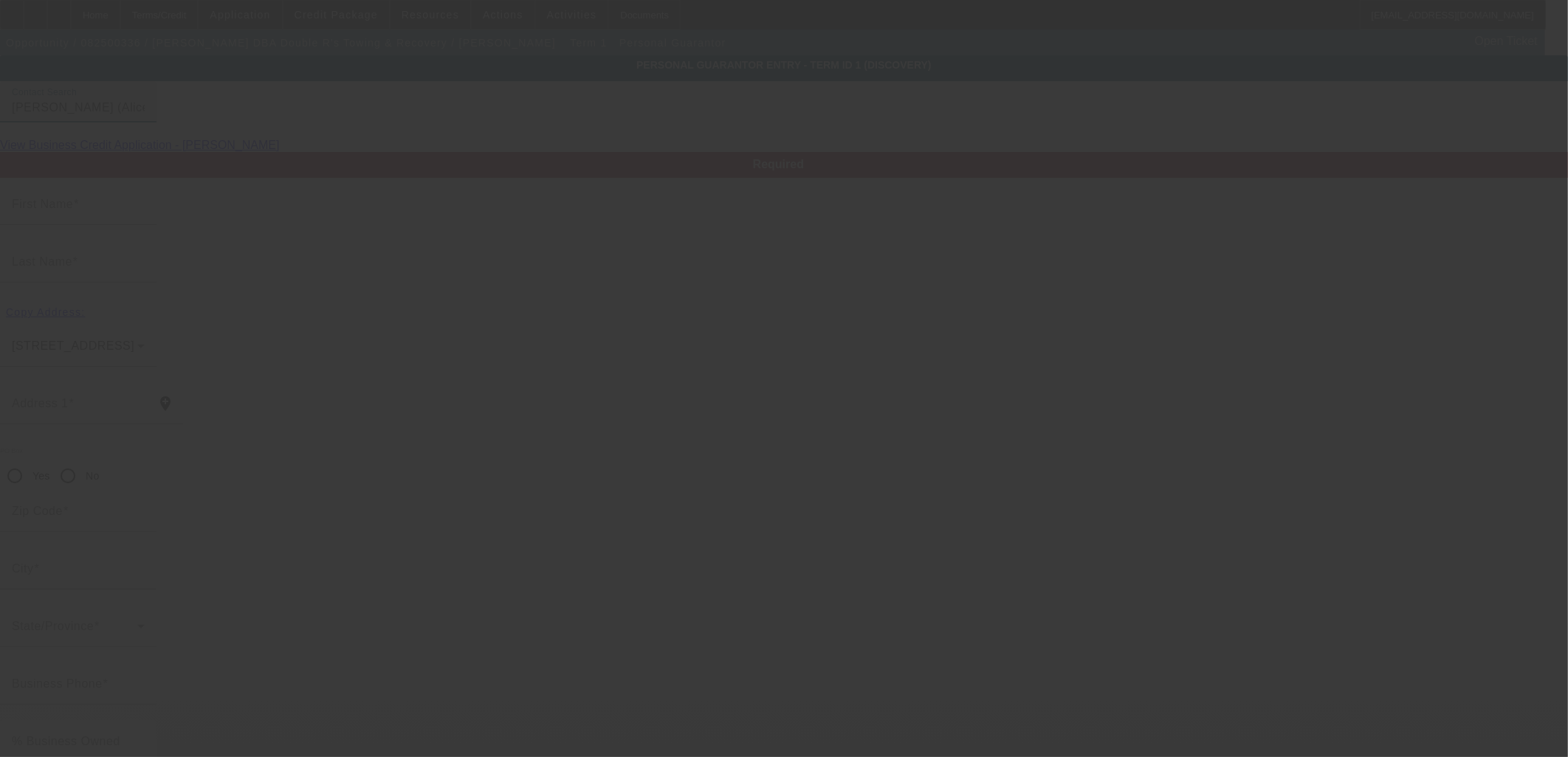
type input "[PERSON_NAME]"
type input "[STREET_ADDRESS]"
radio input "true"
type input "78332"
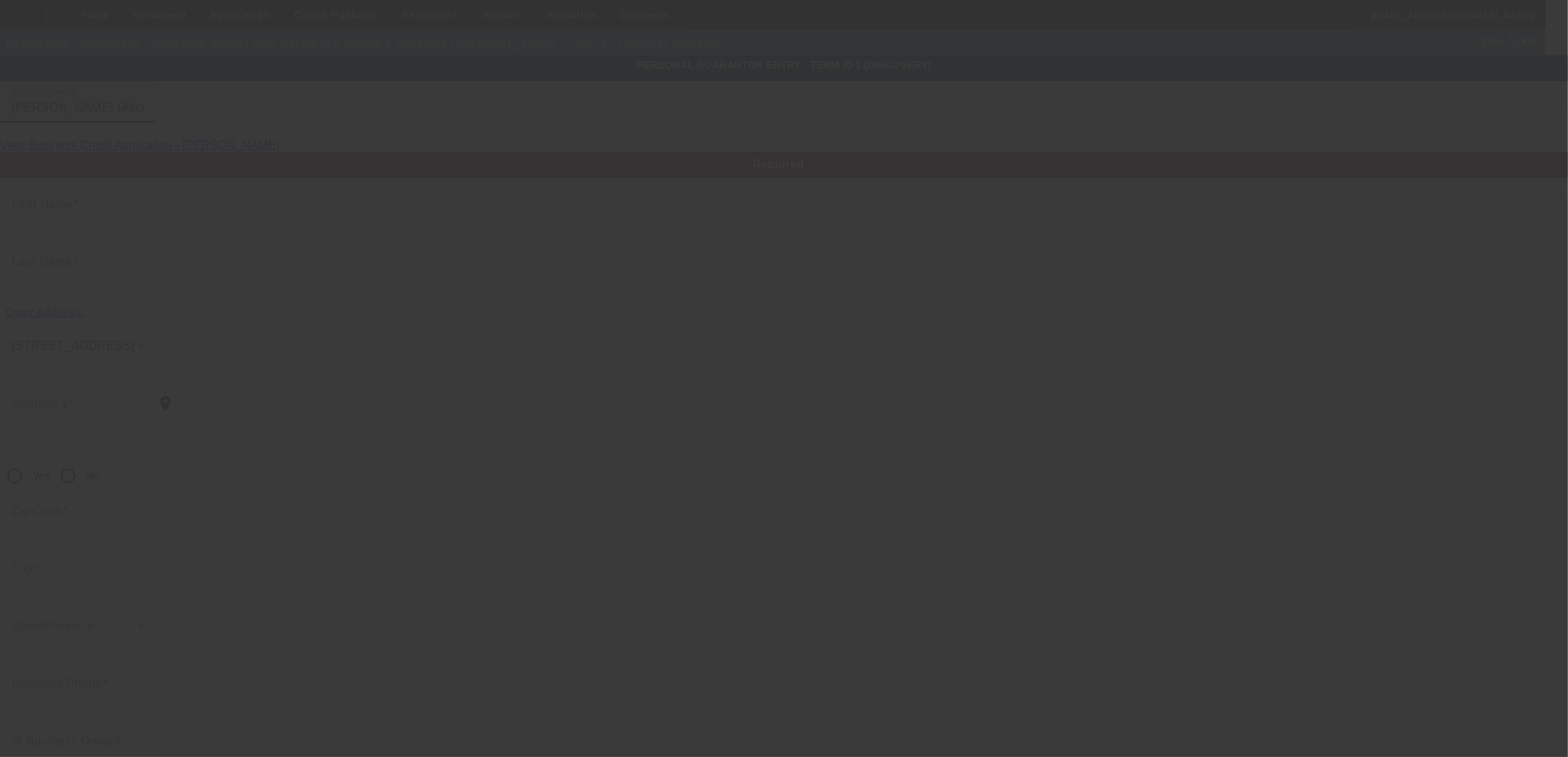
type input "[PERSON_NAME]"
type input "[PHONE_NUMBER]"
type input "50"
type input "461-27-5914"
type input "[EMAIL_ADDRESS][DOMAIN_NAME]"
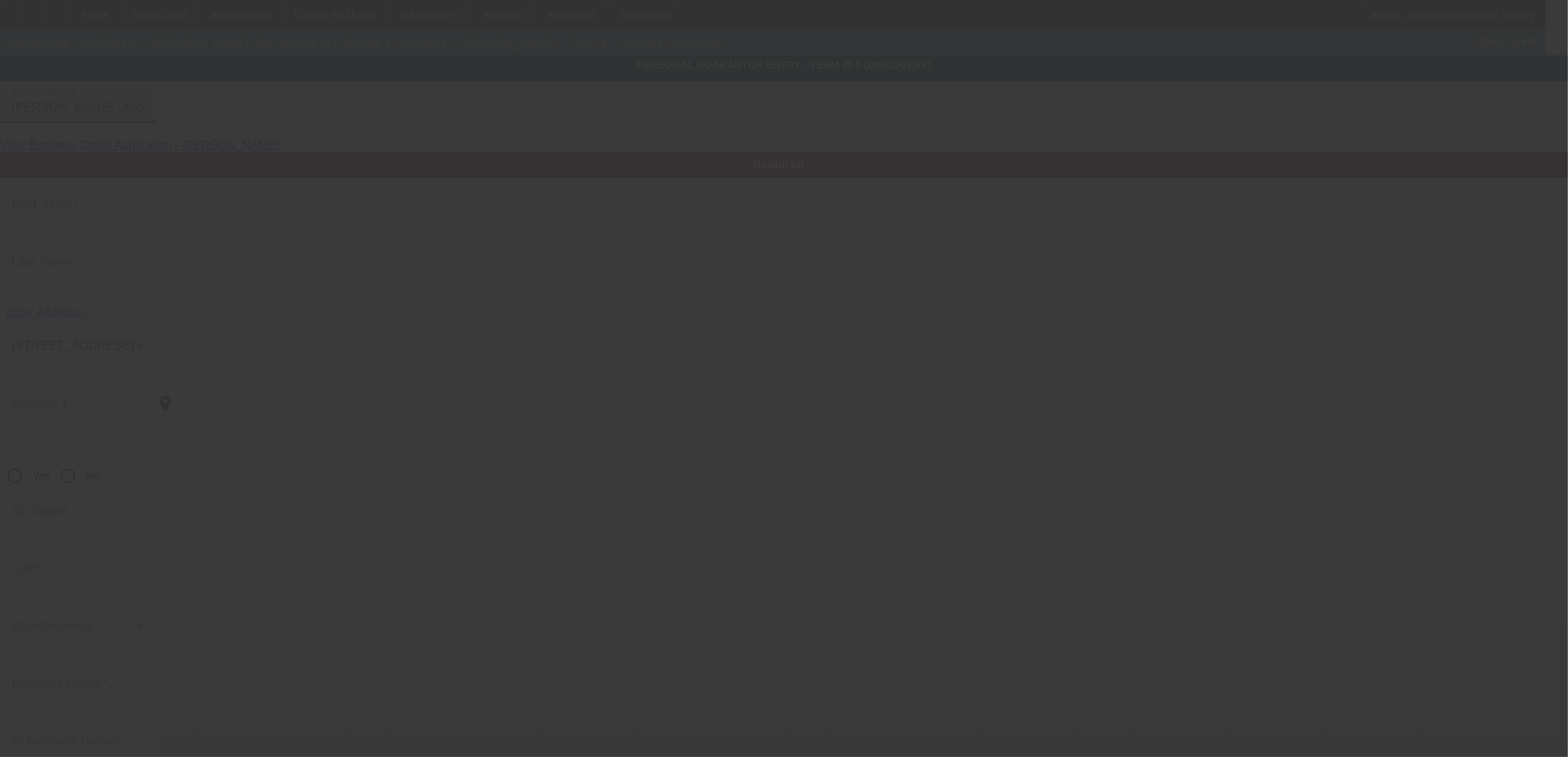
type input "[PHONE_NUMBER]"
type input "$0.00"
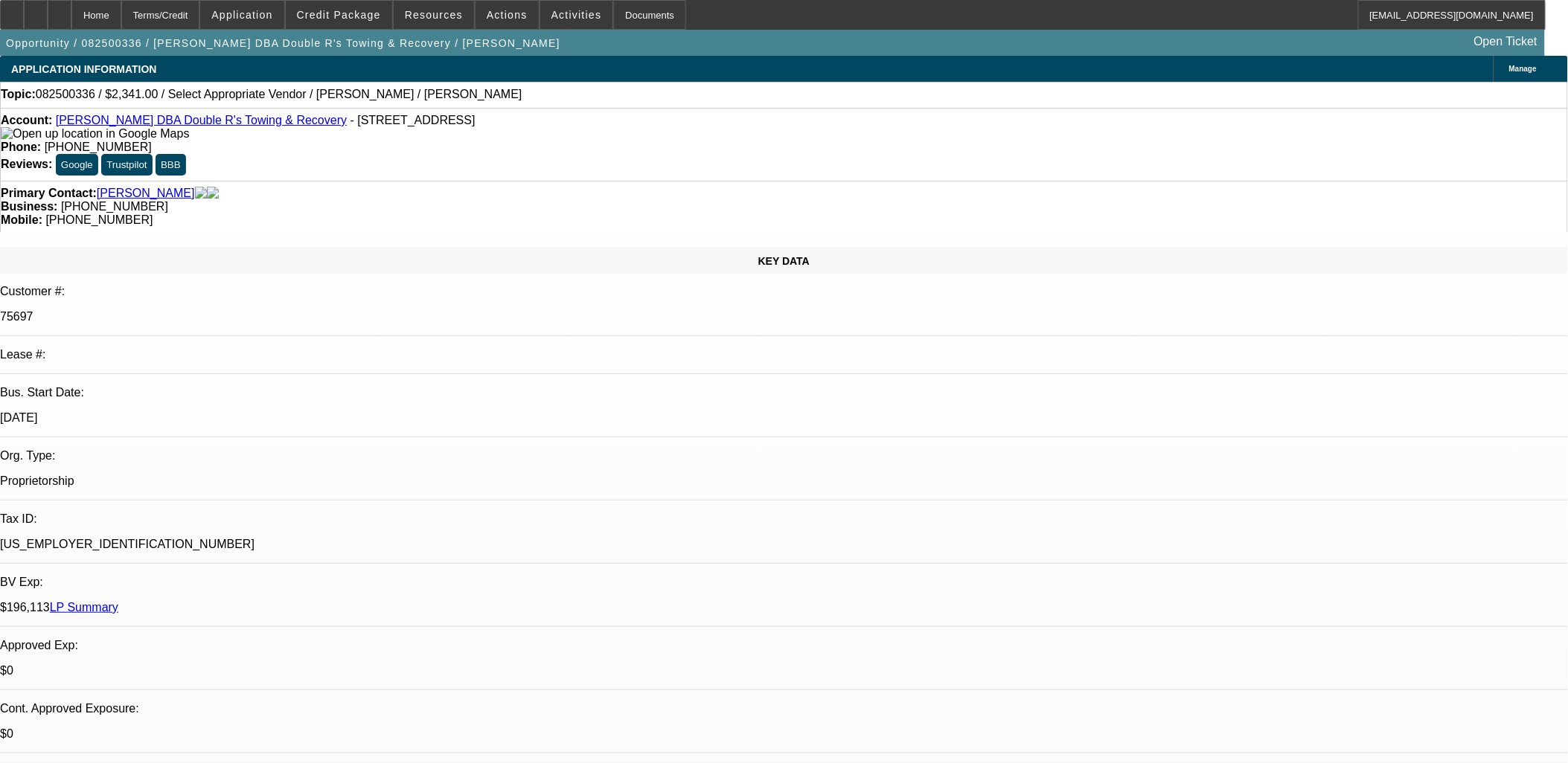
select select "0"
select select "2"
select select "0.1"
select select "4"
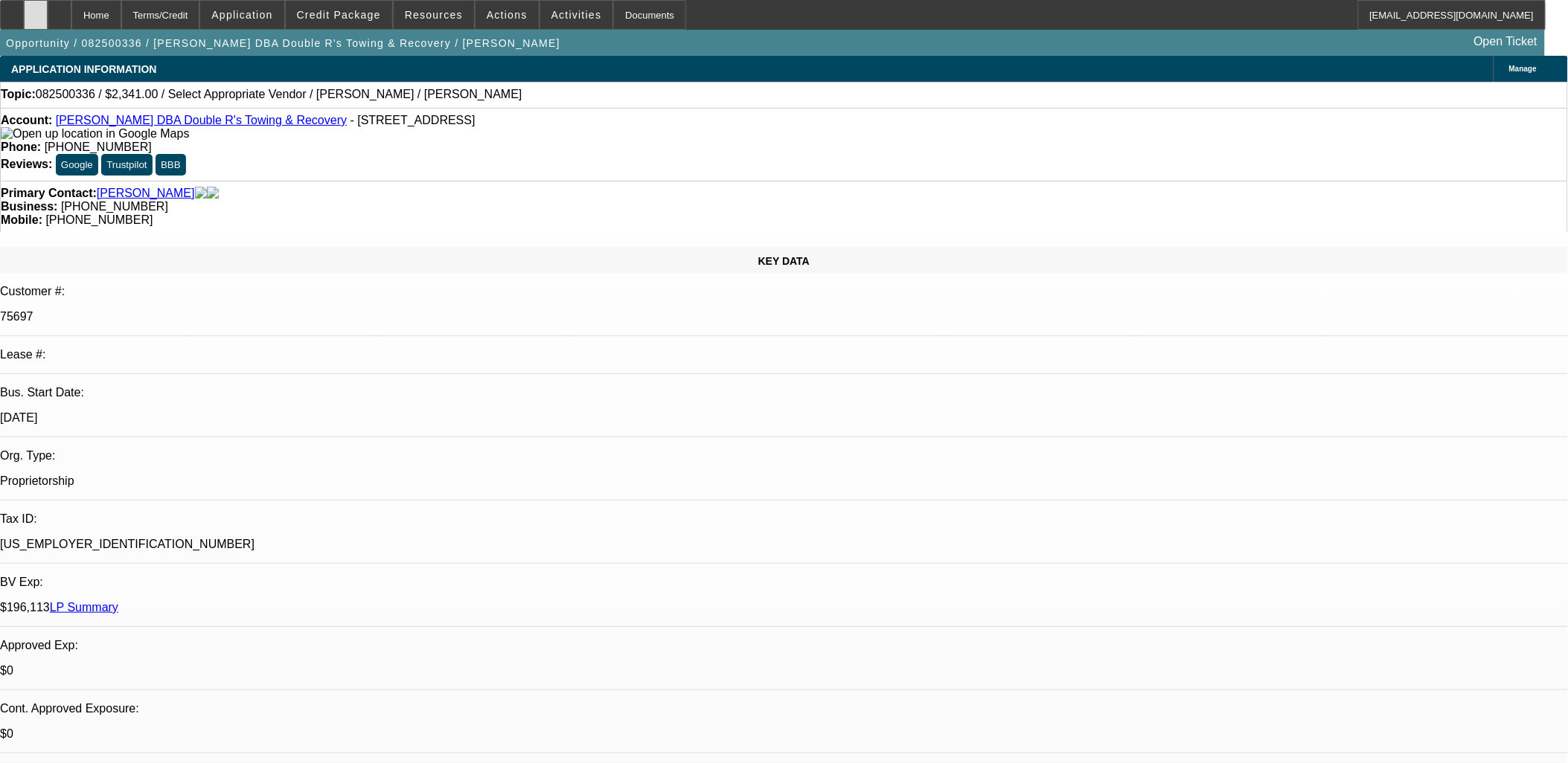
click at [36, 10] on icon at bounding box center [36, 10] width 0 height 0
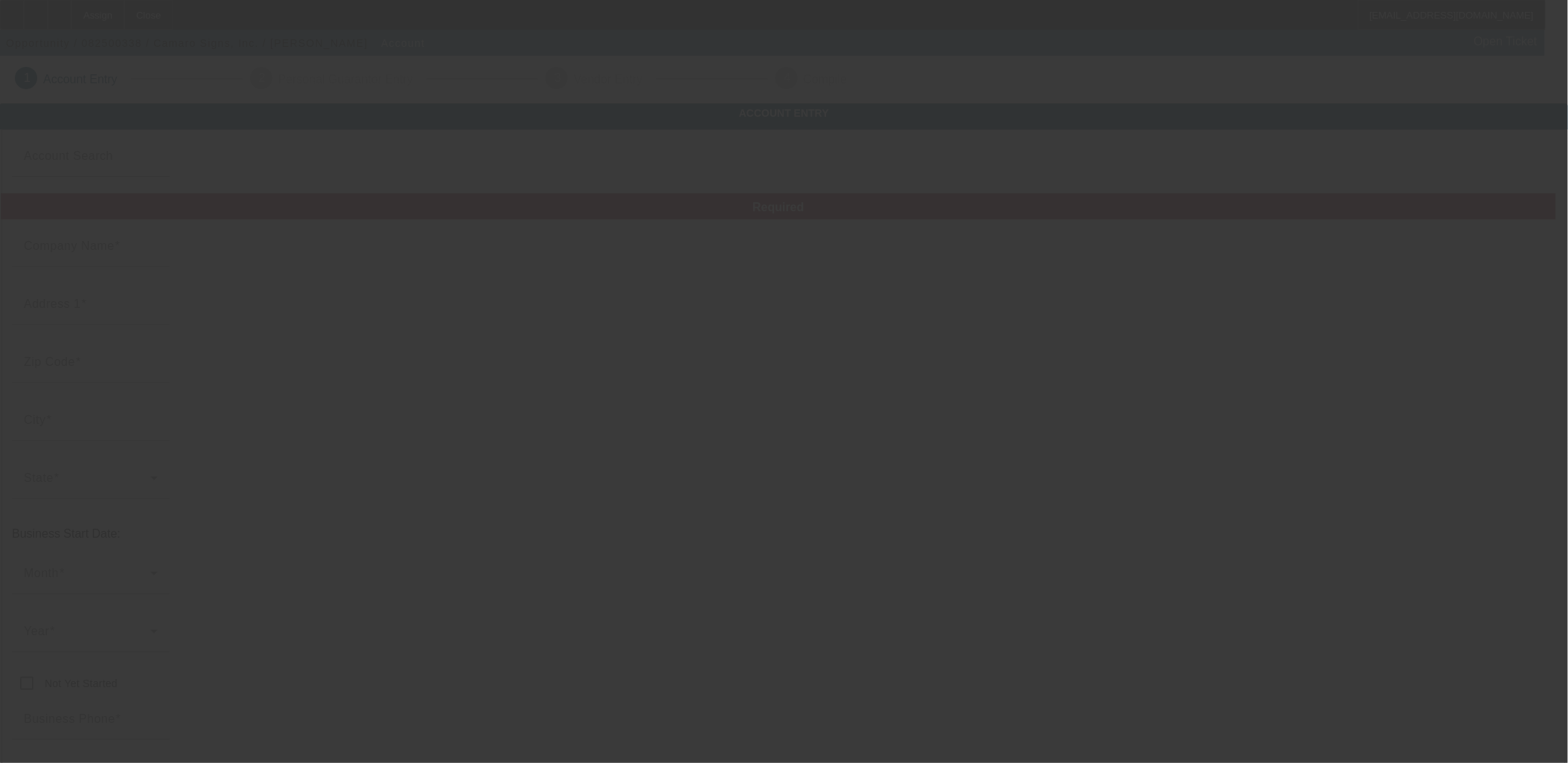
type input "Camaro Signs, Inc."
type input "[STREET_ADDRESS][PERSON_NAME]"
type input "06351"
type input "Griswold"
type input "[PHONE_NUMBER]"
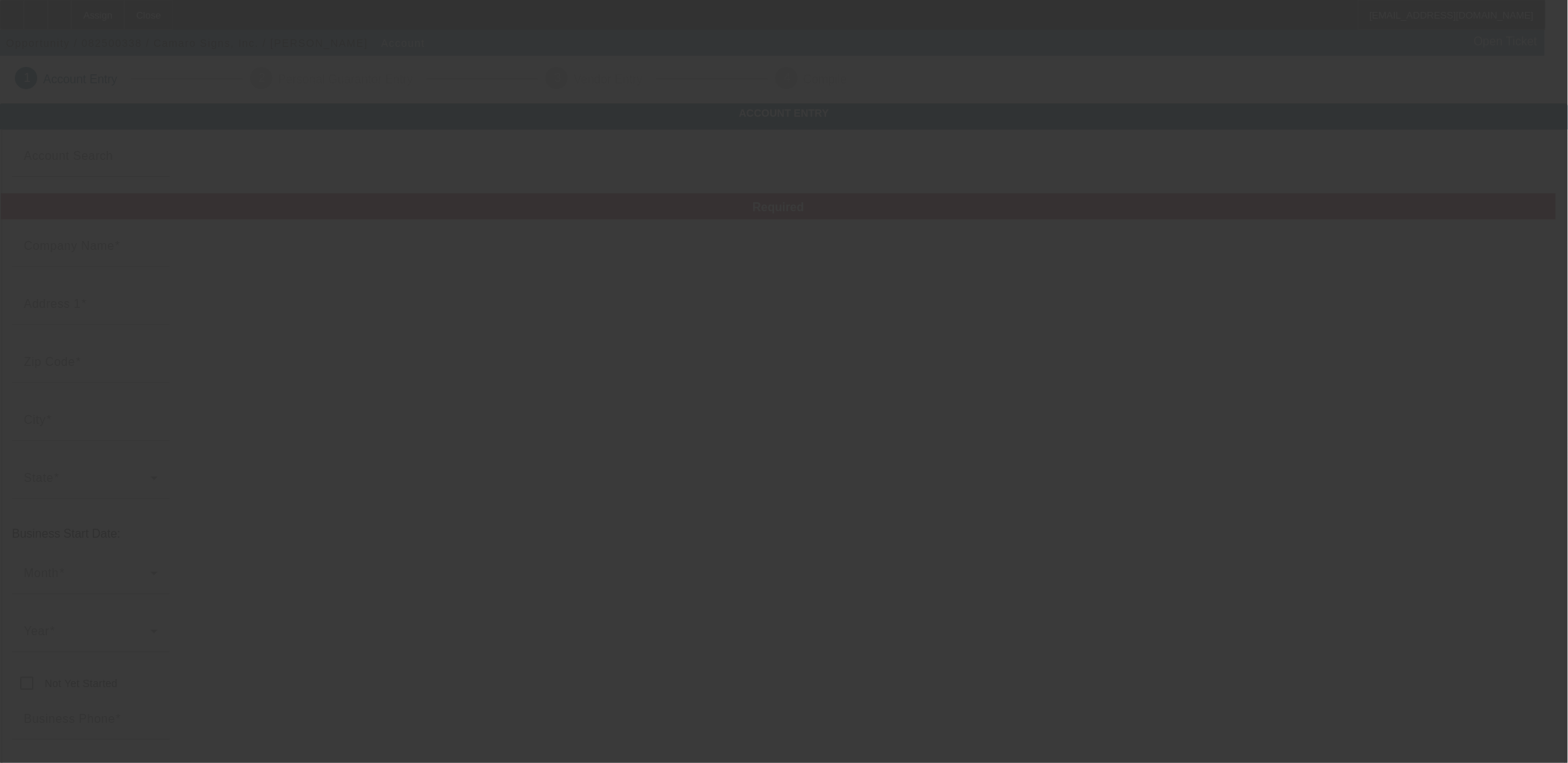
type input "john@camarosigns.com"
type input "New London"
type input "(860) 886-2613"
type input "[US_EMPLOYER_IDENTIFICATION_NUMBER]"
type input "https://CAMAROSIGNS.COM"
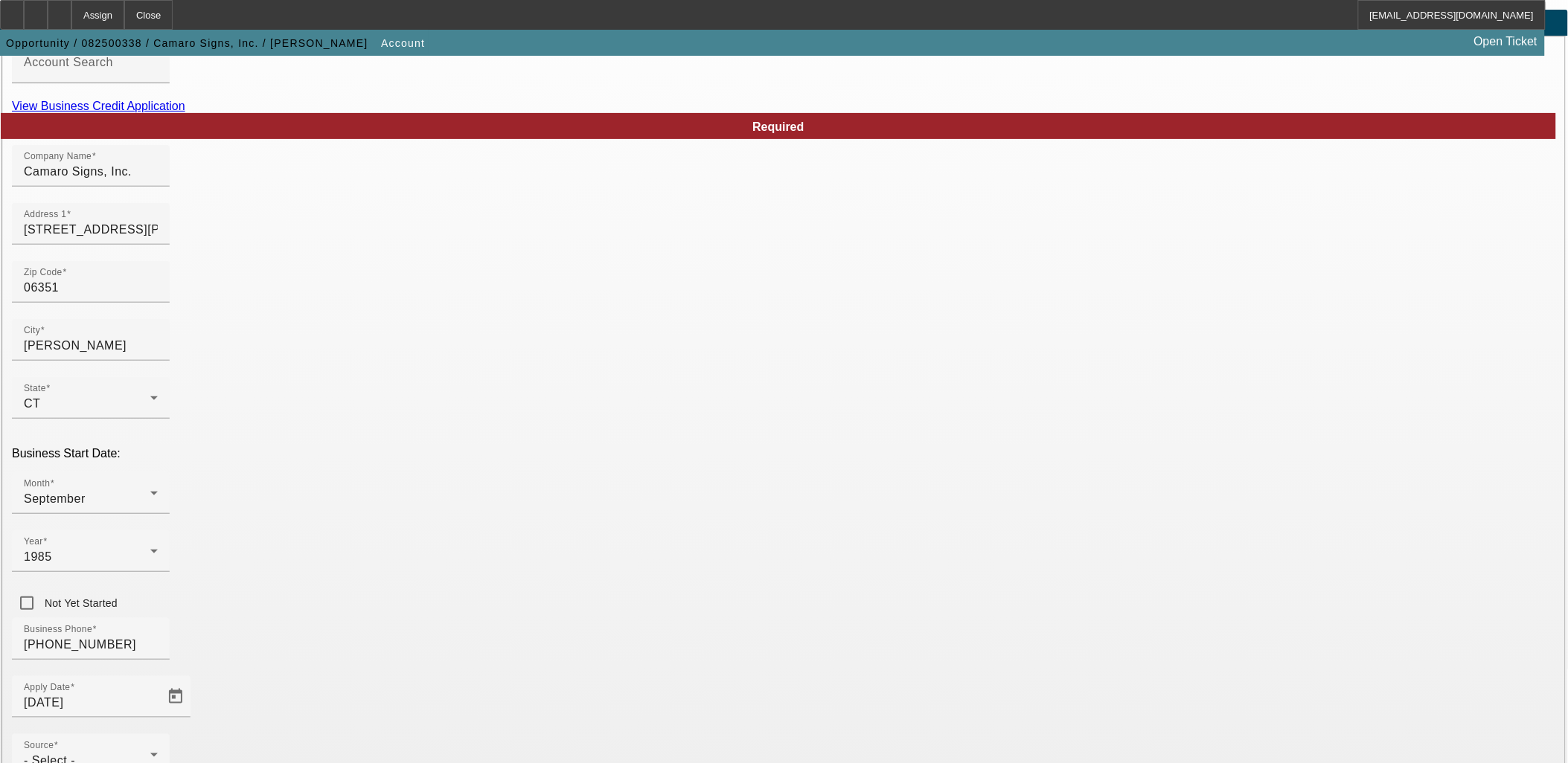
scroll to position [184, 0]
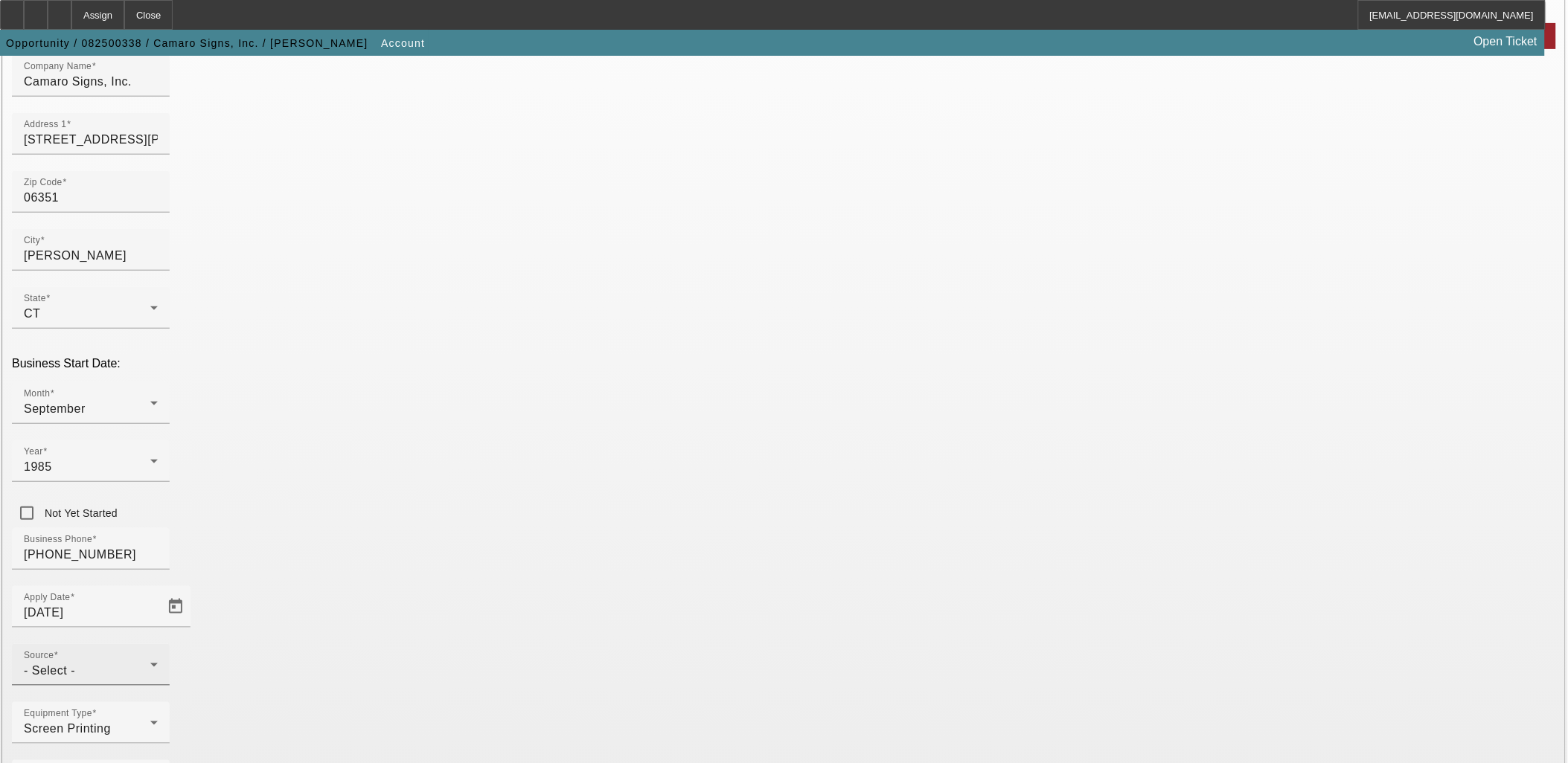
click at [158, 644] on div "Source - Select -" at bounding box center [90, 665] width 134 height 42
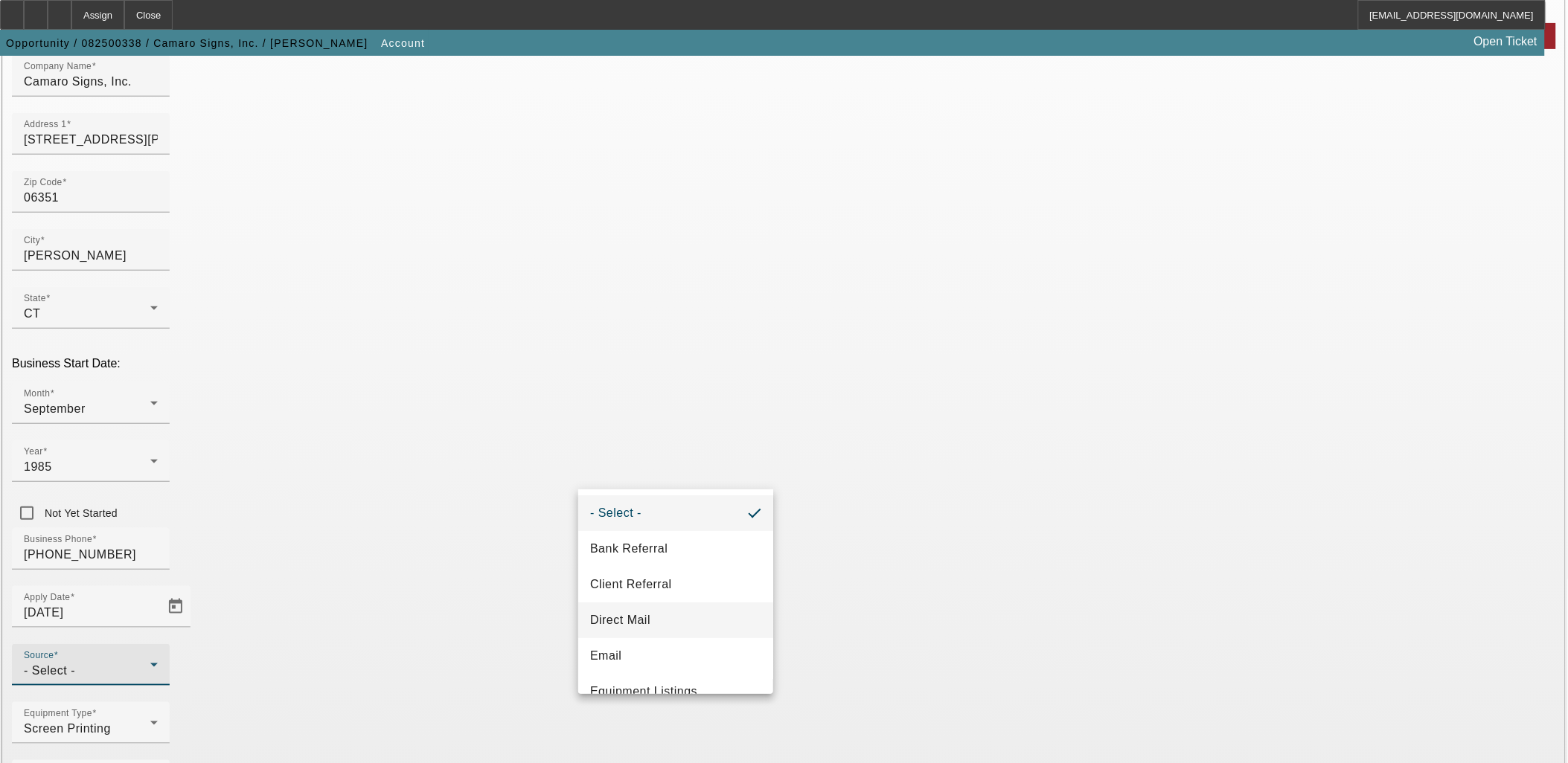
scroll to position [83, 0]
drag, startPoint x: 667, startPoint y: 637, endPoint x: 717, endPoint y: 628, distance: 50.8
click at [667, 636] on span "Past Client/Applicant" at bounding box center [649, 644] width 118 height 17
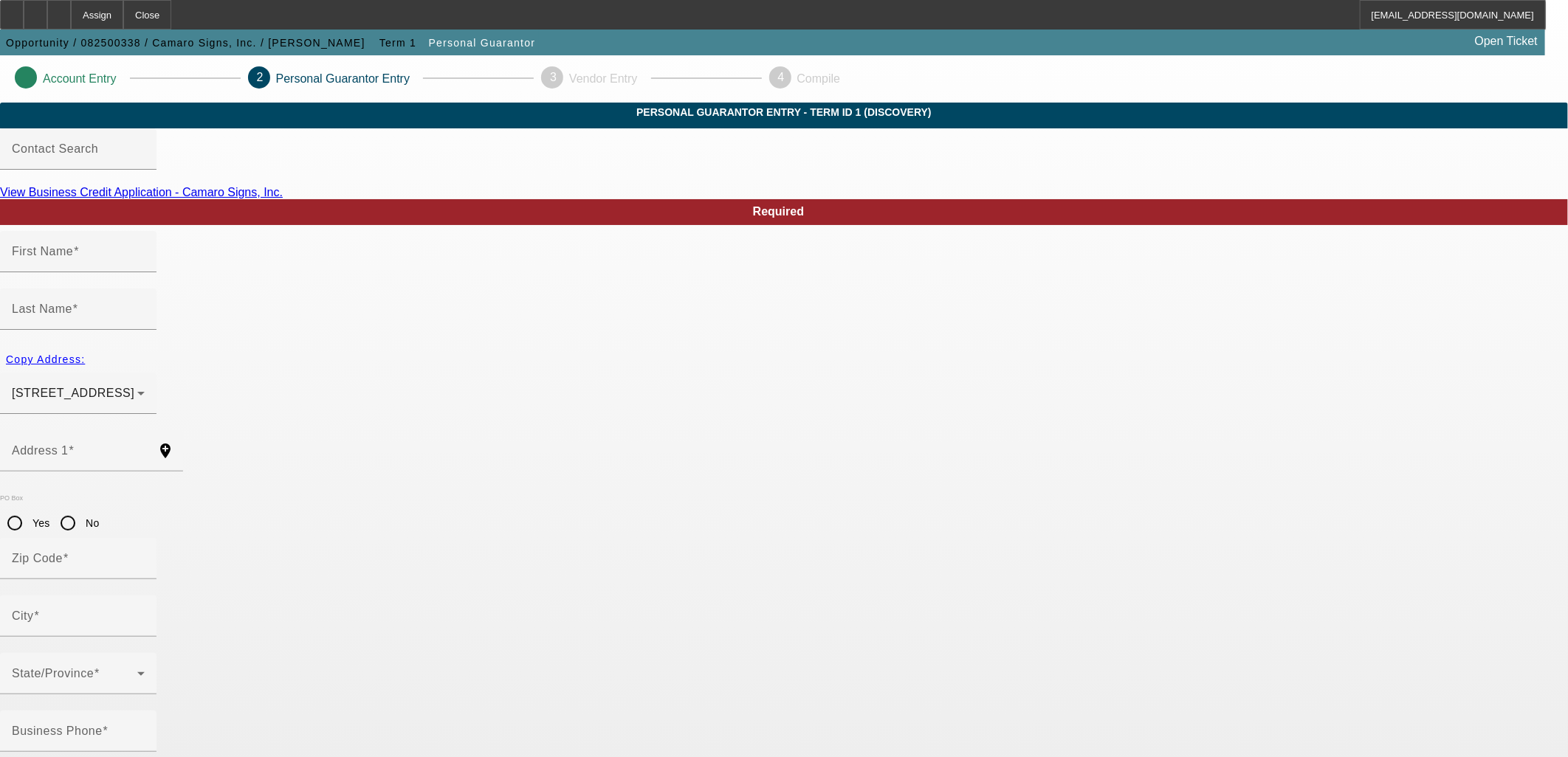
type input "John"
type input "Hansen"
type input "55 Dawley Road"
radio input "true"
type input "06389"
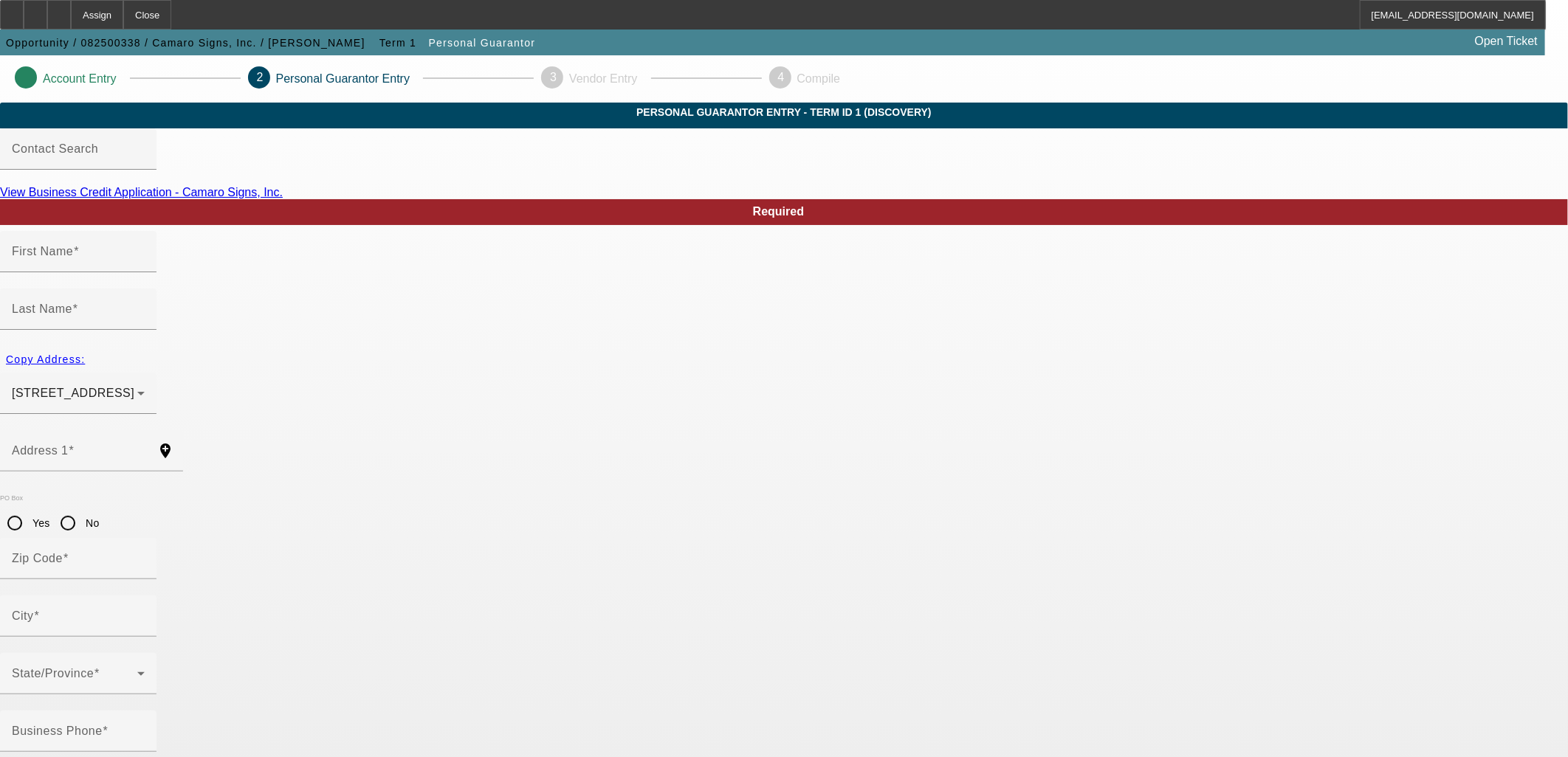
type input "Yantic"
type input "[PHONE_NUMBER]"
type input "100"
type input "040-70-9306"
type input "john@camarosigns.com"
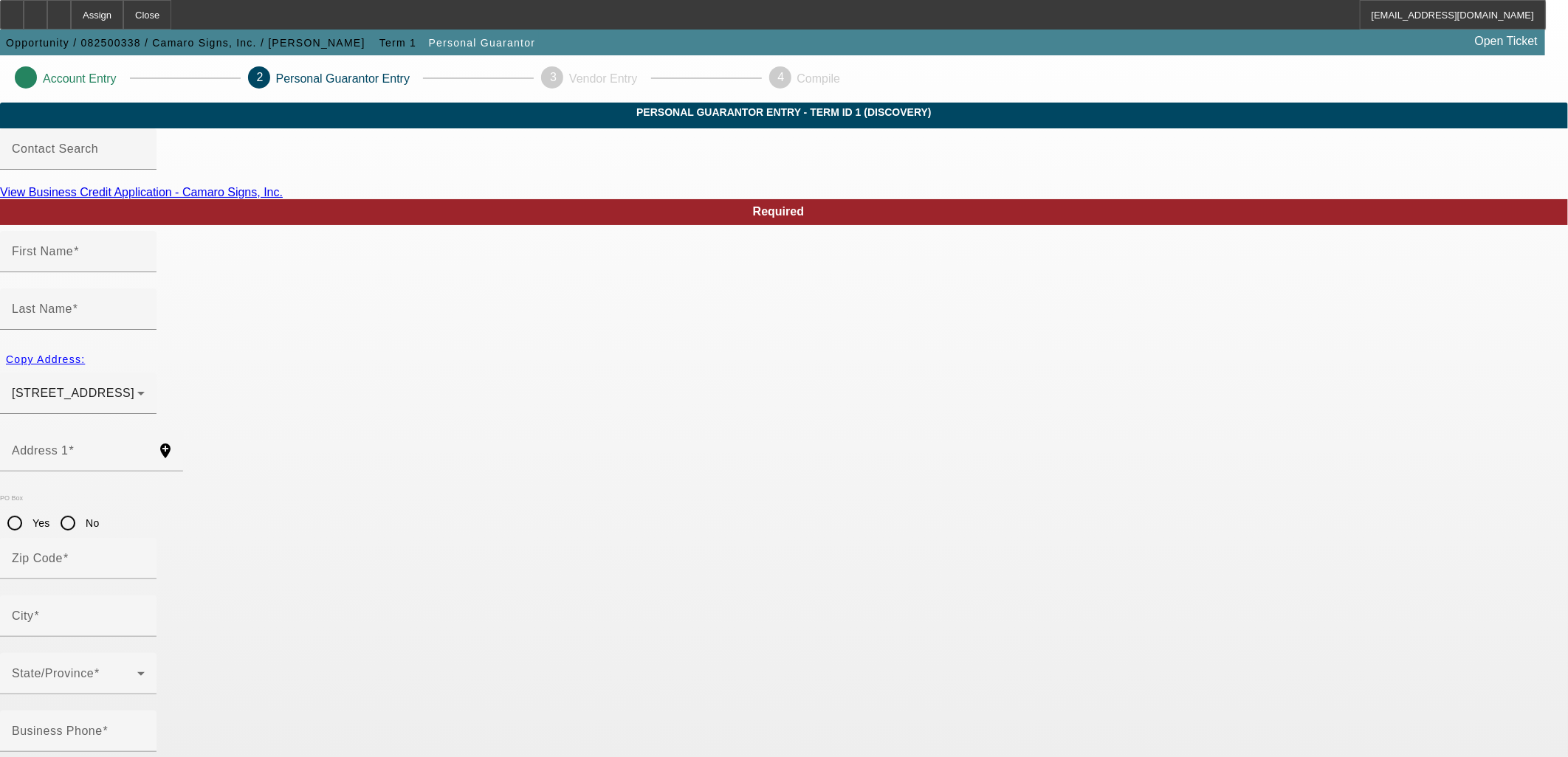
type input "M"
type input "(860) 376-0334"
type input "$450,000.00"
type input "$2,454.00"
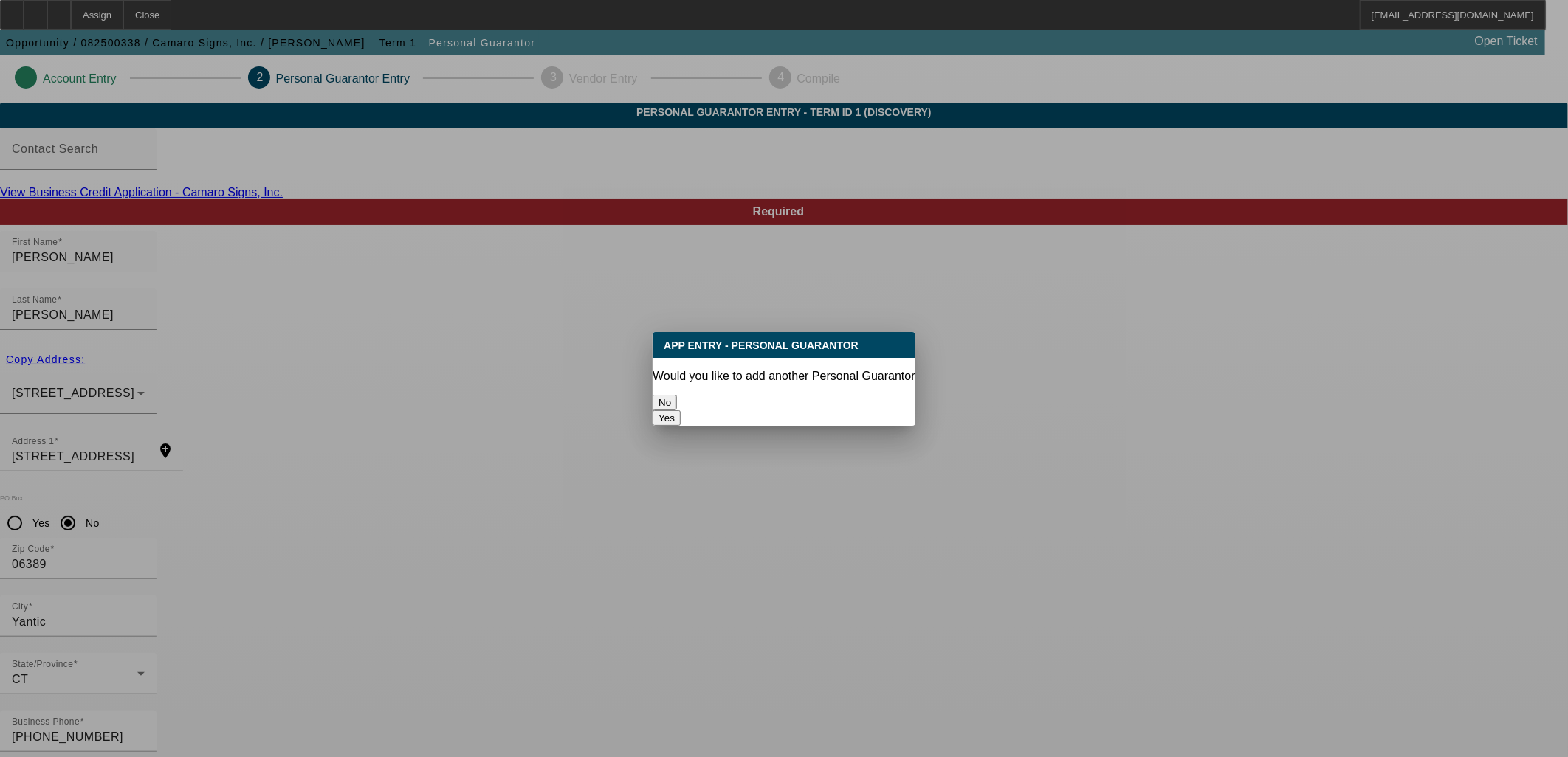
click at [677, 397] on button "No" at bounding box center [664, 403] width 24 height 16
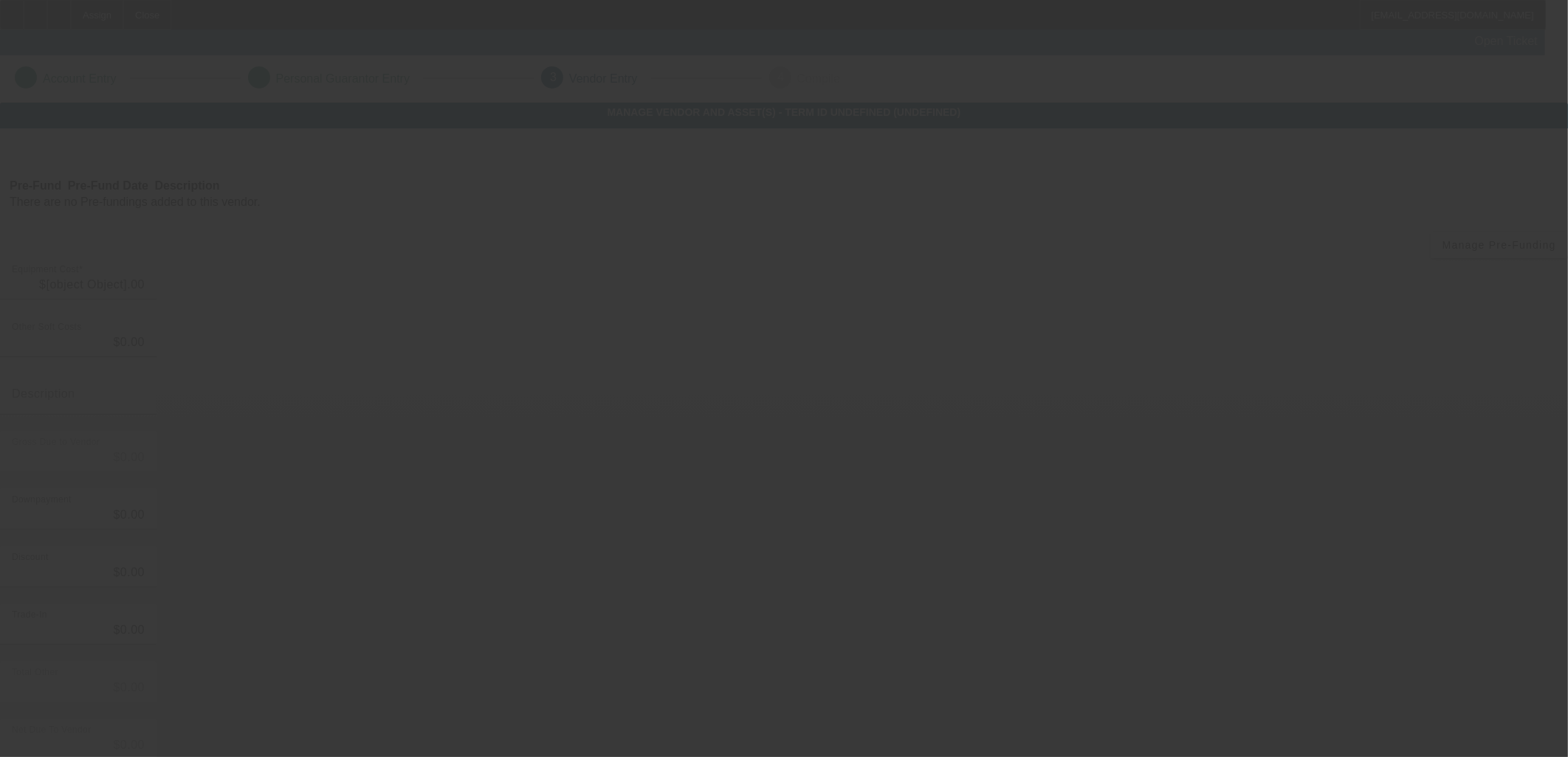
type input "$106,000.00"
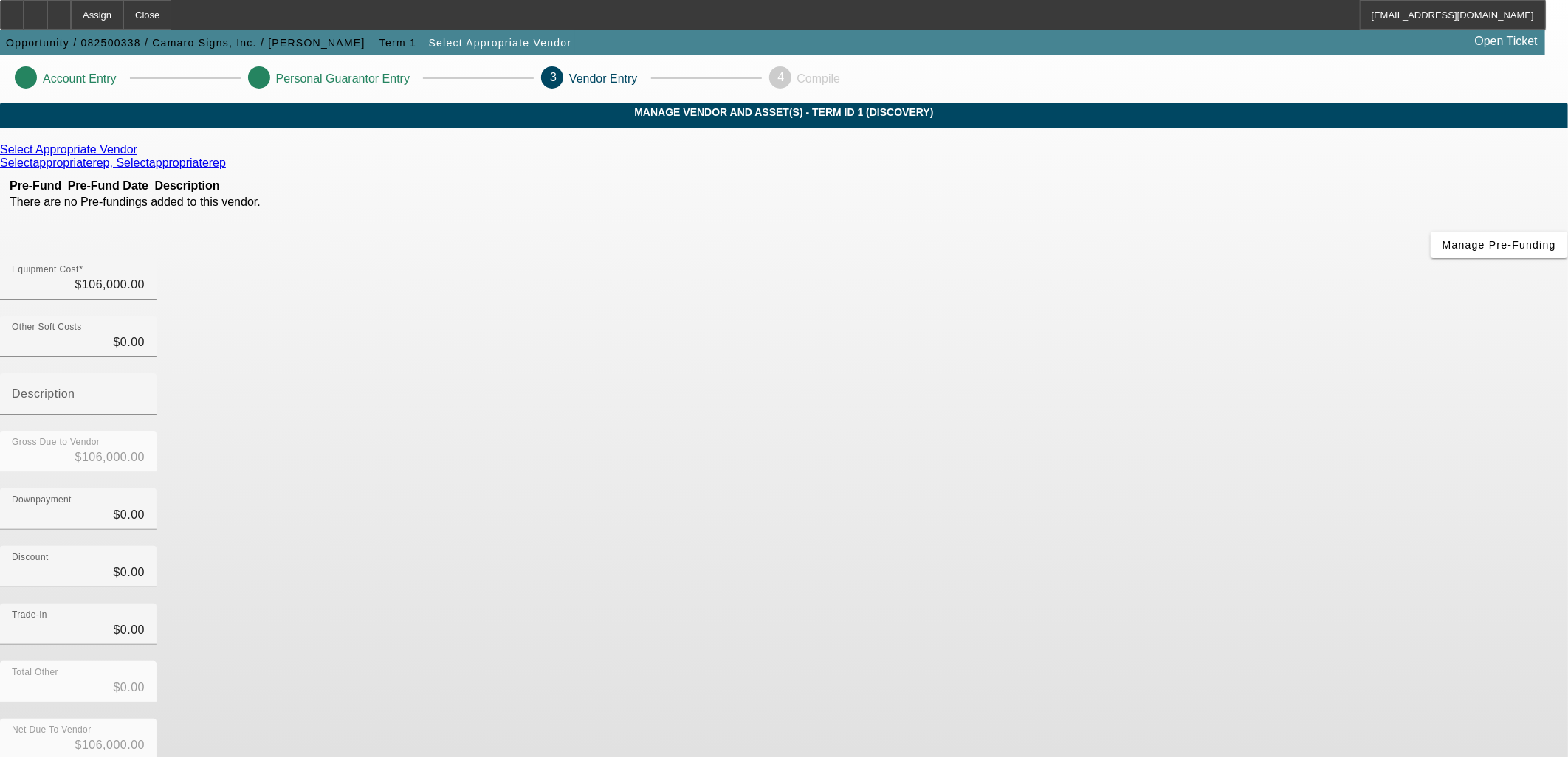
click at [141, 156] on icon at bounding box center [141, 149] width 0 height 13
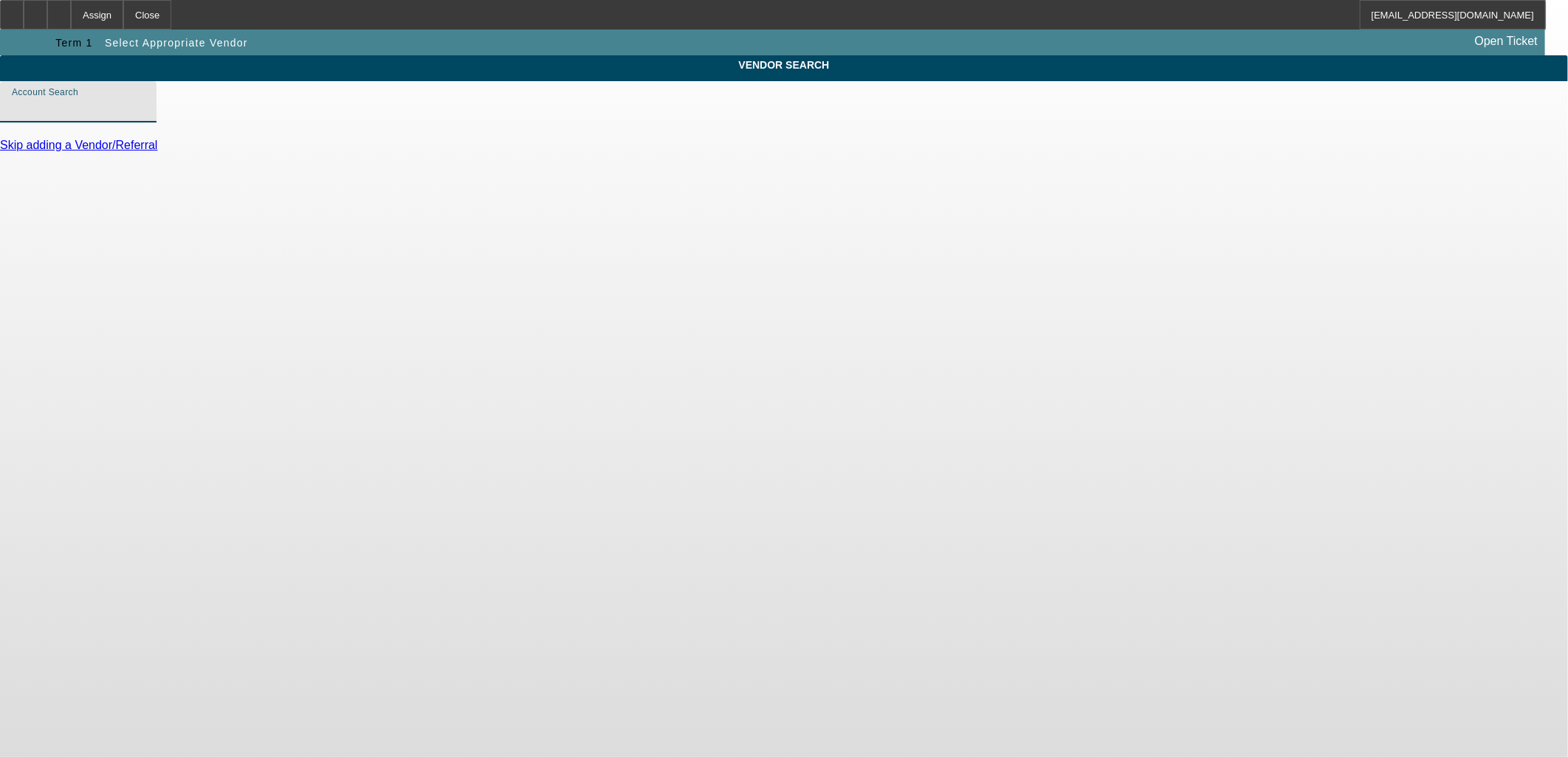
click at [145, 117] on input "Account Search" at bounding box center [78, 107] width 133 height 17
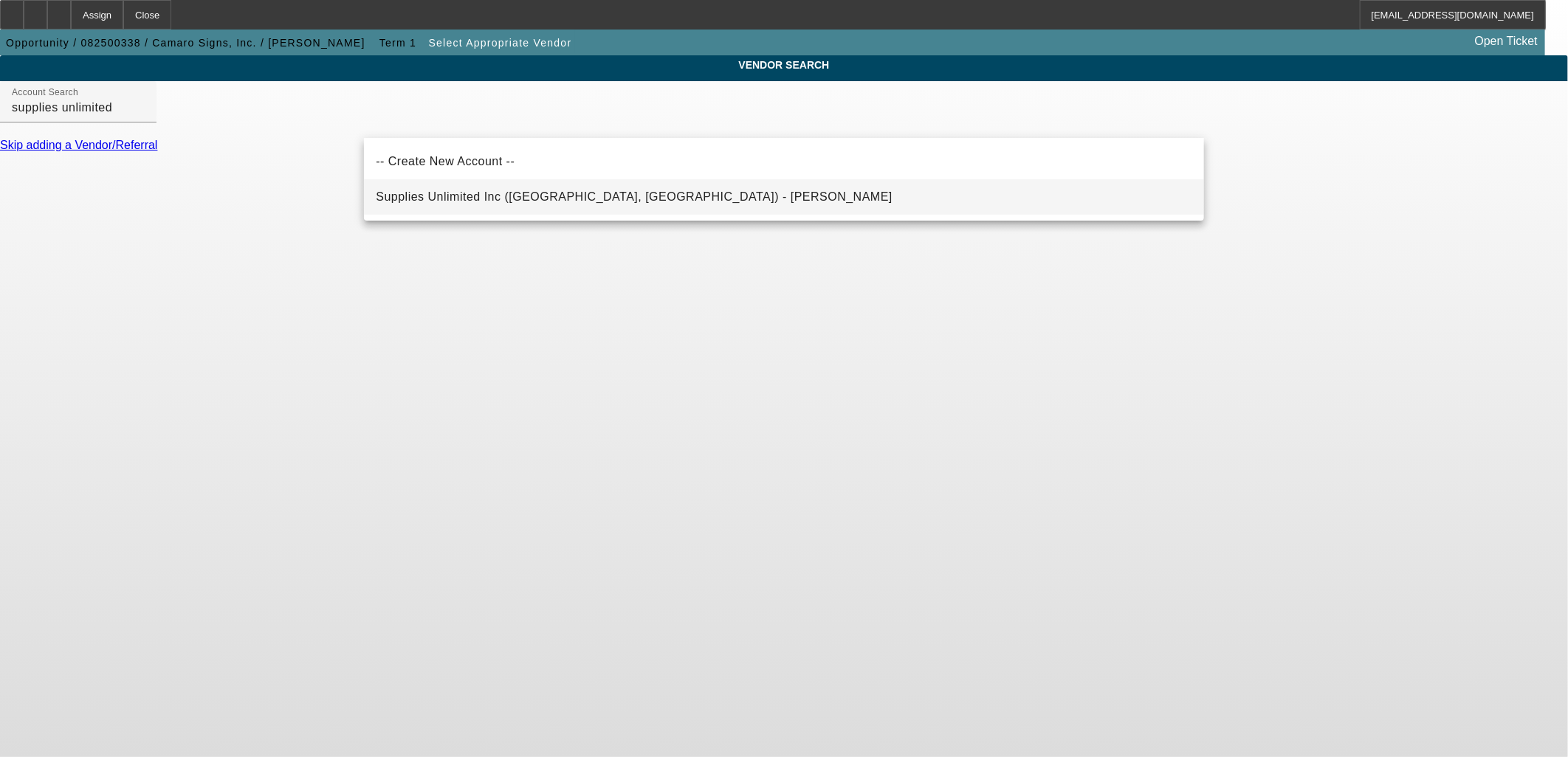
click at [534, 193] on span "Supplies Unlimited Inc (Wakefield, MA) - Dattoli, Joe" at bounding box center [634, 197] width 517 height 13
type input "Supplies Unlimited Inc (Wakefield, MA) - Dattoli, Joe"
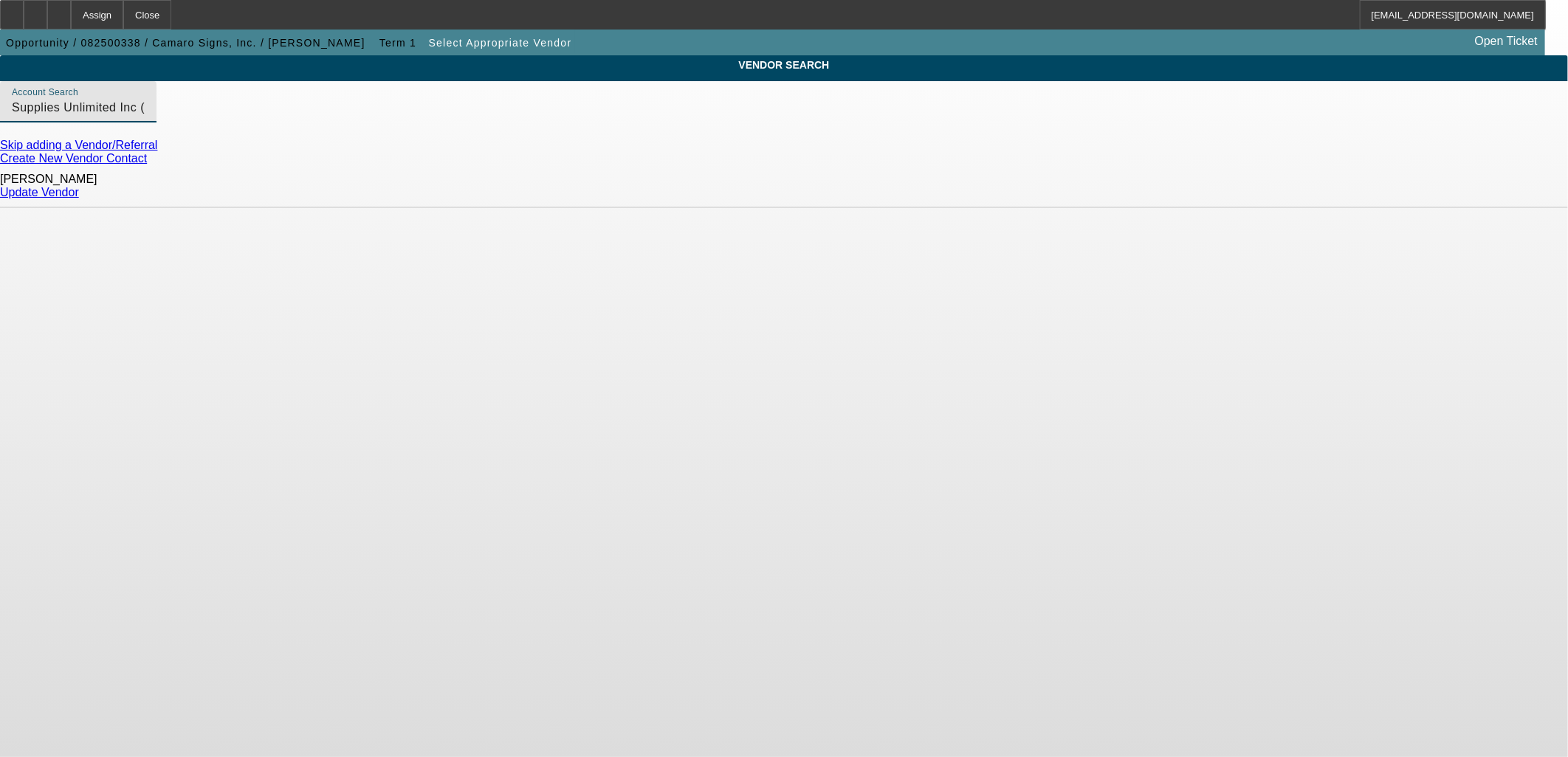
click at [79, 186] on link "Update Vendor" at bounding box center [39, 192] width 79 height 13
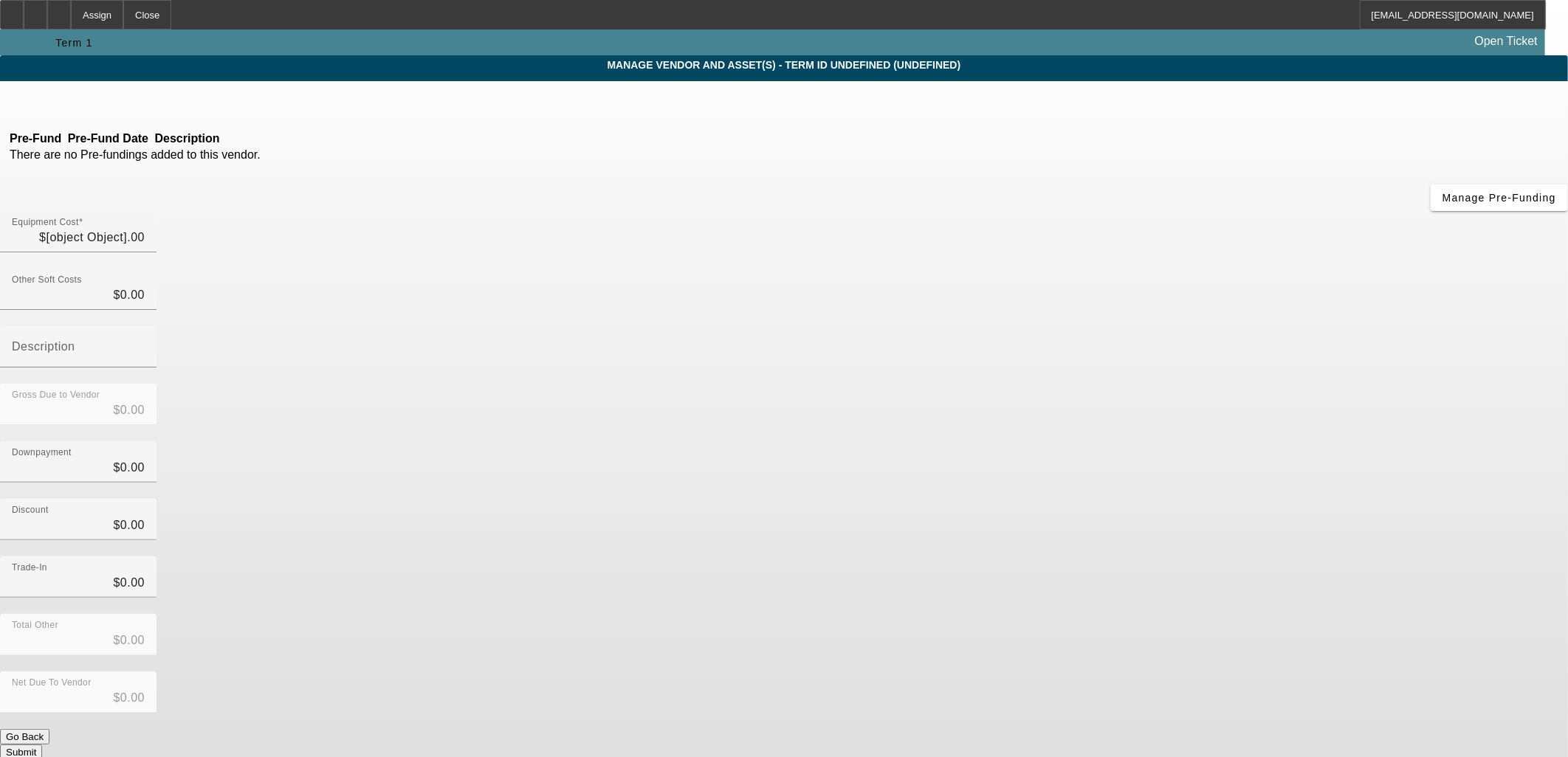
type input "$106,000.00"
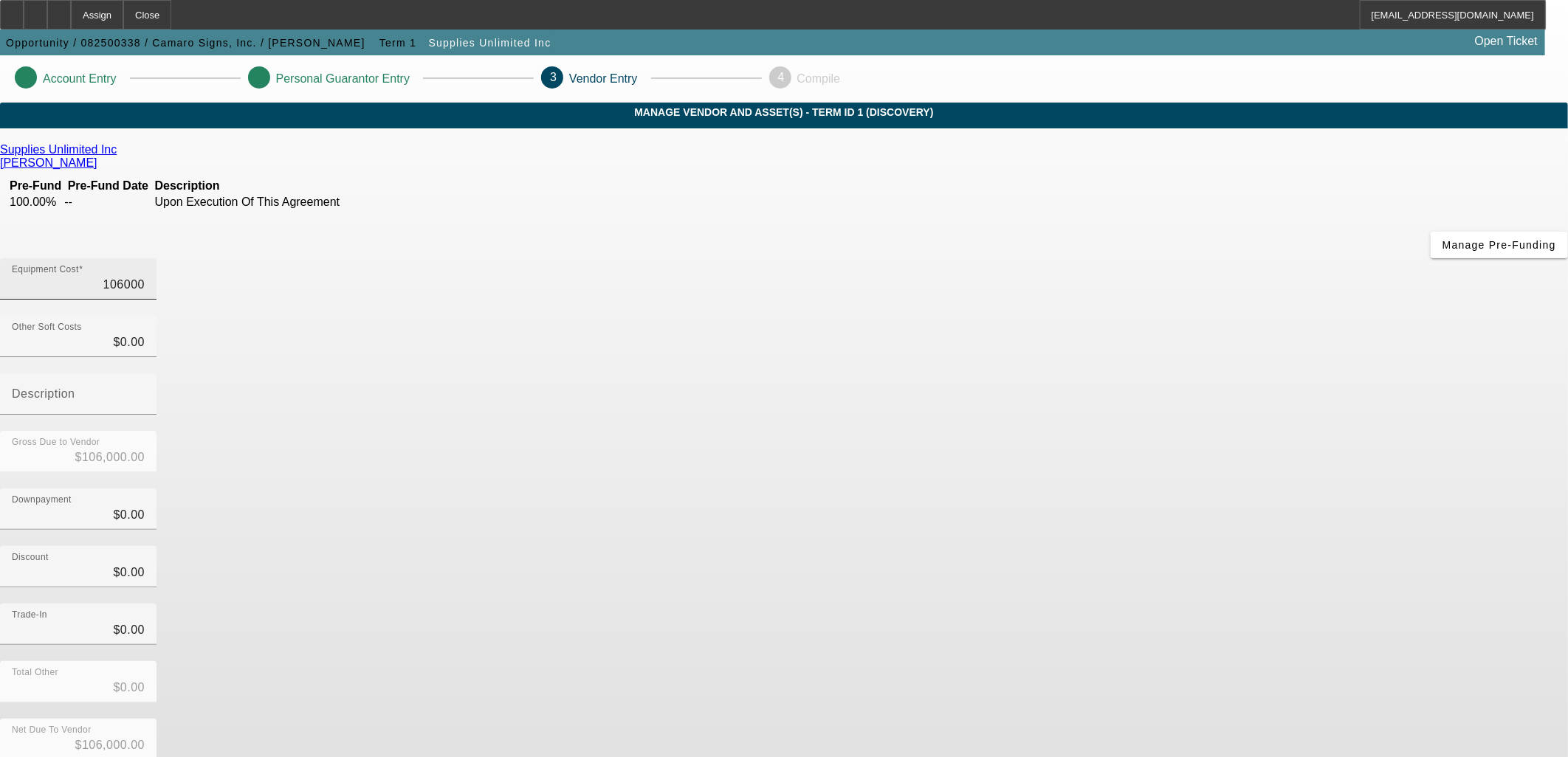
click at [145, 276] on input "106000" at bounding box center [78, 284] width 133 height 17
drag, startPoint x: 964, startPoint y: 179, endPoint x: 1256, endPoint y: 156, distance: 292.9
click at [1219, 159] on app-vendor-asset-manage "Account Entry Personal Guarantor Entry 3 Vendor Entry 4 Compile MANAGE VENDOR A…" at bounding box center [784, 467] width 1568 height 824
type input "1062"
type input "$1,062.00"
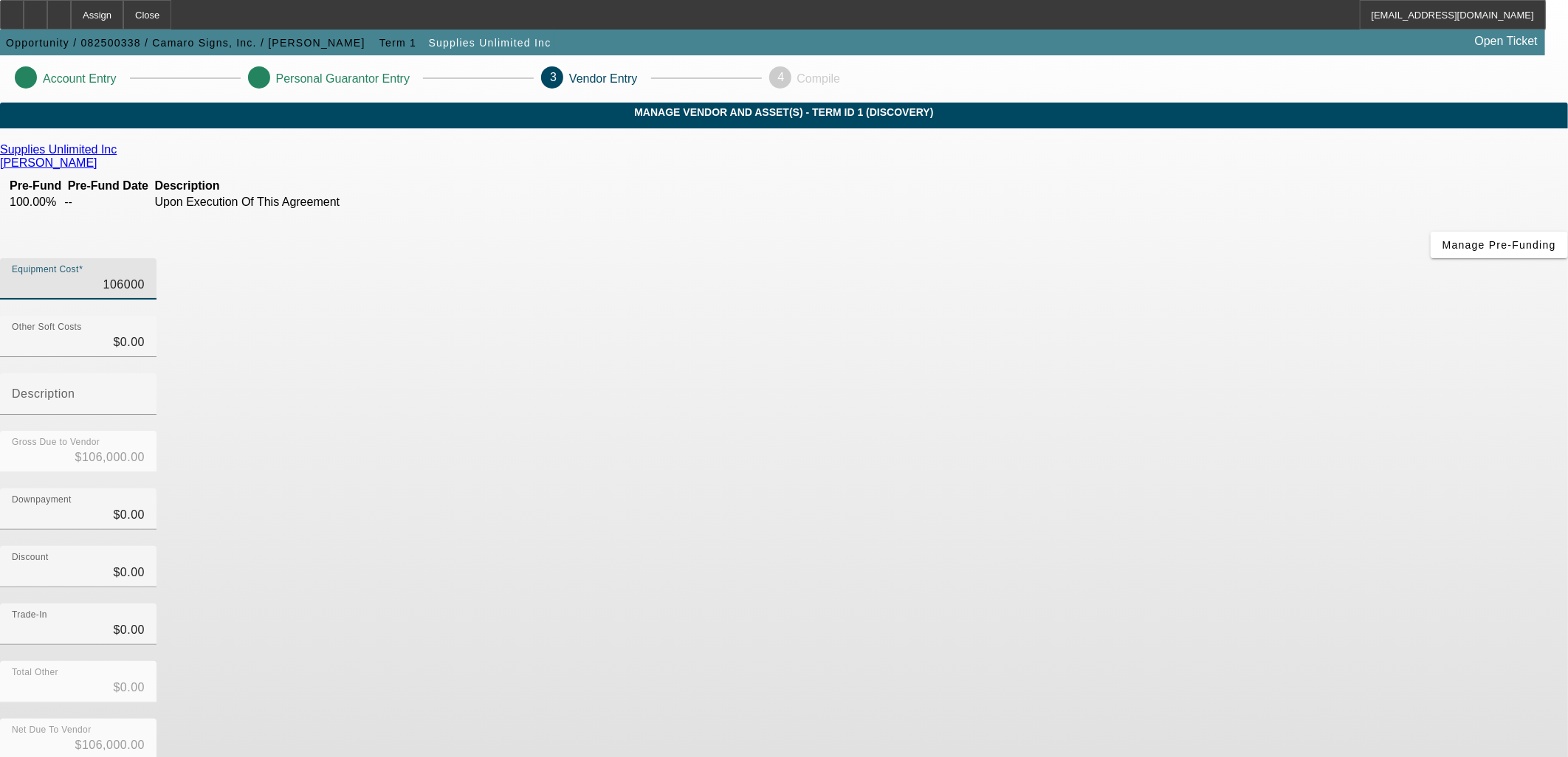
type input "$1,062.00"
type input "10620"
type input "$10,620.00"
type input "106200"
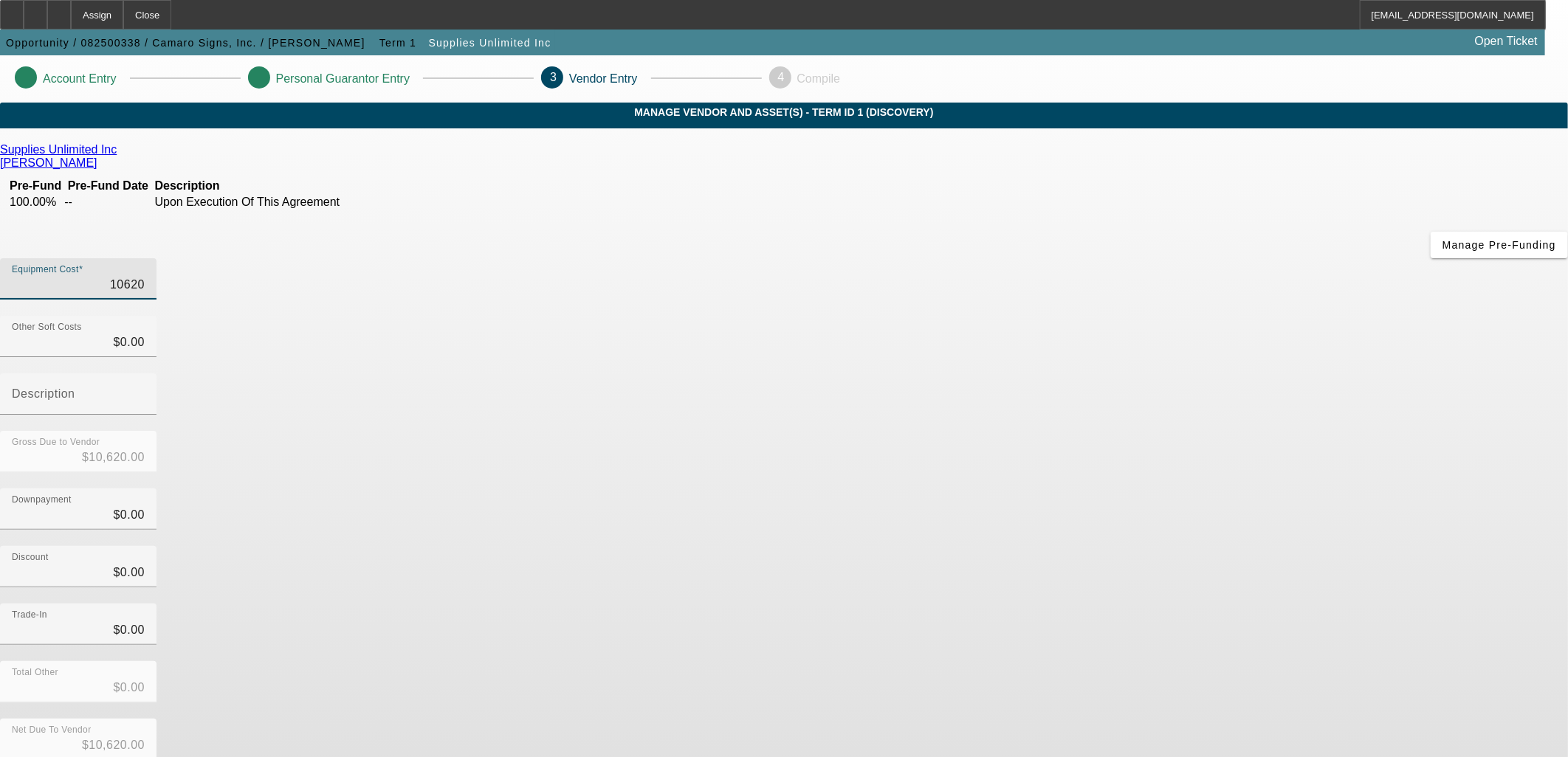
type input "$106,200.00"
drag, startPoint x: 1154, startPoint y: 355, endPoint x: 1135, endPoint y: 504, distance: 150.2
click at [1152, 489] on div "Downpayment $0.00" at bounding box center [784, 517] width 1568 height 57
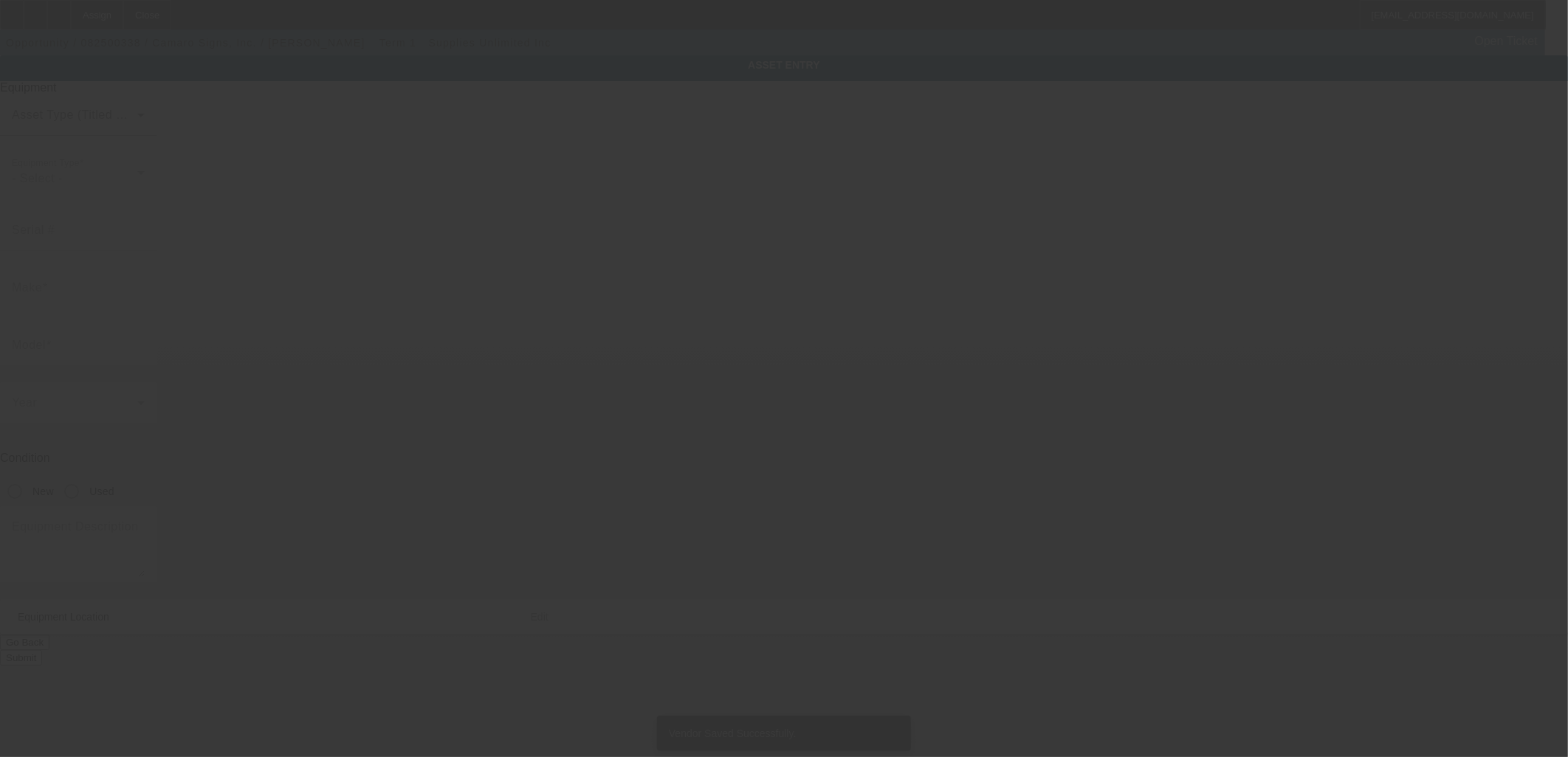
type textarea "Decorated Apparel Other"
type input "[STREET_ADDRESS][PERSON_NAME]"
type input "Griswold"
type input "06351"
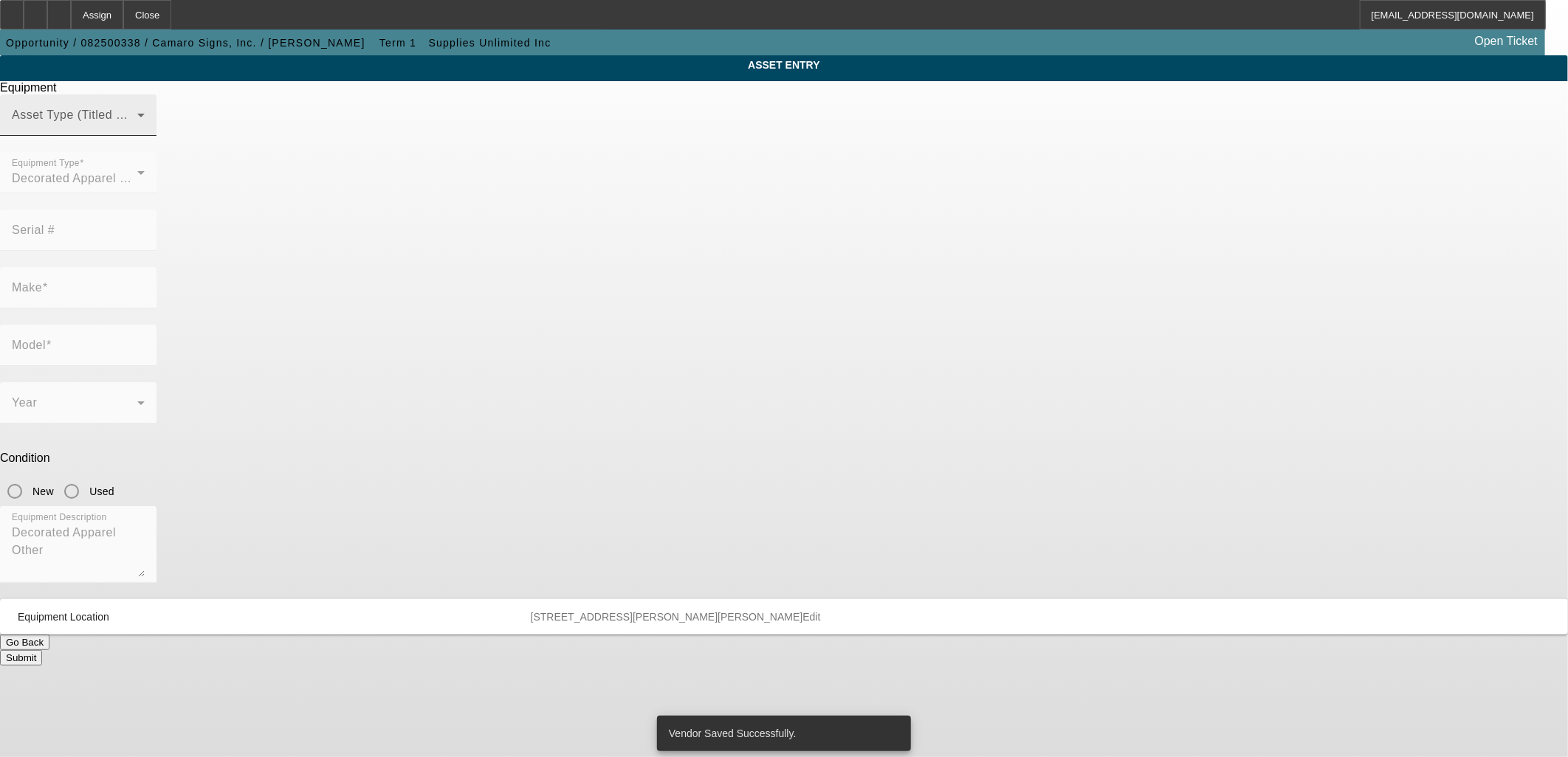
click at [192, 121] on mat-label "Asset Type (Titled or Non-Titled)" at bounding box center [103, 115] width 181 height 13
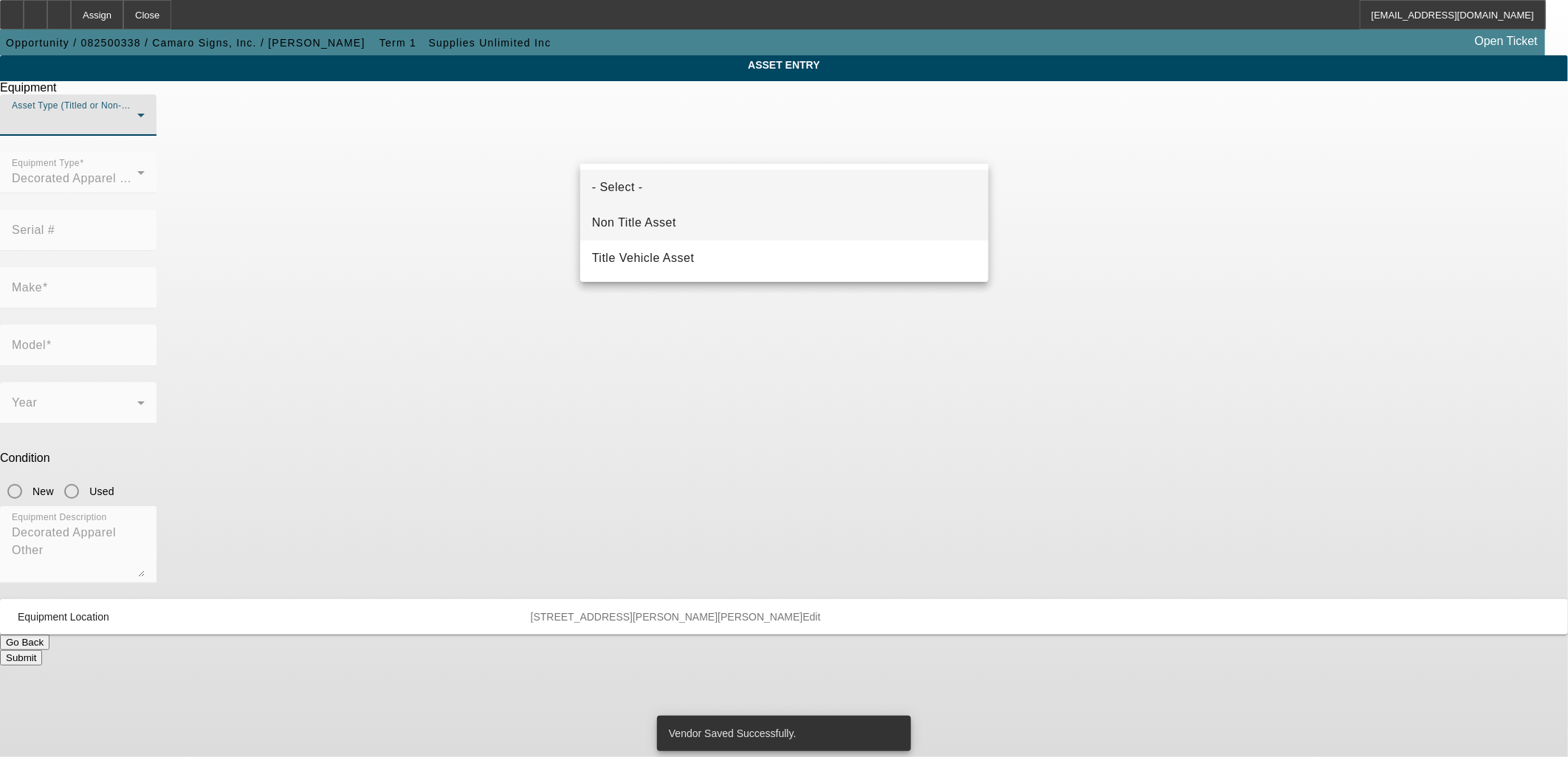
click at [665, 233] on mat-option "Non Title Asset" at bounding box center [784, 222] width 408 height 35
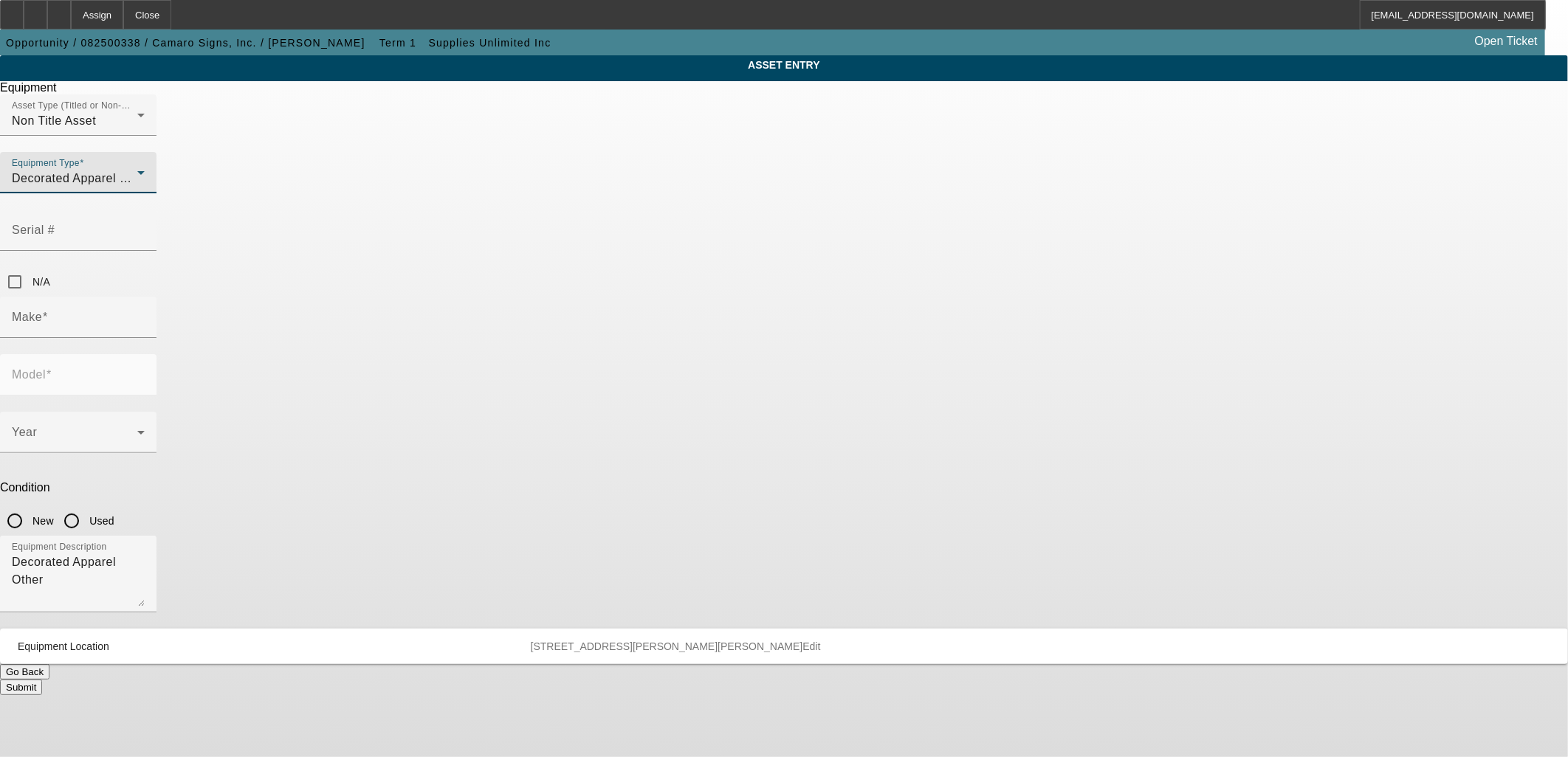
click at [137, 188] on div "Decorated Apparel Other" at bounding box center [75, 178] width 125 height 17
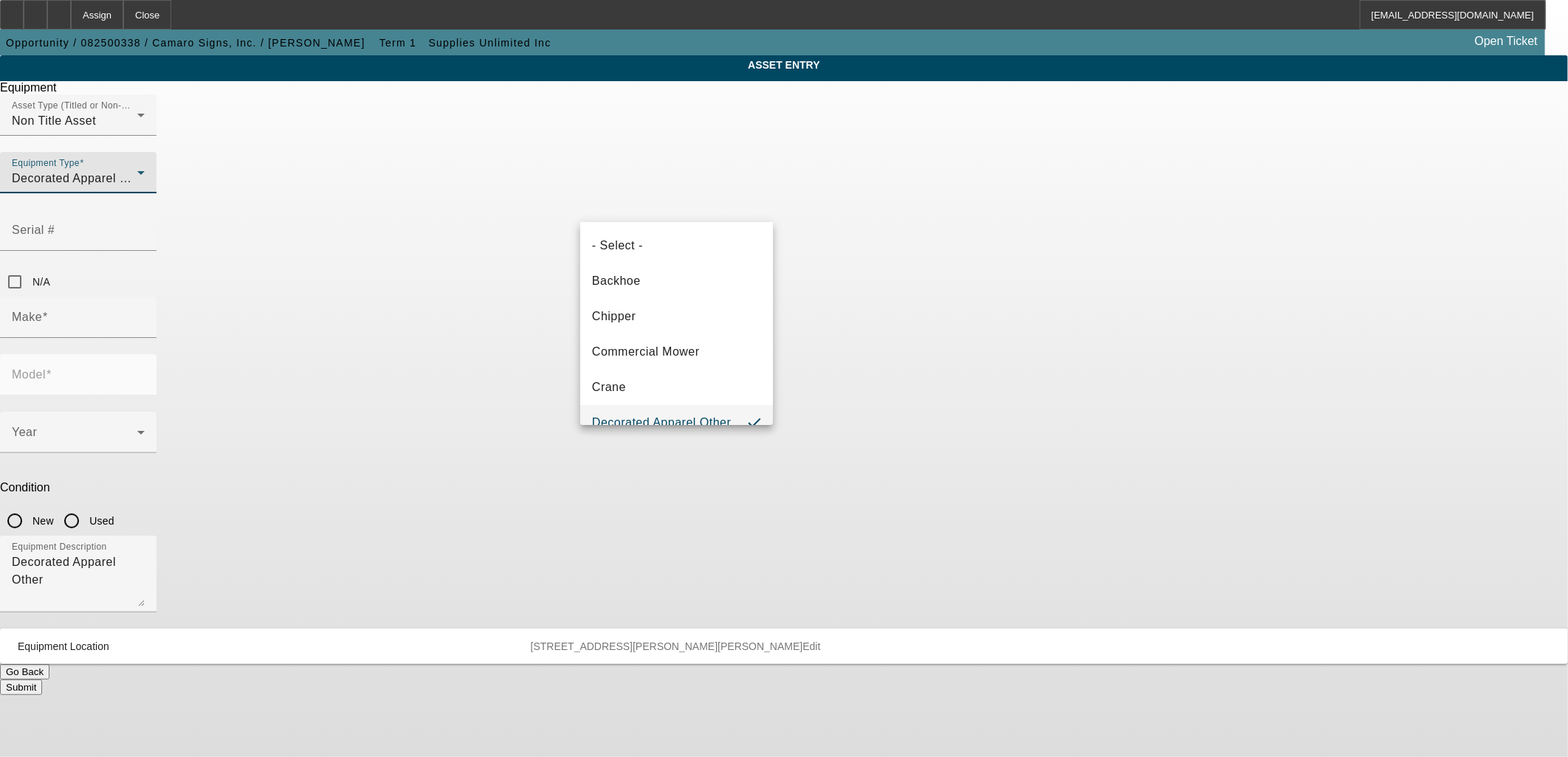
scroll to position [23, 0]
click at [657, 198] on div at bounding box center [784, 378] width 1568 height 757
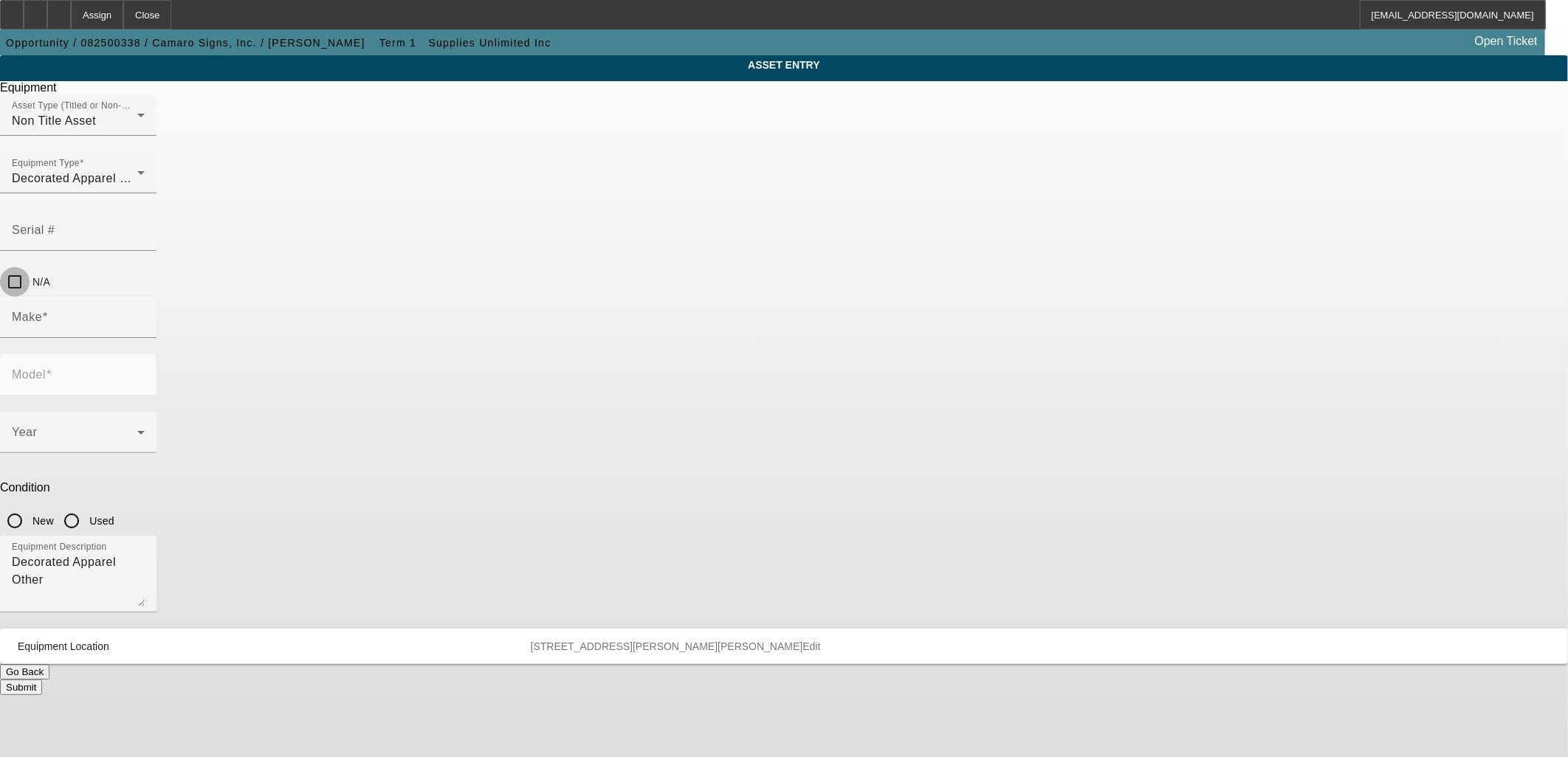
click at [29, 267] on input "N/A" at bounding box center [14, 281] width 29 height 29
checkbox input "true"
click at [145, 314] on input "Make" at bounding box center [78, 323] width 133 height 17
type input "cet"
click at [672, 298] on span "Create New Make/Model Match" at bounding box center [661, 303] width 138 height 30
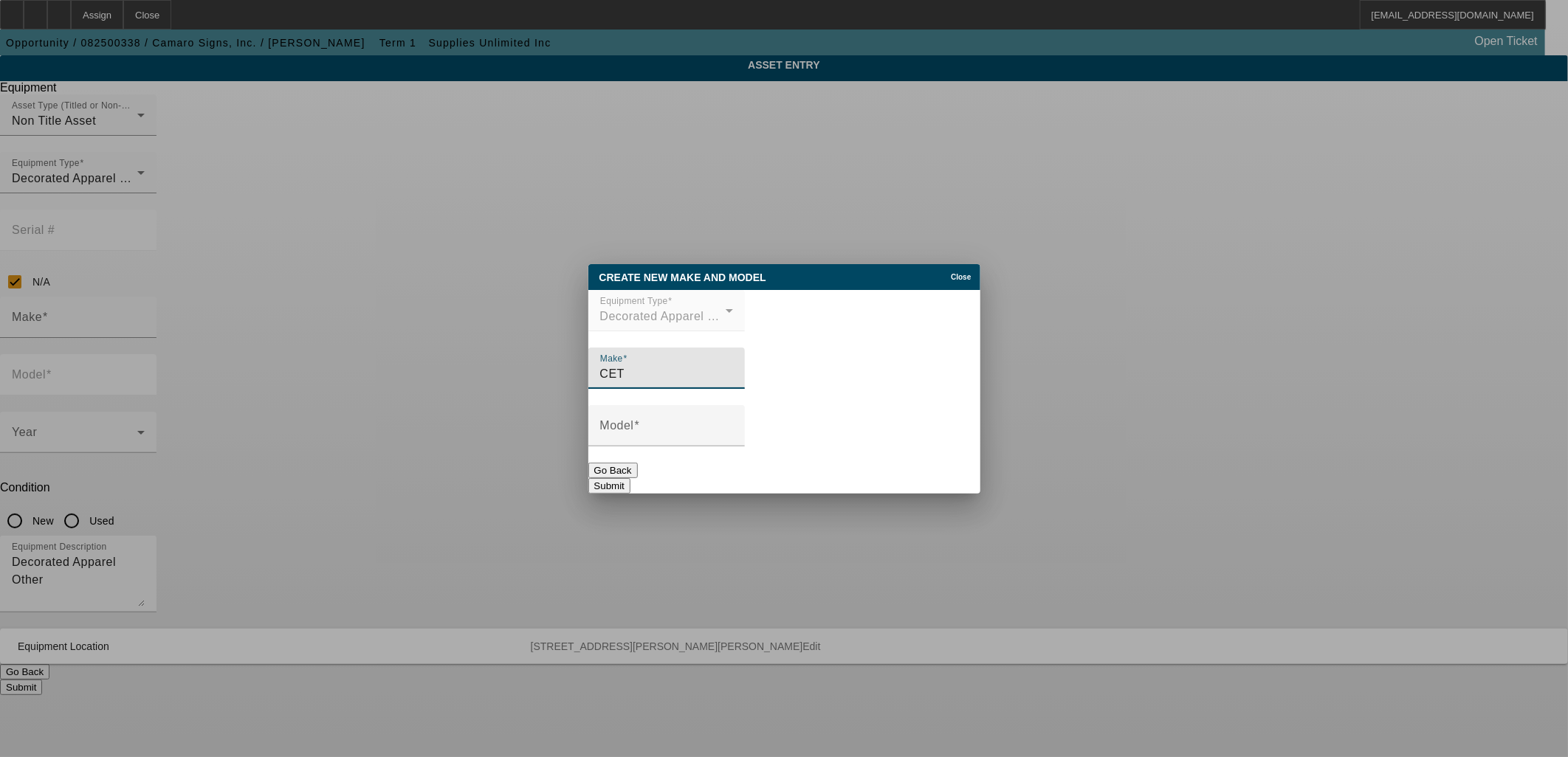
click at [682, 385] on div "Make CET" at bounding box center [667, 368] width 133 height 41
type input "CET Color"
click at [683, 434] on input "Model" at bounding box center [667, 431] width 133 height 17
paste input "Q6-500"
click at [609, 431] on div "Model Q6-500" at bounding box center [667, 425] width 157 height 41
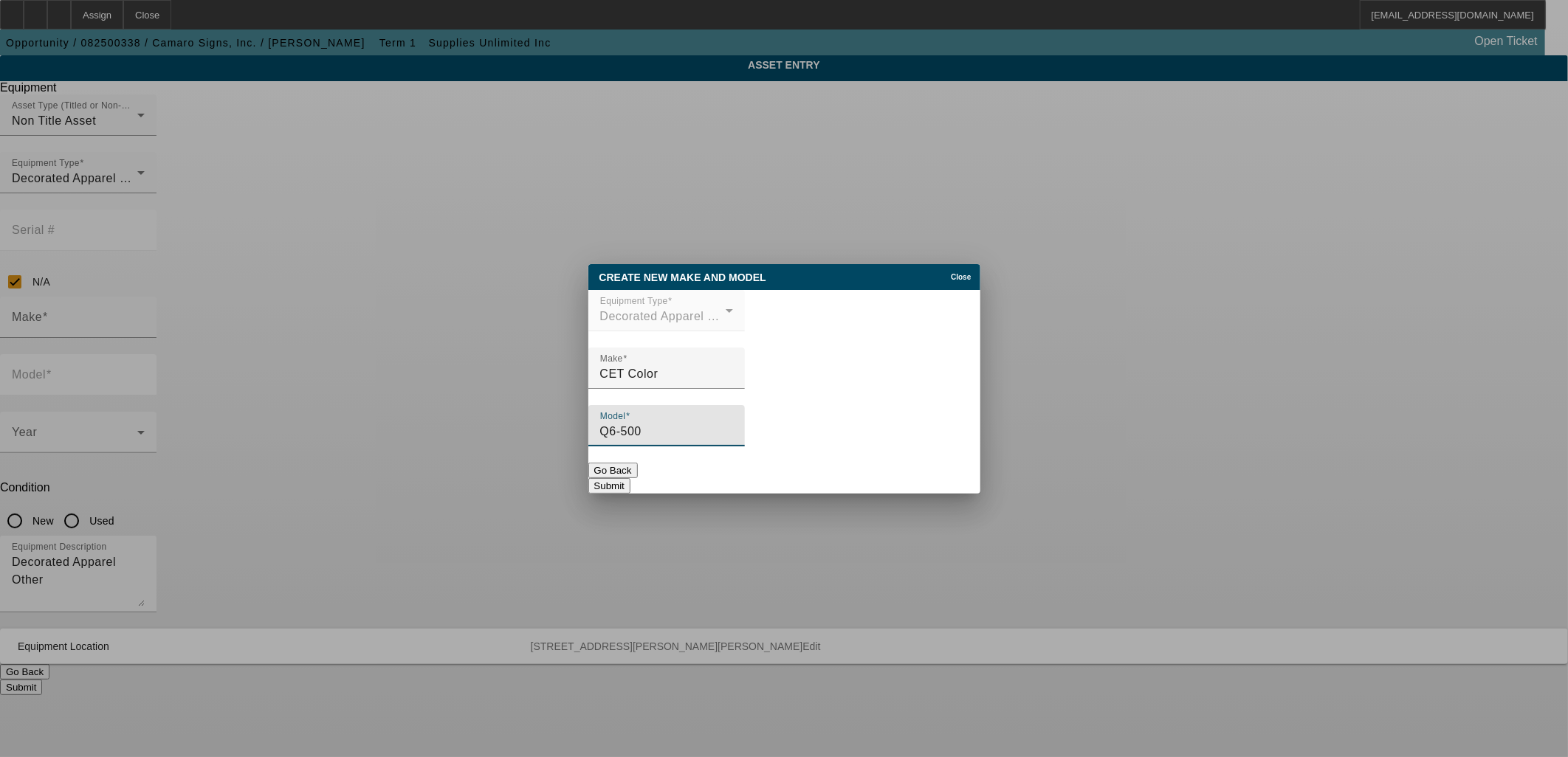
click at [615, 439] on input "Q6-500" at bounding box center [667, 431] width 133 height 17
type input "Q6-500"
click at [631, 480] on button "Submit" at bounding box center [609, 486] width 42 height 16
click at [727, 480] on div "Go Back Submit" at bounding box center [784, 478] width 392 height 31
click at [631, 480] on button "Submit" at bounding box center [609, 486] width 42 height 16
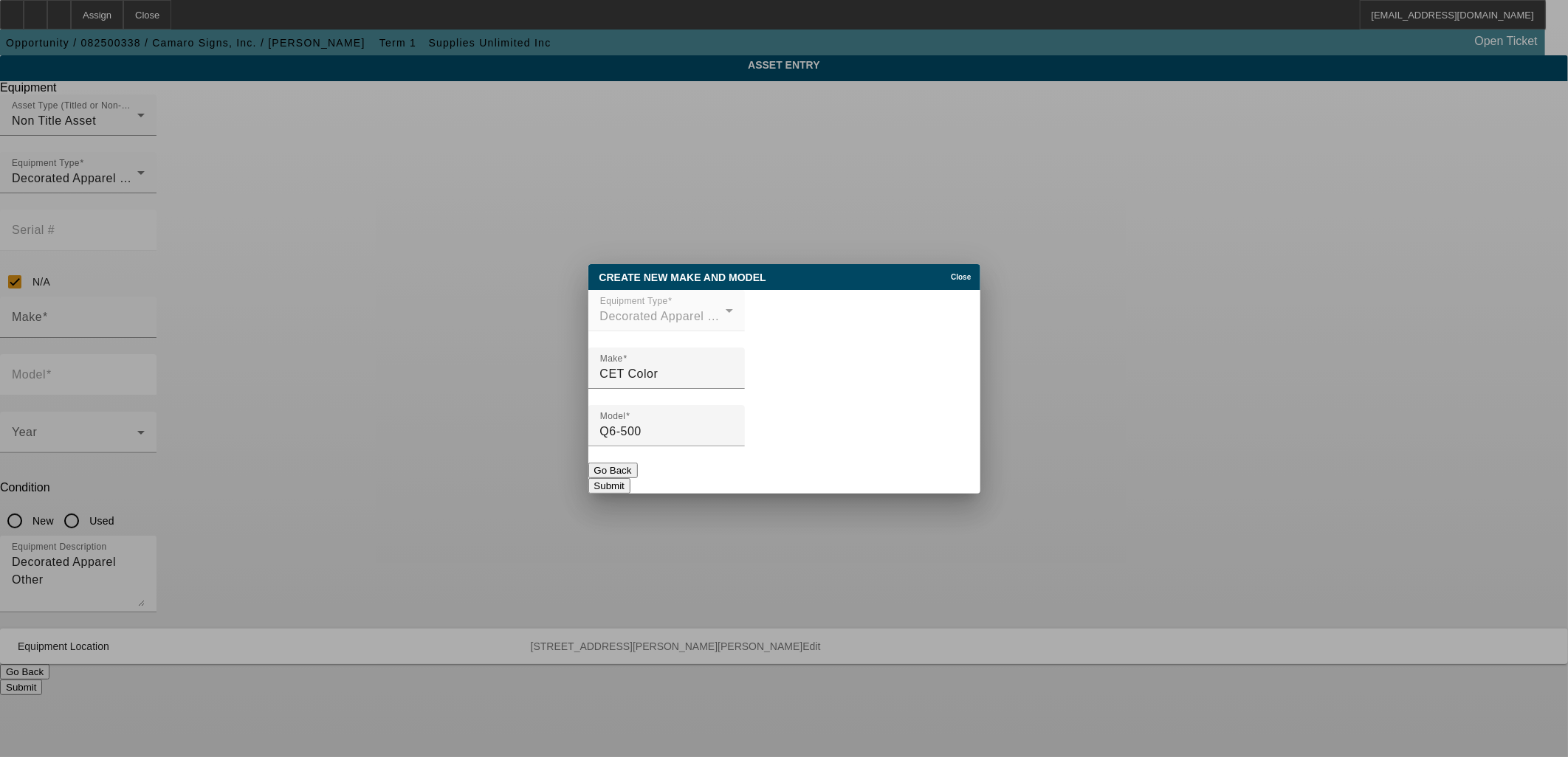
type input "CET Color"
type input "Q6-500"
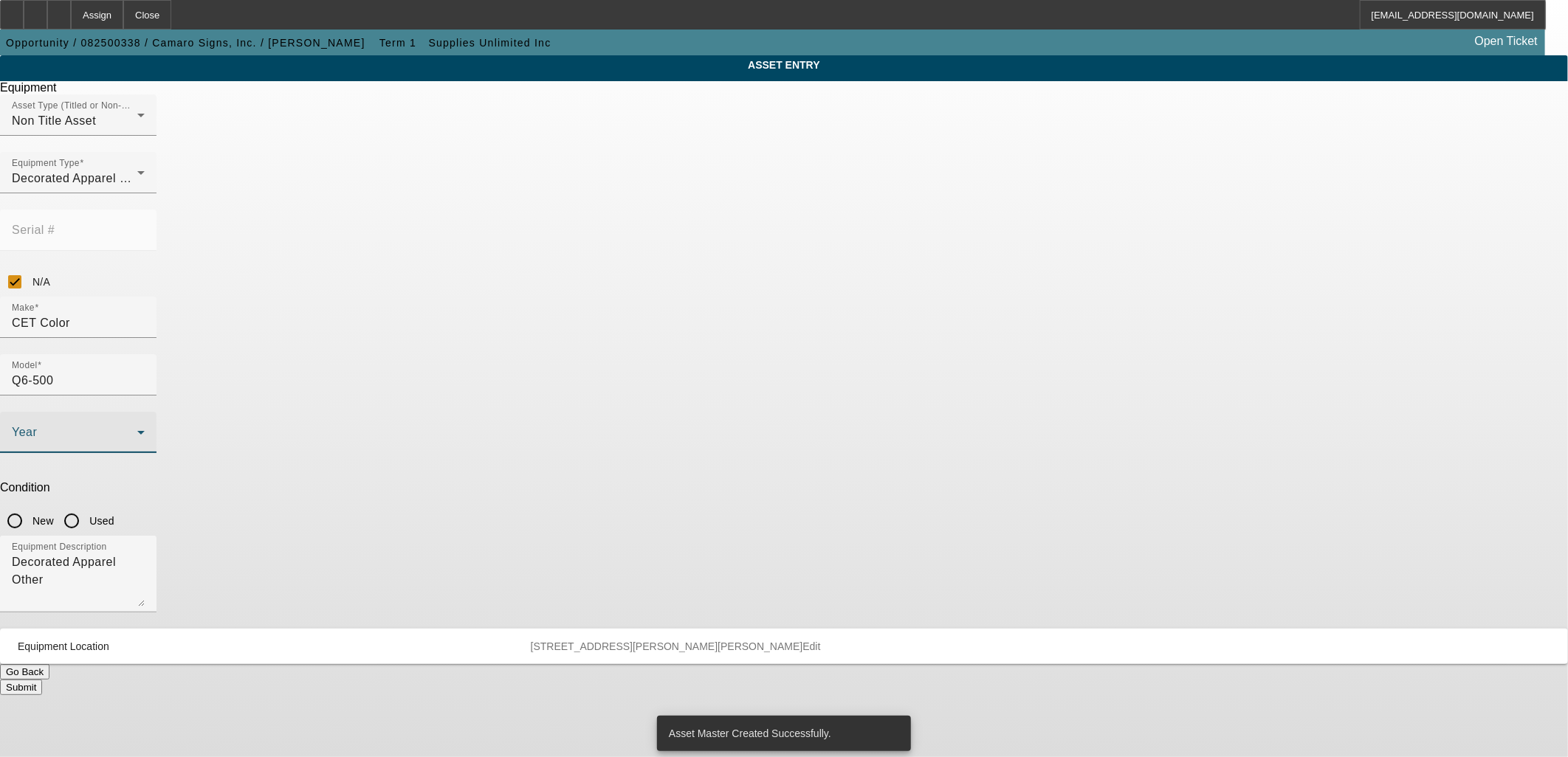
click at [145, 412] on div "Year" at bounding box center [78, 432] width 133 height 41
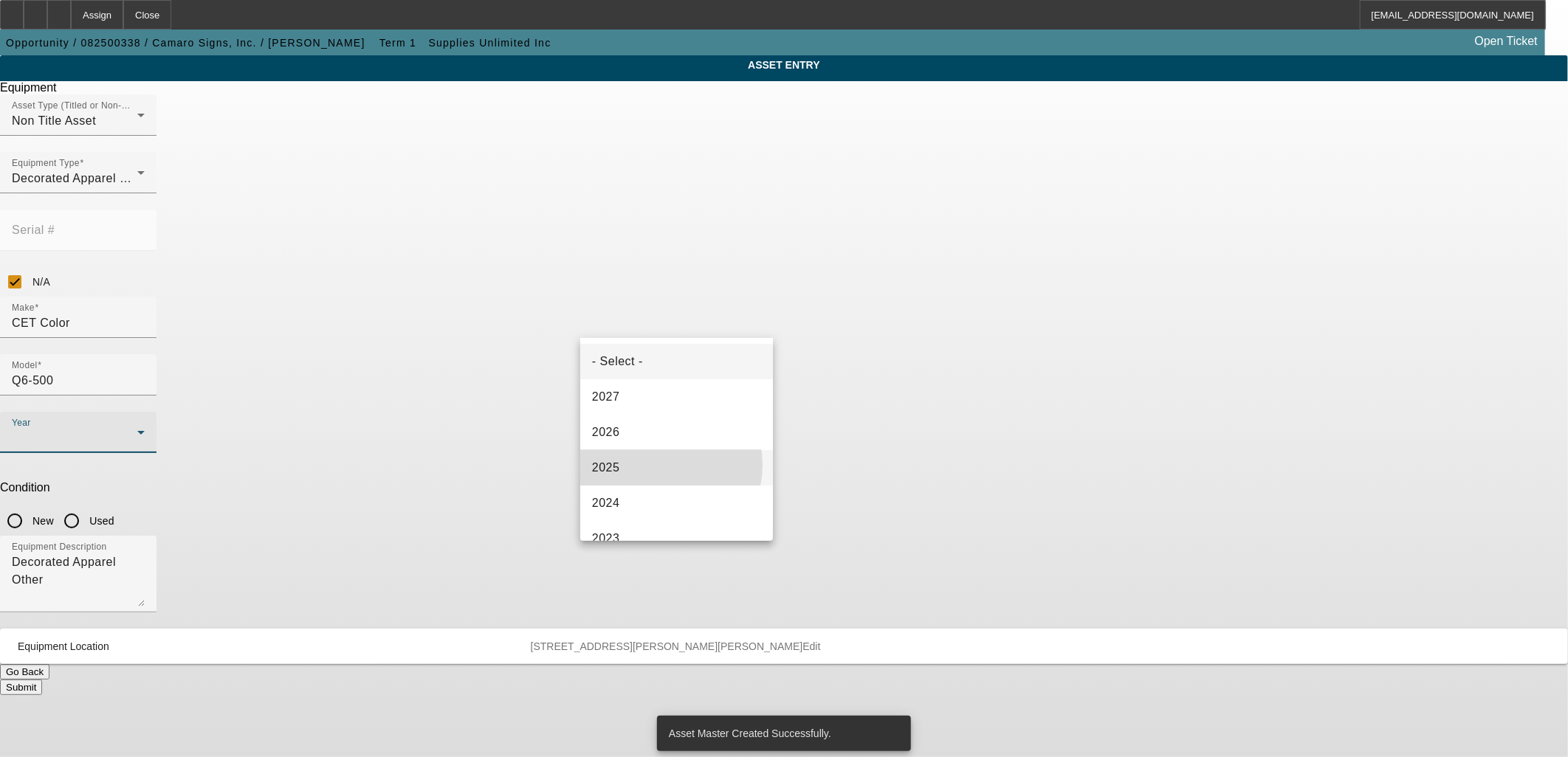
click at [658, 464] on mat-option "2025" at bounding box center [676, 467] width 192 height 35
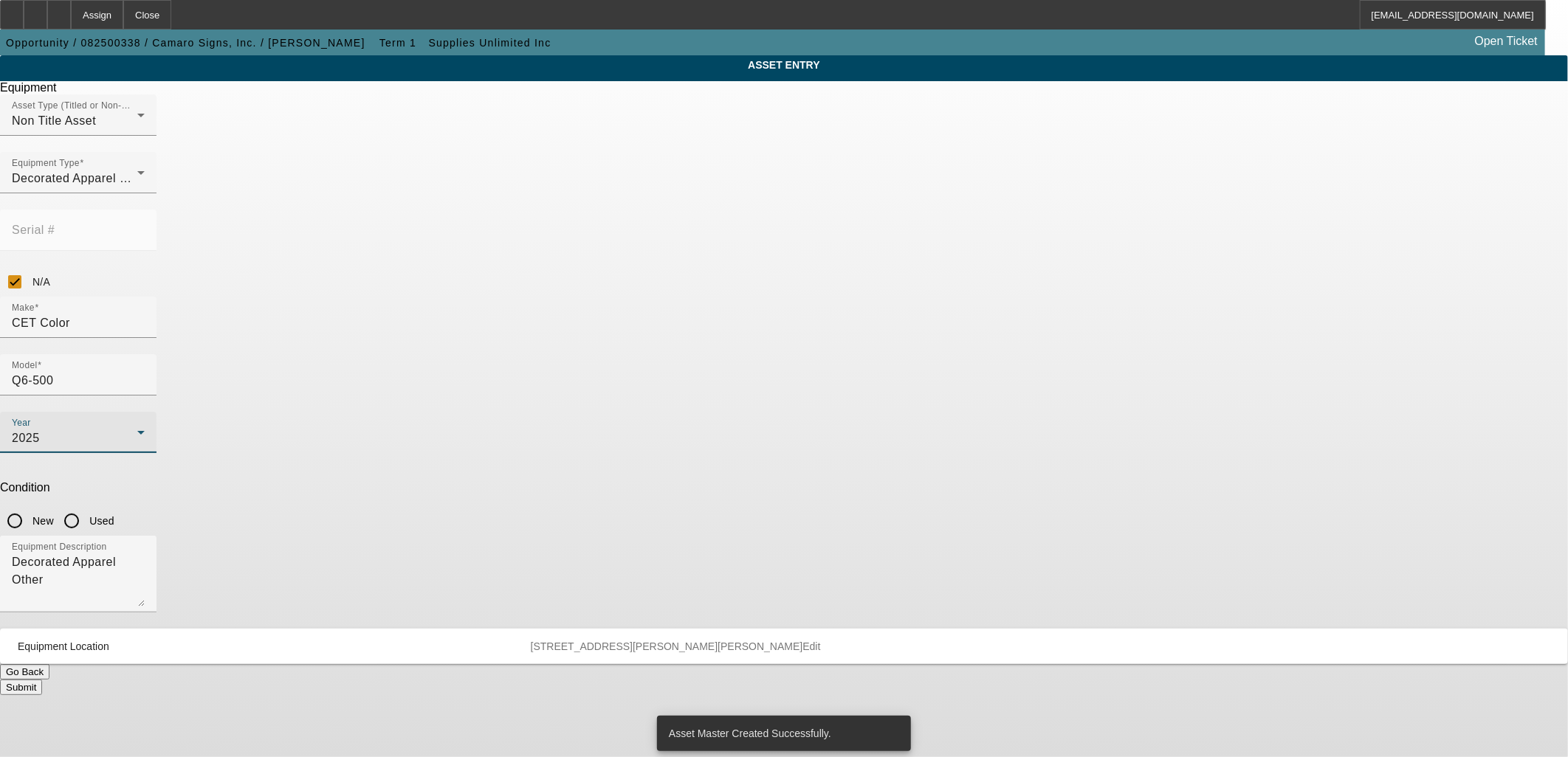
click at [54, 513] on label "New" at bounding box center [41, 521] width 24 height 15
click at [29, 507] on input "New" at bounding box center [14, 521] width 29 height 29
radio input "true"
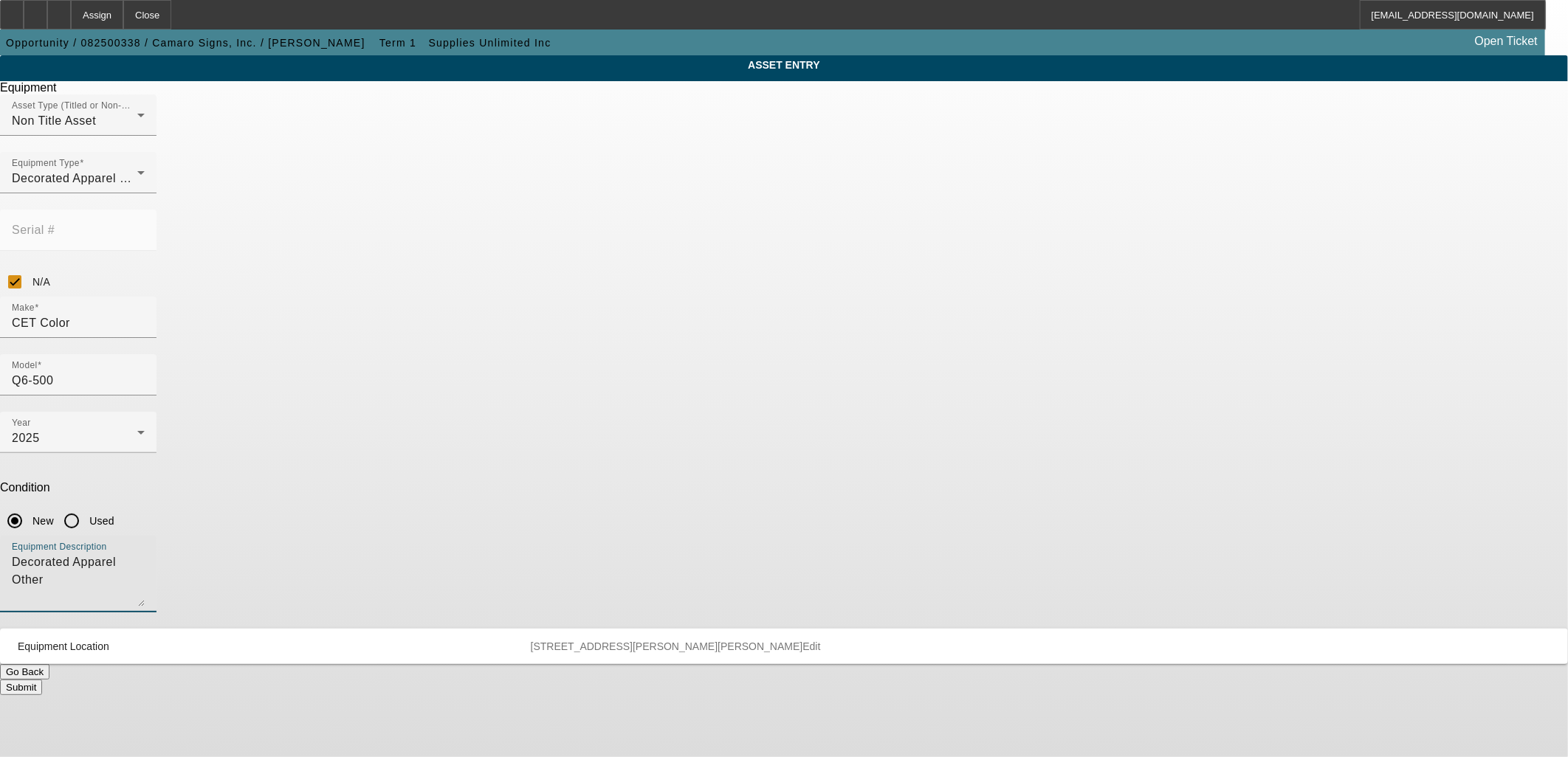
drag, startPoint x: 756, startPoint y: 393, endPoint x: 137, endPoint y: 256, distance: 634.0
click at [148, 293] on app-asset-collateral-manage "ASSET ENTRY Delete asset Equipment Asset Type (Titled or Non-Titled) Non Title …" at bounding box center [784, 375] width 1568 height 640
type textarea "Flatbed Printer"
click at [42, 680] on button "Submit" at bounding box center [21, 688] width 42 height 16
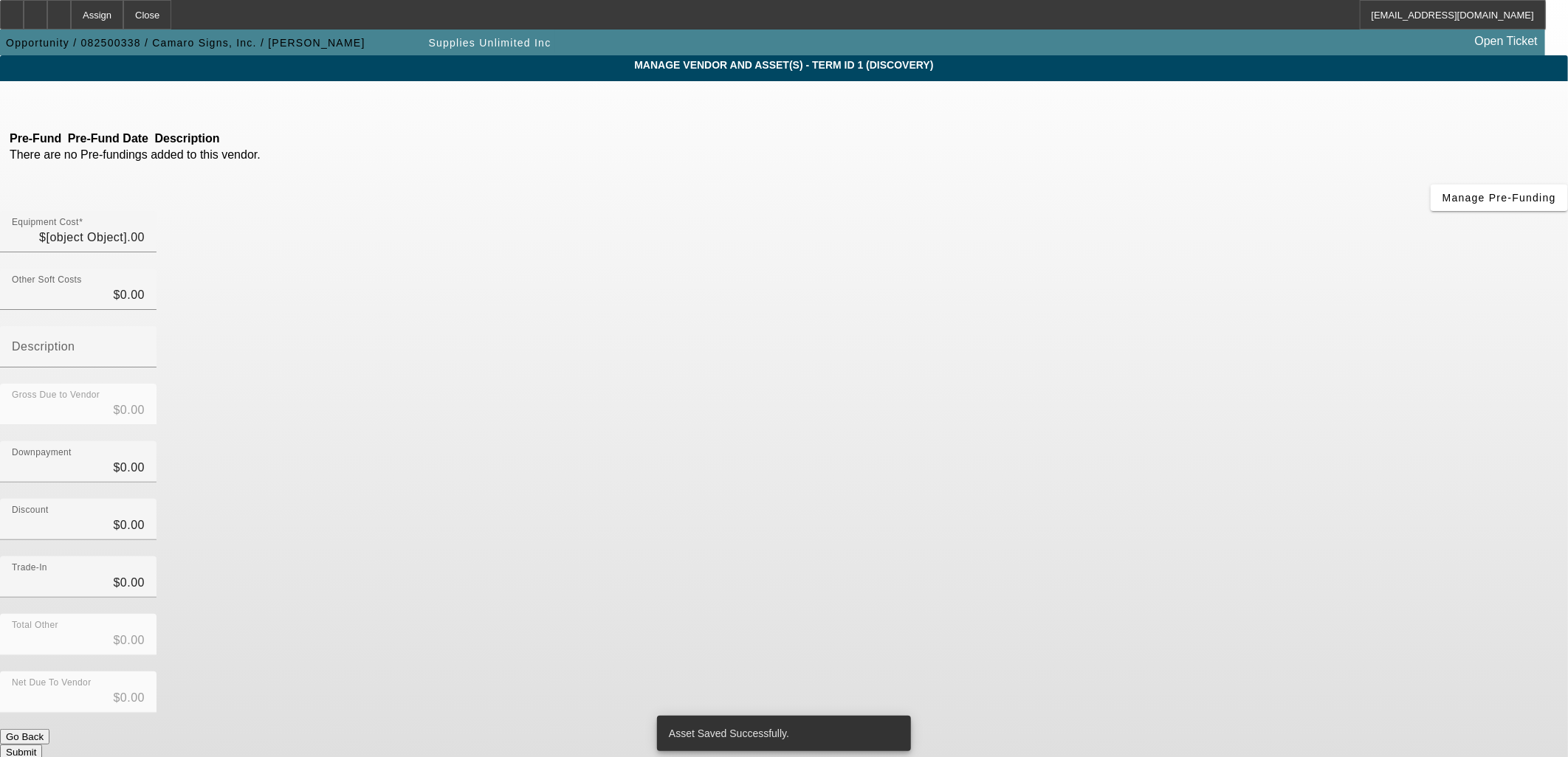
type input "$106,200.00"
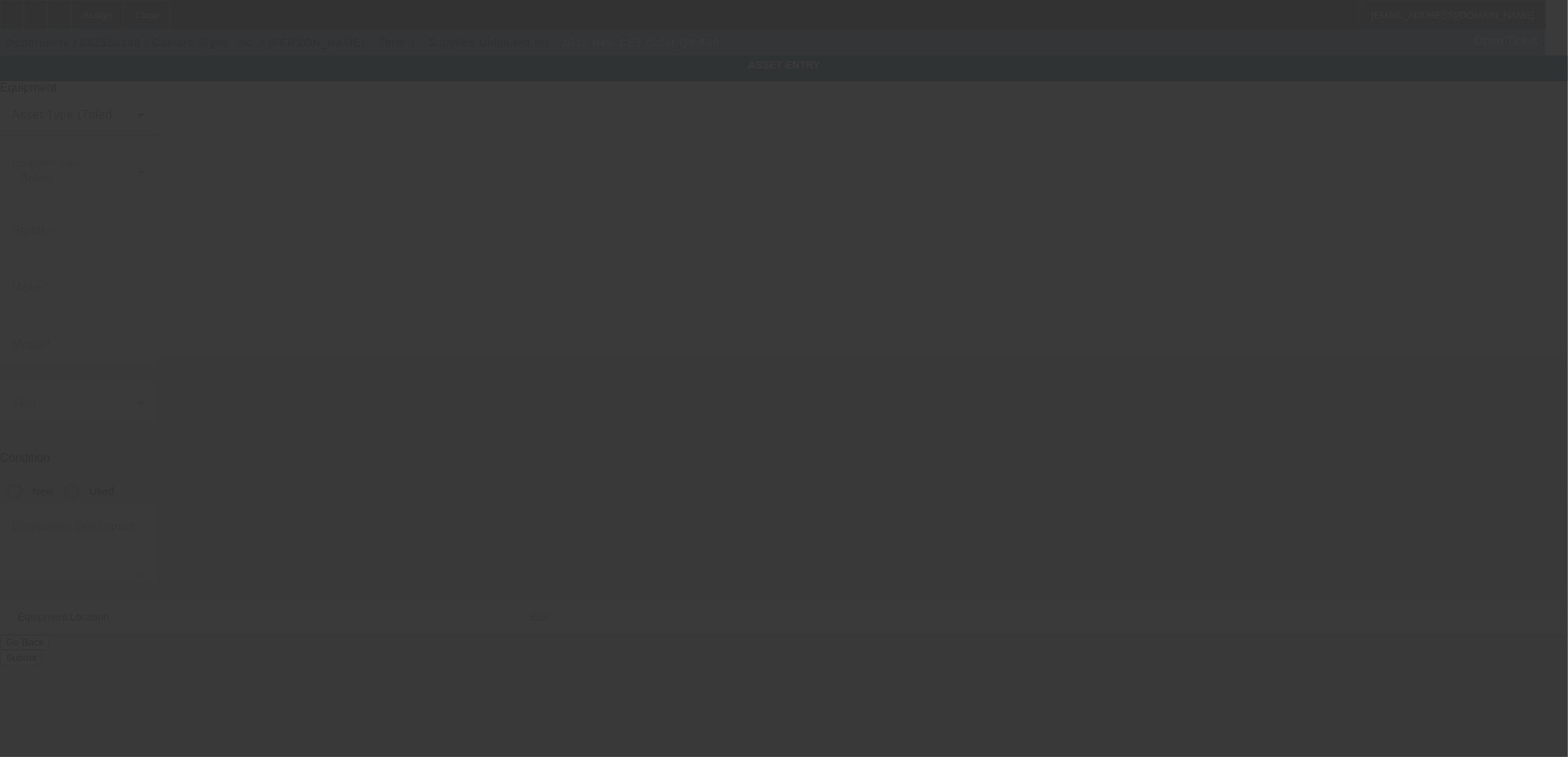
type input "CET Color"
type input "Q6-500"
radio input "true"
type textarea "Flatbed Printer"
type input "[STREET_ADDRESS][PERSON_NAME]"
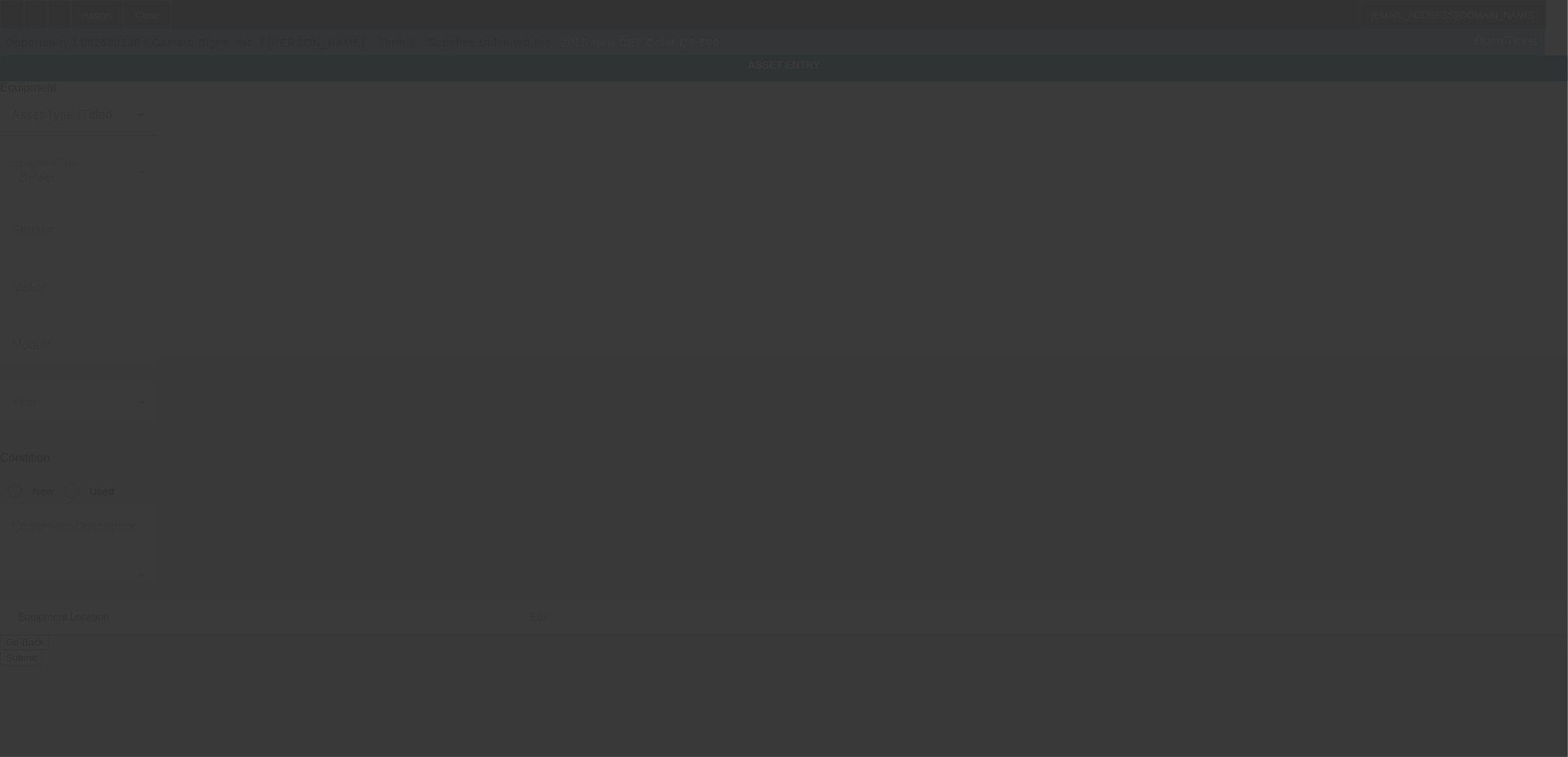
type input "Griswold"
type input "06351"
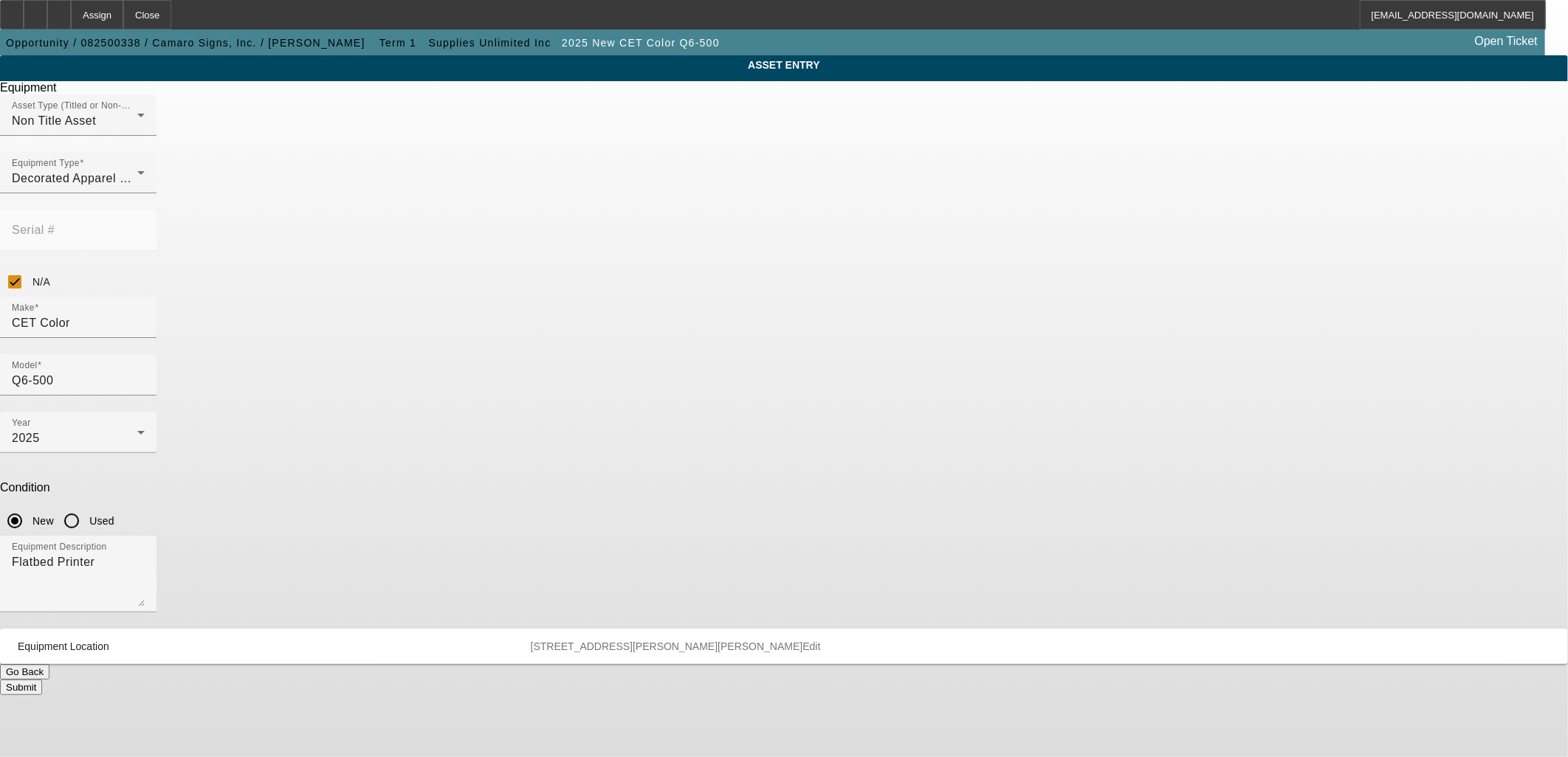
click at [50, 664] on button "Go Back" at bounding box center [25, 672] width 50 height 16
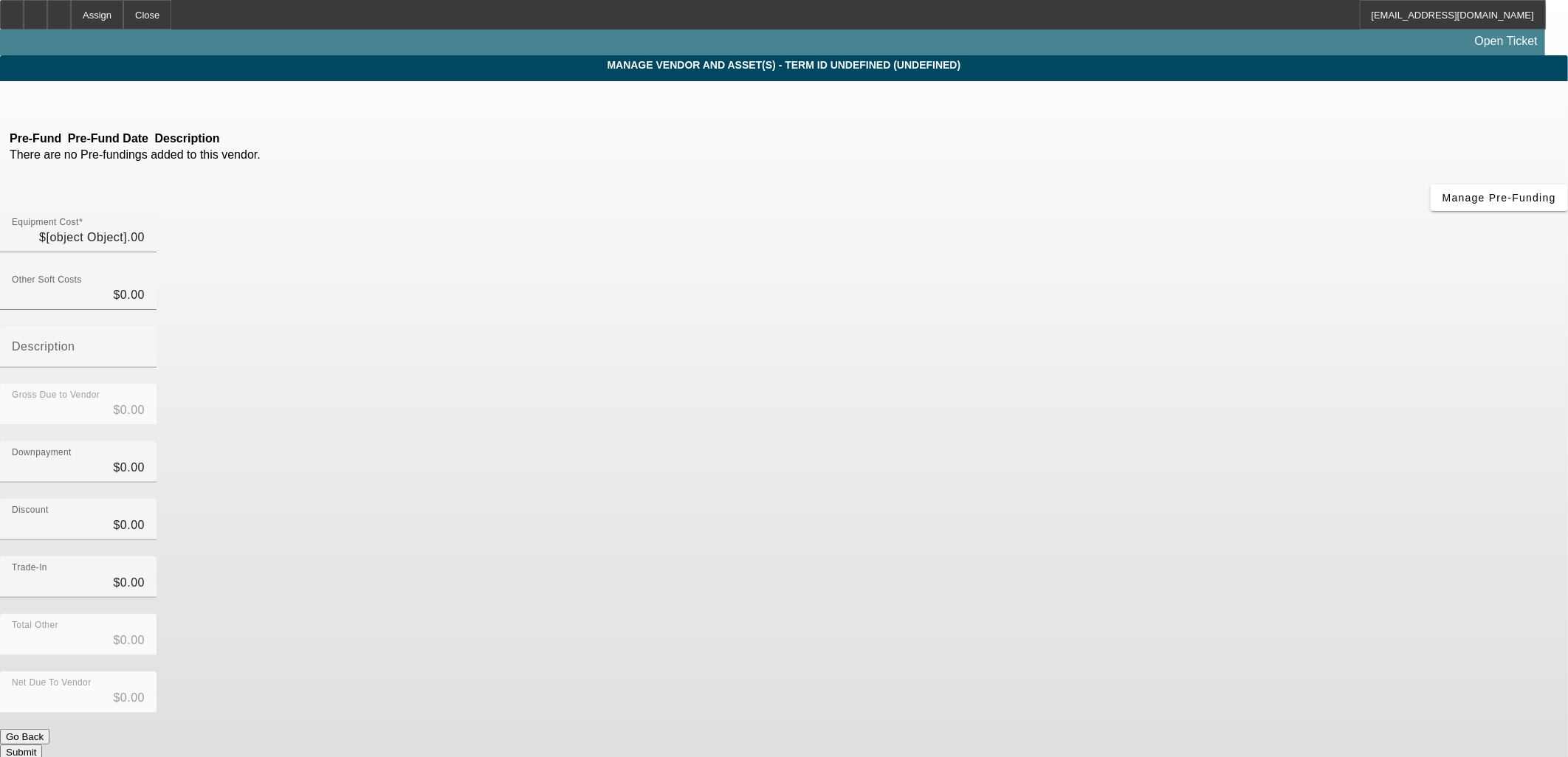
type input "$106,200.00"
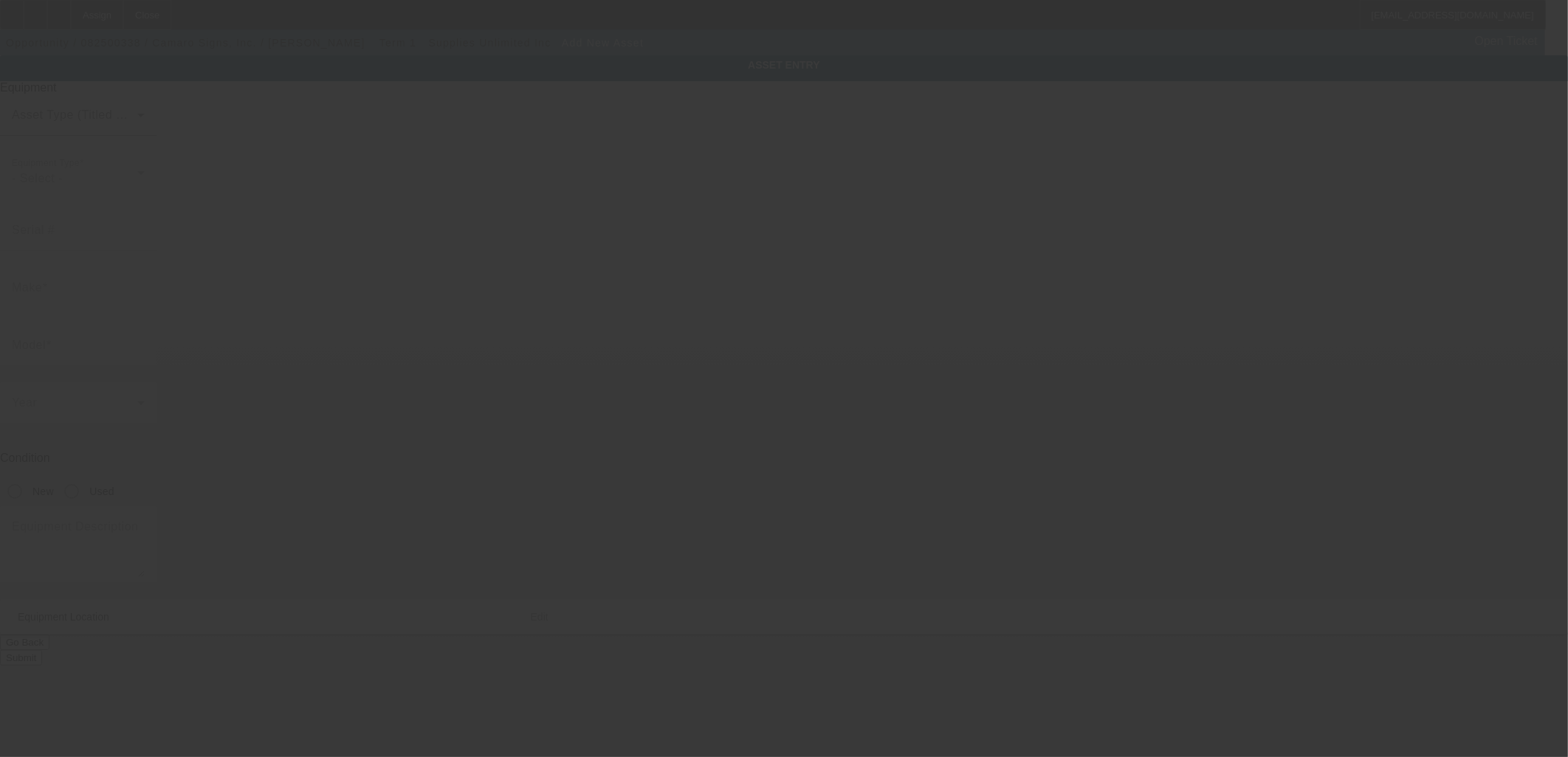
type input "[STREET_ADDRESS][PERSON_NAME]"
type input "Griswold"
type input "06351"
type input "New London"
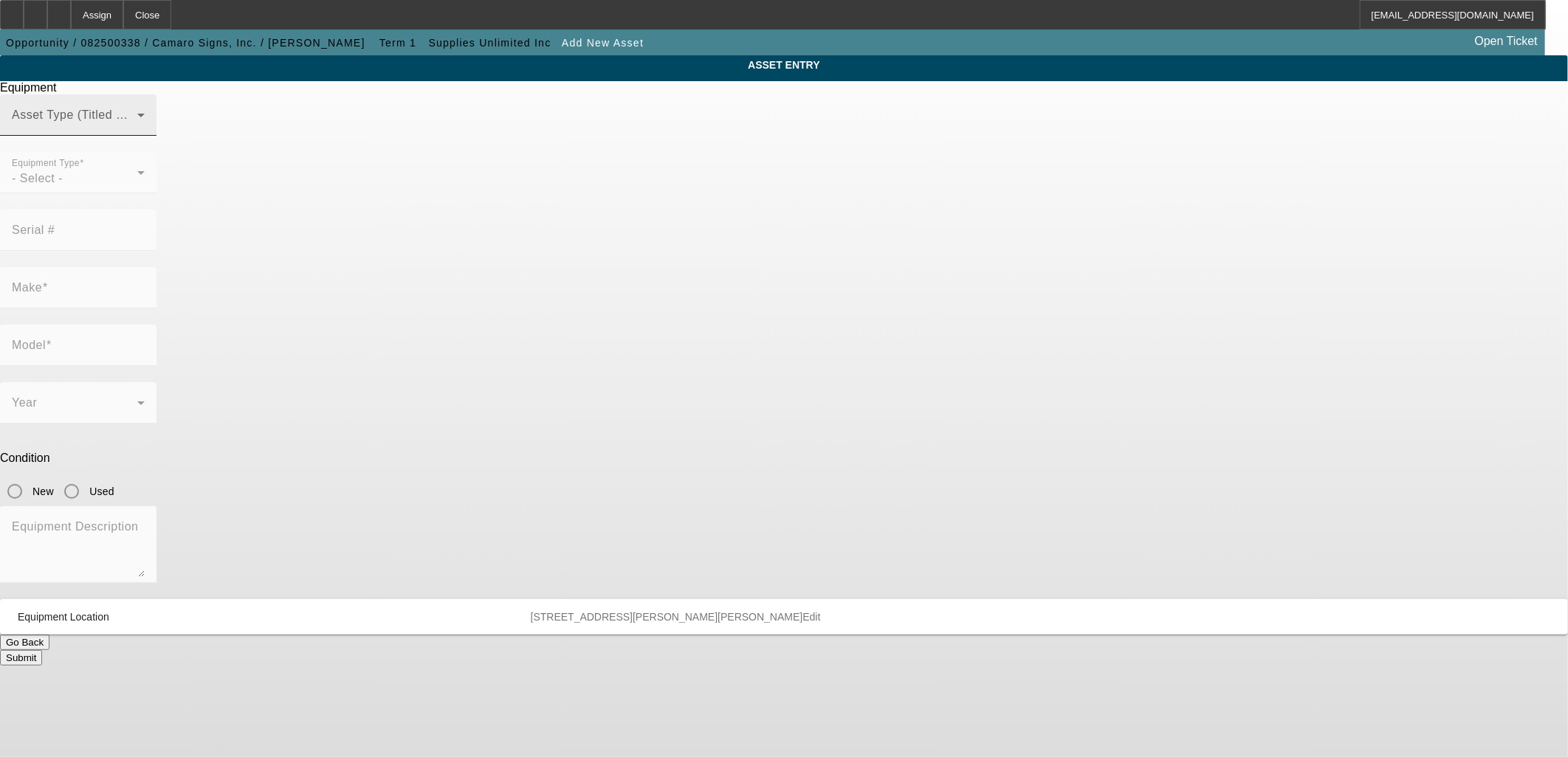
click at [145, 136] on div "Asset Type (Titled or Non-Titled)" at bounding box center [78, 115] width 133 height 41
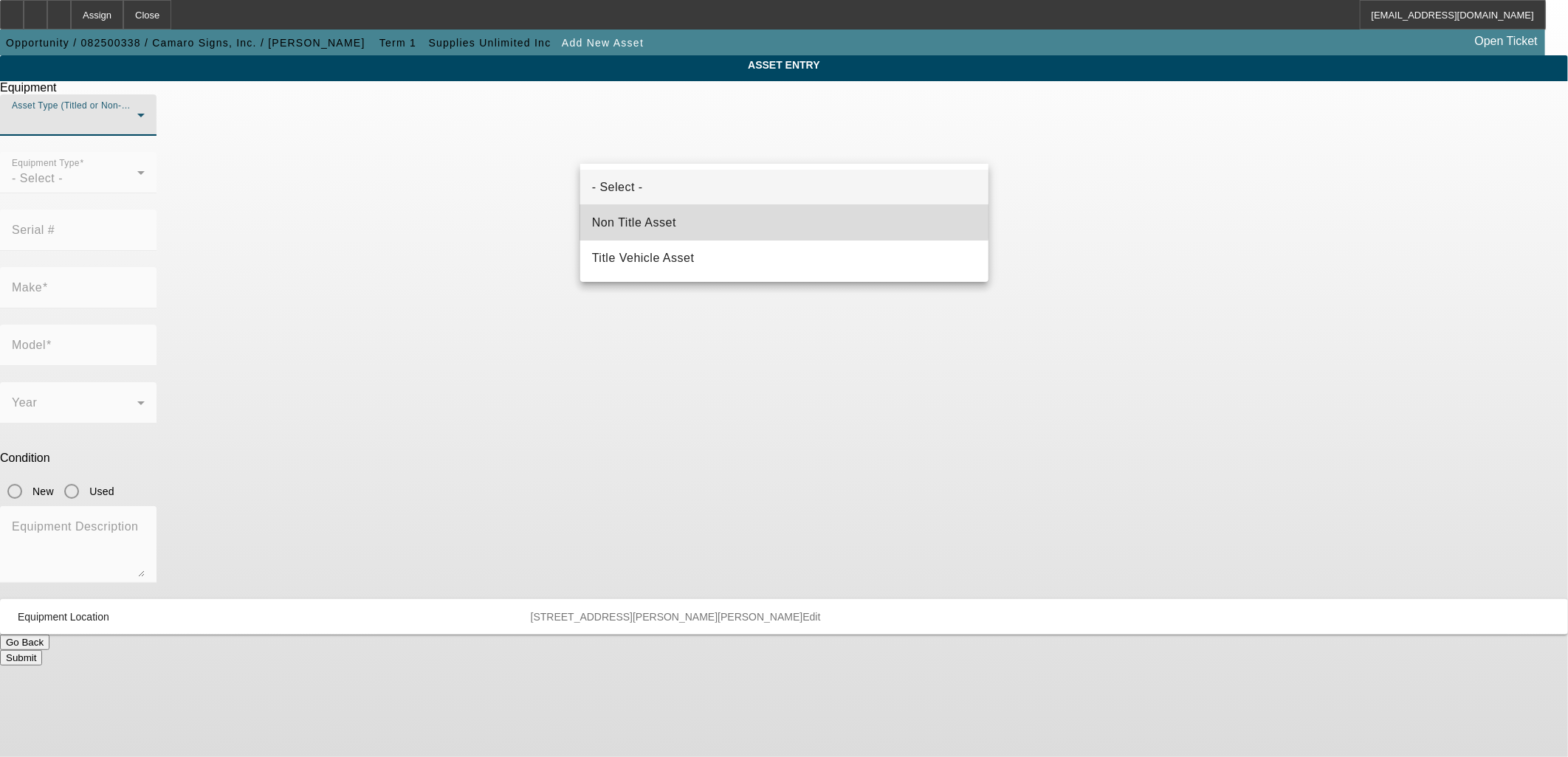
click at [657, 219] on span "Non Title Asset" at bounding box center [634, 222] width 84 height 17
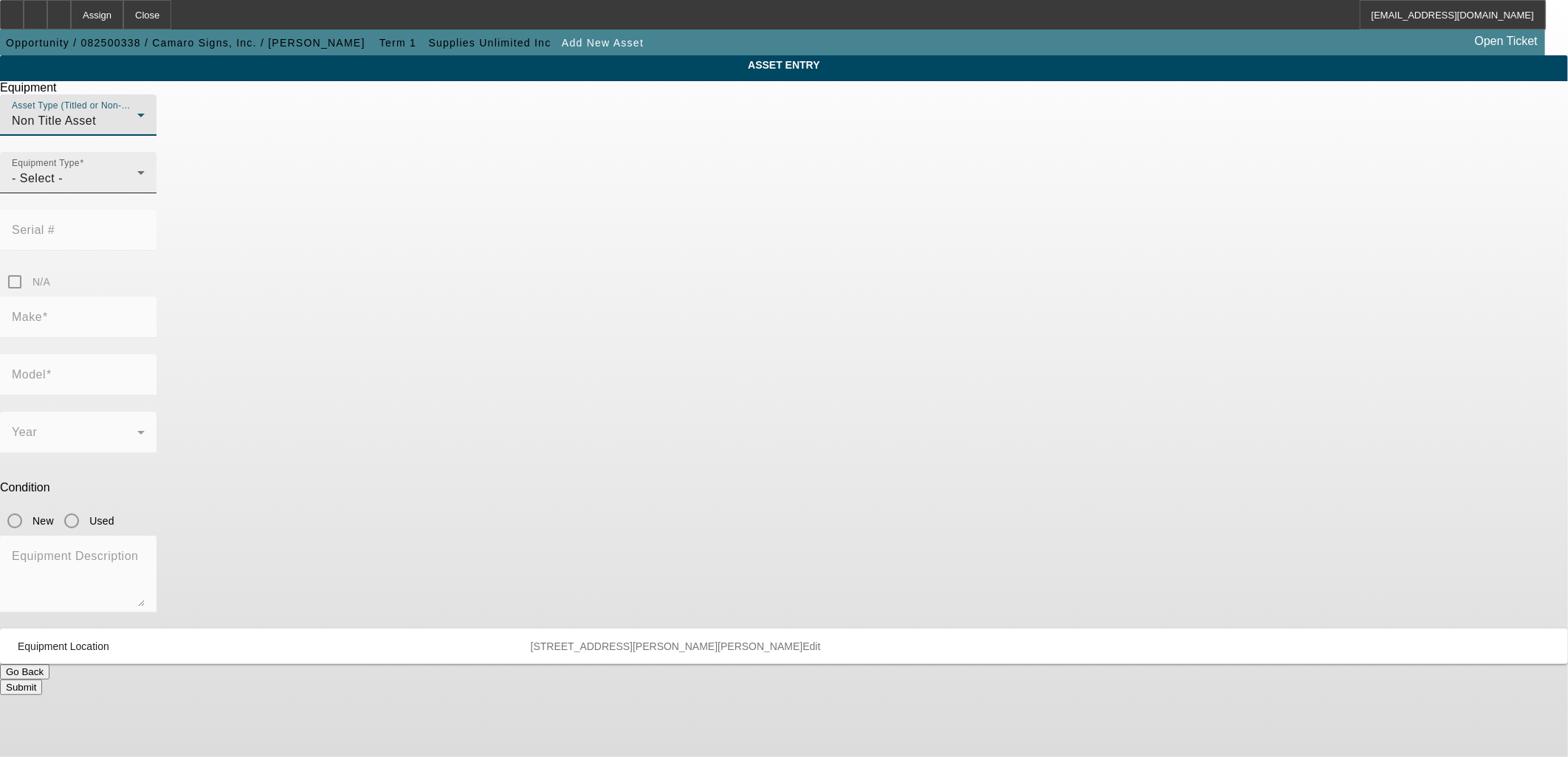
click at [137, 188] on div "- Select -" at bounding box center [75, 178] width 125 height 17
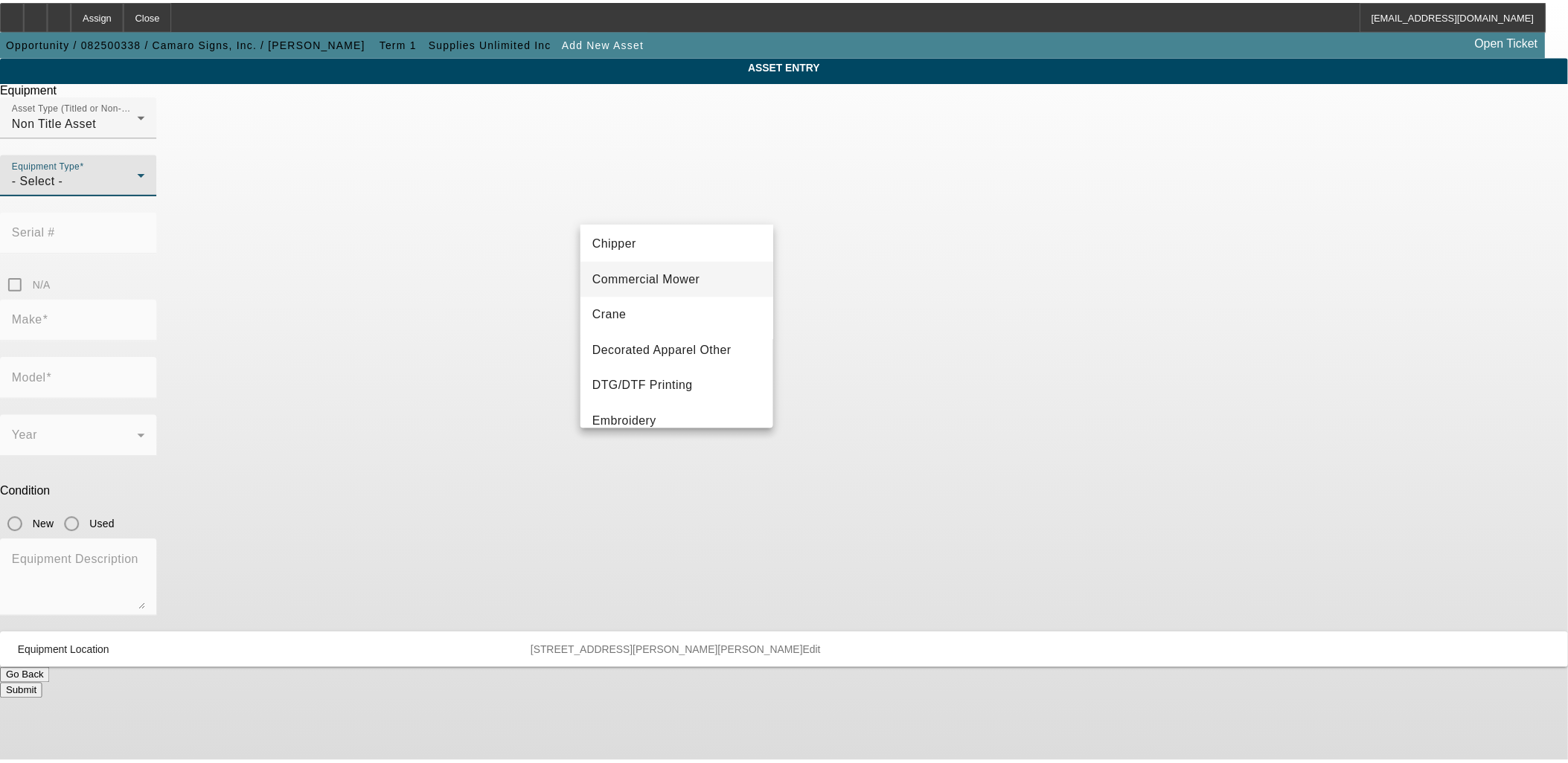
scroll to position [165, 0]
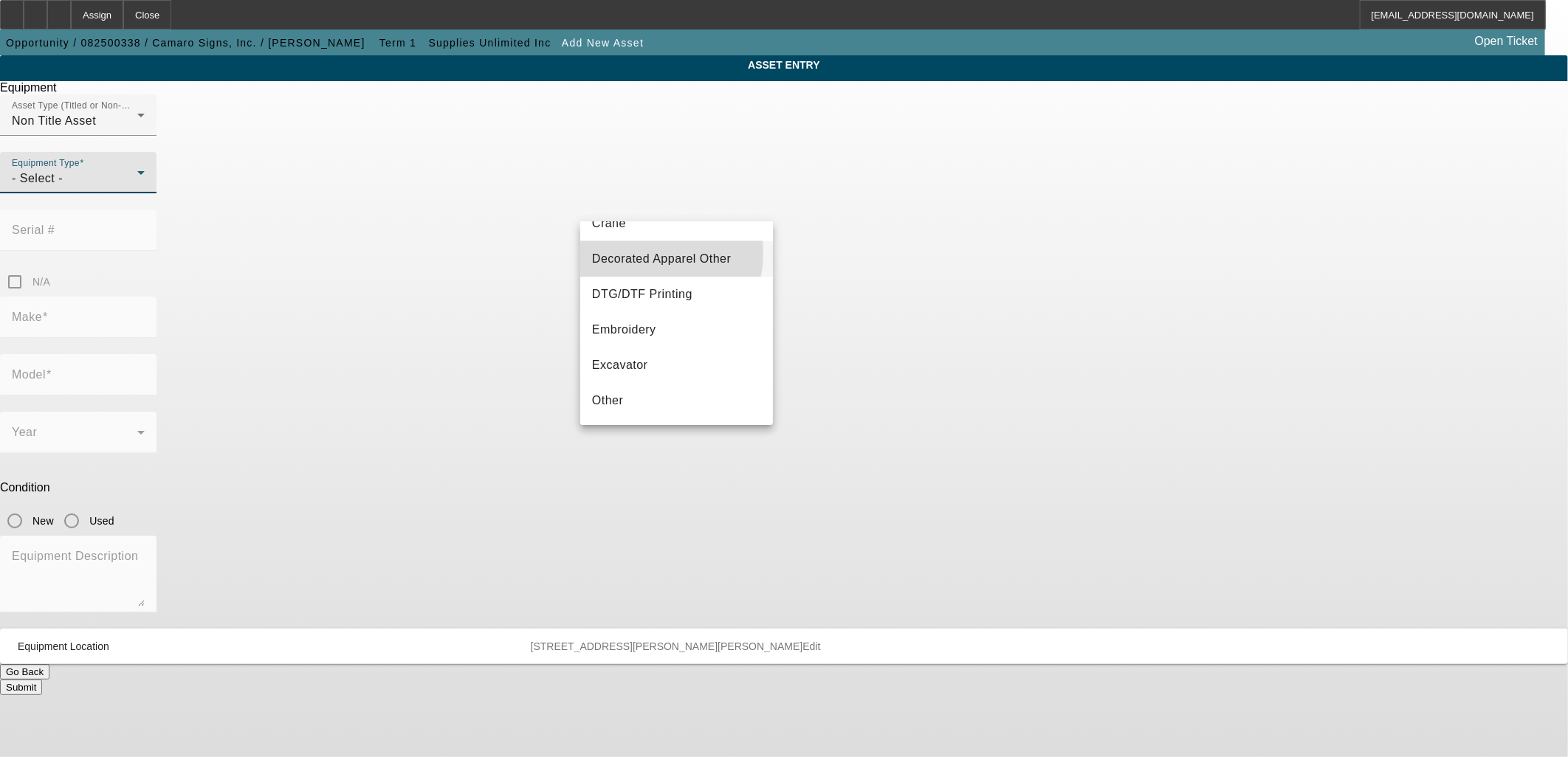
click at [647, 253] on span "Decorated Apparel Other" at bounding box center [661, 259] width 140 height 17
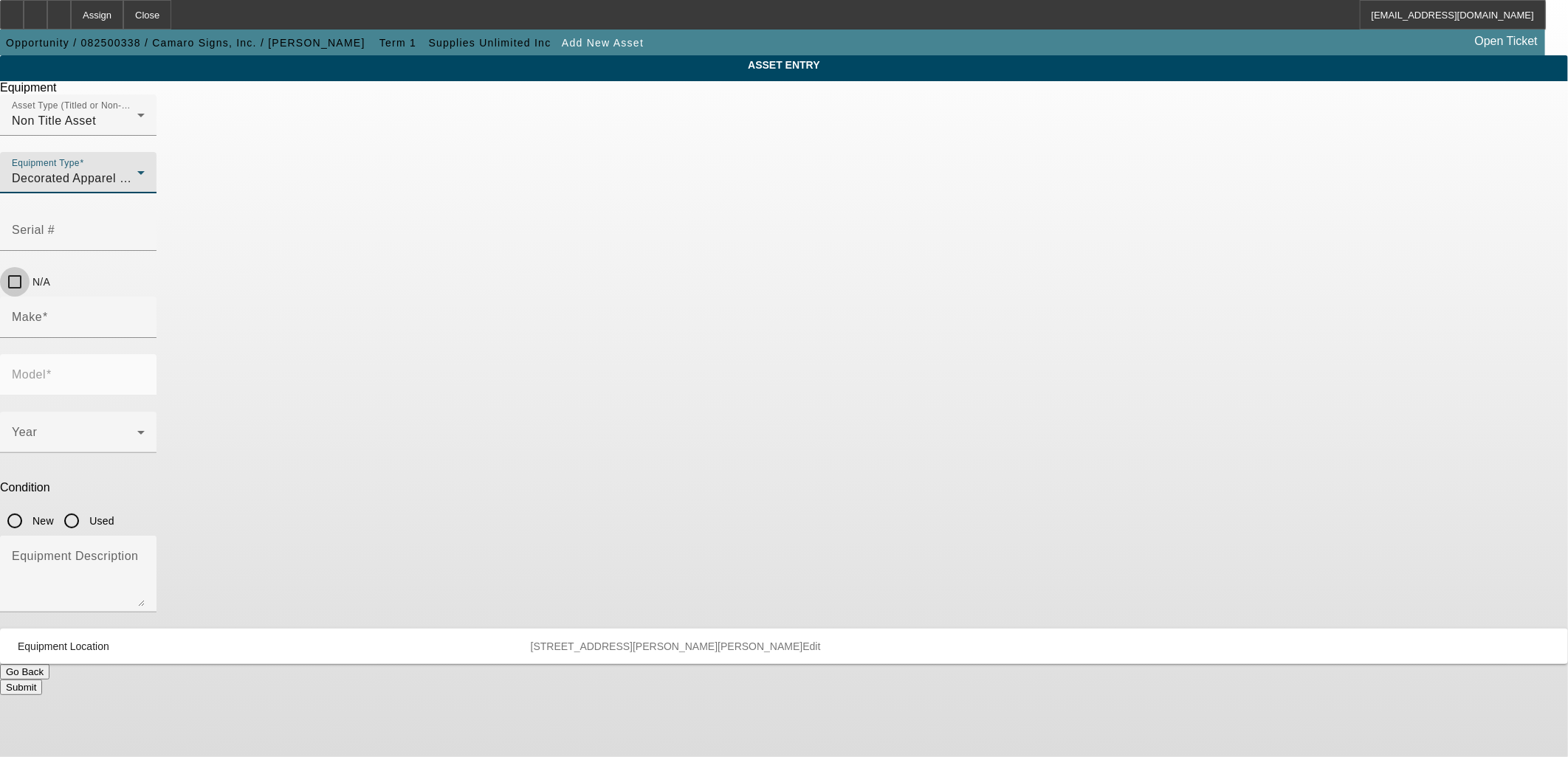
click at [29, 267] on input "N/A" at bounding box center [14, 281] width 29 height 29
checkbox input "true"
click at [145, 314] on input "Make" at bounding box center [78, 323] width 133 height 17
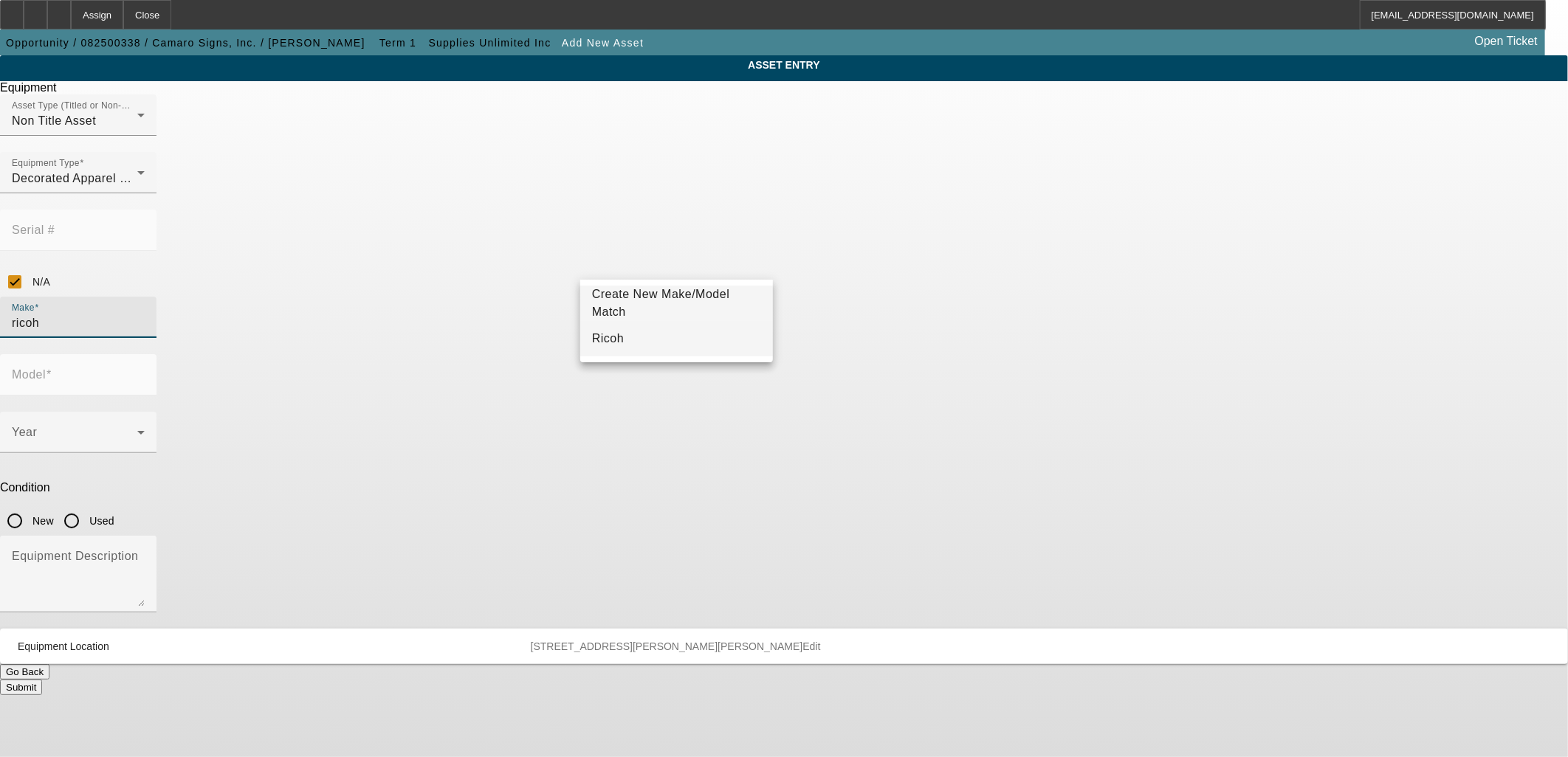
click at [680, 336] on mat-option "Ricoh" at bounding box center [676, 339] width 192 height 35
type input "Ricoh"
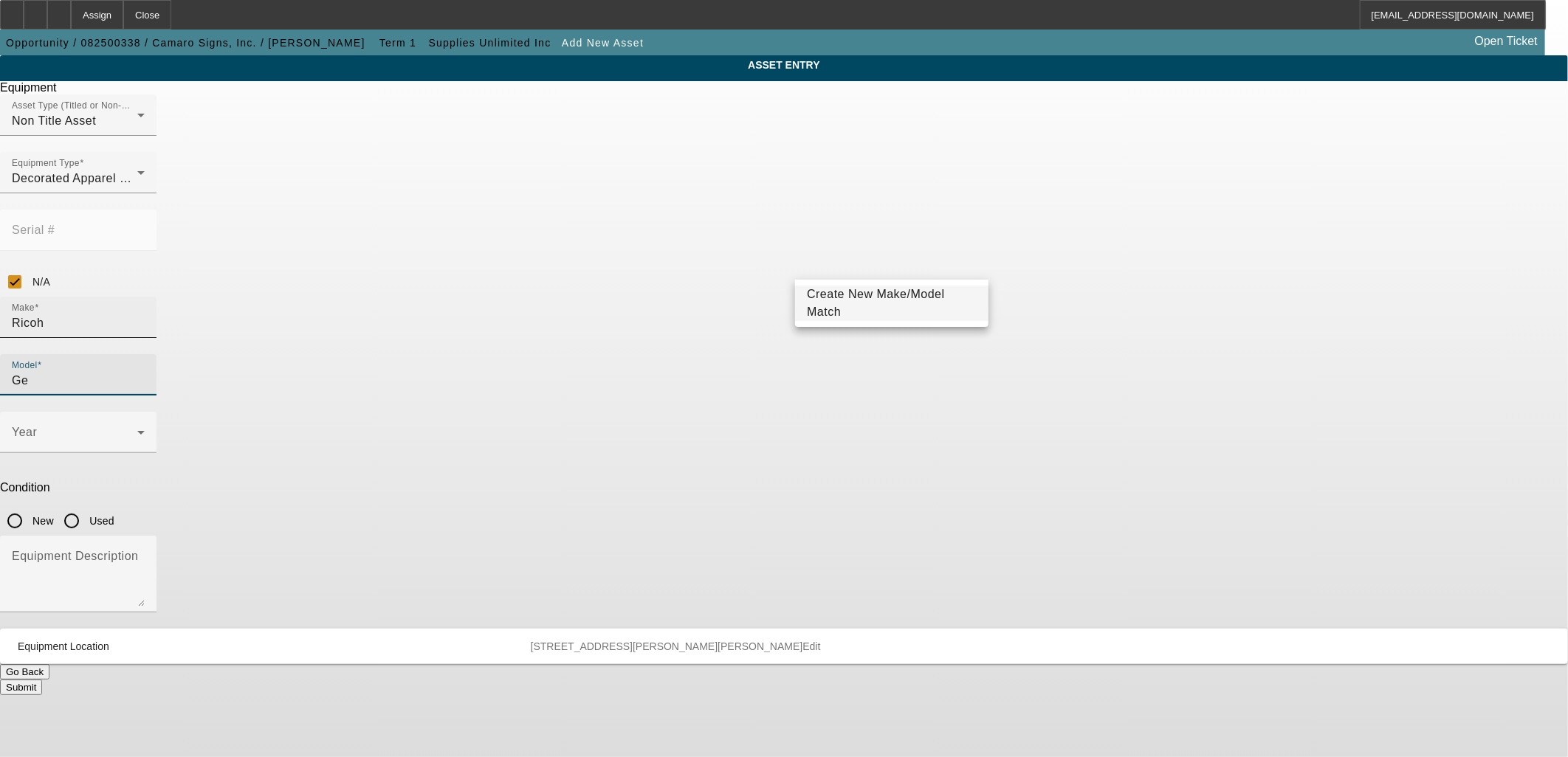
drag, startPoint x: 882, startPoint y: 263, endPoint x: 634, endPoint y: 268, distance: 248.1
click at [634, 297] on div "Make Ricoh Model Ge" at bounding box center [784, 354] width 1568 height 115
type input "Ricoh"
click at [879, 310] on span "Create New Make/Model Match" at bounding box center [891, 303] width 169 height 35
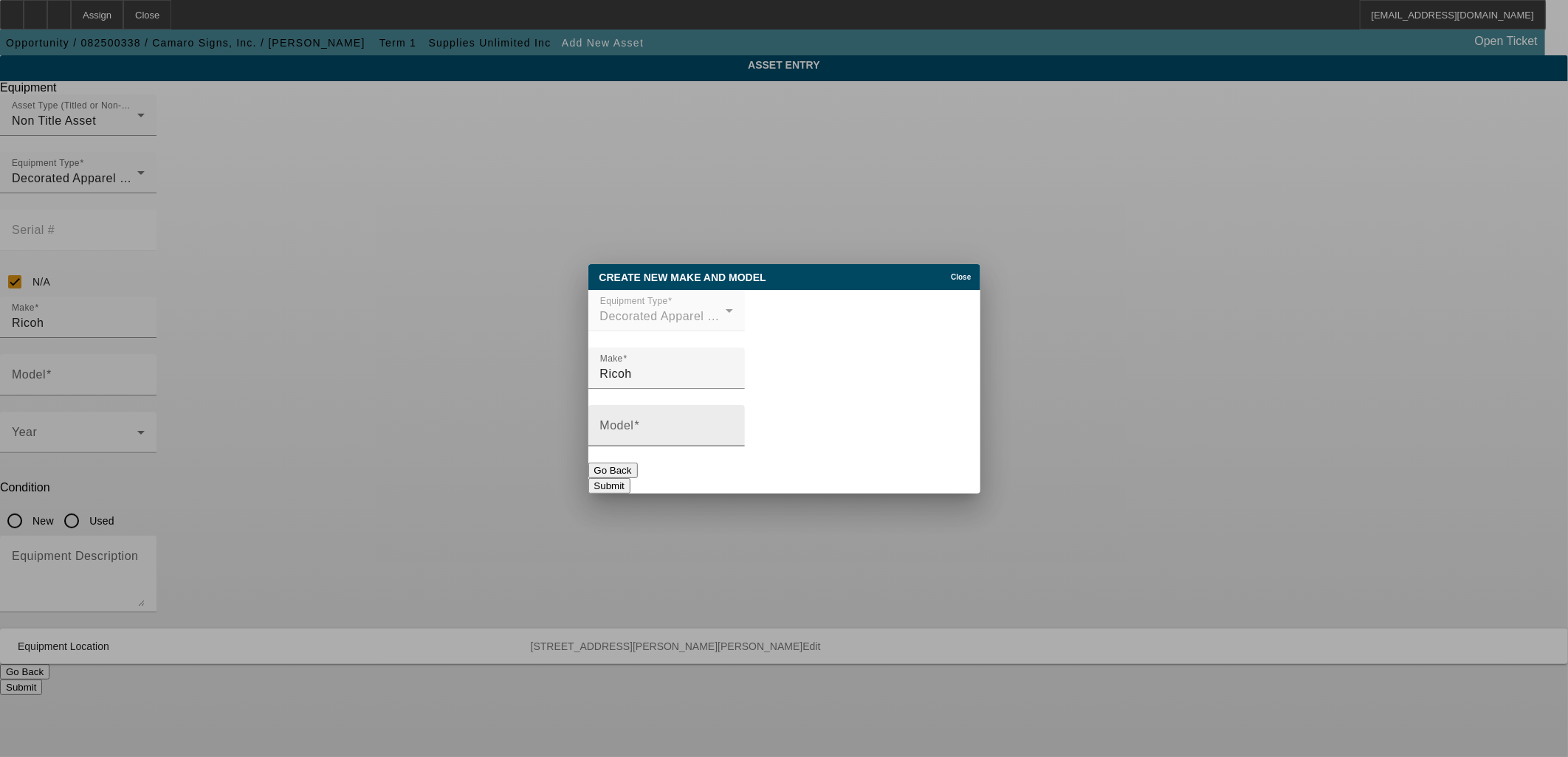
drag, startPoint x: 701, startPoint y: 424, endPoint x: 706, endPoint y: 431, distance: 8.6
click at [701, 424] on div "Model" at bounding box center [667, 425] width 133 height 41
paste input "GEN 6 Printhead"
type input "GEN 6 Printhead"
click at [631, 478] on button "Submit" at bounding box center [609, 486] width 42 height 16
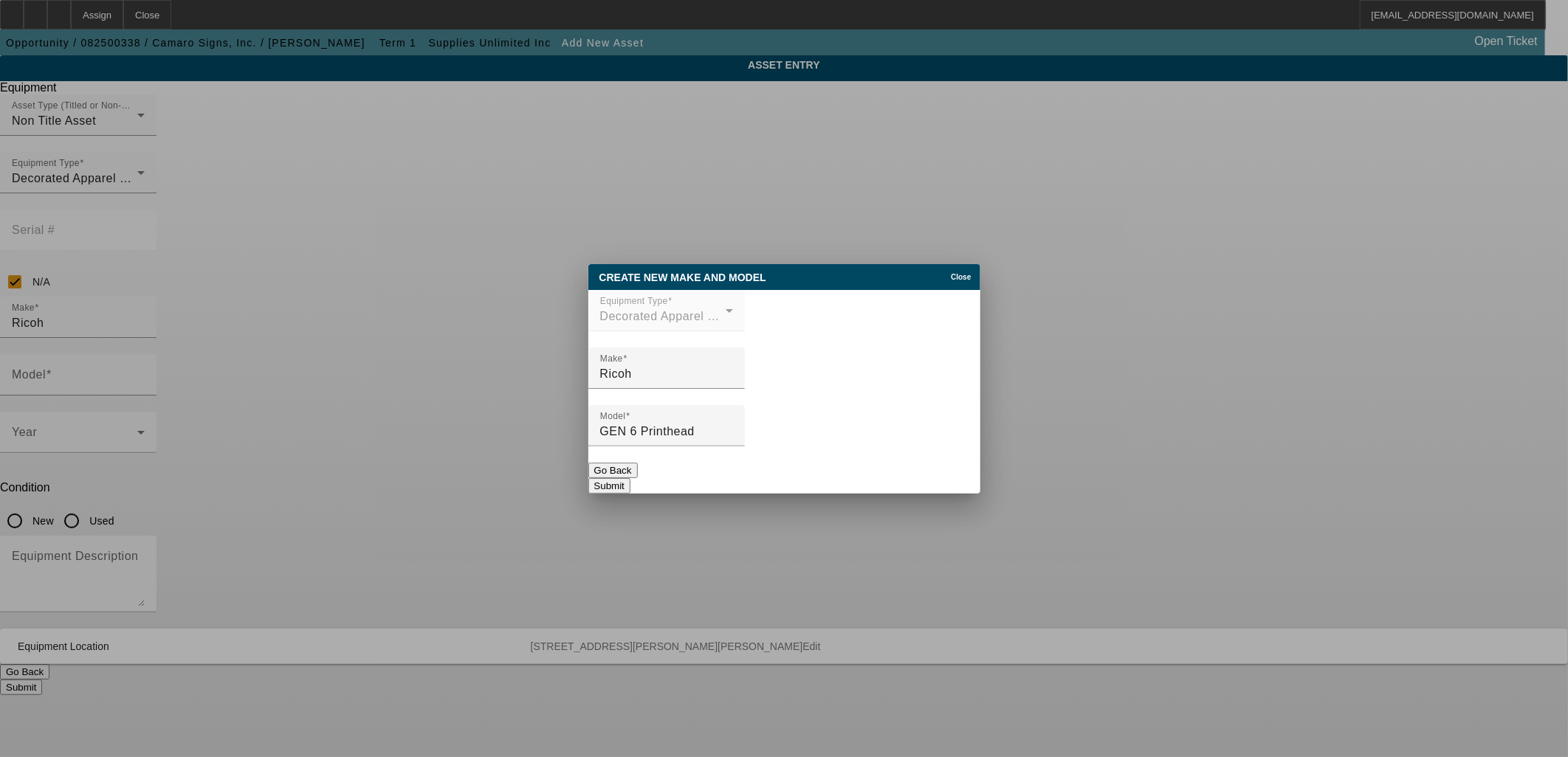
type input "GEN 6 Printhead"
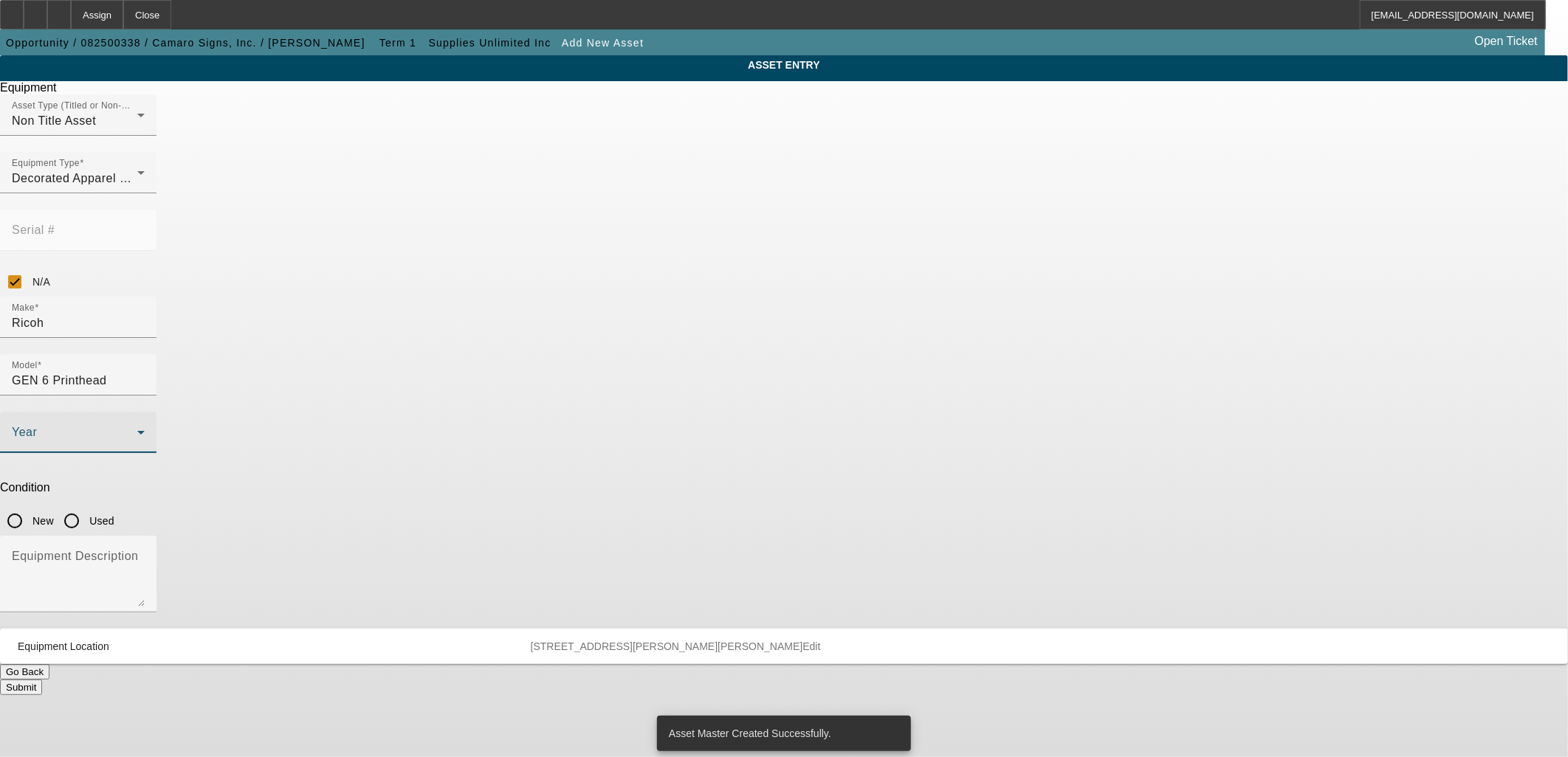
click at [137, 430] on span at bounding box center [75, 438] width 125 height 17
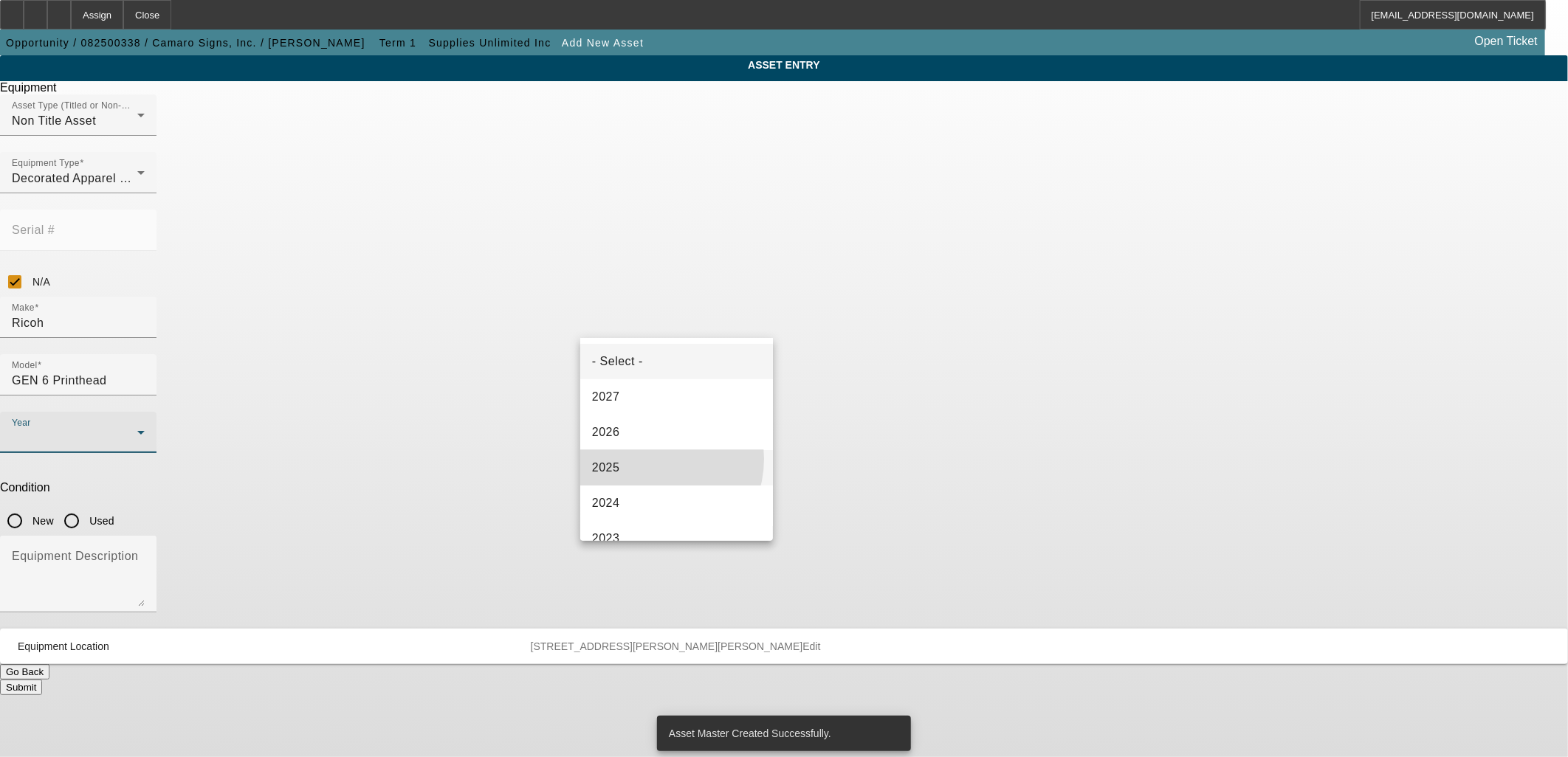
click at [651, 459] on mat-option "2025" at bounding box center [676, 467] width 192 height 35
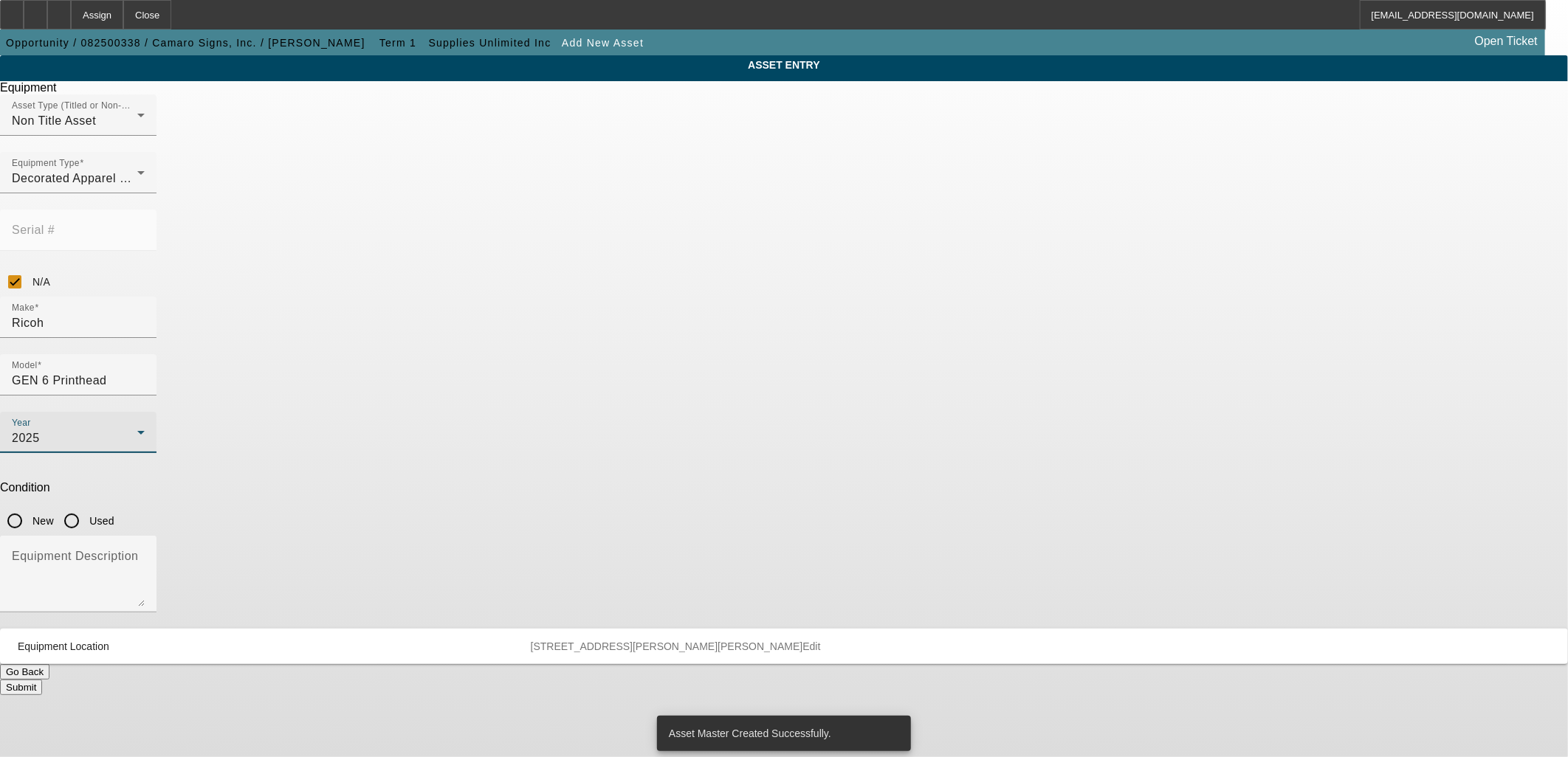
click at [29, 507] on input "New" at bounding box center [14, 521] width 29 height 29
radio input "true"
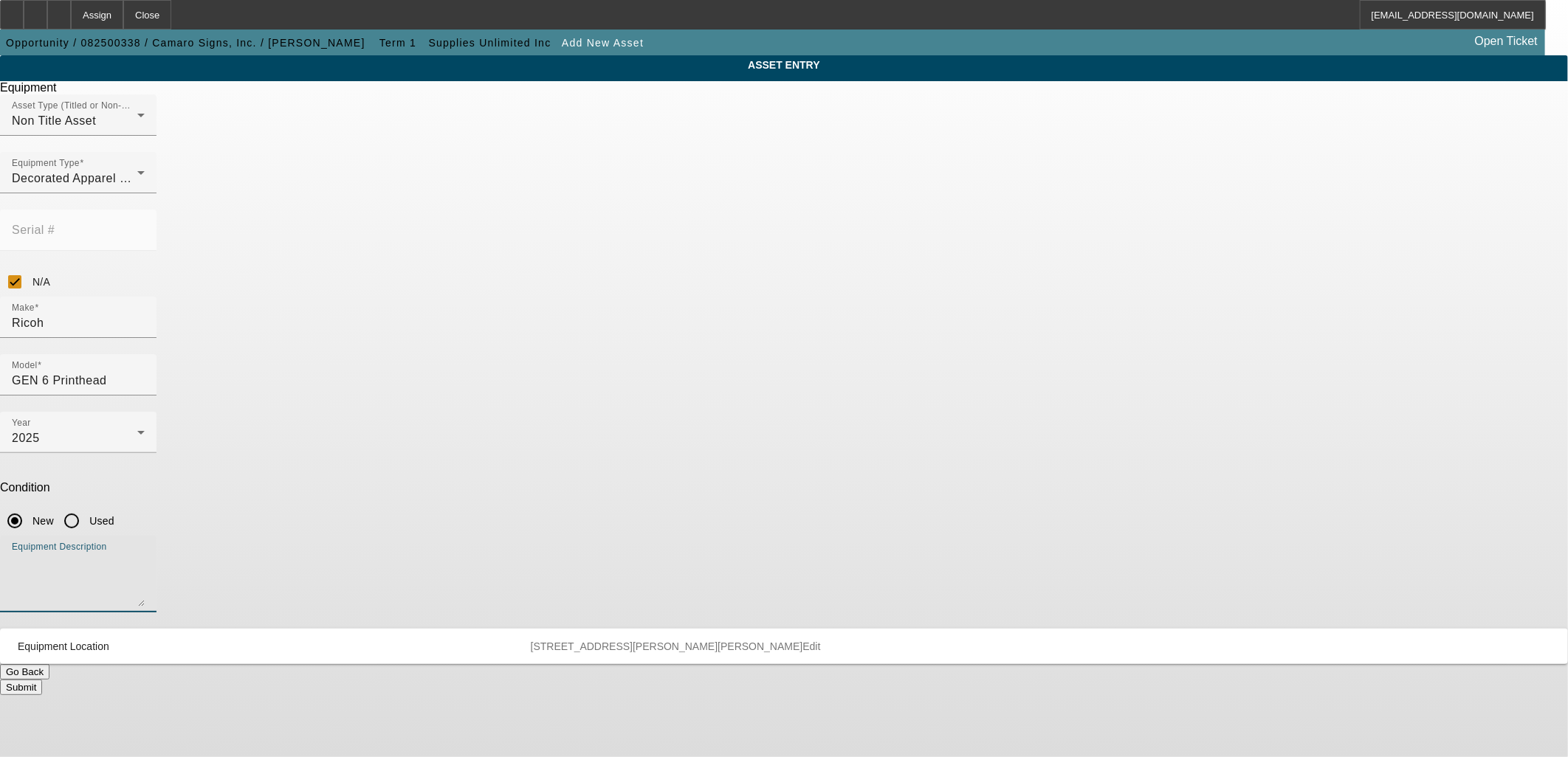
click at [145, 553] on textarea "Equipment Description" at bounding box center [78, 580] width 133 height 53
paste textarea "GEN 6 Printhead"
type textarea "GEN 6 Printhead"
click at [42, 680] on button "Submit" at bounding box center [21, 688] width 42 height 16
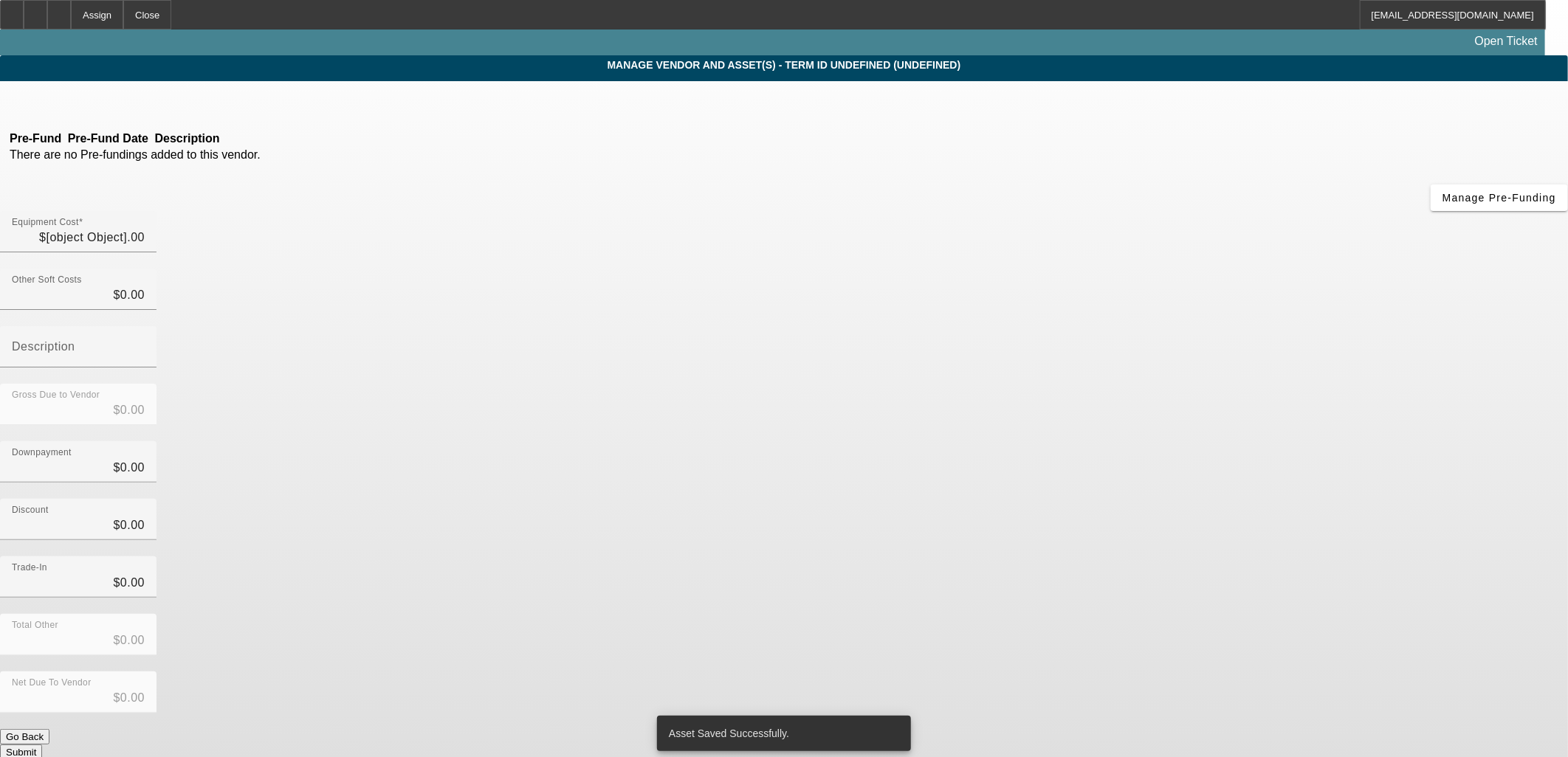
type input "$106,200.00"
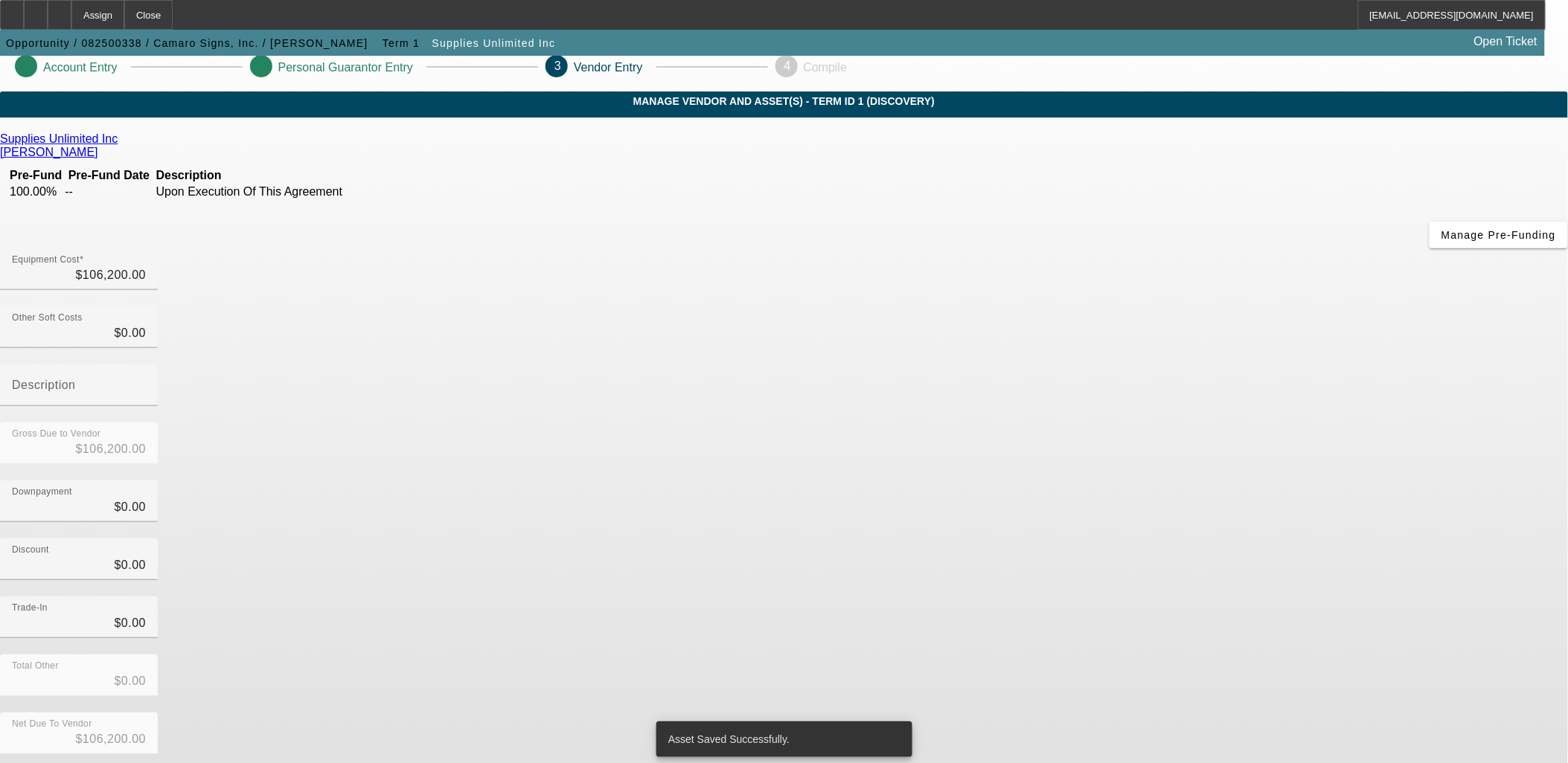
scroll to position [16, 0]
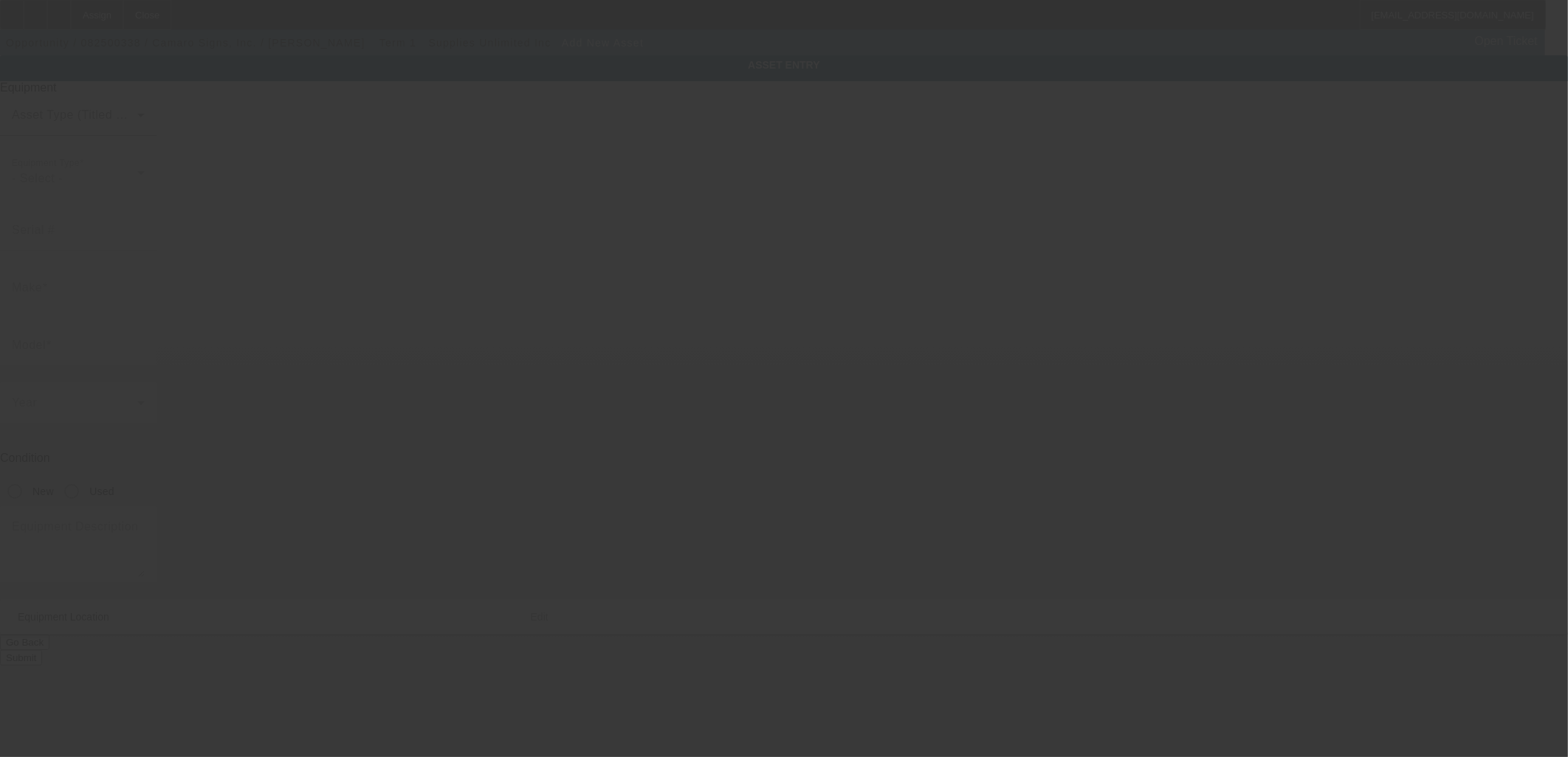
type input "[STREET_ADDRESS][PERSON_NAME]"
type input "Griswold"
type input "06351"
type input "New London"
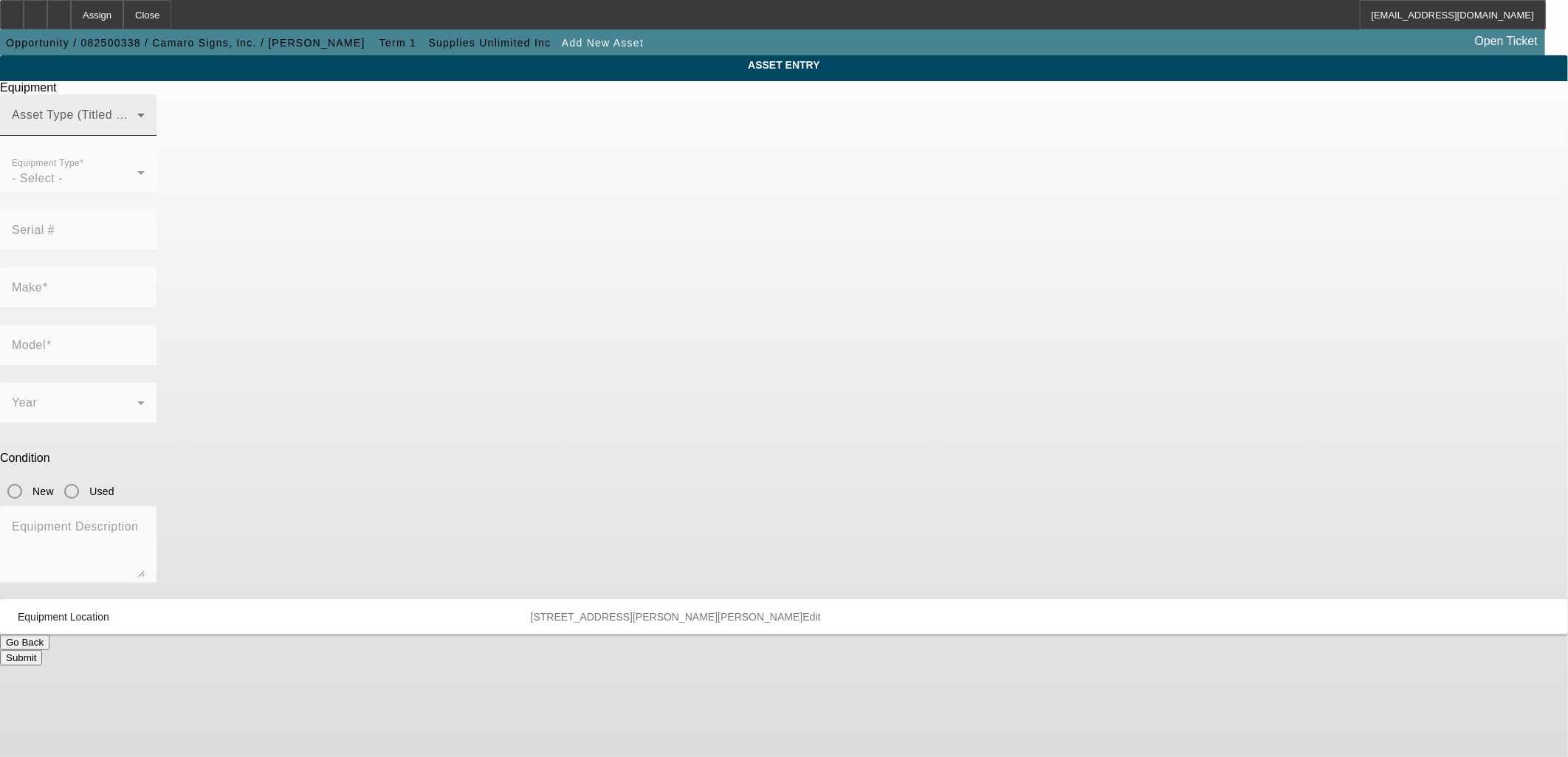
click at [137, 130] on span at bounding box center [75, 121] width 125 height 17
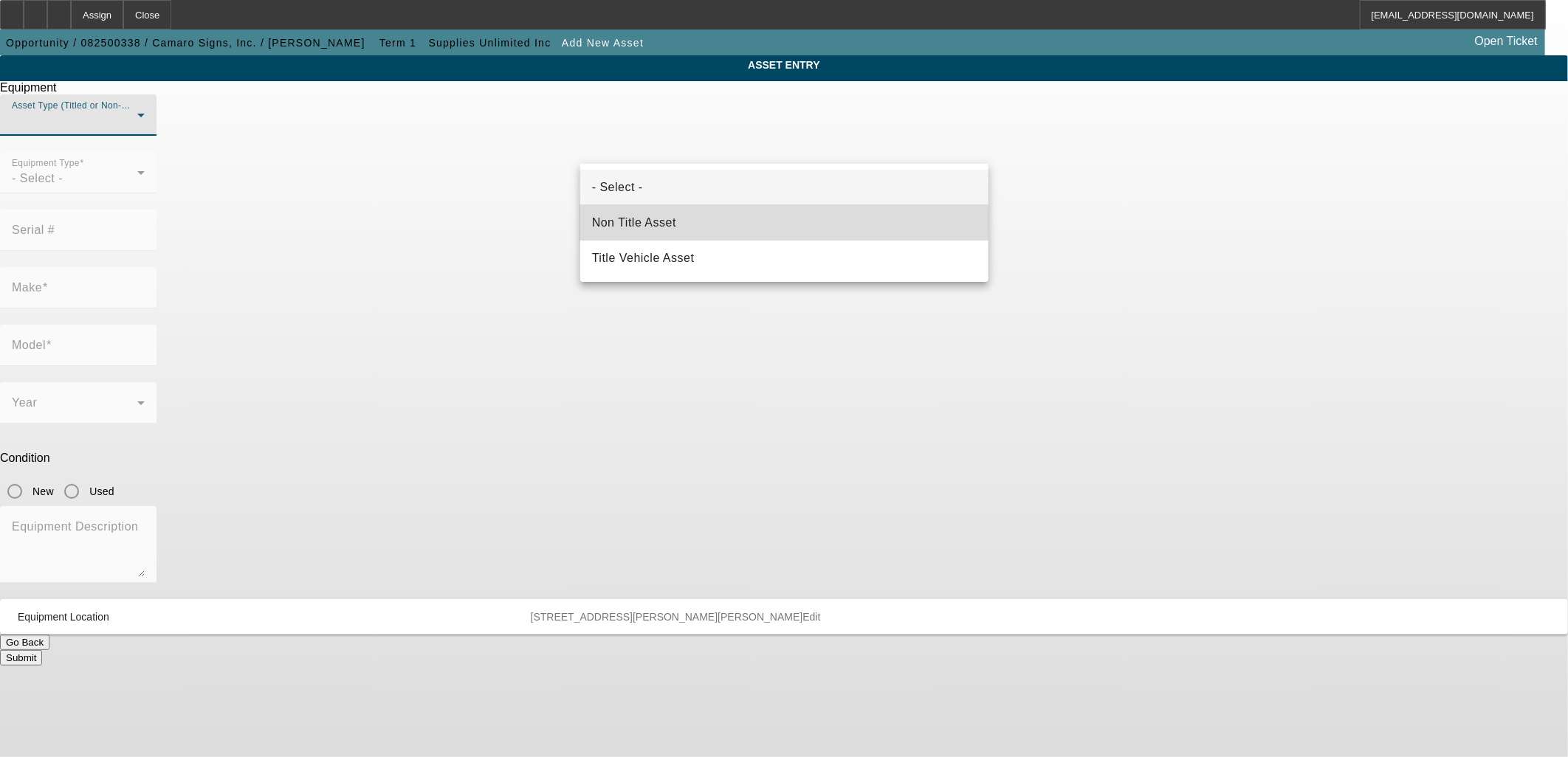
click at [689, 226] on mat-option "Non Title Asset" at bounding box center [784, 222] width 408 height 35
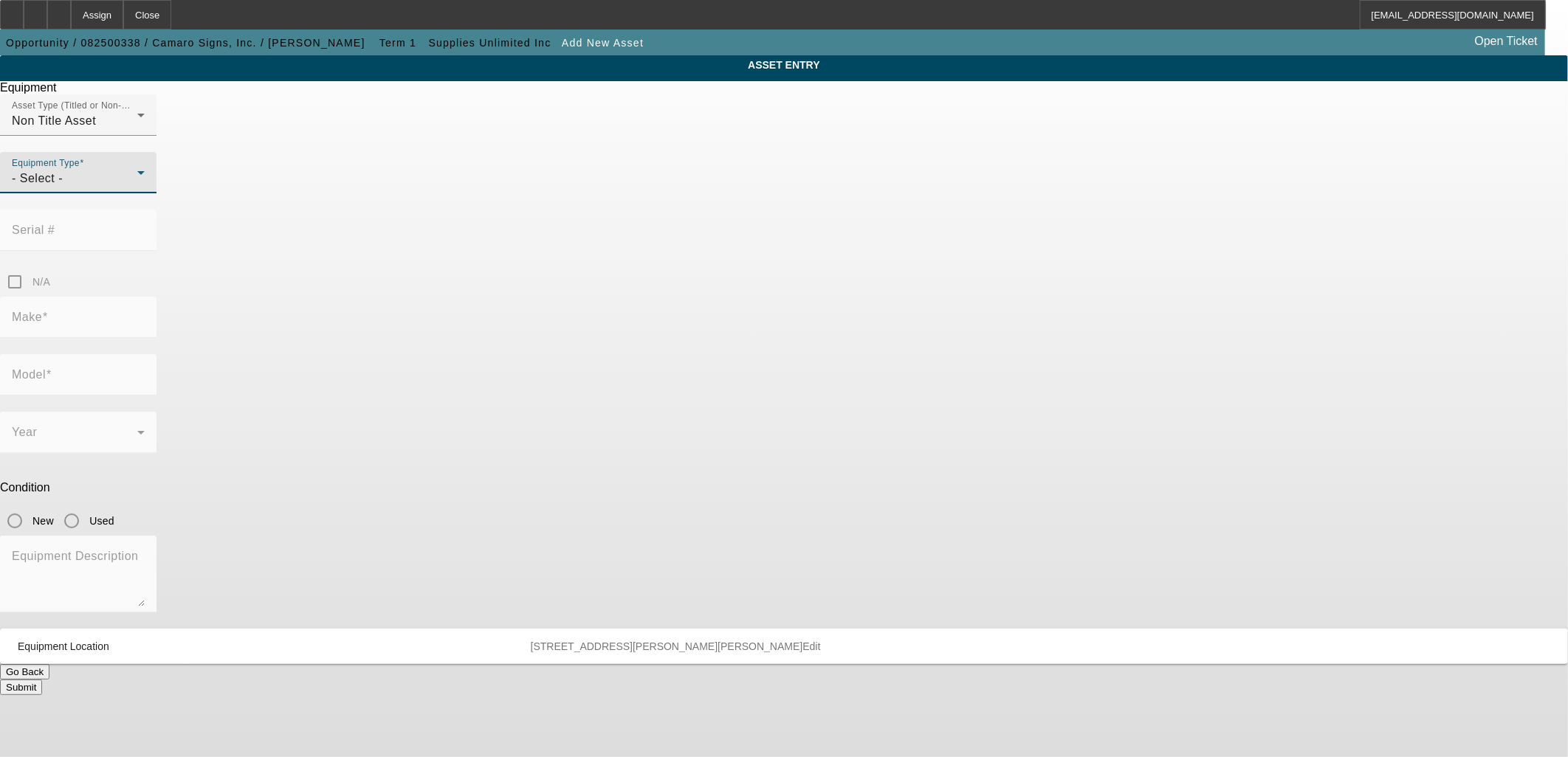
click at [137, 188] on div "- Select -" at bounding box center [75, 178] width 125 height 17
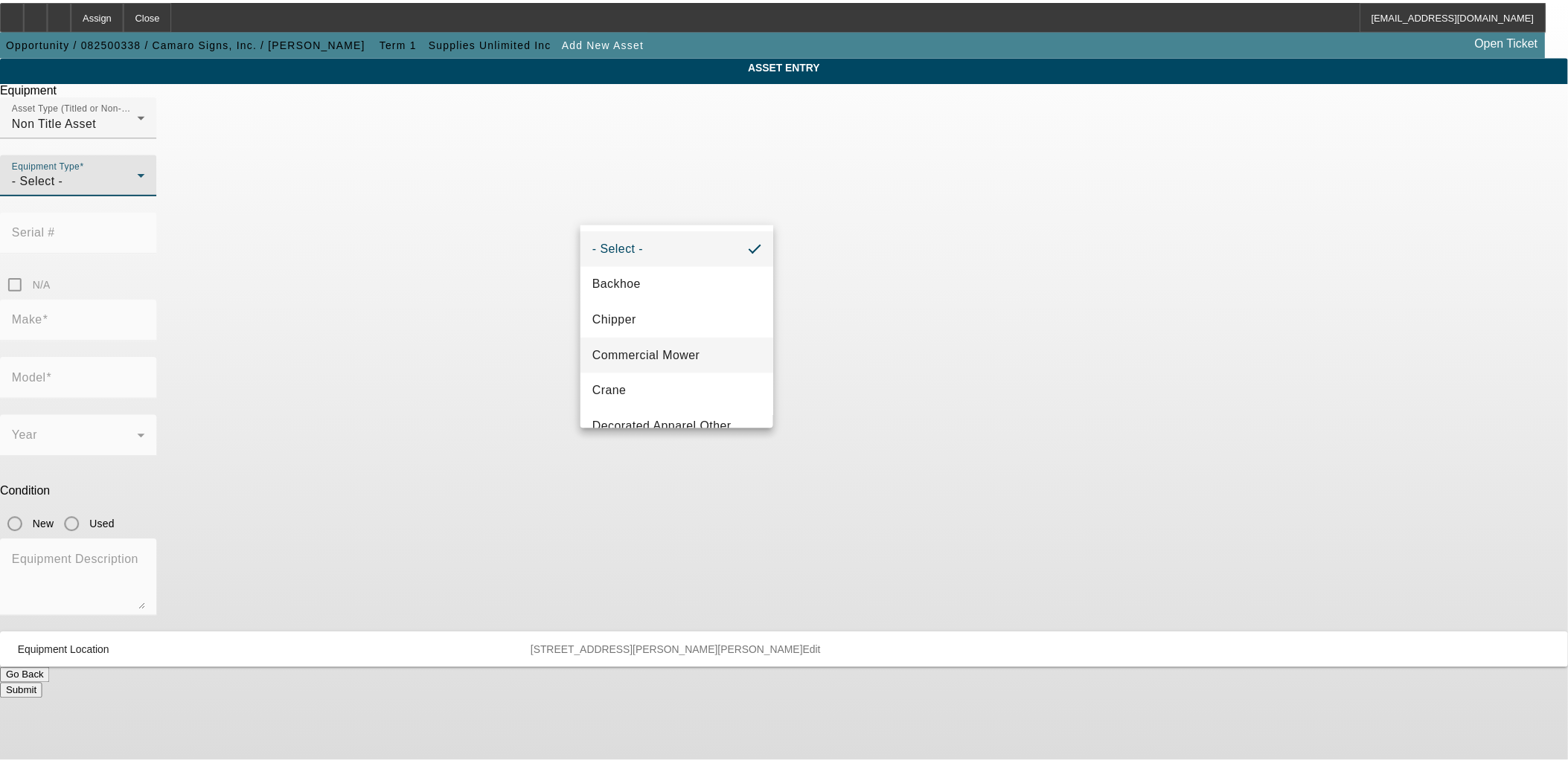
scroll to position [83, 0]
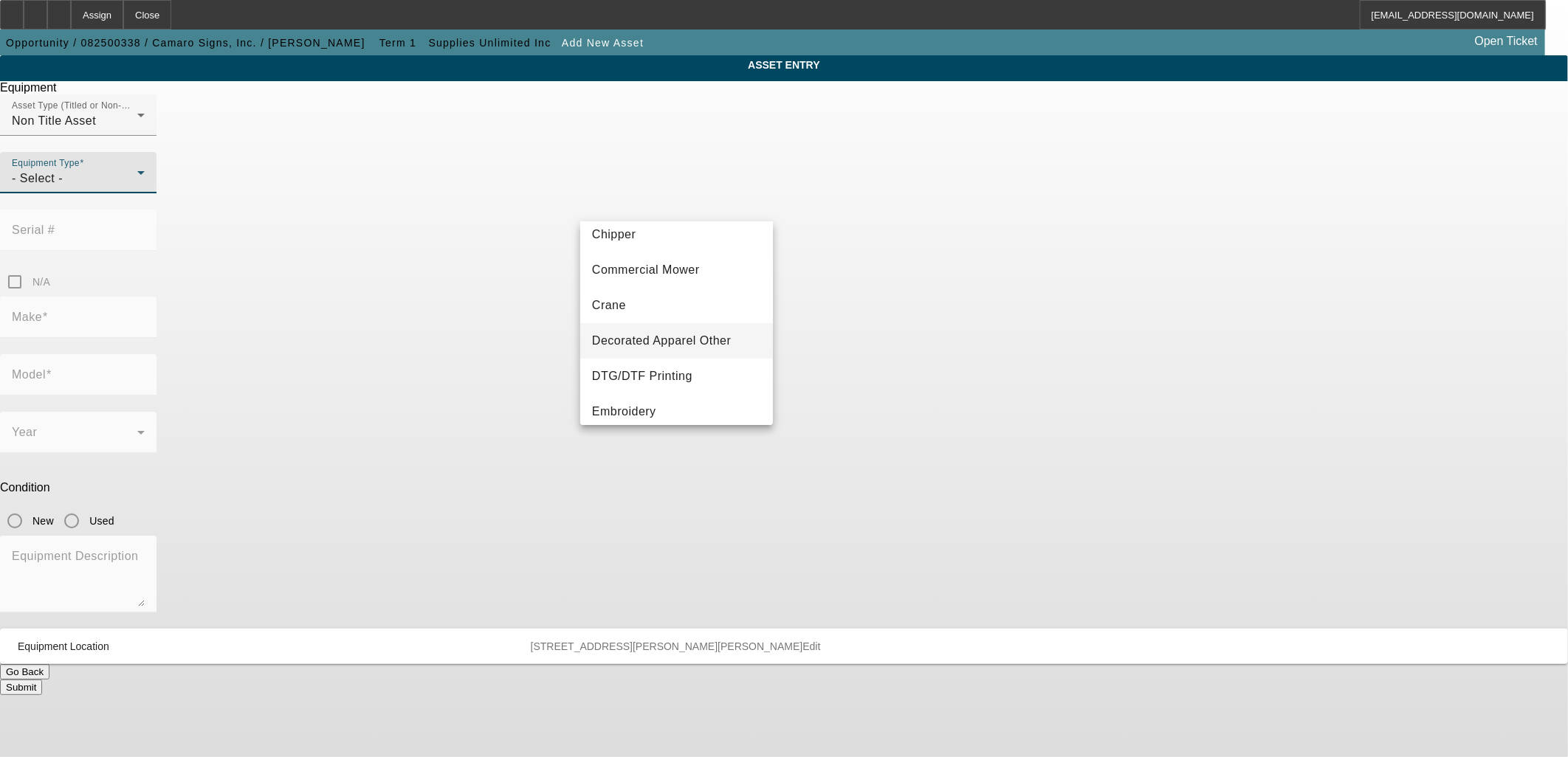
drag, startPoint x: 673, startPoint y: 340, endPoint x: 694, endPoint y: 336, distance: 21.4
click at [673, 339] on span "Decorated Apparel Other" at bounding box center [661, 340] width 140 height 17
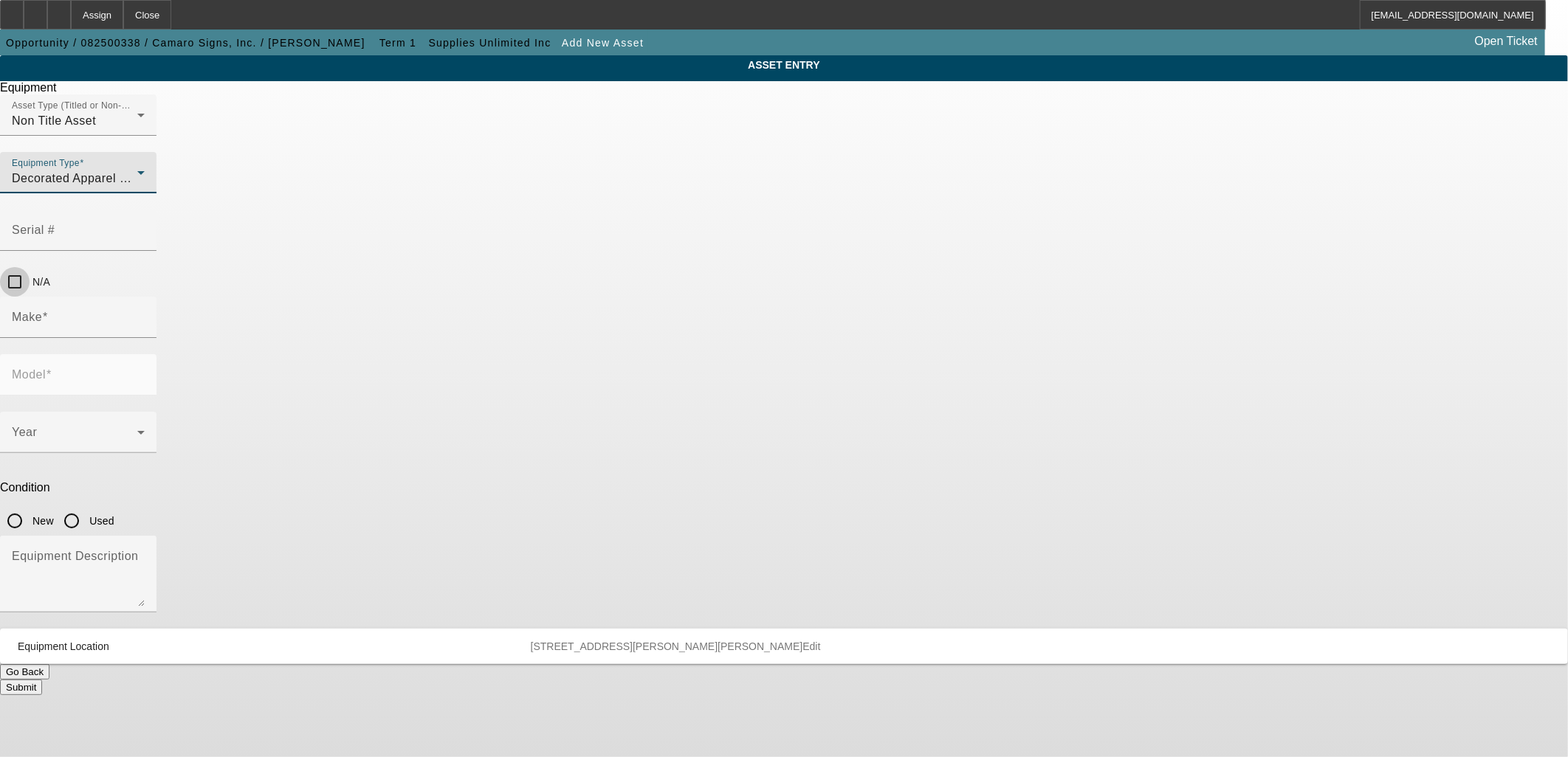
click at [29, 267] on input "N/A" at bounding box center [14, 281] width 29 height 29
checkbox input "true"
click at [145, 297] on div "Make" at bounding box center [78, 317] width 133 height 41
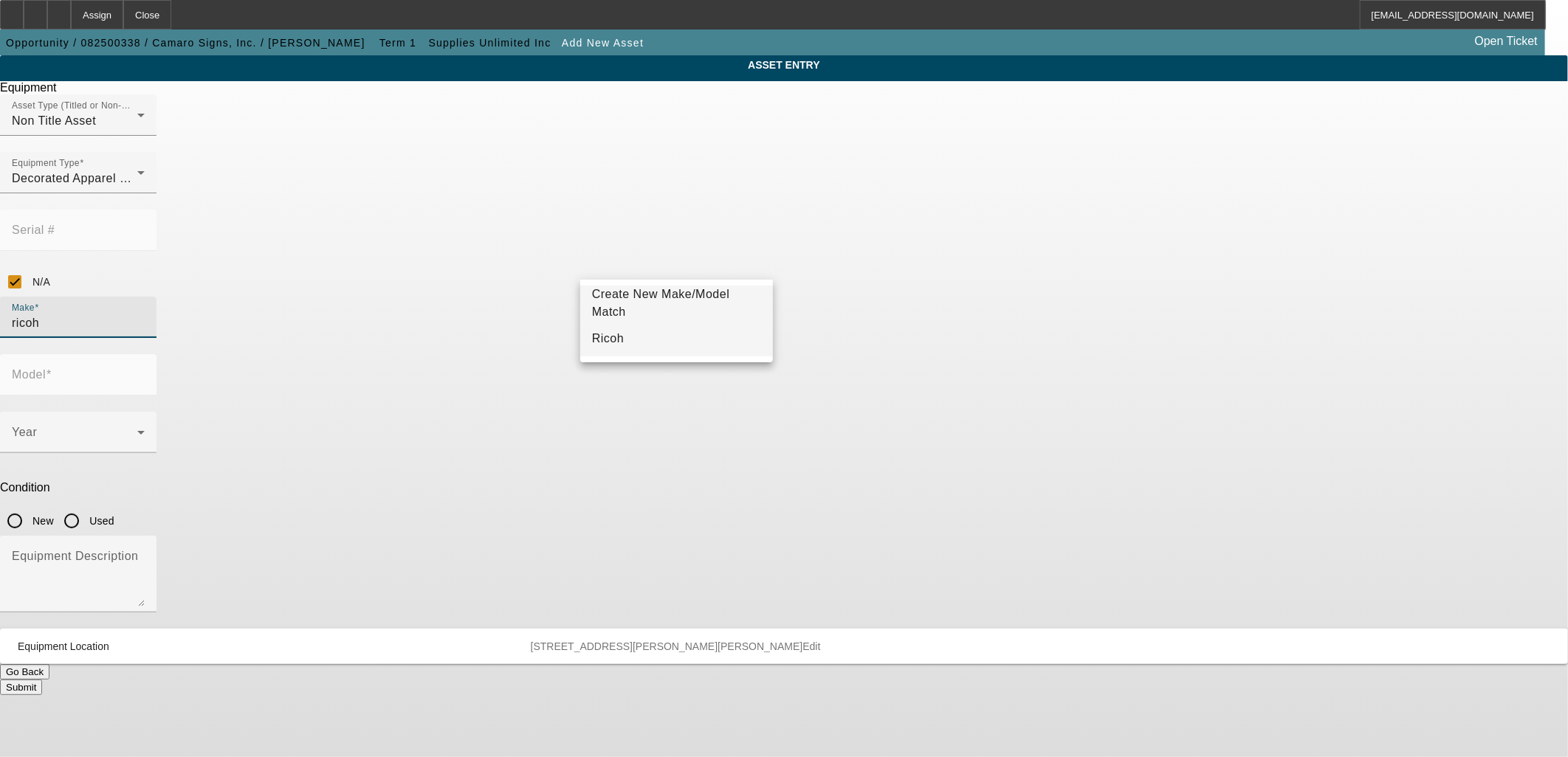
click at [644, 331] on mat-option "Ricoh" at bounding box center [676, 339] width 192 height 35
type input "Ricoh"
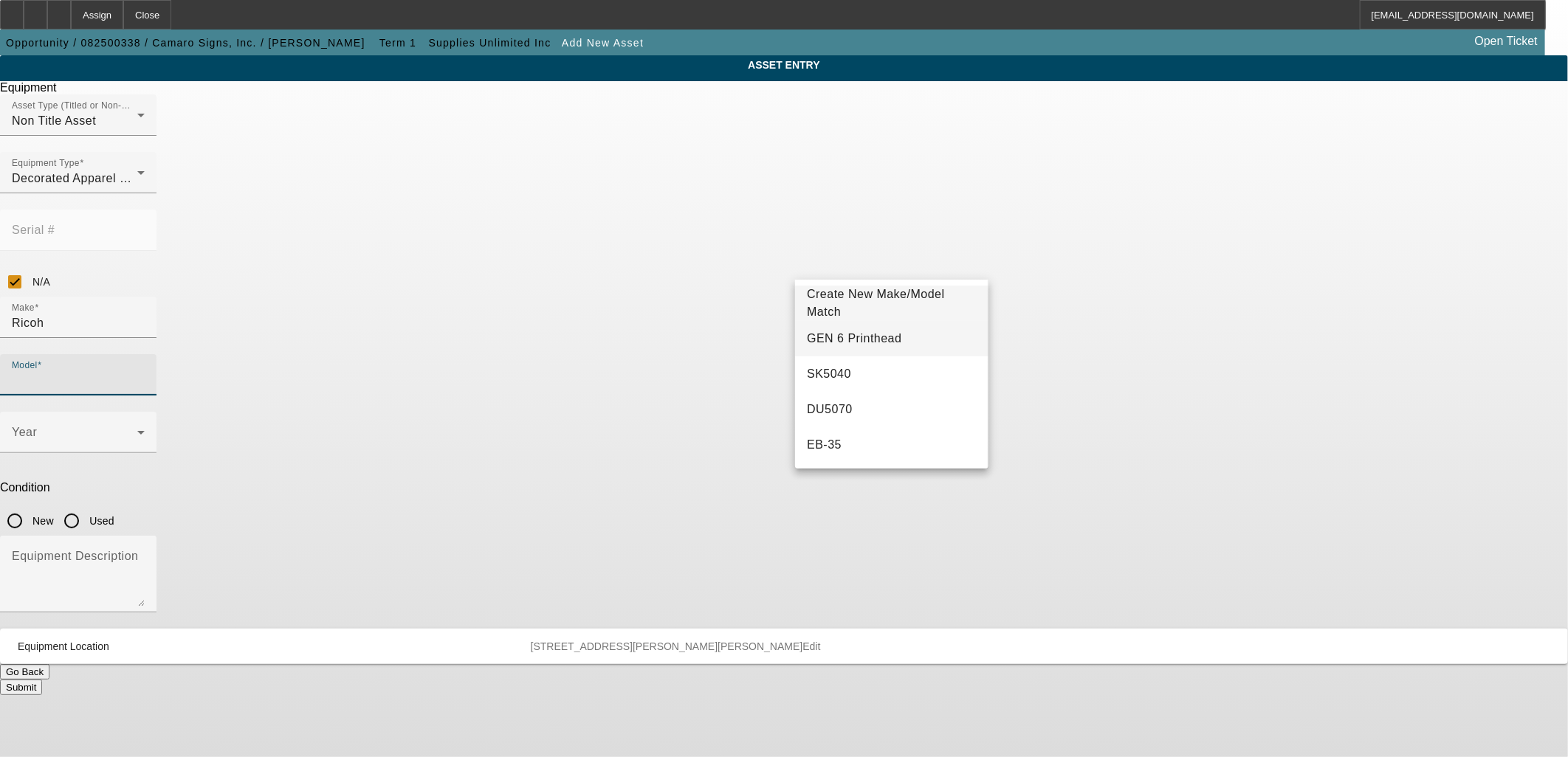
paste input "GEN 6 Printhead"
type input "GEN 6 Printhead"
click at [827, 336] on span "GEN 6 Printhead" at bounding box center [854, 338] width 94 height 13
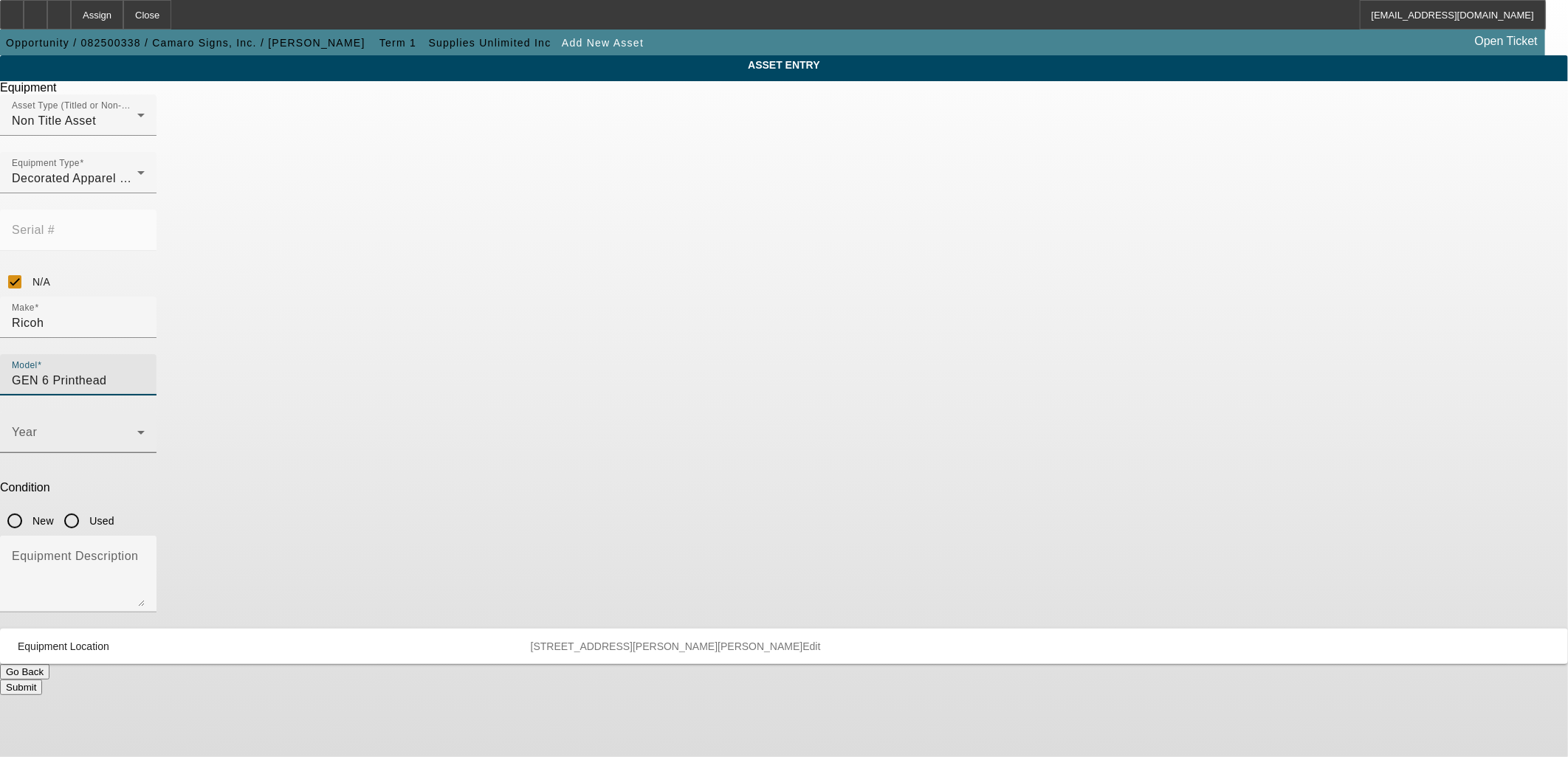
click at [137, 430] on span at bounding box center [75, 438] width 125 height 17
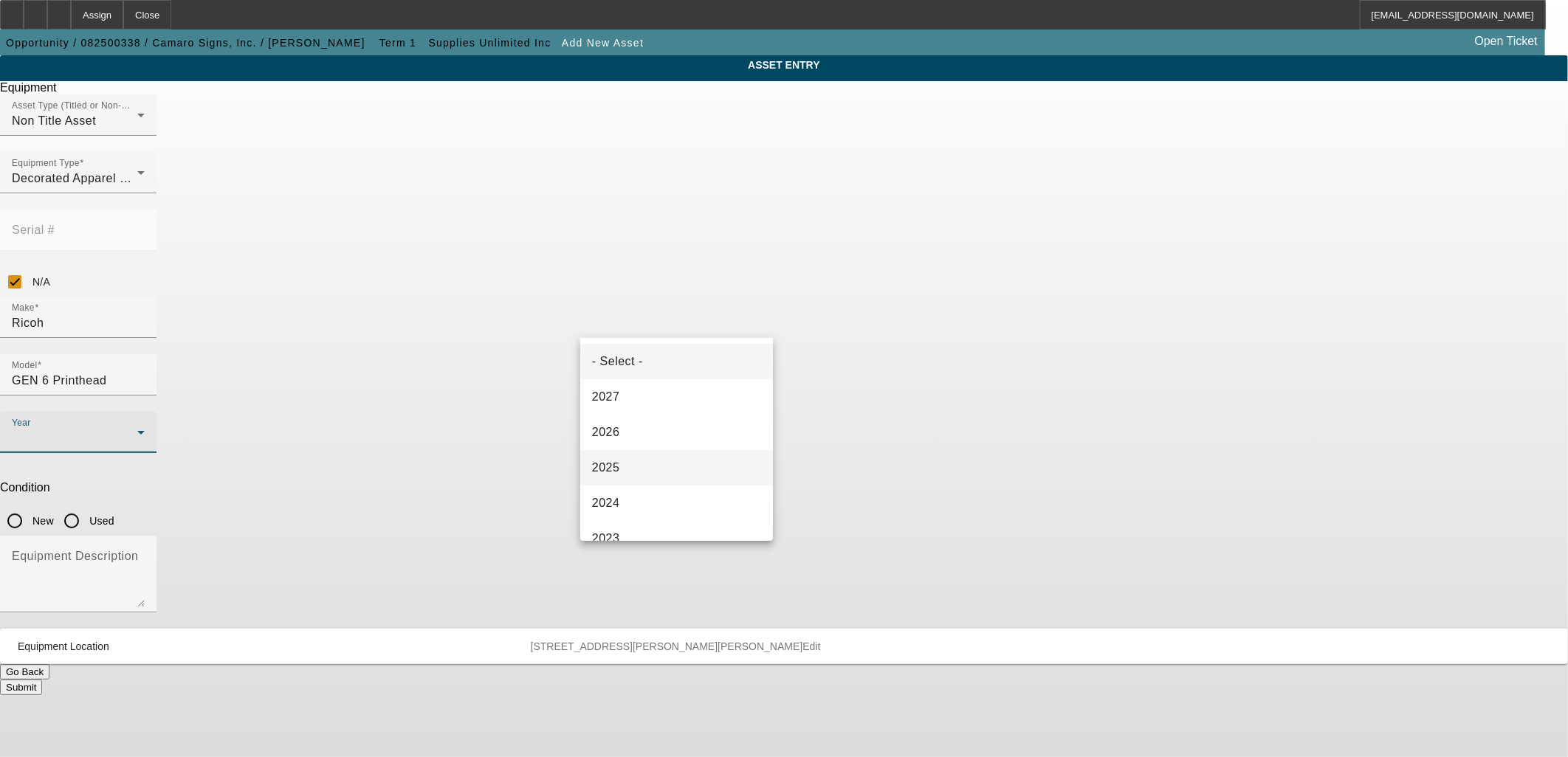
click at [670, 455] on mat-option "2025" at bounding box center [676, 467] width 192 height 35
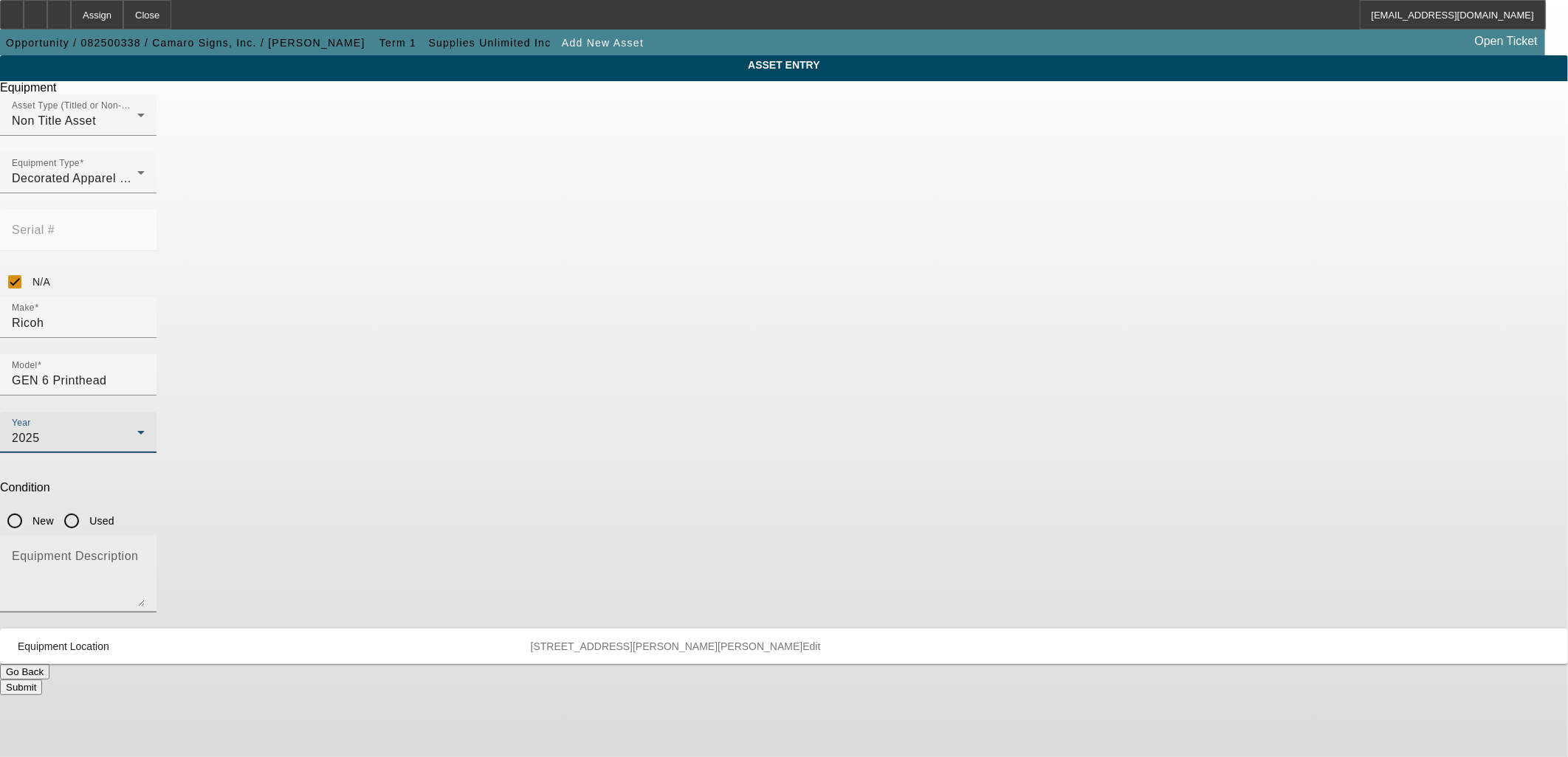
click at [29, 507] on input "New" at bounding box center [14, 521] width 29 height 29
radio input "true"
drag, startPoint x: 799, startPoint y: 391, endPoint x: 815, endPoint y: 421, distance: 34.0
click at [145, 553] on textarea "Equipment Description" at bounding box center [78, 580] width 133 height 53
paste textarea "GEN 6 Printhead"
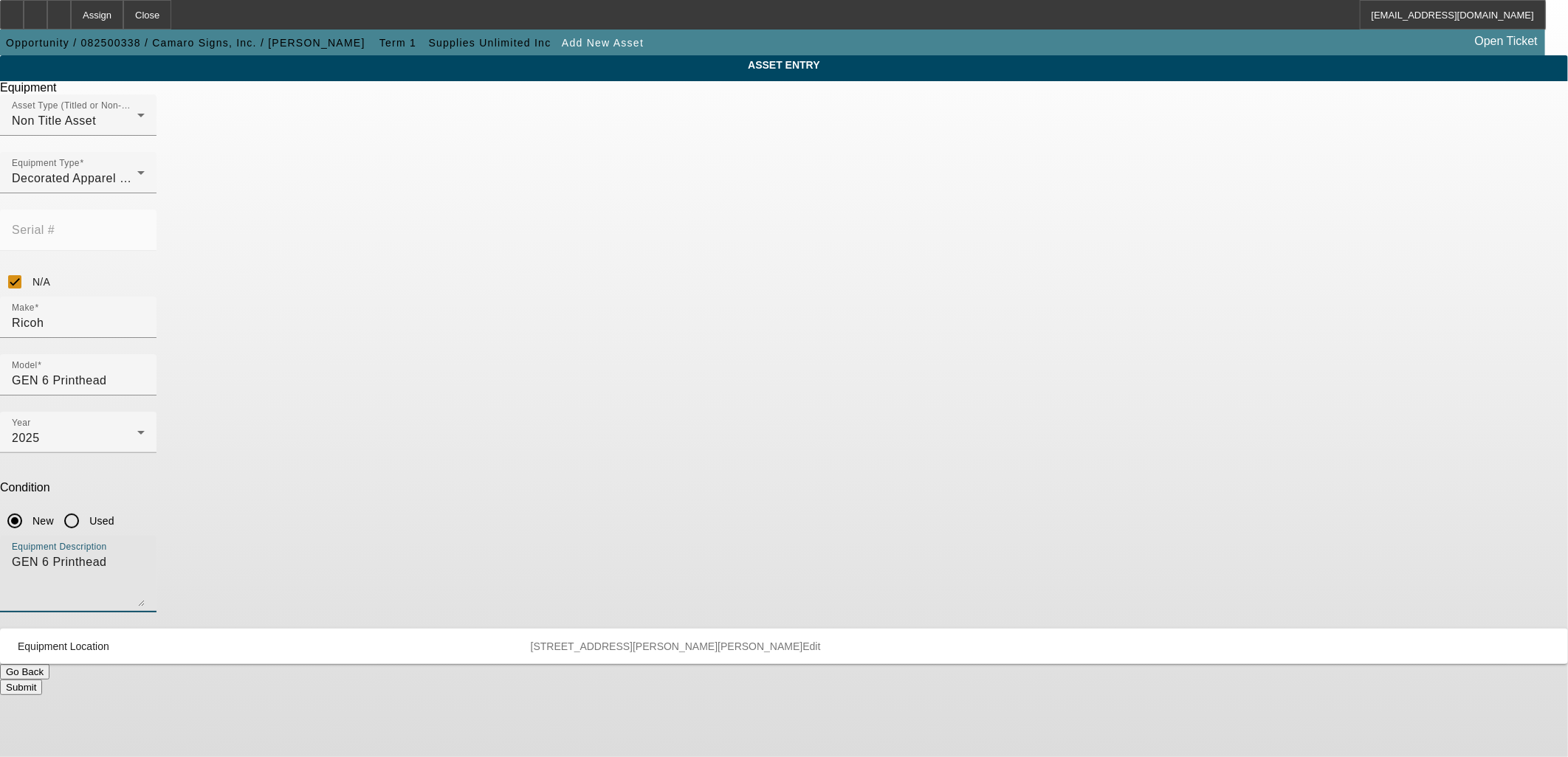
drag, startPoint x: 622, startPoint y: 384, endPoint x: 423, endPoint y: 376, distance: 199.2
click at [456, 378] on div "ASSET ENTRY Equipment Asset Type (Titled or Non-Titled) Non Title Asset Equipme…" at bounding box center [784, 375] width 1568 height 640
type textarea "Printhead"
click at [42, 680] on button "Submit" at bounding box center [21, 688] width 42 height 16
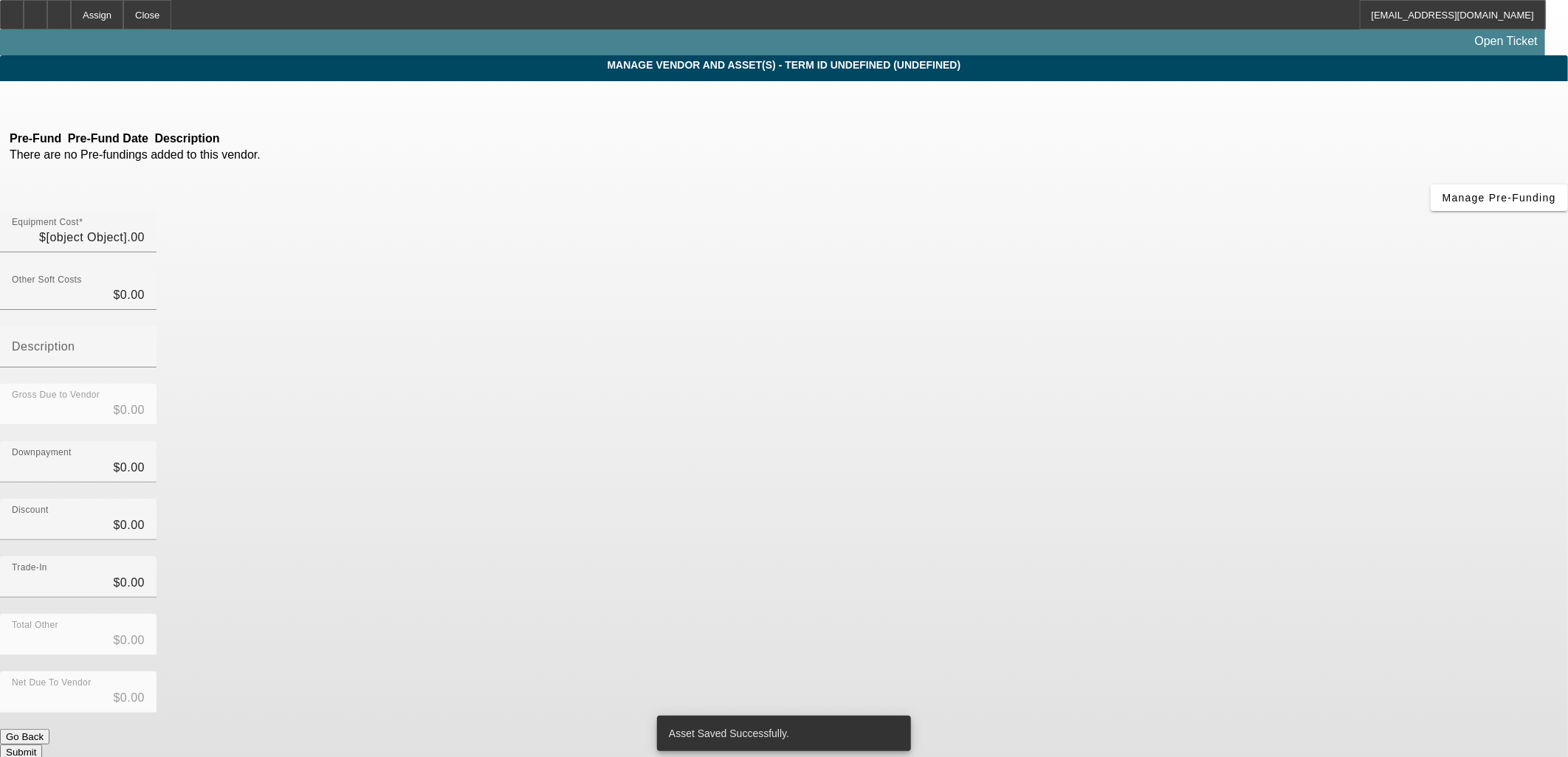
type input "$106,200.00"
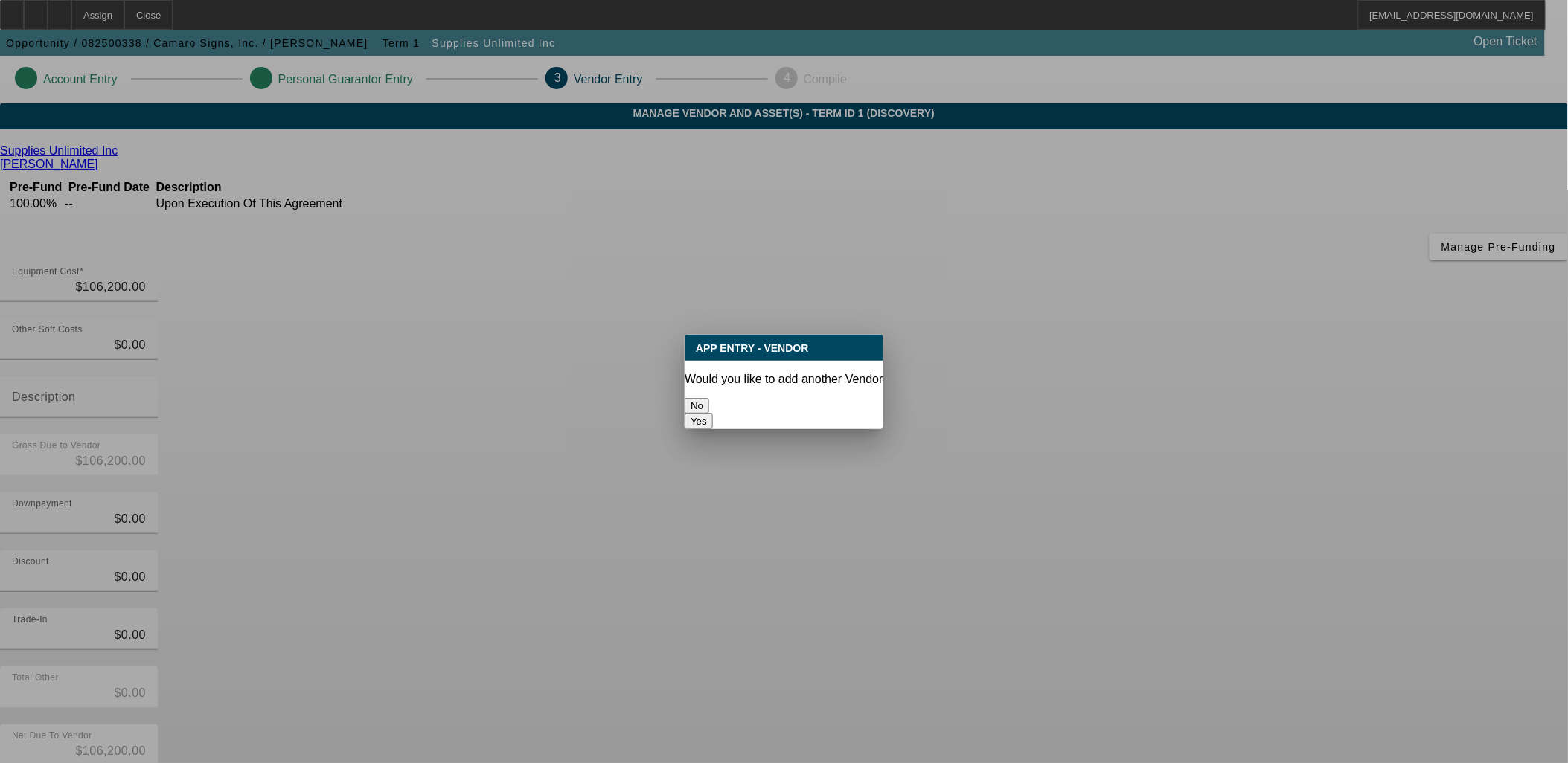
click at [709, 398] on button "No" at bounding box center [697, 406] width 24 height 16
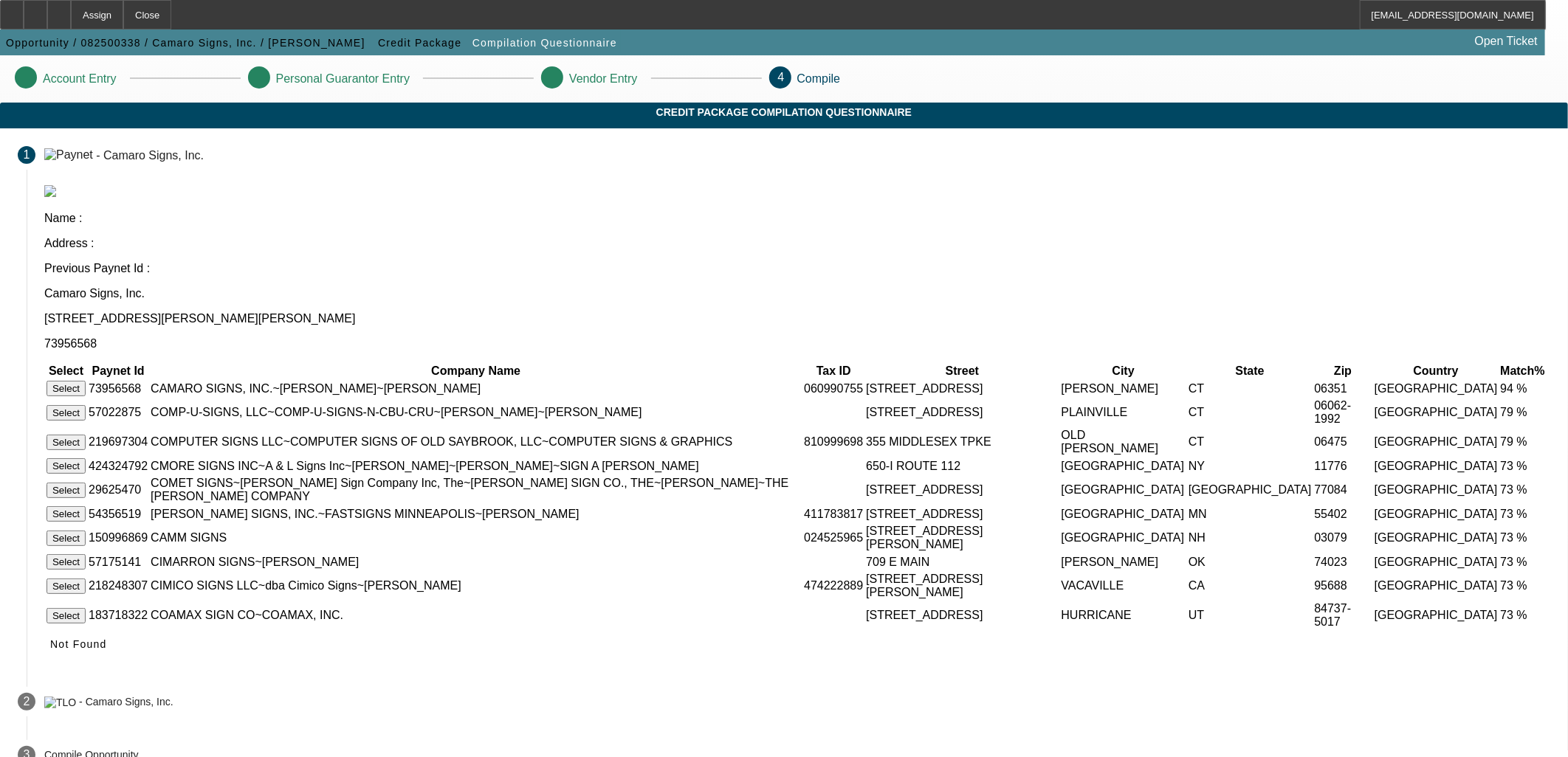
click at [86, 381] on button "Select" at bounding box center [66, 388] width 39 height 16
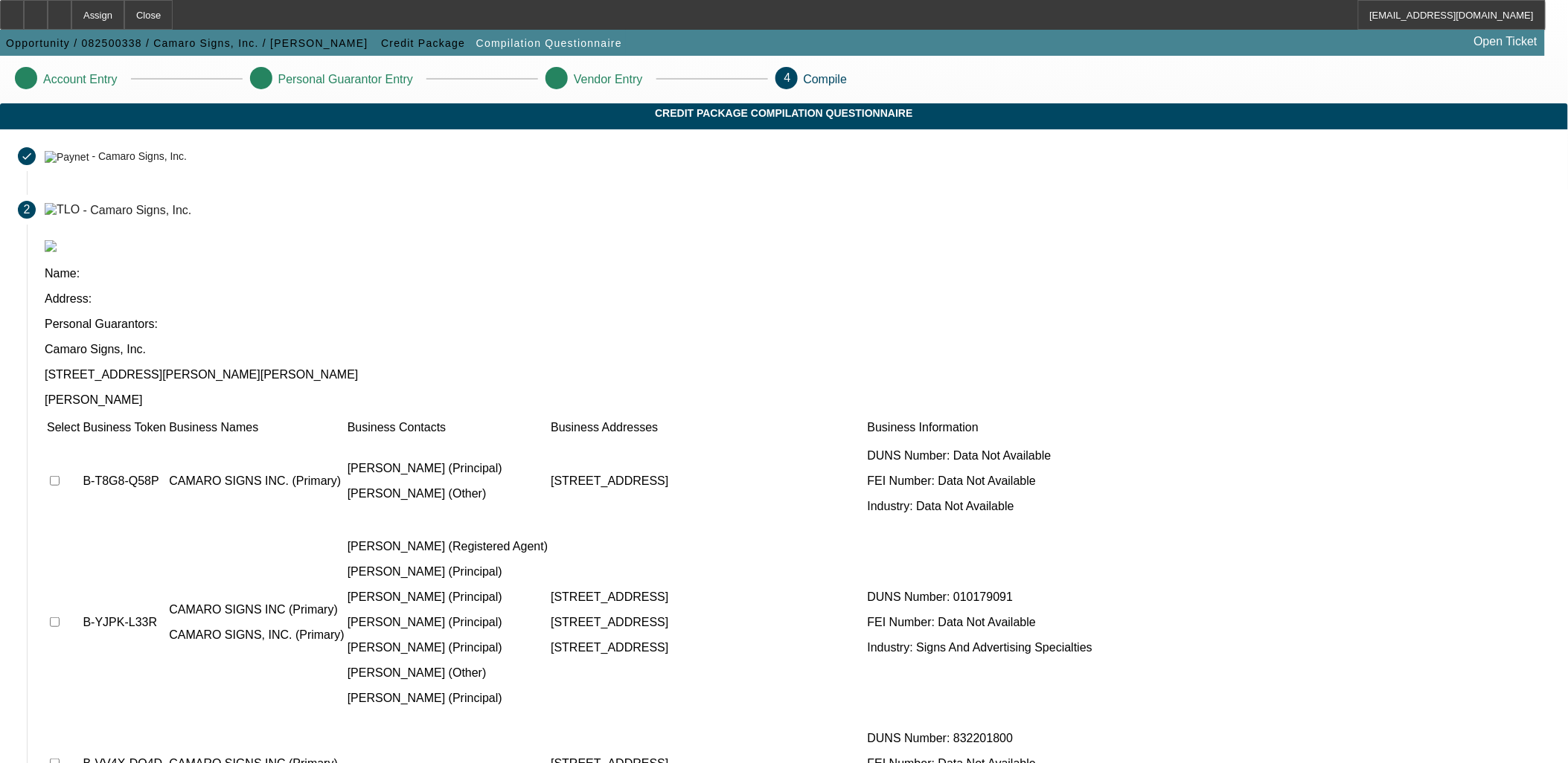
click at [81, 437] on td at bounding box center [63, 481] width 34 height 89
click at [59, 476] on input "checkbox" at bounding box center [55, 480] width 10 height 10
checkbox input "true"
click at [59, 617] on input "checkbox" at bounding box center [55, 622] width 10 height 10
checkbox input "true"
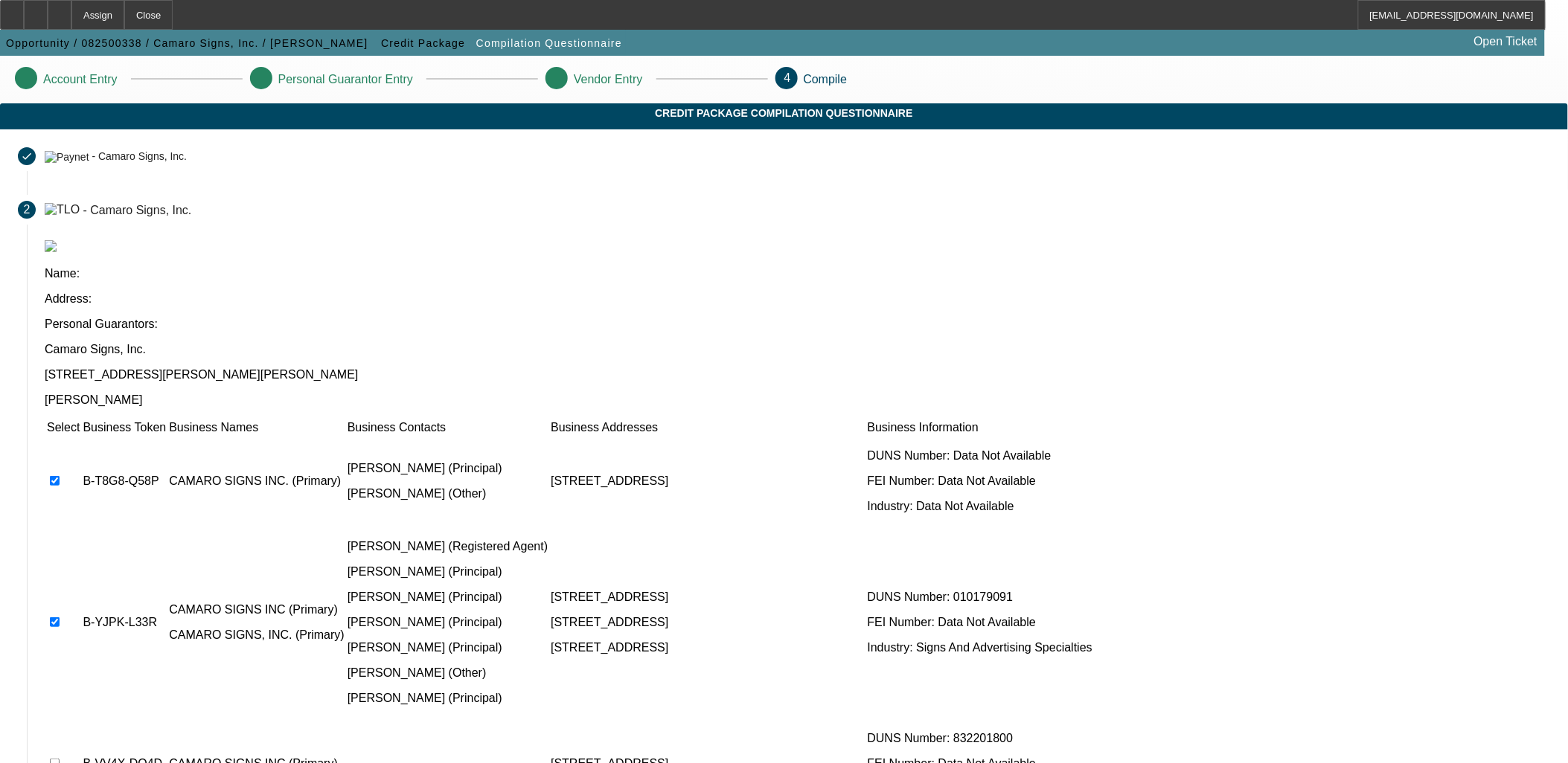
scroll to position [75, 0]
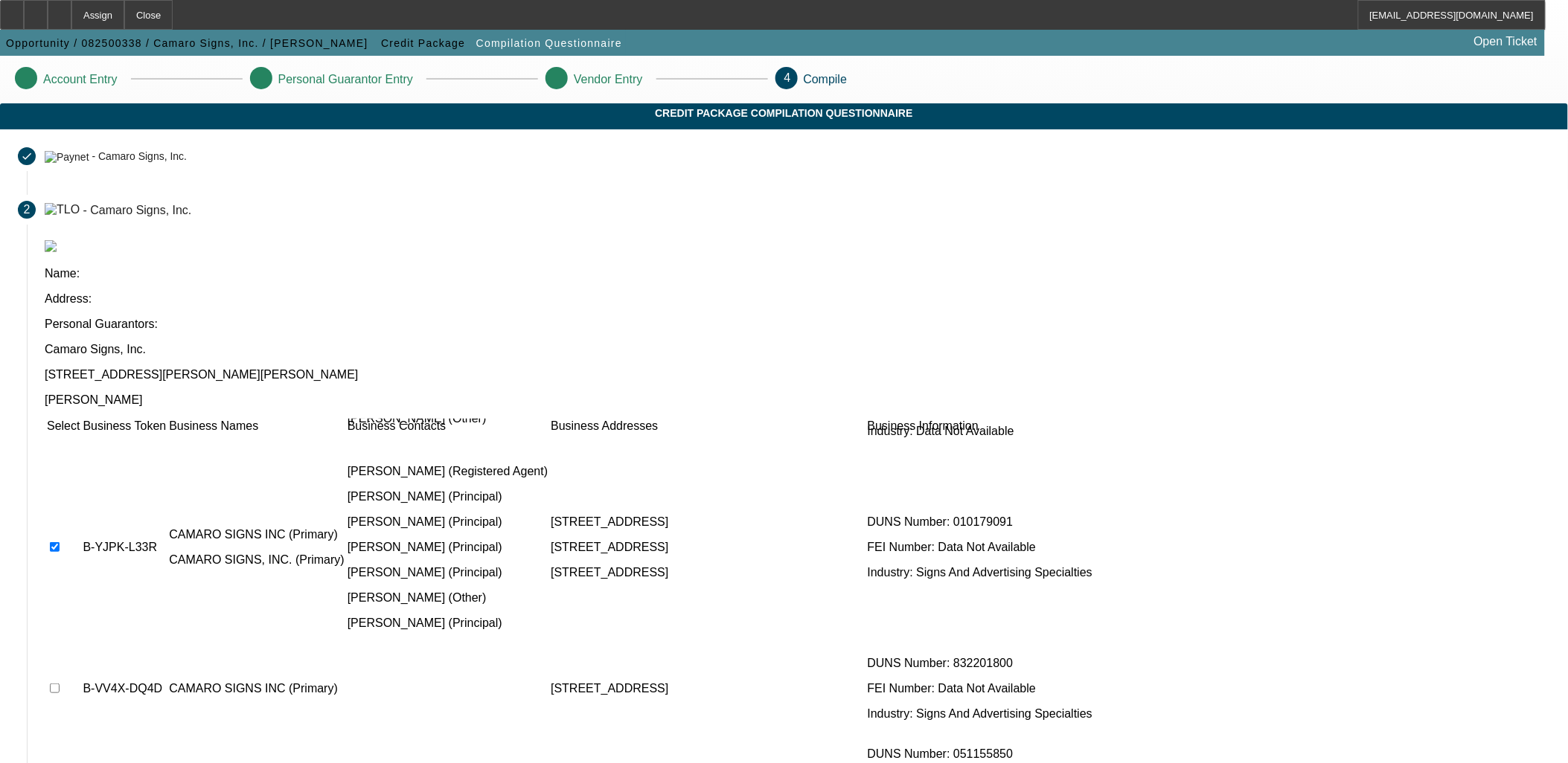
click at [81, 644] on td at bounding box center [63, 689] width 34 height 89
click at [59, 684] on input "checkbox" at bounding box center [55, 689] width 10 height 10
checkbox input "true"
click at [81, 644] on td at bounding box center [63, 689] width 34 height 89
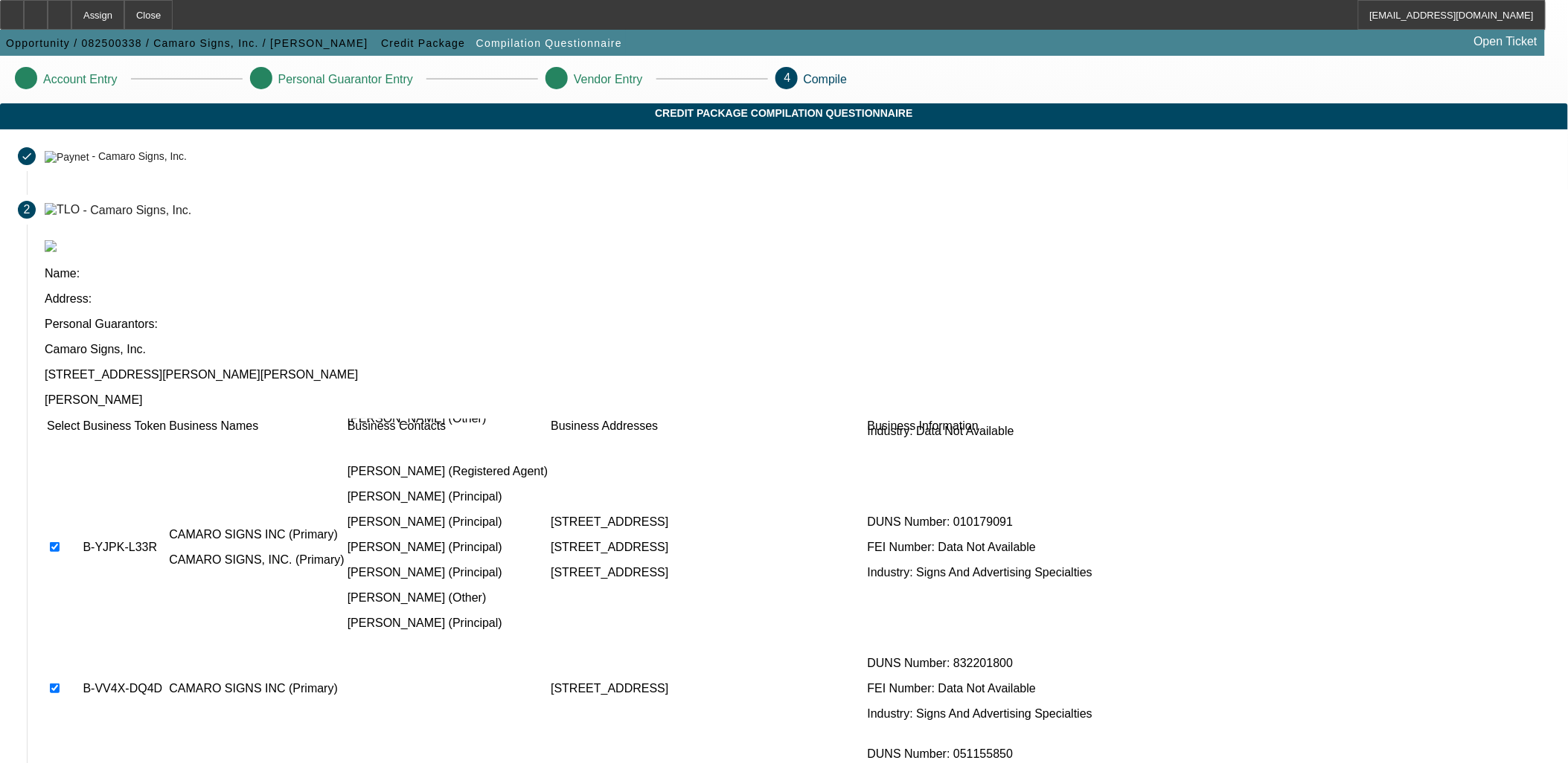
checkbox input "true"
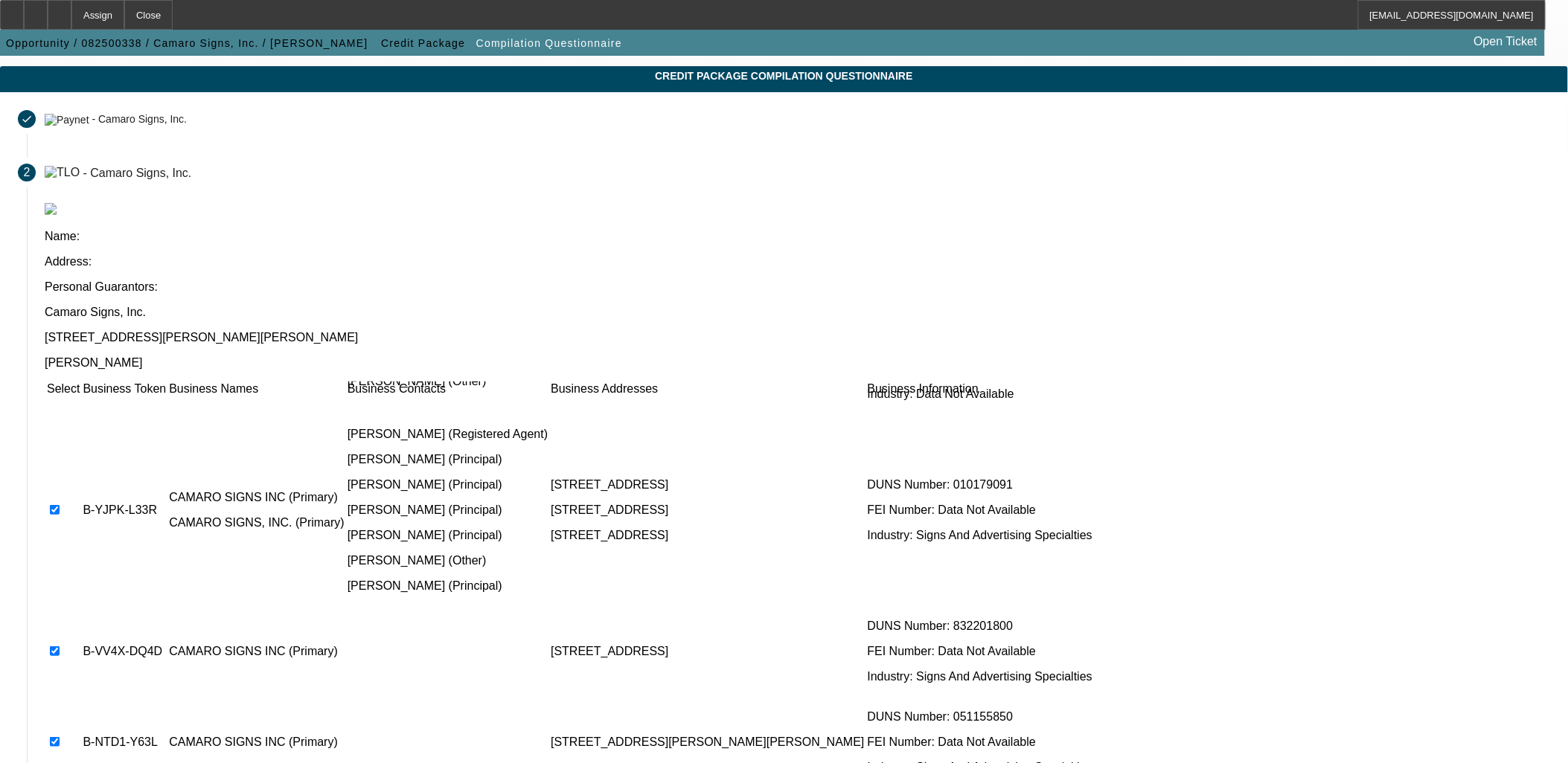
scroll to position [56, 0]
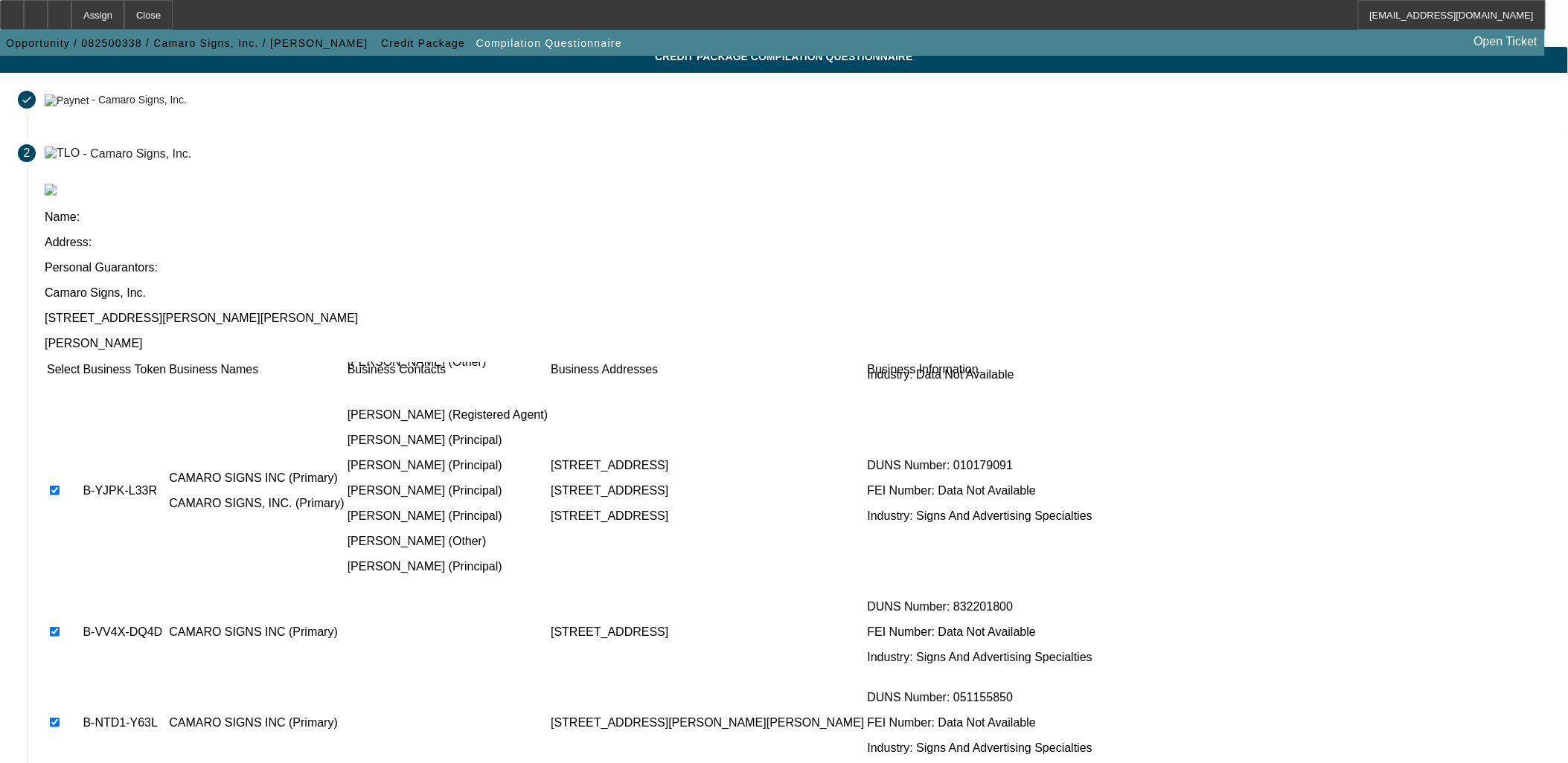
checkbox input "true"
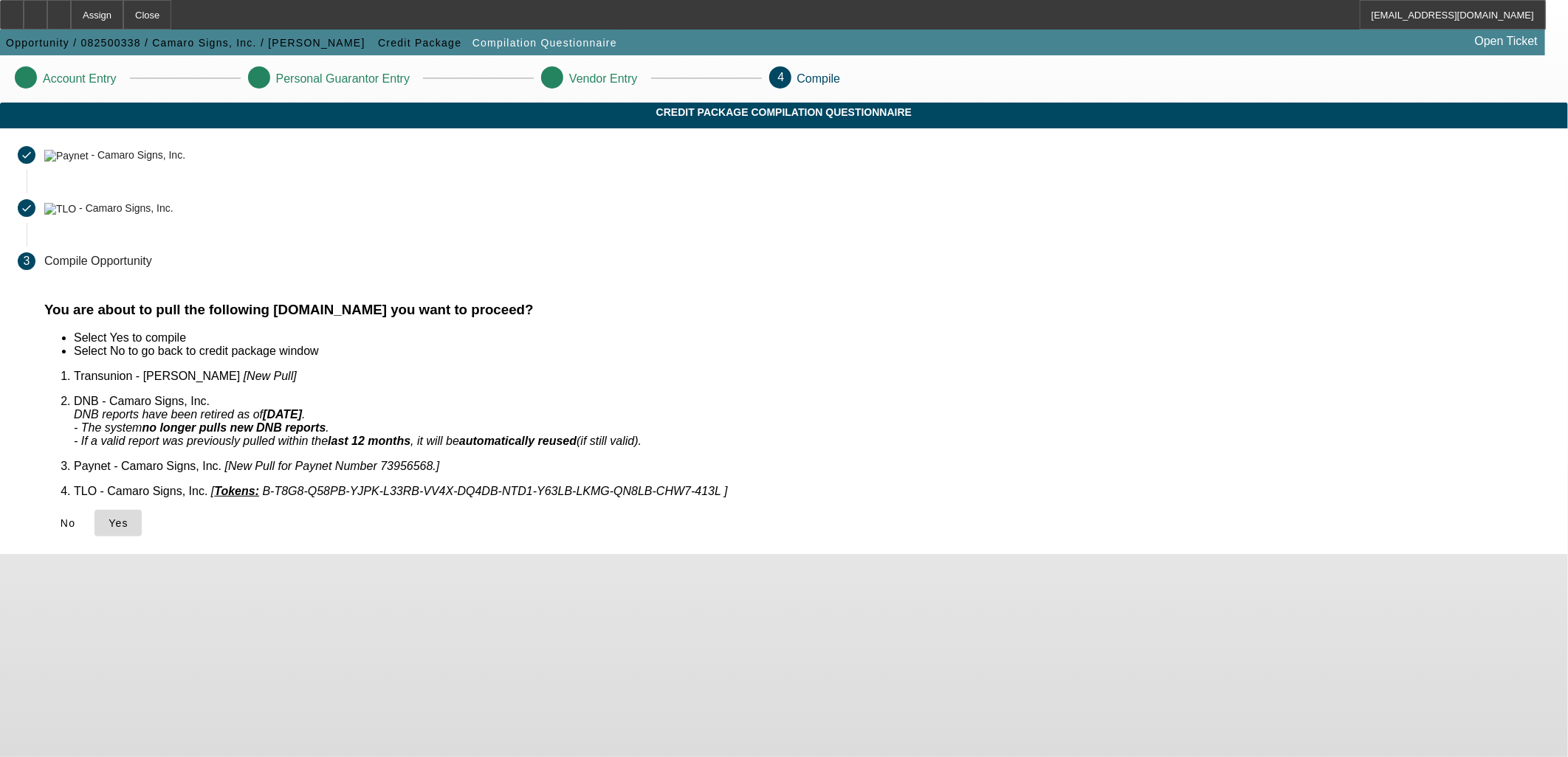
click at [109, 517] on icon at bounding box center [109, 523] width 0 height 12
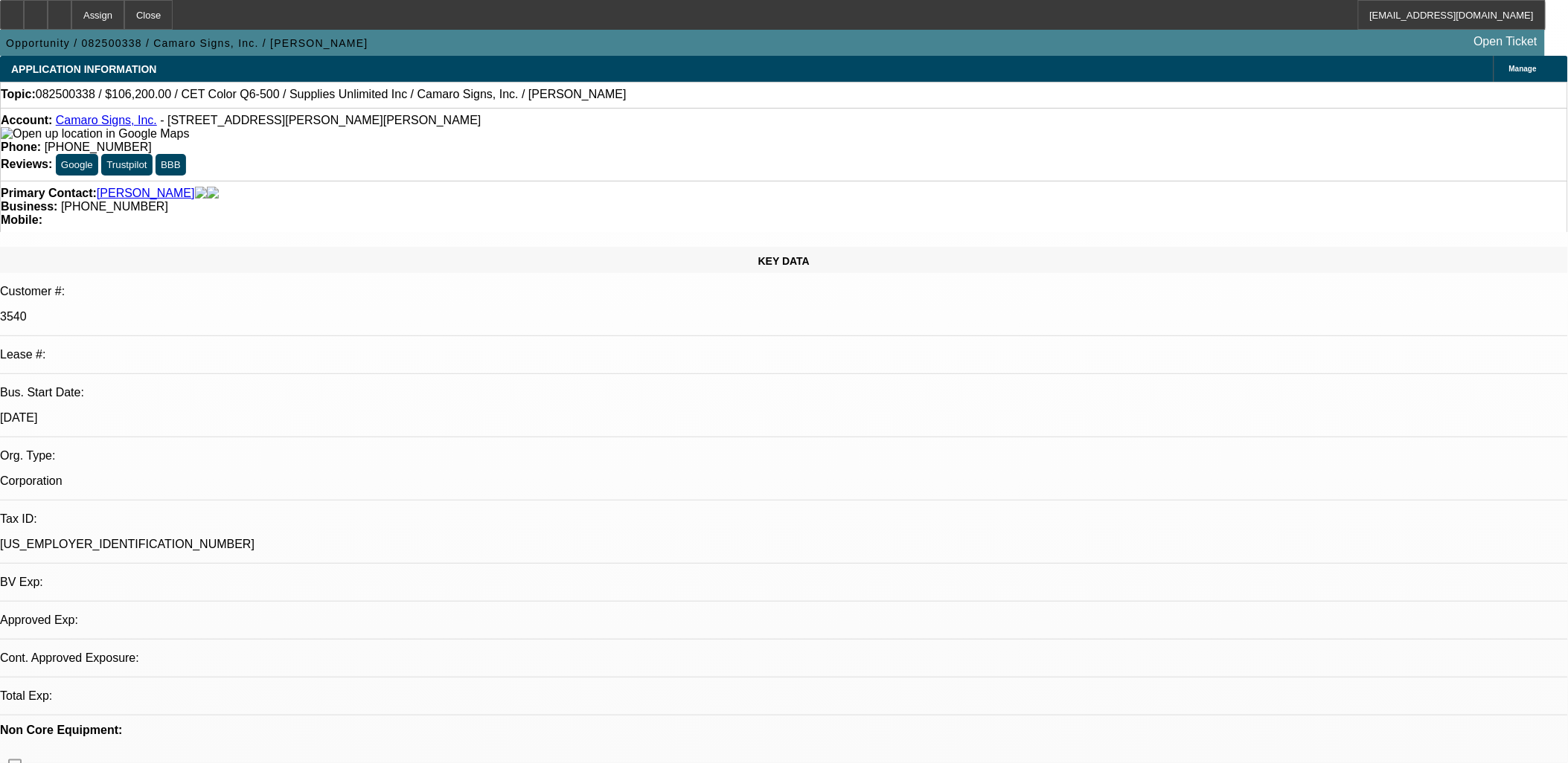
select select "0"
select select "2"
select select "0.1"
select select "4"
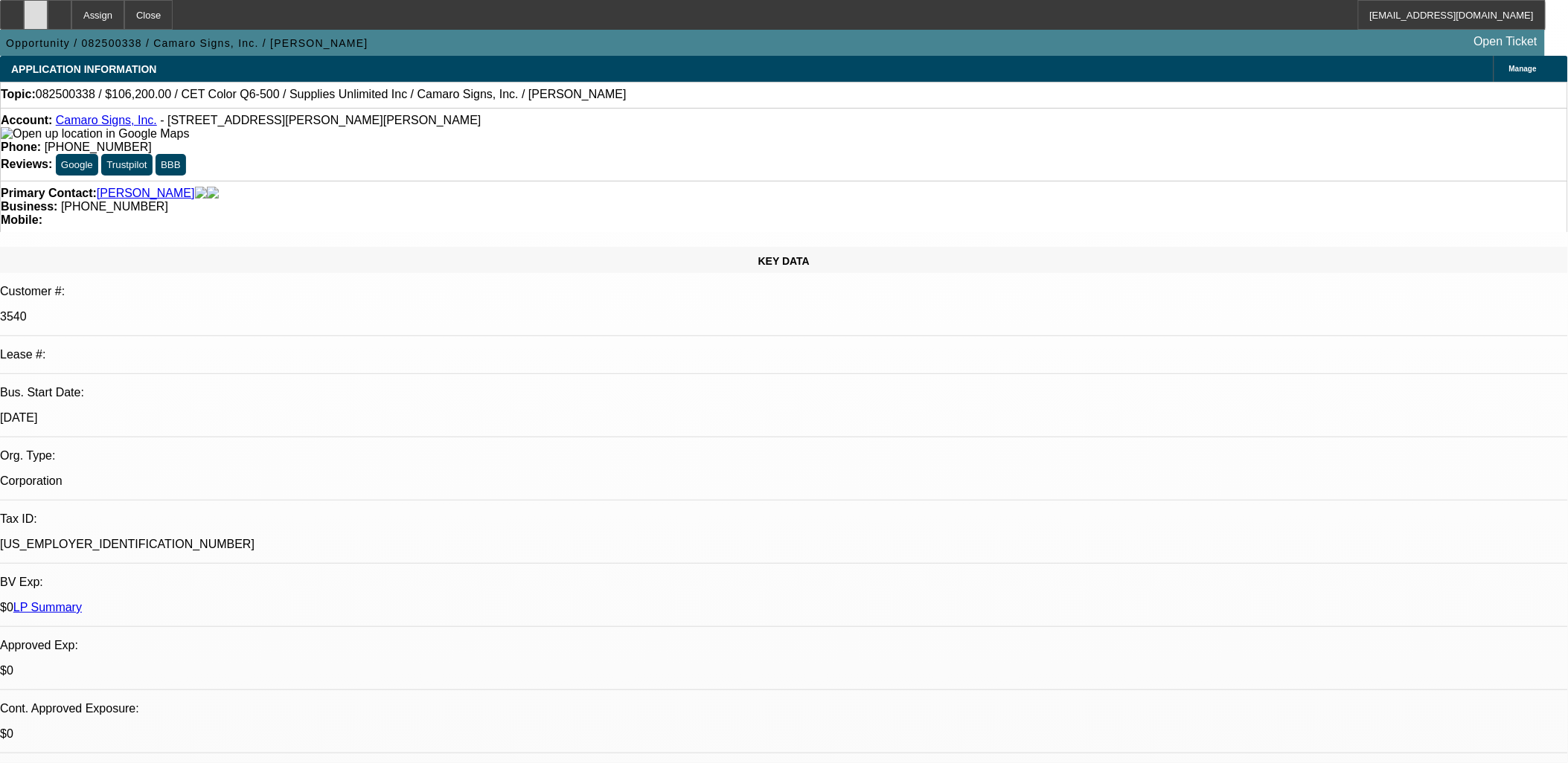
click at [48, 10] on div at bounding box center [35, 14] width 24 height 30
click at [59, 10] on icon at bounding box center [59, 10] width 0 height 0
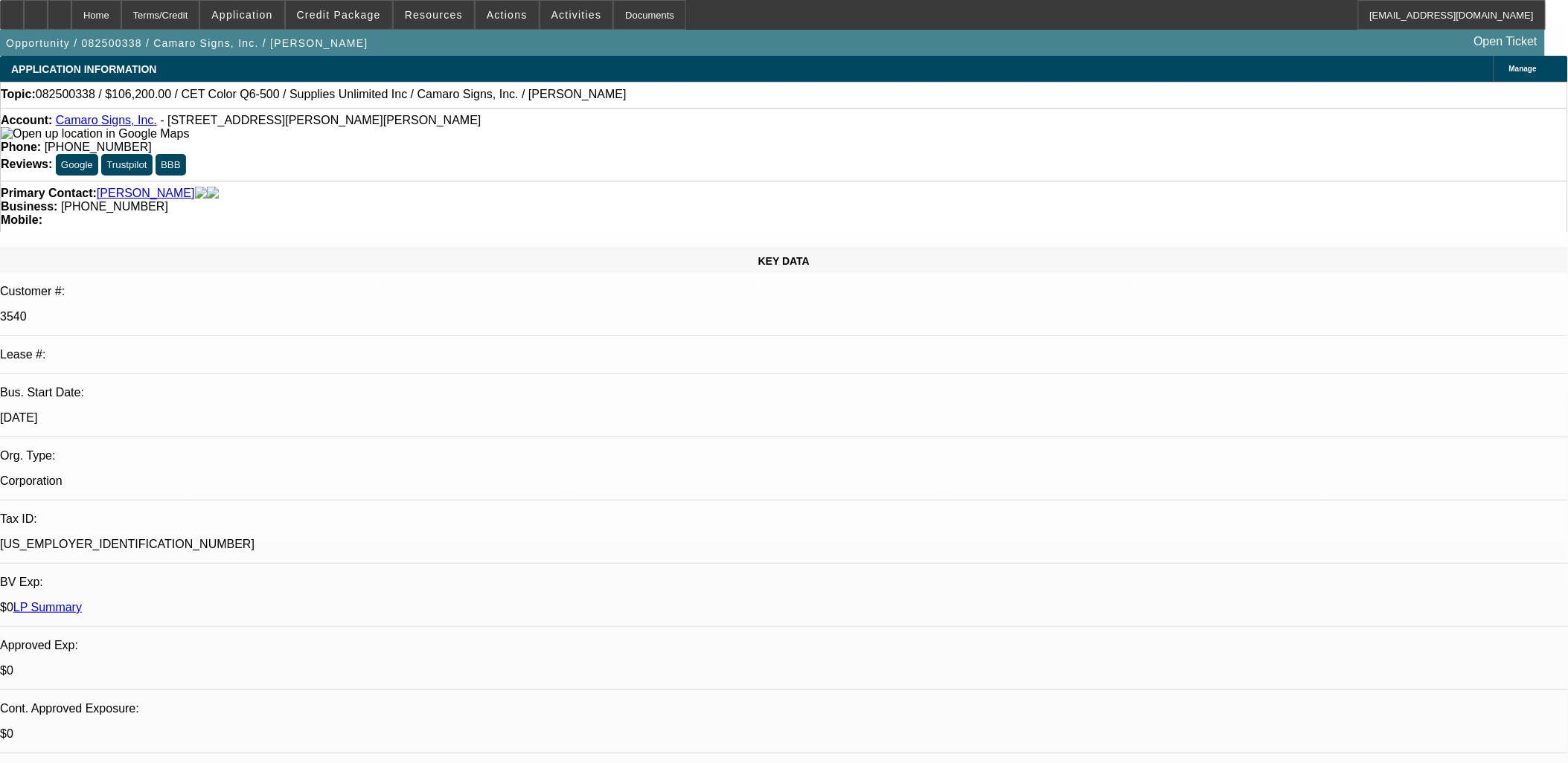
select select "0"
select select "2"
select select "0.1"
select select "4"
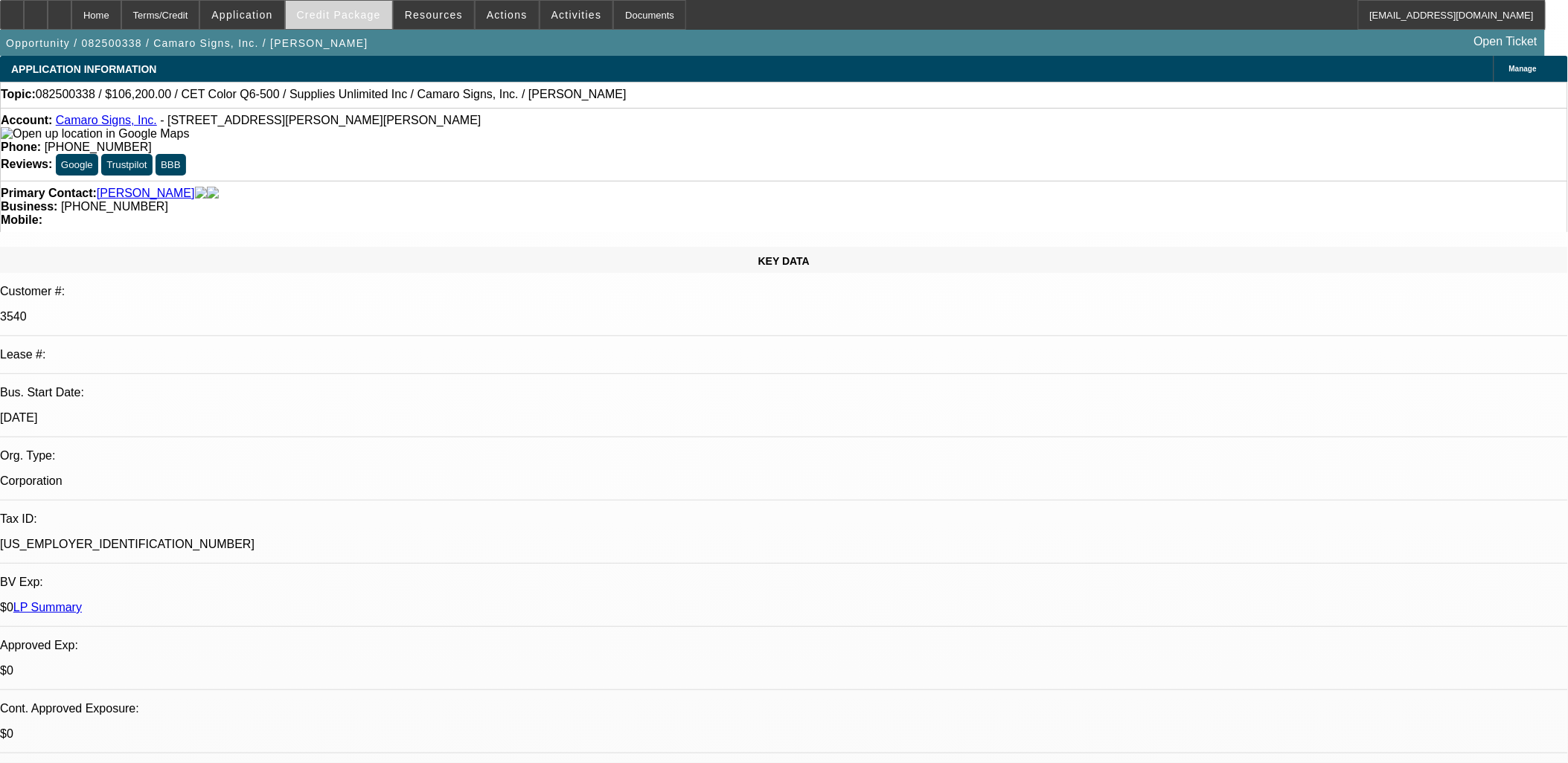
click at [351, 14] on span "Credit Package" at bounding box center [339, 15] width 84 height 12
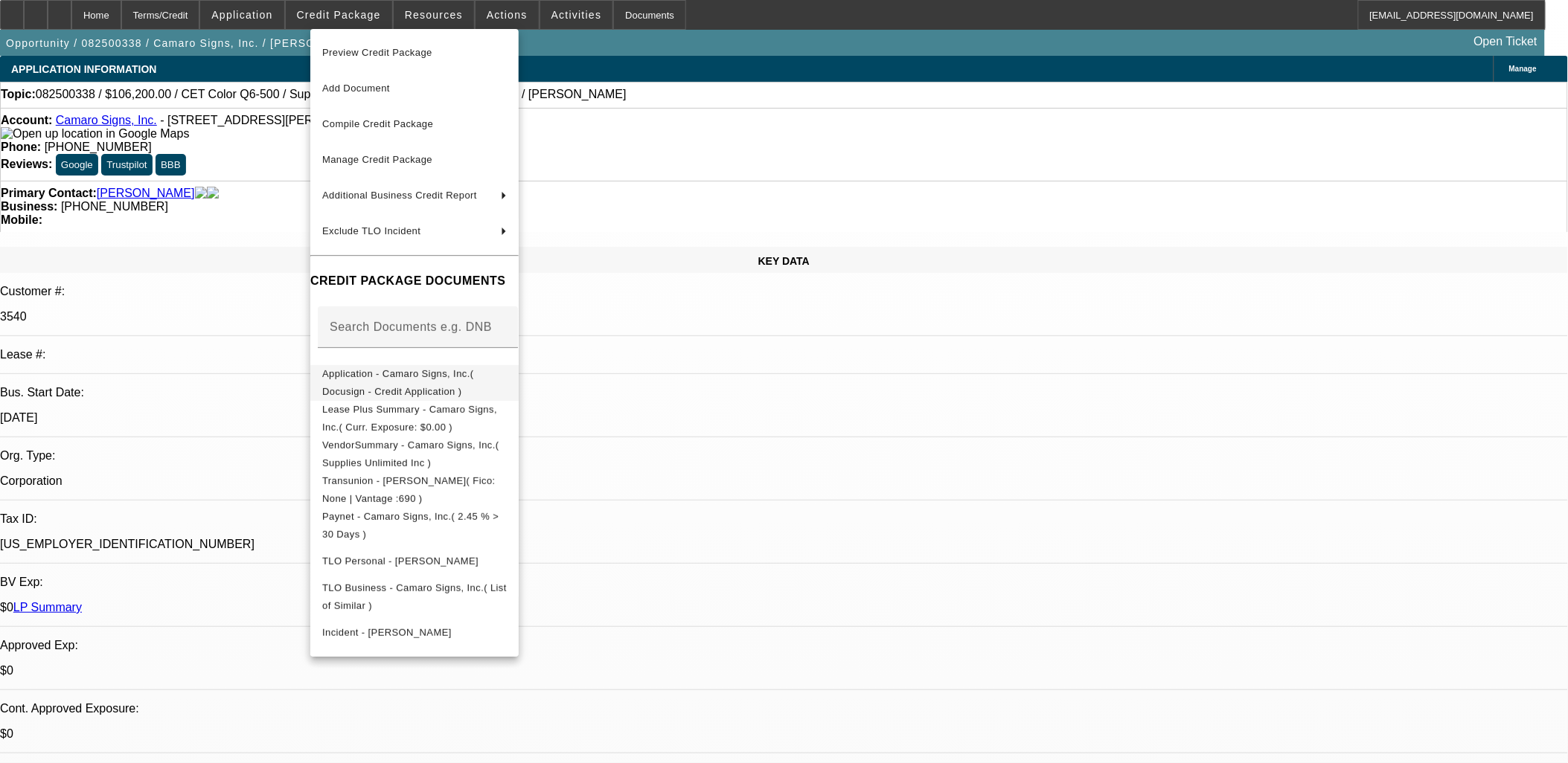
click at [412, 382] on span "Application - Camaro Signs, Inc.( Docusign - Credit Application )" at bounding box center [414, 382] width 185 height 36
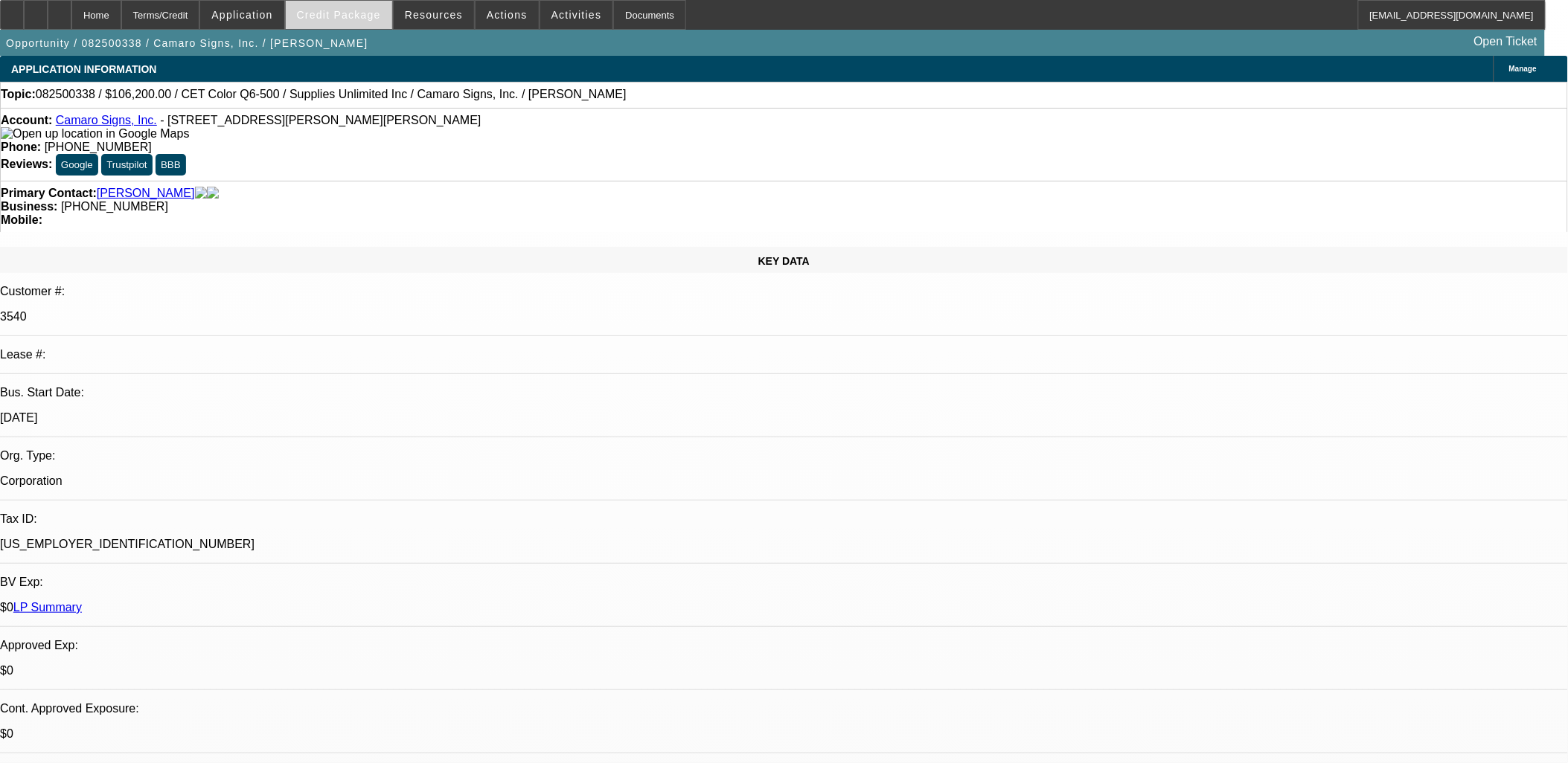
click at [369, 17] on span "Credit Package" at bounding box center [339, 15] width 84 height 12
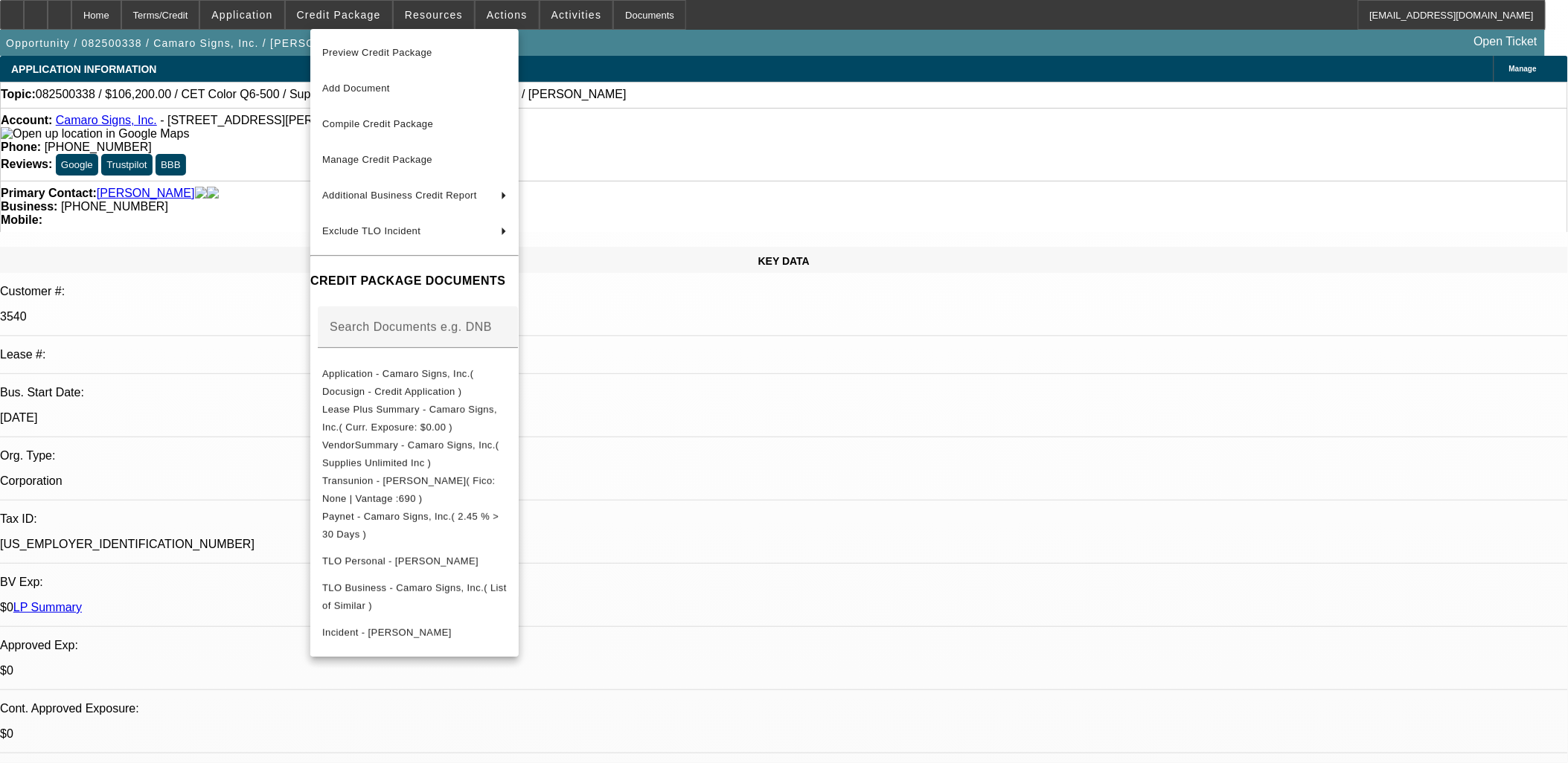
click at [369, 11] on div at bounding box center [784, 382] width 1568 height 763
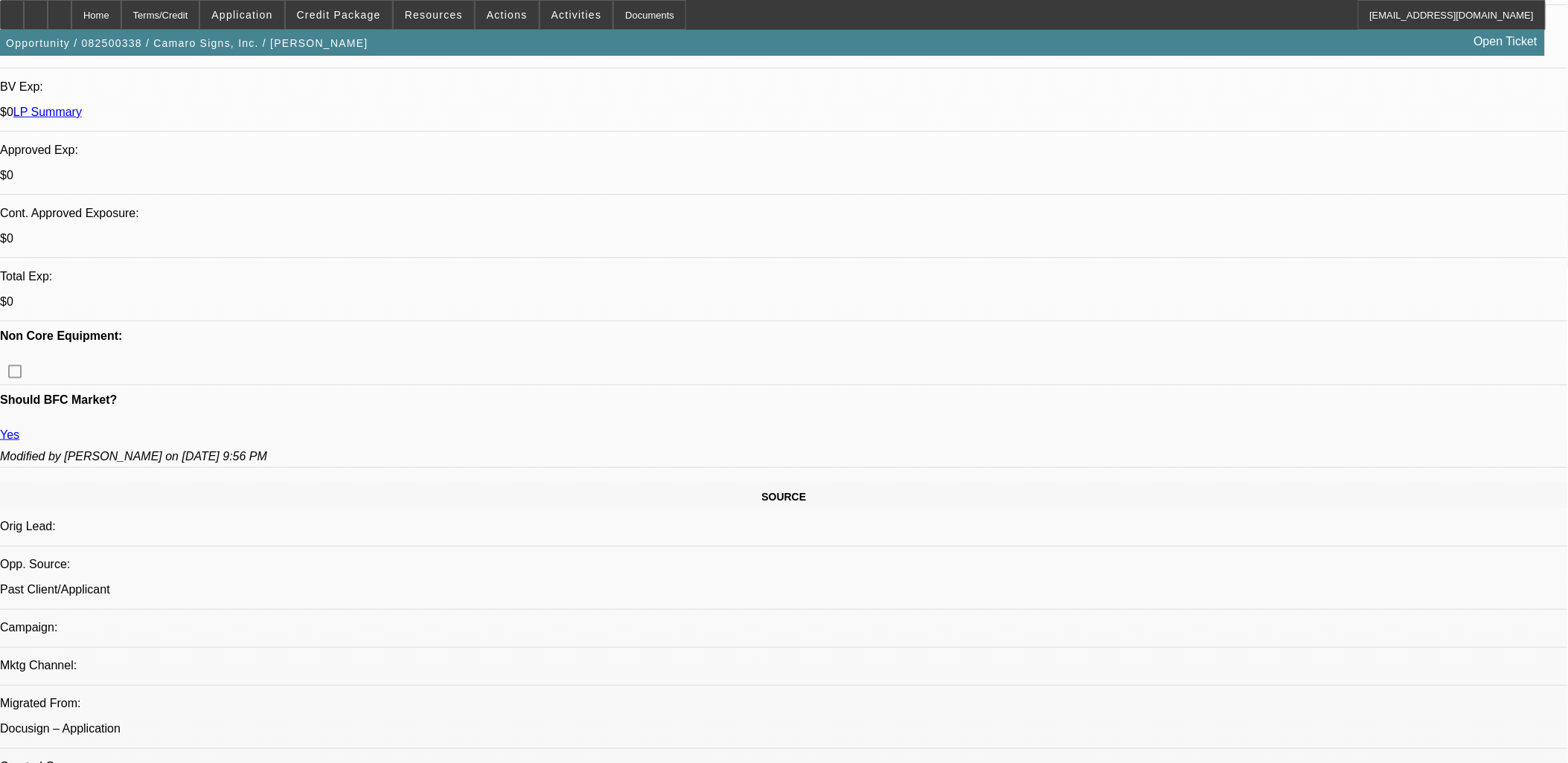
scroll to position [827, 0]
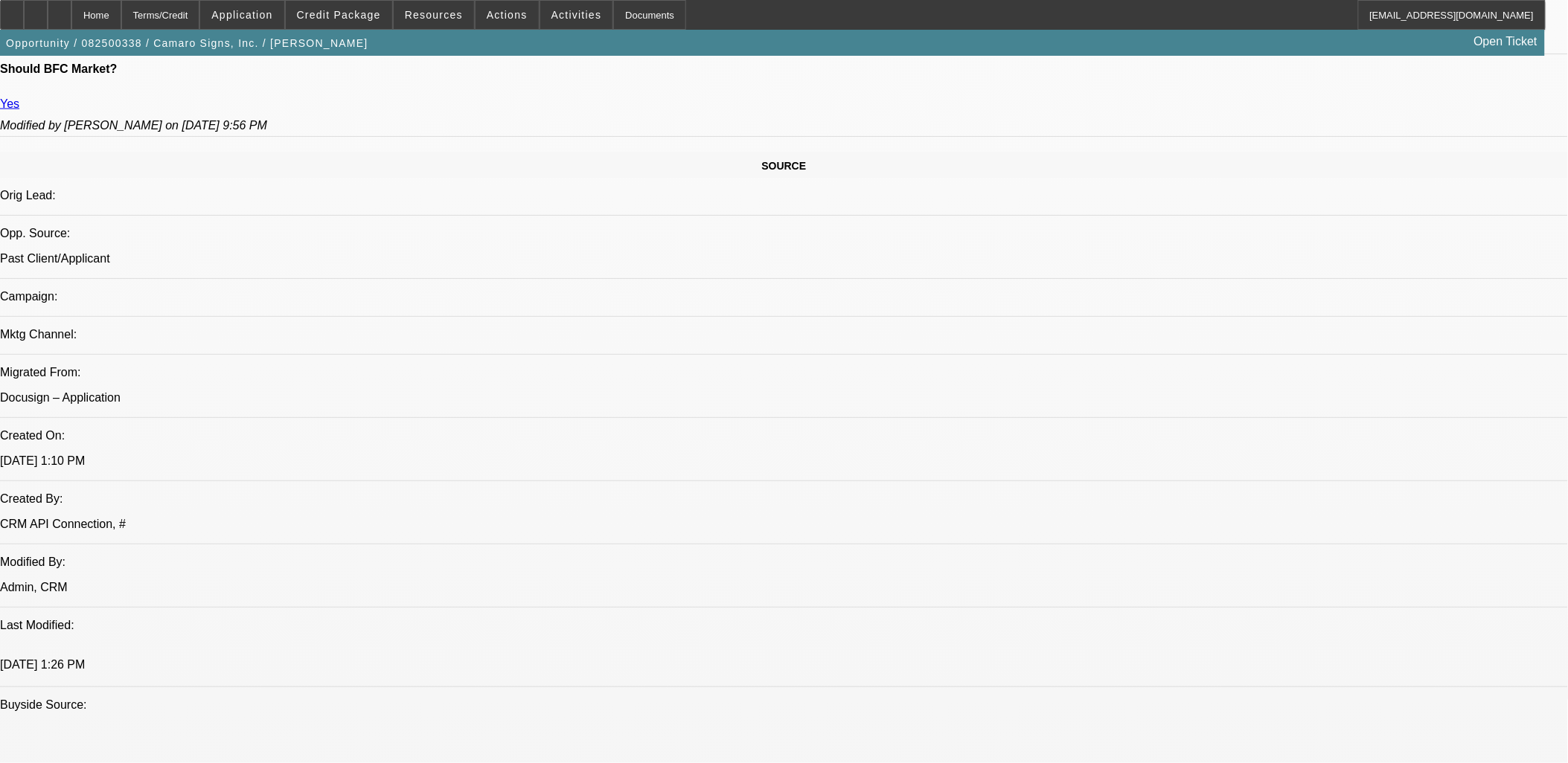
drag, startPoint x: 1414, startPoint y: 211, endPoint x: 1398, endPoint y: 234, distance: 28.0
radio input "true"
type textarea "7x repeat customer wants a new flatbed printer for sign printing jobs."
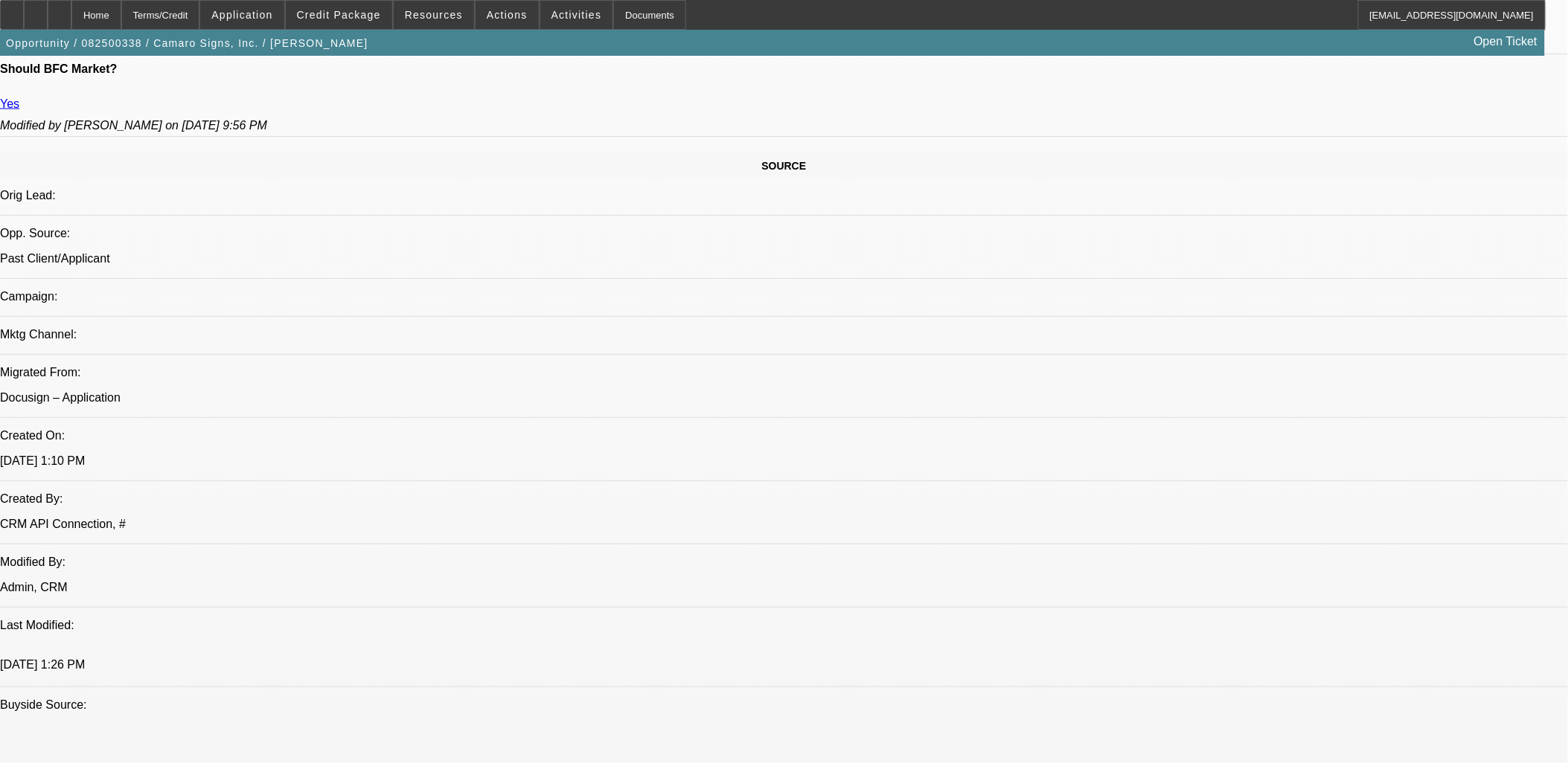
radio input "true"
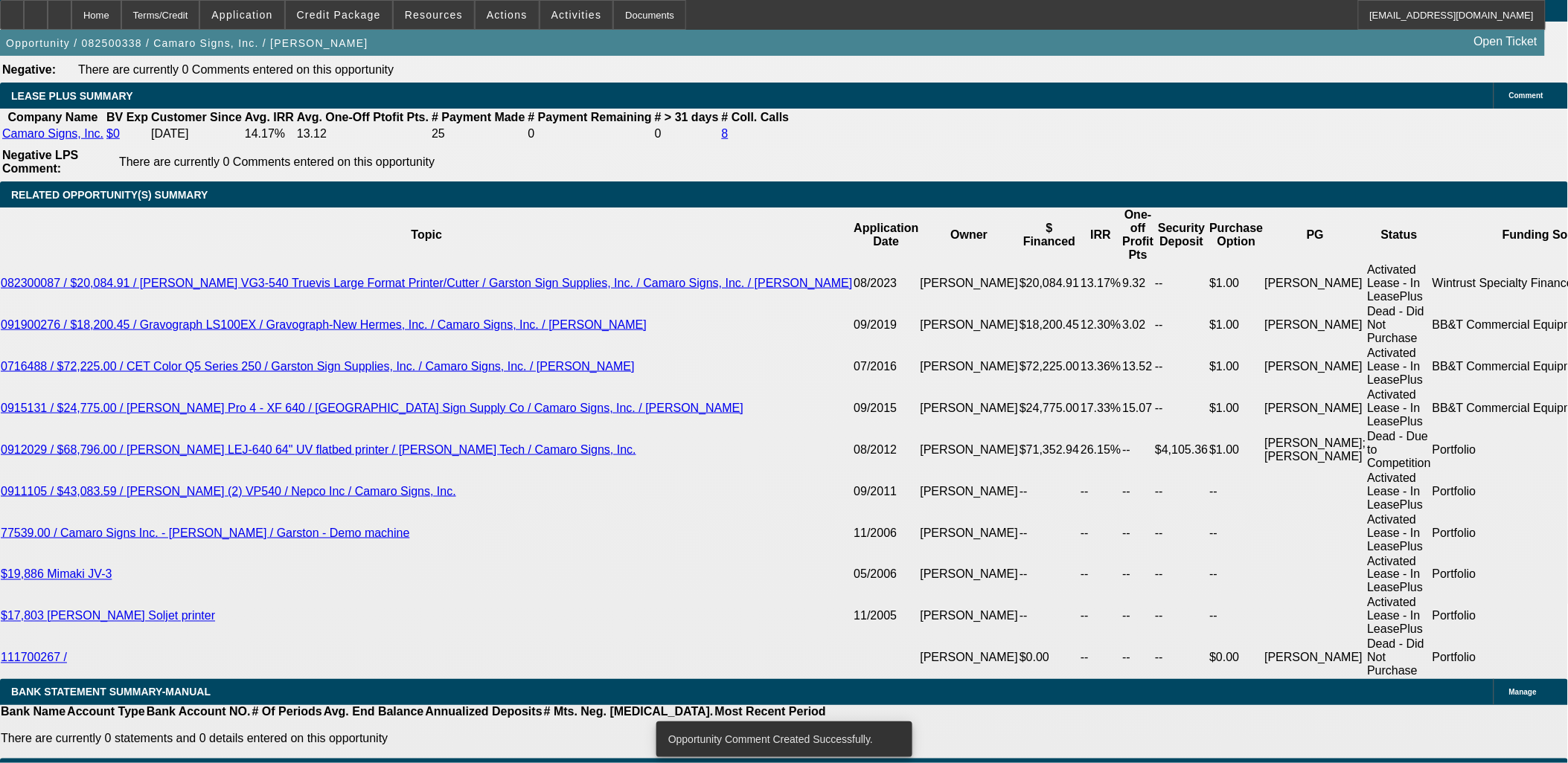
scroll to position [2314, 0]
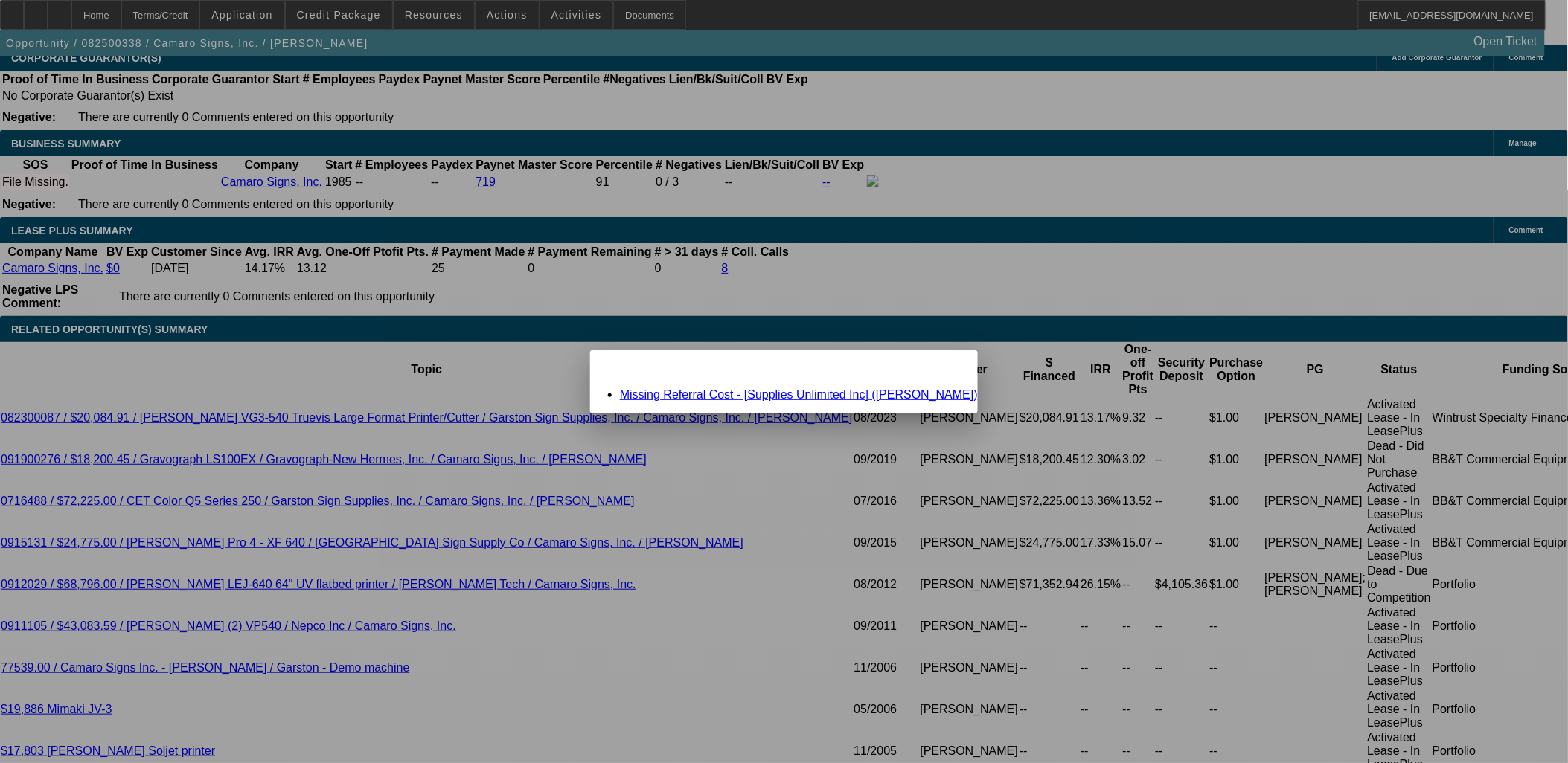
click at [757, 394] on link "Missing Referral Cost - [Supplies Unlimited Inc] ([PERSON_NAME])" at bounding box center [798, 394] width 358 height 13
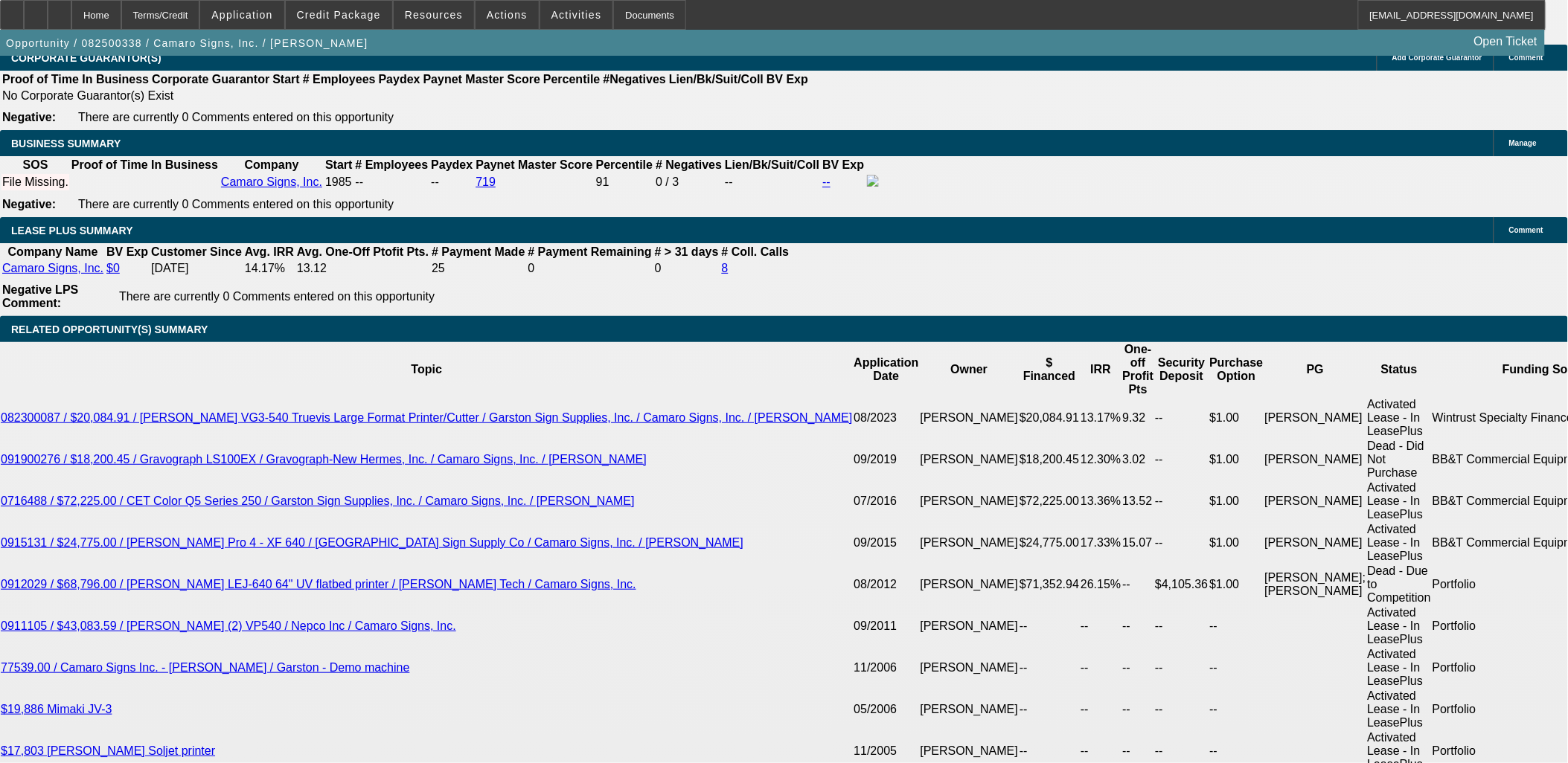
scroll to position [2314, 0]
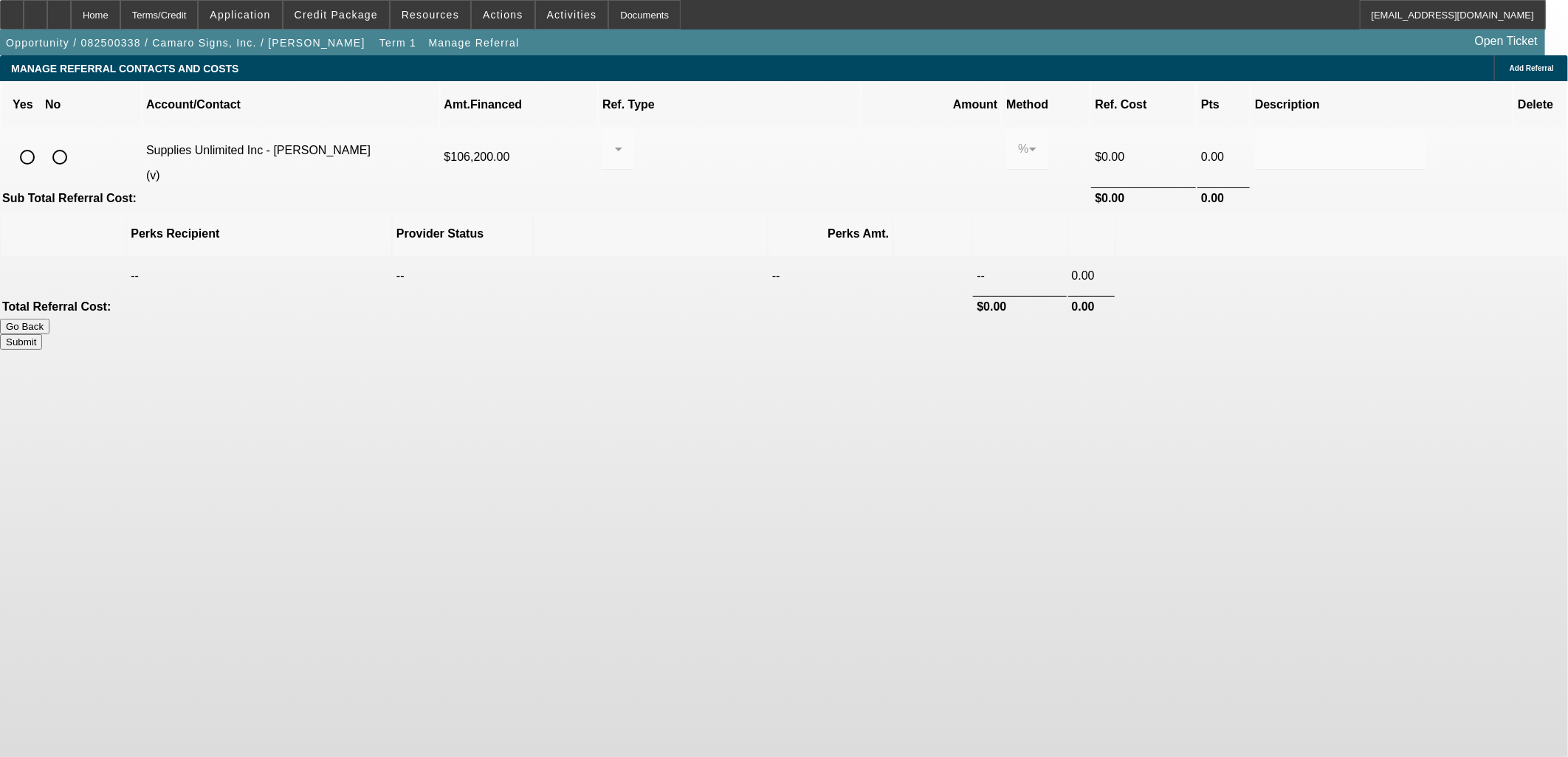
click at [75, 143] on input "radio" at bounding box center [60, 157] width 29 height 29
radio input "true"
click at [42, 334] on button "Submit" at bounding box center [21, 342] width 42 height 16
type input "0.000"
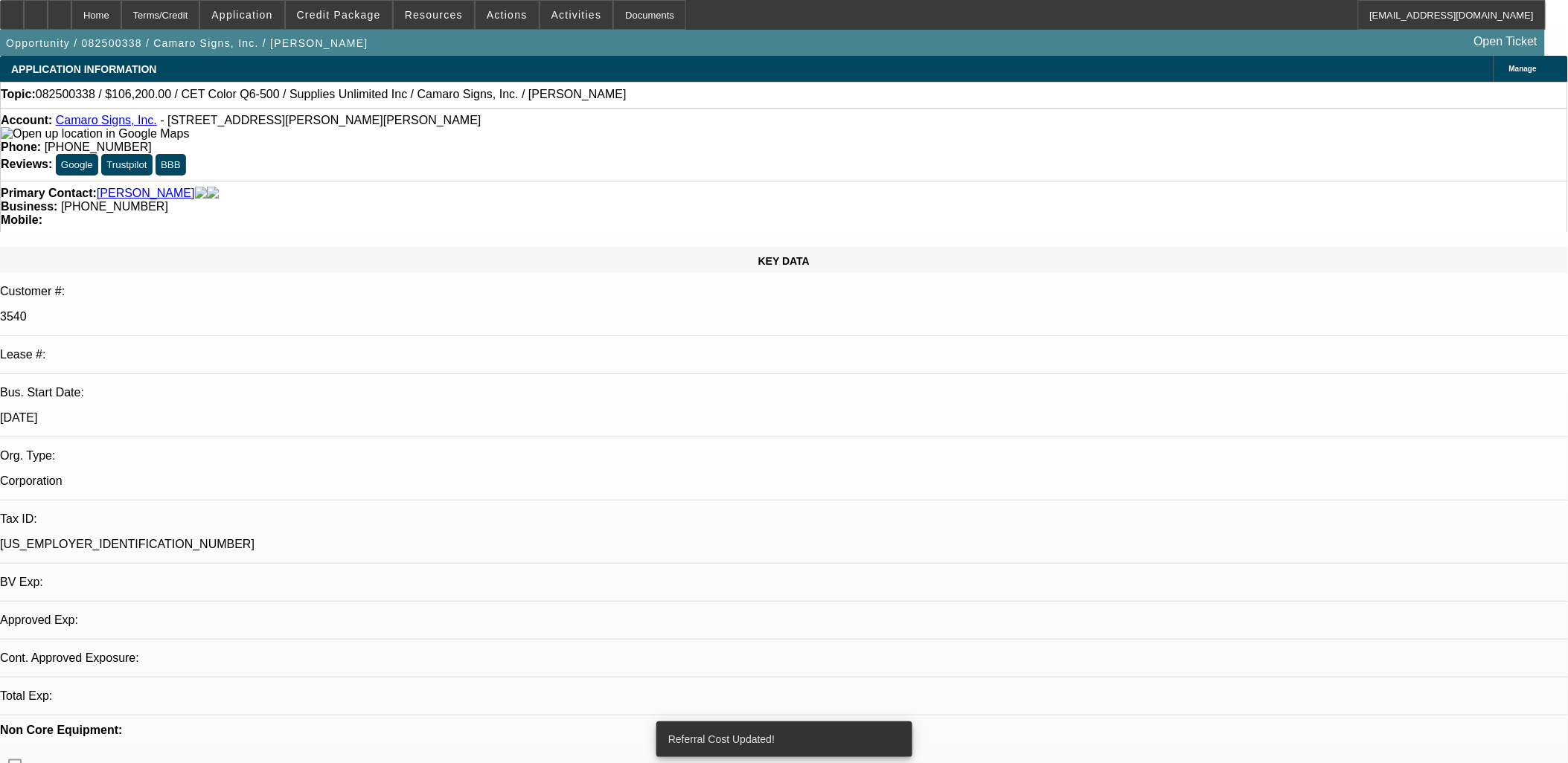
select select "0"
select select "2"
select select "0.1"
select select "4"
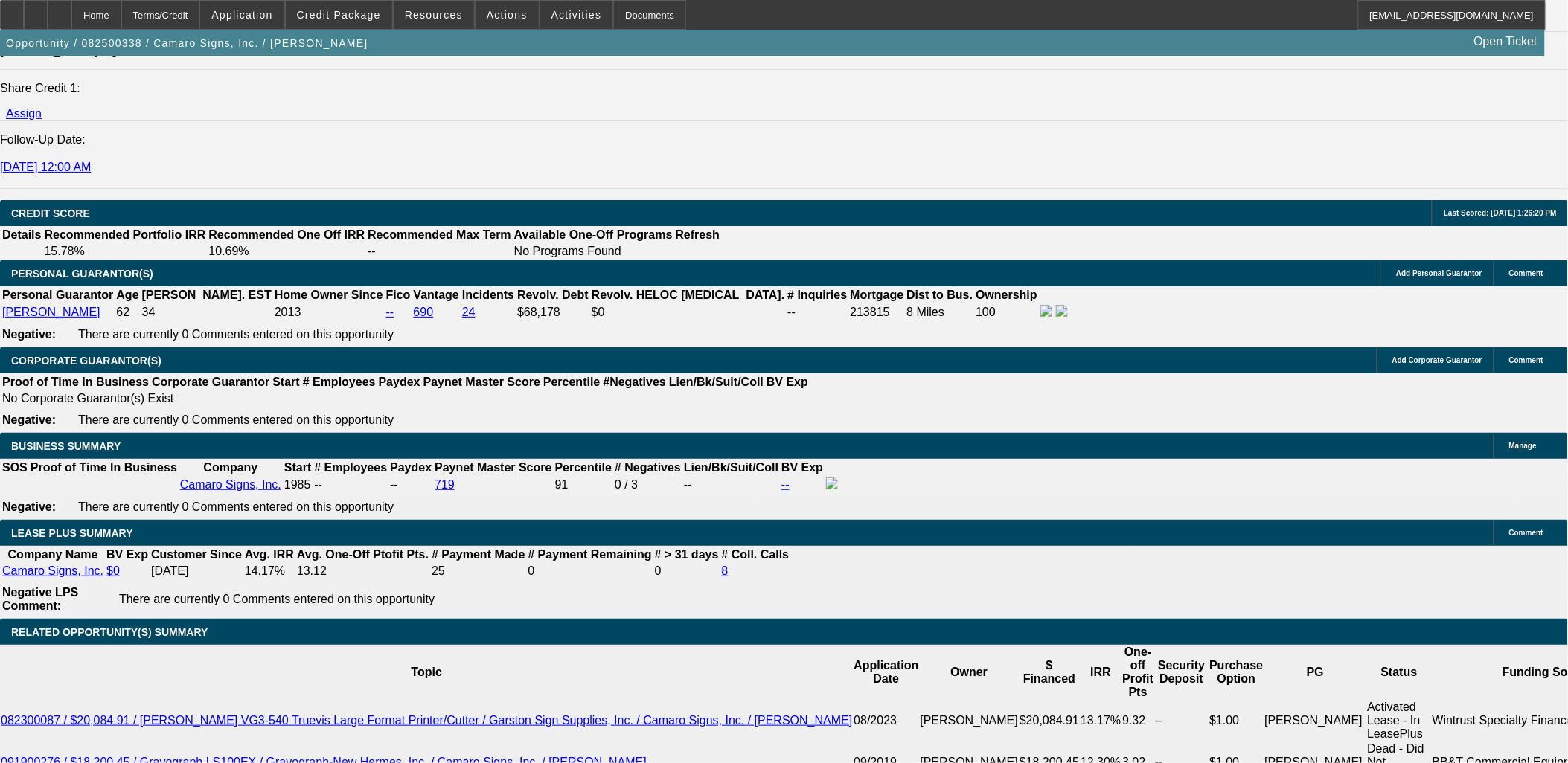
scroll to position [2397, 0]
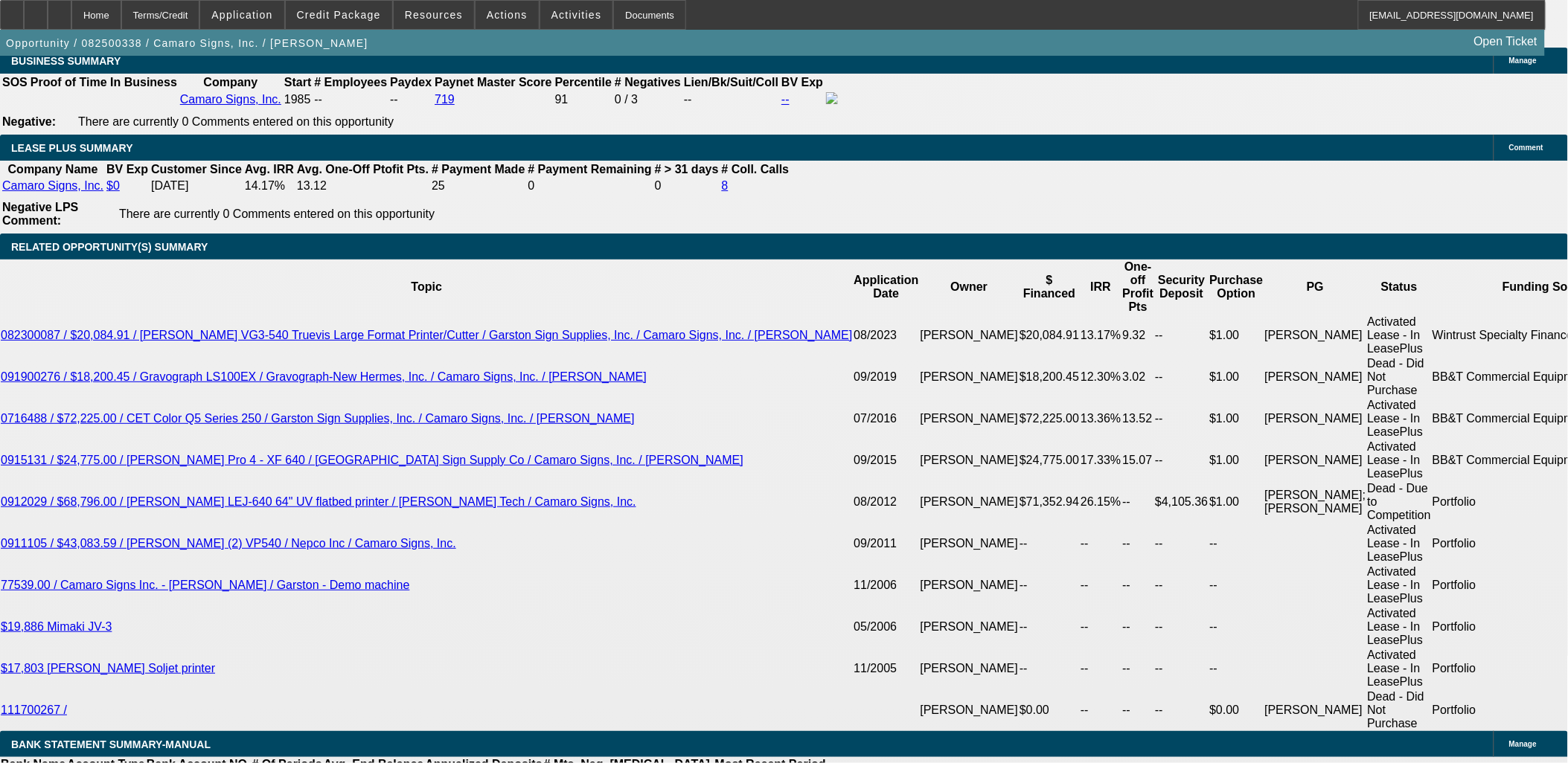
type input "$0.00"
type input "UNKNOWN"
type input "72"
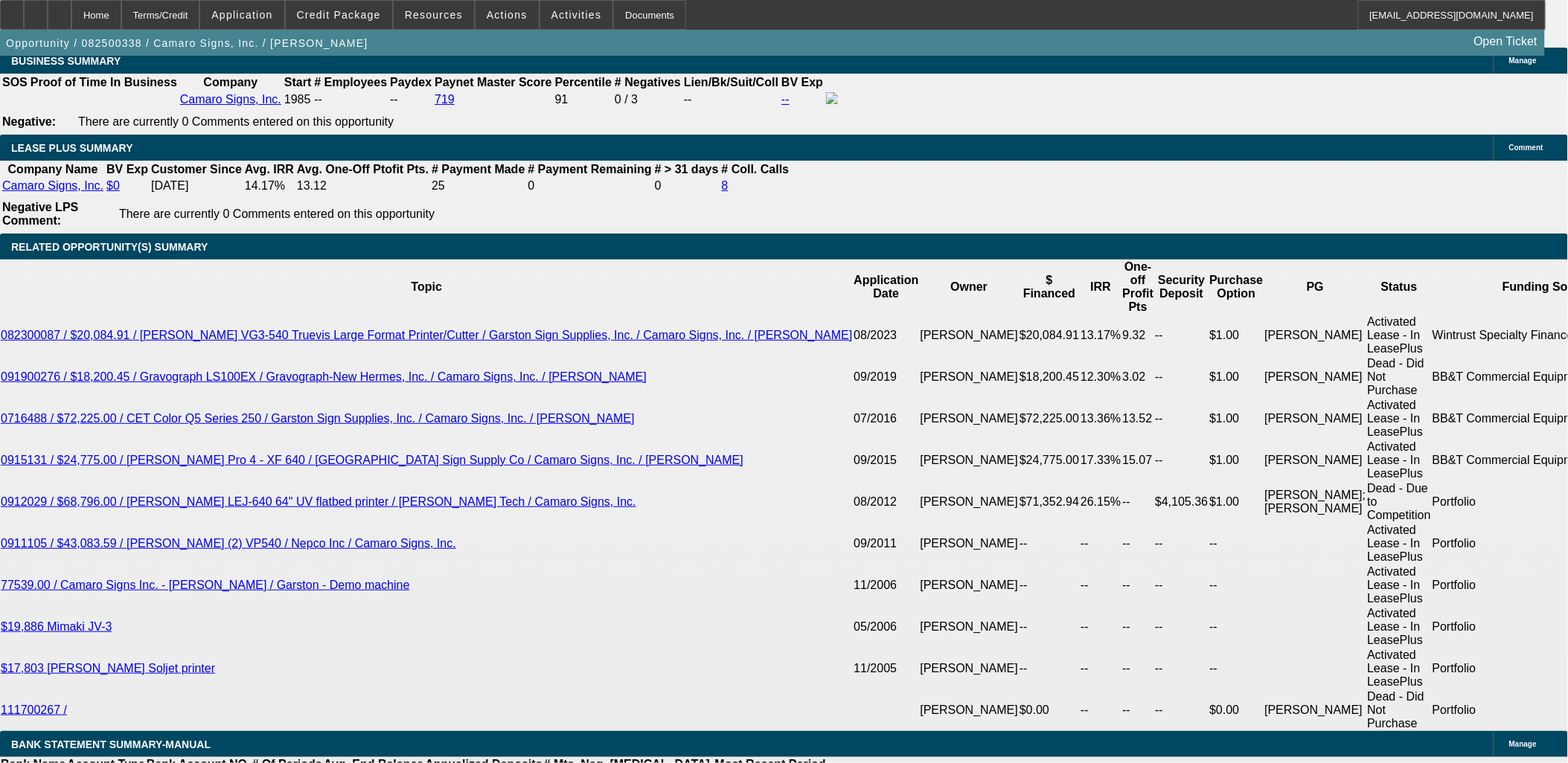
type input "9.9"
type input "$3,828.62"
type input "$1,914.31"
type input "$3,924.18"
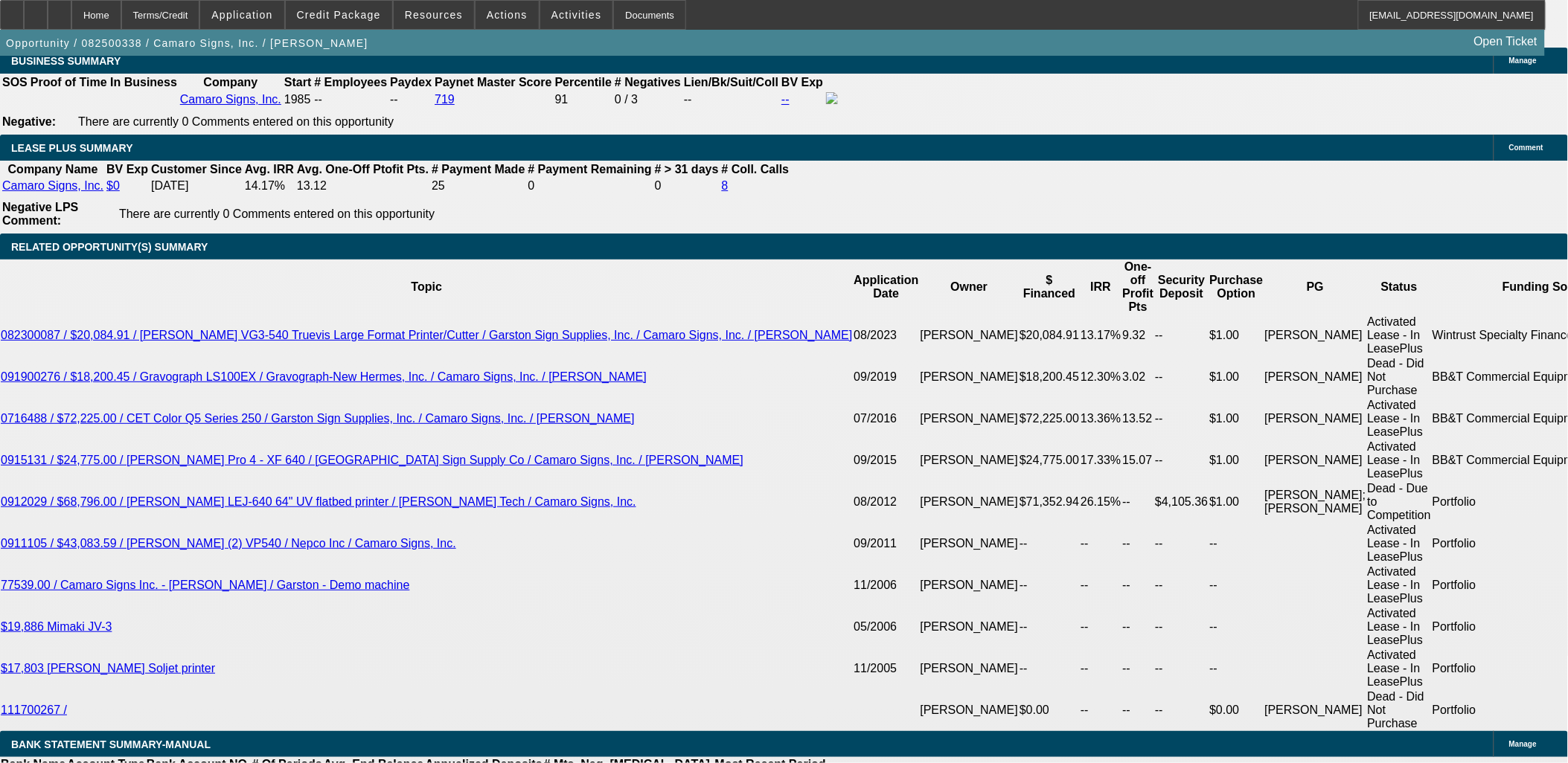
type input "$1,962.09"
type input "9.9"
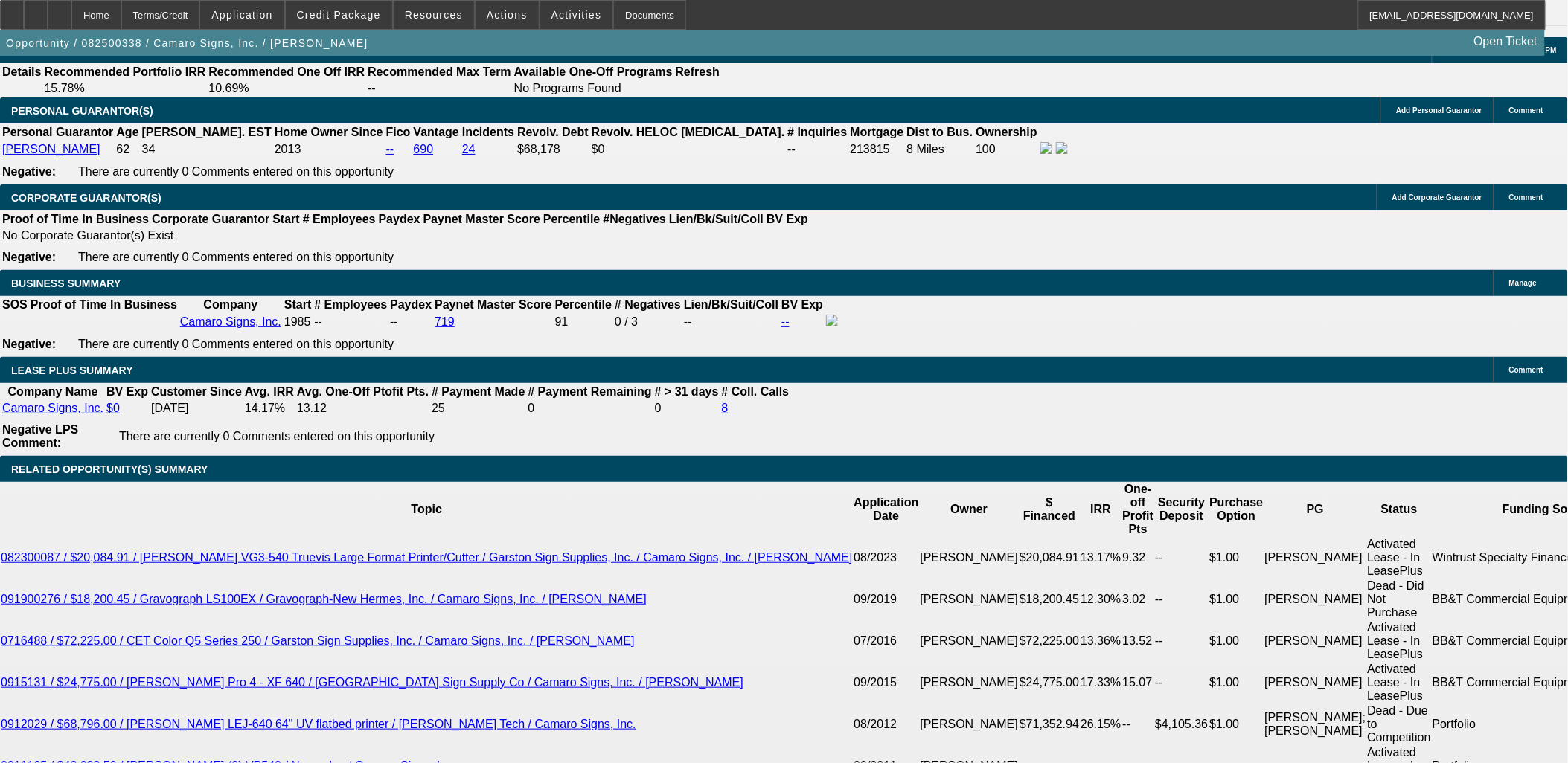
scroll to position [2480, 0]
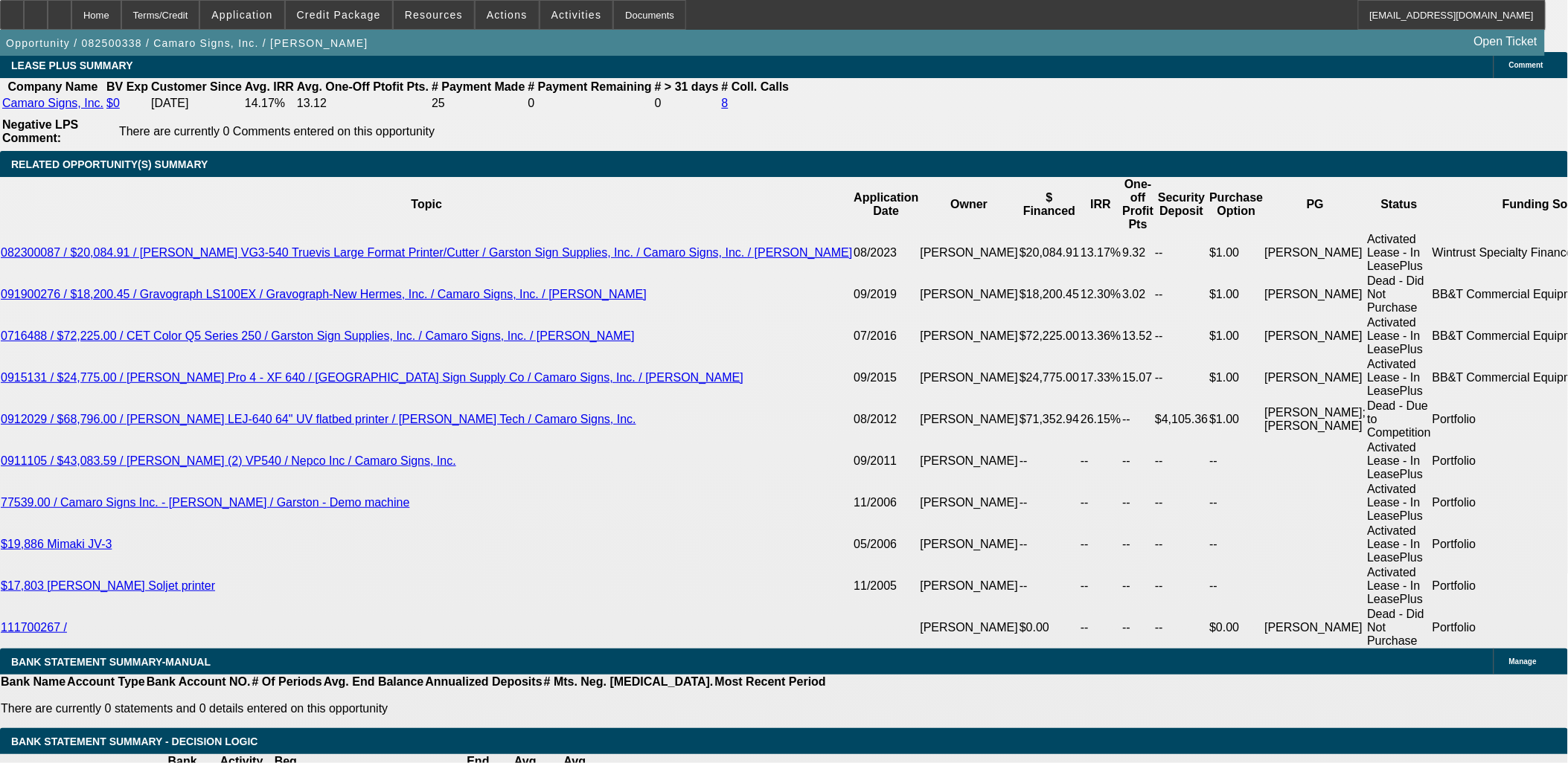
type input "$1.00"
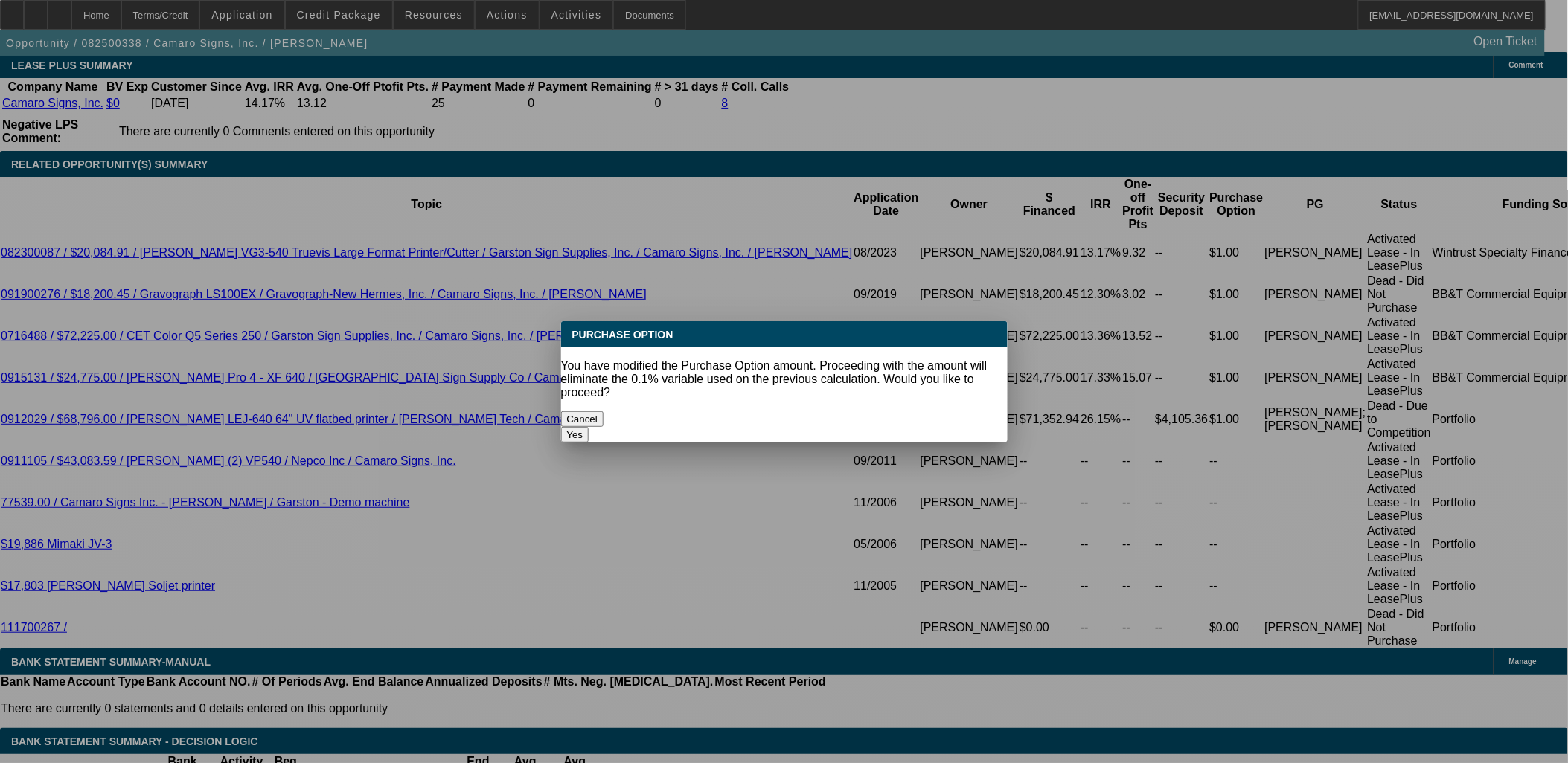
click at [581, 345] on body "Home Terms/Credit Application Credit Package Resources Actions Activities Docum…" at bounding box center [784, 535] width 1568 height 6030
click at [589, 427] on button "Yes" at bounding box center [575, 435] width 28 height 16
select select "0"
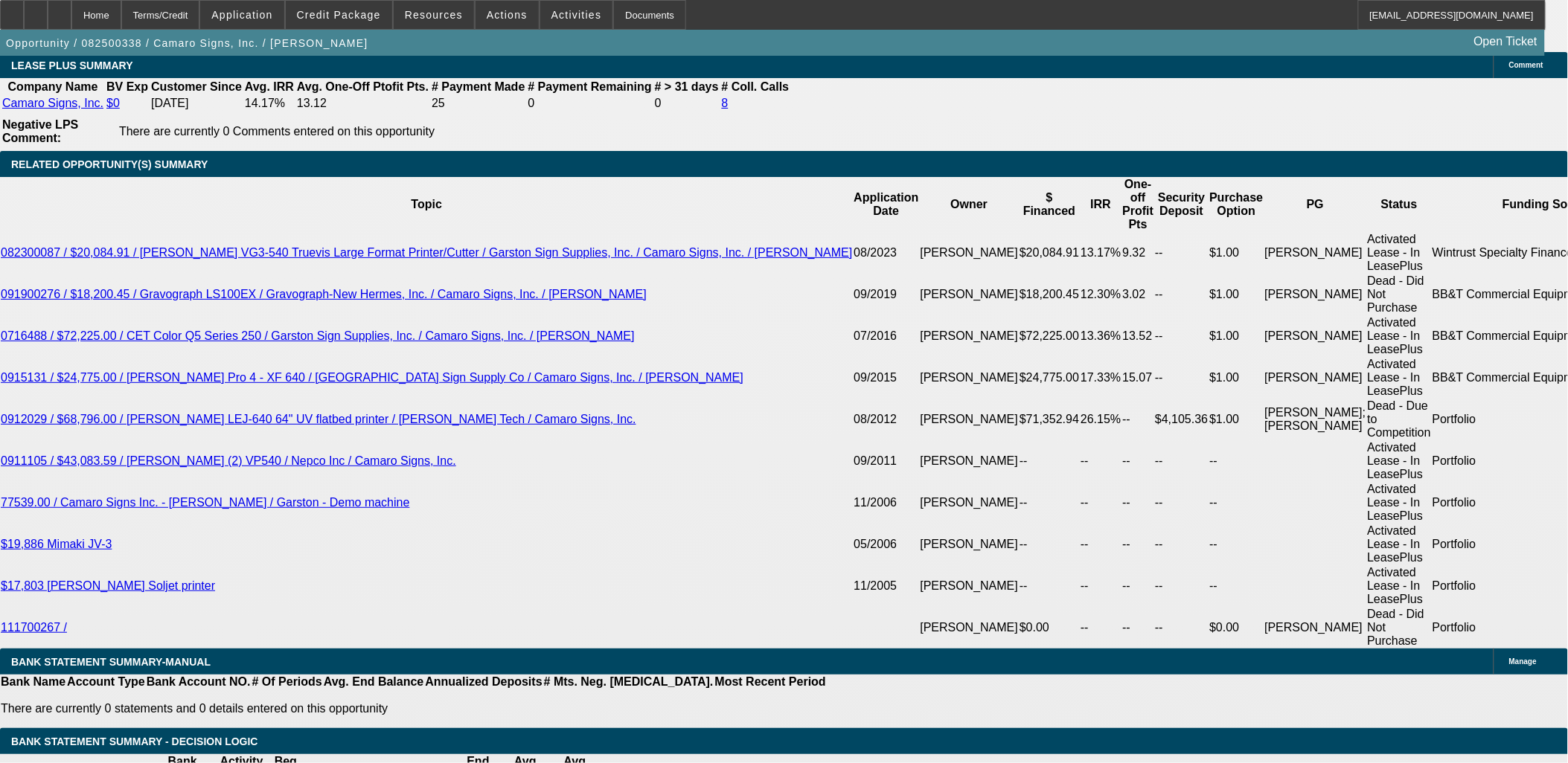
select select "2"
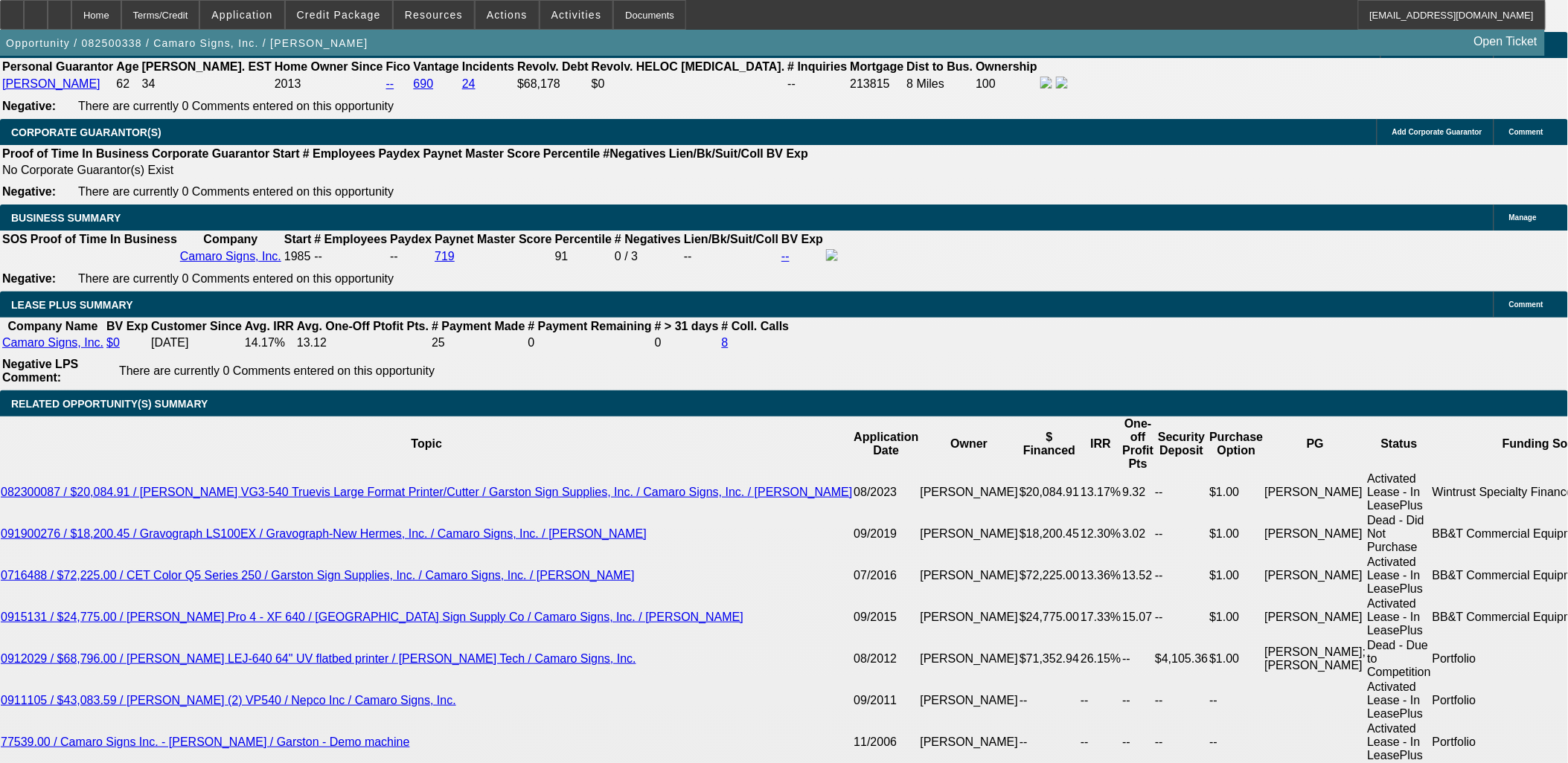
scroll to position [2232, 0]
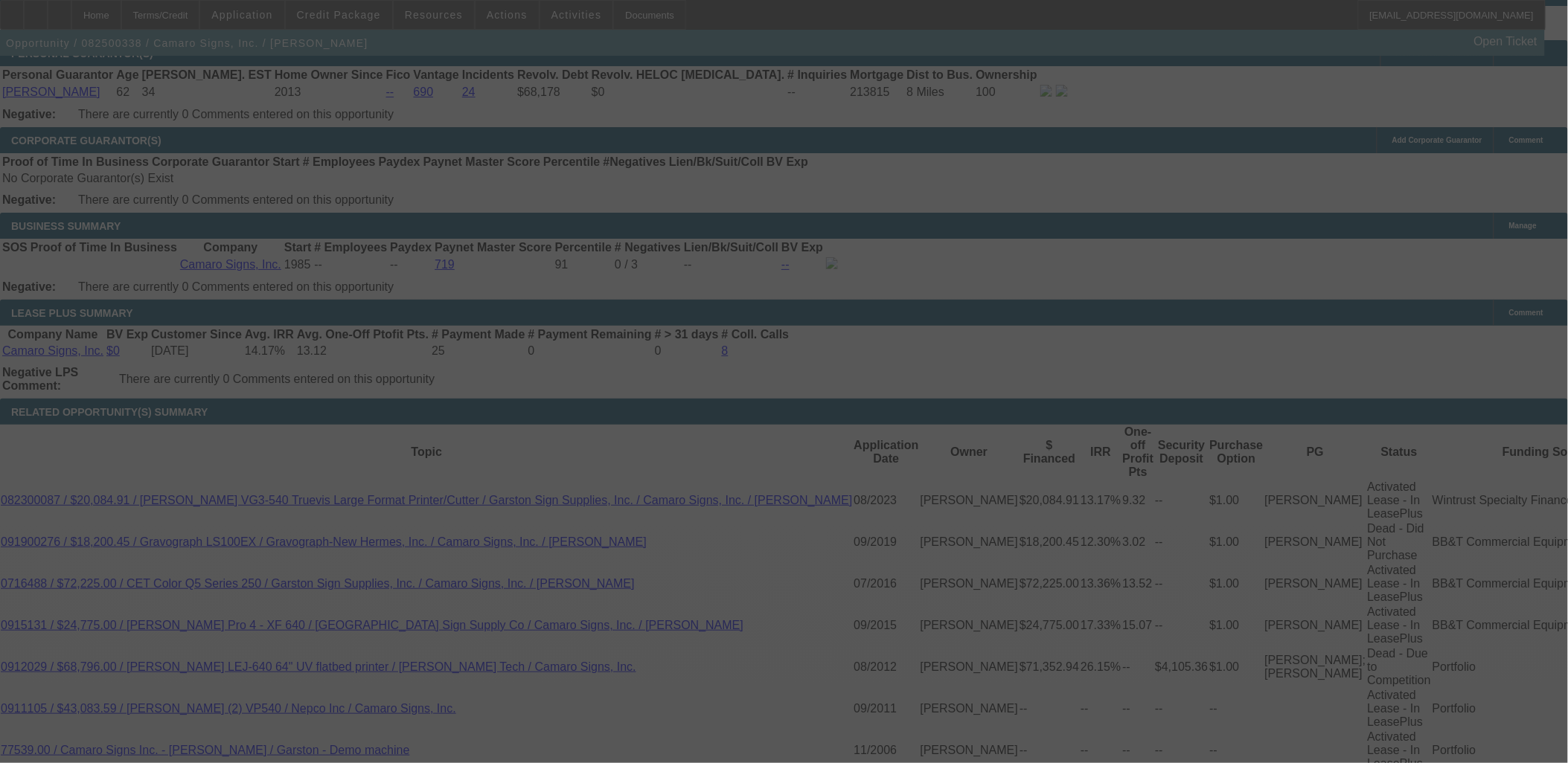
select select "0"
select select "2"
select select "0"
select select "2"
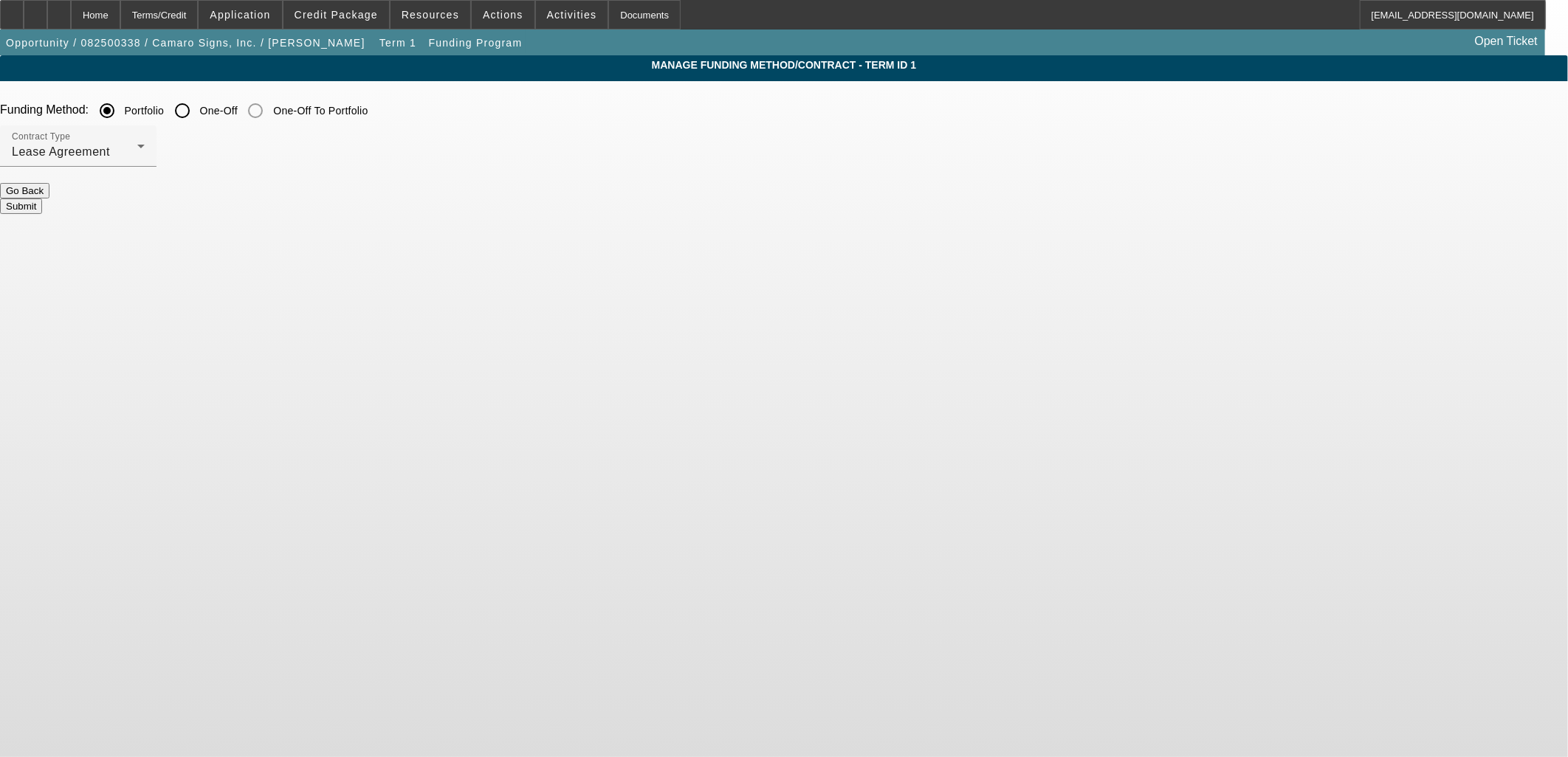
click at [197, 107] on input "One-Off" at bounding box center [182, 110] width 29 height 29
radio input "true"
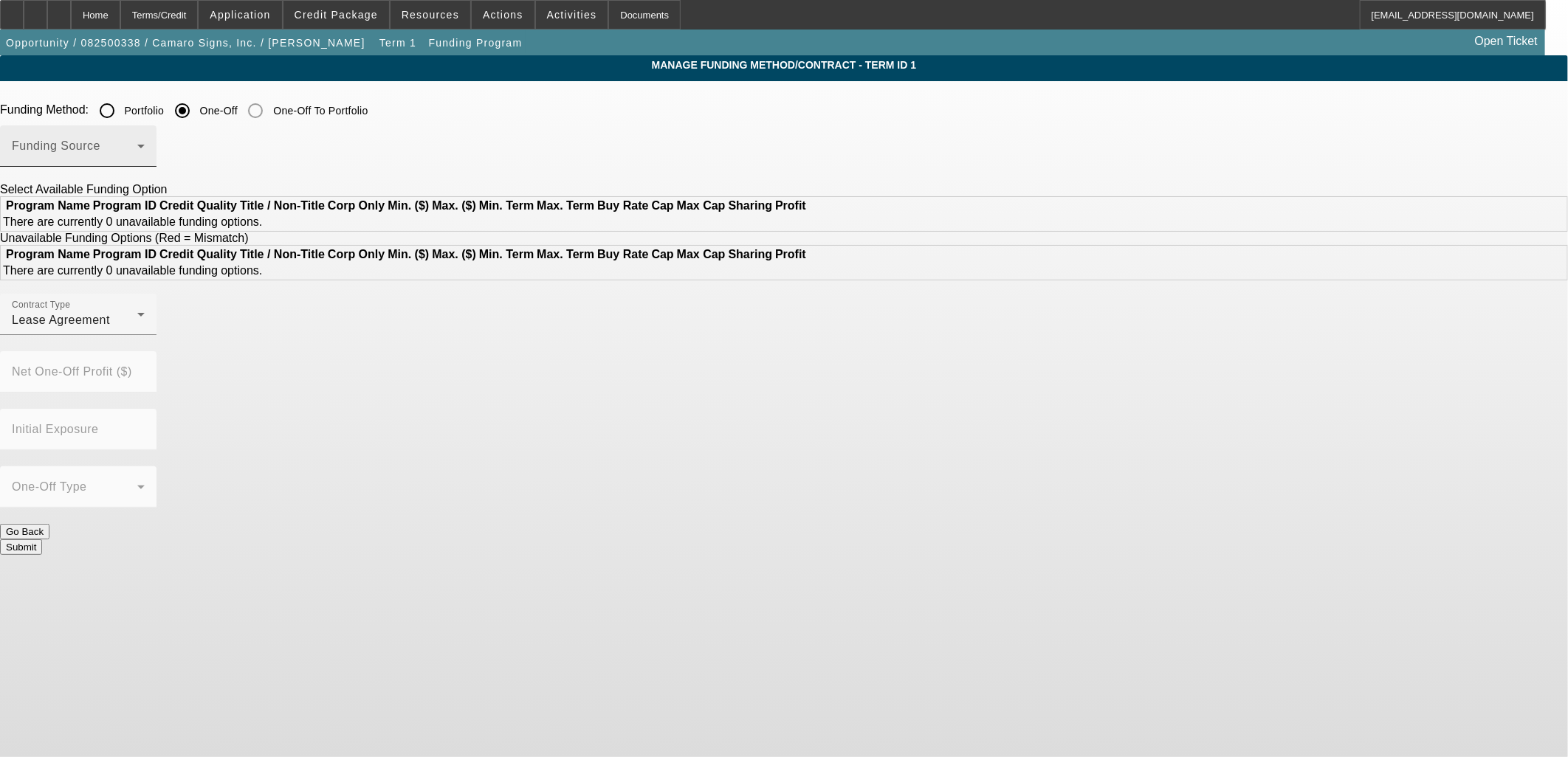
click at [145, 143] on div "Funding Source" at bounding box center [78, 146] width 133 height 41
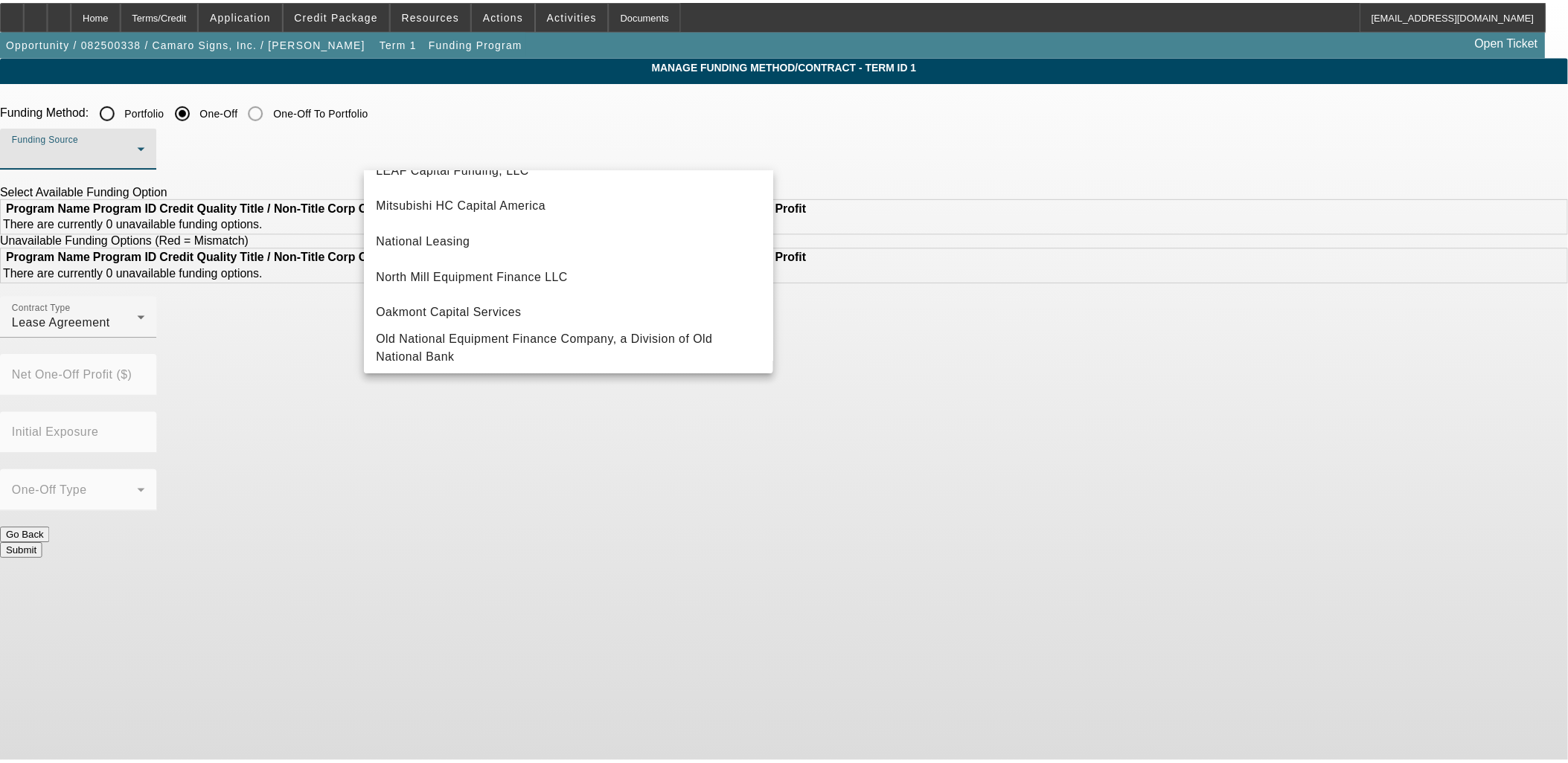
scroll to position [421, 0]
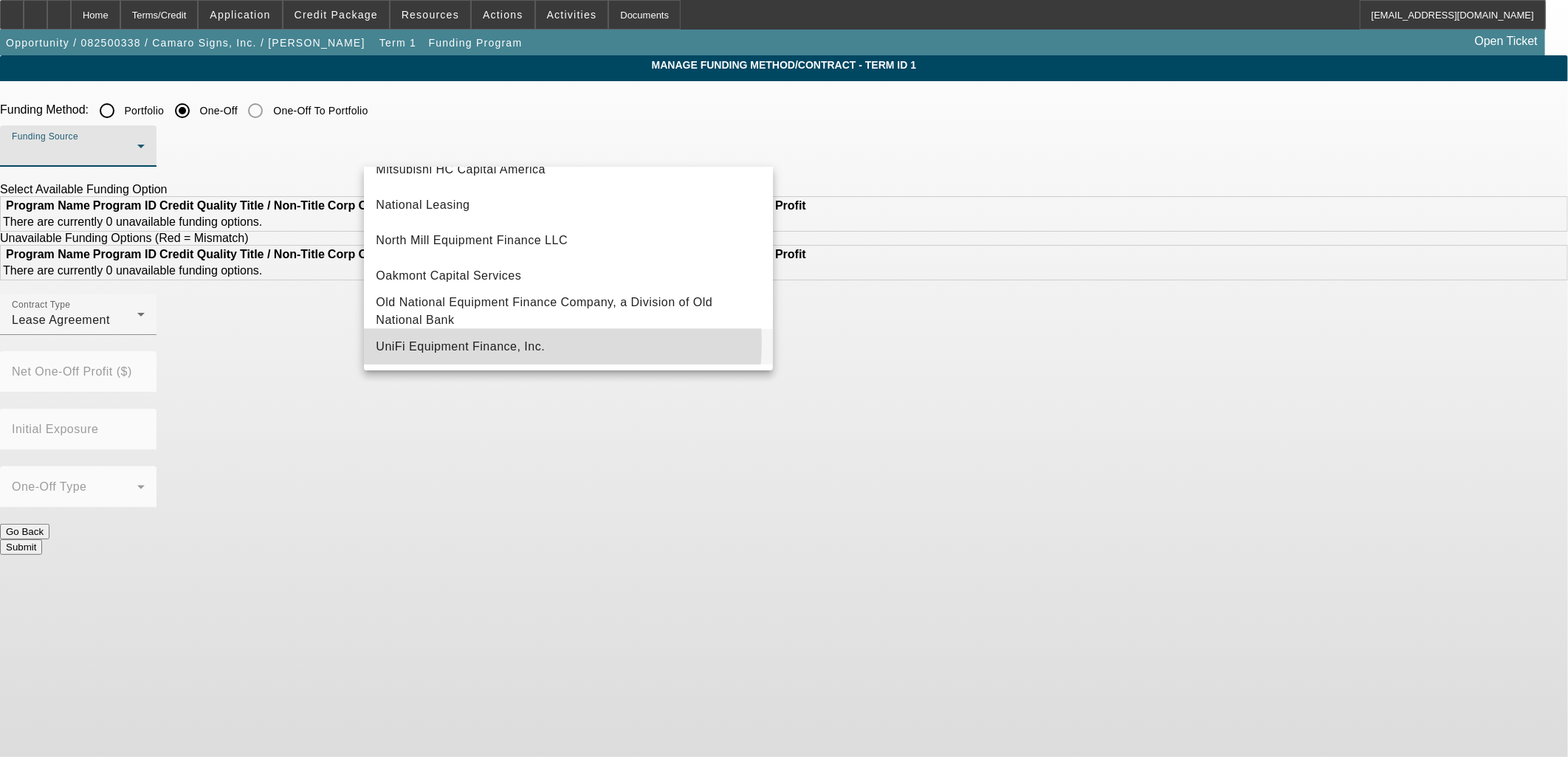
click at [507, 343] on span "UniFi Equipment Finance, Inc." at bounding box center [460, 346] width 169 height 17
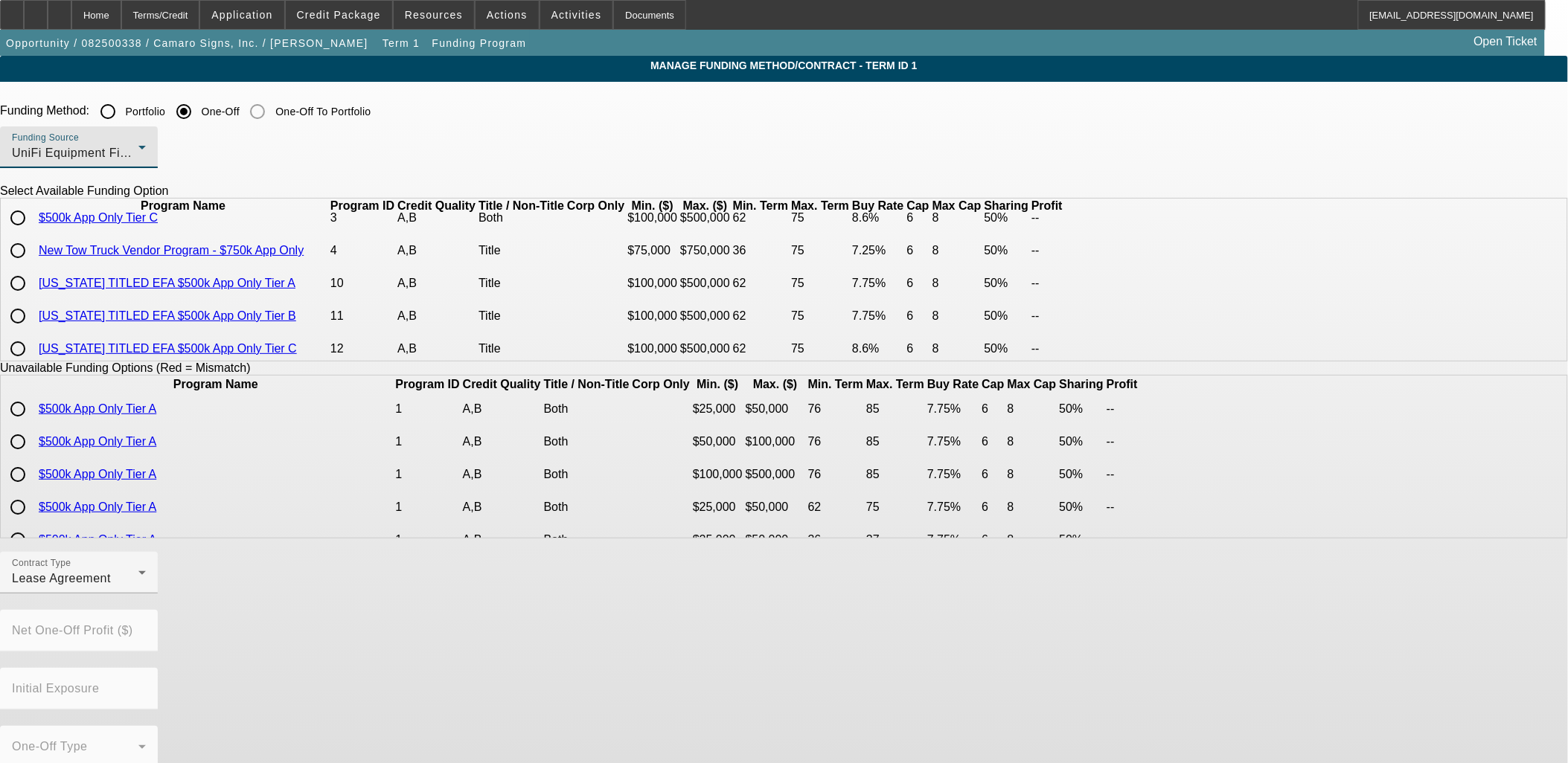
scroll to position [0, 0]
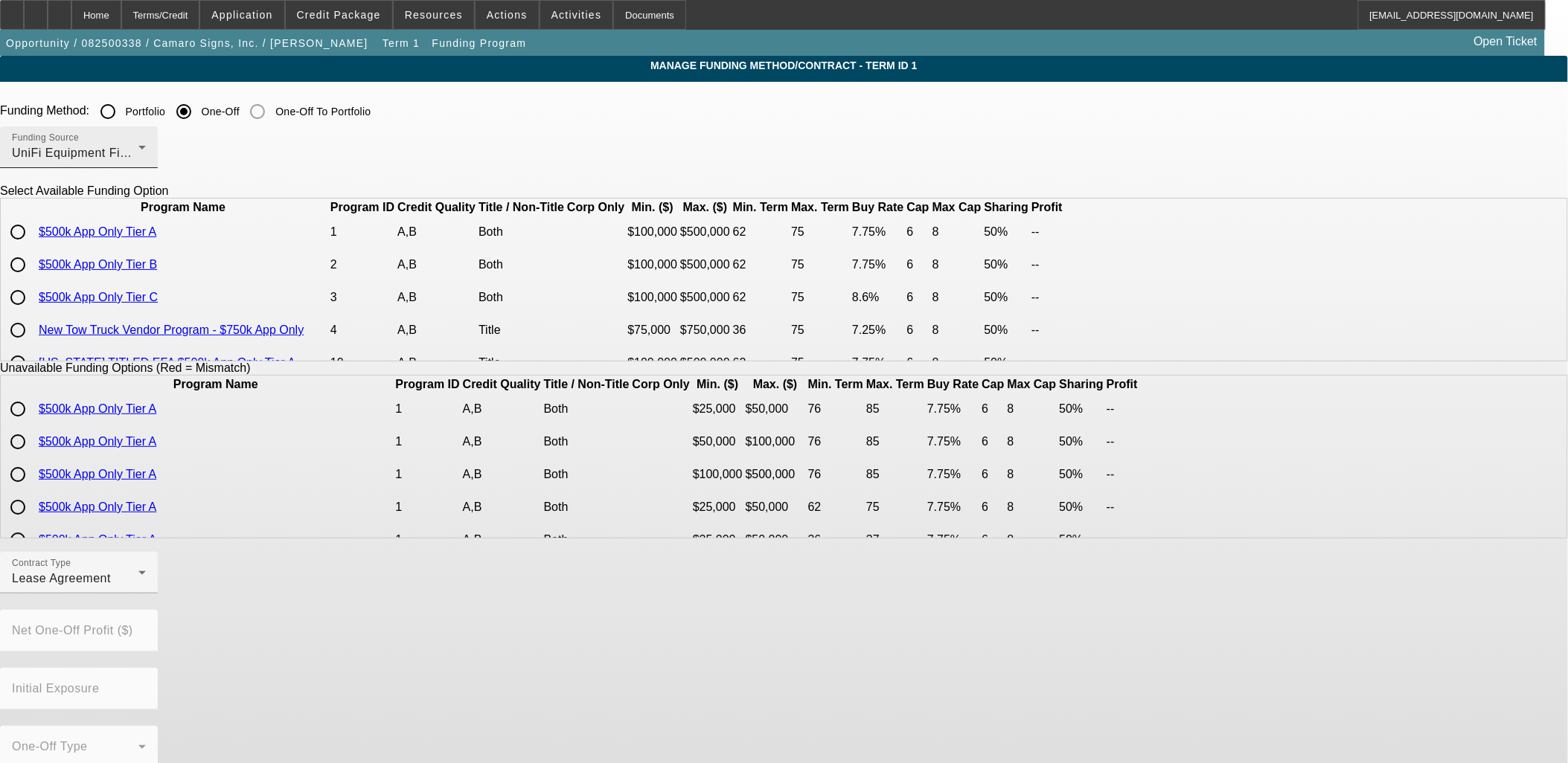
click at [146, 143] on div "Funding Source UniFi Equipment Finance, Inc." at bounding box center [79, 147] width 134 height 42
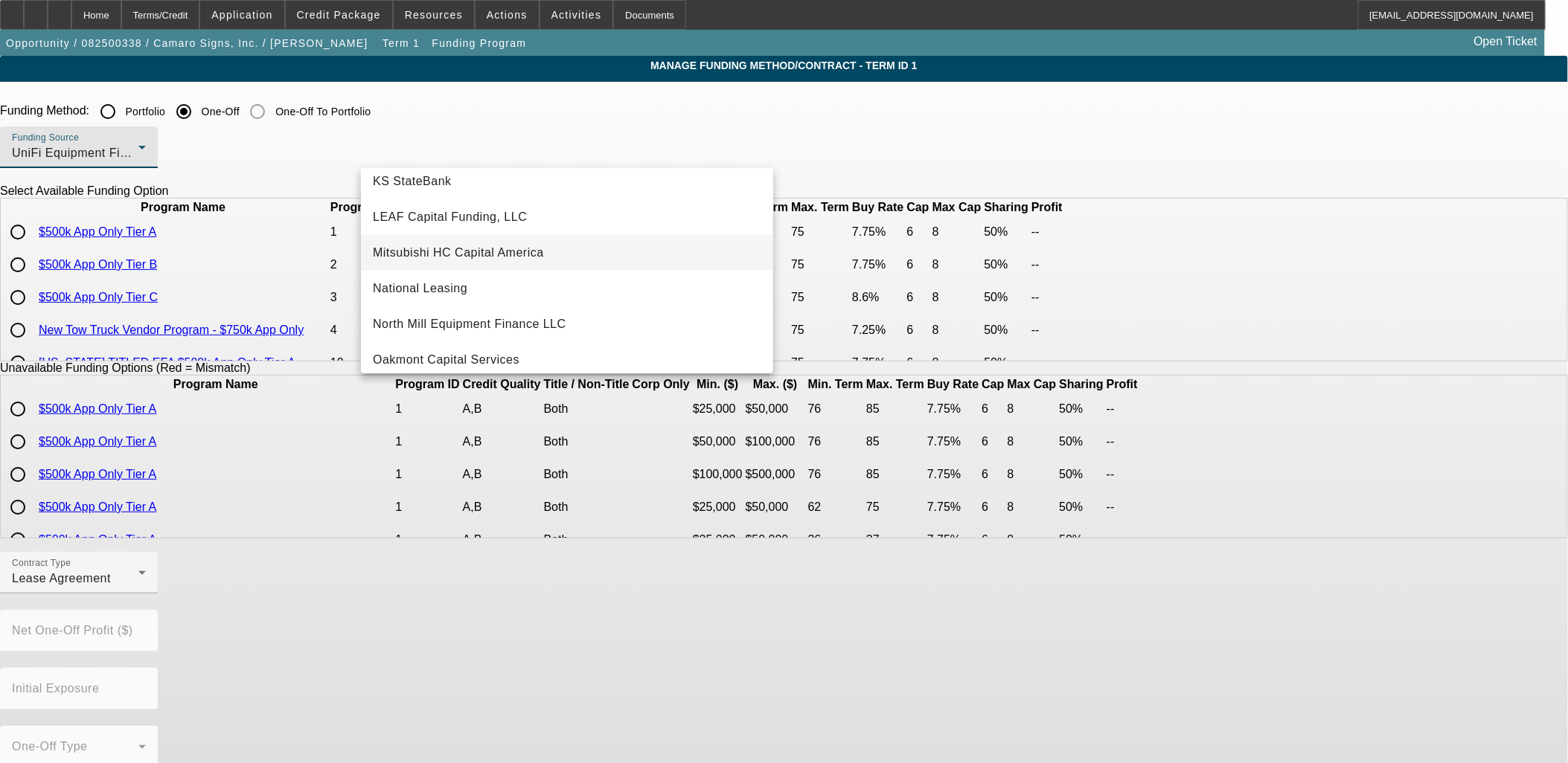
scroll to position [250, 0]
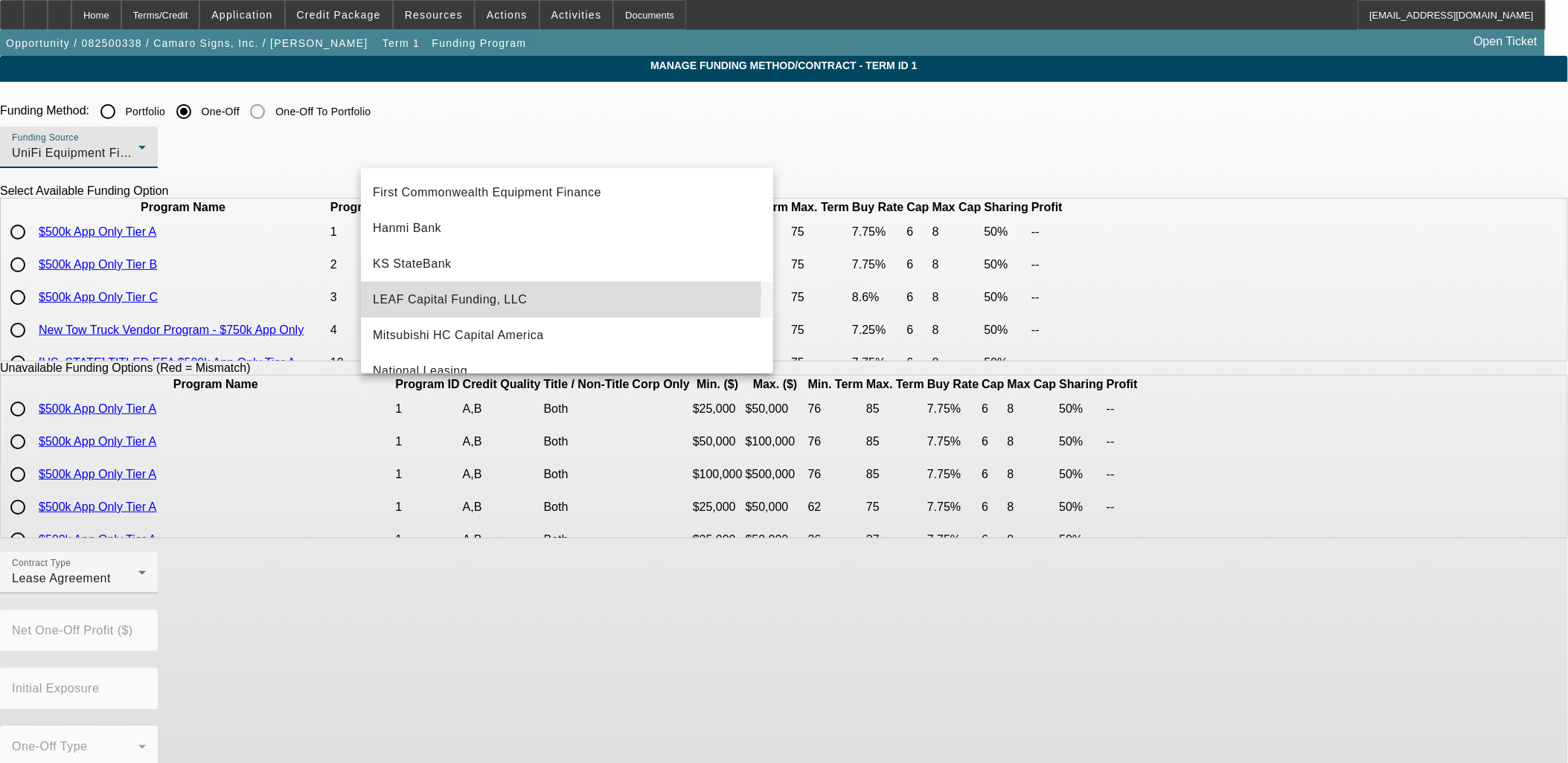
click at [442, 294] on span "LEAF Capital Funding, LLC" at bounding box center [449, 299] width 154 height 17
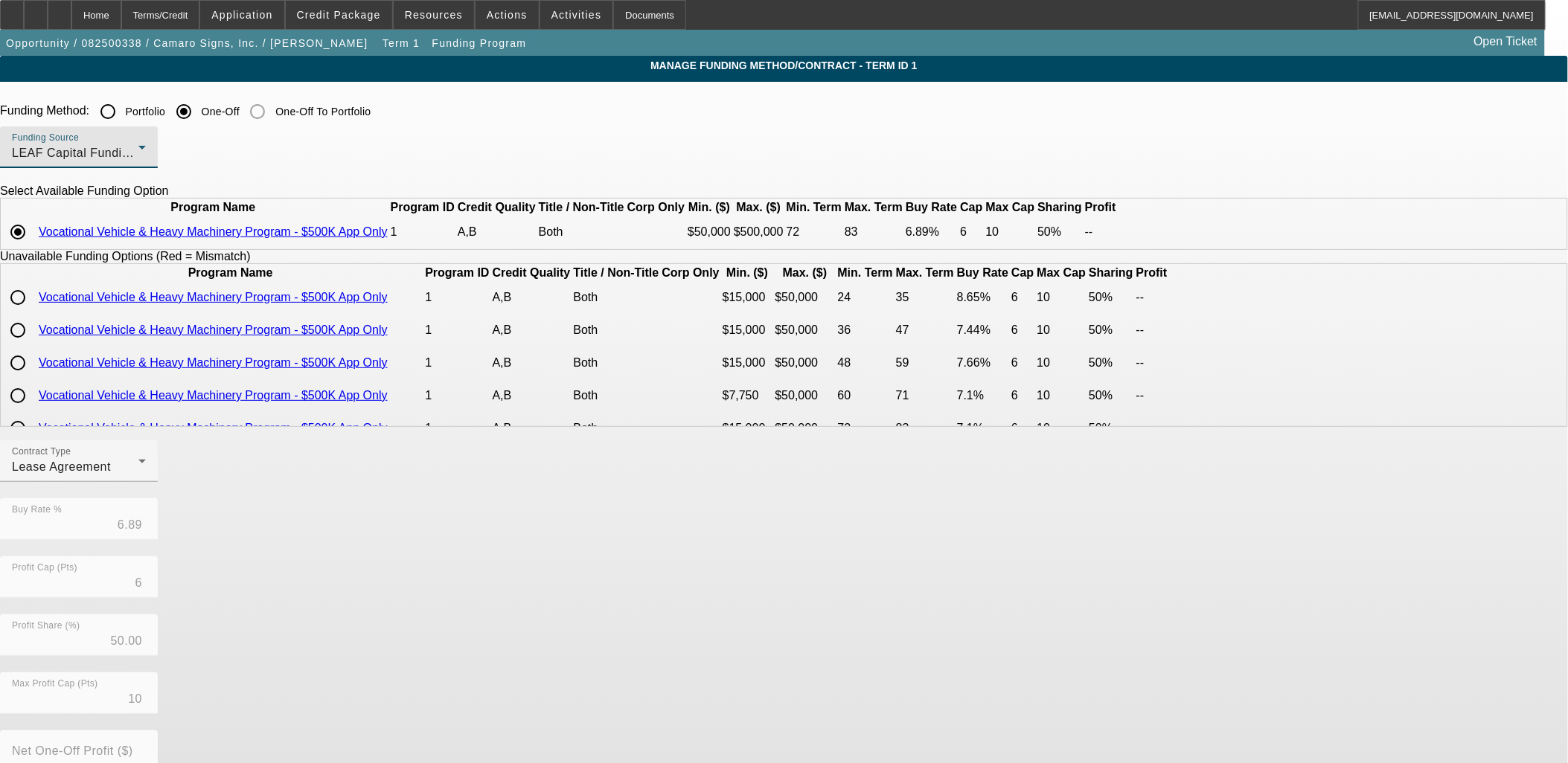
click at [146, 143] on div "Funding Source LEAF Capital Funding, LLC" at bounding box center [79, 147] width 134 height 42
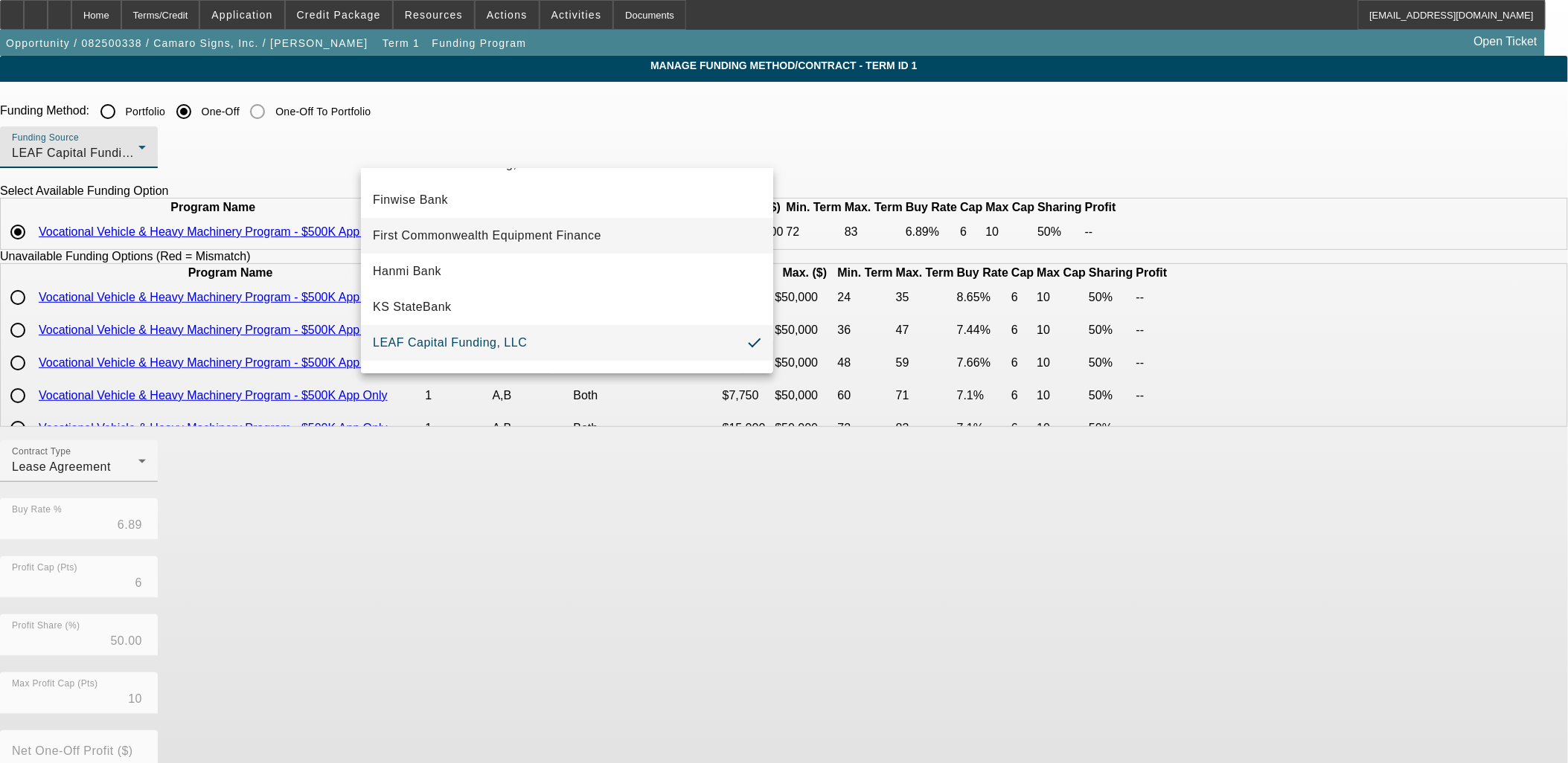
scroll to position [248, 0]
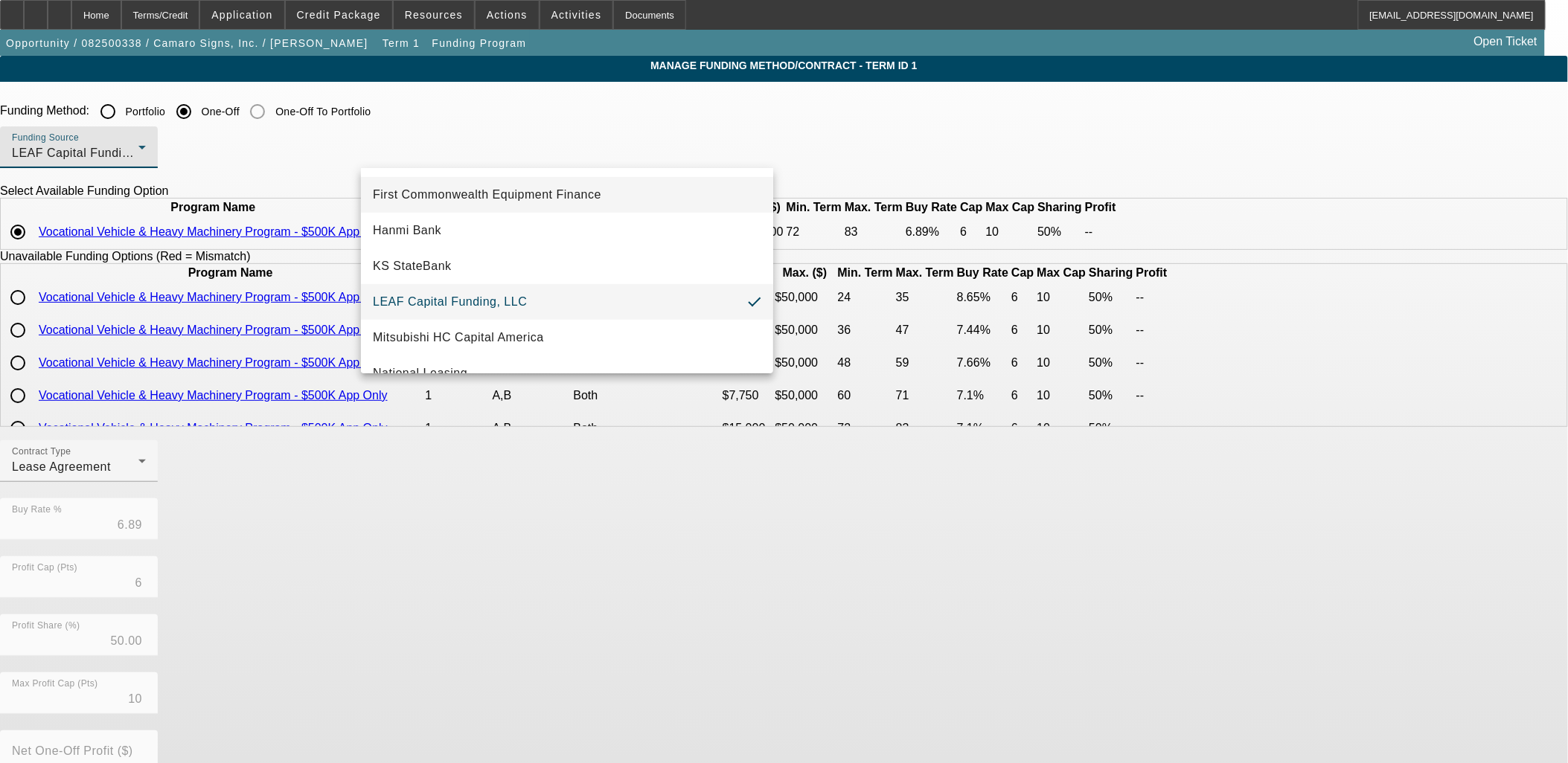
click at [508, 198] on span "First Commonwealth Equipment Finance" at bounding box center [487, 195] width 229 height 17
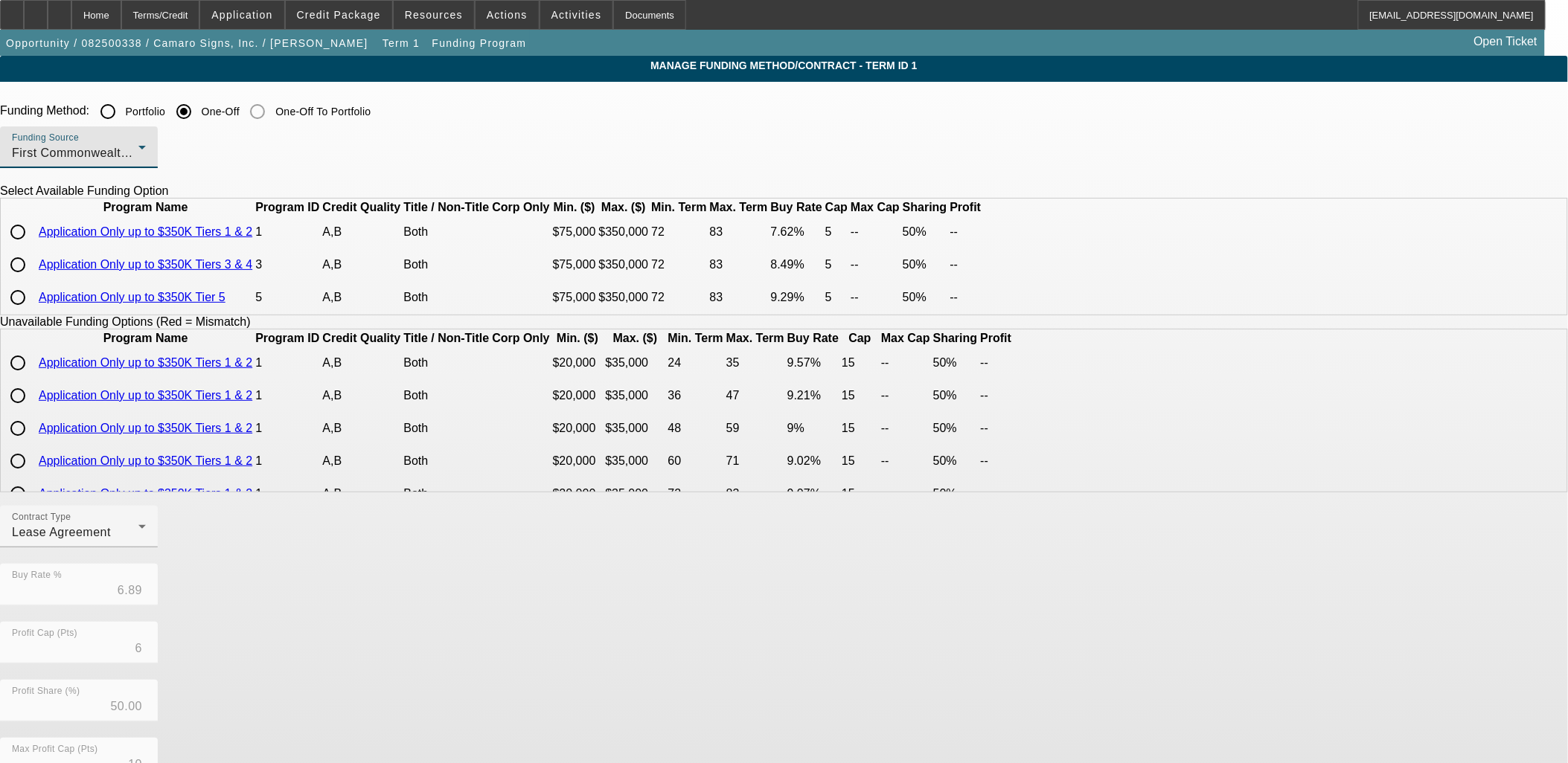
click at [240, 151] on span "First Commonwealth Equipment Finance" at bounding box center [126, 153] width 229 height 13
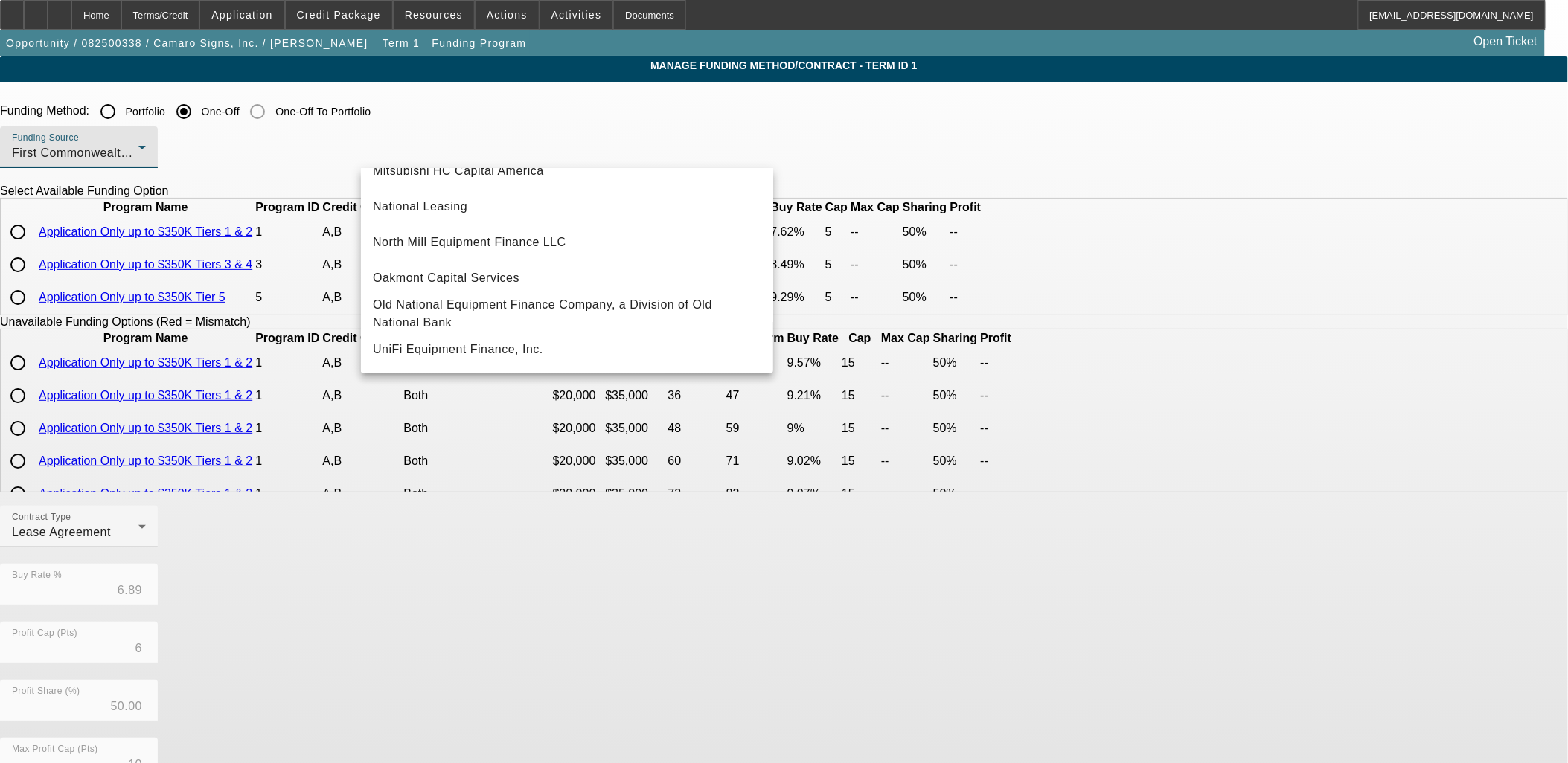
scroll to position [421, 0]
click at [509, 307] on span "Old National Equipment Finance Company, a Division of Old National Bank" at bounding box center [567, 314] width 389 height 36
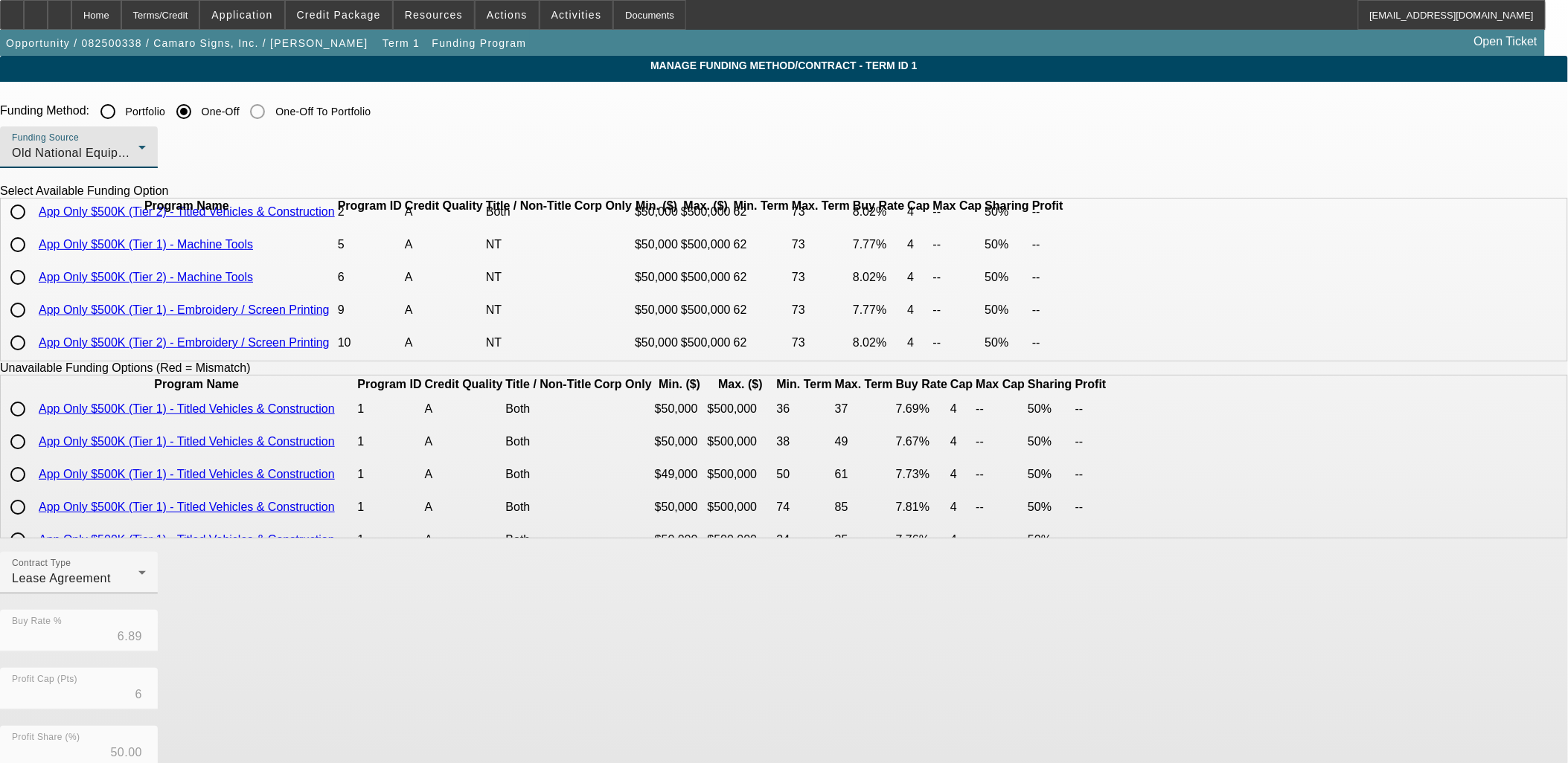
scroll to position [83, 0]
click at [434, 147] on span "Old National Equipment Finance Company, a Division of Old National Bank" at bounding box center [223, 153] width 422 height 13
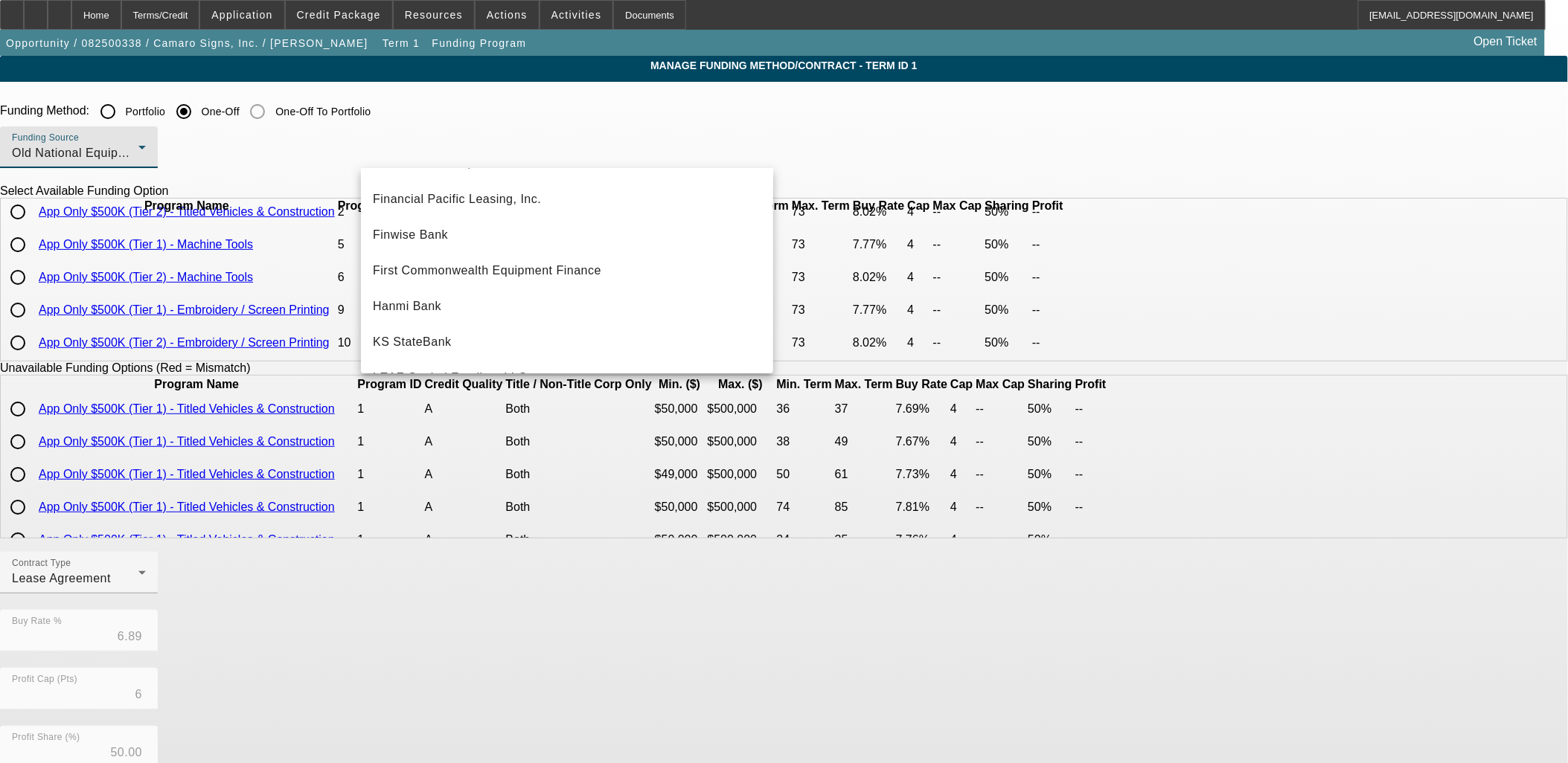
scroll to position [131, 0]
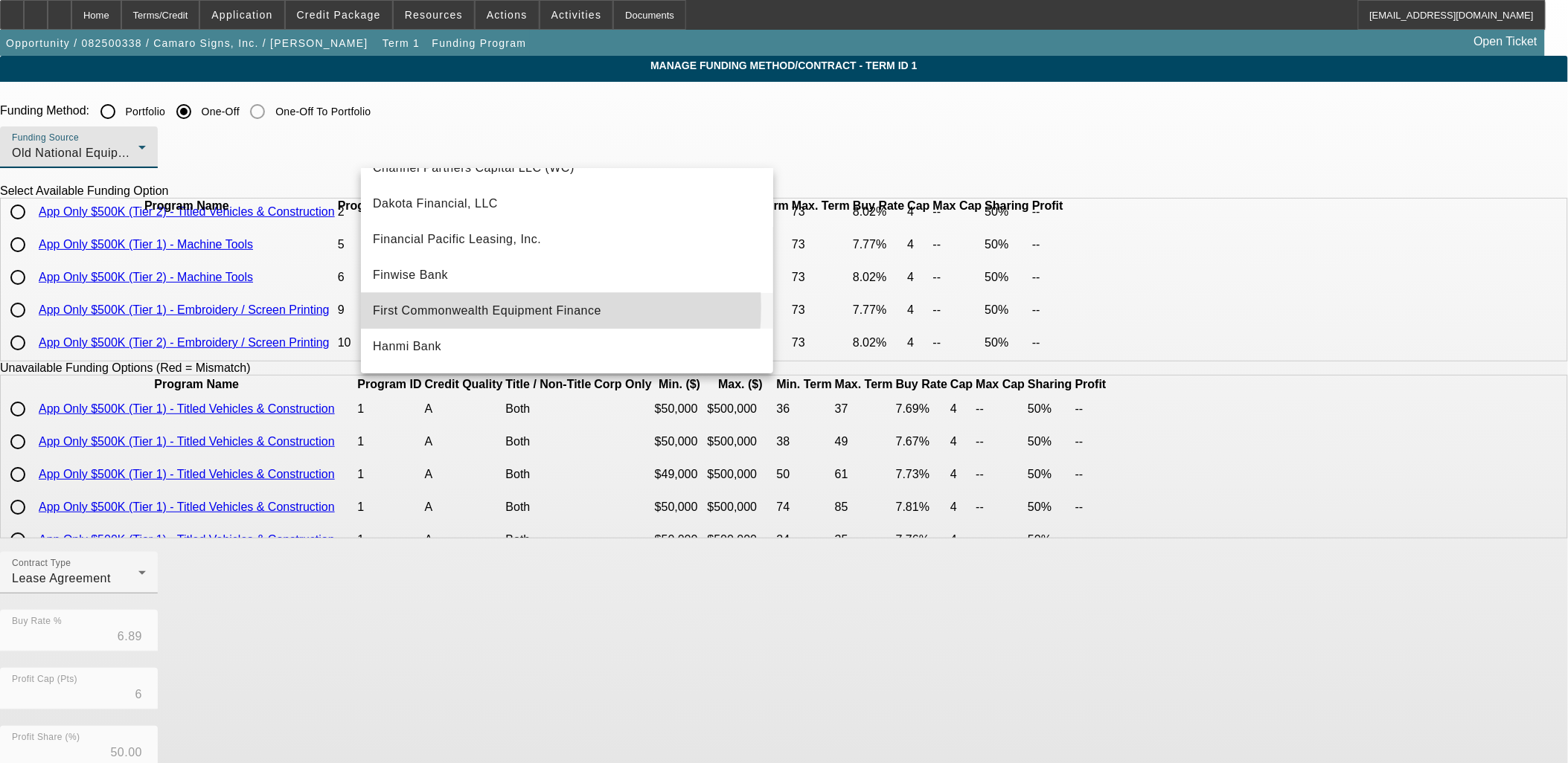
click at [480, 306] on span "First Commonwealth Equipment Finance" at bounding box center [487, 310] width 229 height 17
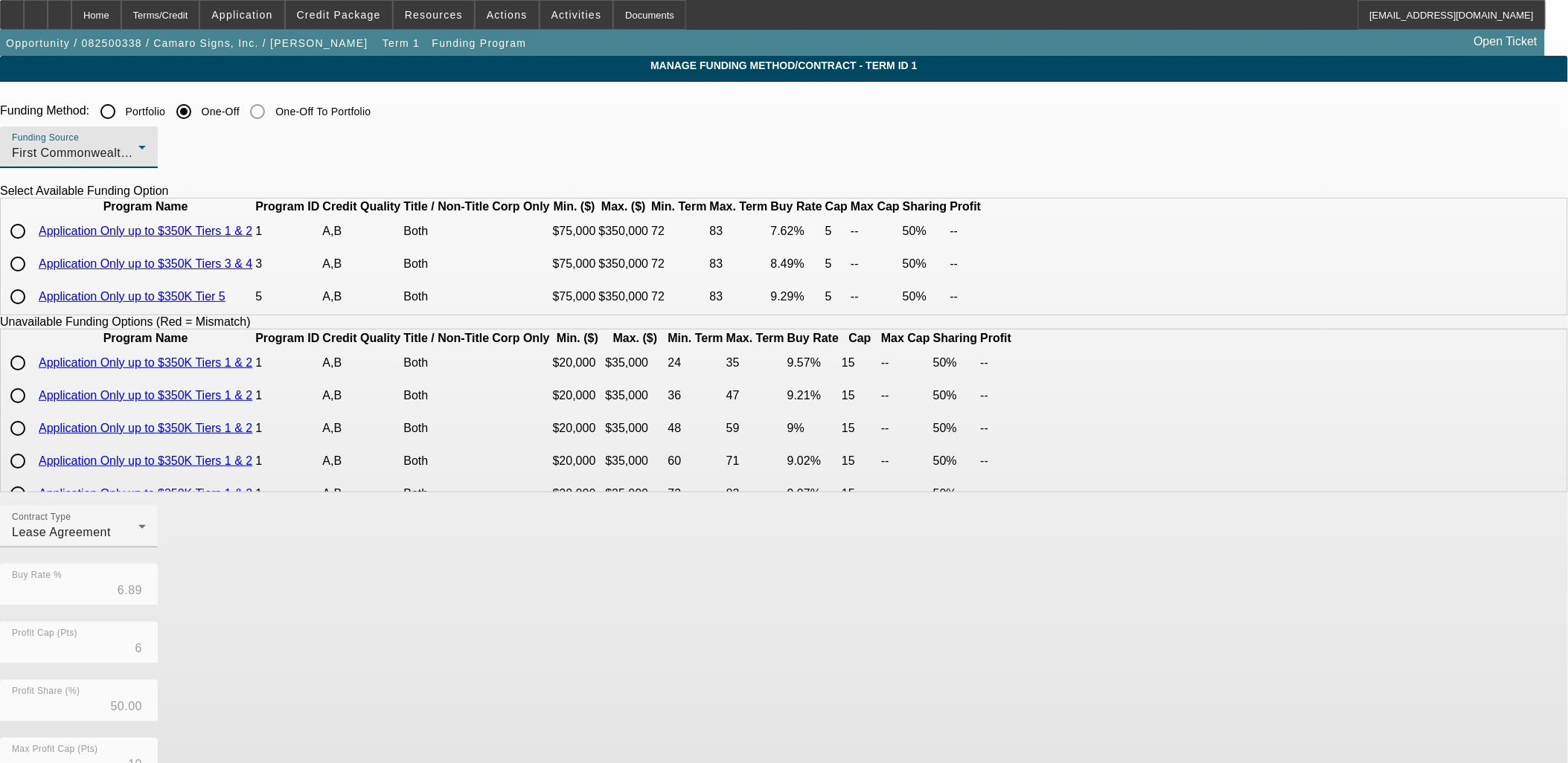
scroll to position [0, 0]
click at [33, 247] on input "radio" at bounding box center [17, 232] width 30 height 30
radio input "true"
type input "7.62"
type input "5"
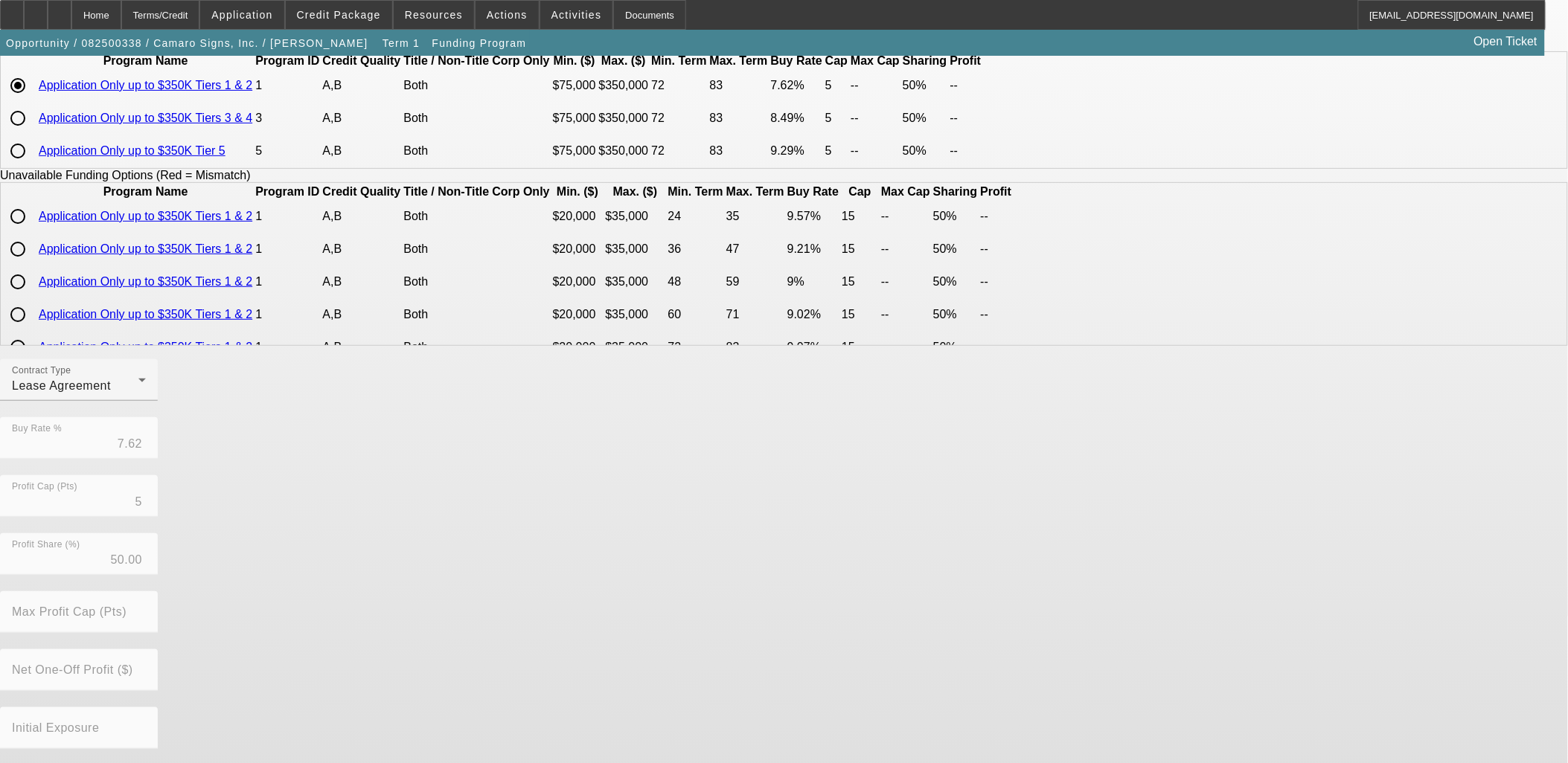
scroll to position [236, 0]
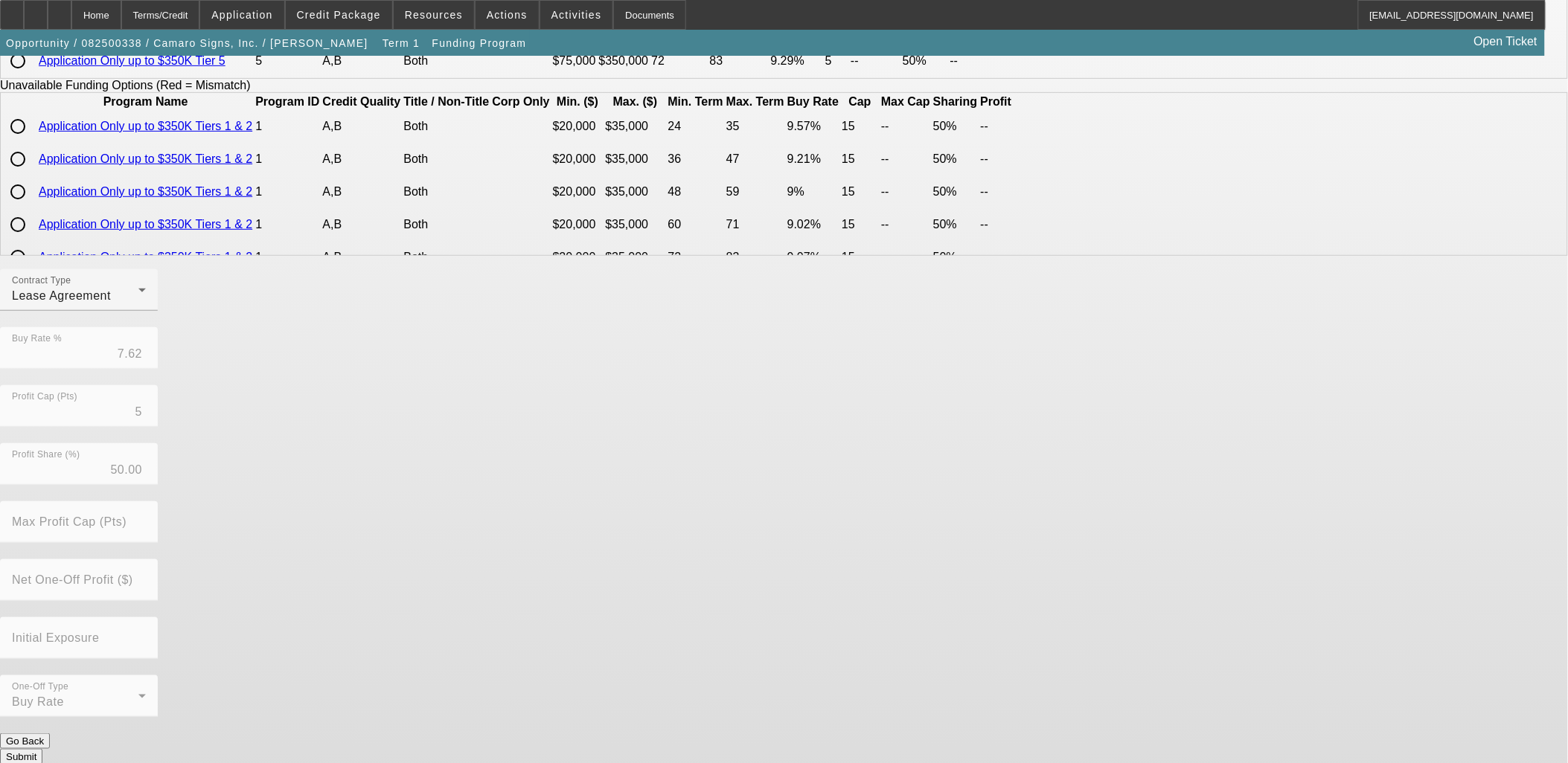
click at [43, 749] on button "Submit" at bounding box center [21, 757] width 43 height 16
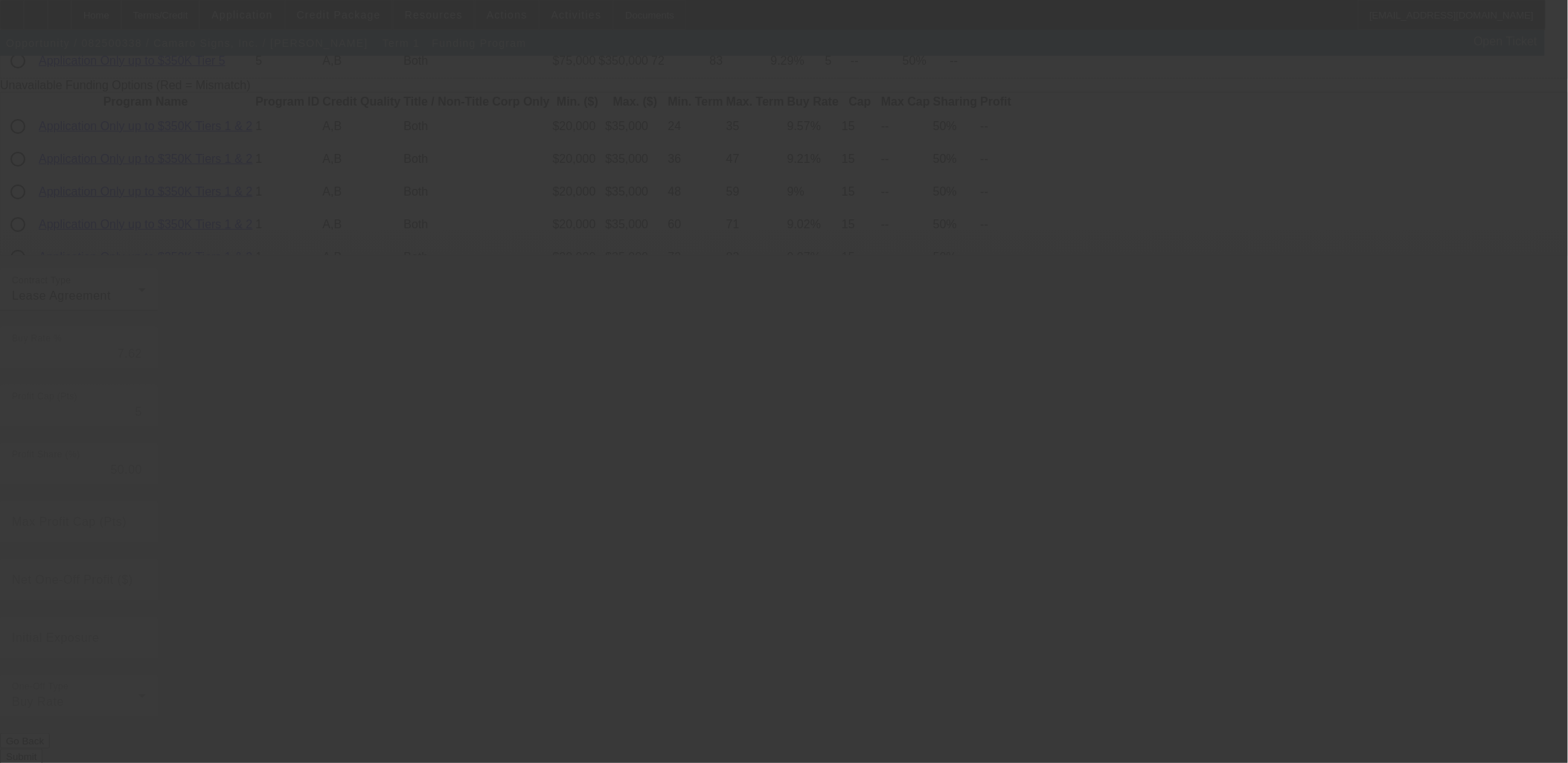
radio input "true"
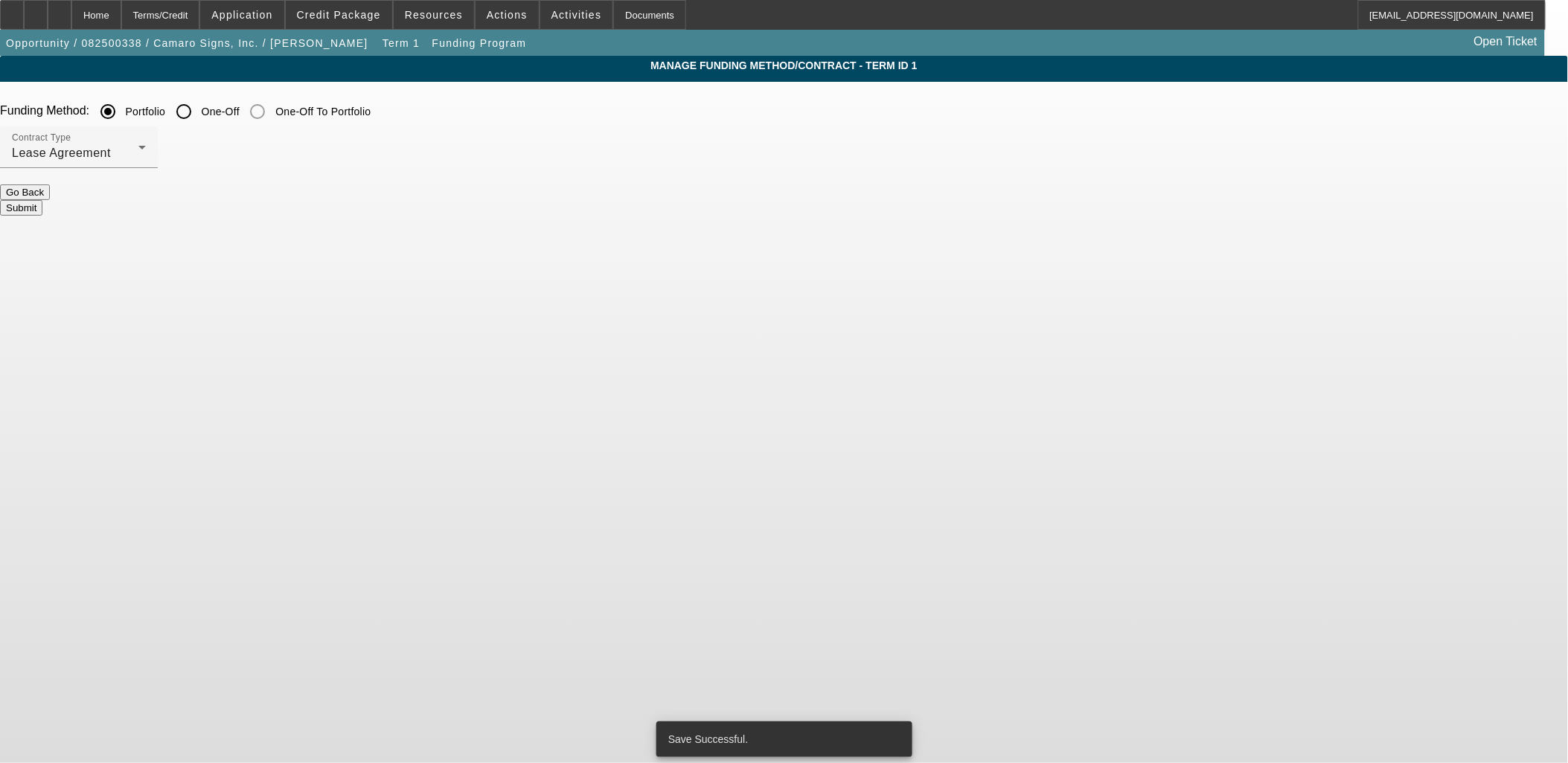
scroll to position [0, 0]
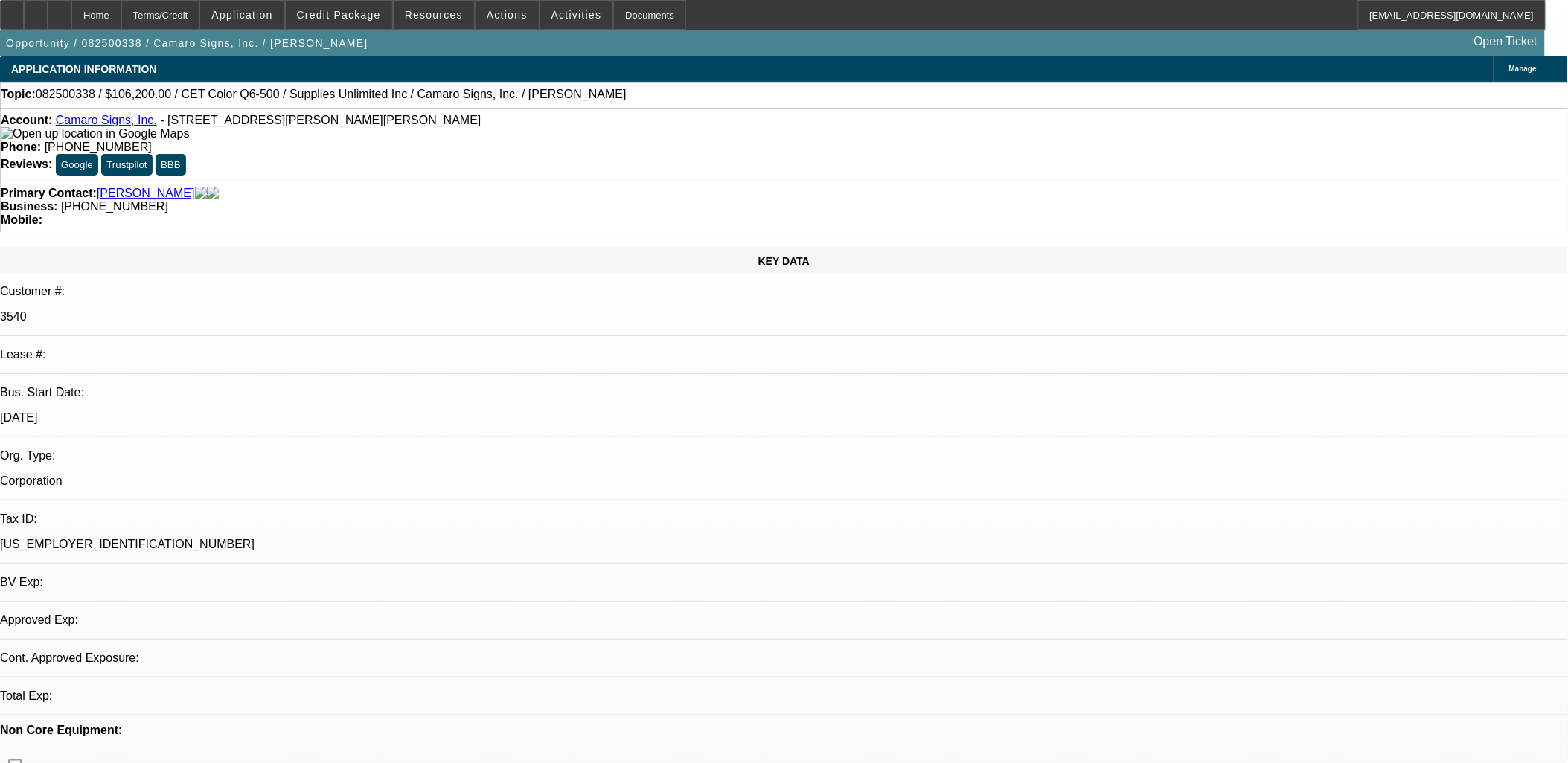
select select "0"
select select "2"
select select "0"
select select "2"
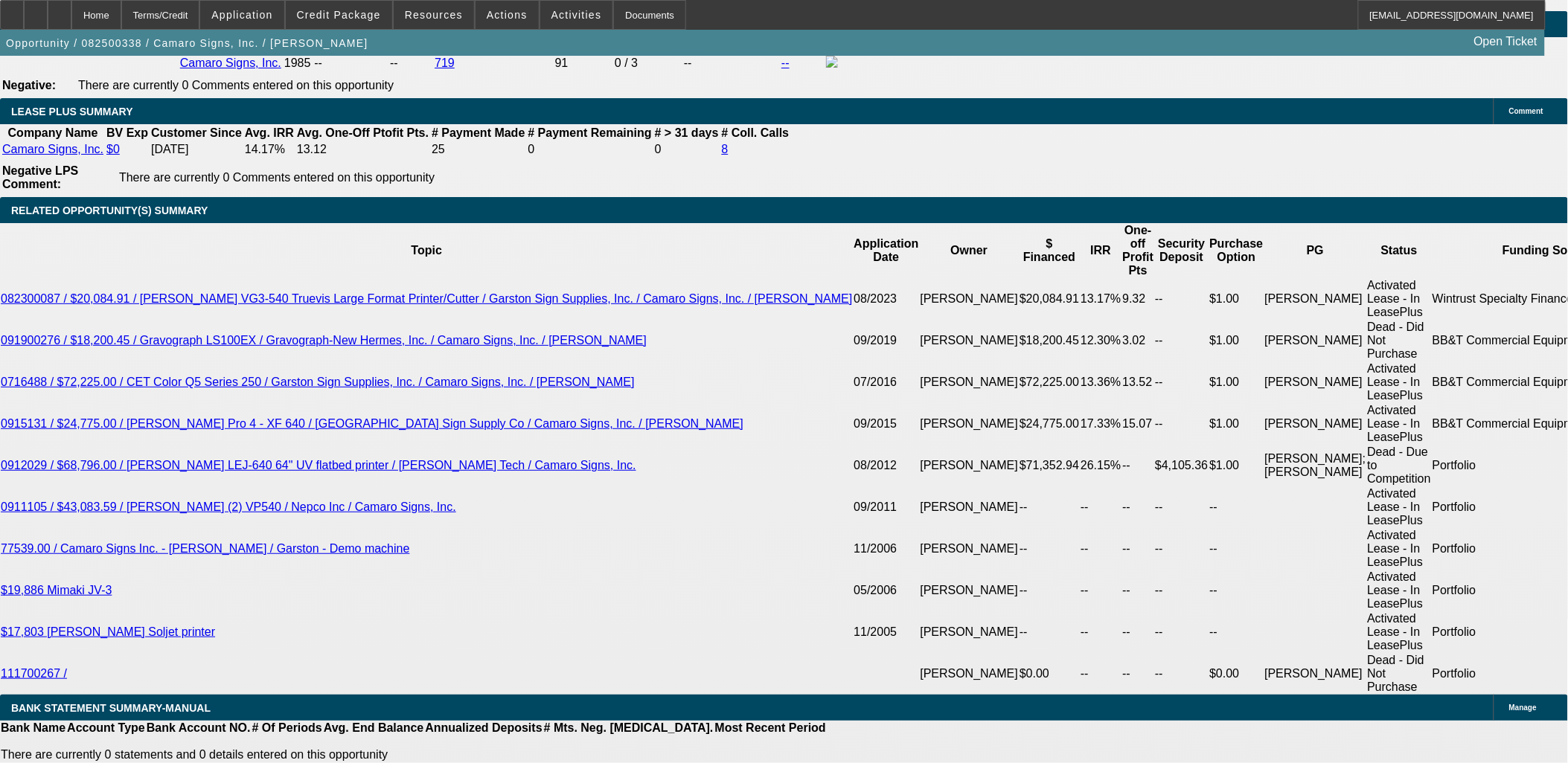
scroll to position [2480, 0]
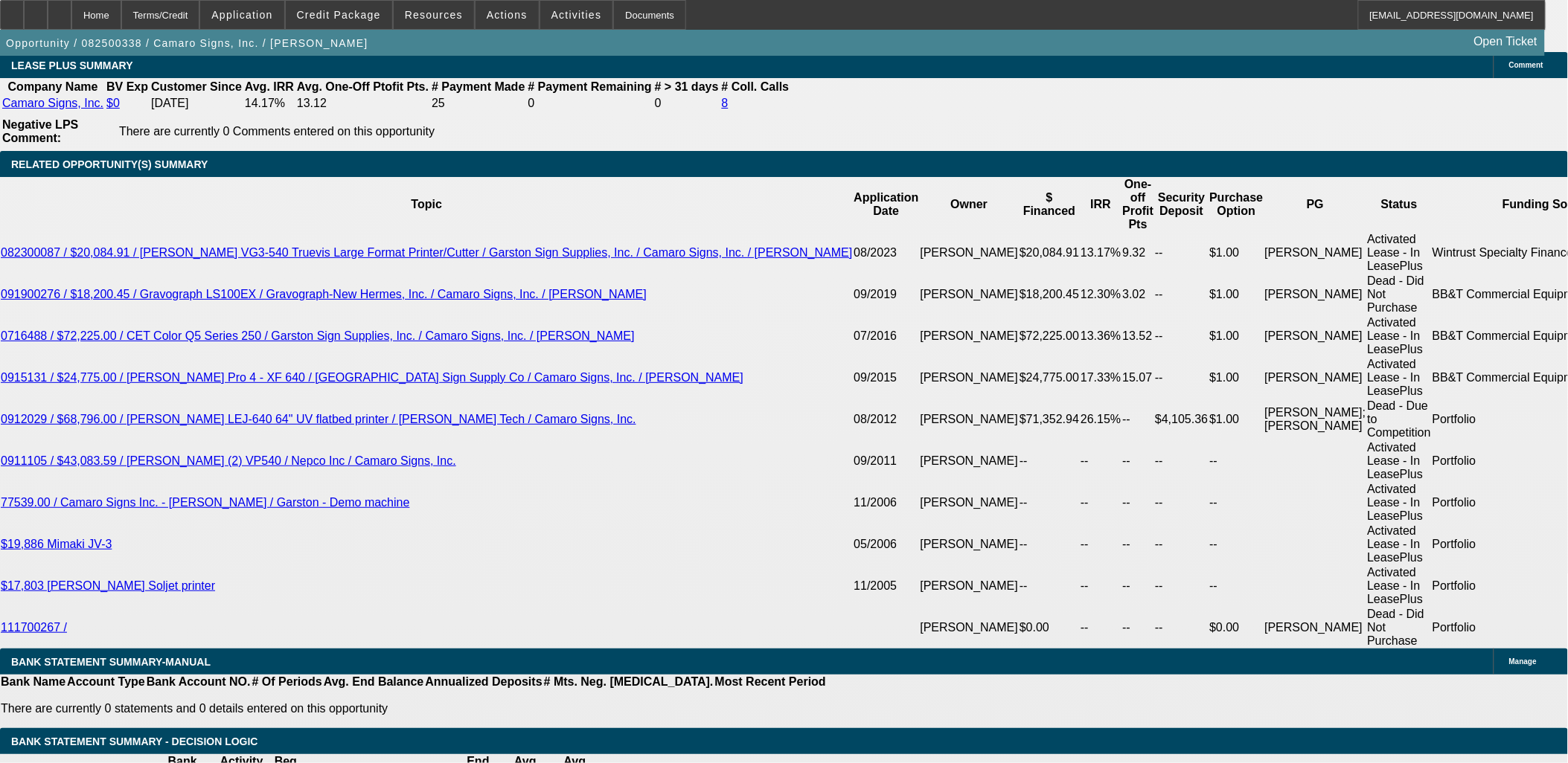
type input "$0.00"
click at [546, 321] on body "Home Terms/Credit Application Credit Package Resources Actions Activities Docum…" at bounding box center [784, 535] width 1568 height 6030
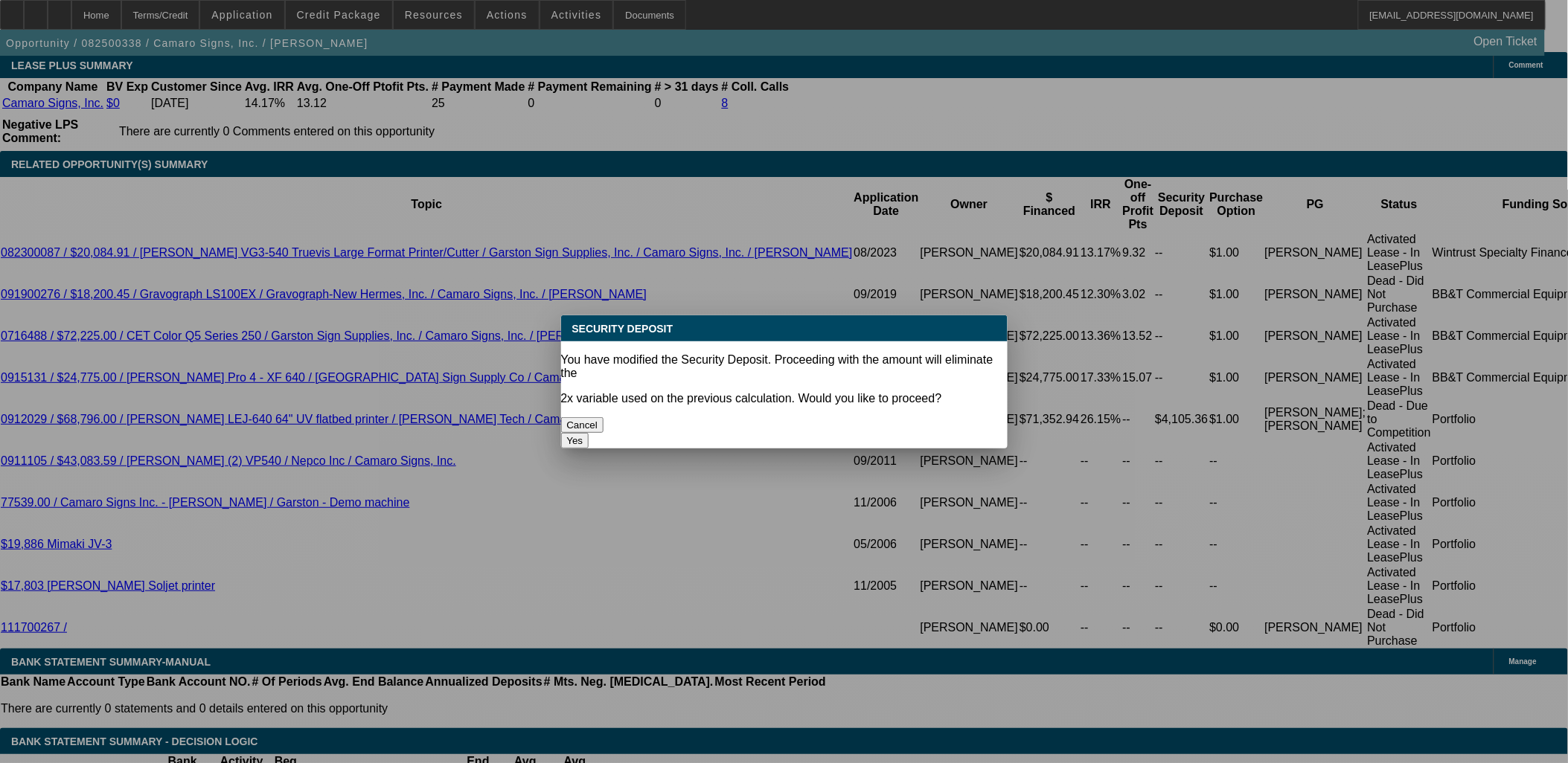
click at [589, 433] on button "Yes" at bounding box center [575, 441] width 28 height 16
select select "0"
type input "UNKNOWN"
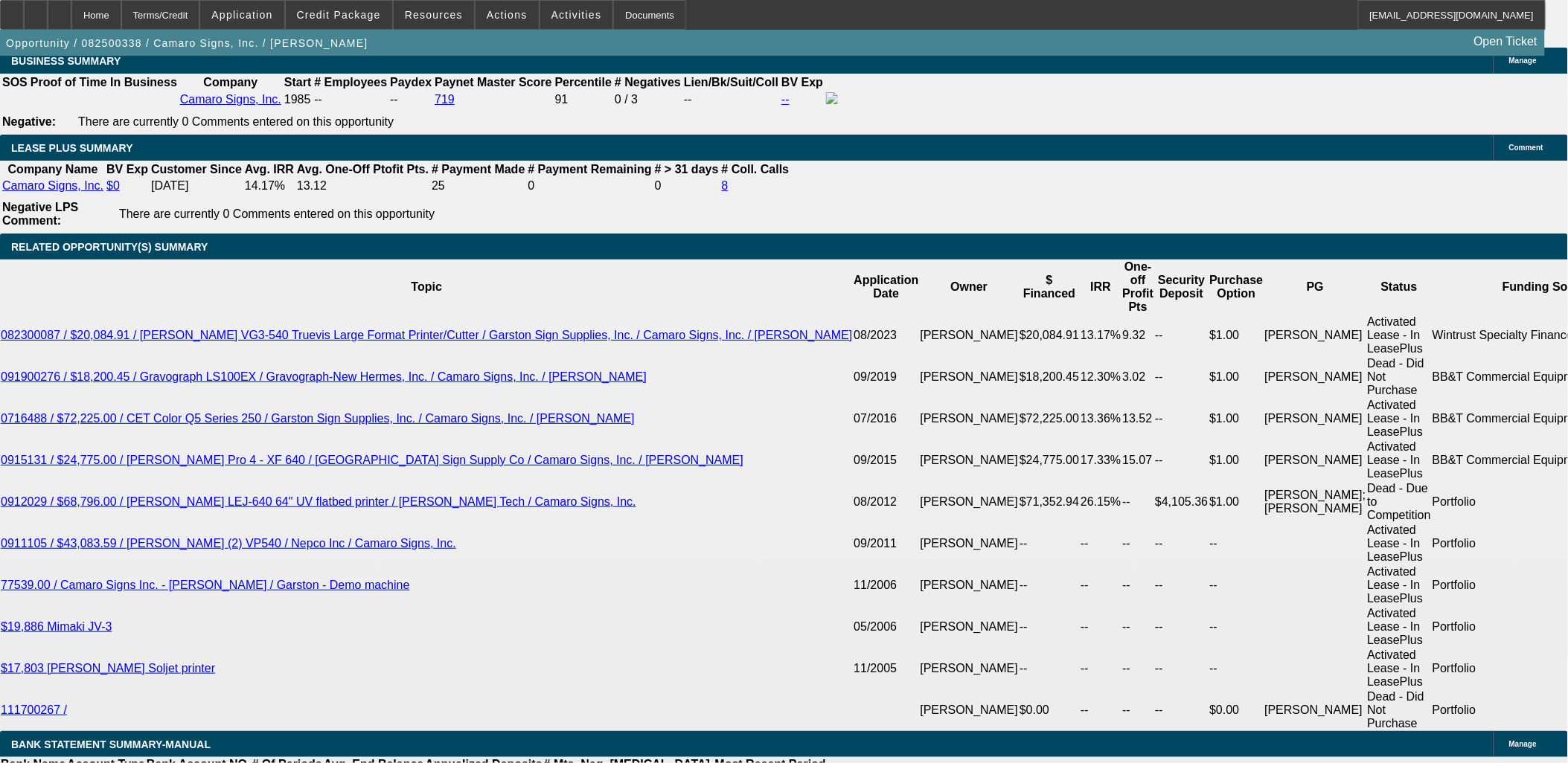
scroll to position [2232, 0]
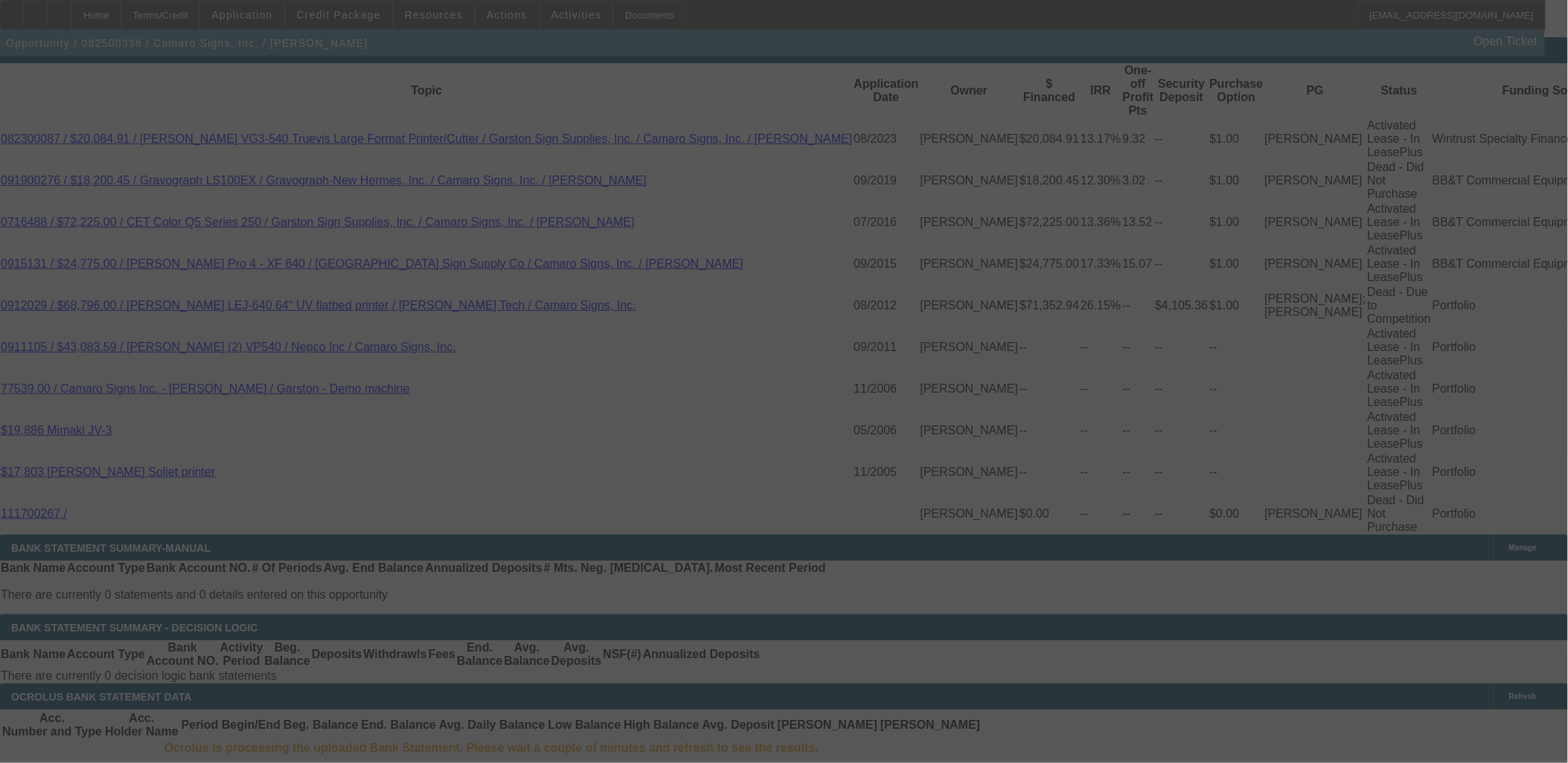
scroll to position [2645, 0]
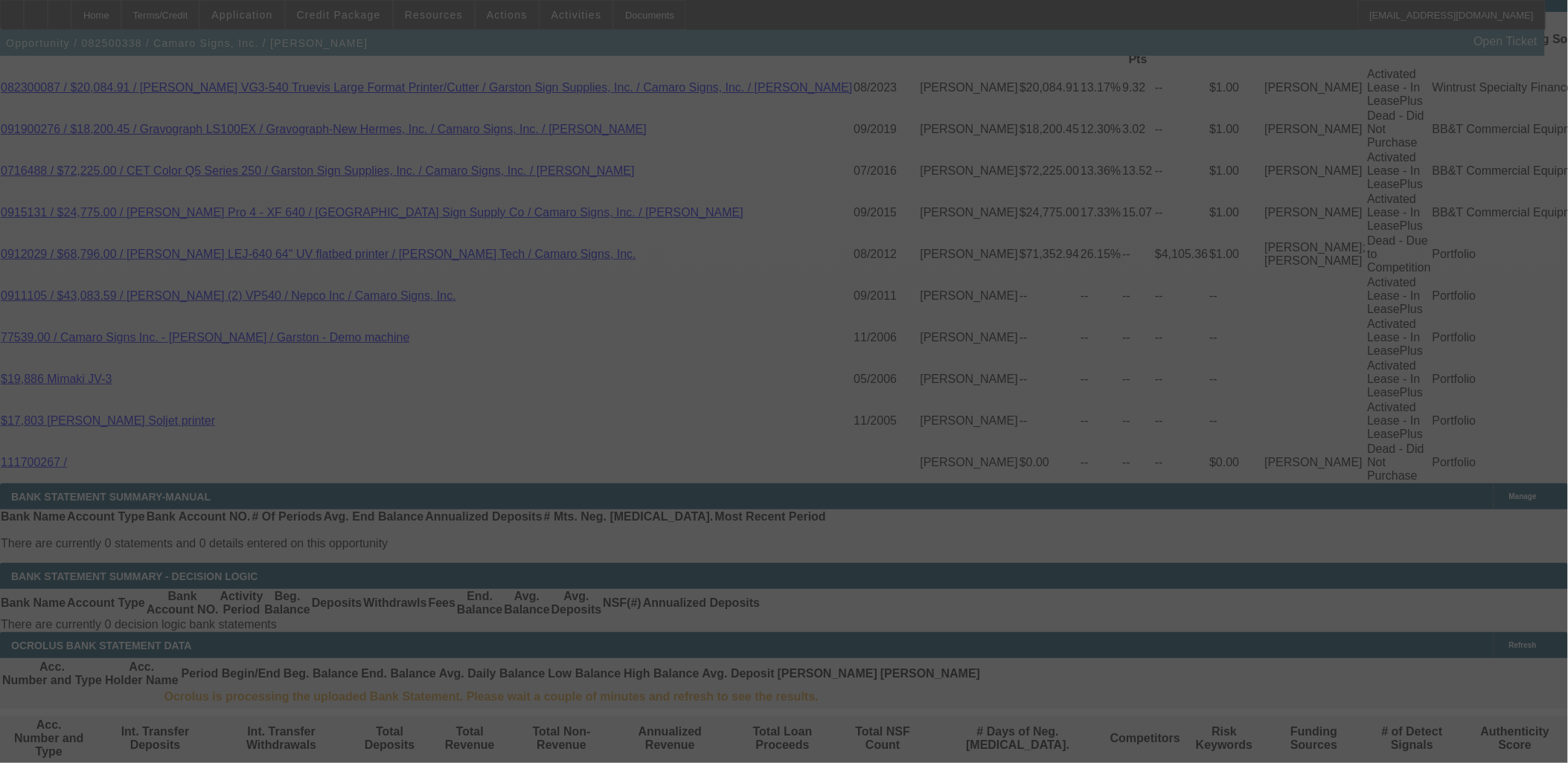
select select "0"
select select "2"
select select "0"
select select "2"
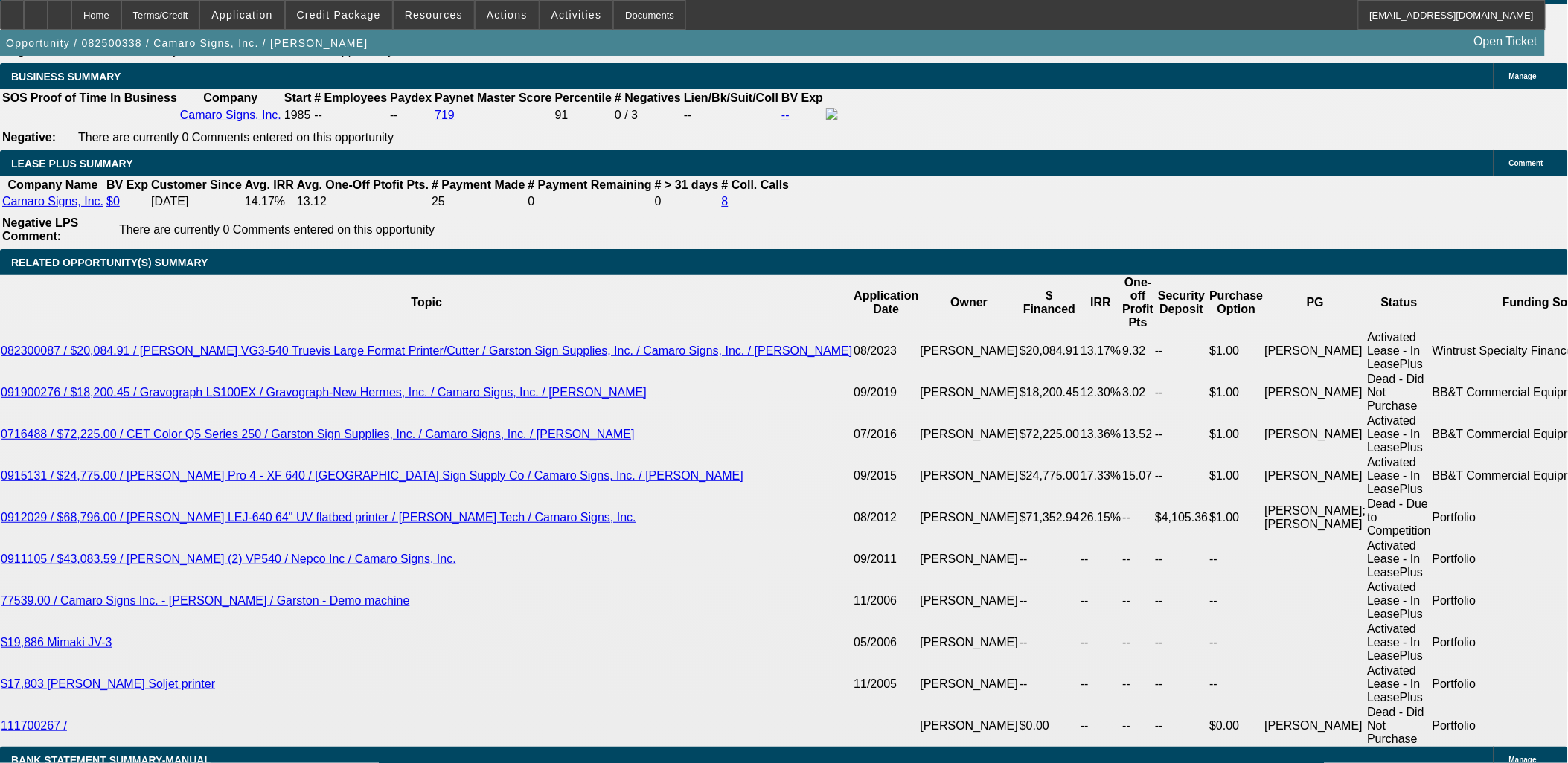
scroll to position [2232, 0]
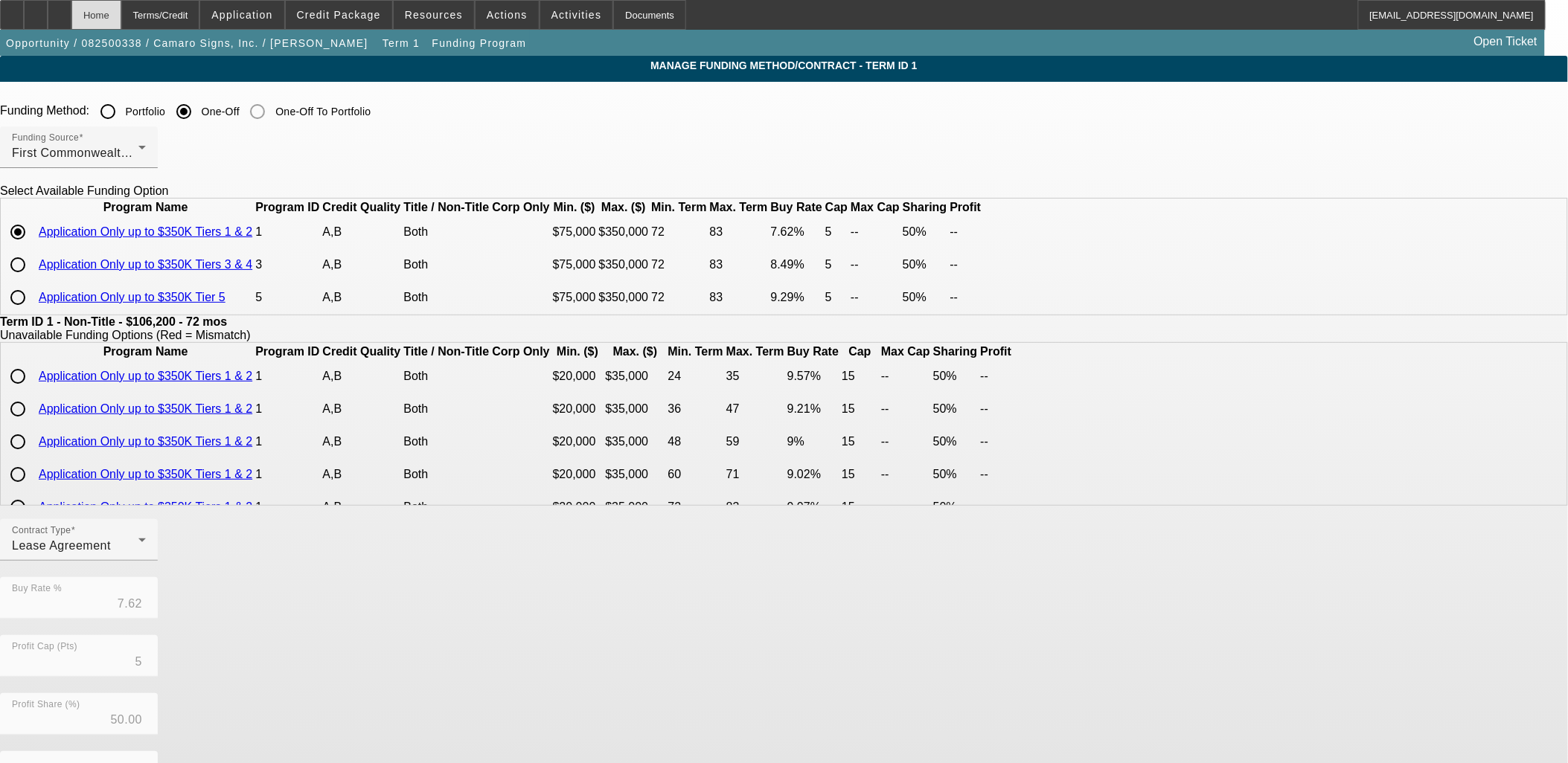
click at [122, 16] on div "Home" at bounding box center [97, 14] width 50 height 30
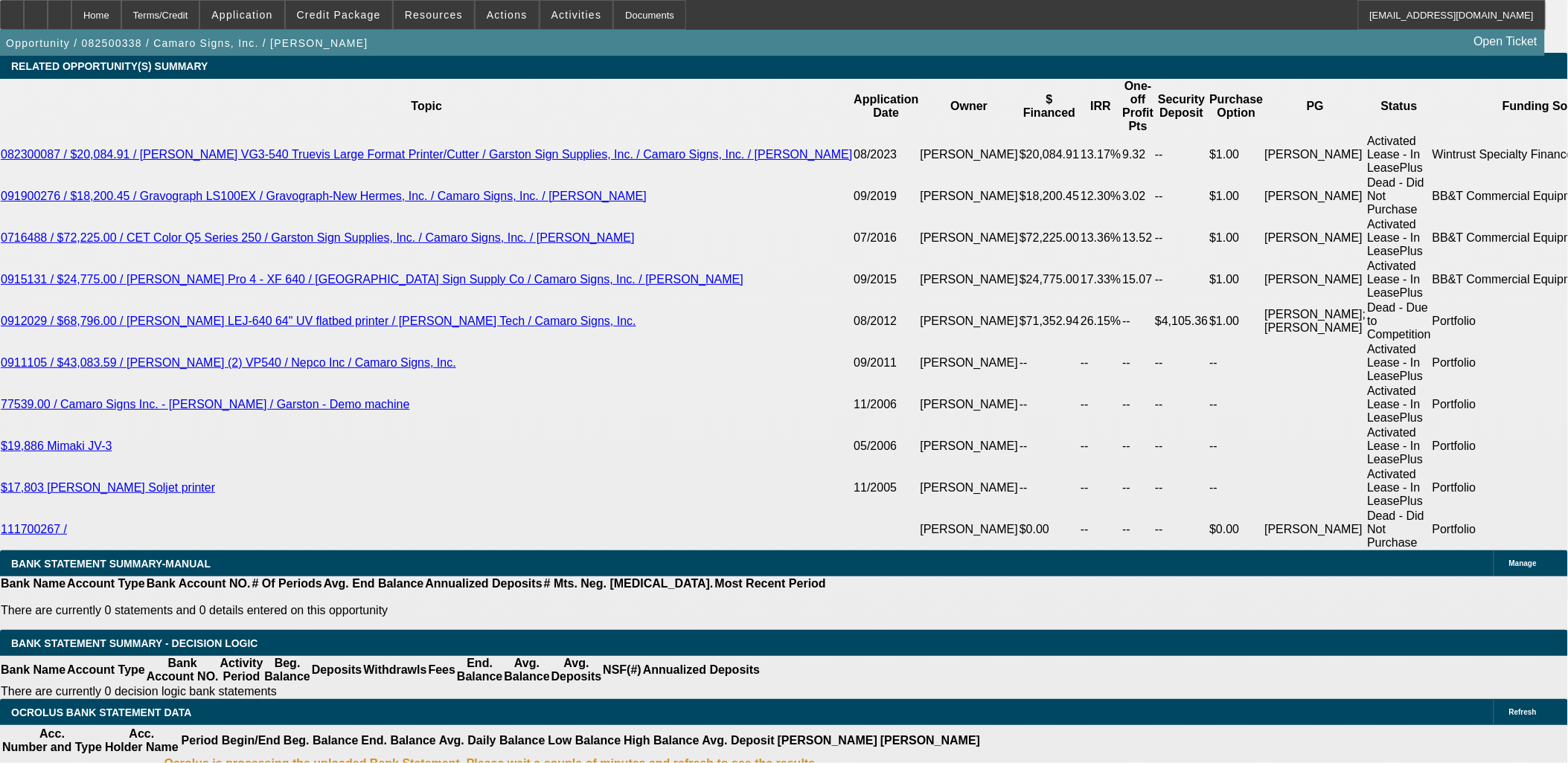
select select "0"
select select "2"
select select "0"
select select "2"
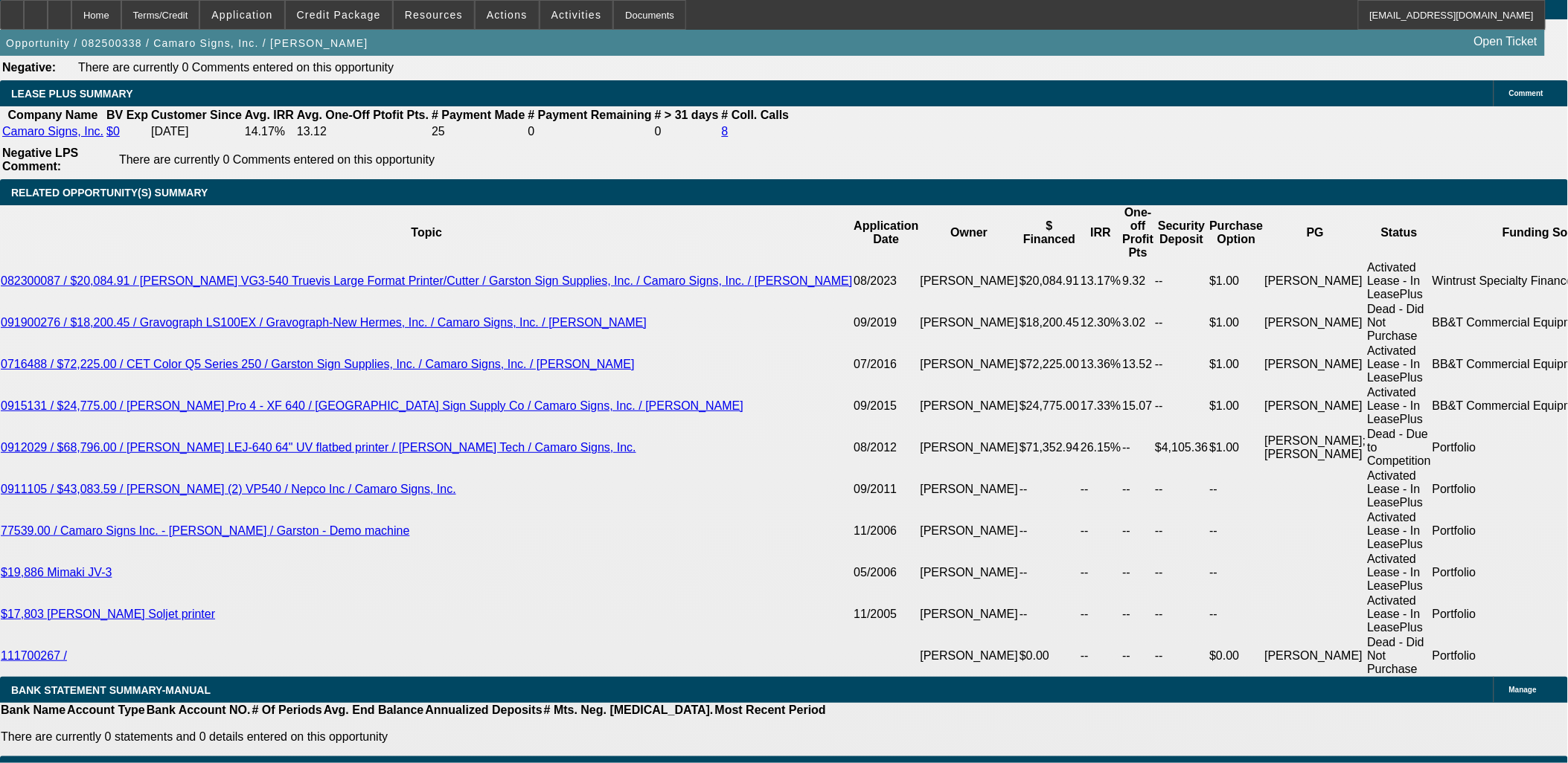
scroll to position [2446, 0]
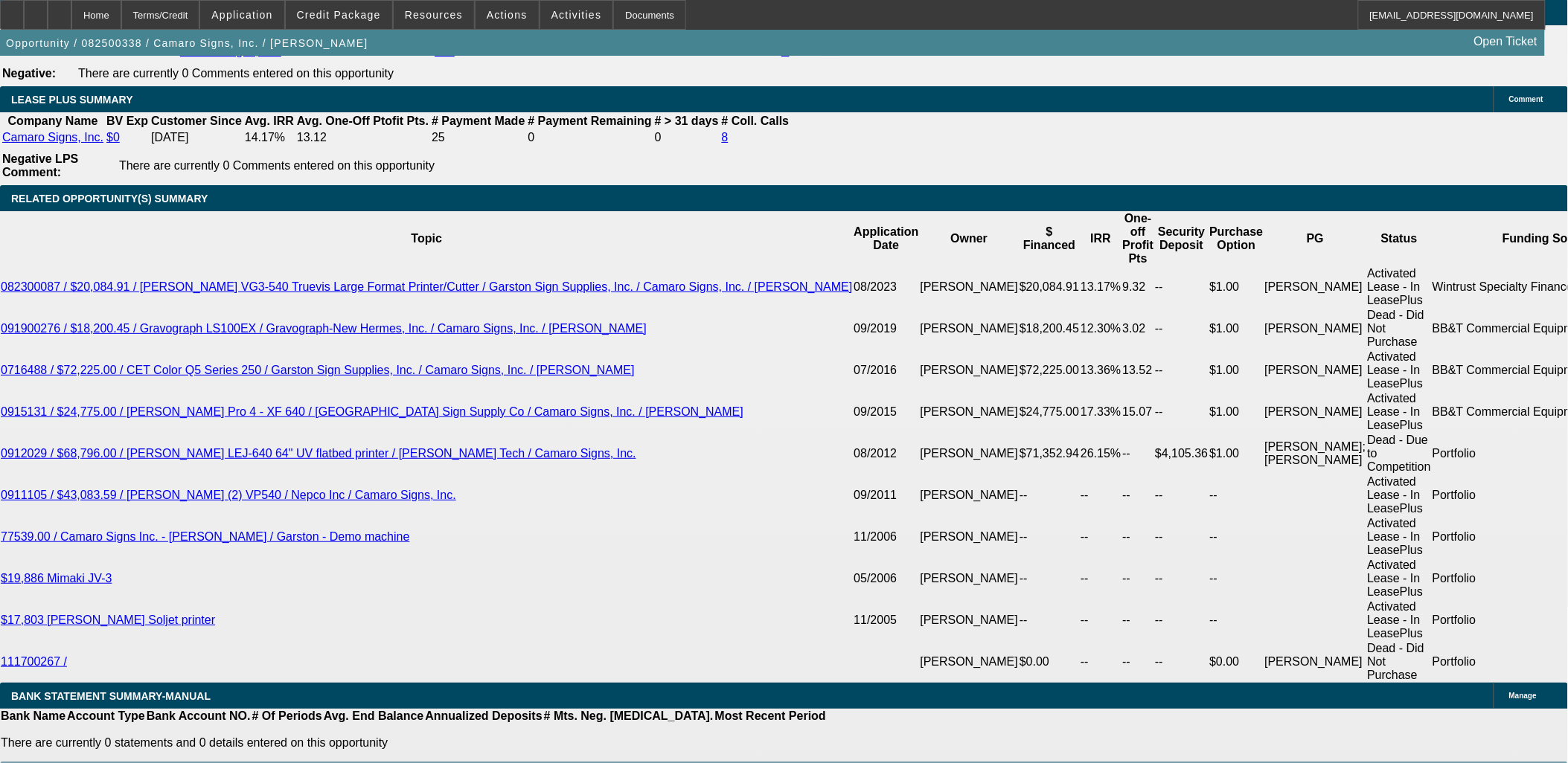
select select "3"
type input "UNKNOWN"
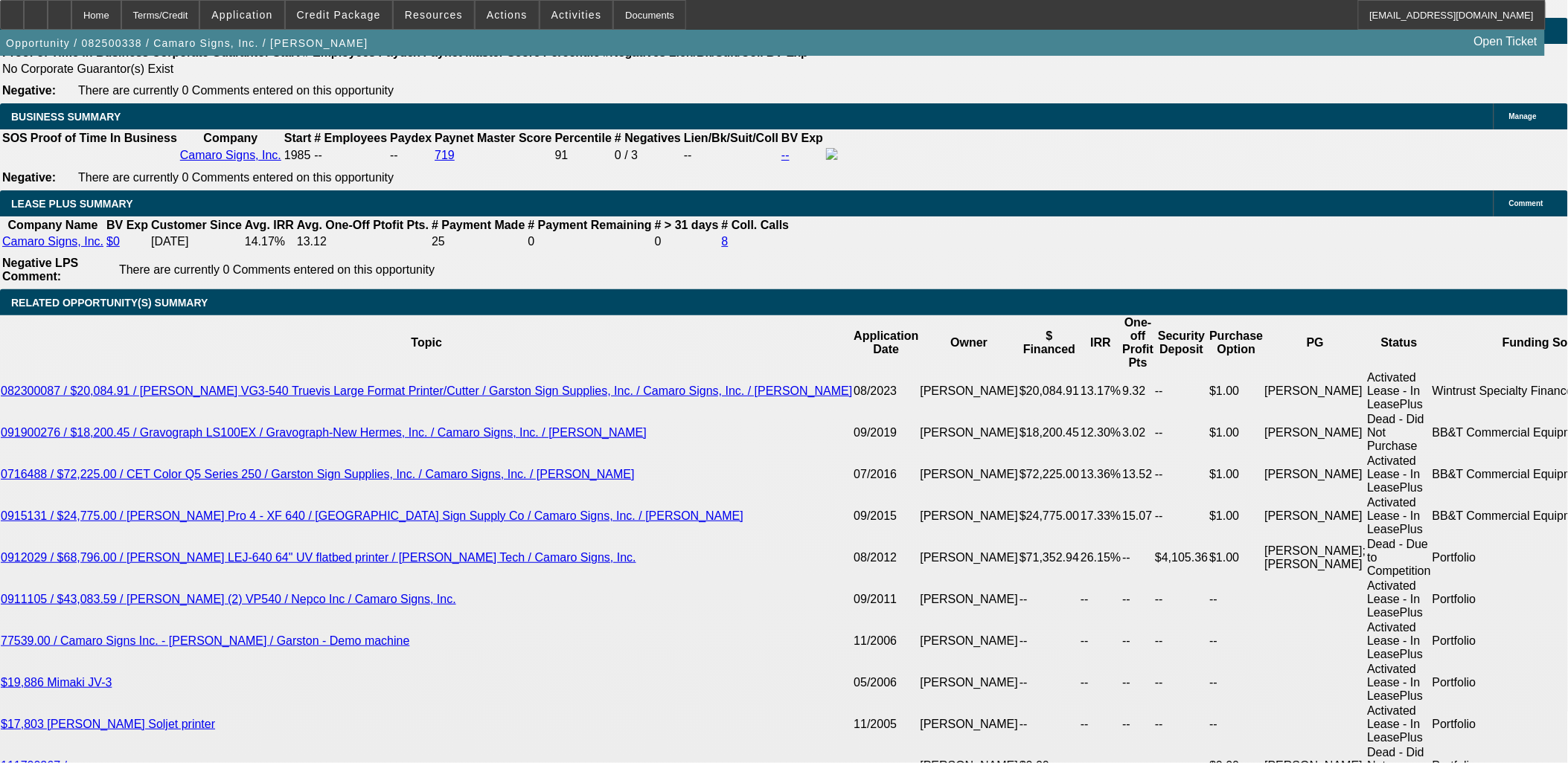
scroll to position [2198, 0]
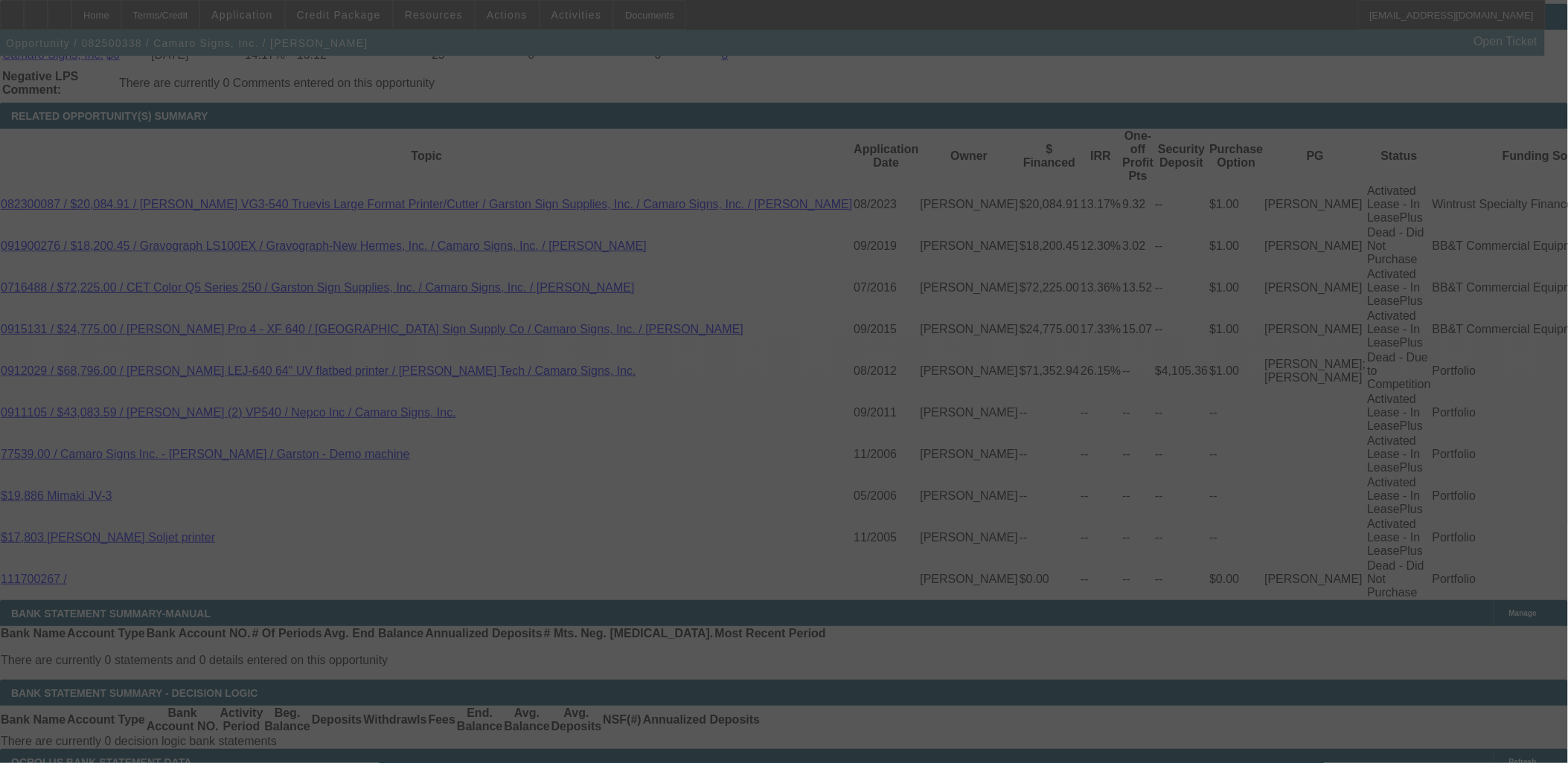
scroll to position [2519, 0]
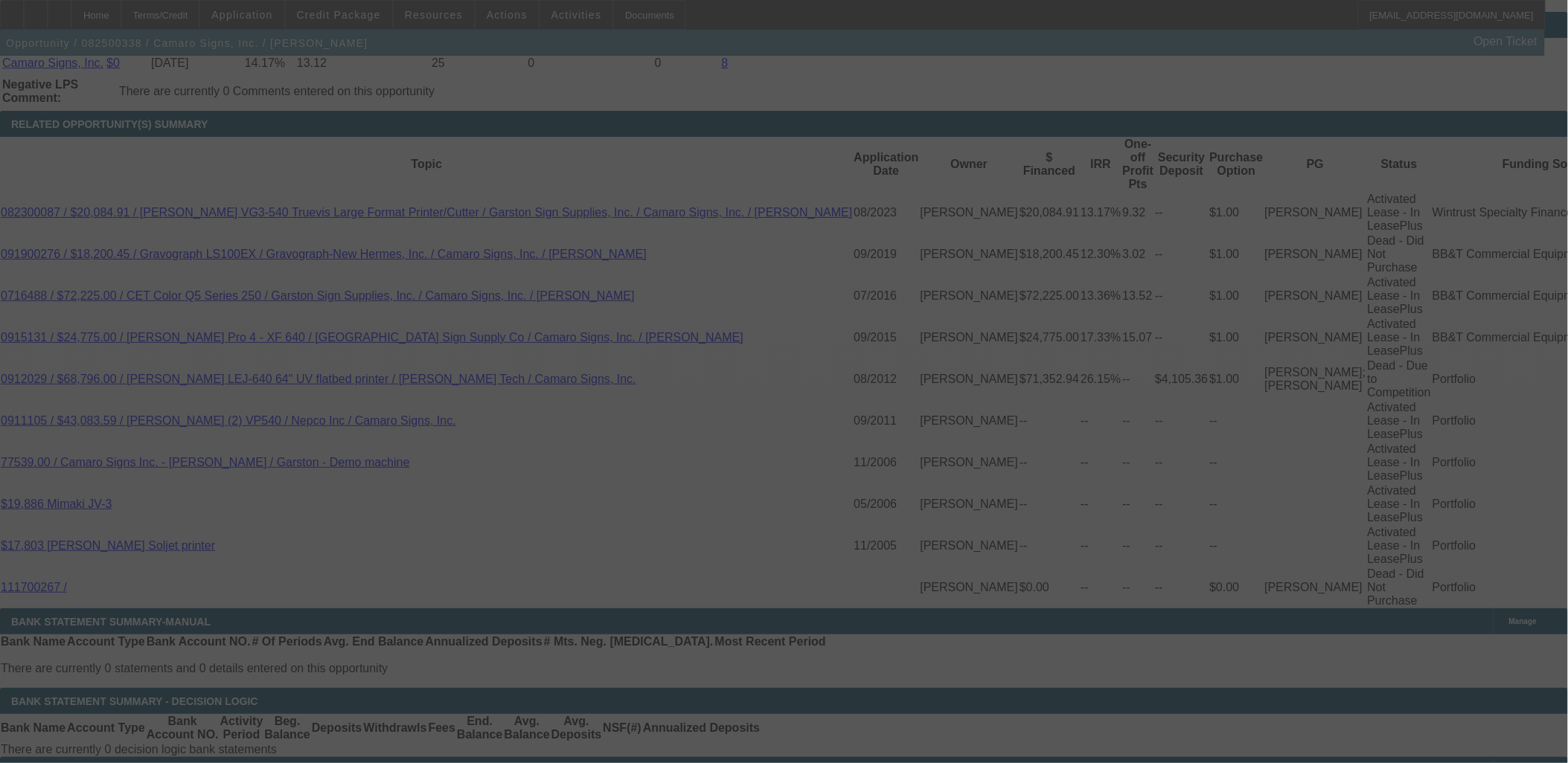
select select "0"
select select "3"
select select "0"
select select "2"
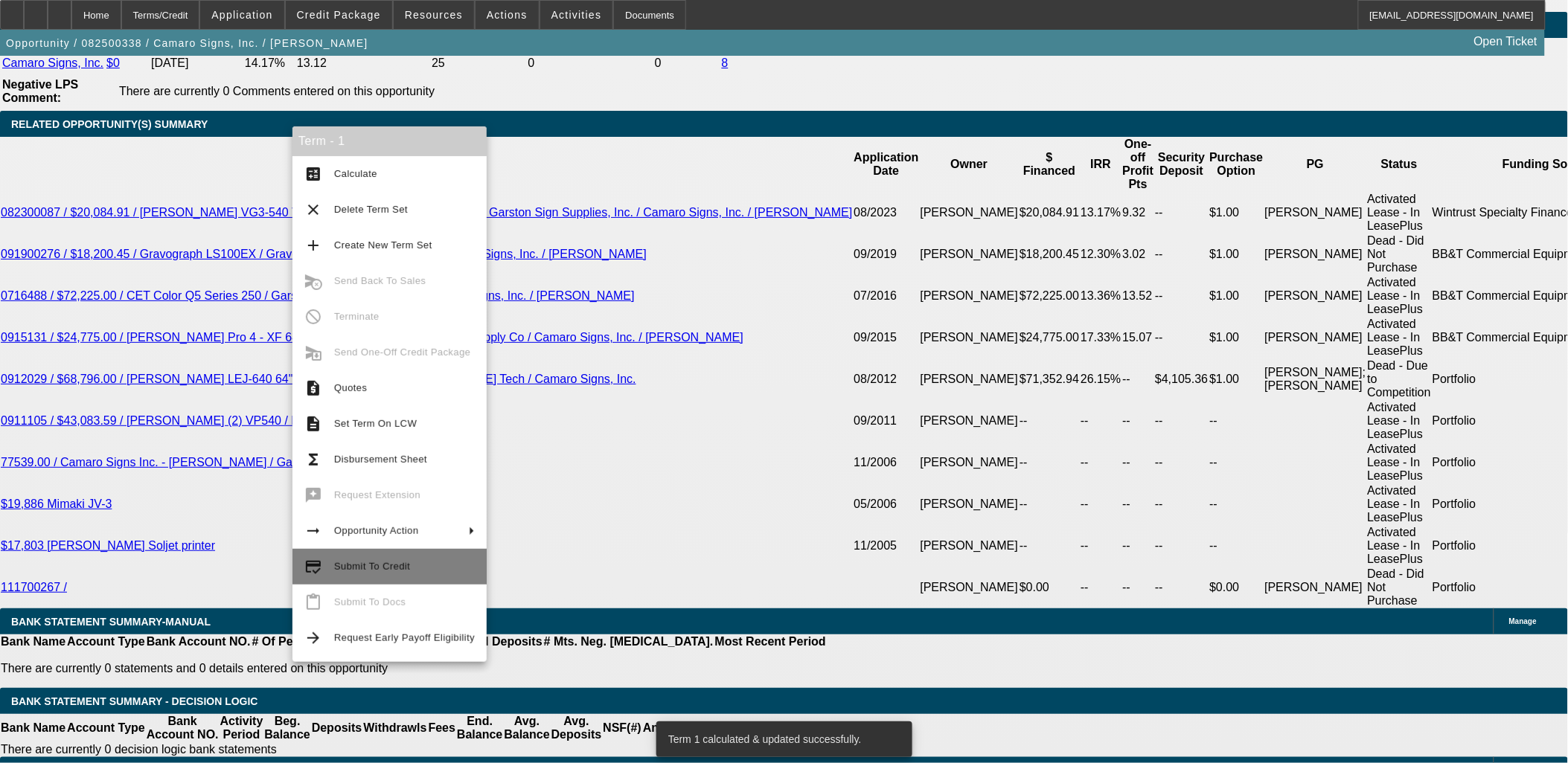
click at [350, 565] on span "Submit To Credit" at bounding box center [373, 566] width 76 height 11
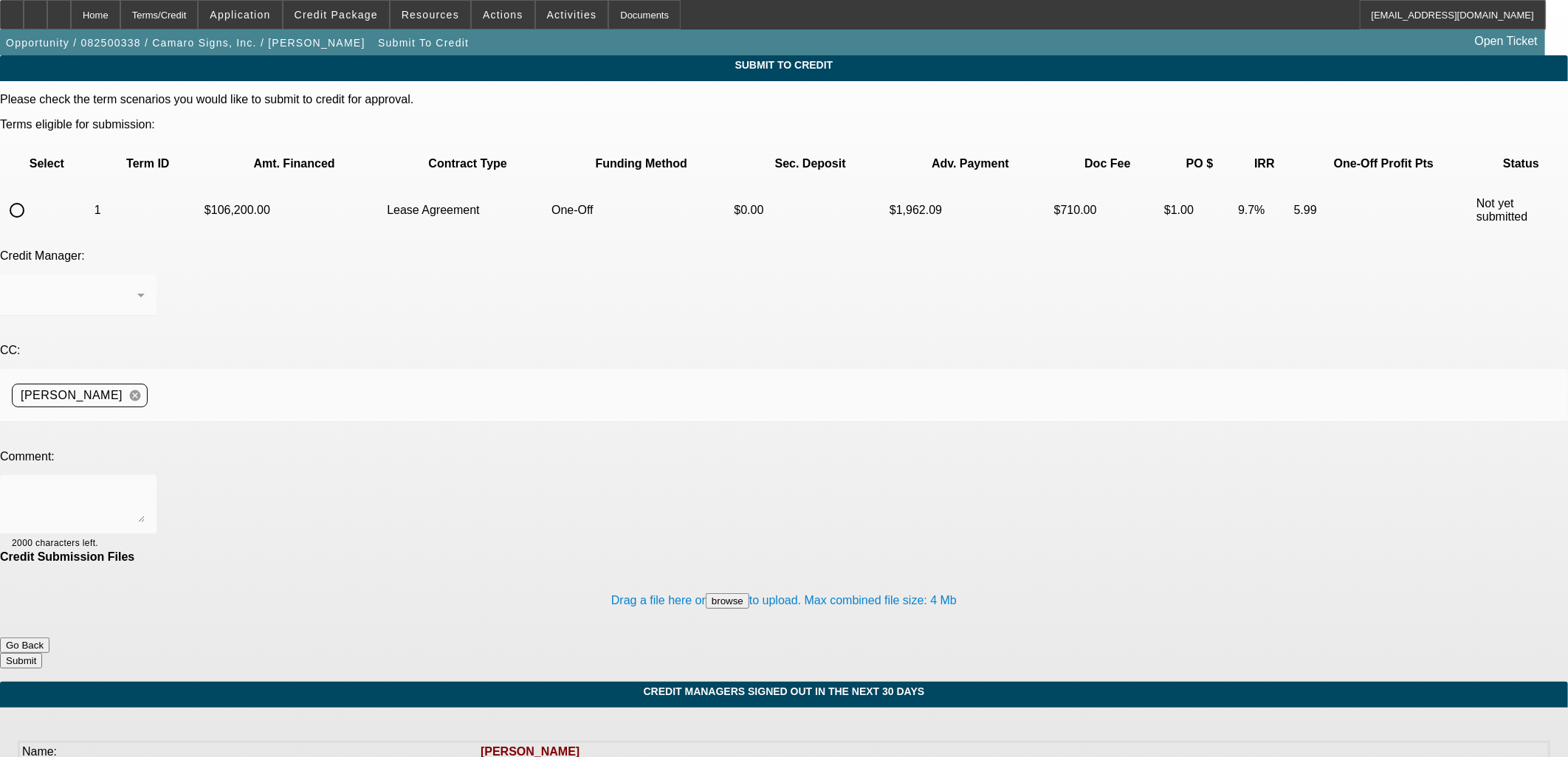
click at [32, 195] on input "radio" at bounding box center [17, 210] width 29 height 29
radio input "true"
click at [145, 487] on textarea at bounding box center [78, 504] width 133 height 35
type textarea "Writeup in comments."
click at [42, 653] on button "Submit" at bounding box center [21, 660] width 42 height 16
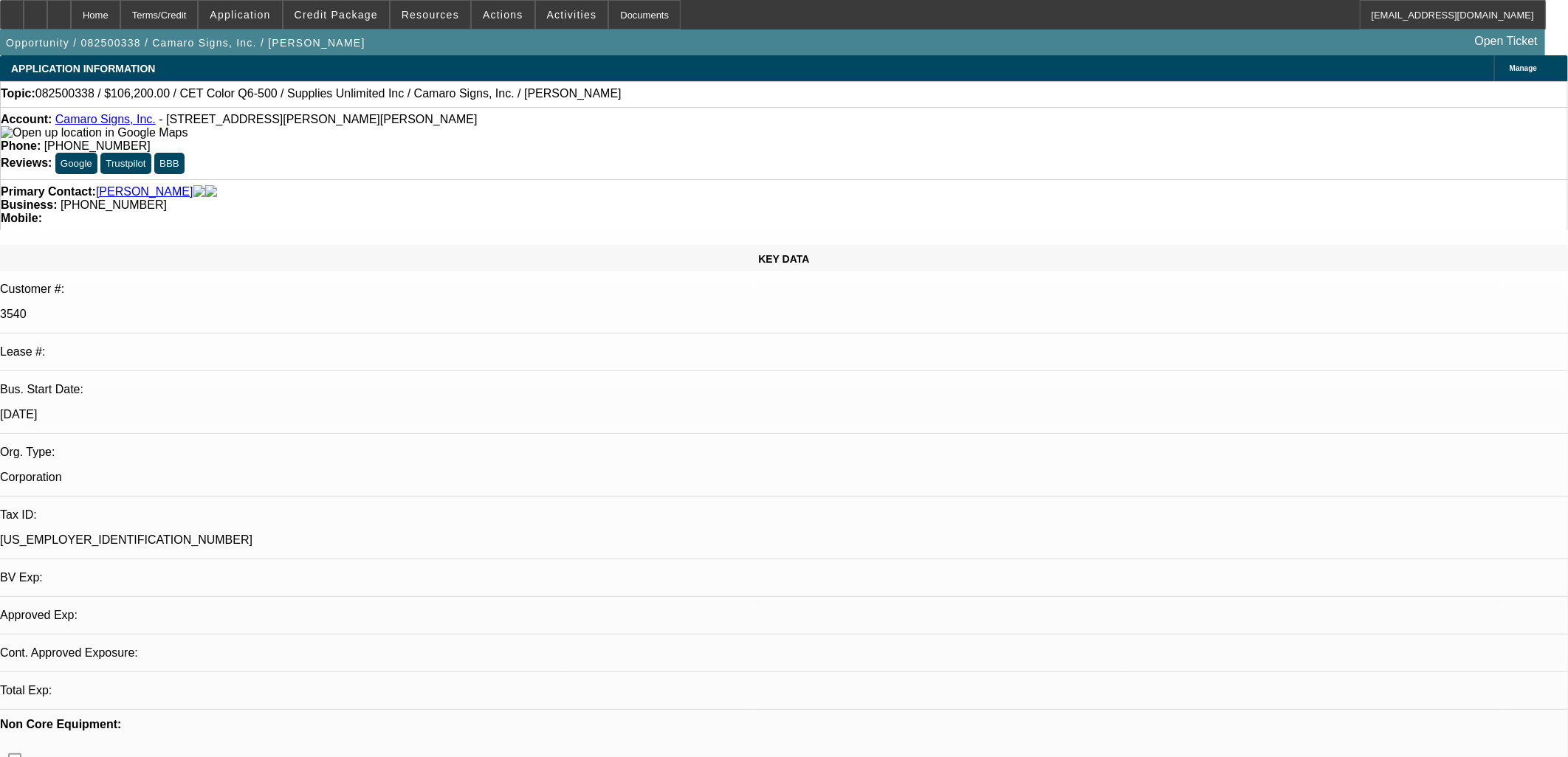
select select "0"
select select "3"
select select "0"
select select "2"
